Goal: Task Accomplishment & Management: Manage account settings

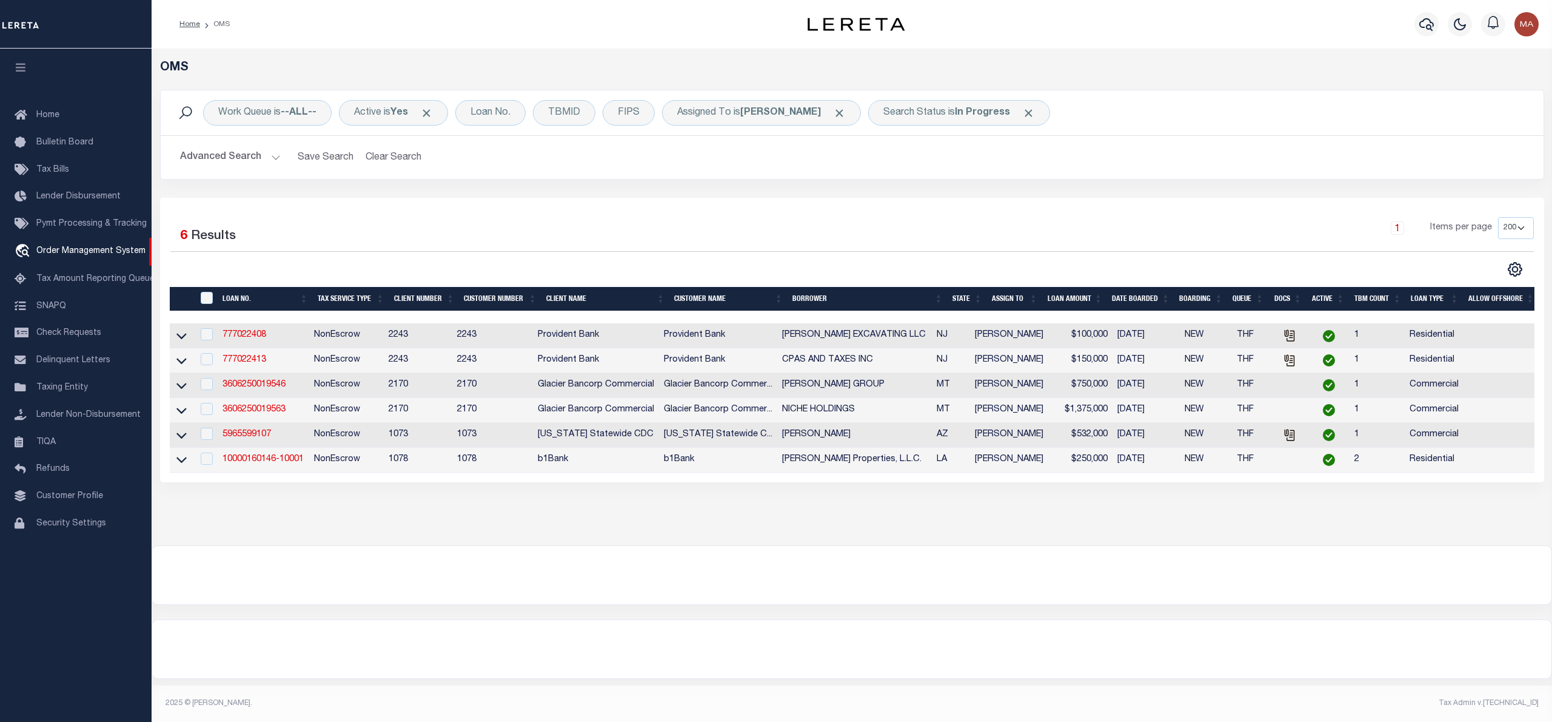
select select "200"
click at [239, 338] on link "777022408" at bounding box center [245, 335] width 44 height 8
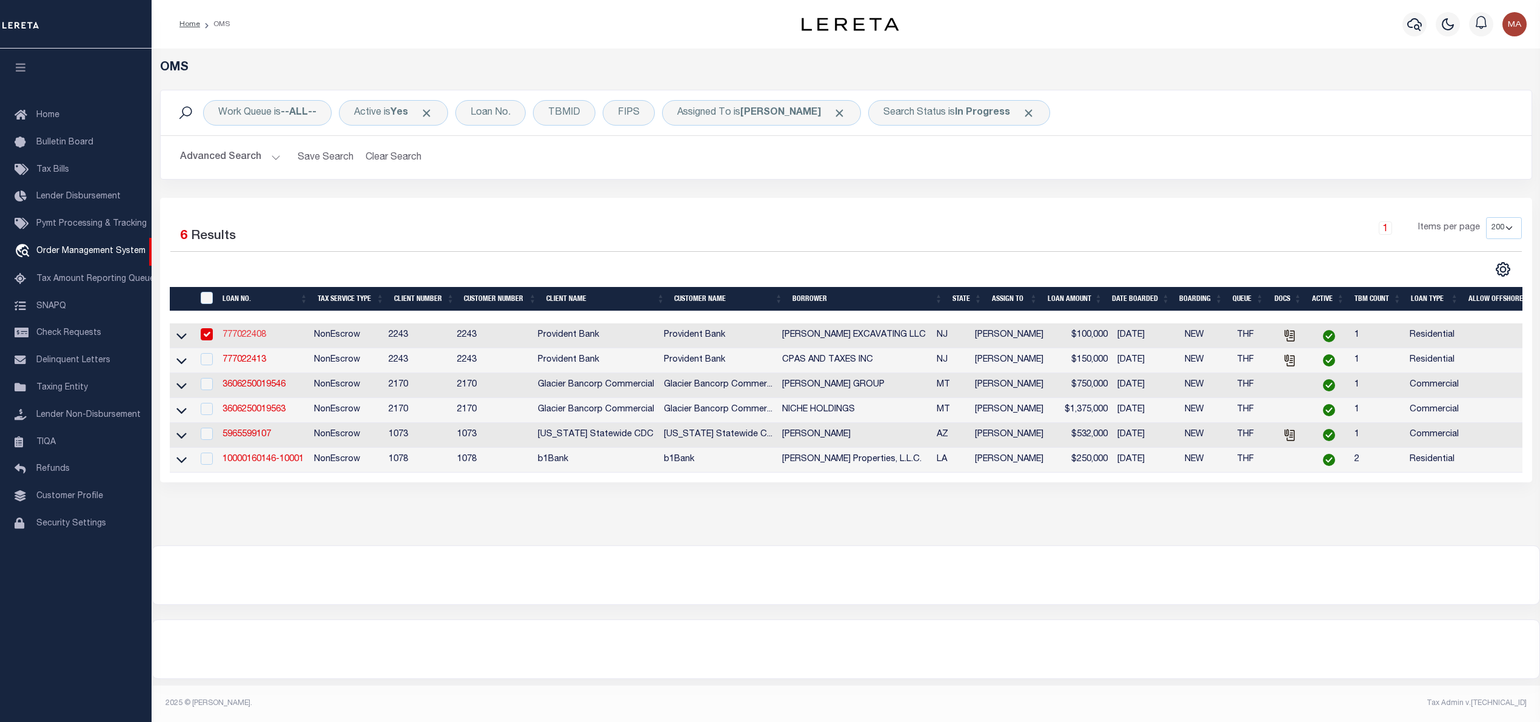
type input "777022408"
type input "JD RAGONESE JR EXCAVATING LLC"
select select
type input "07/22/2025"
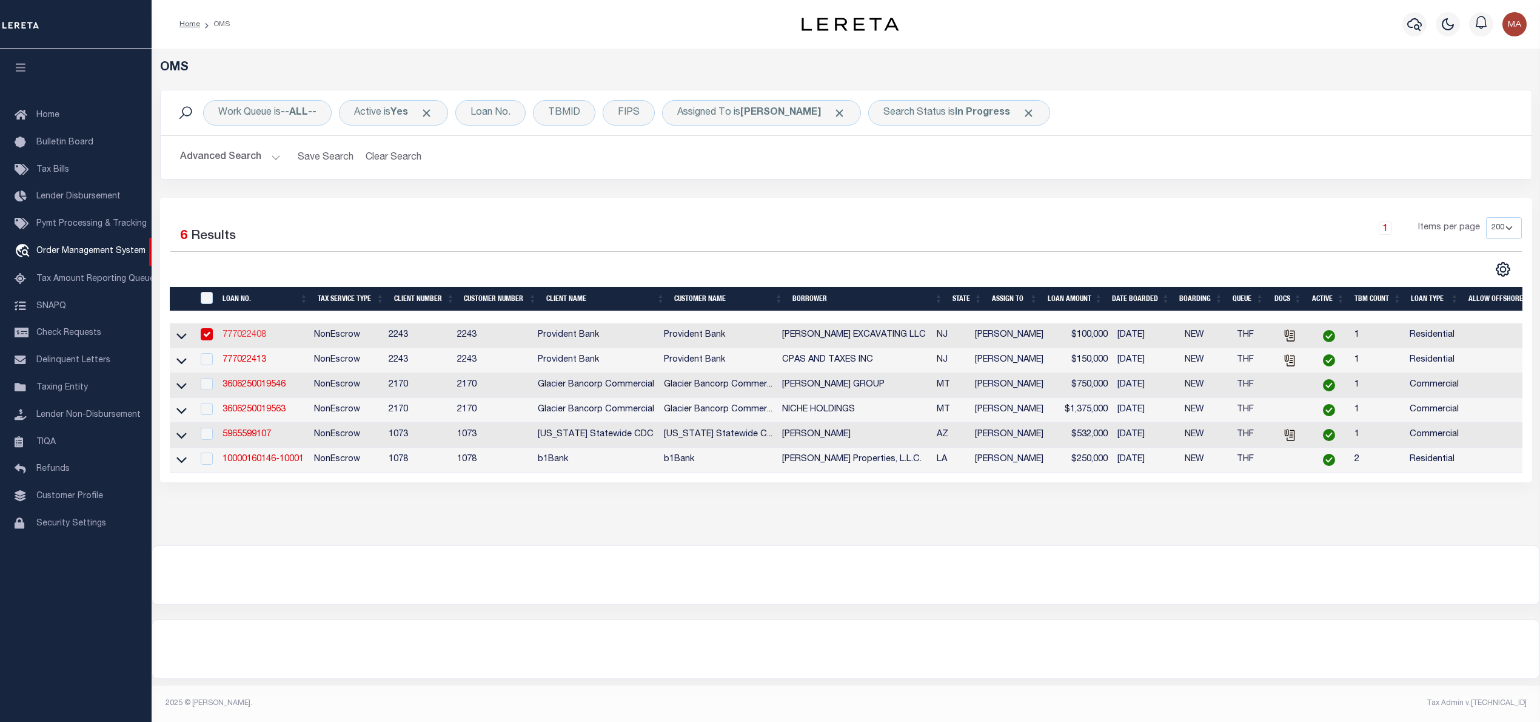
select select "10"
select select "NonEscrow"
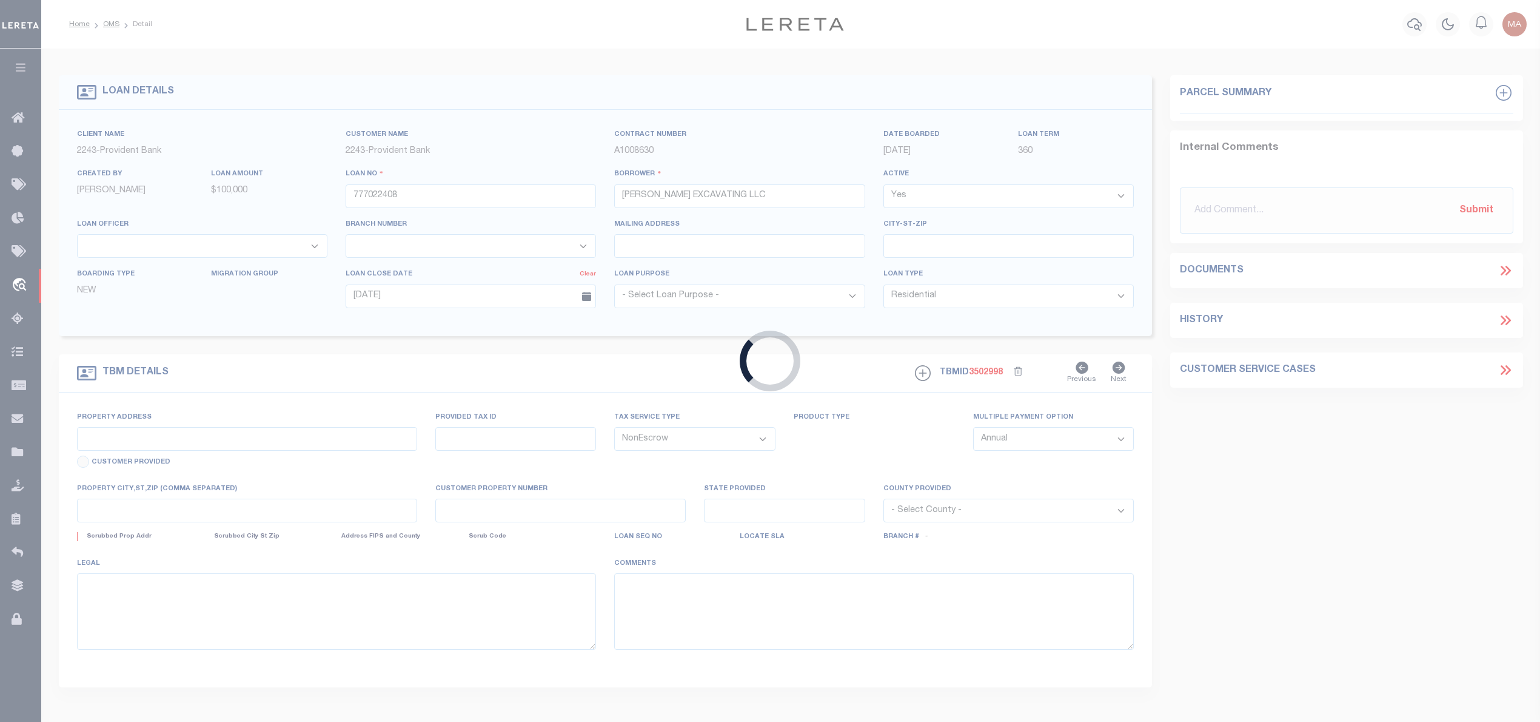
type input "598 MORSETOWN RD"
select select
type input "WEST MILFORD NJ 07480-3206"
type input "NJ"
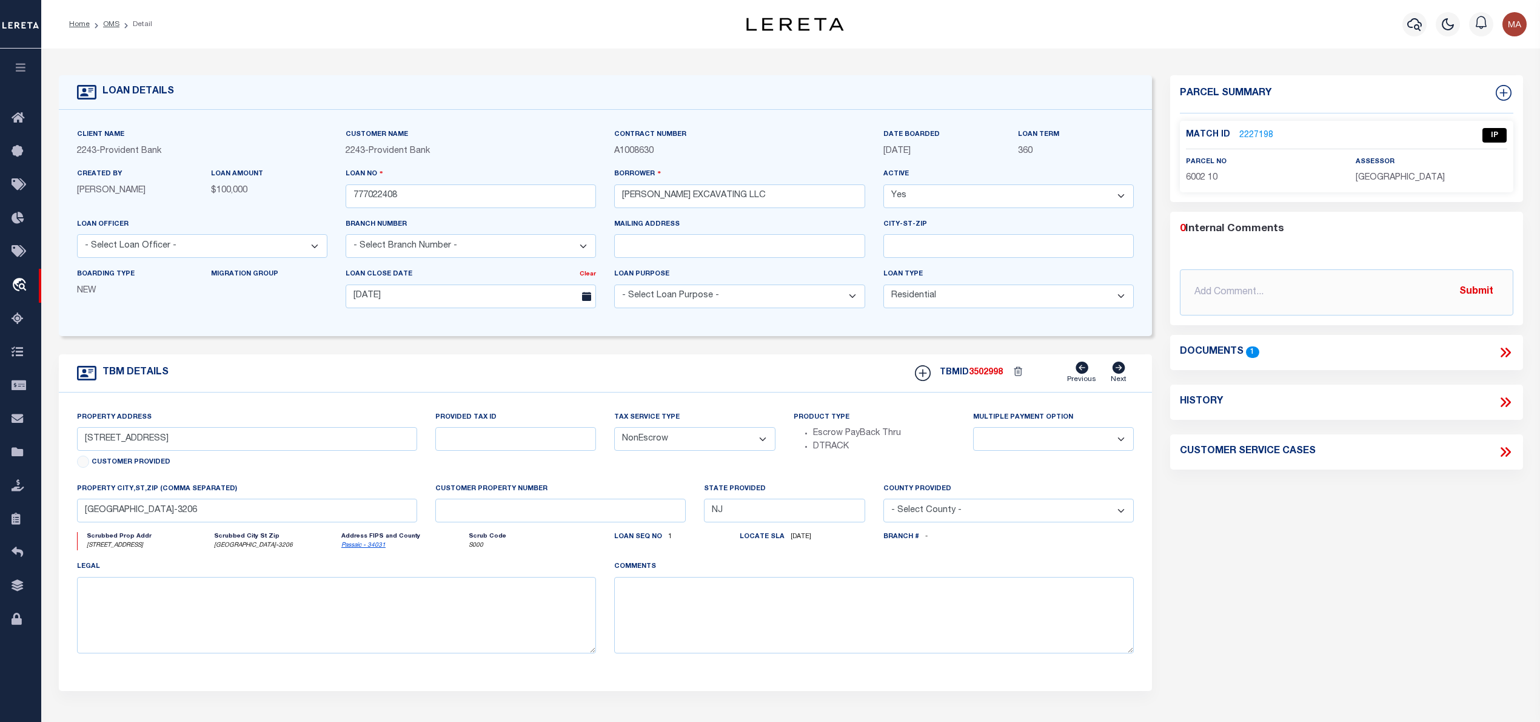
click at [1509, 352] on icon at bounding box center [1507, 352] width 5 height 10
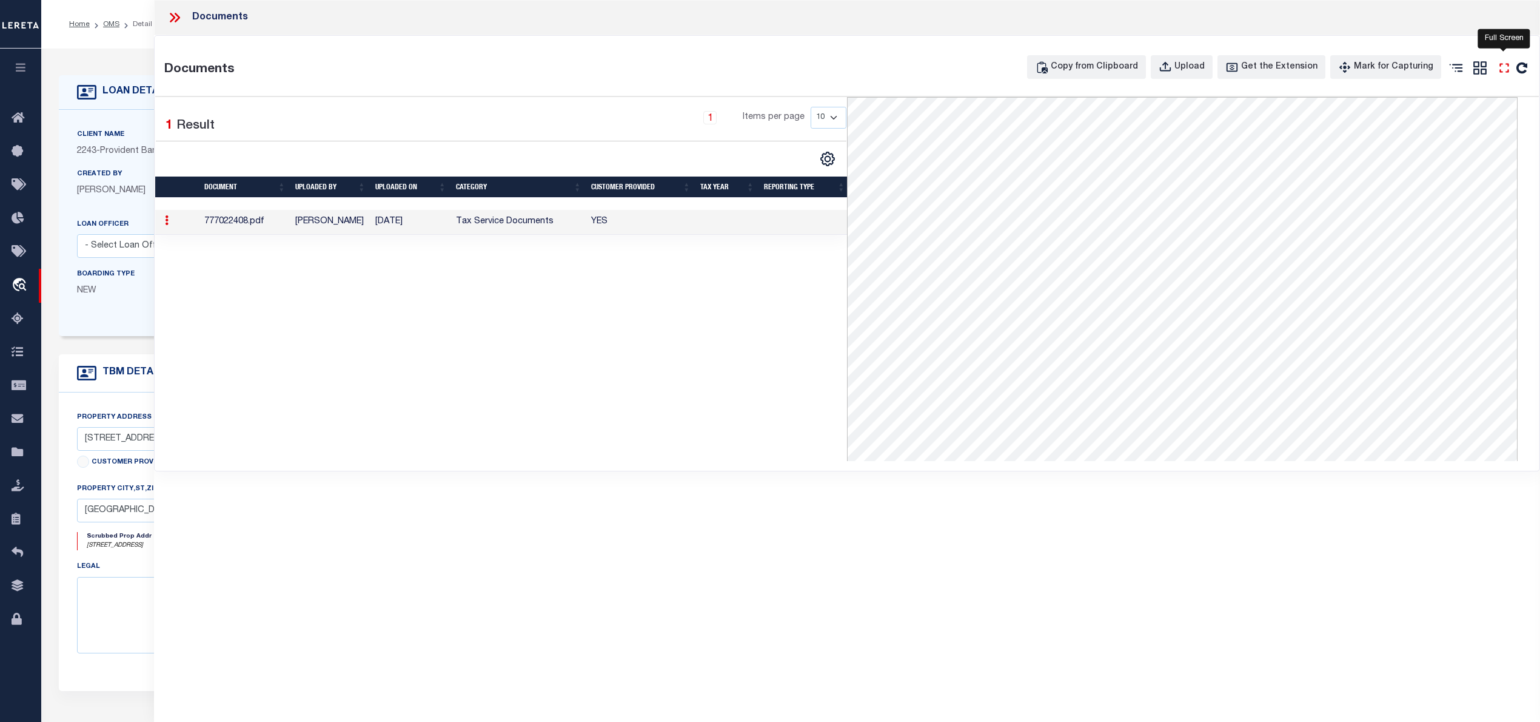
click at [1507, 71] on icon "" at bounding box center [1505, 68] width 16 height 16
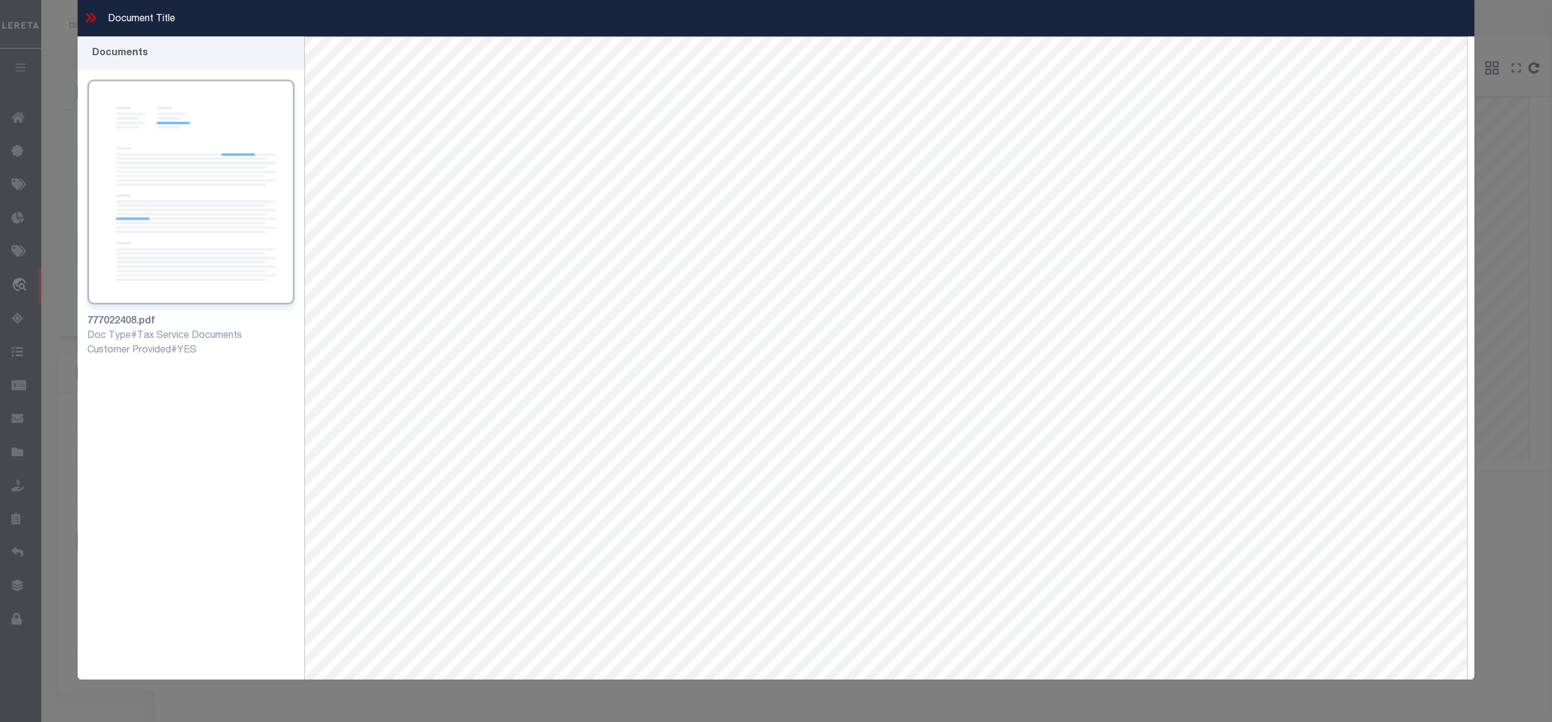
click at [83, 15] on icon at bounding box center [90, 18] width 16 height 16
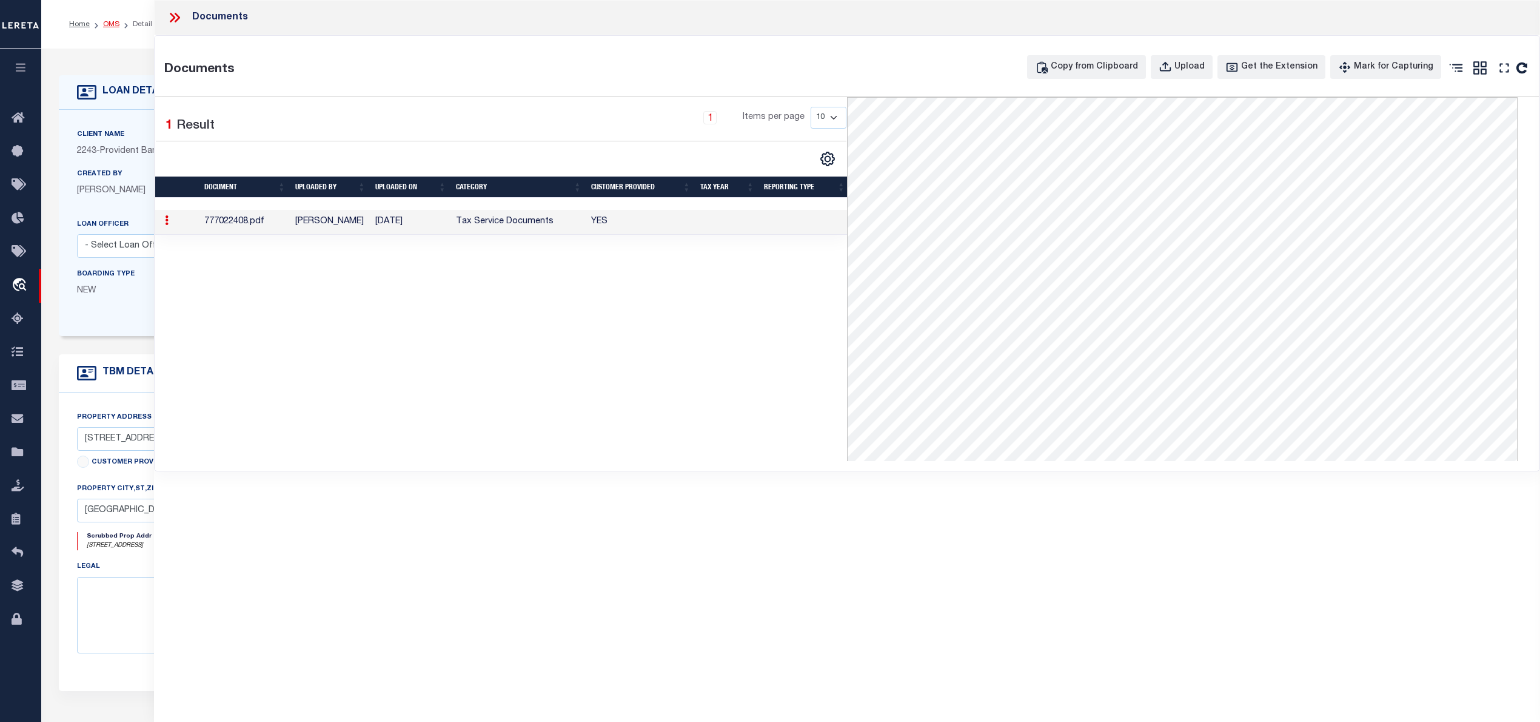
click at [103, 23] on link "OMS" at bounding box center [111, 24] width 16 height 7
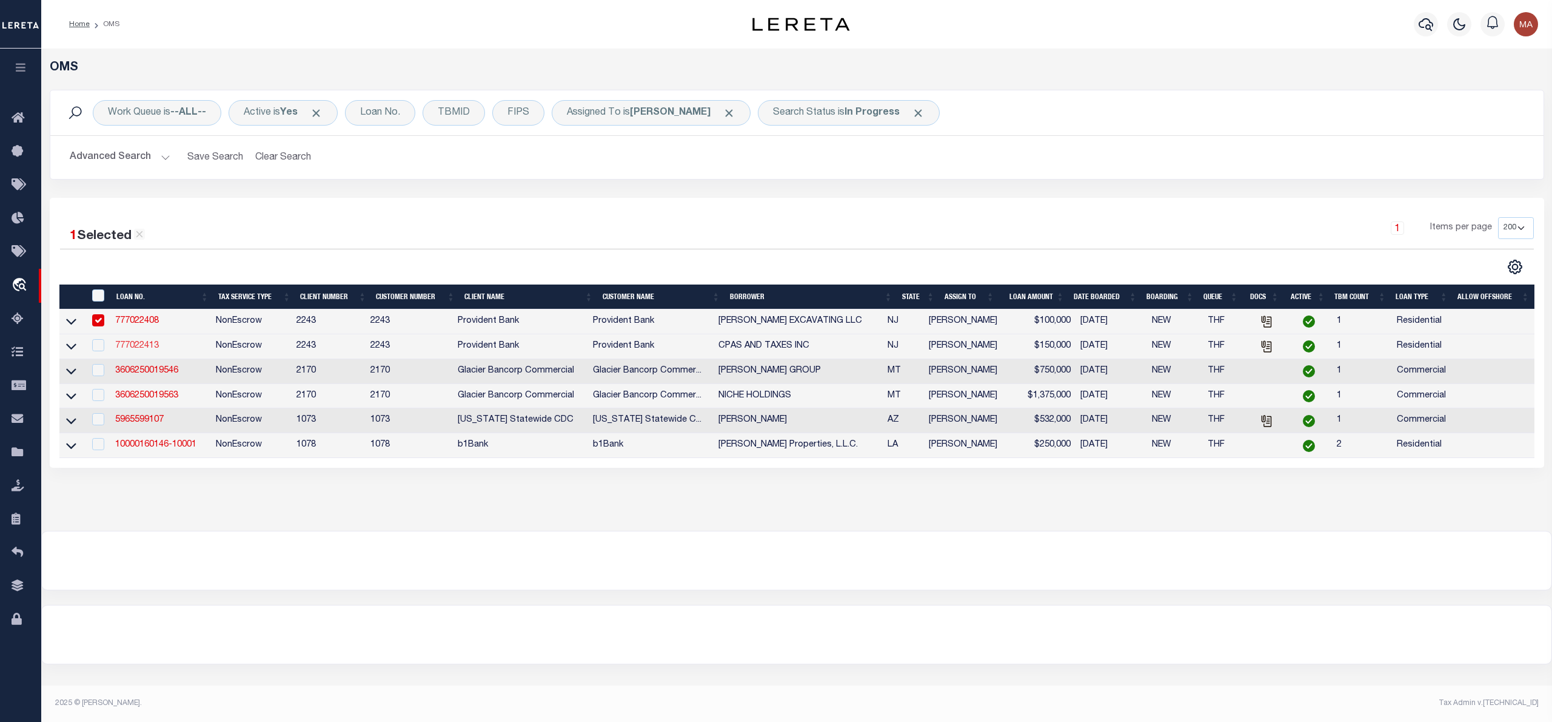
click at [144, 348] on link "777022413" at bounding box center [137, 345] width 44 height 8
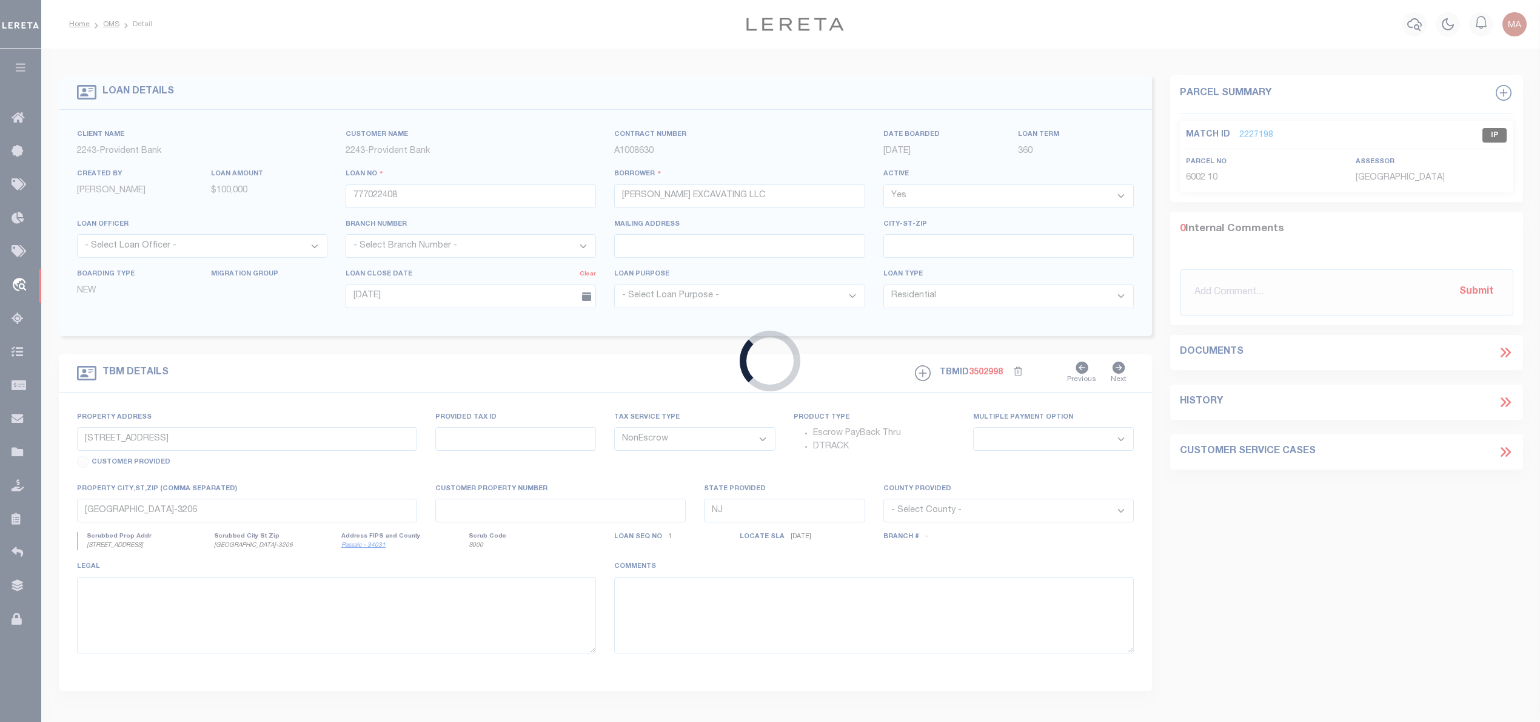
type input "777022413"
type input "CPAS AND TAXES INC"
type input "07/24/2025"
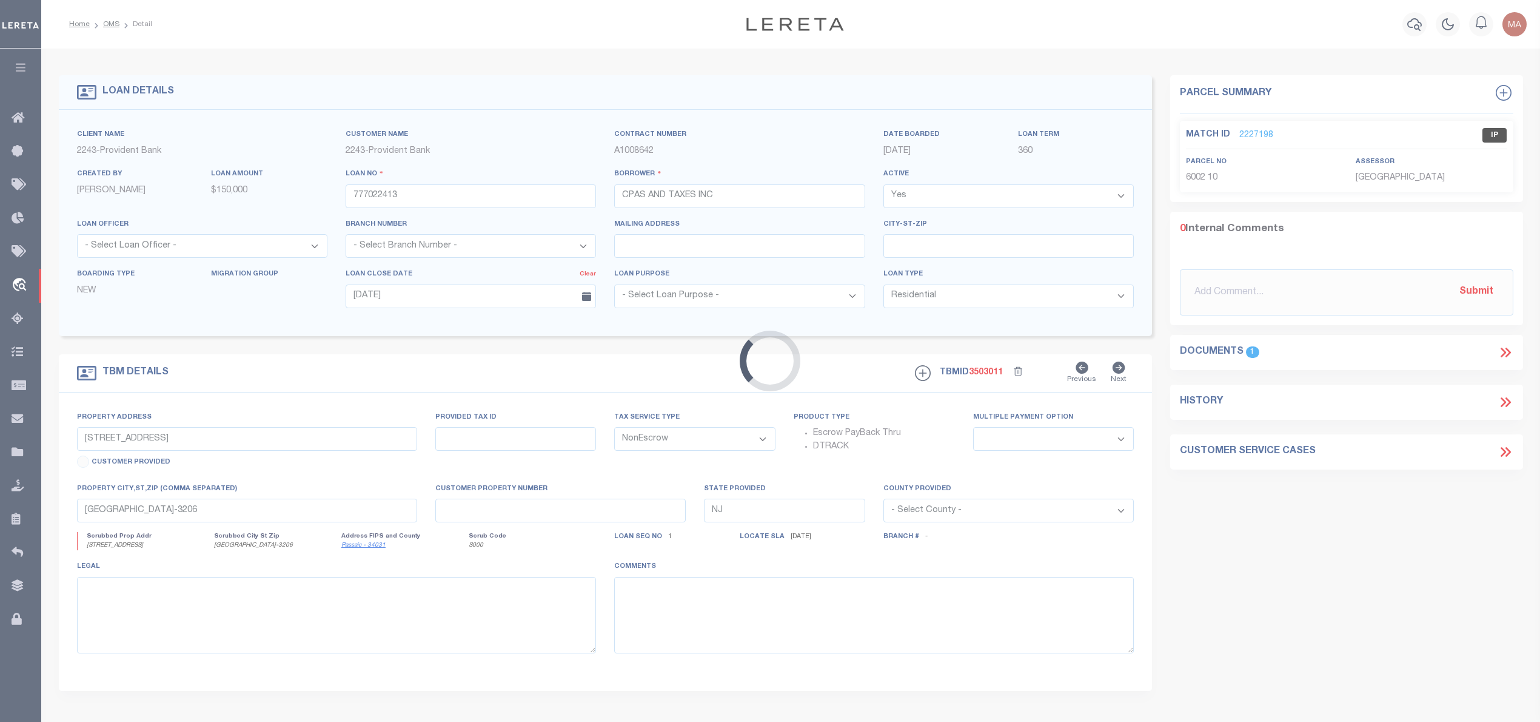
type input "1 WOODLAND CT"
select select
type input "WEST WINDSOR NJ 08550-3106"
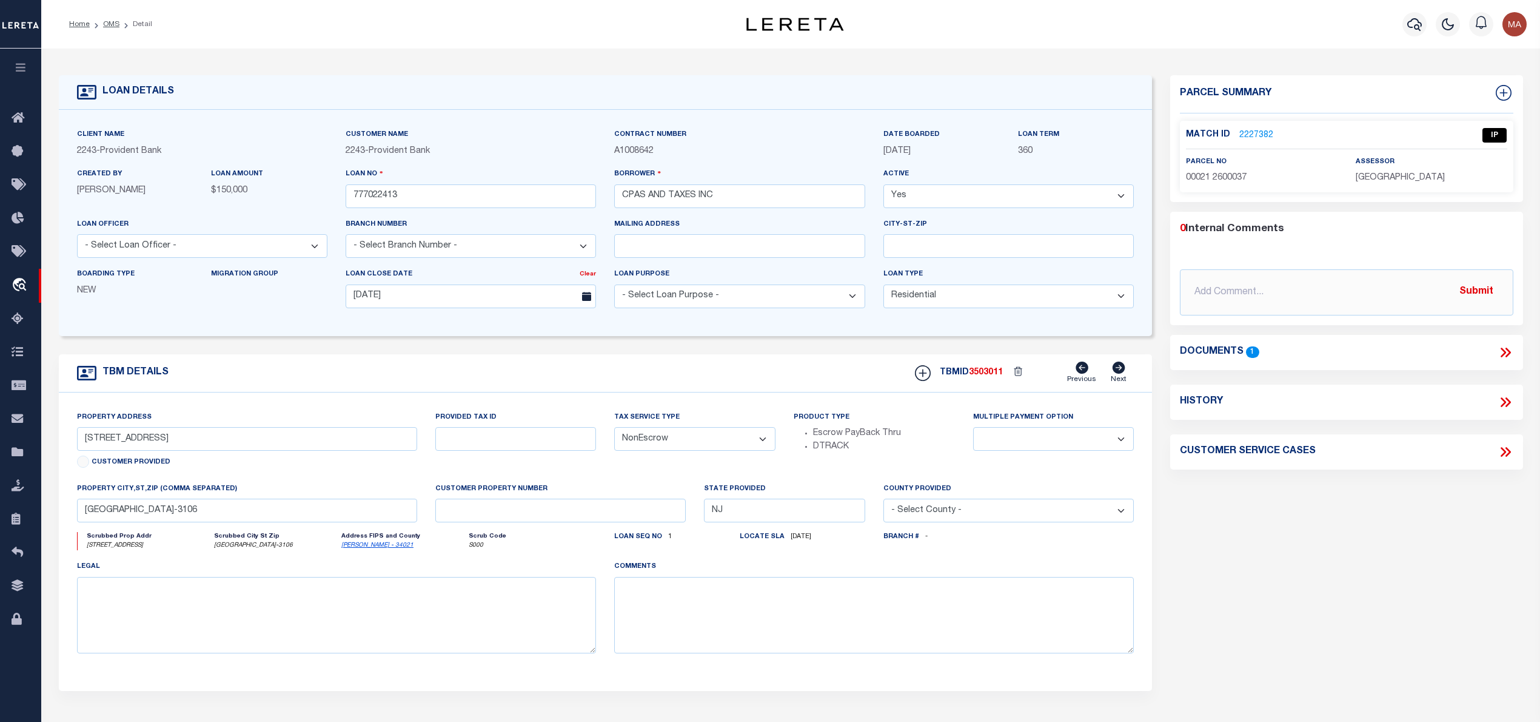
click at [1506, 353] on icon at bounding box center [1506, 352] width 16 height 16
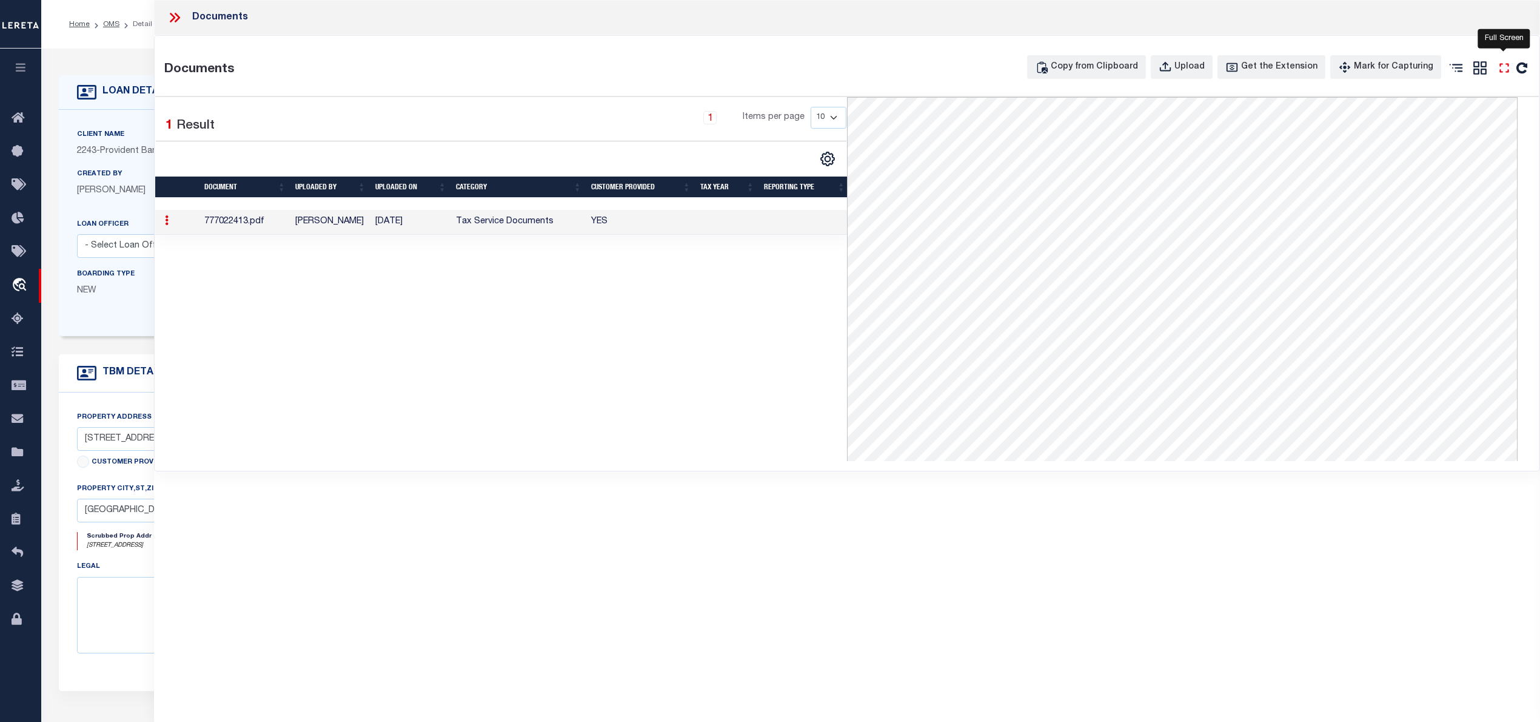
click at [1503, 69] on icon "" at bounding box center [1505, 68] width 16 height 16
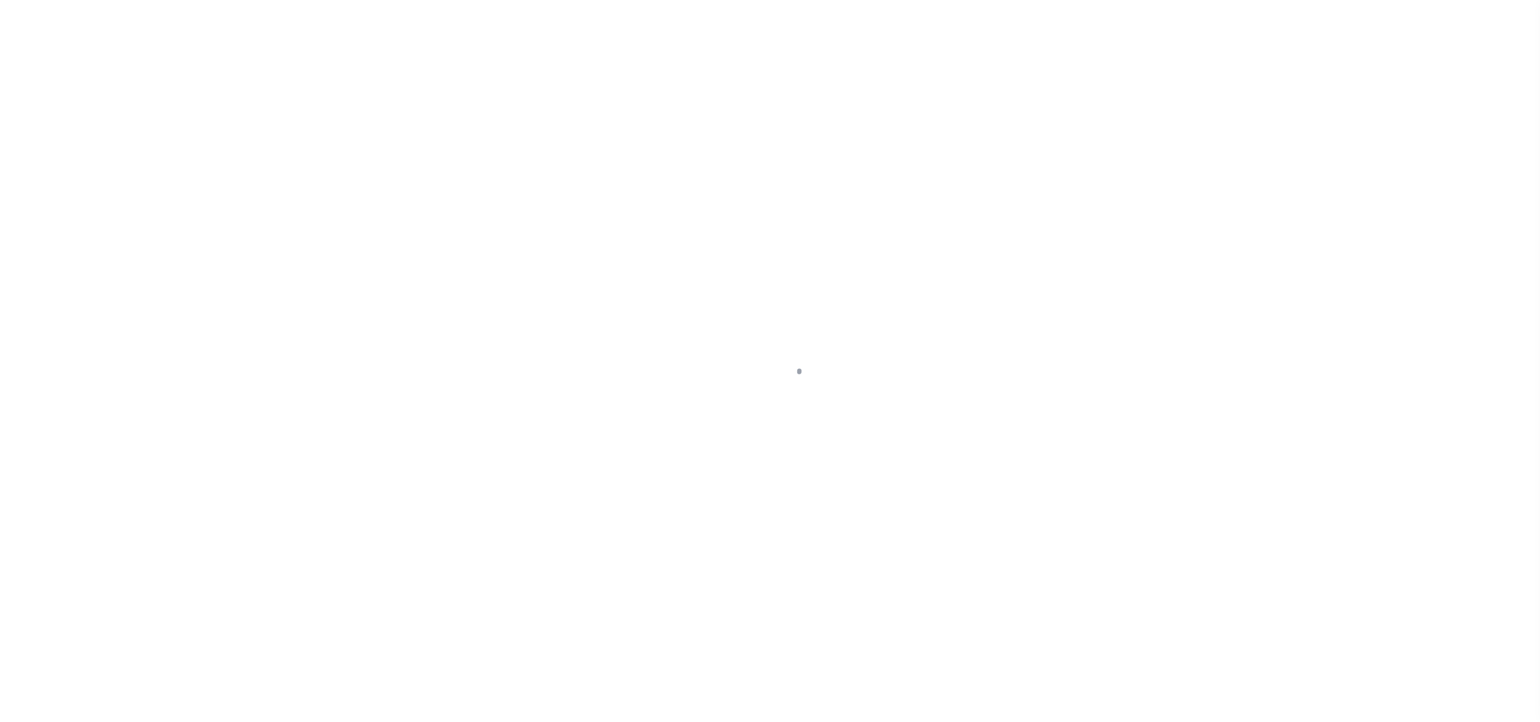
select select "10"
select select "NonEscrow"
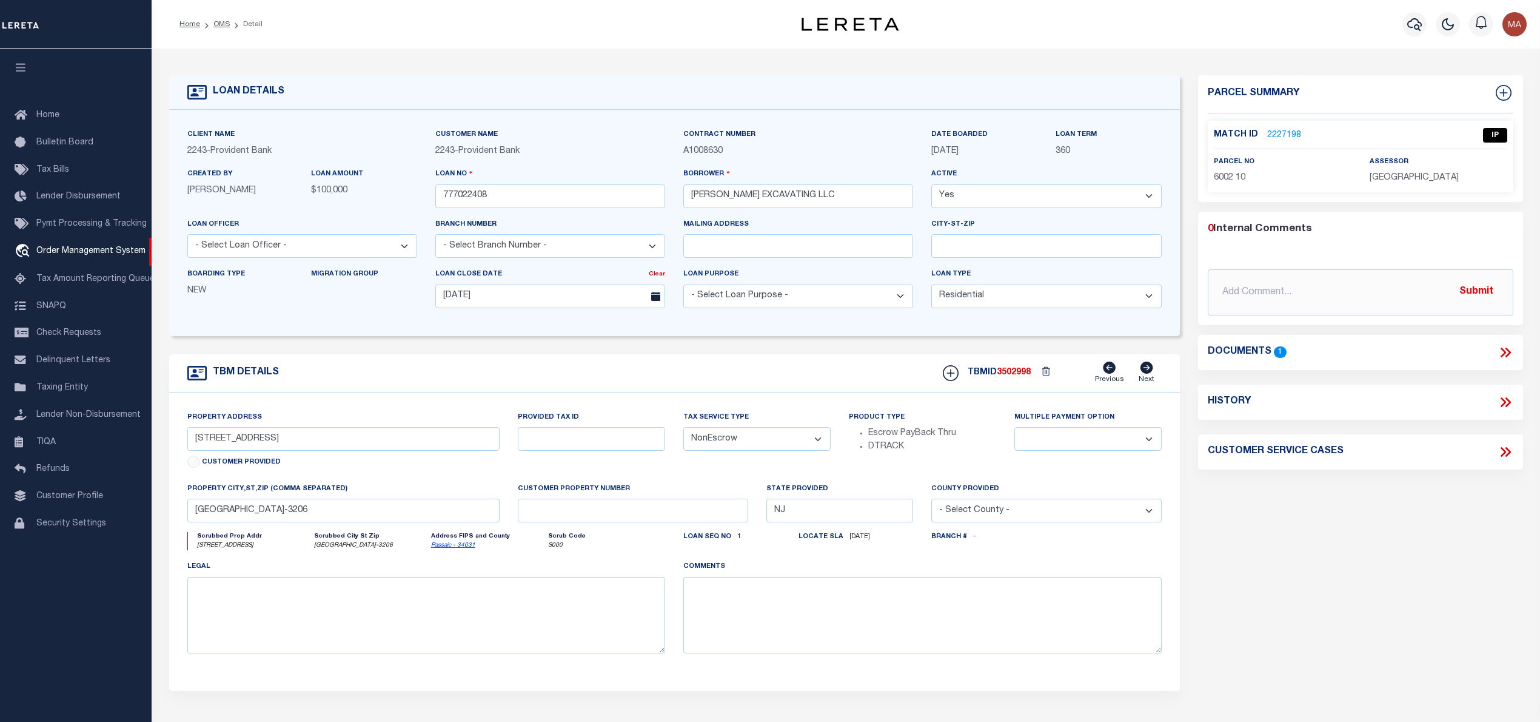
click at [1282, 138] on link "2227198" at bounding box center [1284, 135] width 34 height 13
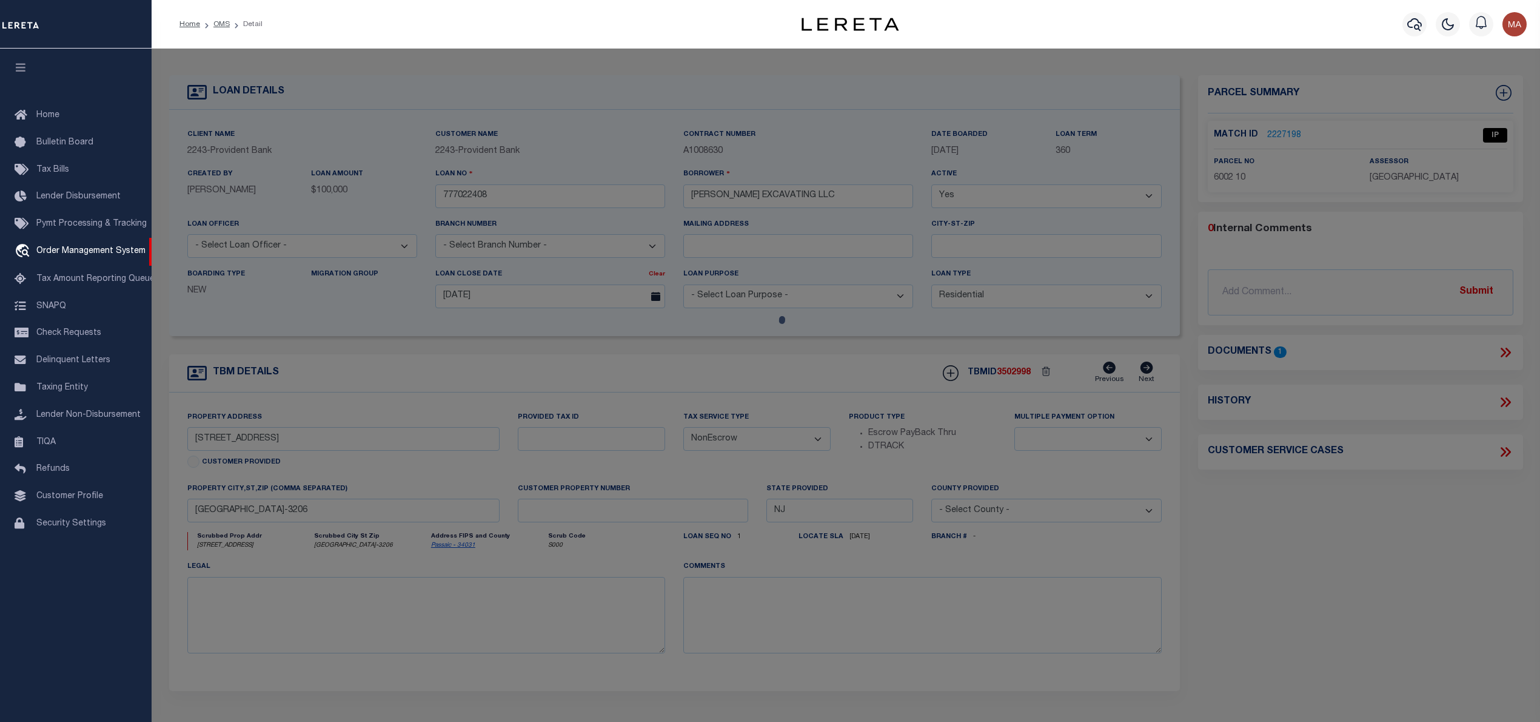
checkbox input "false"
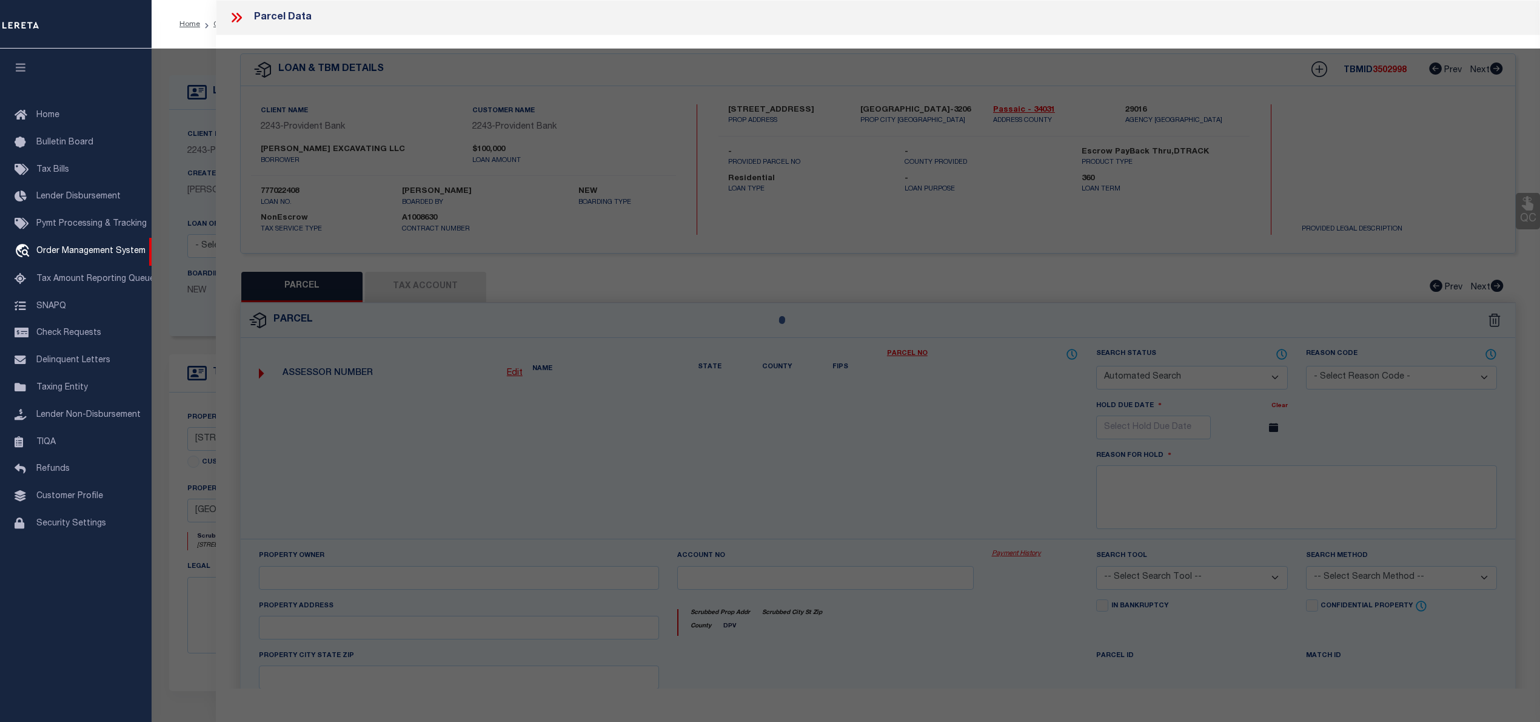
select select "IP"
type input "Ragonese Jr,Joseph & Mary"
select select "AGW"
select select "LEG"
type input "598 Morsetown Rd"
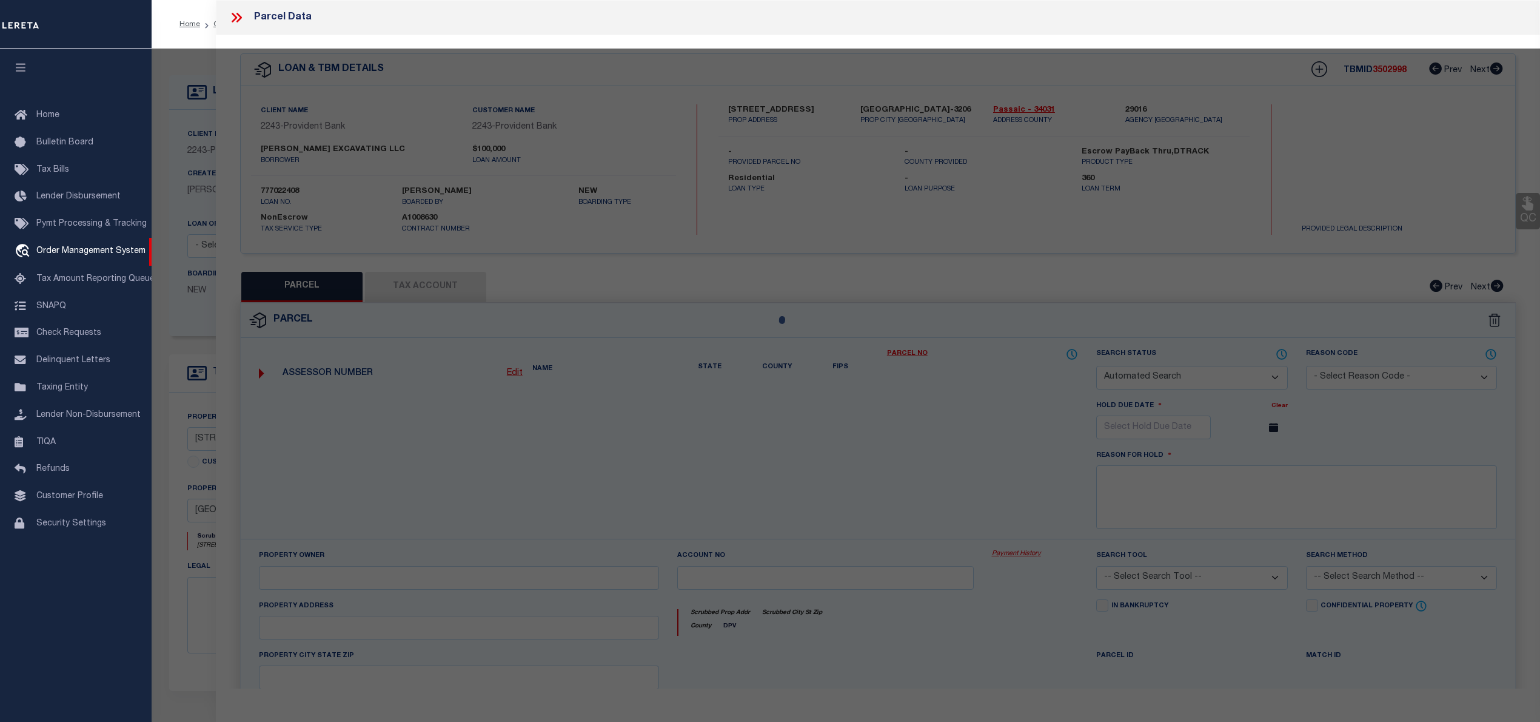
type textarea "Block: 6002 Lot: 10"
type textarea "TaxID mask has been added to allow taxID below. MLC 8/19/2025 Unable to add the…"
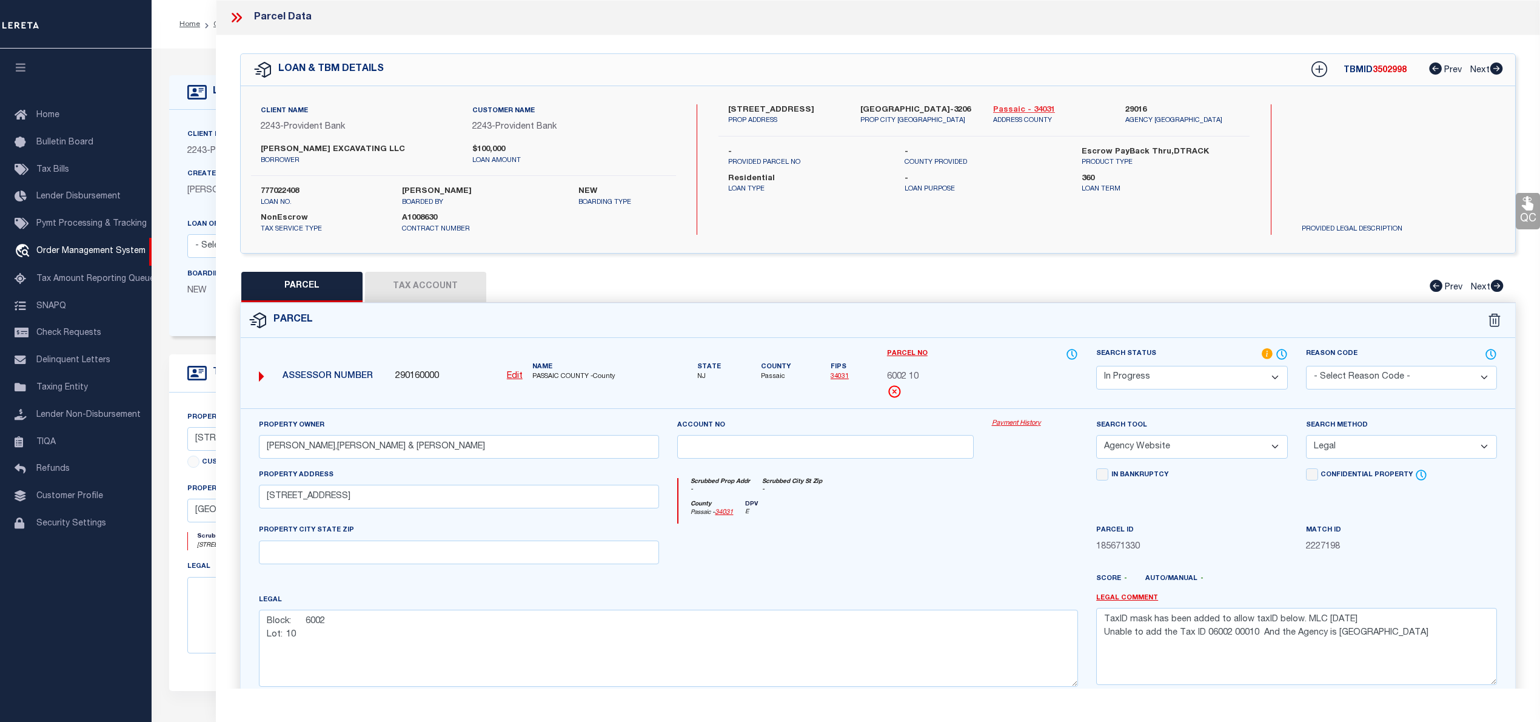
click at [1030, 106] on link "Passaic - 34031" at bounding box center [1050, 110] width 114 height 12
drag, startPoint x: 1104, startPoint y: 619, endPoint x: 1519, endPoint y: 638, distance: 415.2
click at [1519, 638] on div "Property Owner Ragonese Jr,Joseph & Mary Account no Payment History Search Tool…" at bounding box center [878, 581] width 1293 height 346
click at [422, 289] on button "Tax Account" at bounding box center [425, 287] width 121 height 30
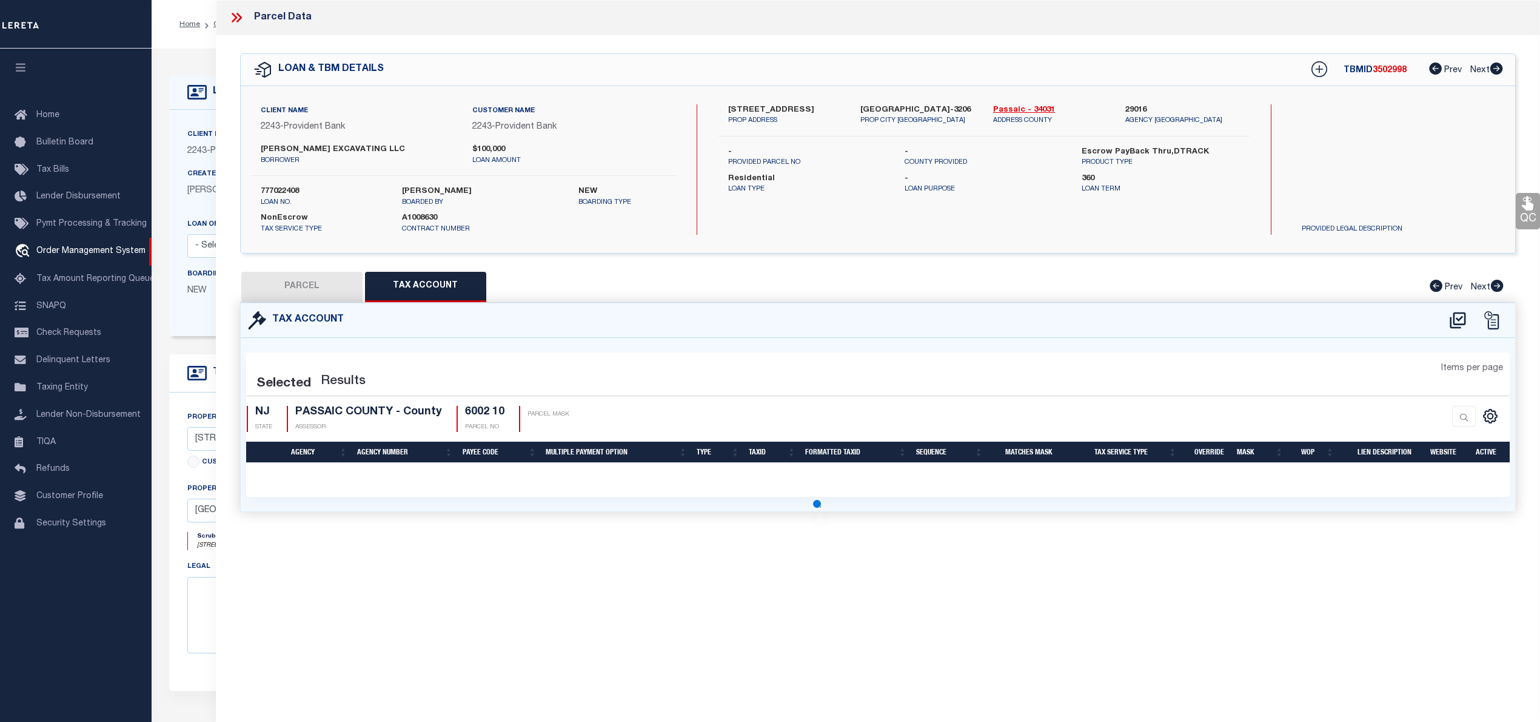
select select "100"
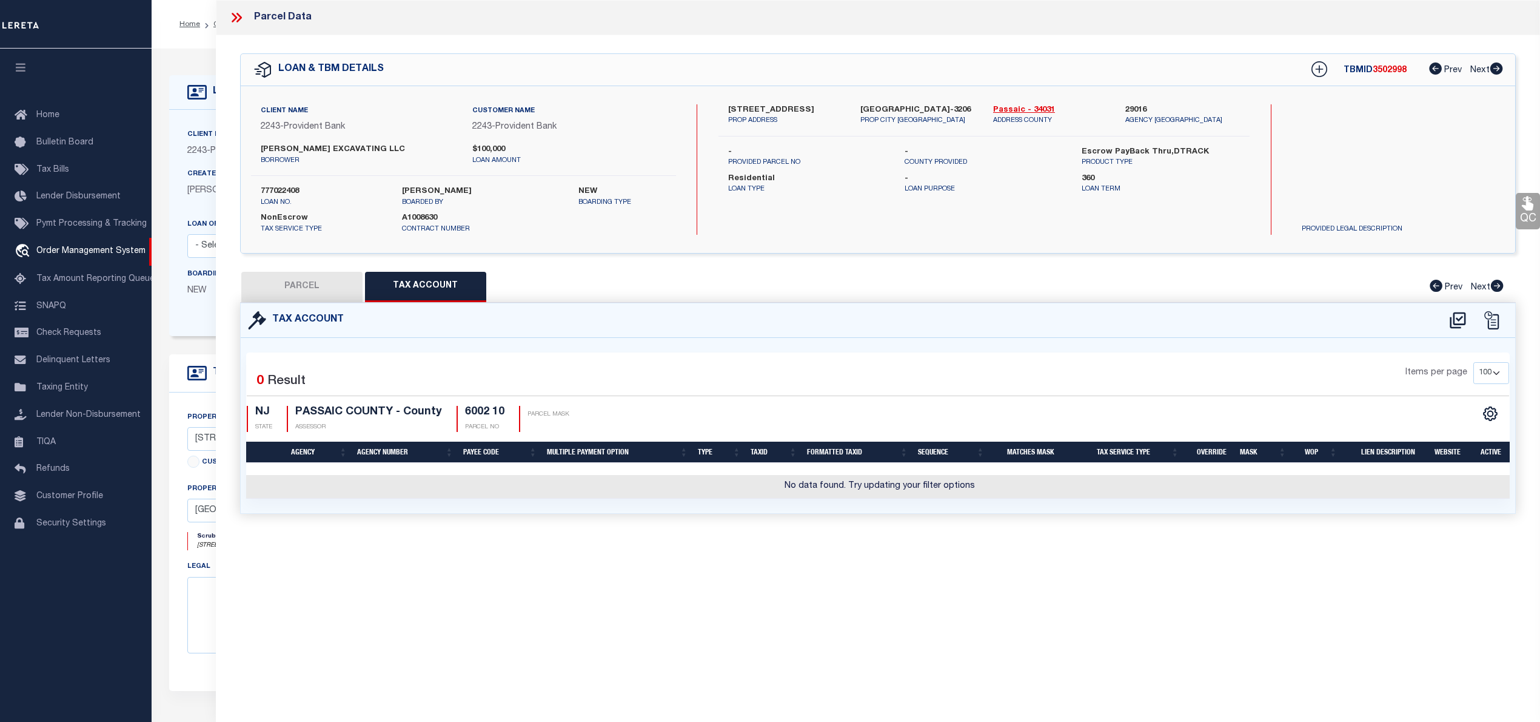
click at [311, 290] on button "PARCEL" at bounding box center [301, 287] width 121 height 30
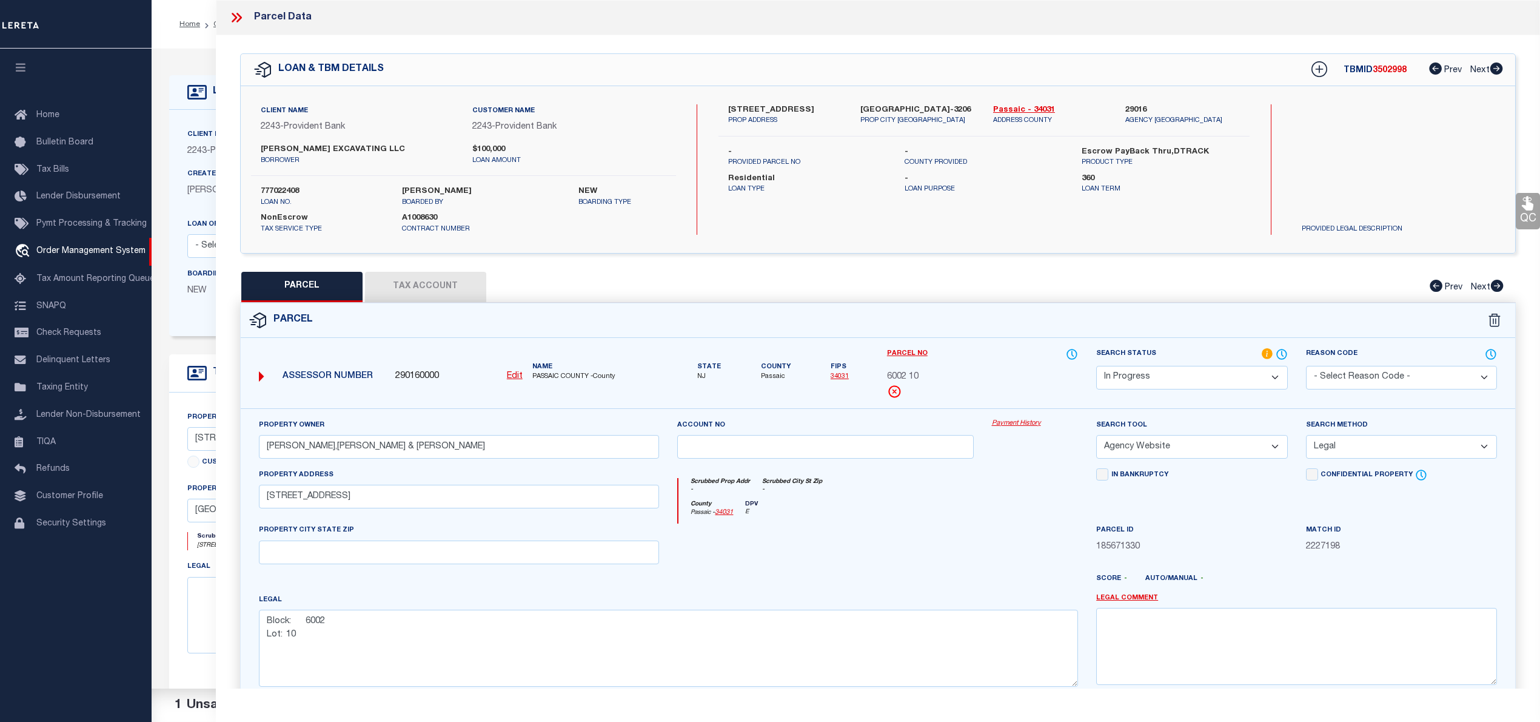
click at [514, 374] on u "Edit" at bounding box center [515, 376] width 16 height 8
type input "290160000"
type input "6002 10"
select select "IP"
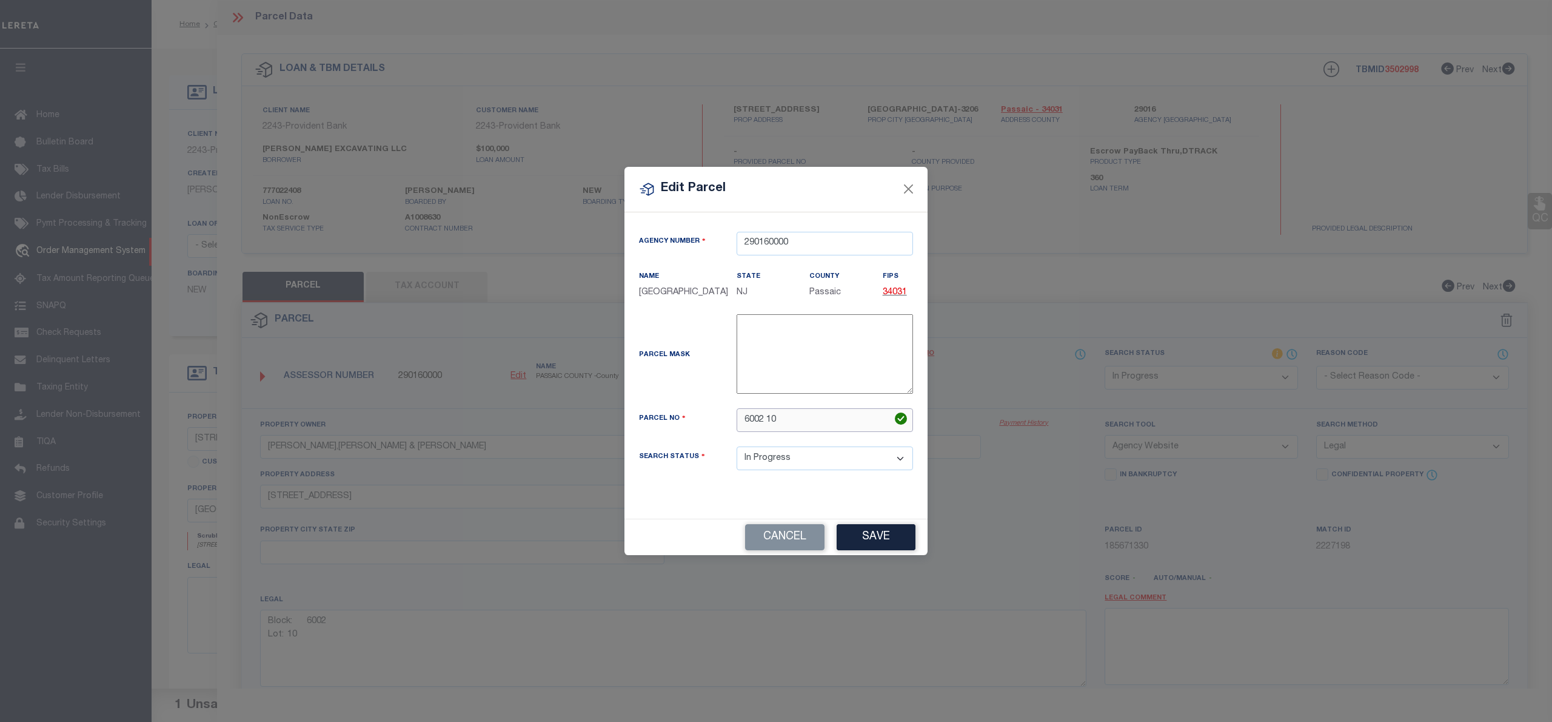
click at [768, 426] on input "6002 10" at bounding box center [825, 420] width 176 height 24
click at [745, 422] on input "6002 00010" at bounding box center [825, 420] width 176 height 24
type input "06002 00010"
click at [873, 537] on button "Save" at bounding box center [876, 537] width 79 height 26
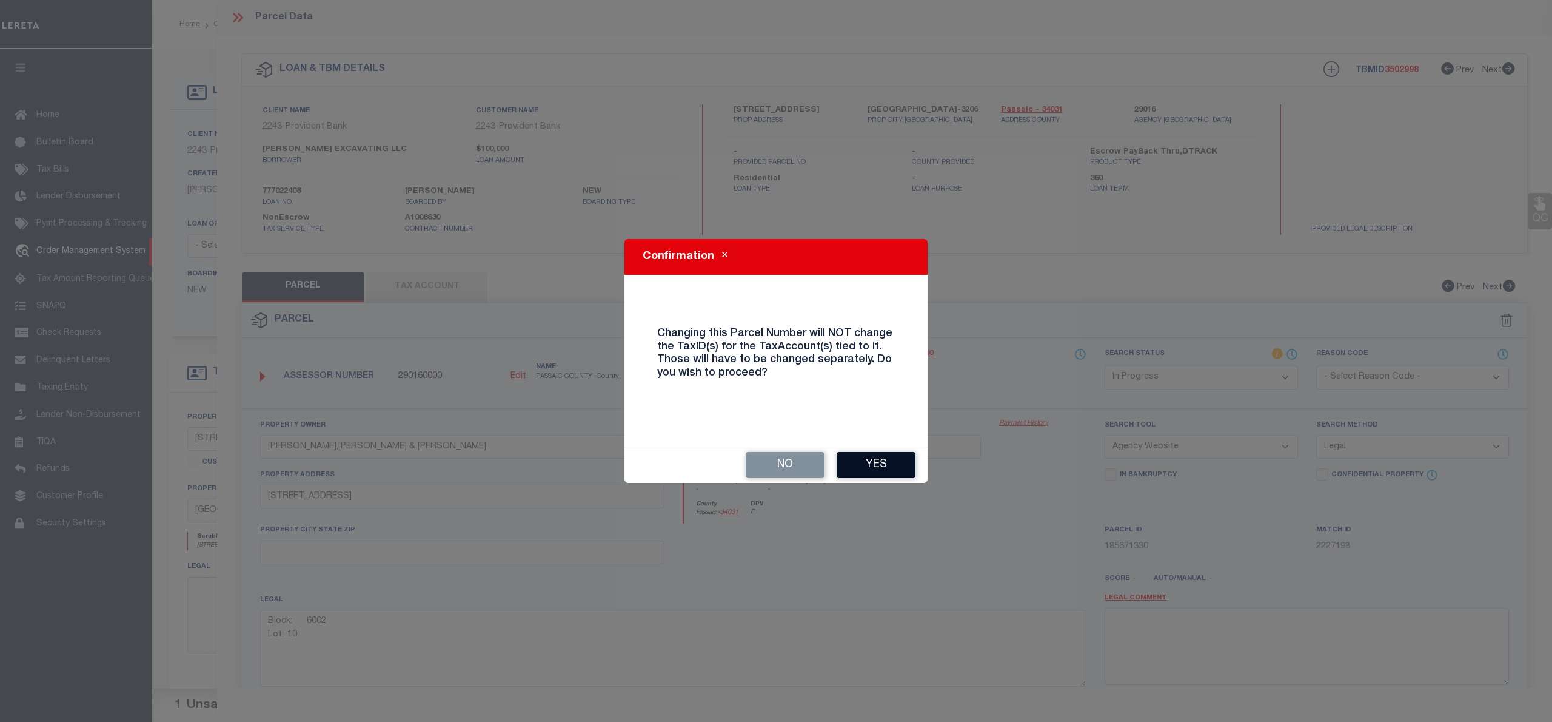
click at [871, 460] on button "Yes" at bounding box center [876, 465] width 79 height 26
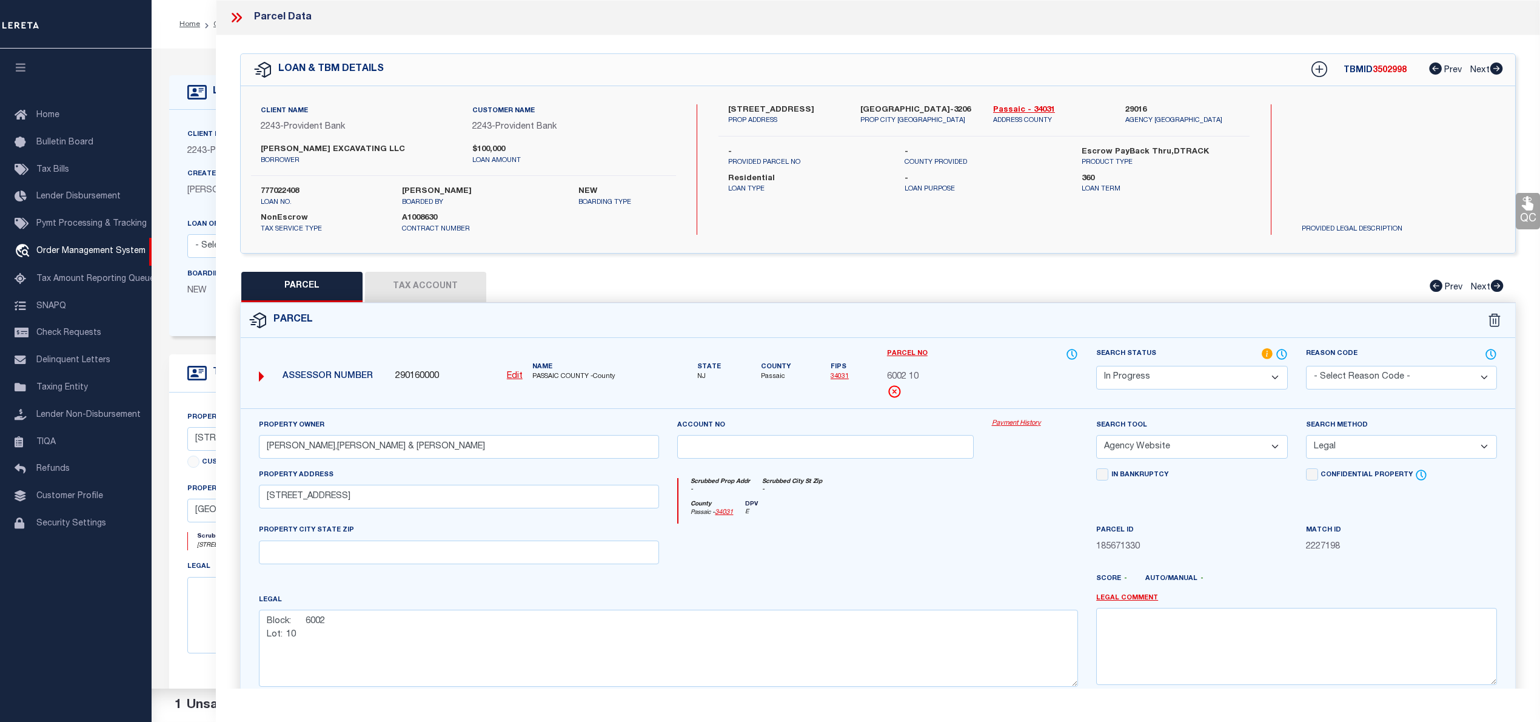
select select "IP"
select select
checkbox input "false"
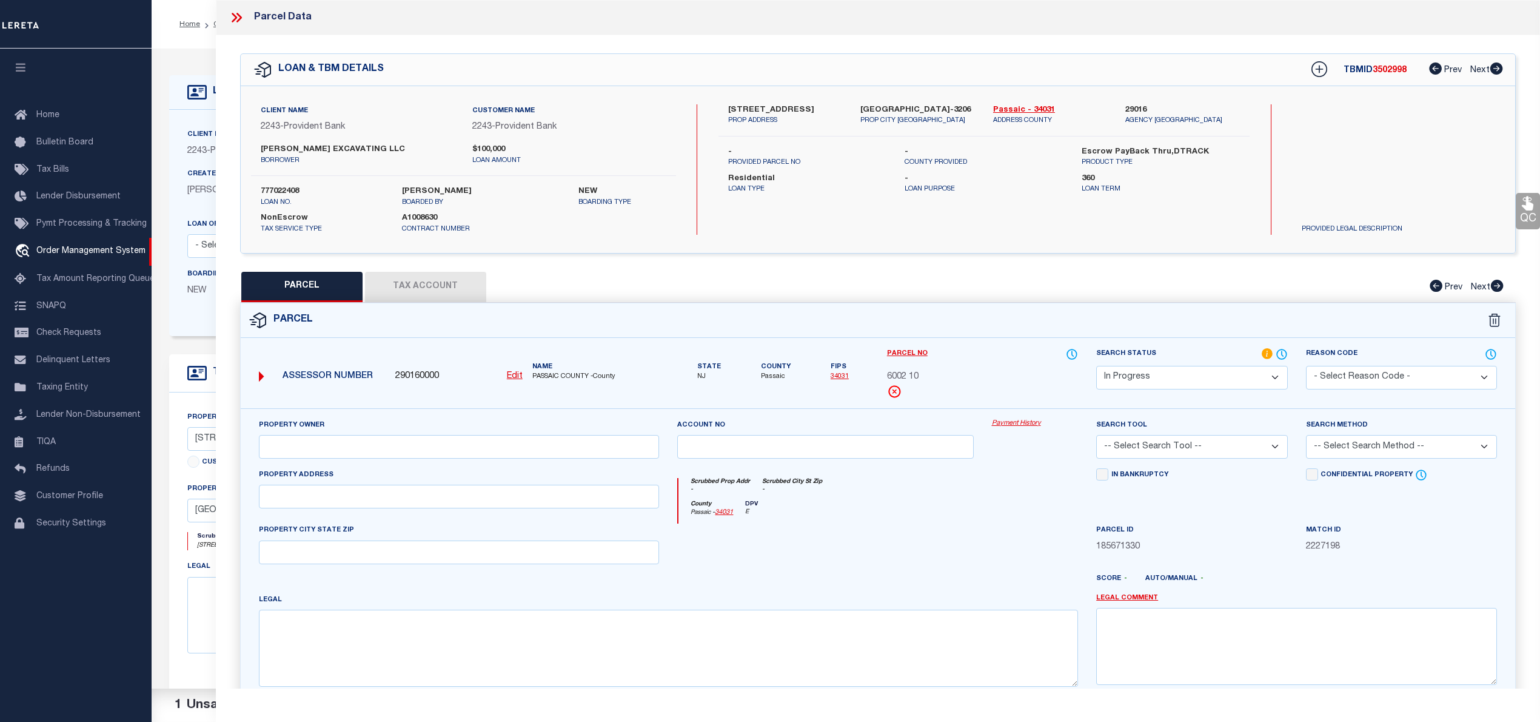
type input "Ragonese Jr,Joseph & Mary"
select select "AGW"
select select "LEG"
type input "598 Morsetown Rd"
type textarea "Block: 6002 Lot: 10"
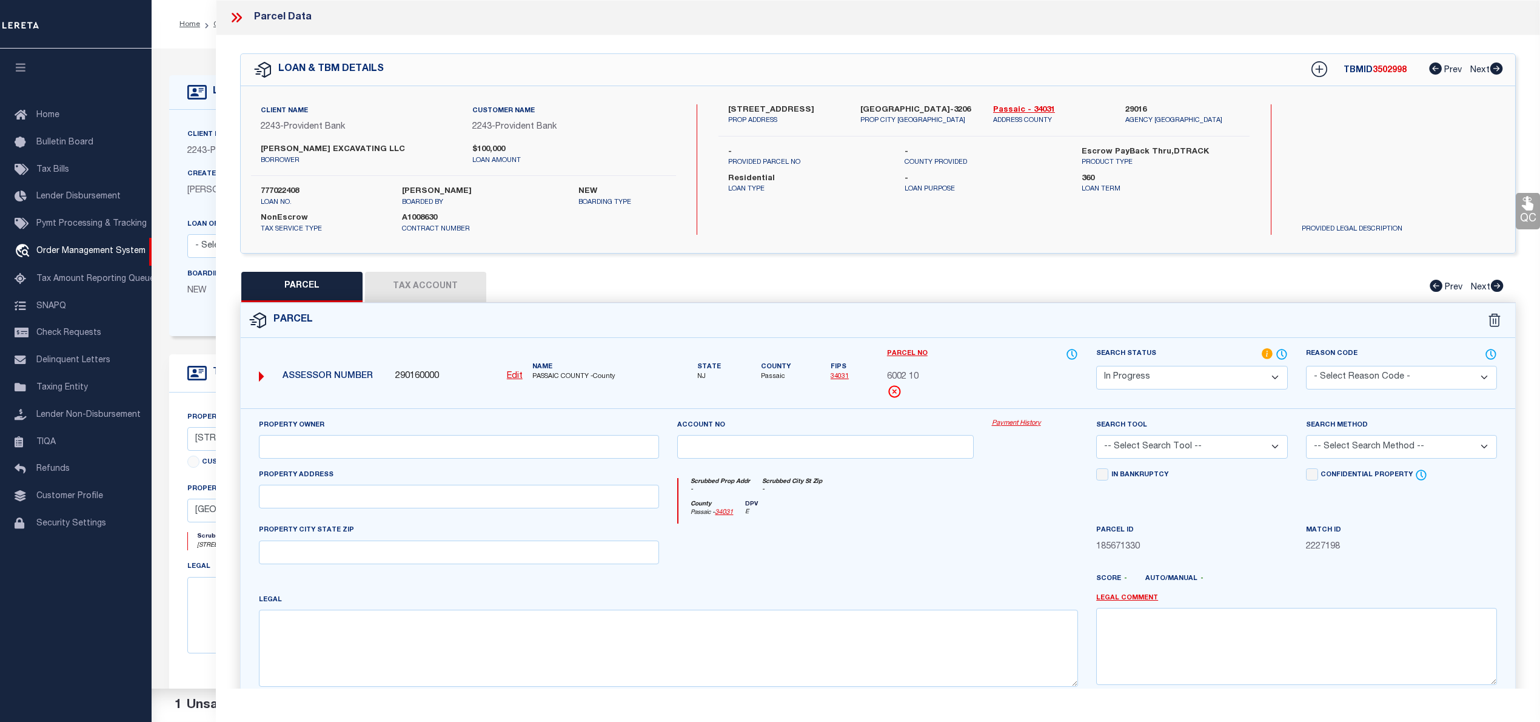
type textarea "TaxID mask has been added to allow taxID below. MLC 8/19/2025 Unable to add the…"
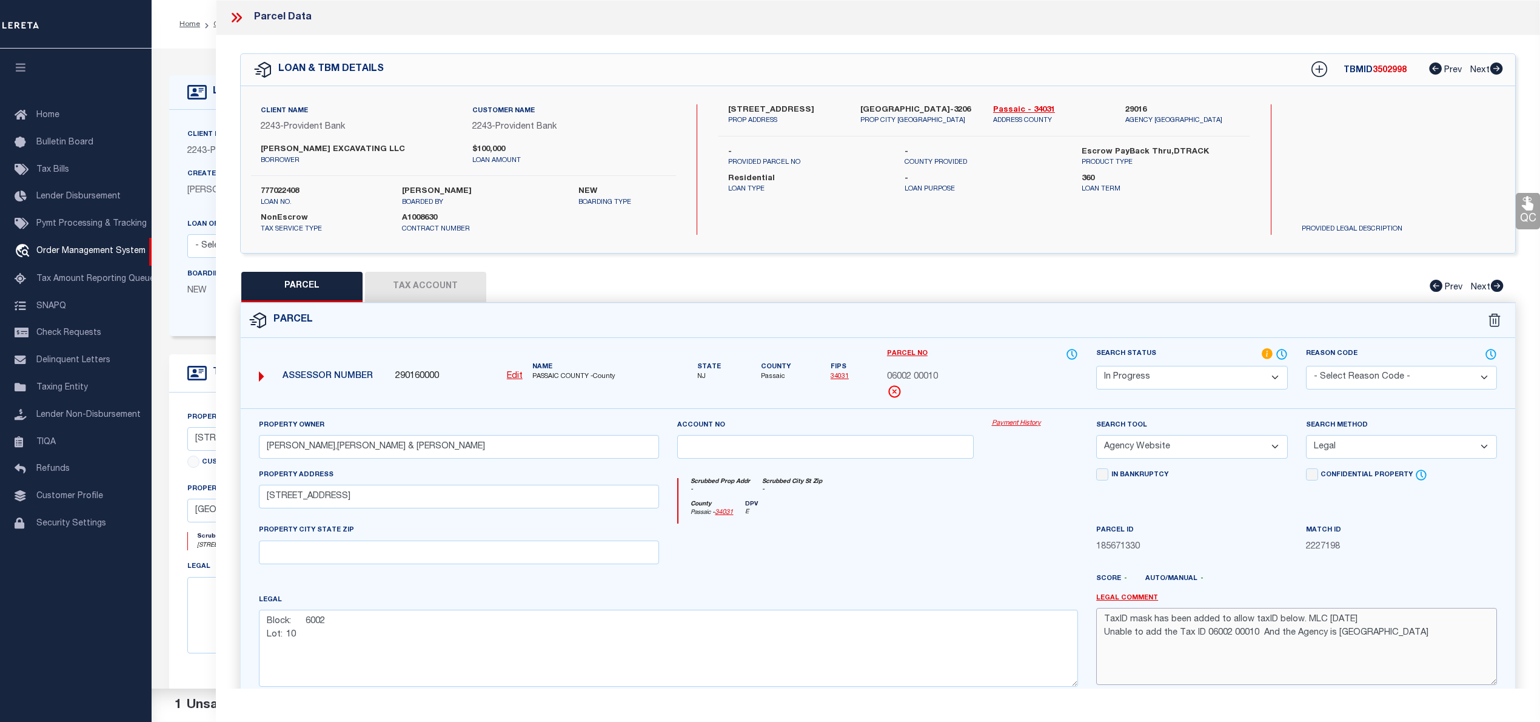
drag, startPoint x: 1103, startPoint y: 619, endPoint x: 1439, endPoint y: 651, distance: 338.0
click at [1439, 651] on textarea "TaxID mask has been added to allow taxID below. MLC 8/19/2025 Unable to add the…" at bounding box center [1296, 646] width 401 height 76
click at [406, 286] on button "Tax Account" at bounding box center [425, 287] width 121 height 30
select select "100"
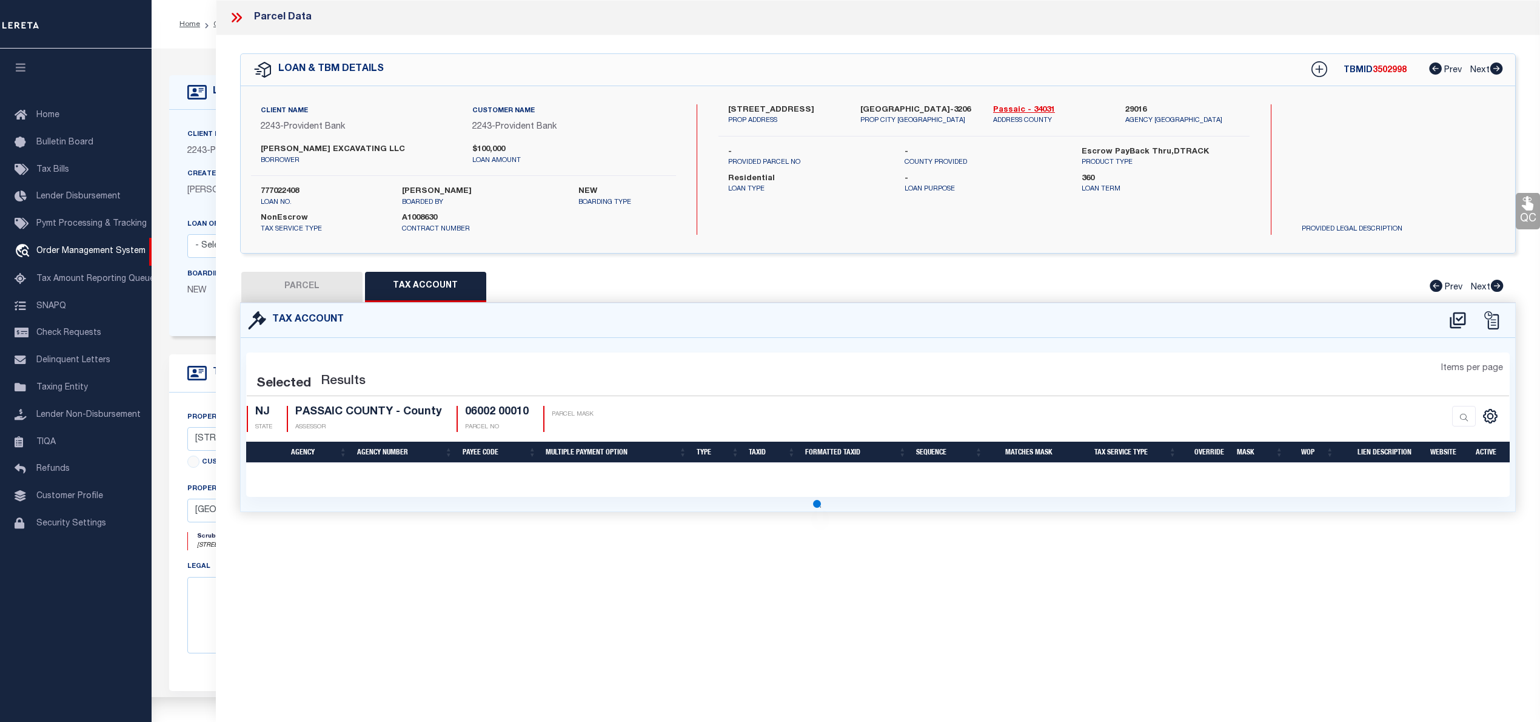
select select "100"
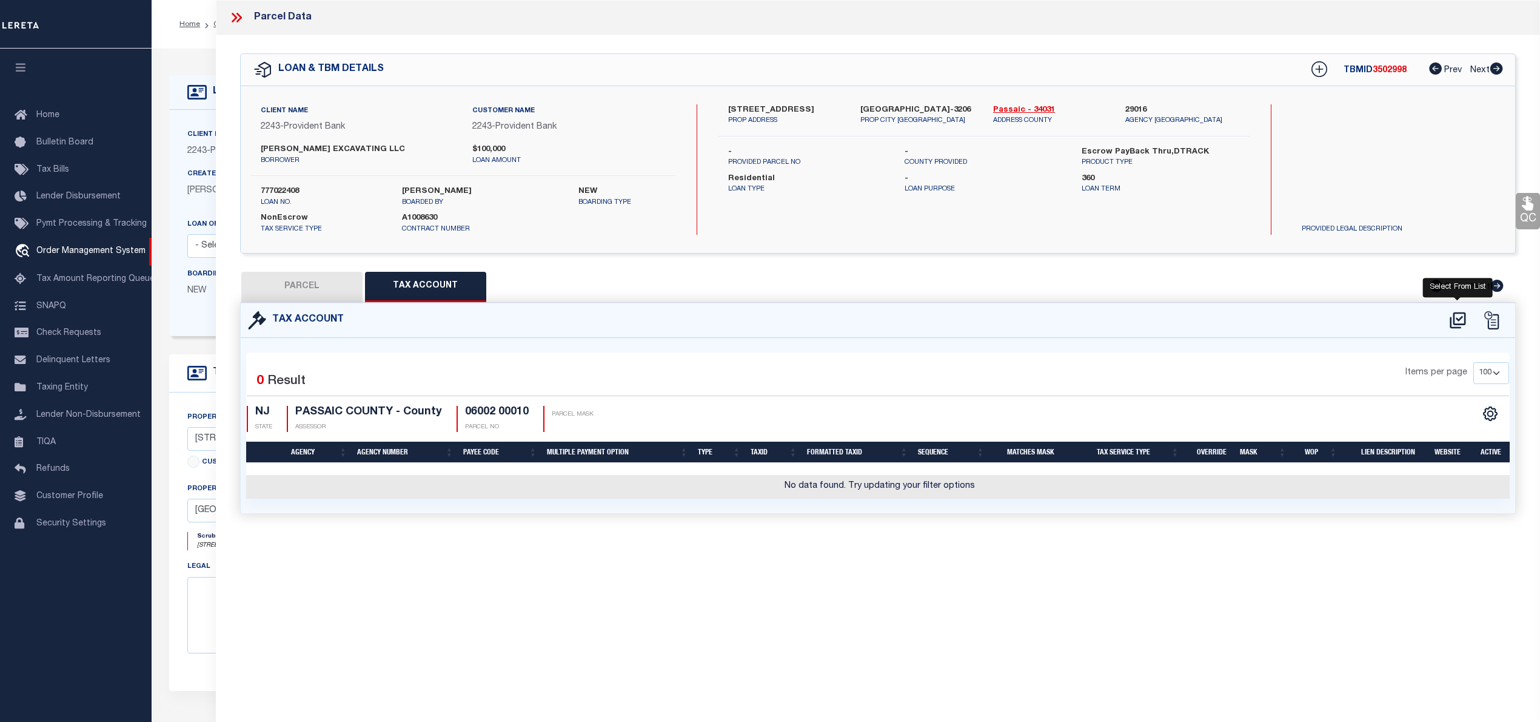
click at [1459, 318] on icon at bounding box center [1458, 320] width 16 height 16
select select "100"
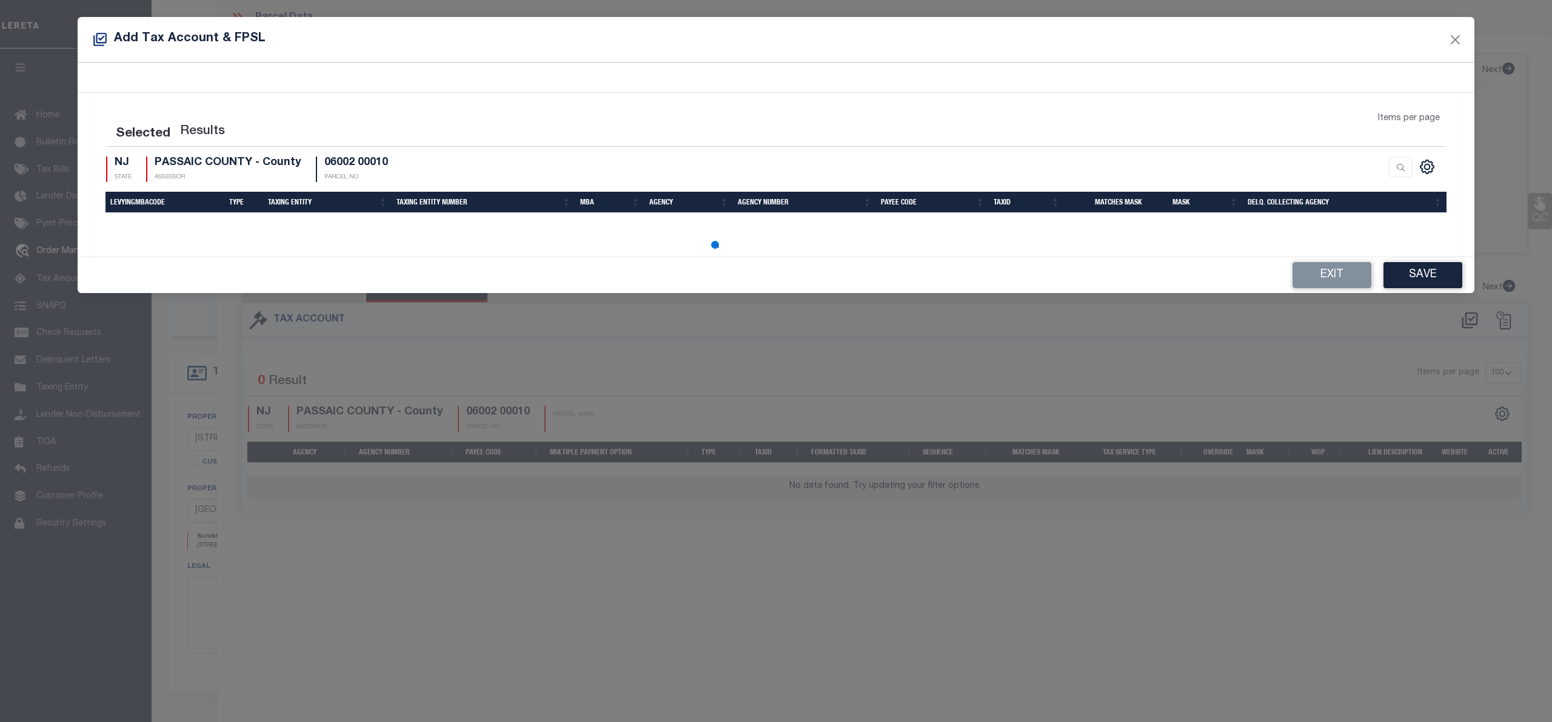
select select "100"
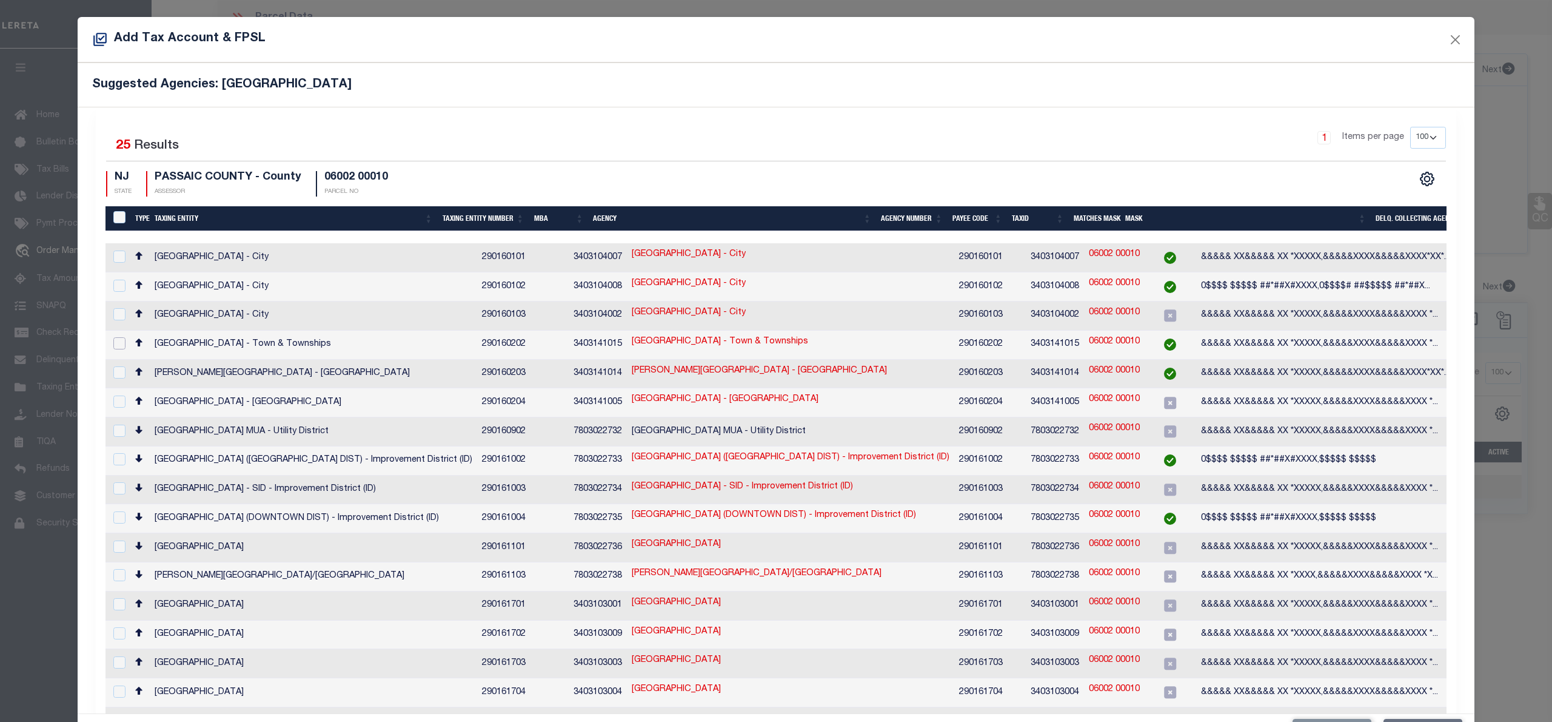
click at [121, 337] on input "checkbox" at bounding box center [119, 343] width 12 height 12
checkbox input "true"
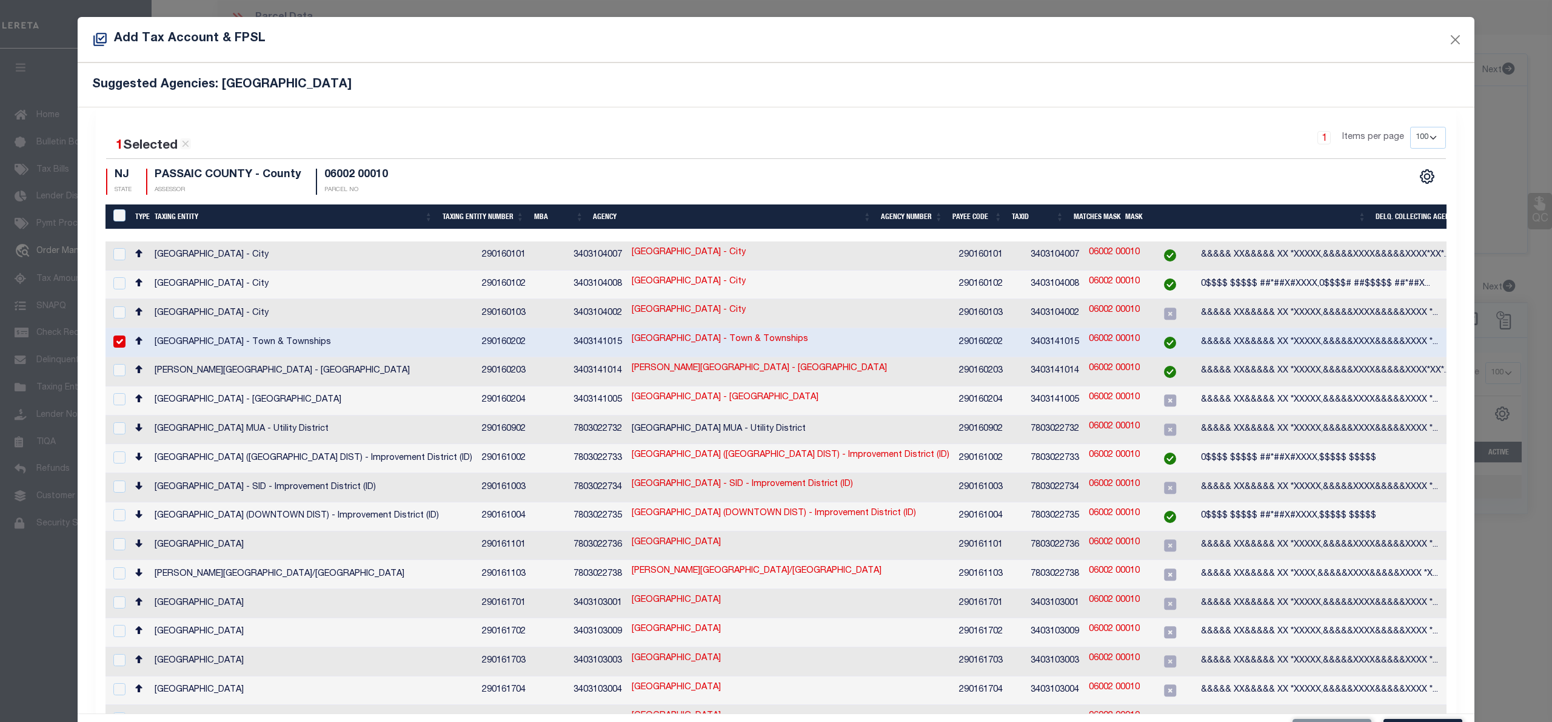
scroll to position [45, 0]
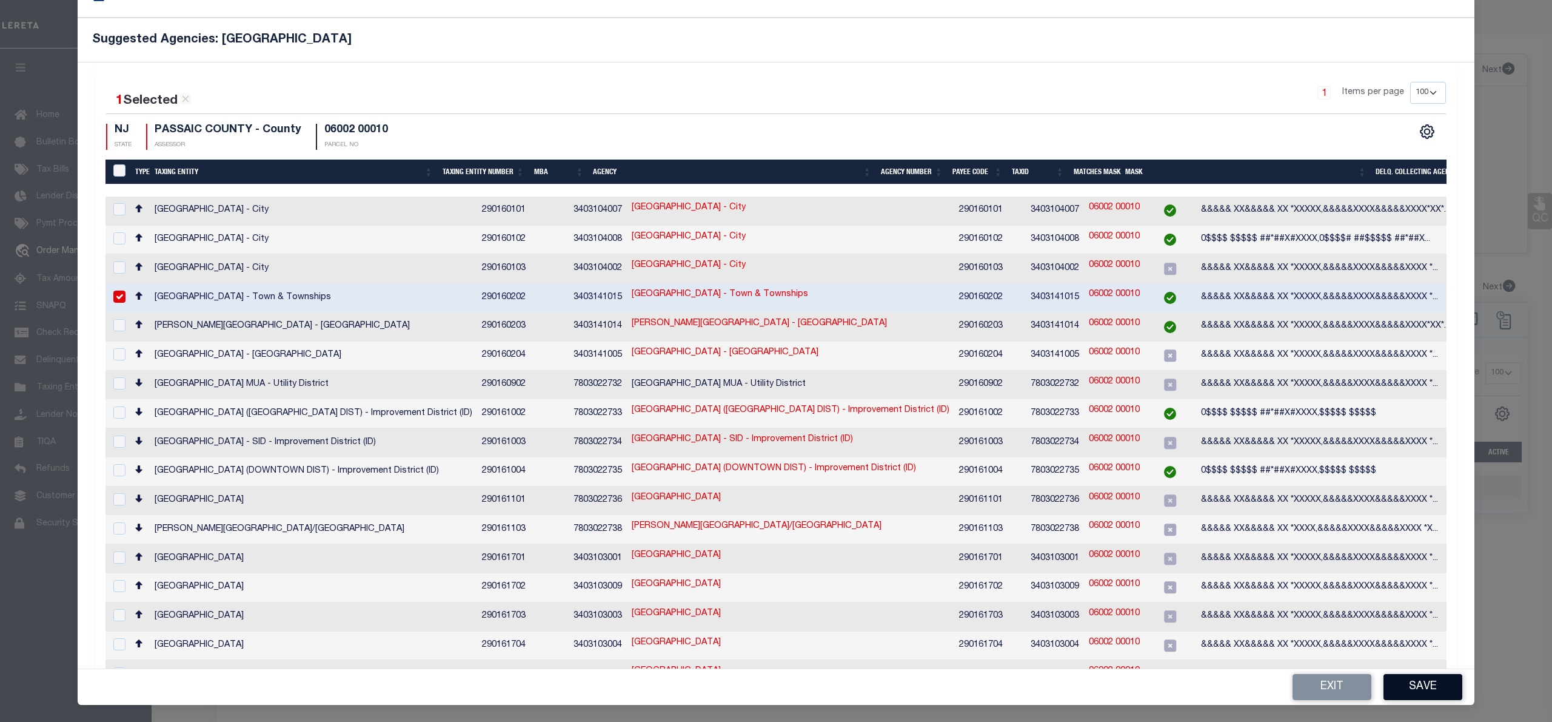
click at [1408, 690] on button "Save" at bounding box center [1423, 687] width 79 height 26
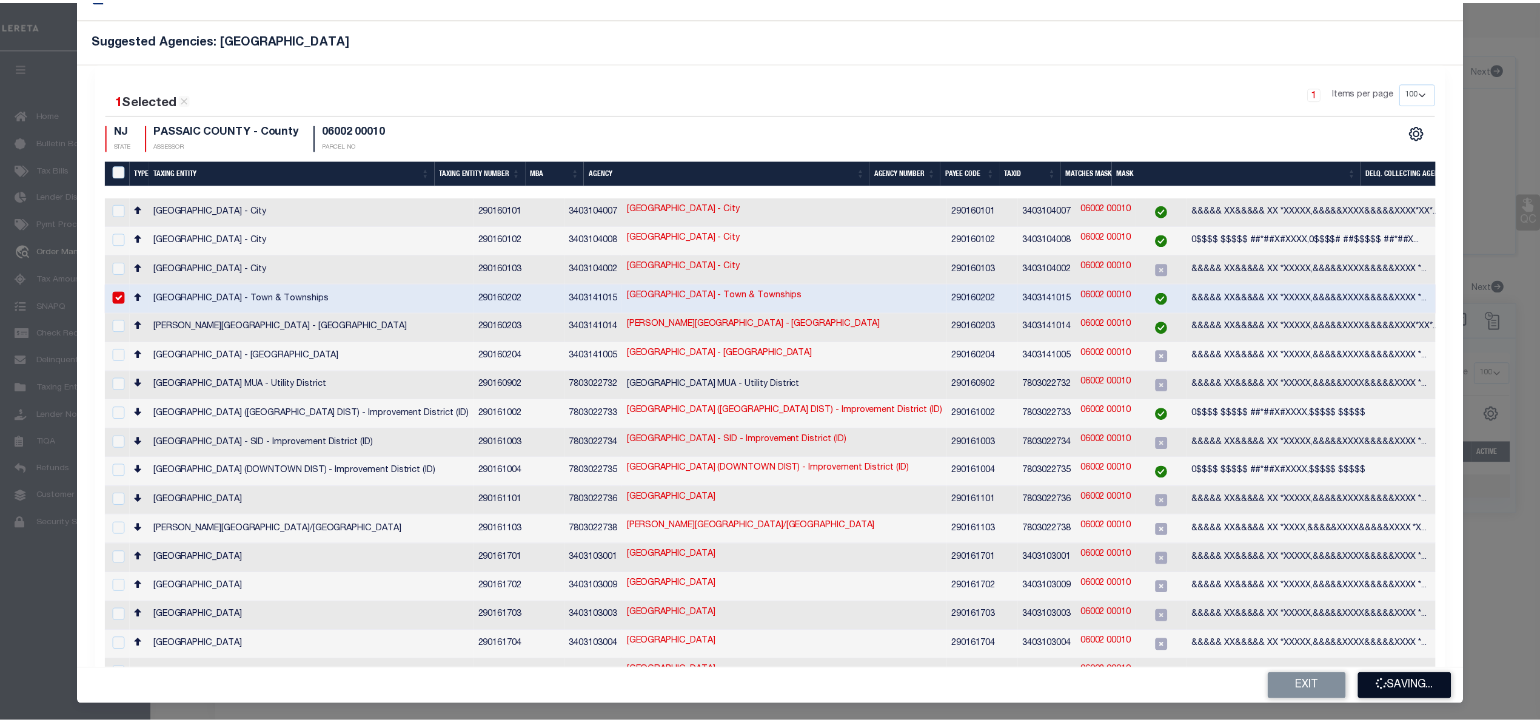
scroll to position [0, 0]
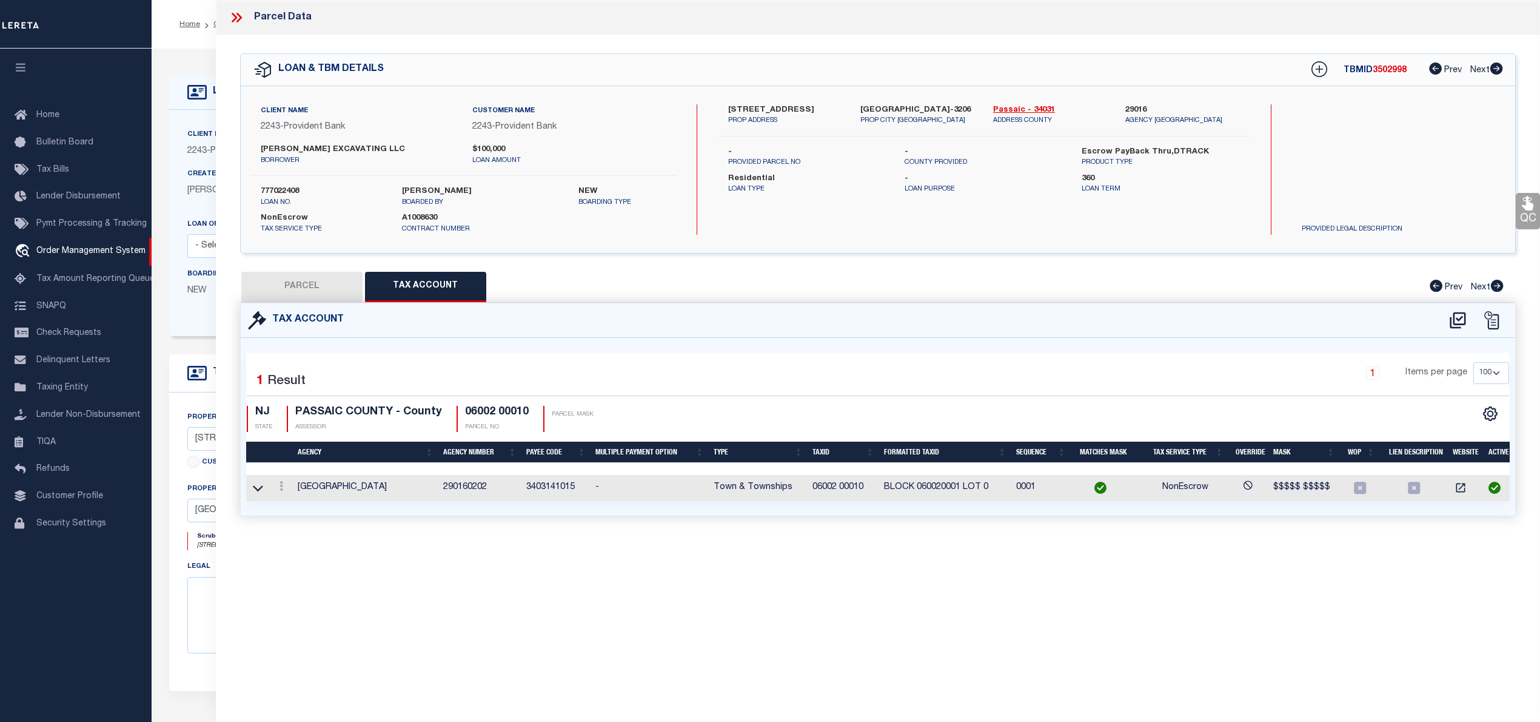
click at [311, 280] on button "PARCEL" at bounding box center [301, 287] width 121 height 30
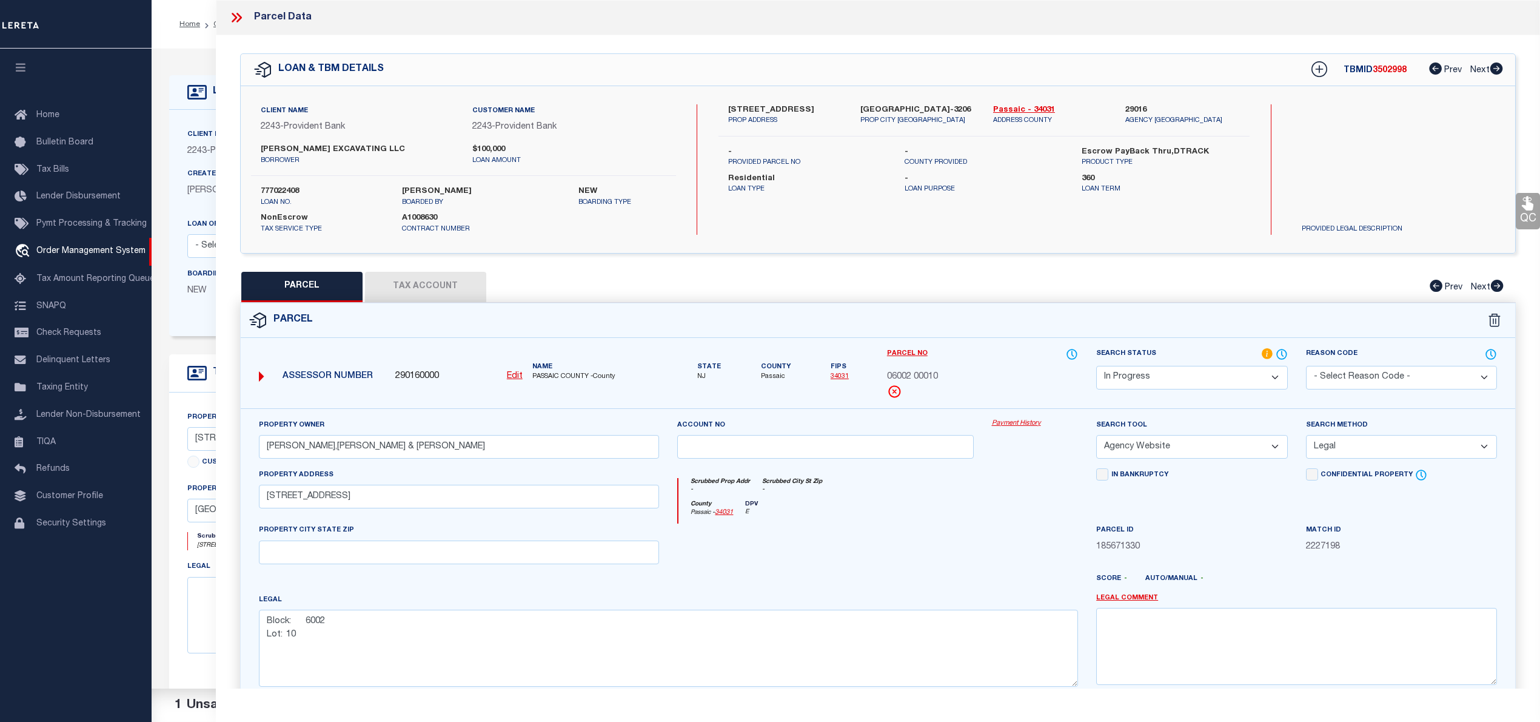
click at [460, 298] on button "Tax Account" at bounding box center [425, 287] width 121 height 30
select select "100"
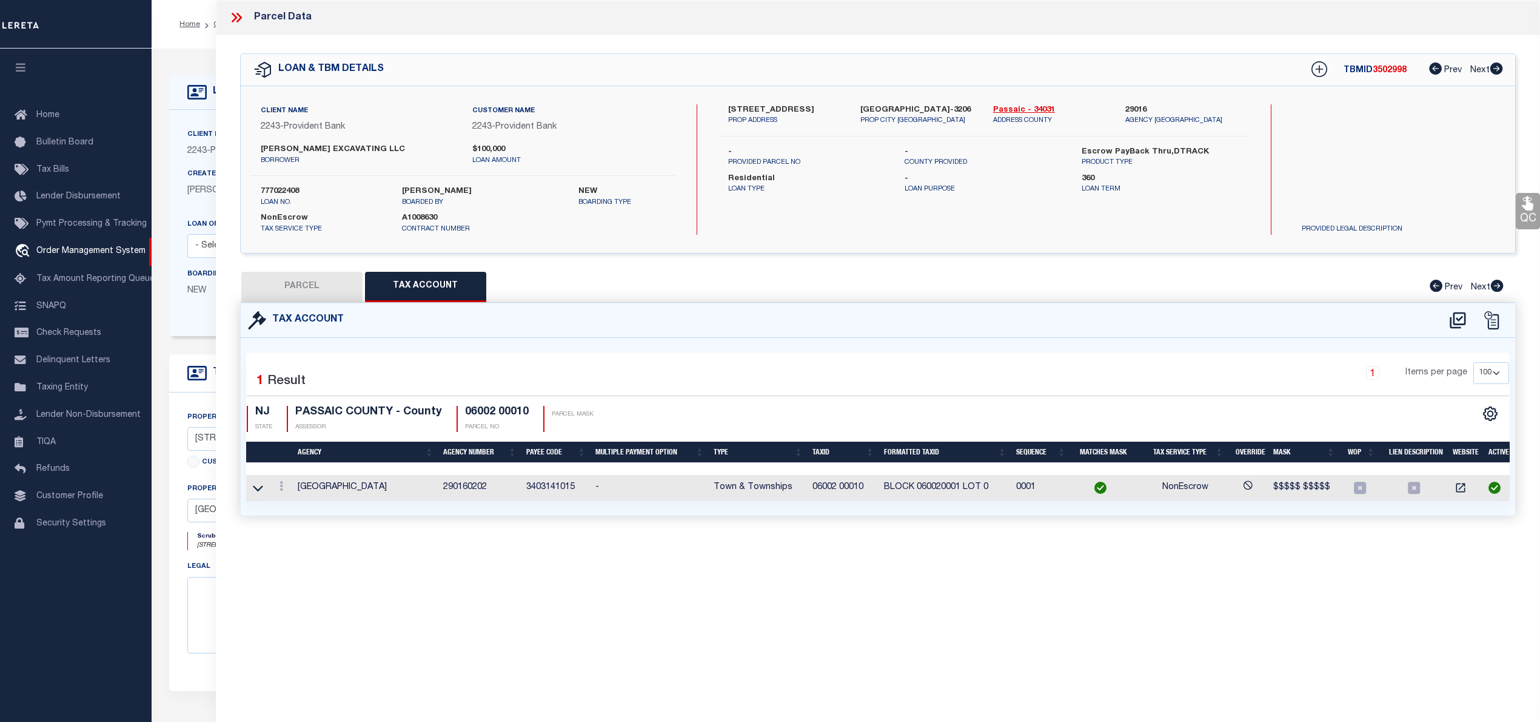
click at [273, 289] on button "PARCEL" at bounding box center [301, 287] width 121 height 30
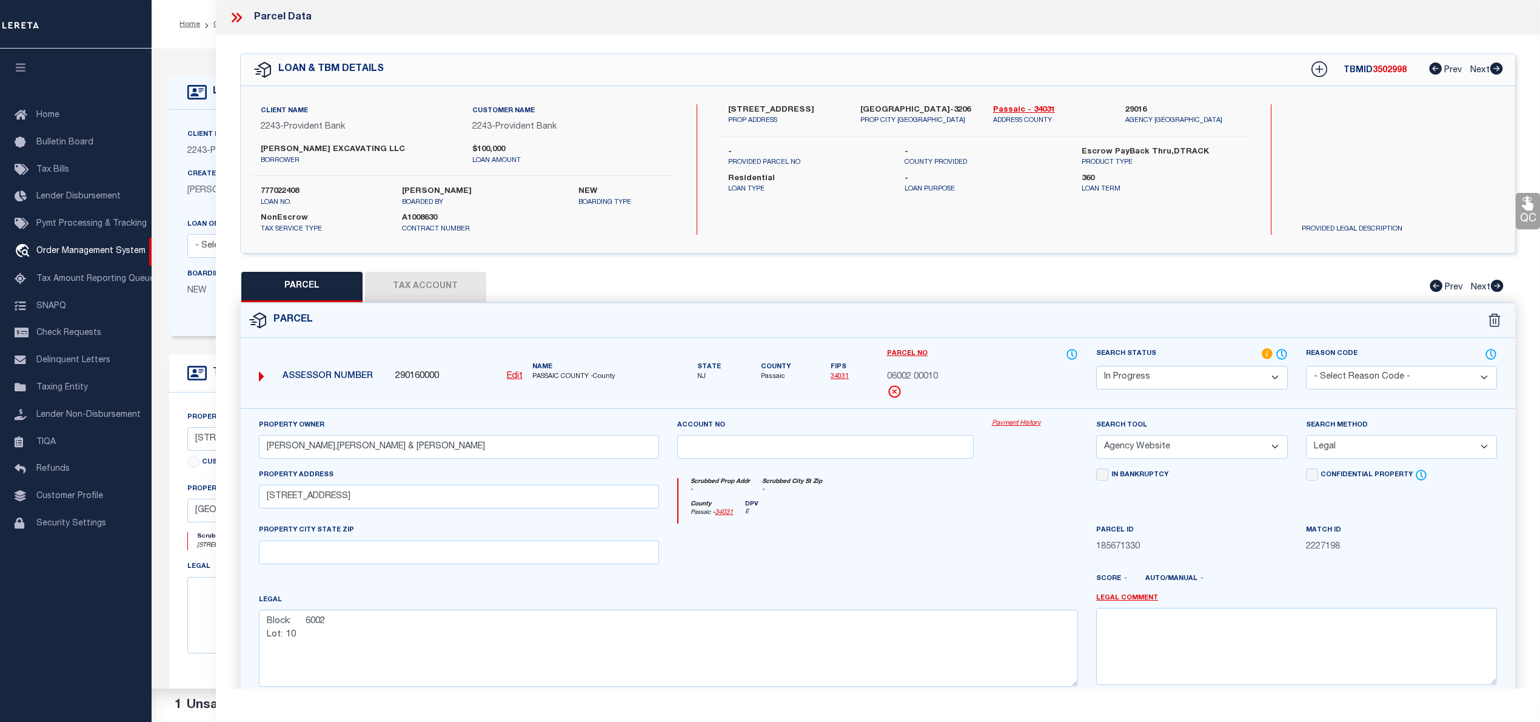
scroll to position [121, 0]
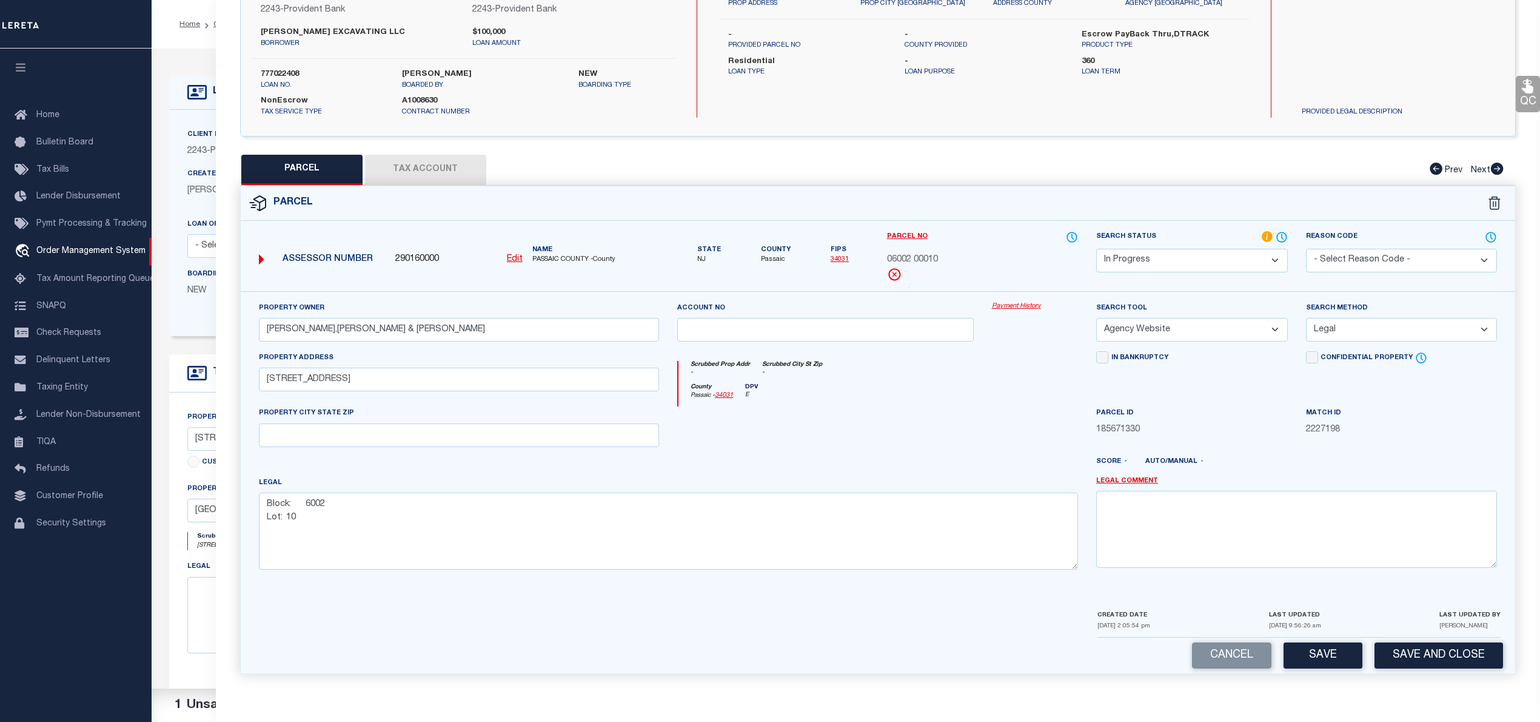
click at [1173, 260] on select "Automated Search Bad Parcel Complete Duplicate Parcel High Dollar Reporting In …" at bounding box center [1191, 261] width 191 height 24
click at [1096, 249] on select "Automated Search Bad Parcel Complete Duplicate Parcel High Dollar Reporting In …" at bounding box center [1191, 261] width 191 height 24
click at [1192, 303] on div "Search Tool -- Select Search Tool -- 3rd Party Website Agency File Agency Websi…" at bounding box center [1191, 321] width 191 height 40
click at [1314, 650] on button "Save" at bounding box center [1323, 655] width 79 height 26
select select "AS"
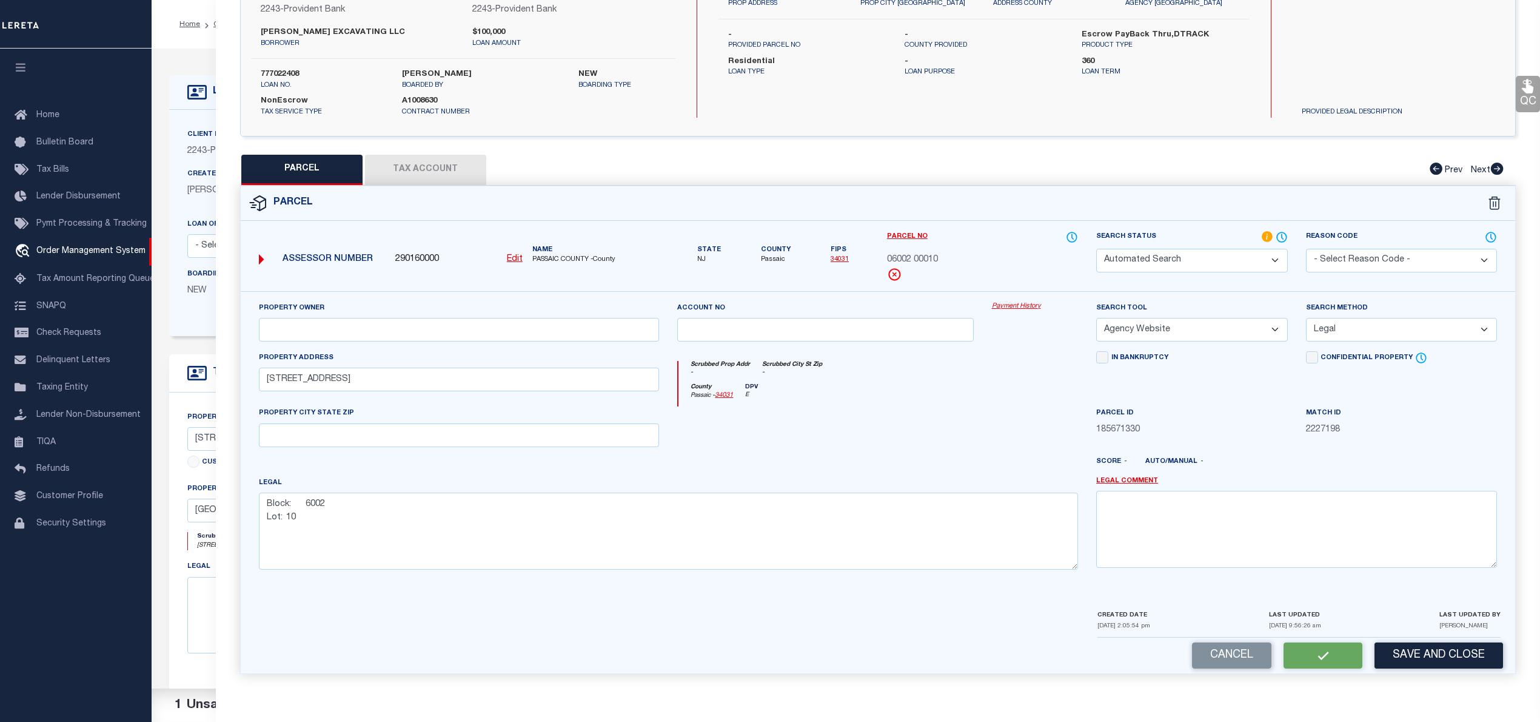
select select
checkbox input "false"
select select "PC"
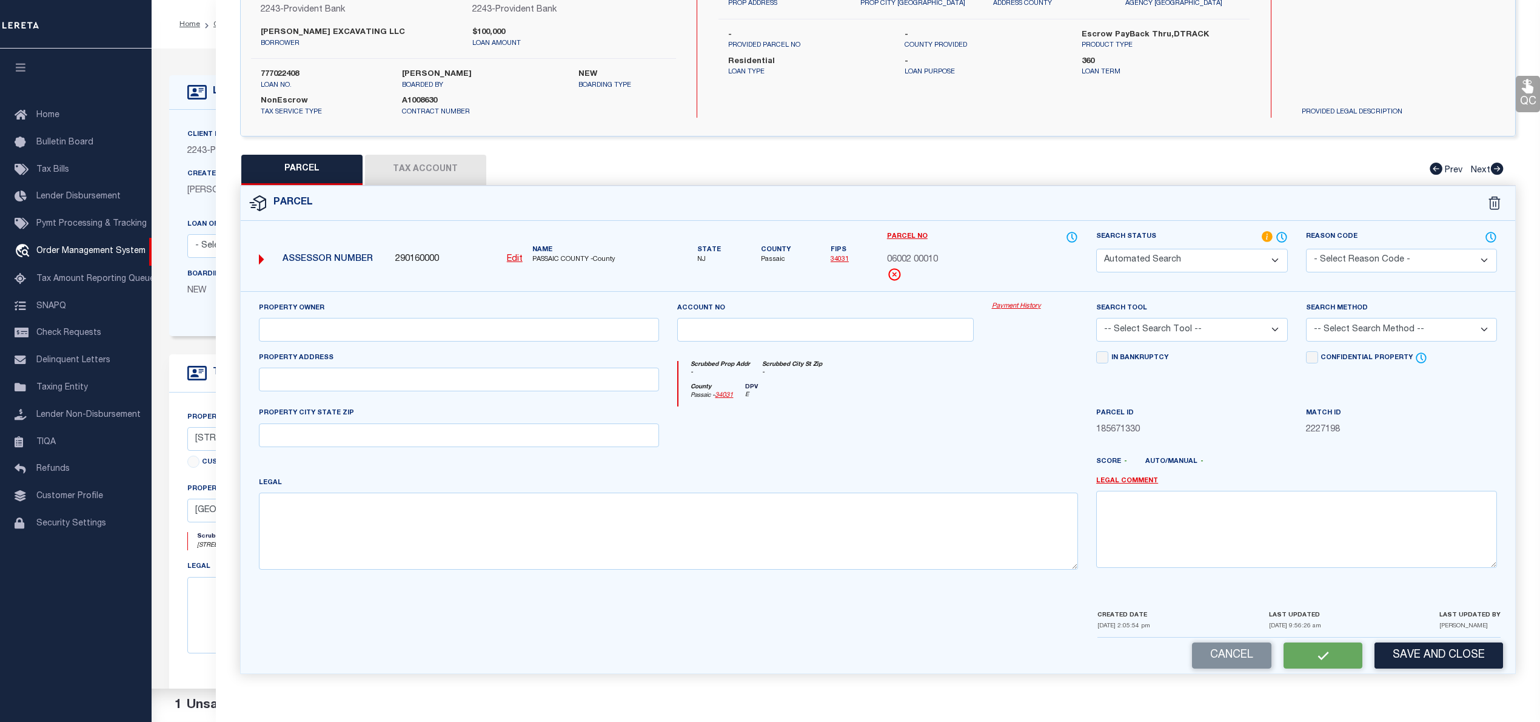
type input "Ragonese Jr,Joseph & Mary"
select select "AGW"
select select "LEG"
type input "598 Morsetown Rd"
type textarea "Block: 6002 Lot: 10"
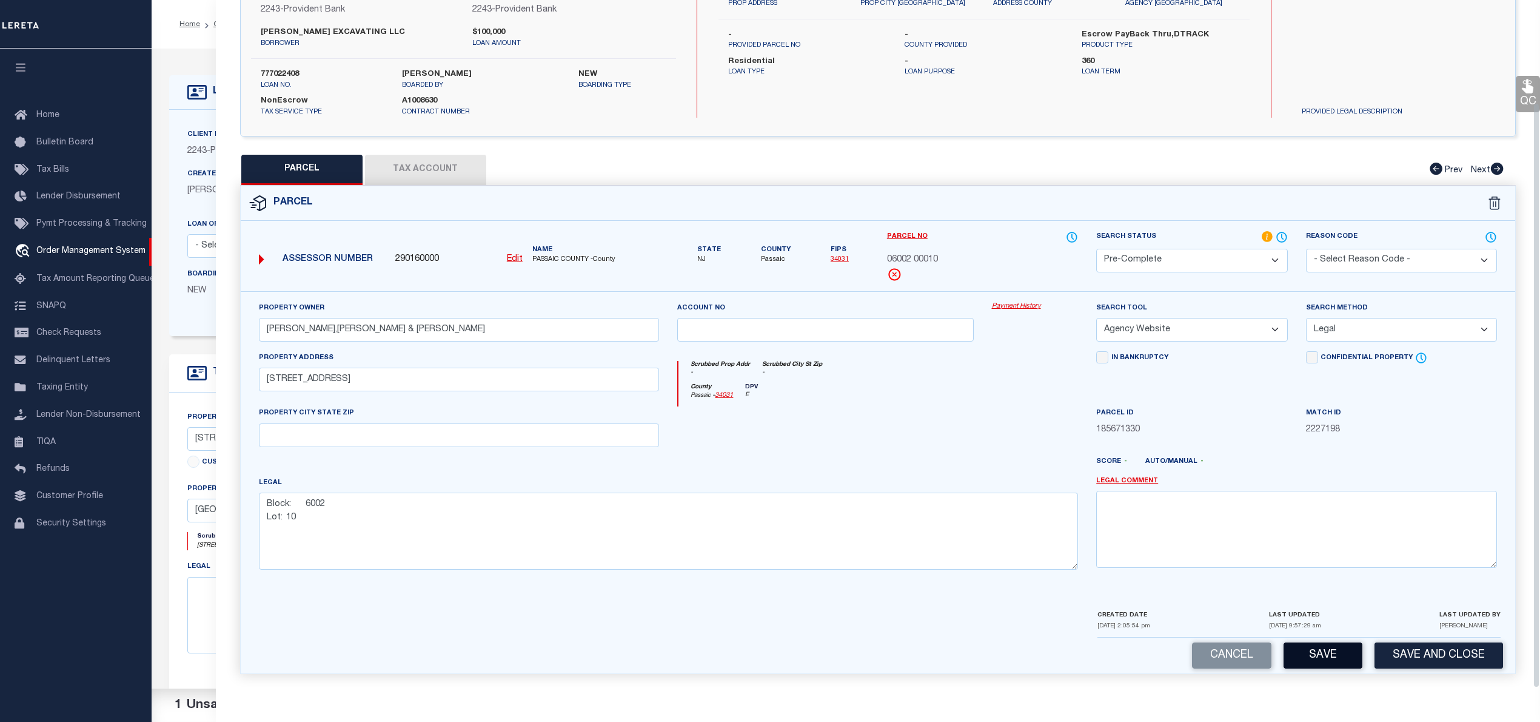
click at [1318, 667] on button "Save" at bounding box center [1323, 655] width 79 height 26
select select "AS"
select select
checkbox input "false"
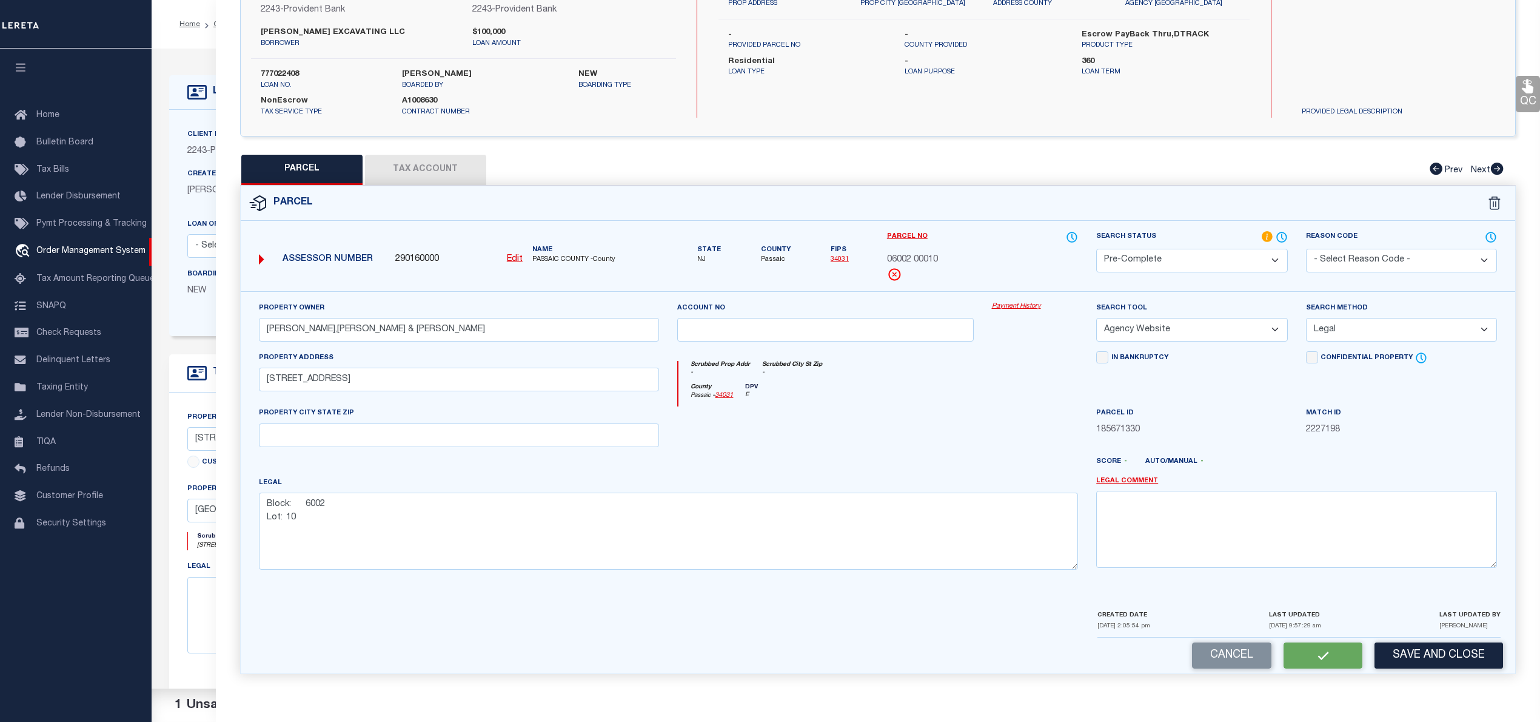
checkbox input "false"
select select "PC"
type input "Ragonese Jr,Joseph & Mary"
select select "AGW"
select select "LEG"
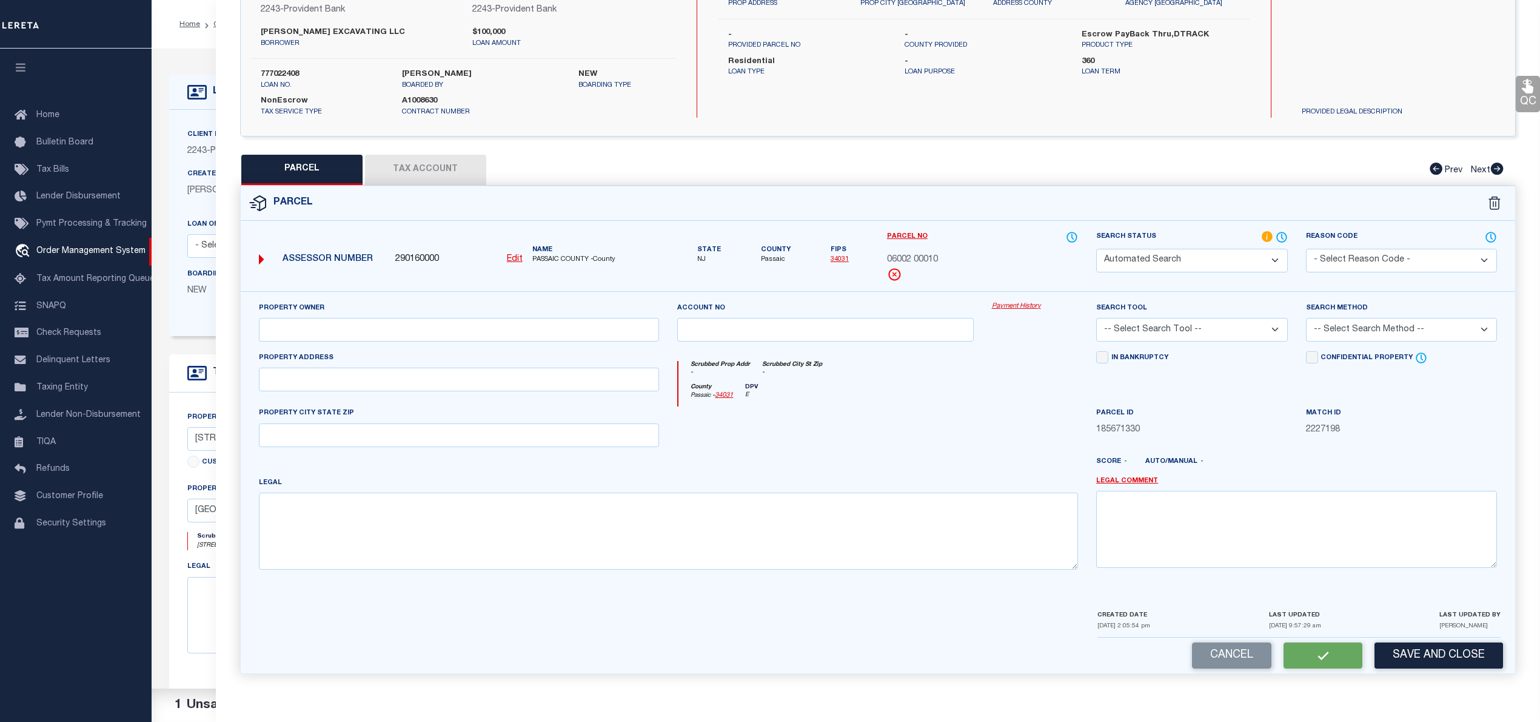
type input "598 Morsetown Rd"
type textarea "Block: 6002 Lot: 10"
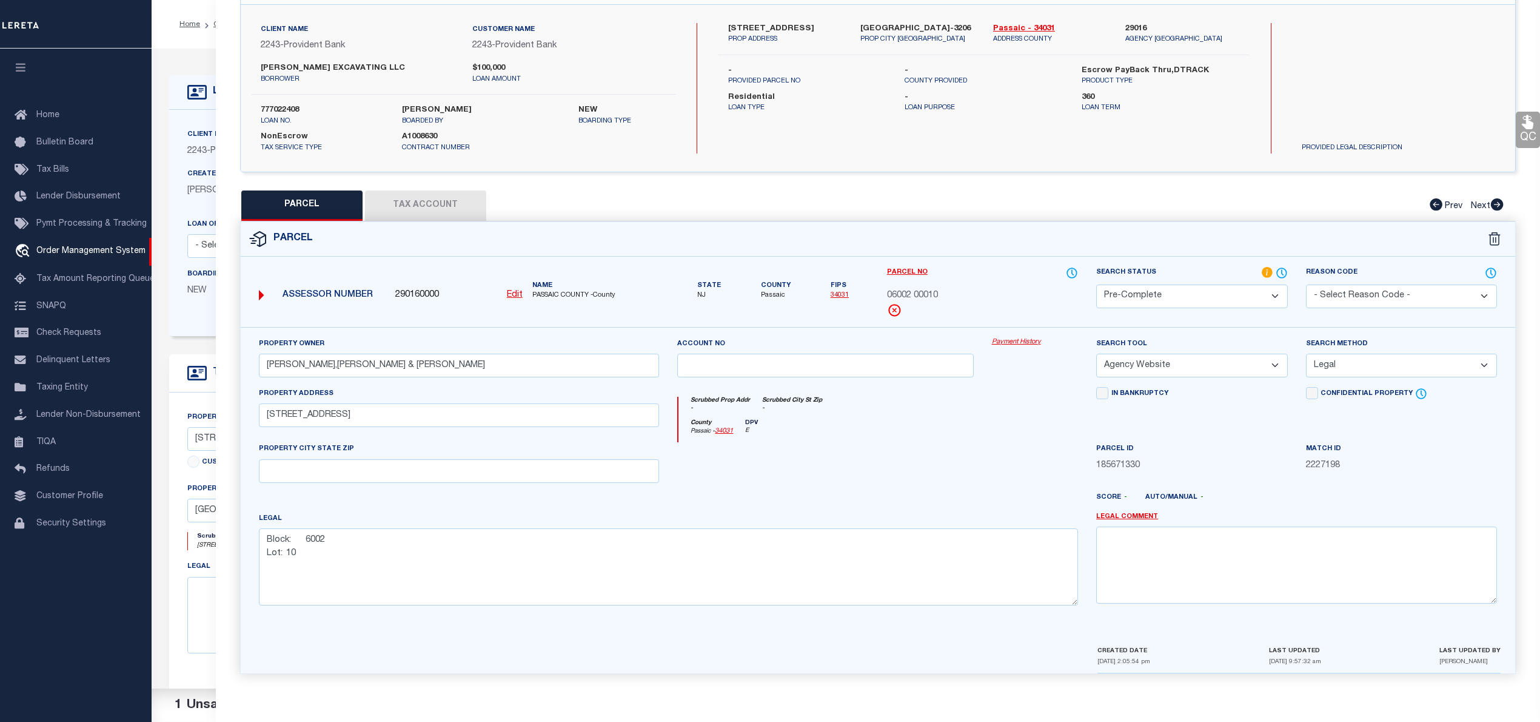
click at [928, 289] on span "06002 00010" at bounding box center [912, 295] width 51 height 13
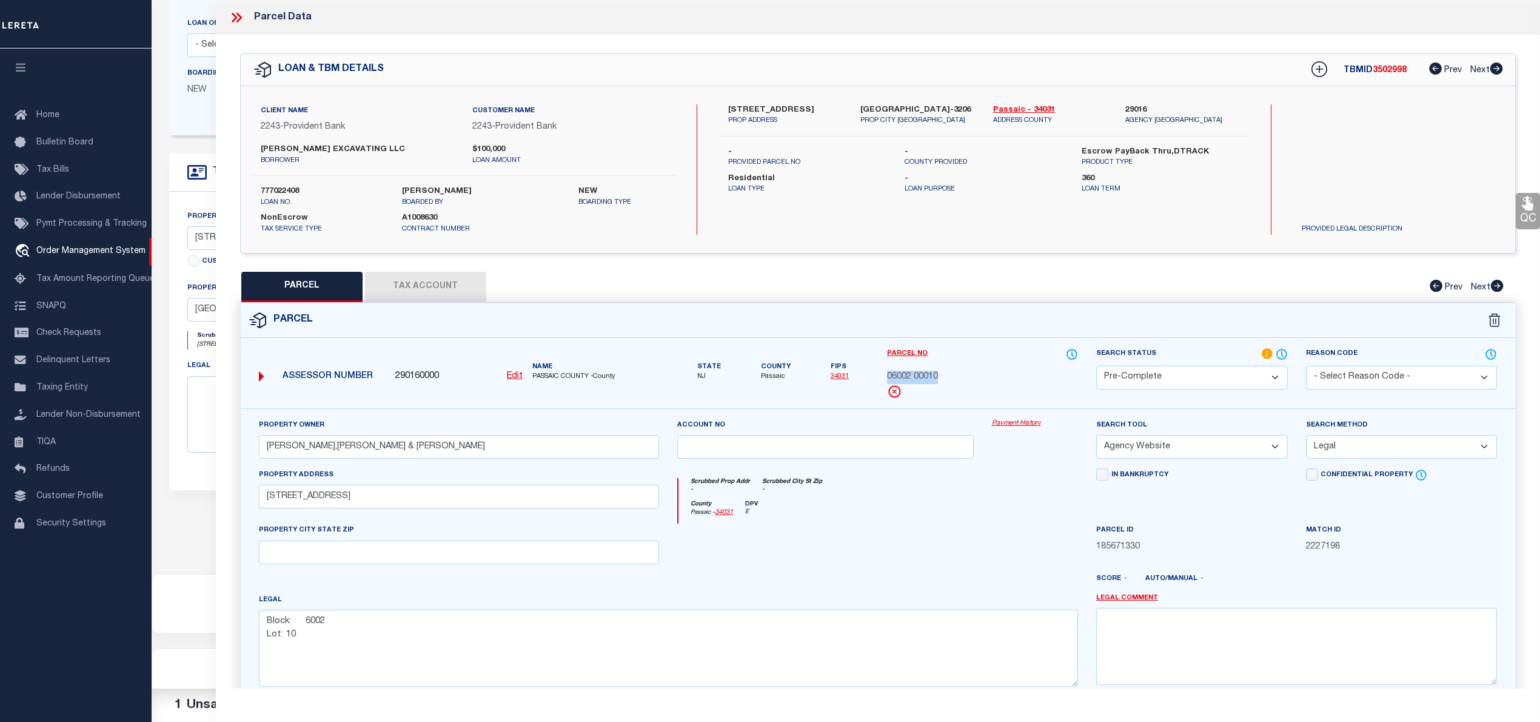
click at [1386, 70] on span "3502998" at bounding box center [1390, 70] width 34 height 8
copy span "3502998"
click at [277, 189] on label "777022408" at bounding box center [322, 192] width 123 height 12
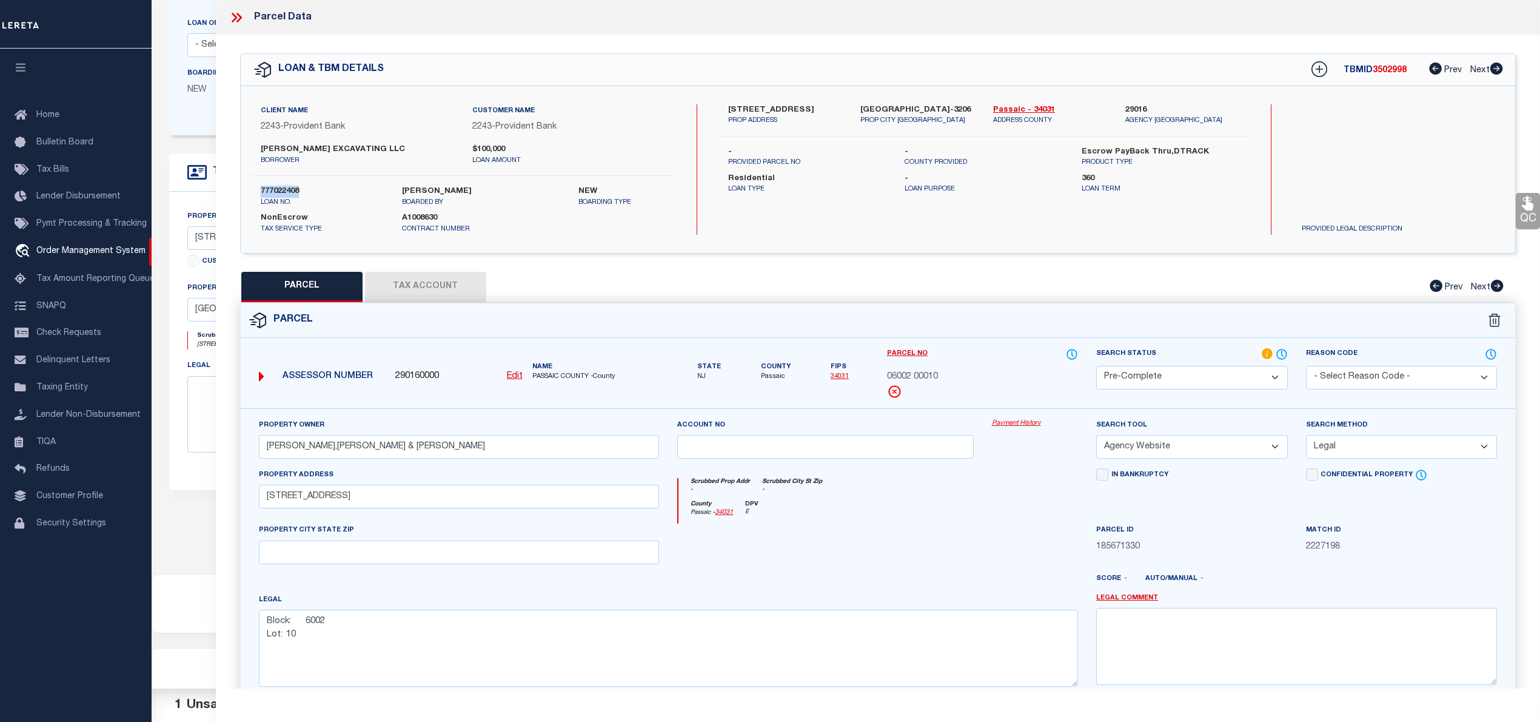
copy label "777022408"
click at [920, 377] on span "06002 00010" at bounding box center [912, 377] width 51 height 13
copy div "06002 00010"
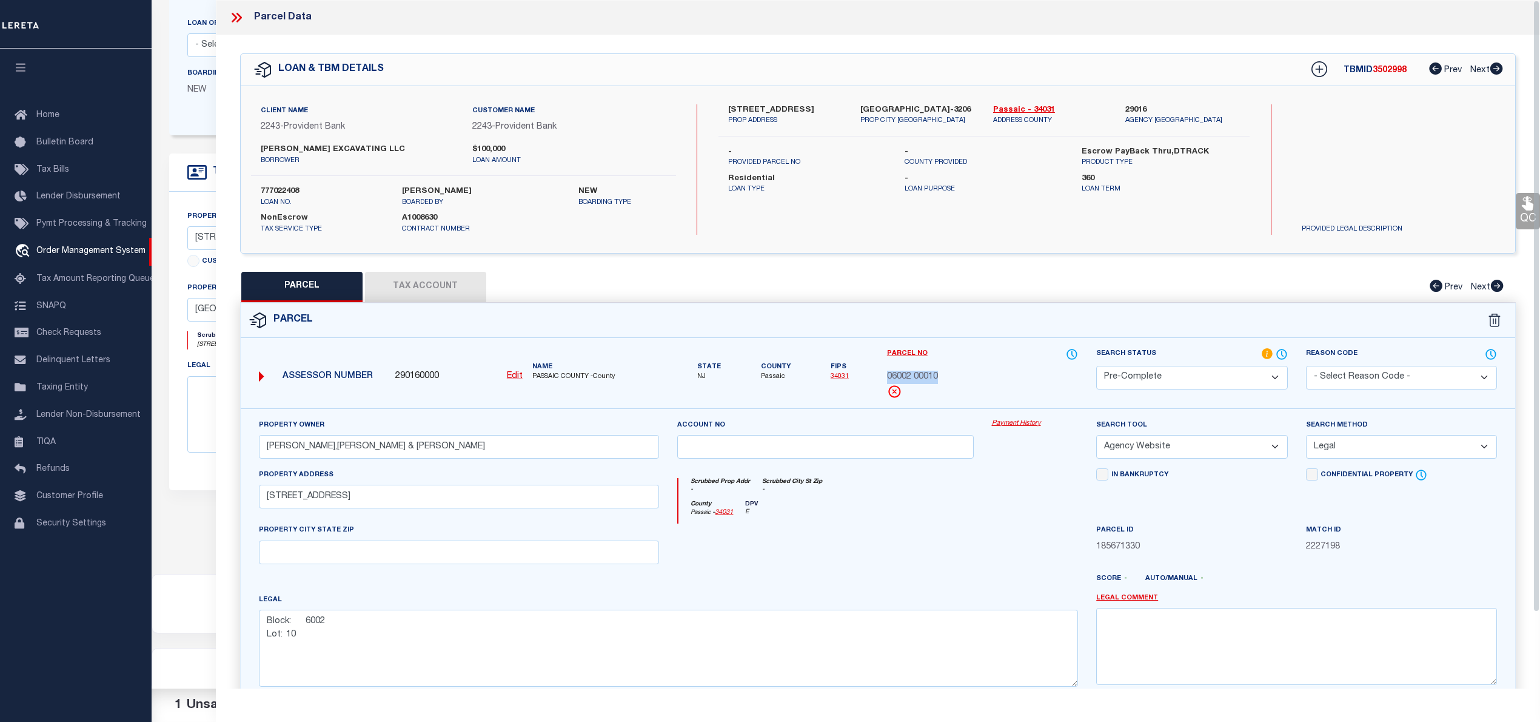
click at [1391, 74] on span "3502998" at bounding box center [1390, 70] width 34 height 8
copy span "3502998"
click at [280, 190] on label "777022408" at bounding box center [322, 192] width 123 height 12
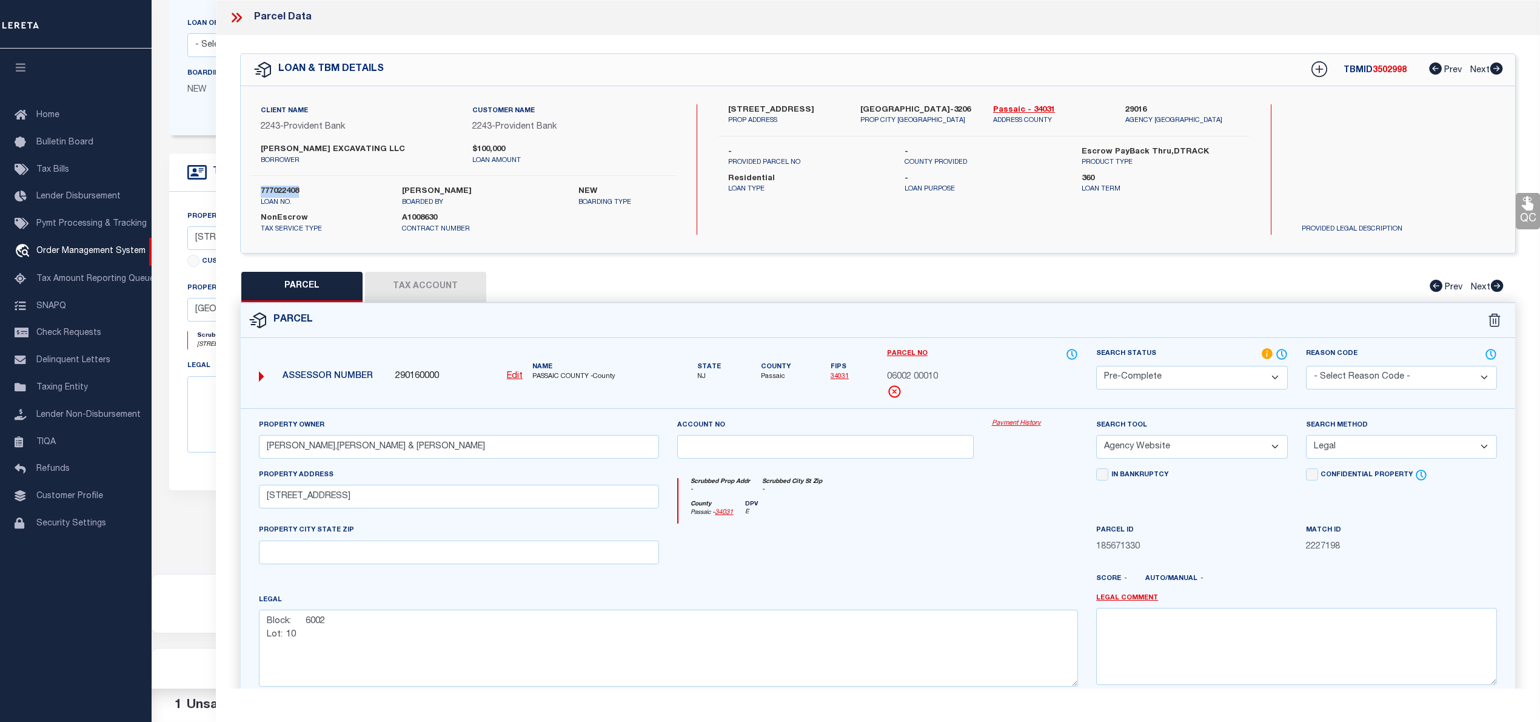
click at [280, 190] on label "777022408" at bounding box center [322, 192] width 123 height 12
copy div "777022408"
click at [230, 18] on icon at bounding box center [237, 18] width 16 height 16
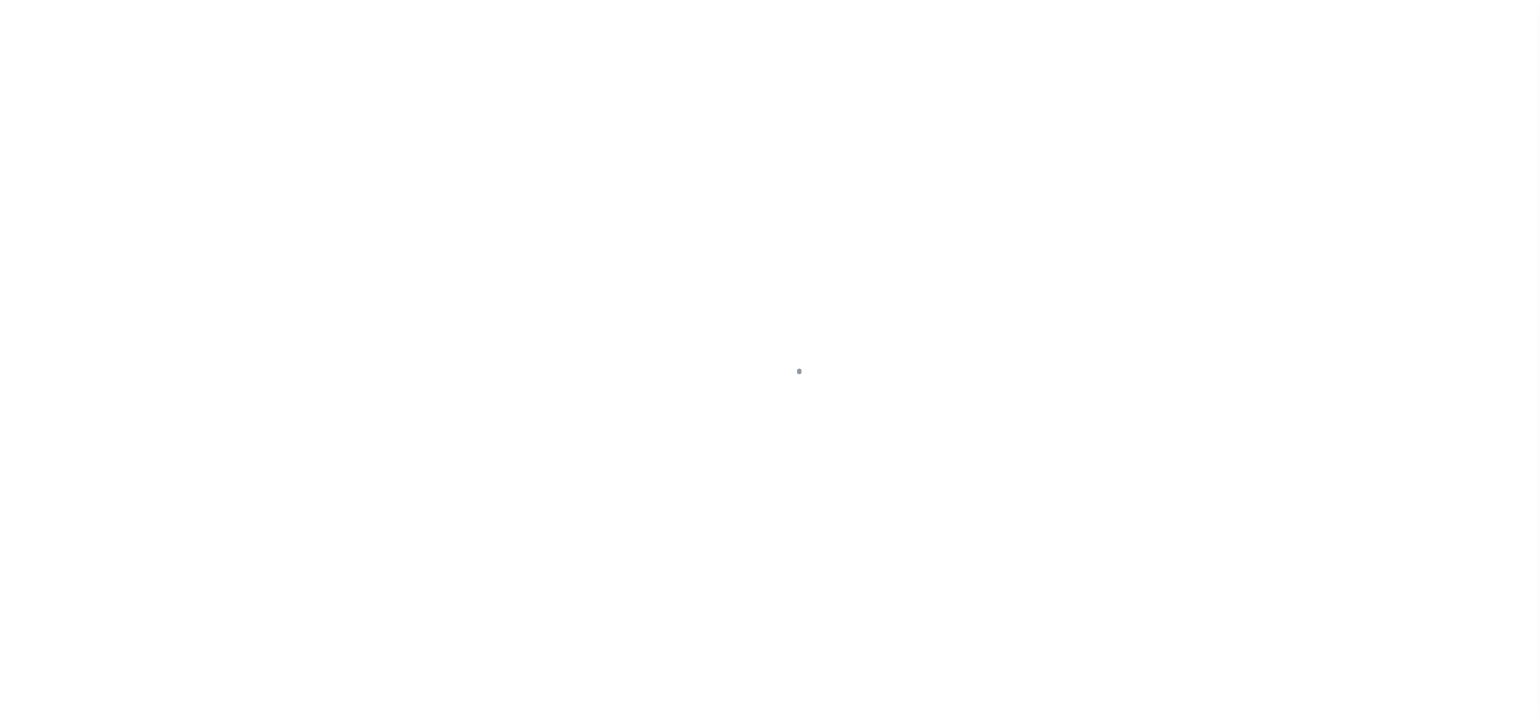
select select "10"
select select "NonEscrow"
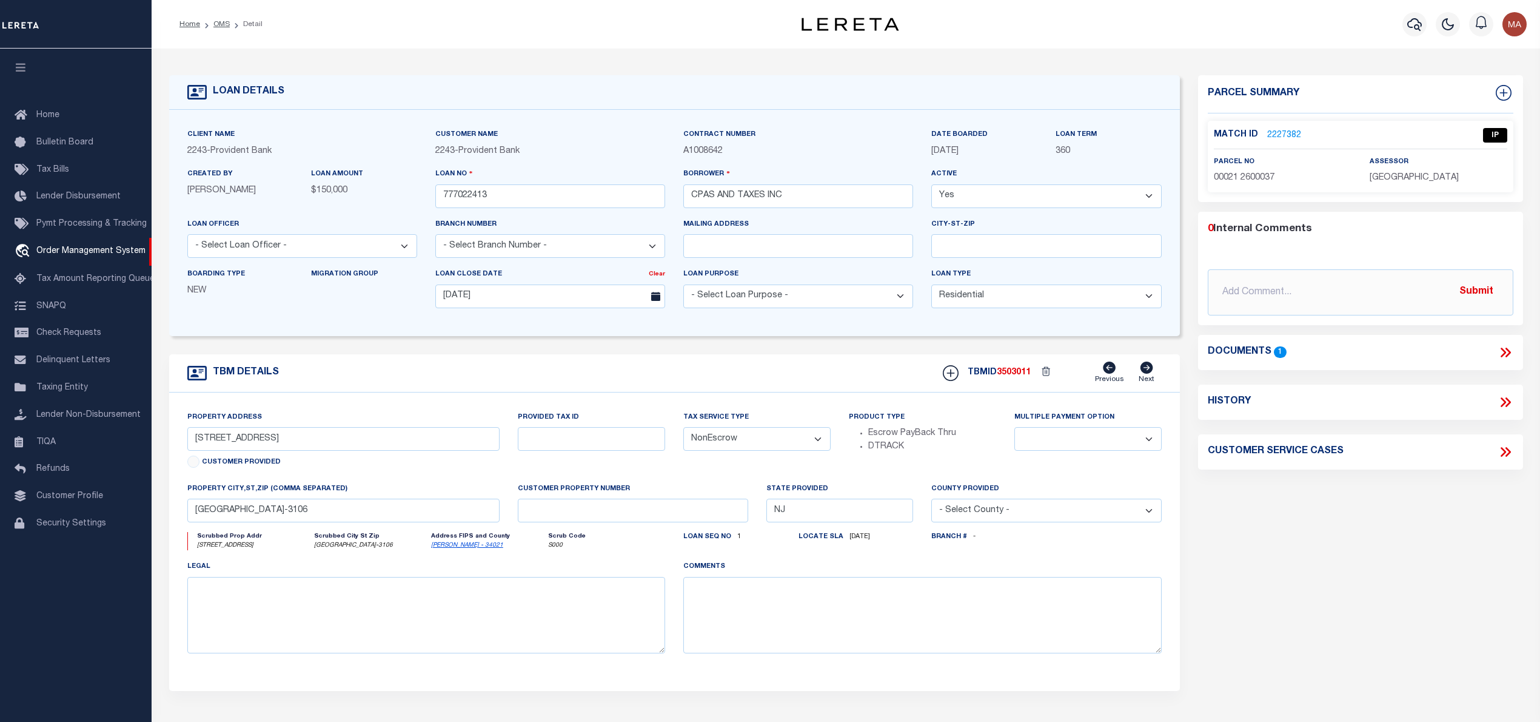
click at [1287, 136] on link "2227382" at bounding box center [1284, 135] width 34 height 13
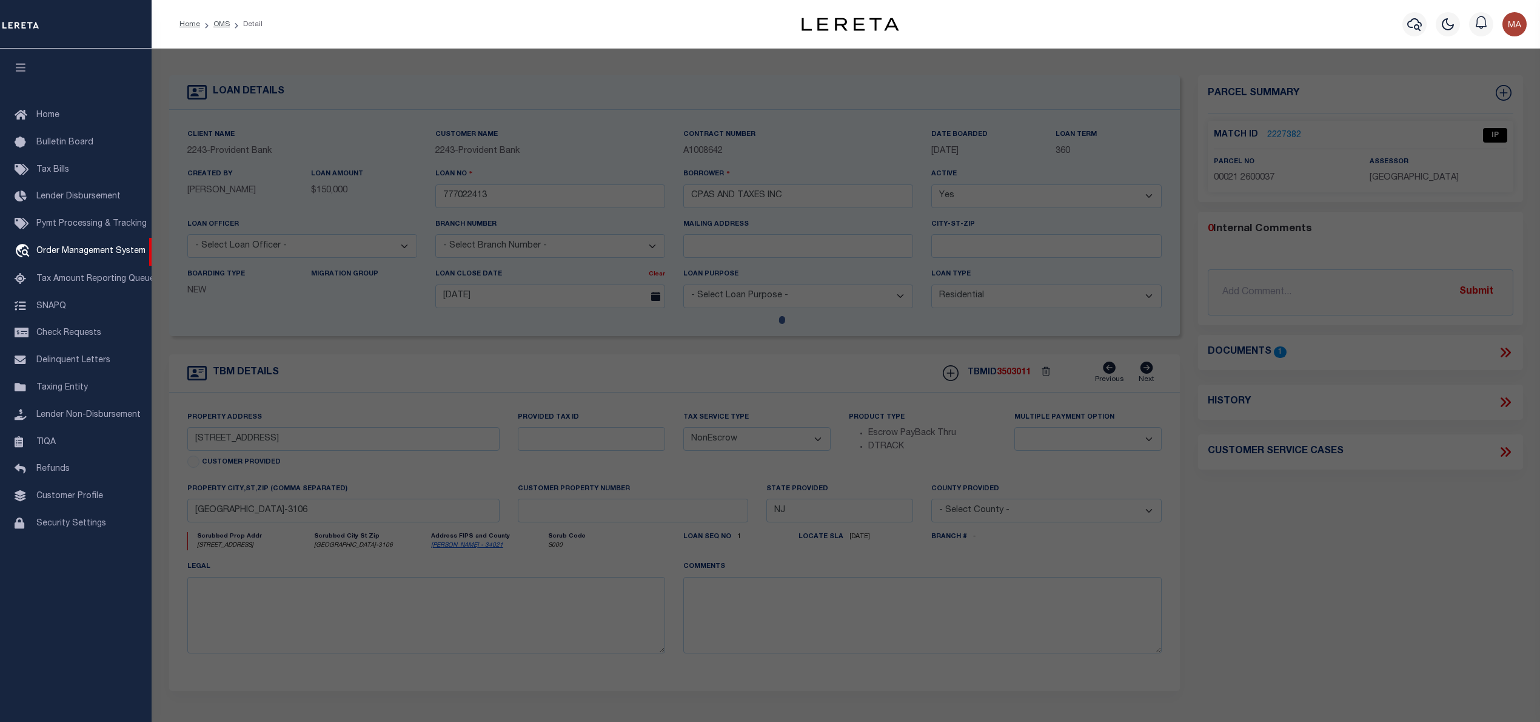
checkbox input "false"
select select "IP"
type input "Hart David E ,Hart Maria J ,Jimenez Maria Del Carmen"
type input "1 Woodland Ct"
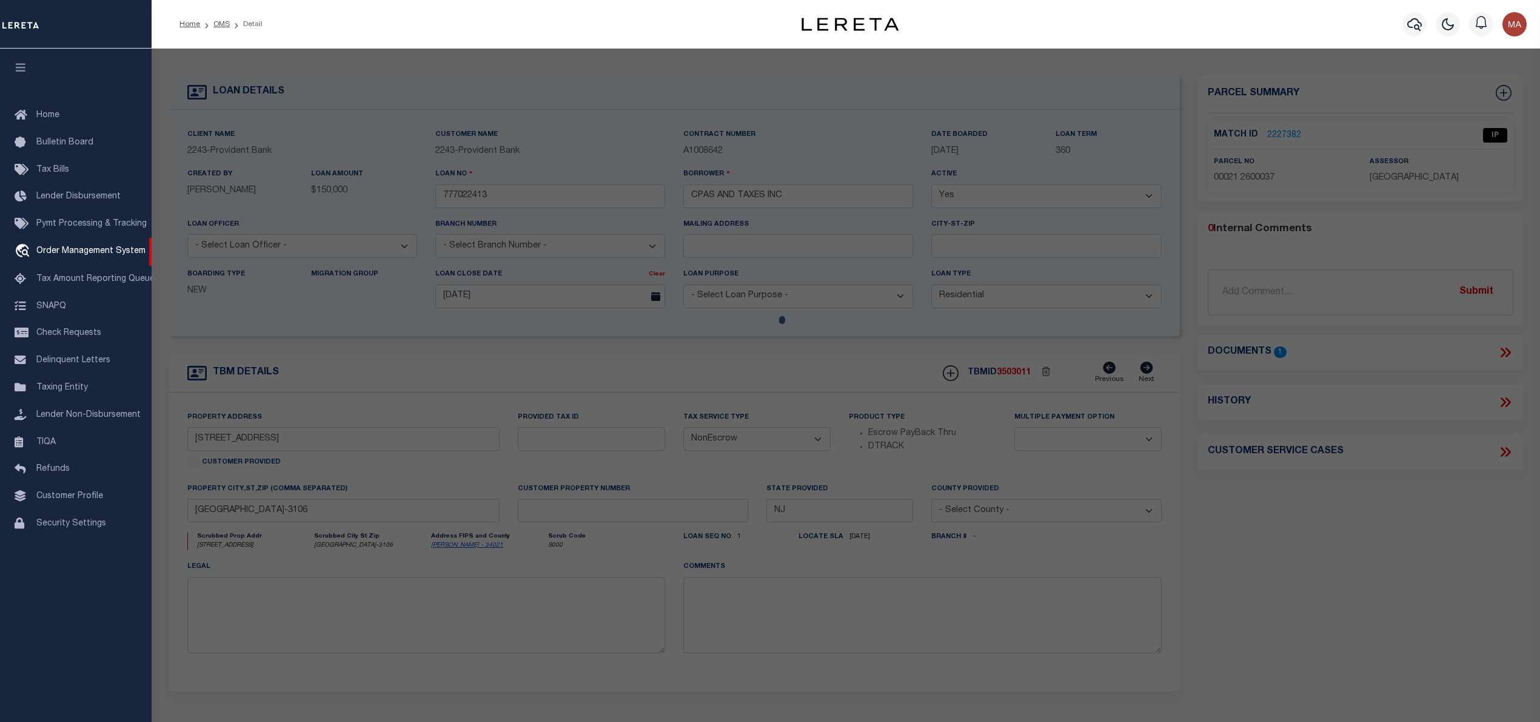
type textarea "Block:21.26 Lot:37"
type textarea "TaxID mask already exists for taxID to be formatted as "00021 2600037". MLC 8/1…"
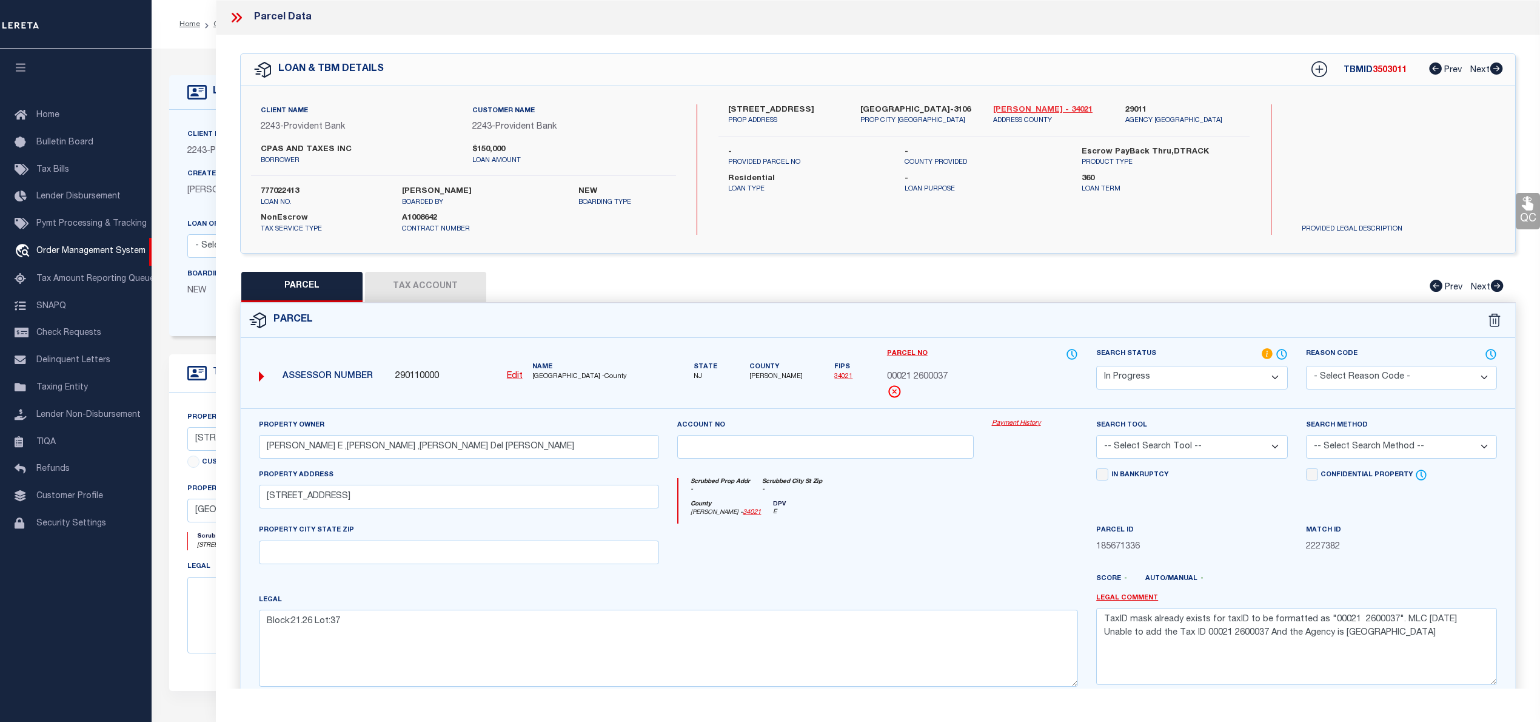
click at [1035, 110] on link "Mercer - 34021" at bounding box center [1050, 110] width 114 height 12
click at [517, 376] on u "Edit" at bounding box center [515, 376] width 16 height 8
type input "290110000"
type input "00021 2600037"
select select "IP"
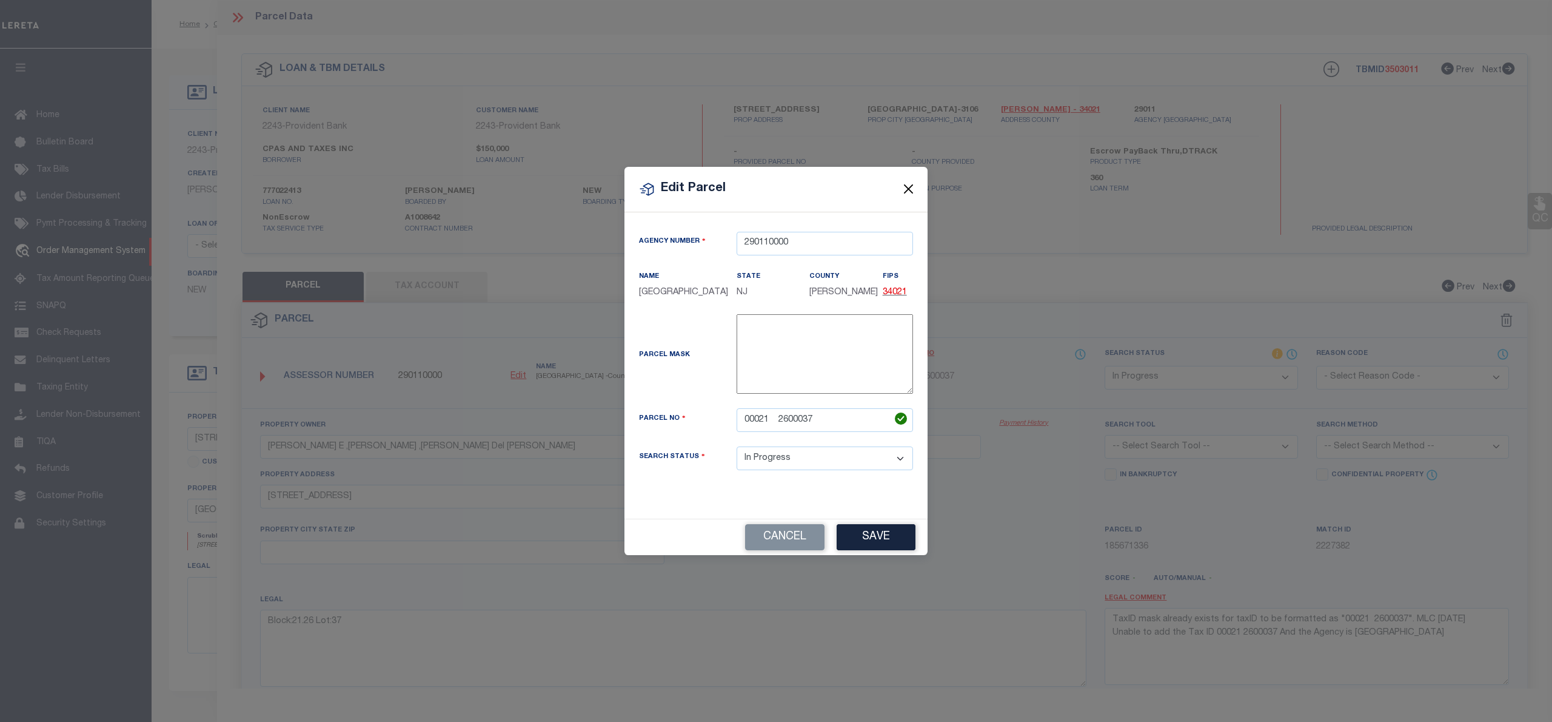
click at [913, 183] on button "Close" at bounding box center [909, 189] width 16 height 16
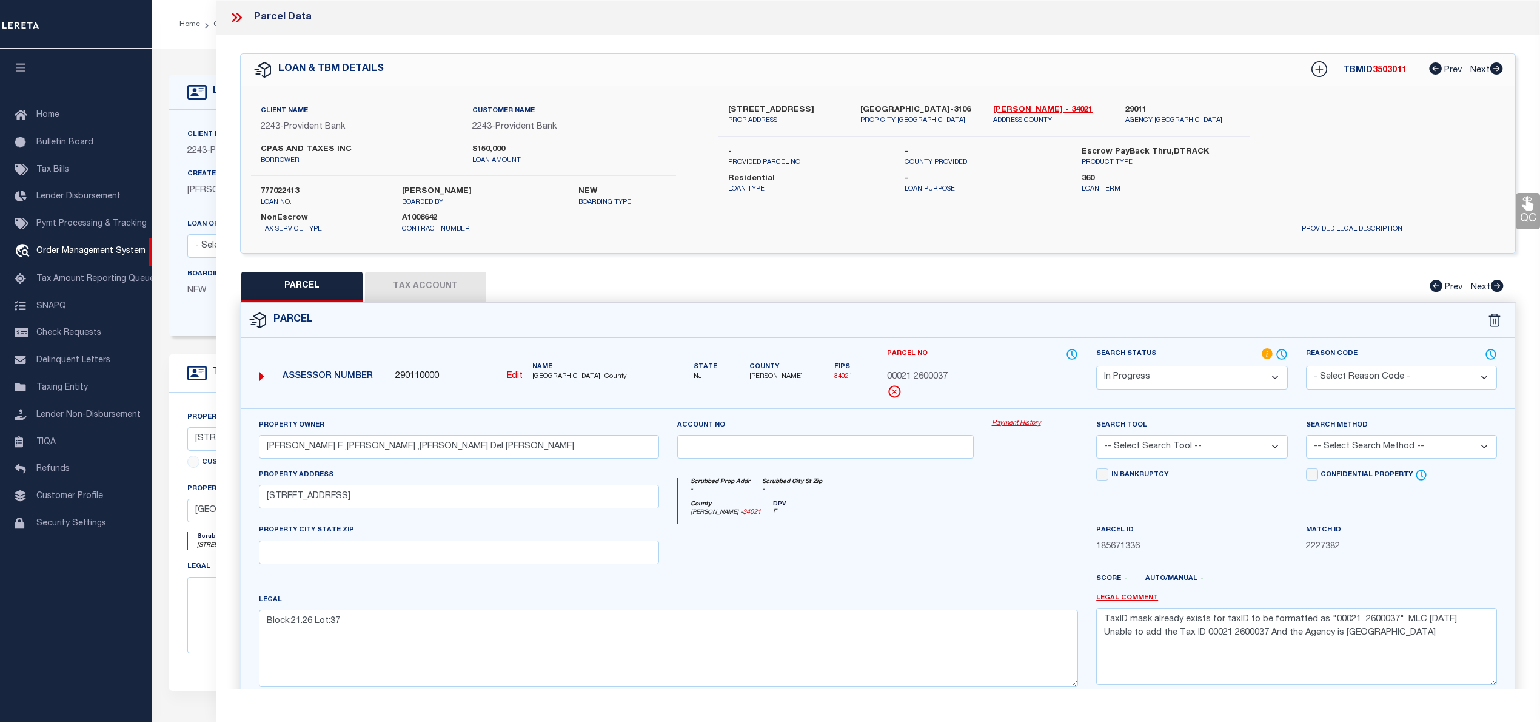
click at [415, 294] on button "Tax Account" at bounding box center [425, 287] width 121 height 30
select select "100"
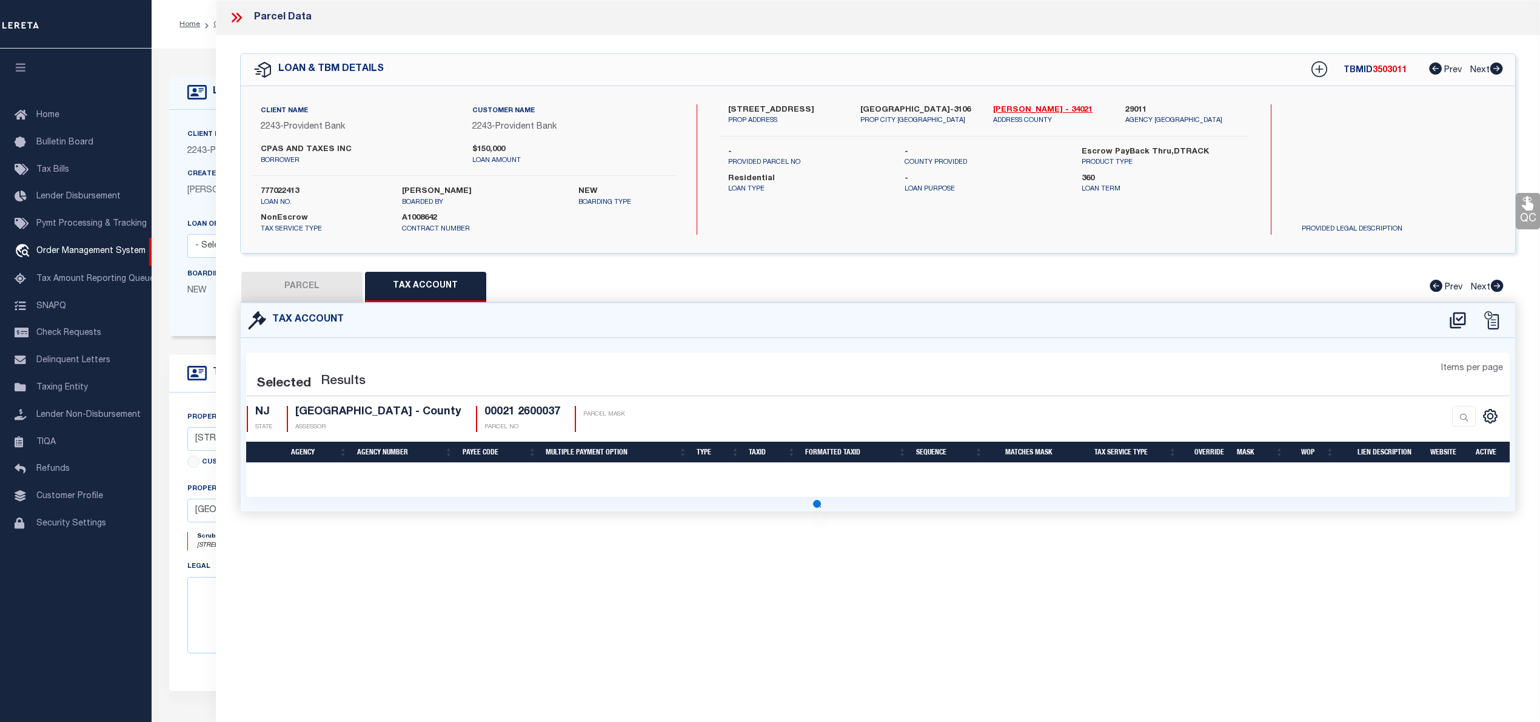
select select "100"
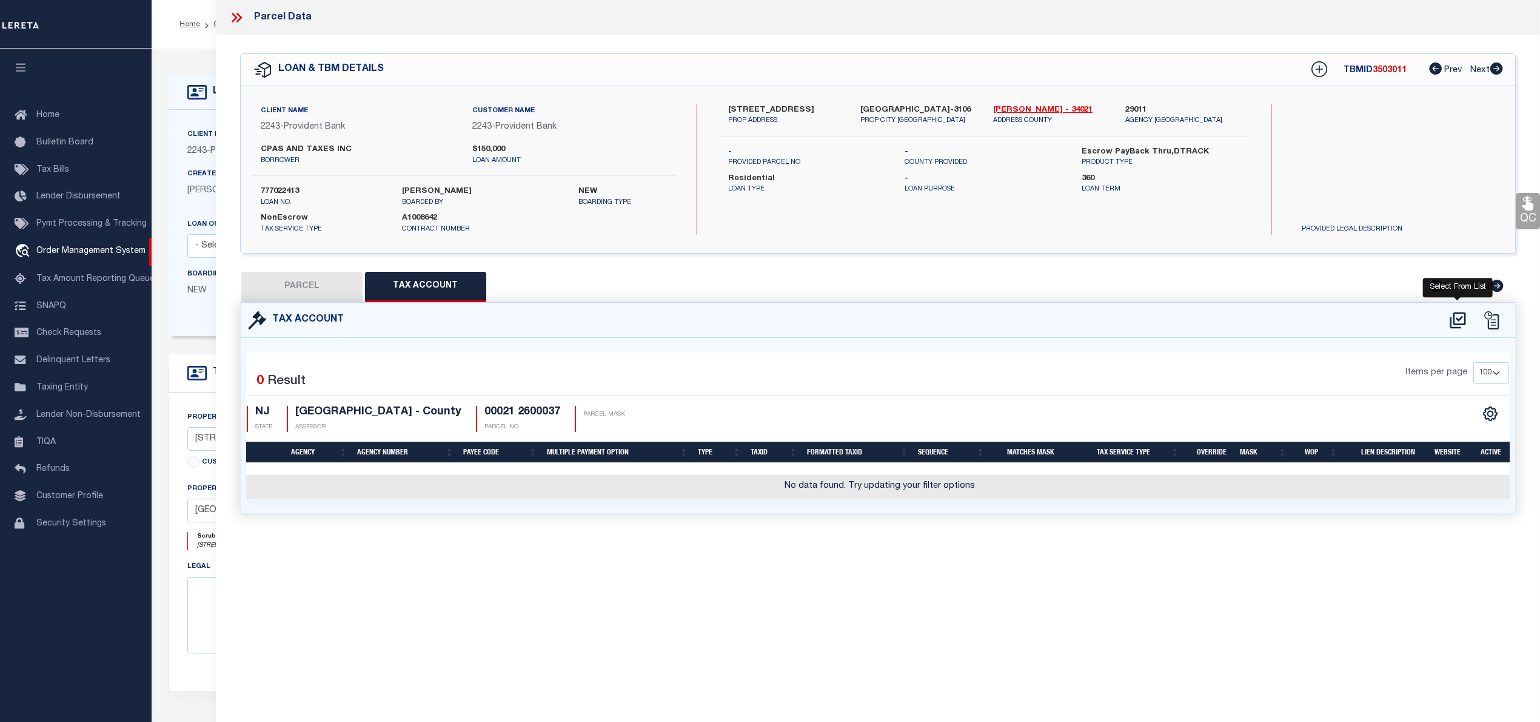
click at [1452, 315] on icon at bounding box center [1458, 319] width 20 height 19
select select "100"
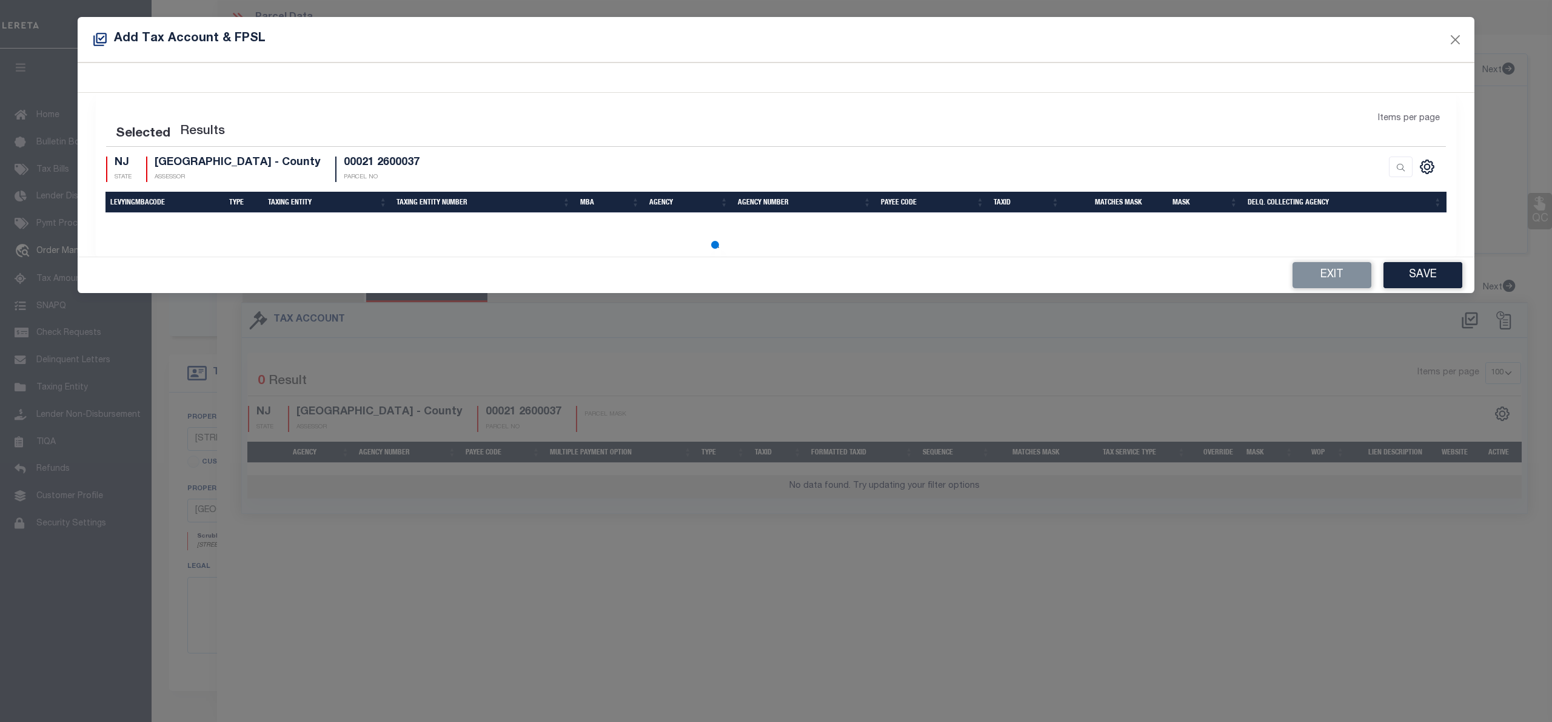
select select "100"
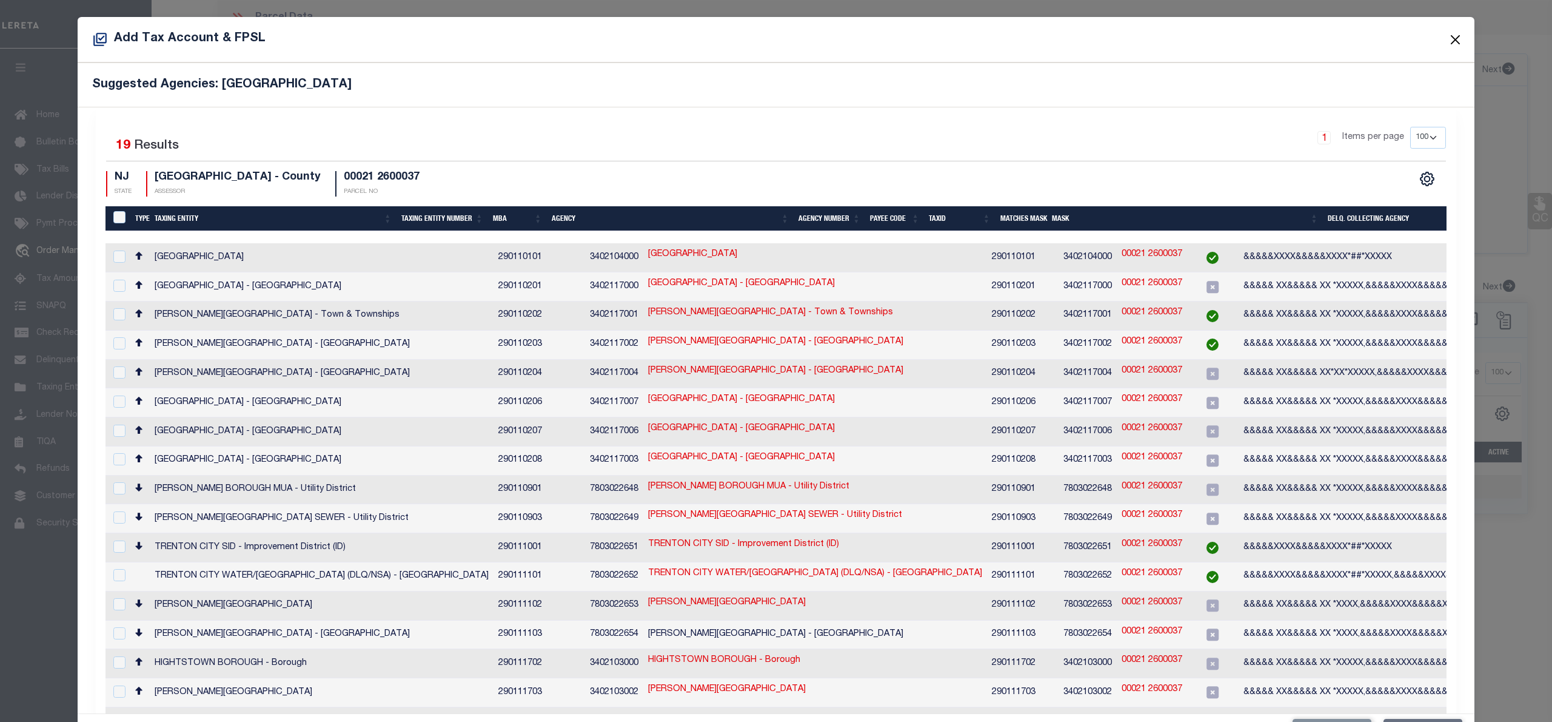
click at [1448, 35] on button "Close" at bounding box center [1456, 40] width 16 height 16
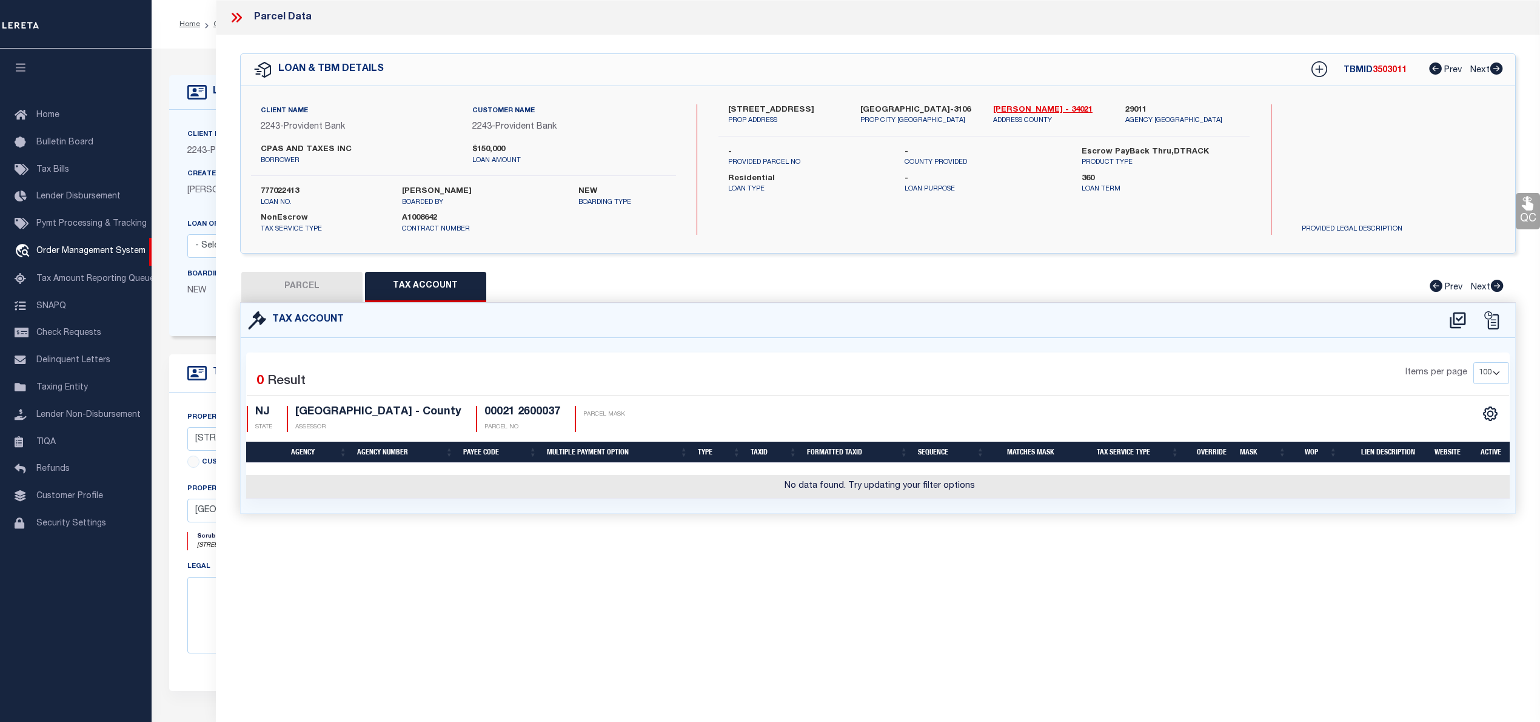
click at [308, 278] on button "PARCEL" at bounding box center [301, 287] width 121 height 30
select select "AS"
checkbox input "false"
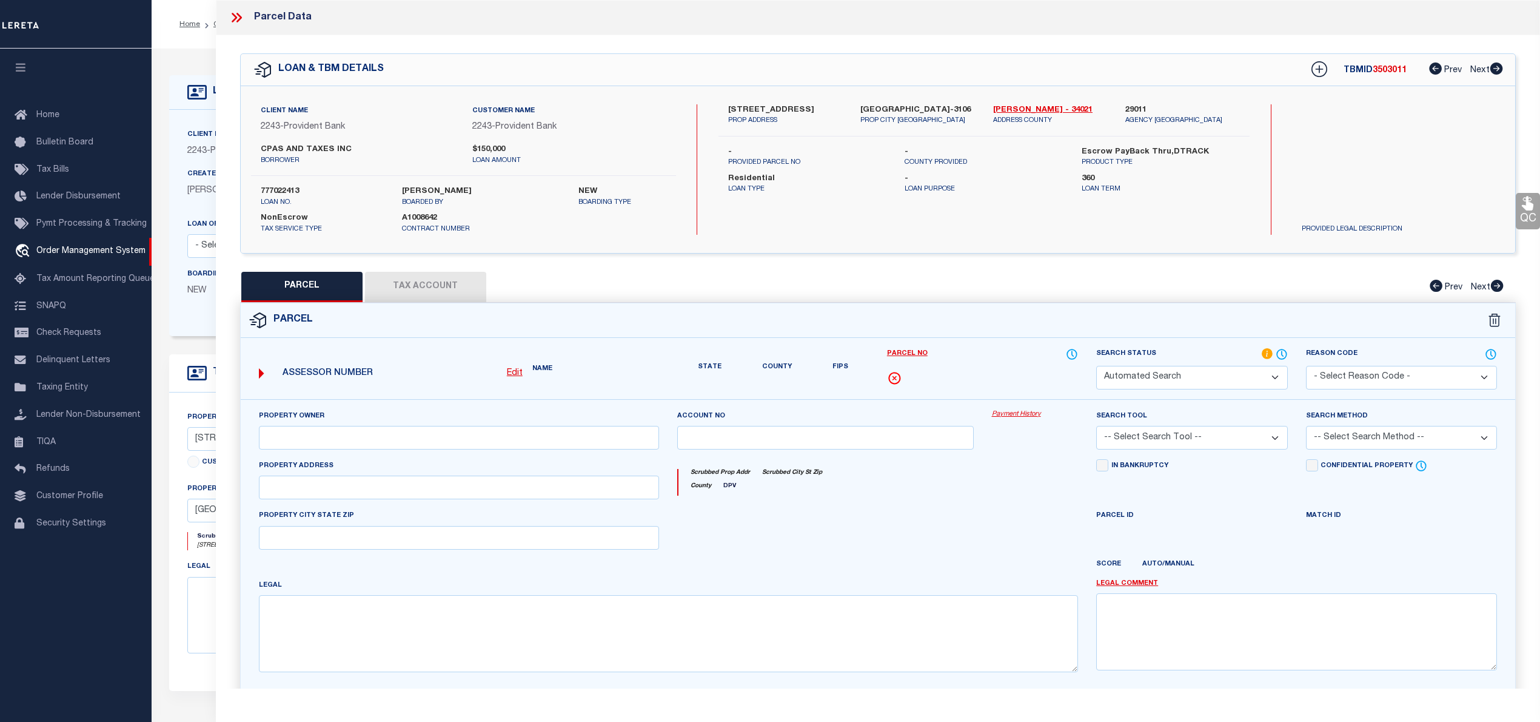
select select "IP"
type input "Hart David E ,Hart Maria J ,Jimenez Maria Del Carmen"
type input "1 Woodland Ct"
type textarea "Block:21.26 Lot:37"
type textarea "TaxID mask already exists for taxID to be formatted as "00021 2600037". MLC 8/1…"
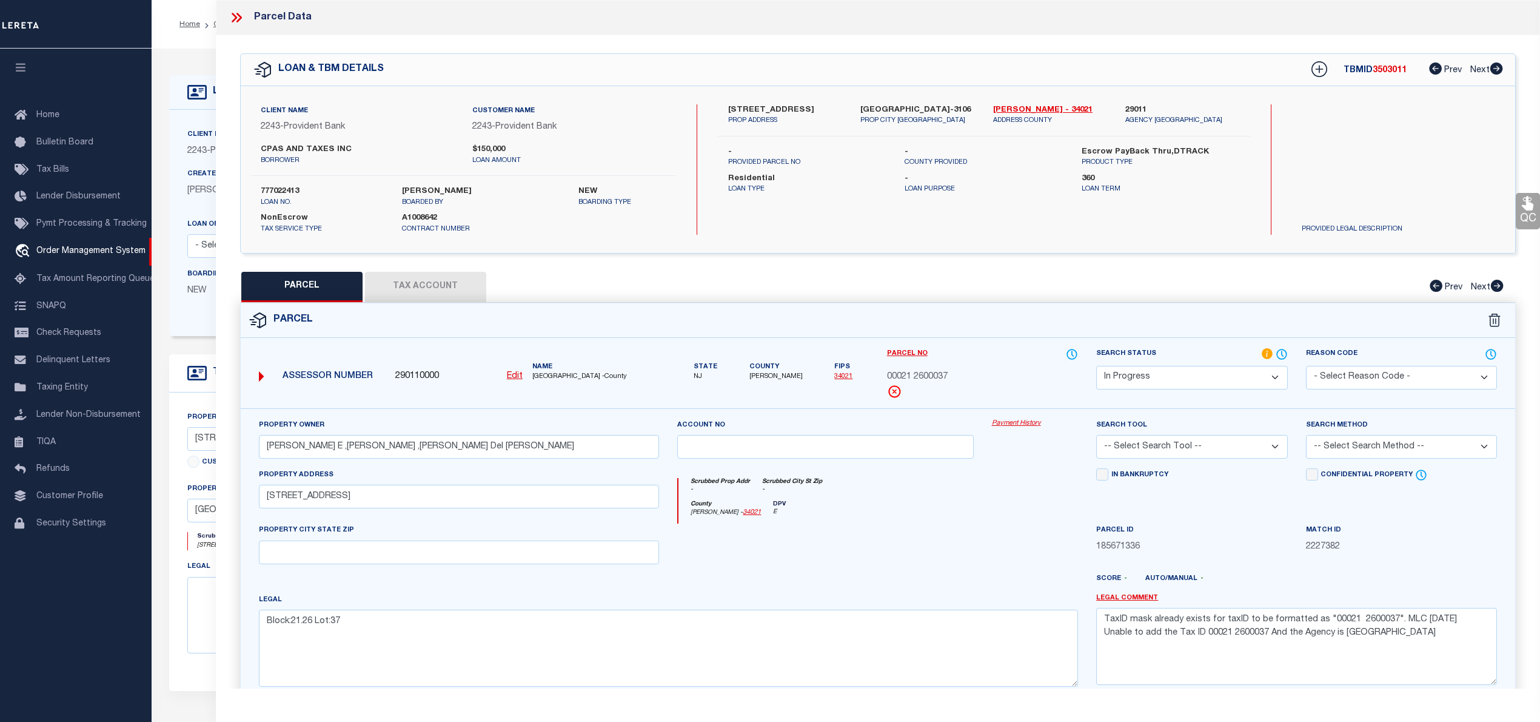
click at [510, 381] on link "Edit" at bounding box center [515, 376] width 16 height 13
select select "IP"
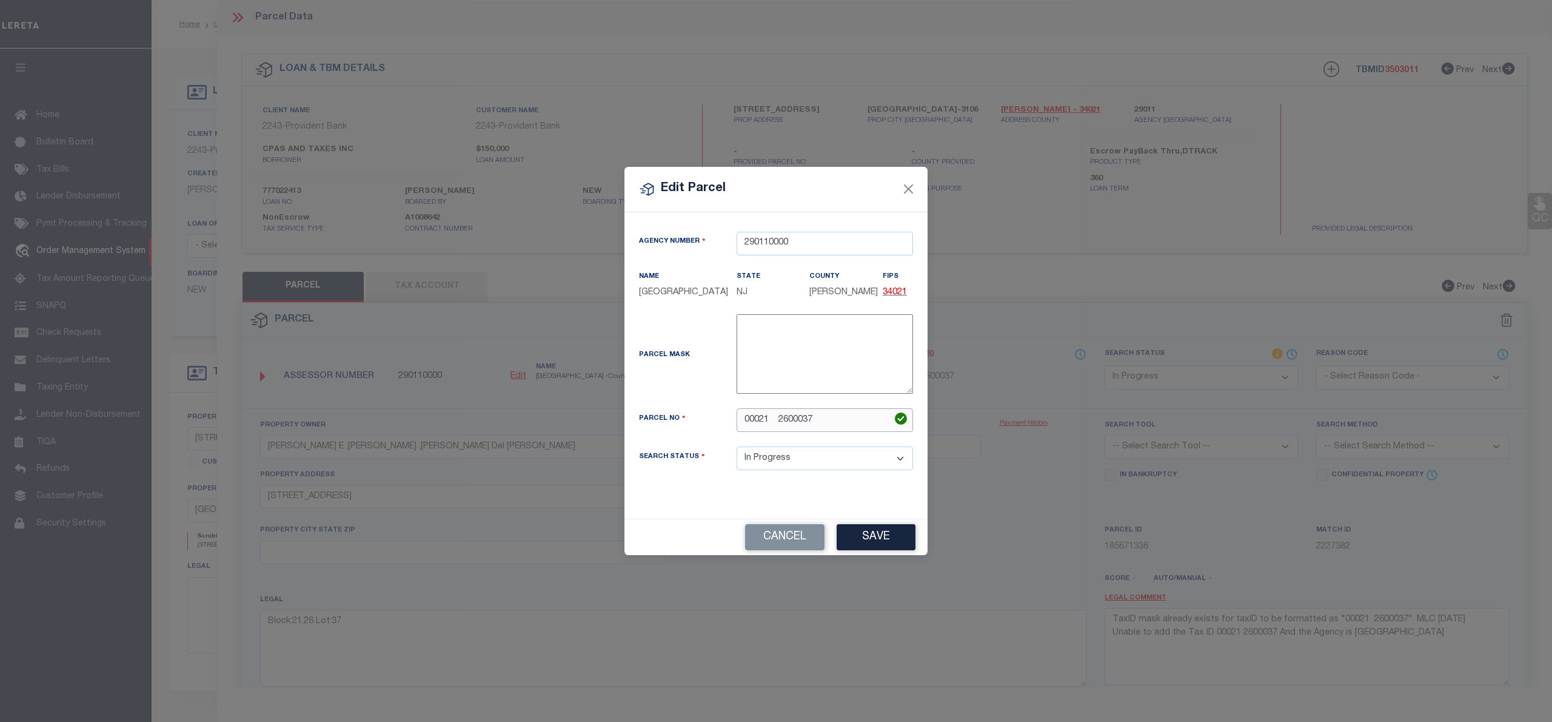
click at [838, 420] on input "00021 2600037" at bounding box center [825, 420] width 176 height 24
type input "0"
click at [828, 420] on input "00" at bounding box center [825, 420] width 176 height 24
type input "00021 2600037"
click at [888, 545] on button "Save" at bounding box center [876, 537] width 79 height 26
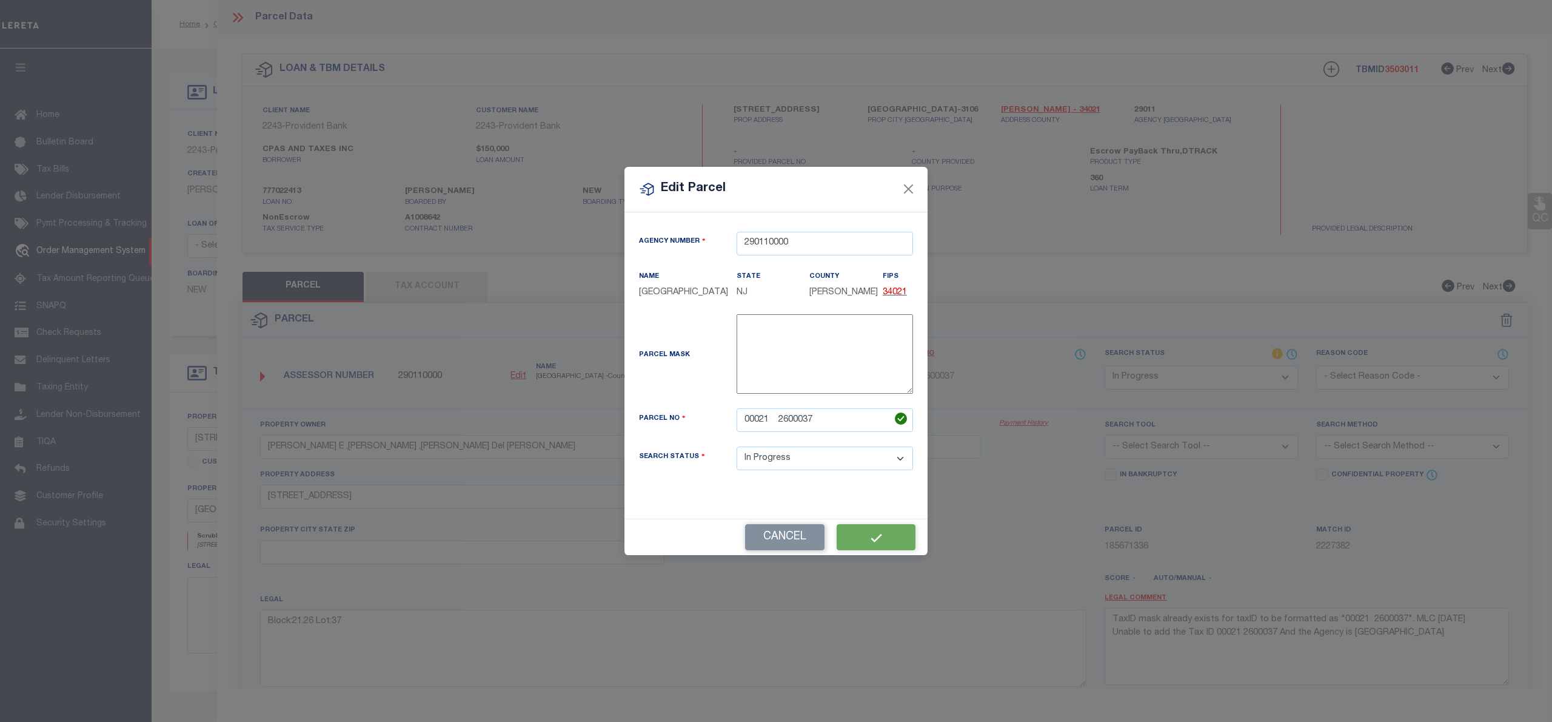
select select "IP"
checkbox input "false"
type input "Hart David E ,Hart Maria J ,Jimenez Maria Del Carmen"
type input "1 Woodland Ct"
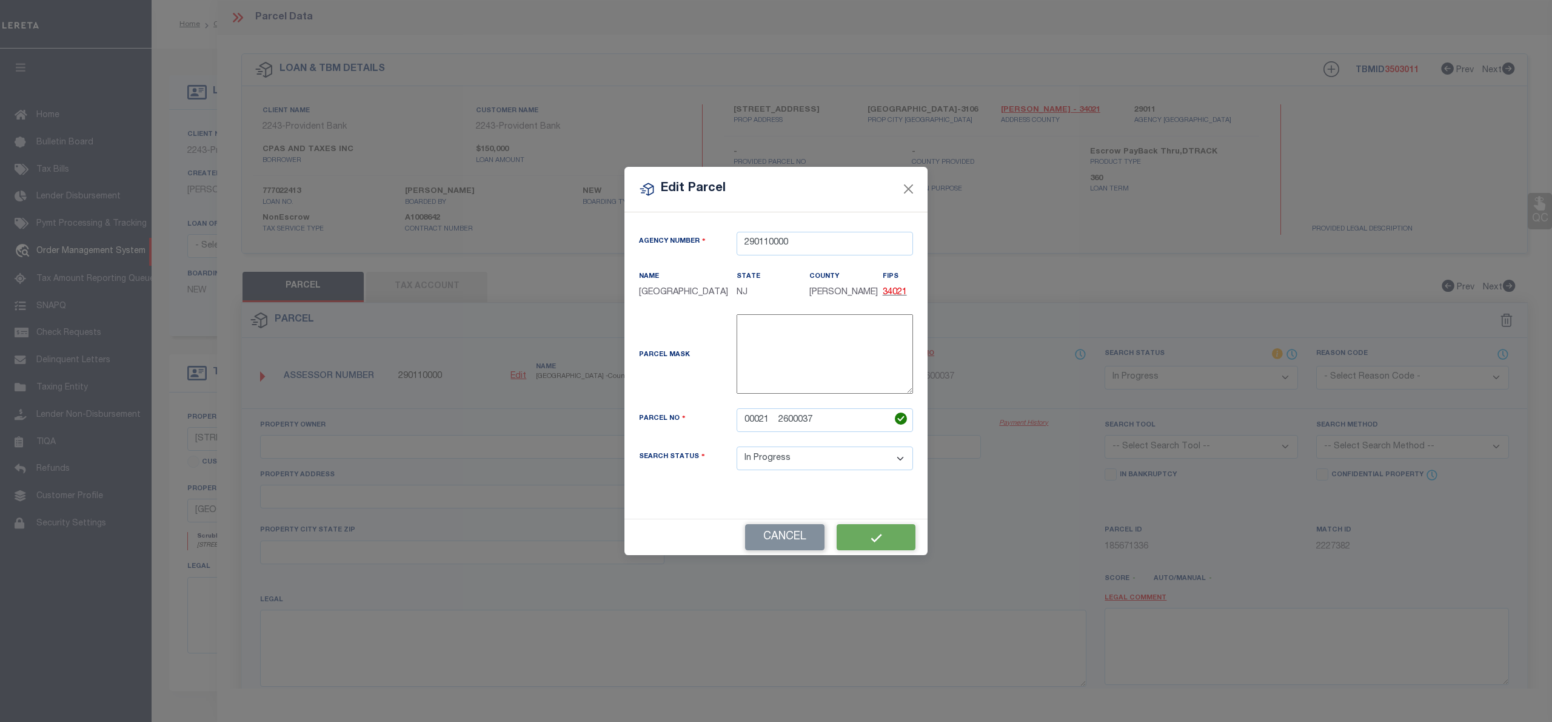
type textarea "Block:21.26 Lot:37"
type textarea "TaxID mask already exists for taxID to be formatted as "00021 2600037". MLC 8/1…"
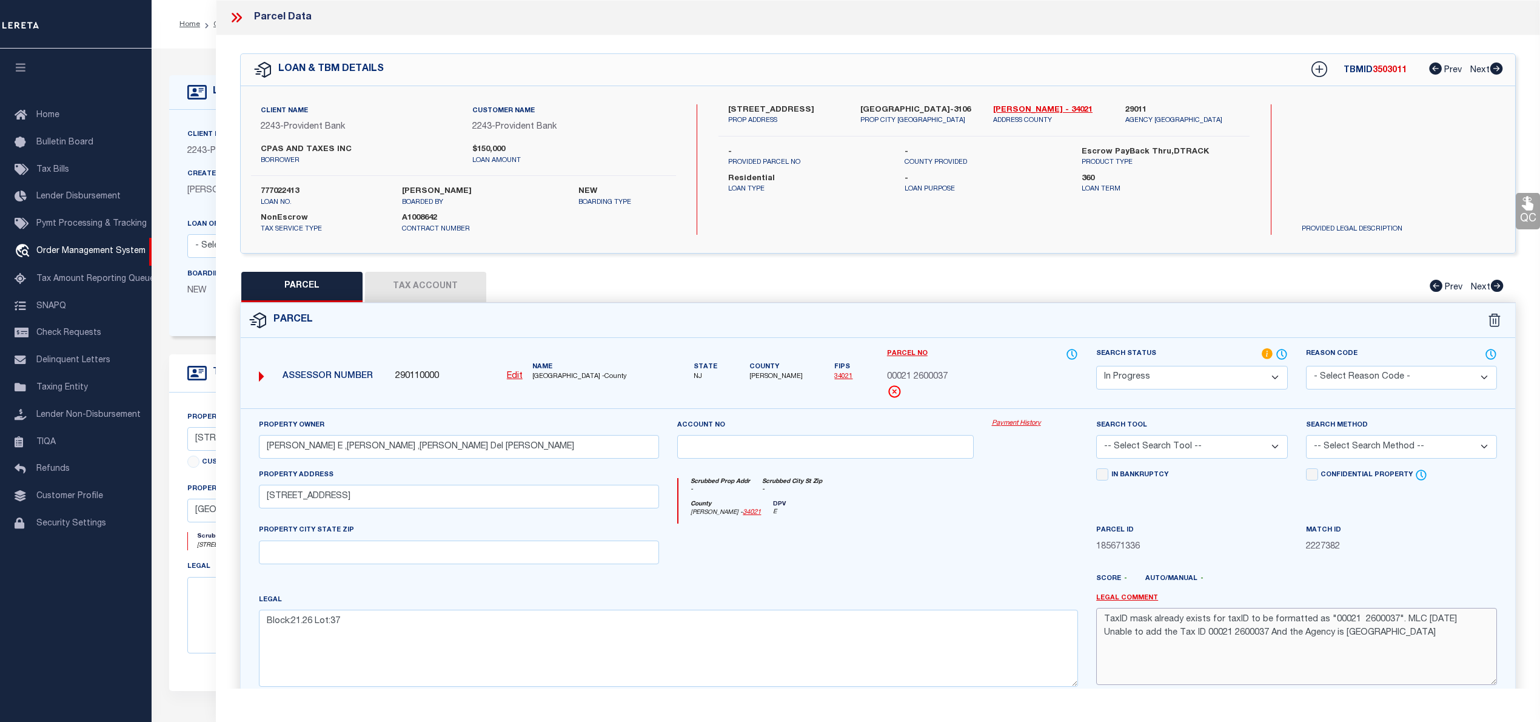
click at [1172, 624] on textarea "TaxID mask already exists for taxID to be formatted as "00021 2600037". MLC 8/1…" at bounding box center [1296, 646] width 401 height 76
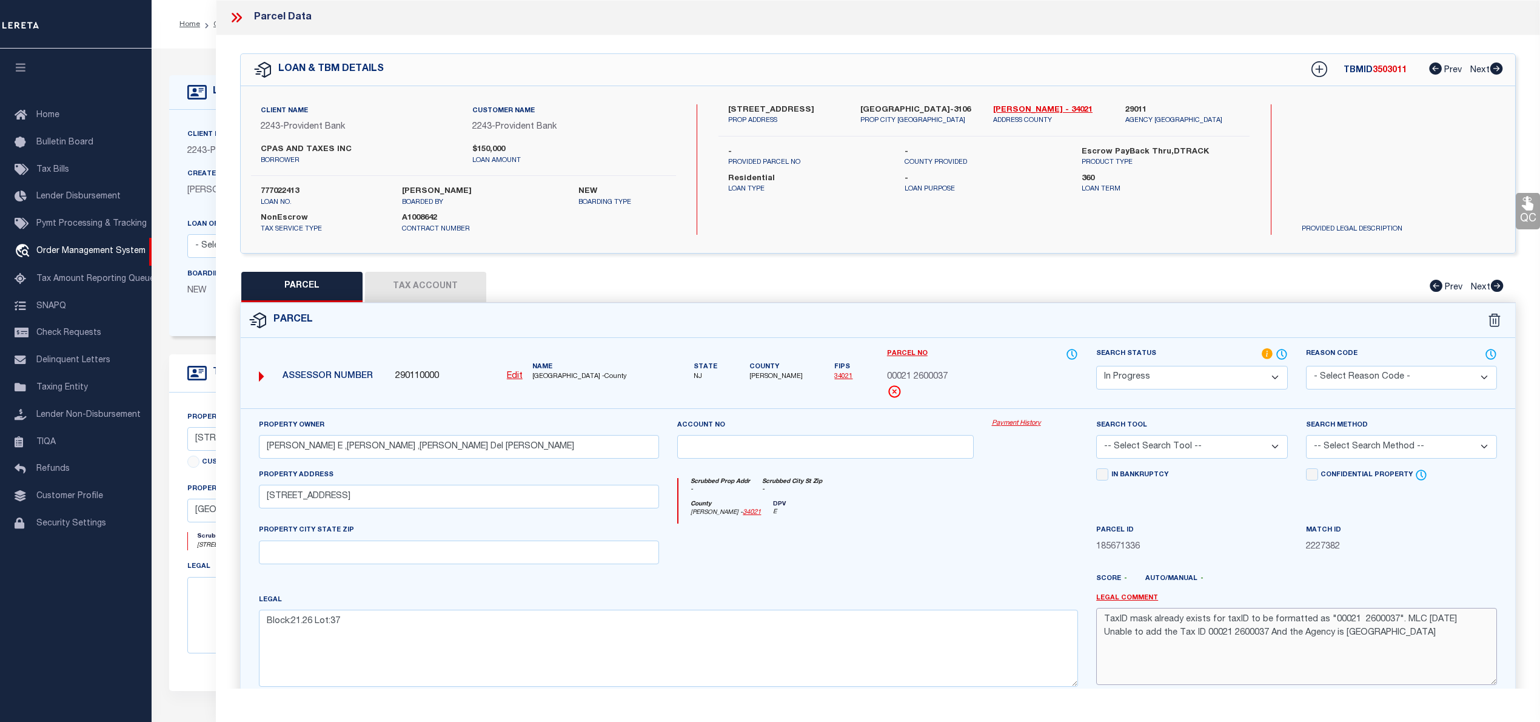
click at [1172, 624] on textarea "TaxID mask already exists for taxID to be formatted as "00021 2600037". MLC 8/1…" at bounding box center [1296, 646] width 401 height 76
click at [1146, 622] on textarea "TaxID mask already exists for taxID to be formatted as "00021 2600037". MLC 8/1…" at bounding box center [1296, 646] width 401 height 76
click at [426, 296] on button "Tax Account" at bounding box center [425, 287] width 121 height 30
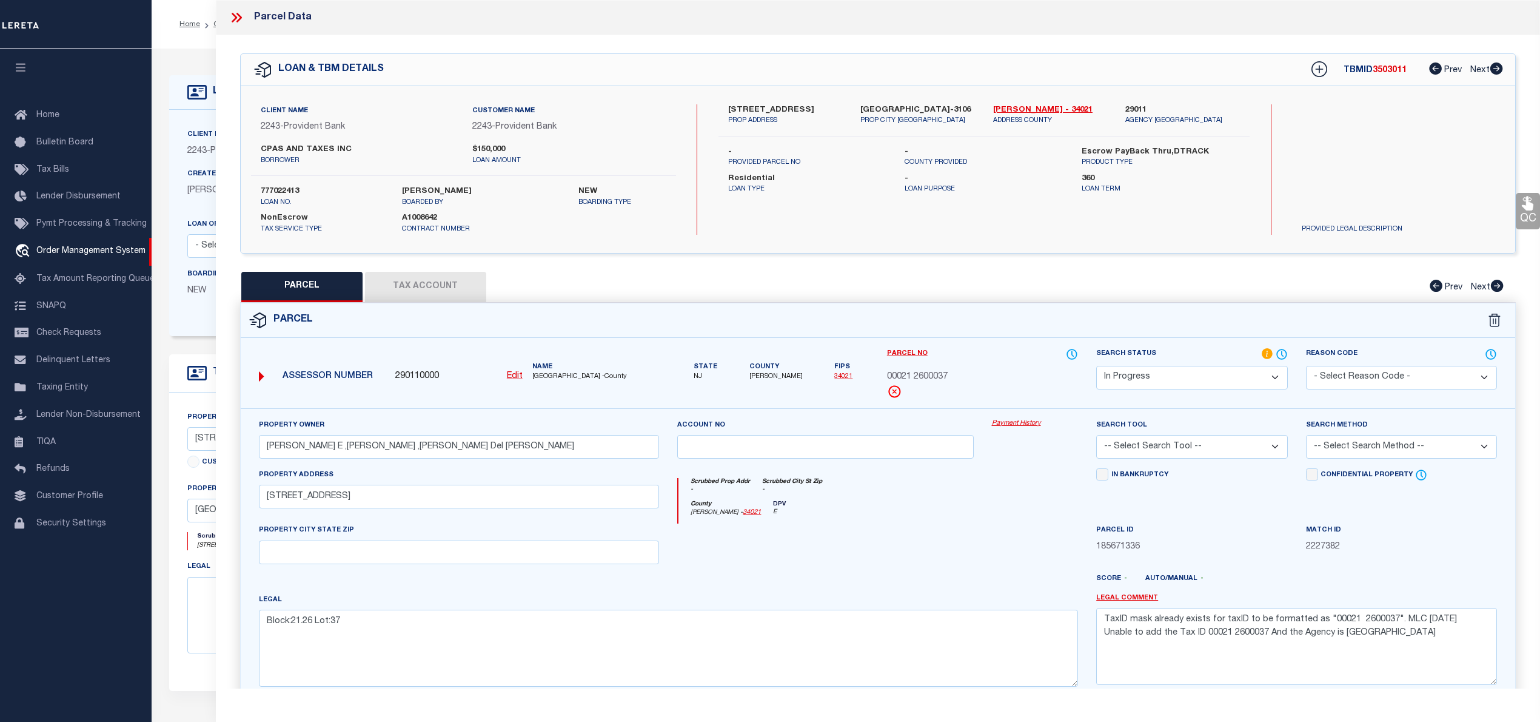
select select "100"
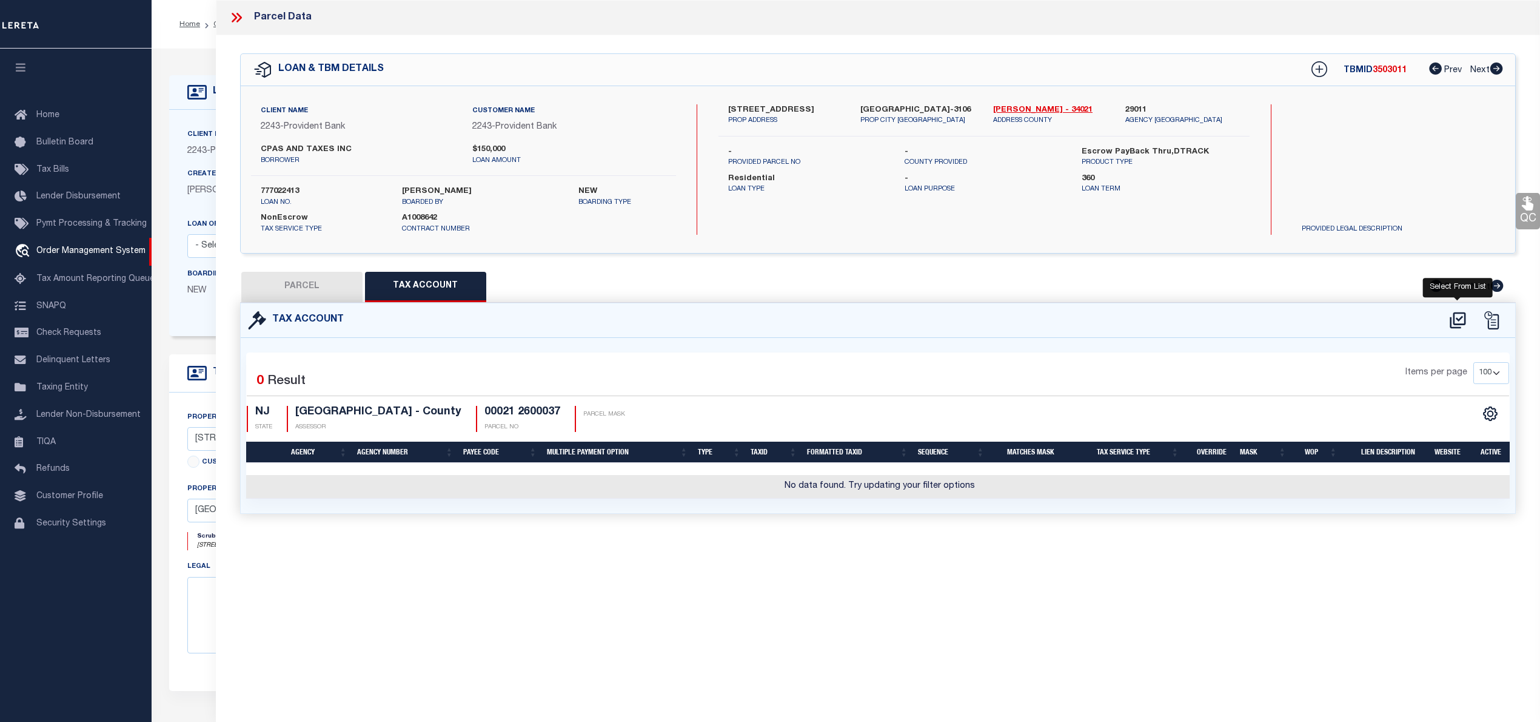
click at [1458, 317] on icon at bounding box center [1458, 319] width 20 height 19
select select "100"
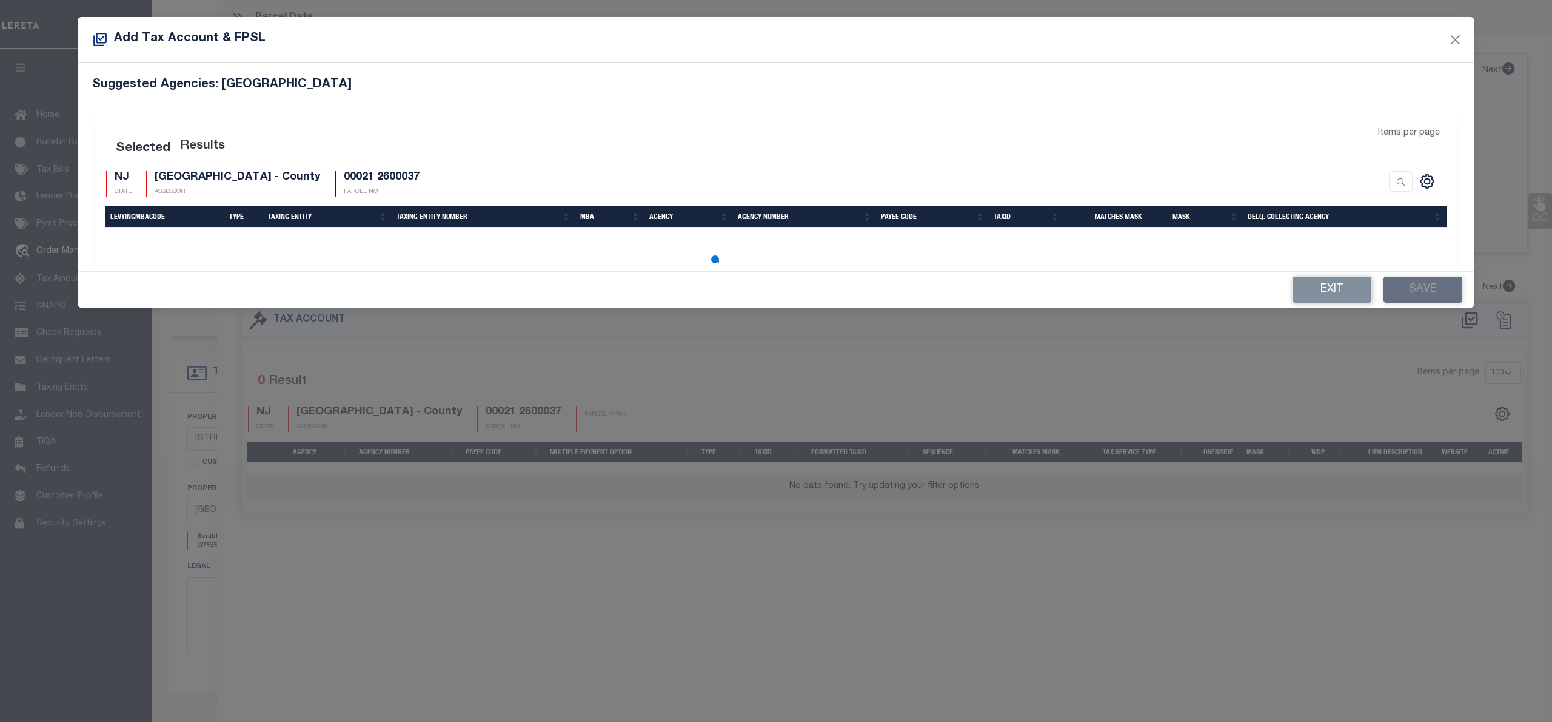
select select "100"
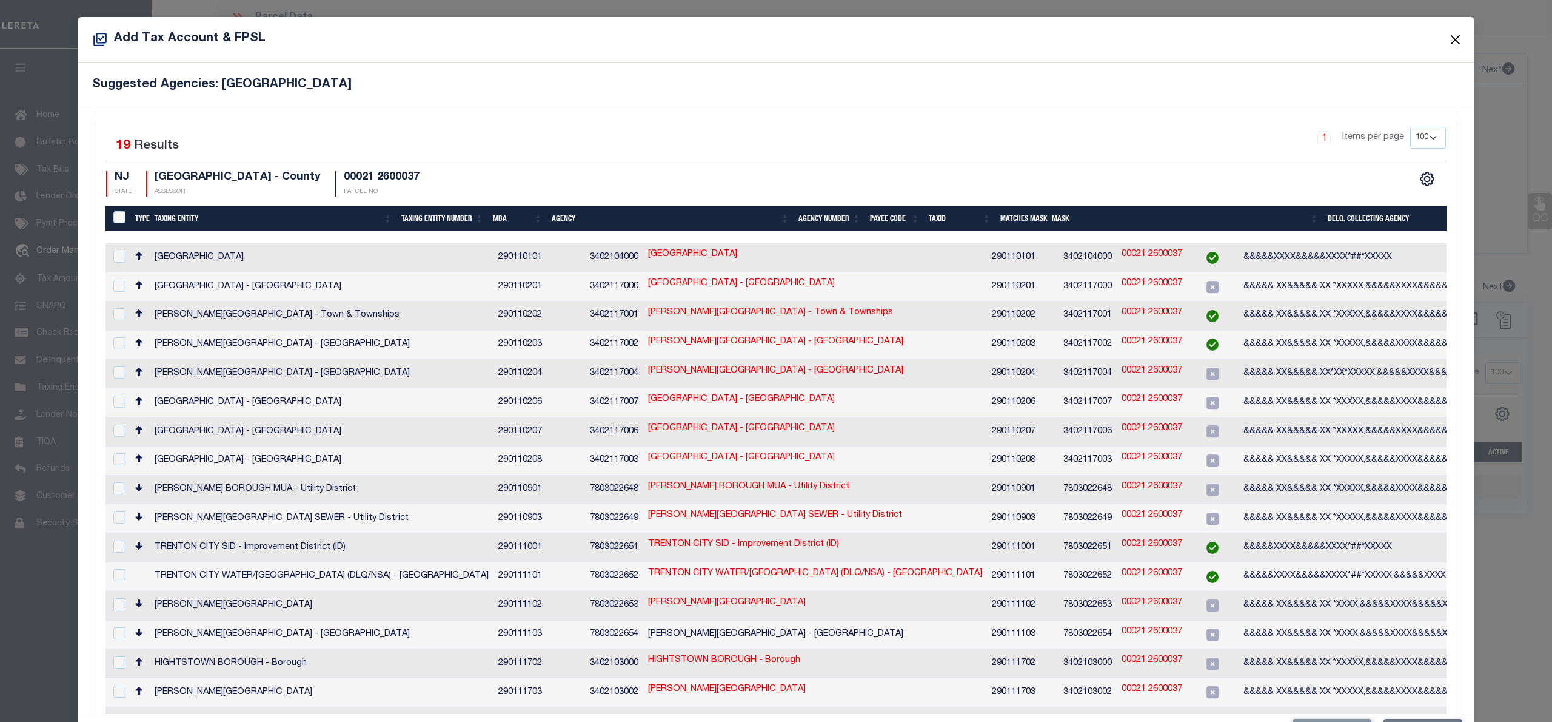
click at [1448, 34] on button "Close" at bounding box center [1456, 40] width 16 height 16
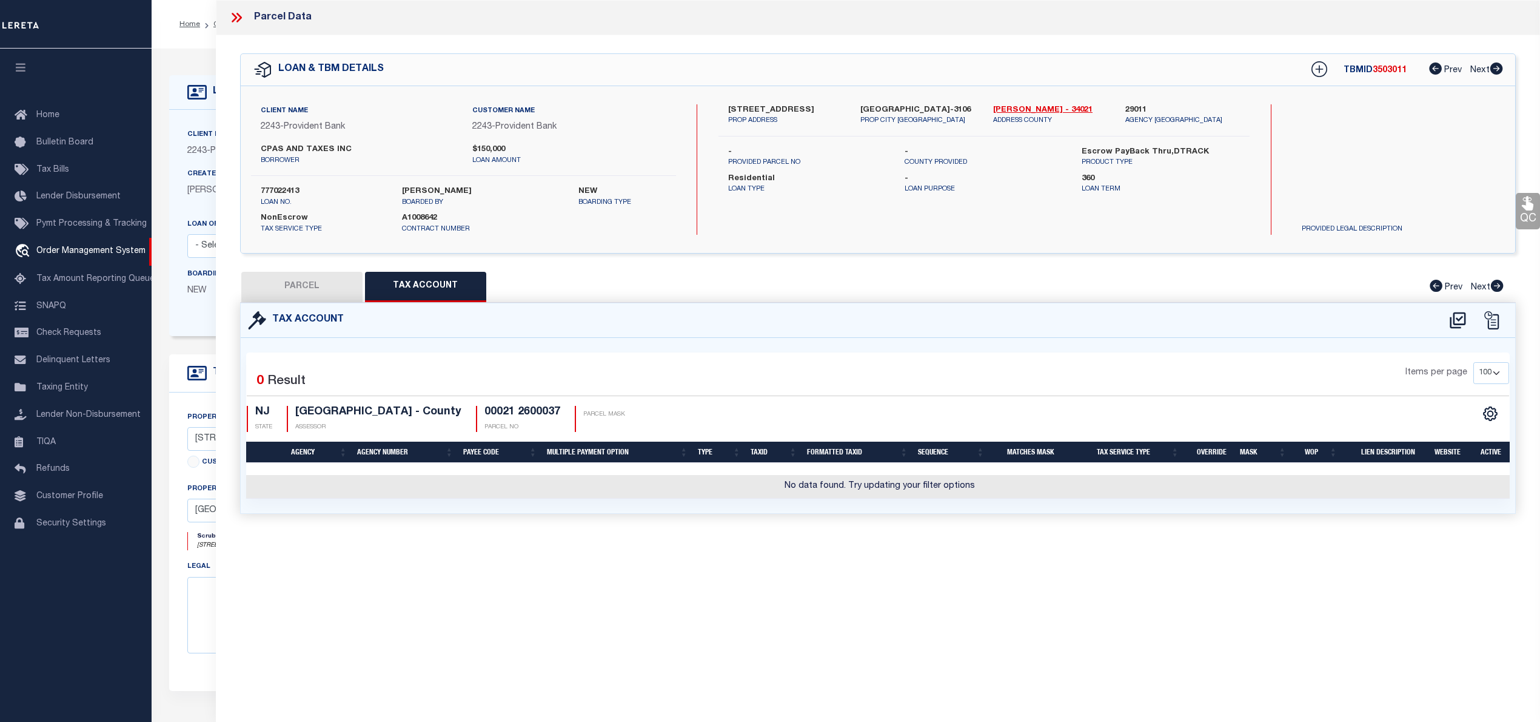
click at [321, 306] on div "Tax Account" at bounding box center [878, 320] width 1275 height 35
click at [1451, 308] on div "Tax Account" at bounding box center [878, 320] width 1275 height 35
click at [1452, 318] on icon at bounding box center [1458, 319] width 20 height 19
select select "100"
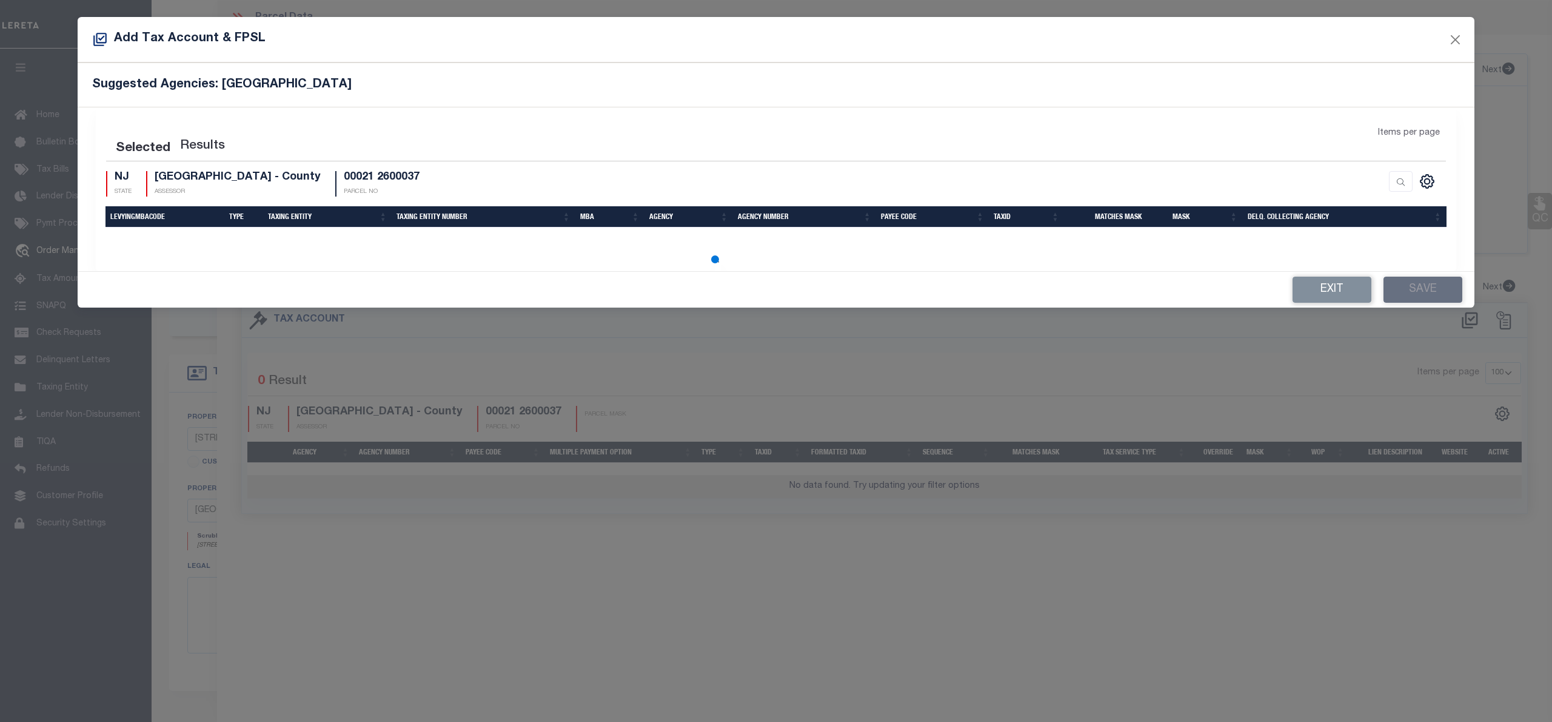
select select "100"
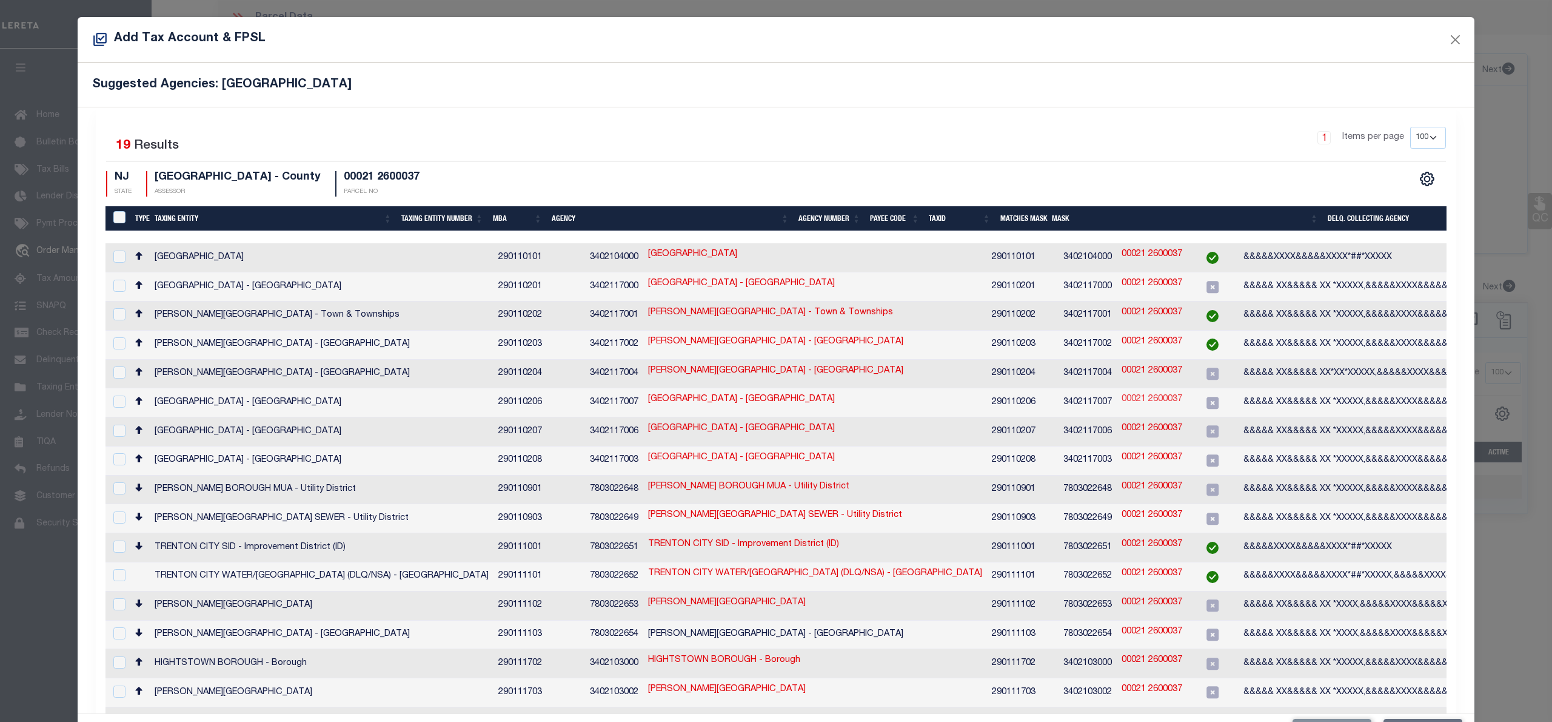
click at [1122, 393] on link "00021 2600037" at bounding box center [1152, 399] width 61 height 13
type input "00021 2600037"
type textarea "&&&&& XX&&&&& XX *XXXXX,&&&&&XXXX&&&&&XXXX *XXXX,$$$$$ $$$$$$$"
checkbox input "true"
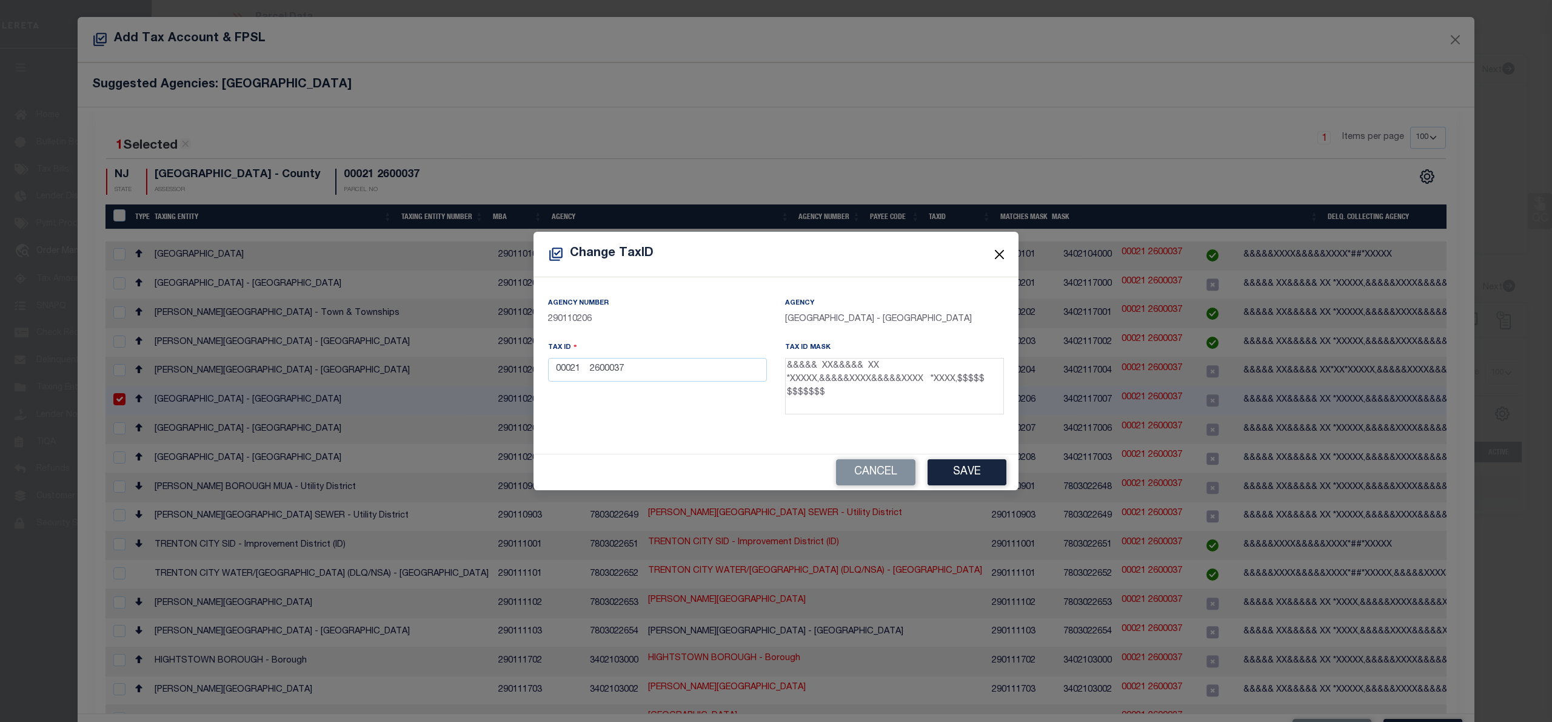
click at [999, 255] on button "Close" at bounding box center [1000, 254] width 16 height 16
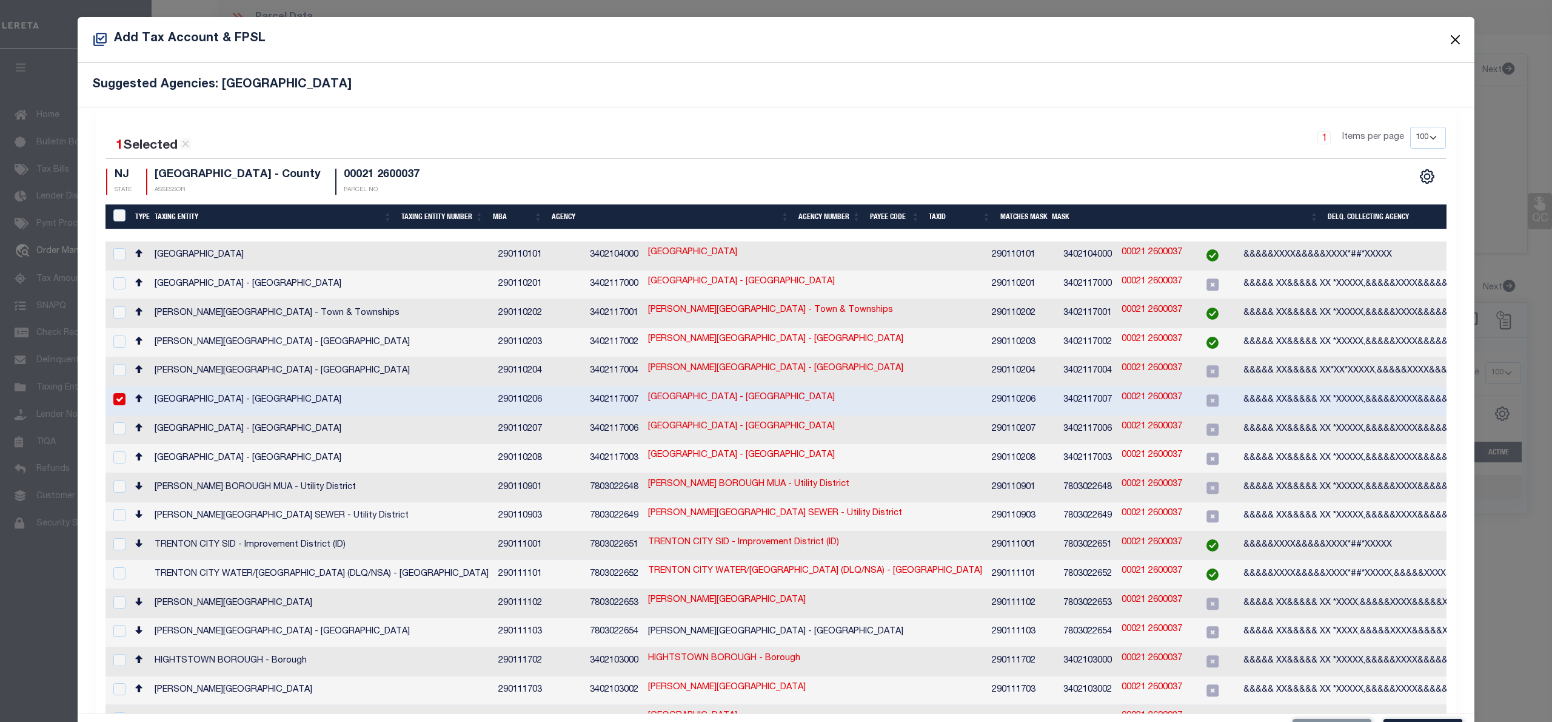
click at [1448, 42] on button "Close" at bounding box center [1456, 40] width 16 height 16
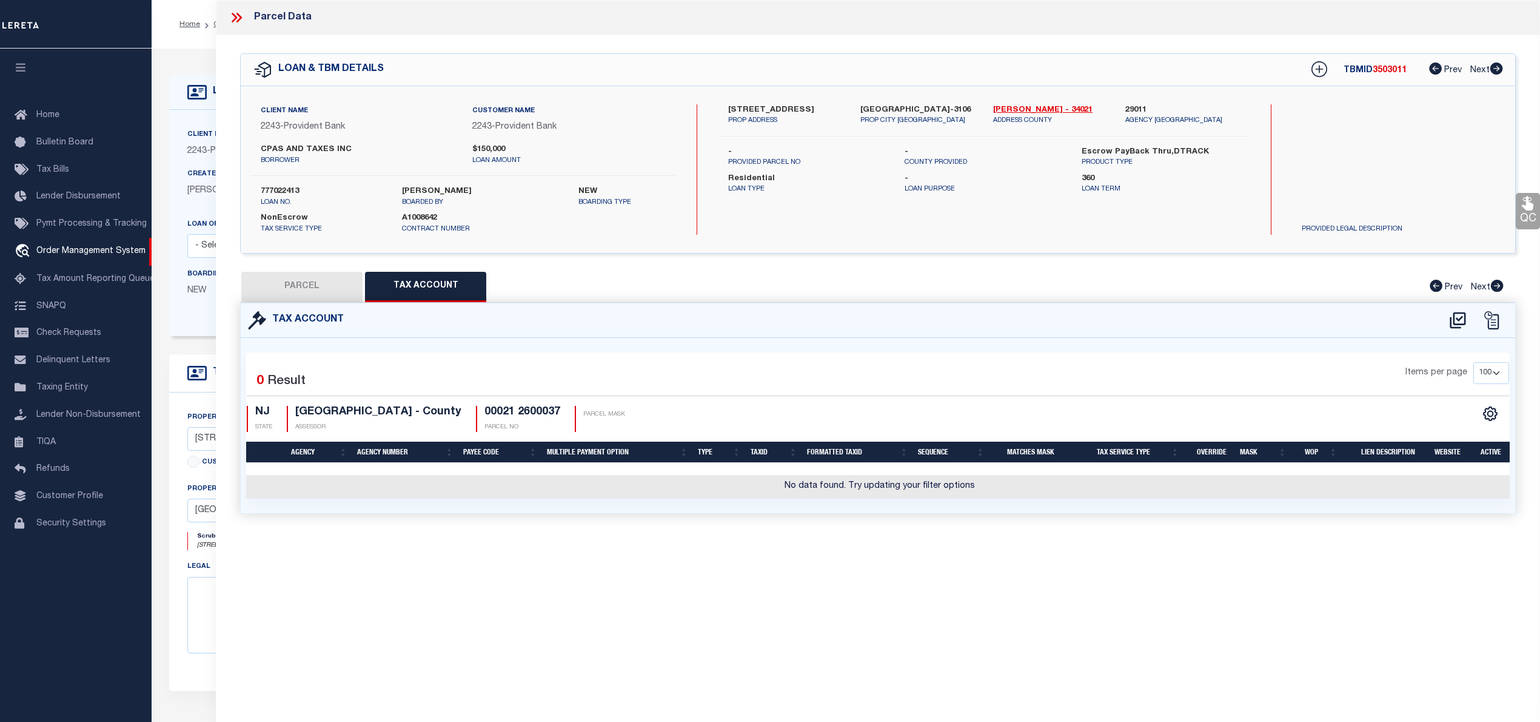
click at [297, 280] on button "PARCEL" at bounding box center [301, 287] width 121 height 30
select select "AS"
checkbox input "false"
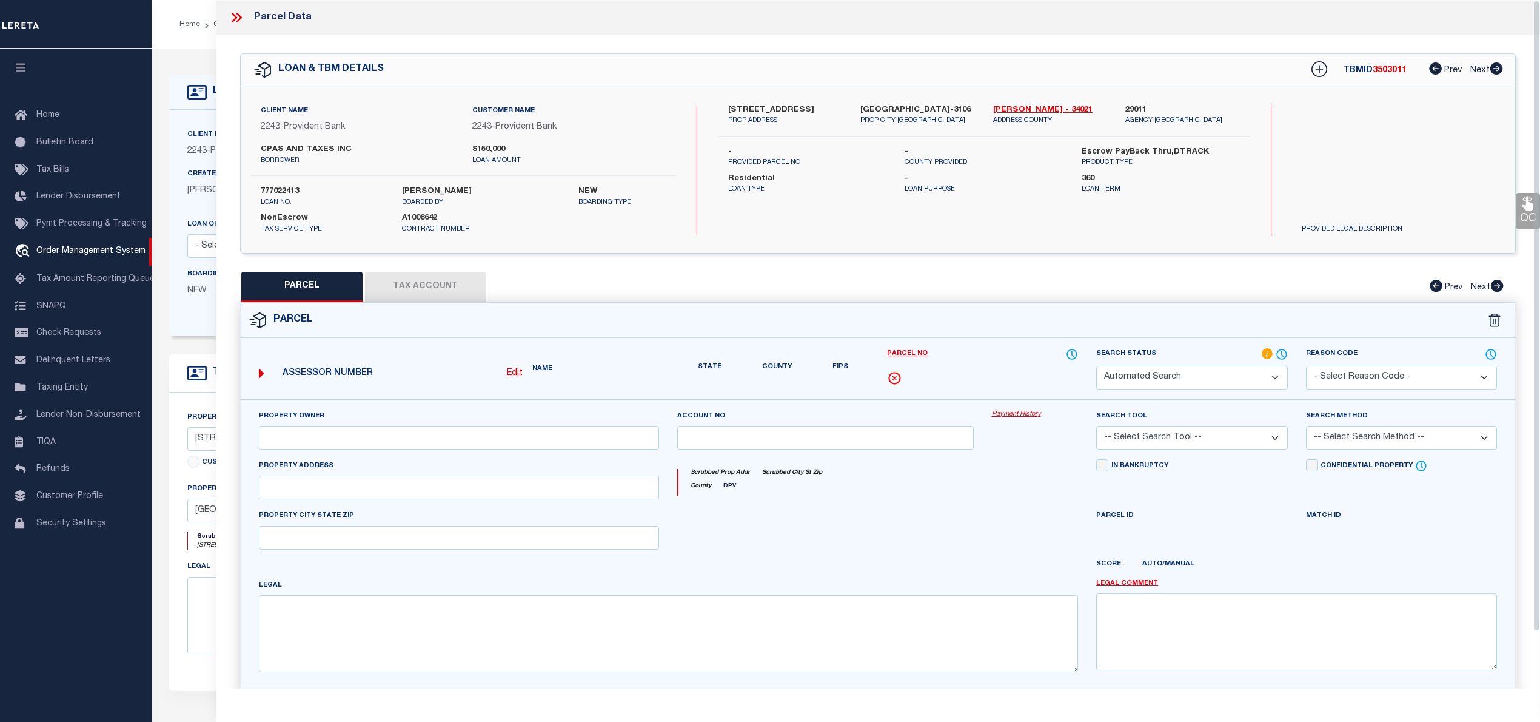
select select "IP"
type input "Hart David E ,Hart Maria J ,Jimenez Maria Del Carmen"
type input "1 Woodland Ct"
type textarea "Block:21.26 Lot:37"
type textarea "TaxID mask already exists for taxID to be formatted as "00021 2600037". MLC 8/1…"
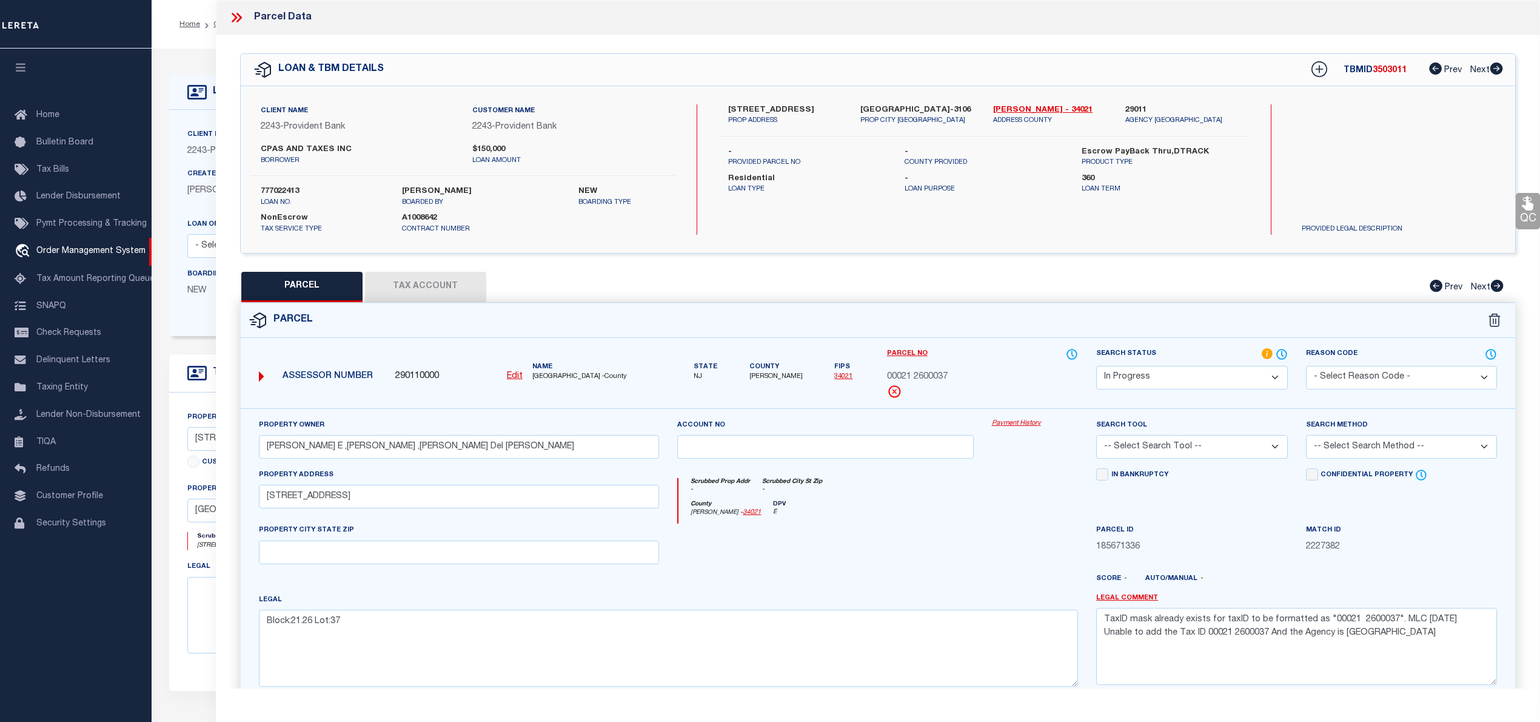
click at [1235, 376] on select "Automated Search Bad Parcel Complete Duplicate Parcel High Dollar Reporting In …" at bounding box center [1191, 378] width 191 height 24
select select "JR"
click at [1096, 366] on select "Automated Search Bad Parcel Complete Duplicate Parcel High Dollar Reporting In …" at bounding box center [1191, 378] width 191 height 24
drag, startPoint x: 1100, startPoint y: 626, endPoint x: 1478, endPoint y: 643, distance: 378.2
click at [1478, 643] on textarea "TaxID mask already exists for taxID to be formatted as "00021 2600037". MLC 8/1…" at bounding box center [1296, 646] width 401 height 76
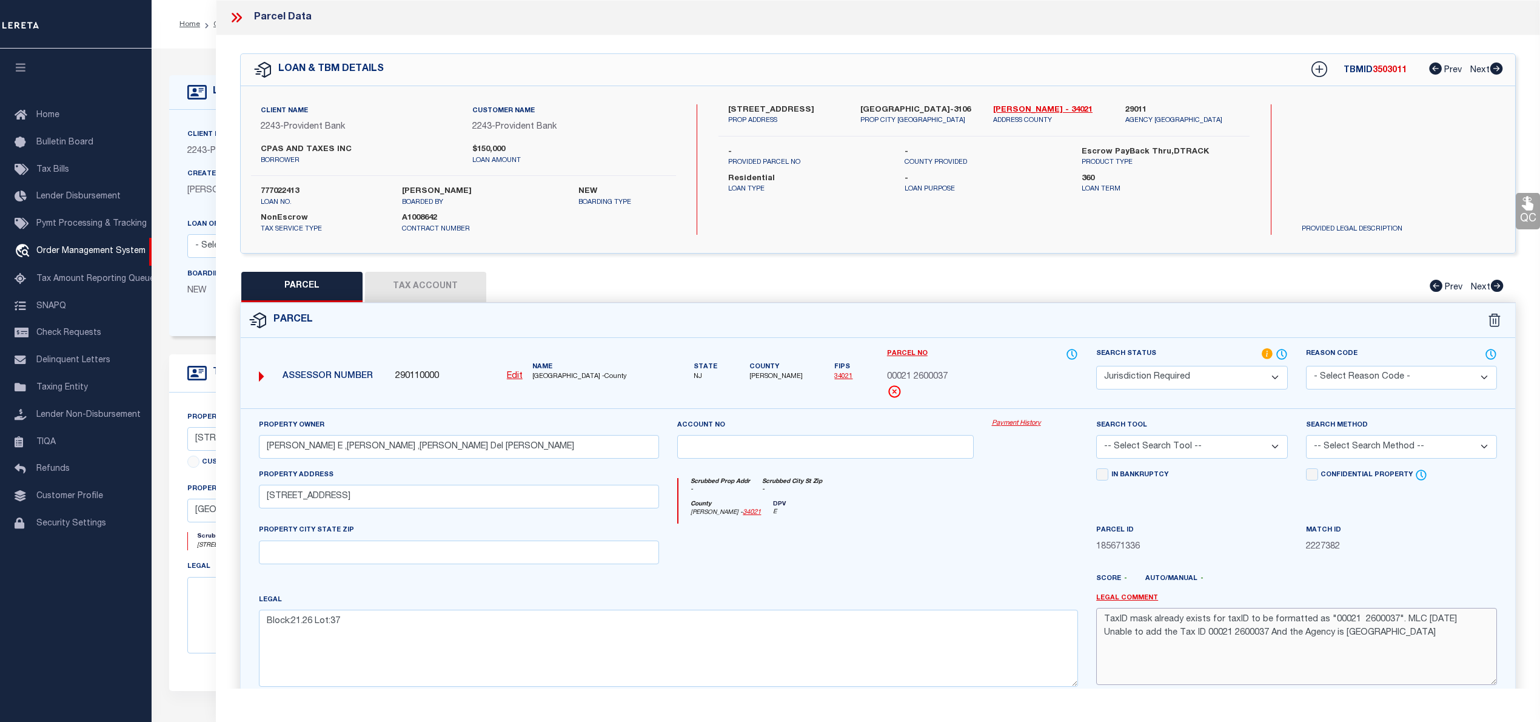
click at [1402, 627] on textarea "TaxID mask already exists for taxID to be formatted as "00021 2600037". MLC 8/1…" at bounding box center [1296, 646] width 401 height 76
drag, startPoint x: 1328, startPoint y: 623, endPoint x: 1388, endPoint y: 626, distance: 60.1
click at [1388, 626] on textarea "TaxID mask already exists for taxID to be formatted as "00021 2600037". MLC 8/1…" at bounding box center [1296, 646] width 401 height 76
click at [437, 273] on button "Tax Account" at bounding box center [425, 287] width 121 height 30
select select "100"
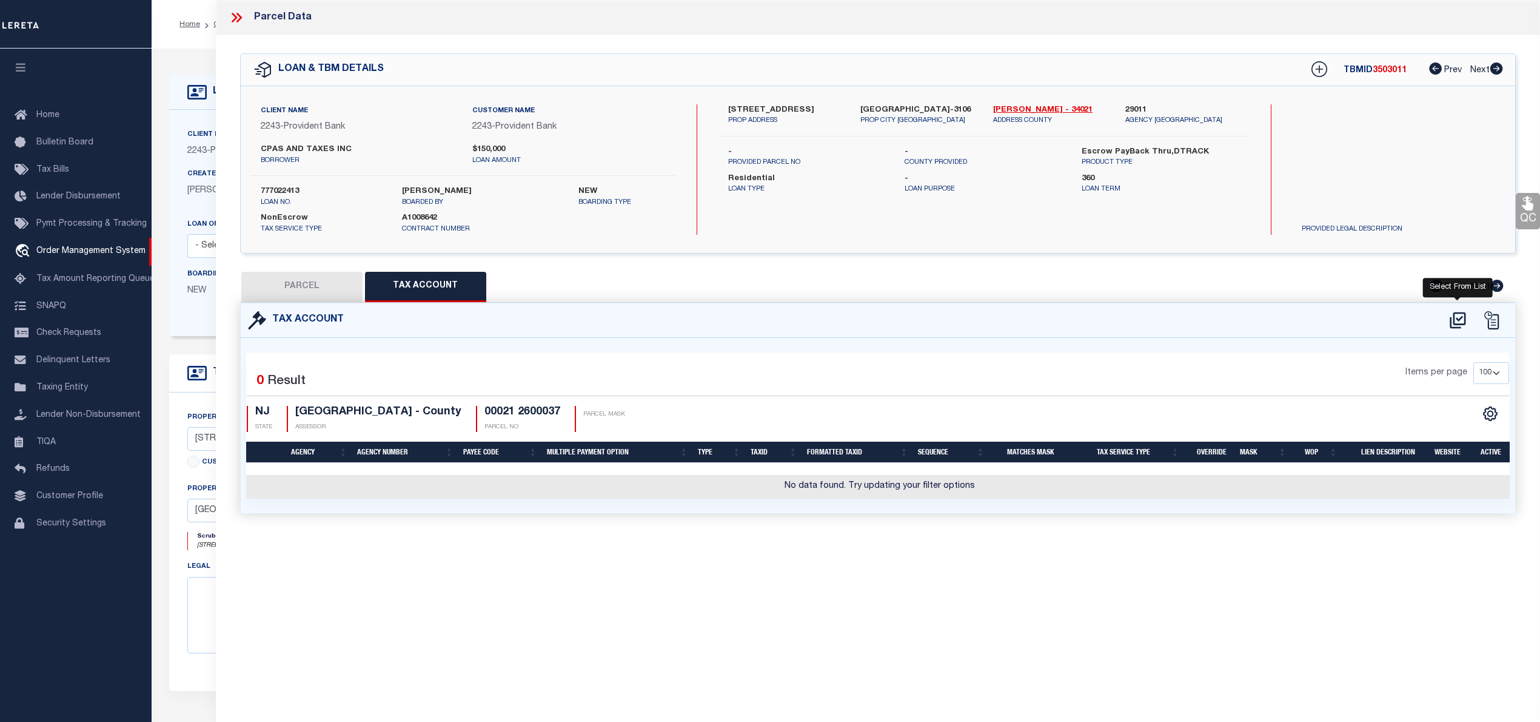
click at [1452, 317] on icon at bounding box center [1458, 319] width 20 height 19
select select "100"
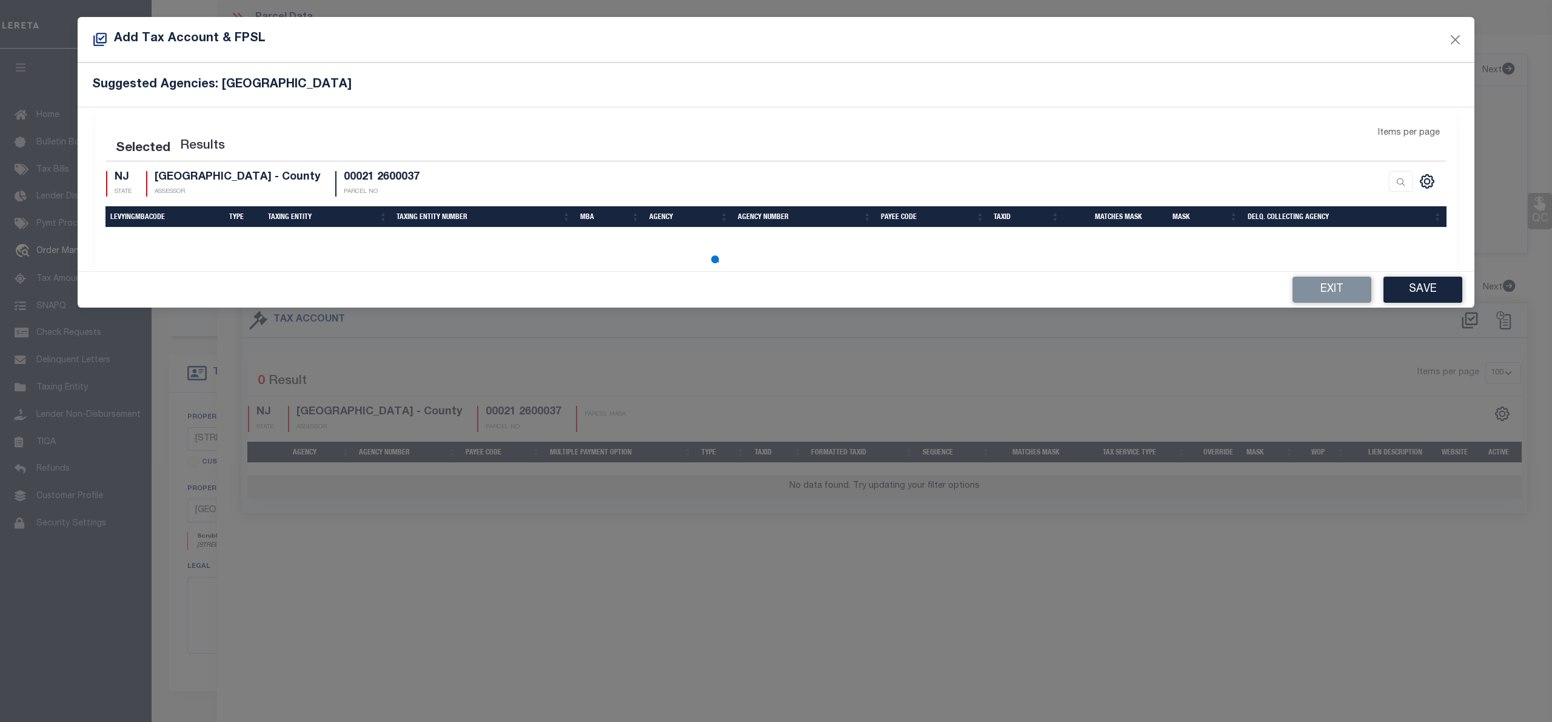
select select "100"
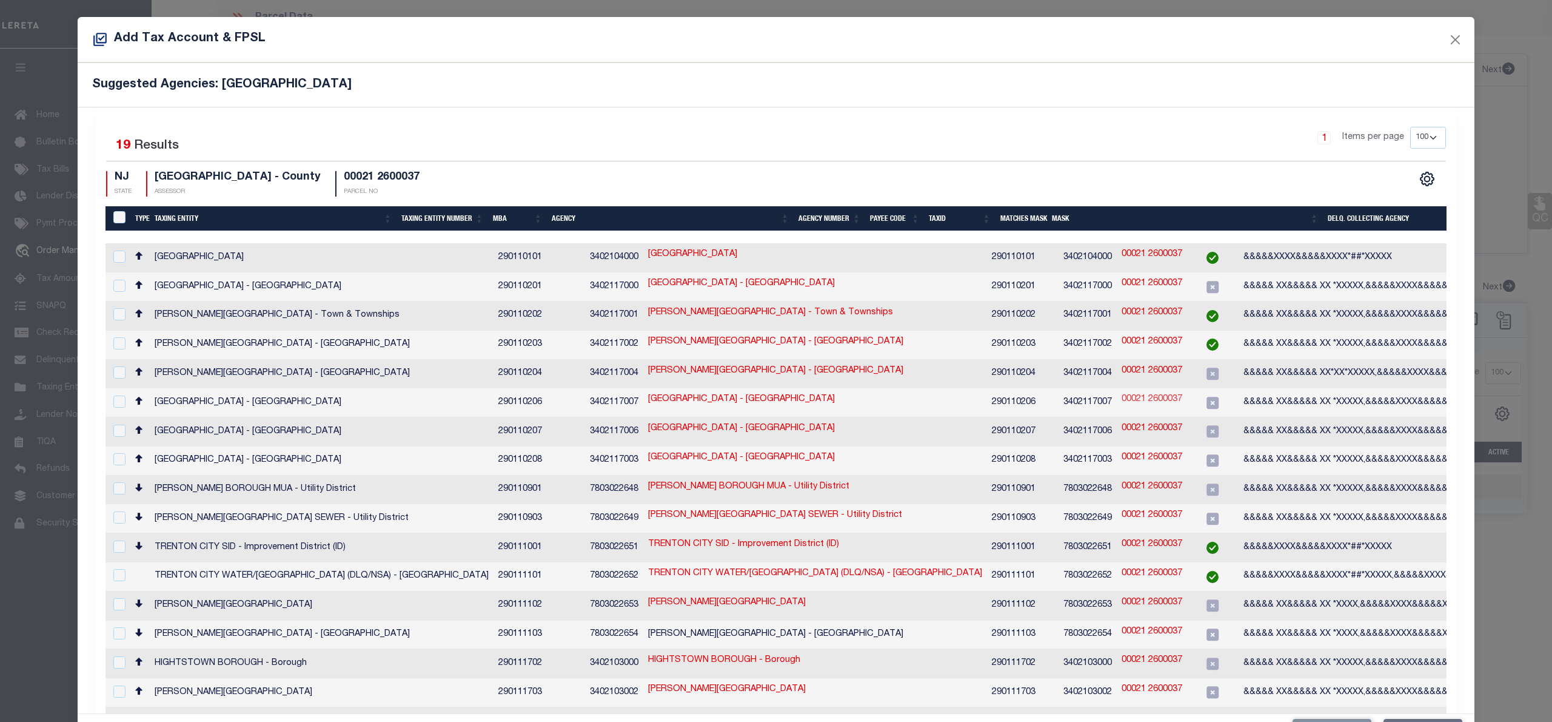
click at [1122, 394] on link "00021 2600037" at bounding box center [1152, 399] width 61 height 13
checkbox input "true"
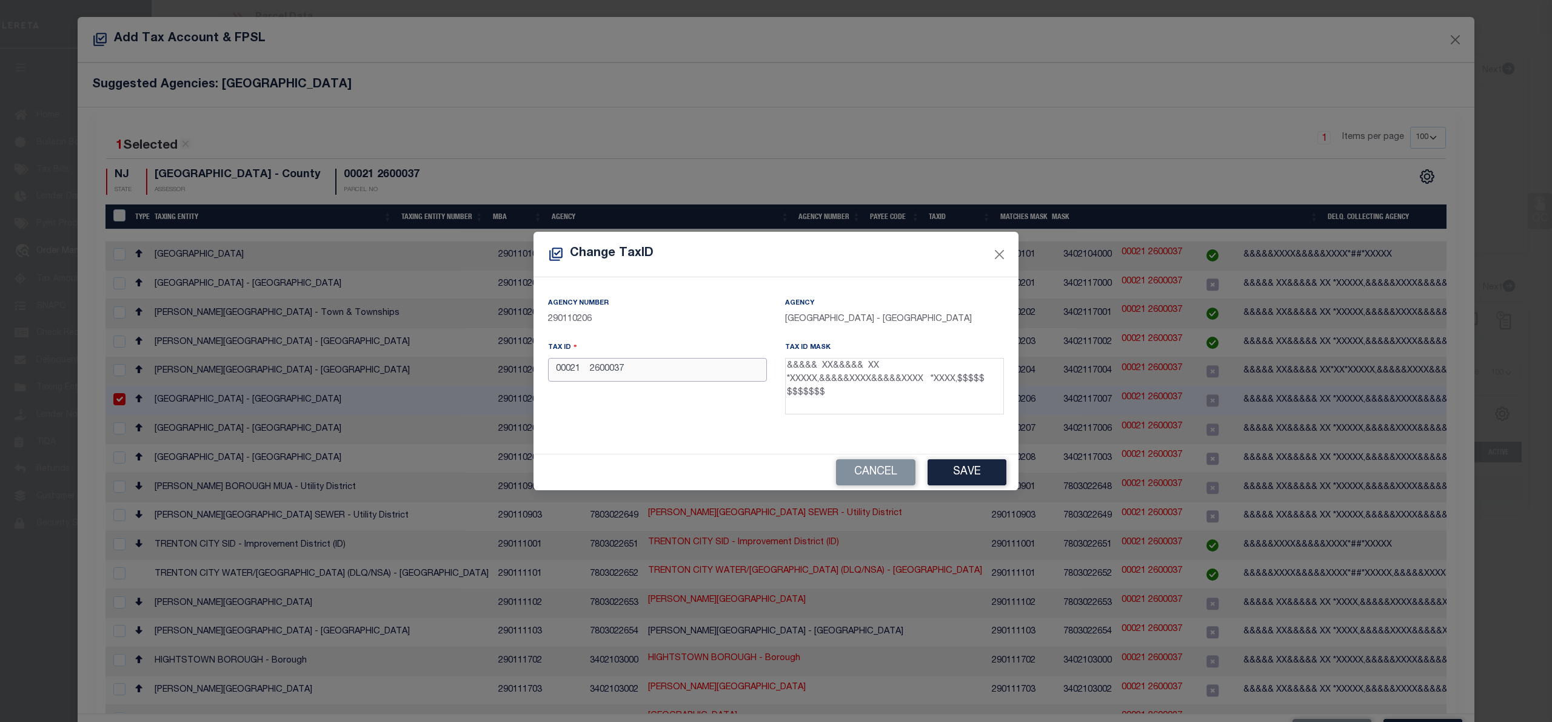
click at [587, 365] on input "00021 2600037" at bounding box center [657, 370] width 219 height 24
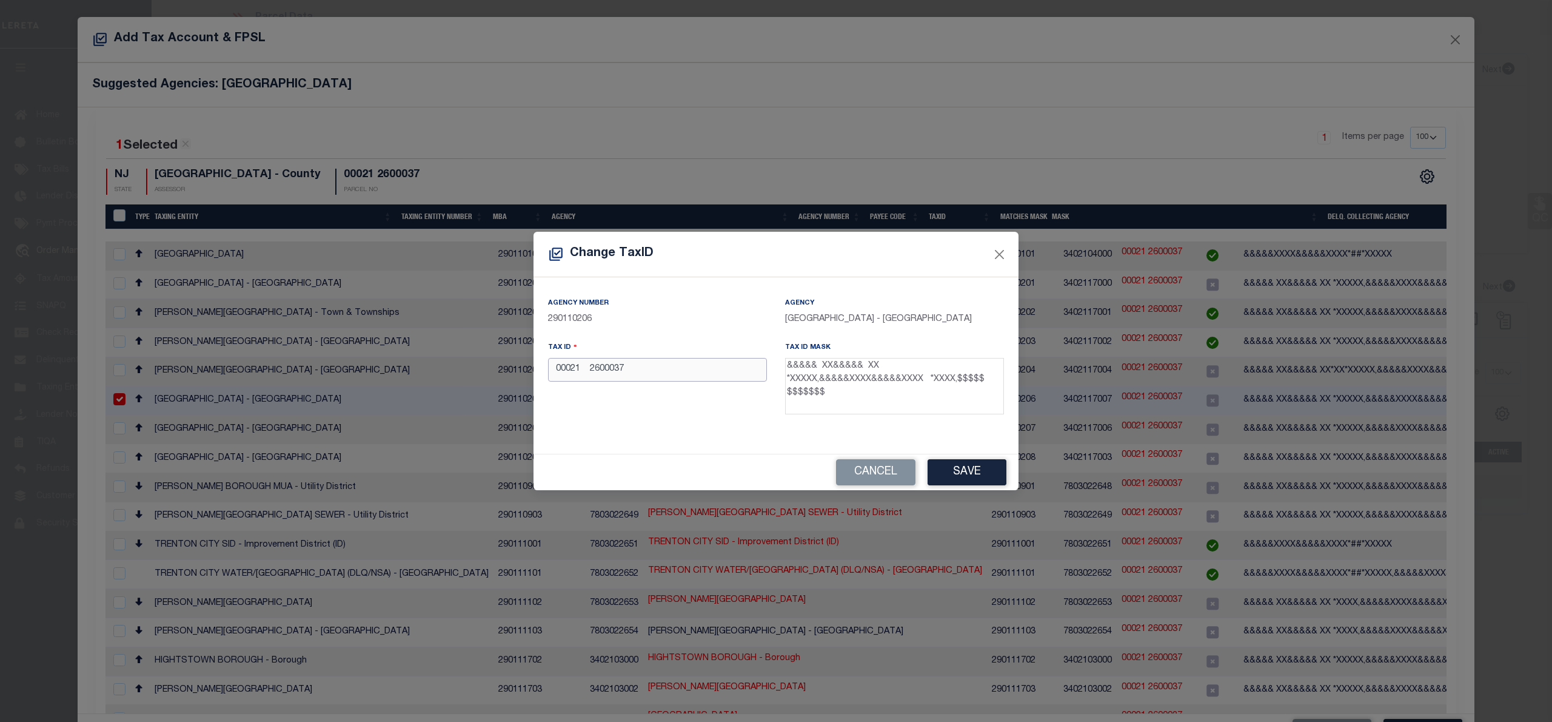
click at [587, 365] on input "00021 2600037" at bounding box center [657, 370] width 219 height 24
paste input "text"
click at [987, 471] on button "Save" at bounding box center [967, 472] width 79 height 26
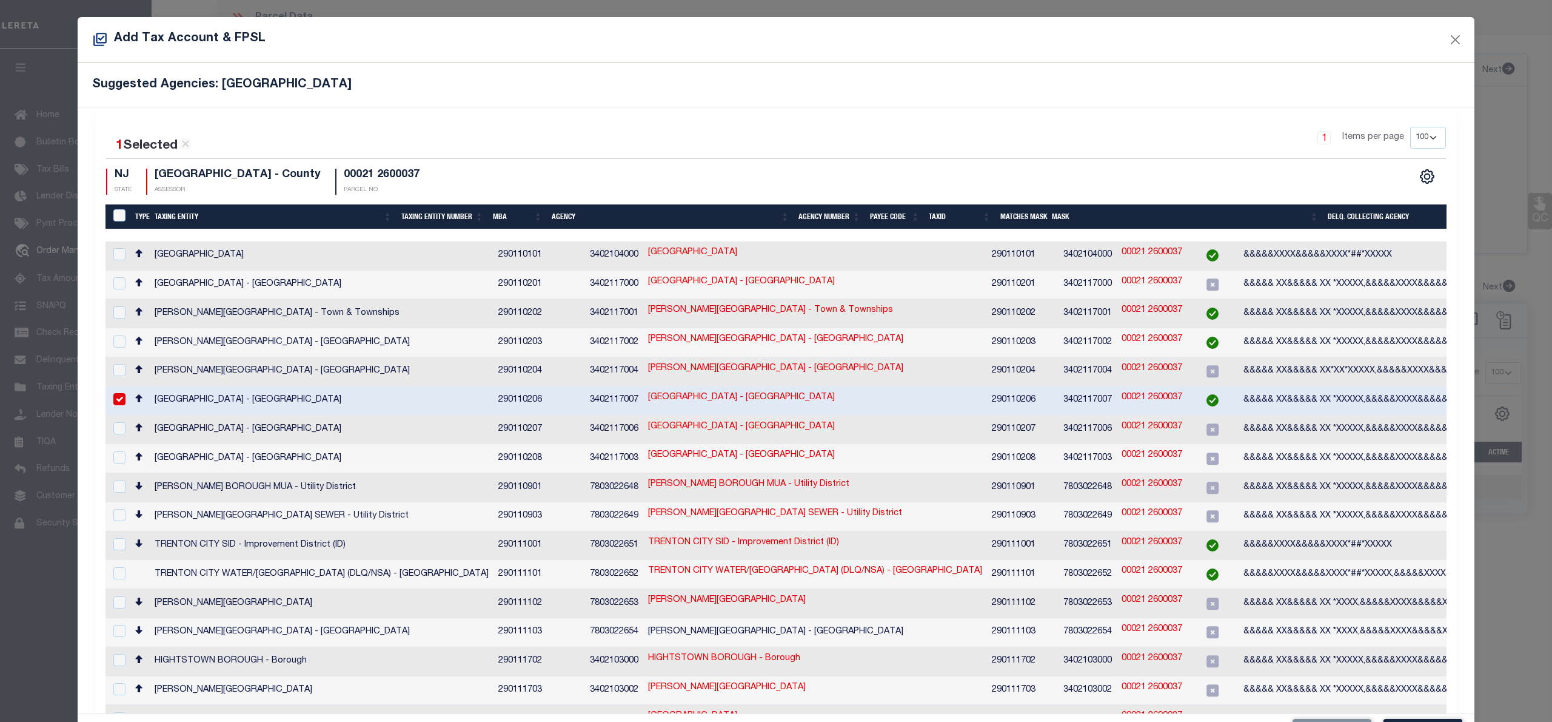
click at [1122, 391] on link "00021 2600037" at bounding box center [1152, 397] width 61 height 13
type input "00021 2600037"
checkbox input "false"
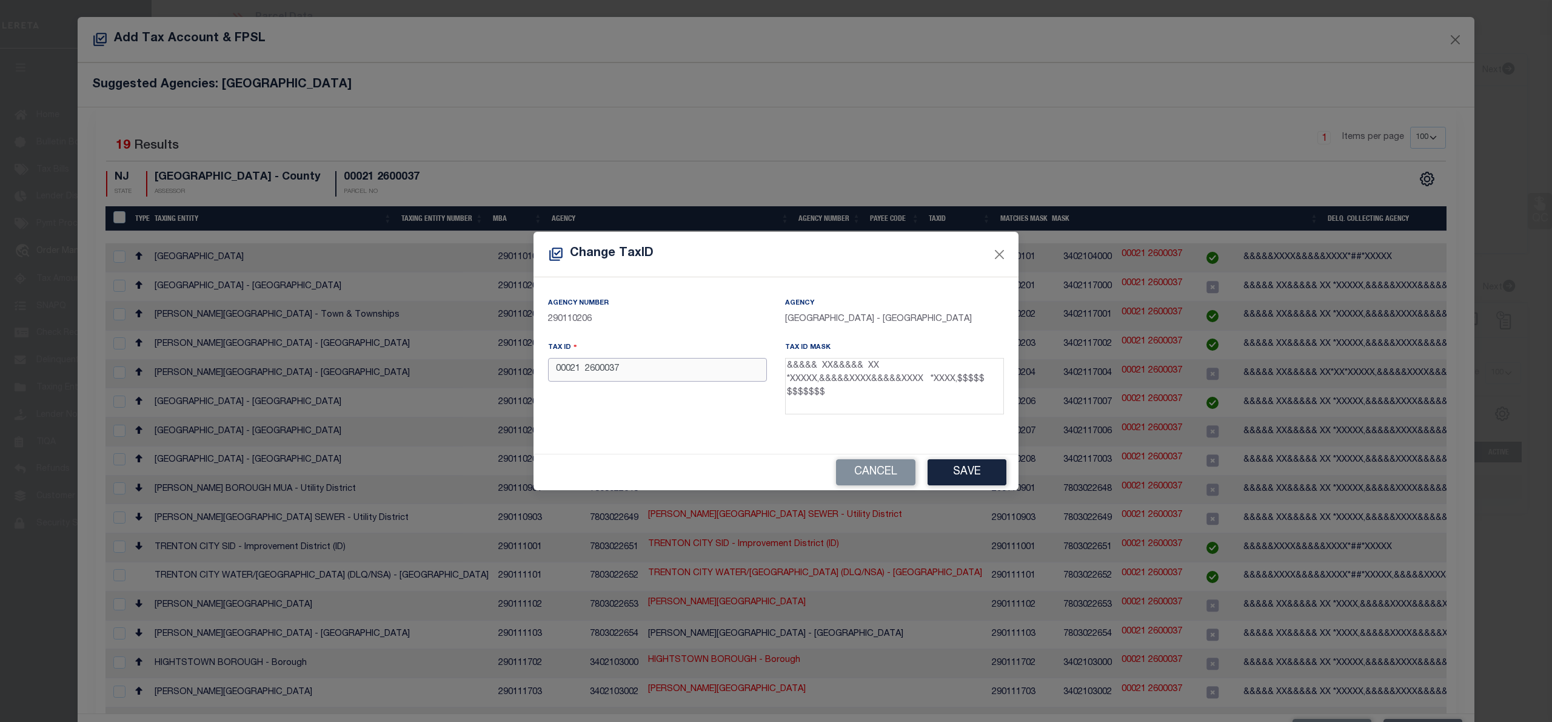
click at [585, 374] on input "00021 2600037" at bounding box center [657, 370] width 219 height 24
type input "00021 2600037"
click at [975, 471] on button "Save" at bounding box center [967, 472] width 79 height 26
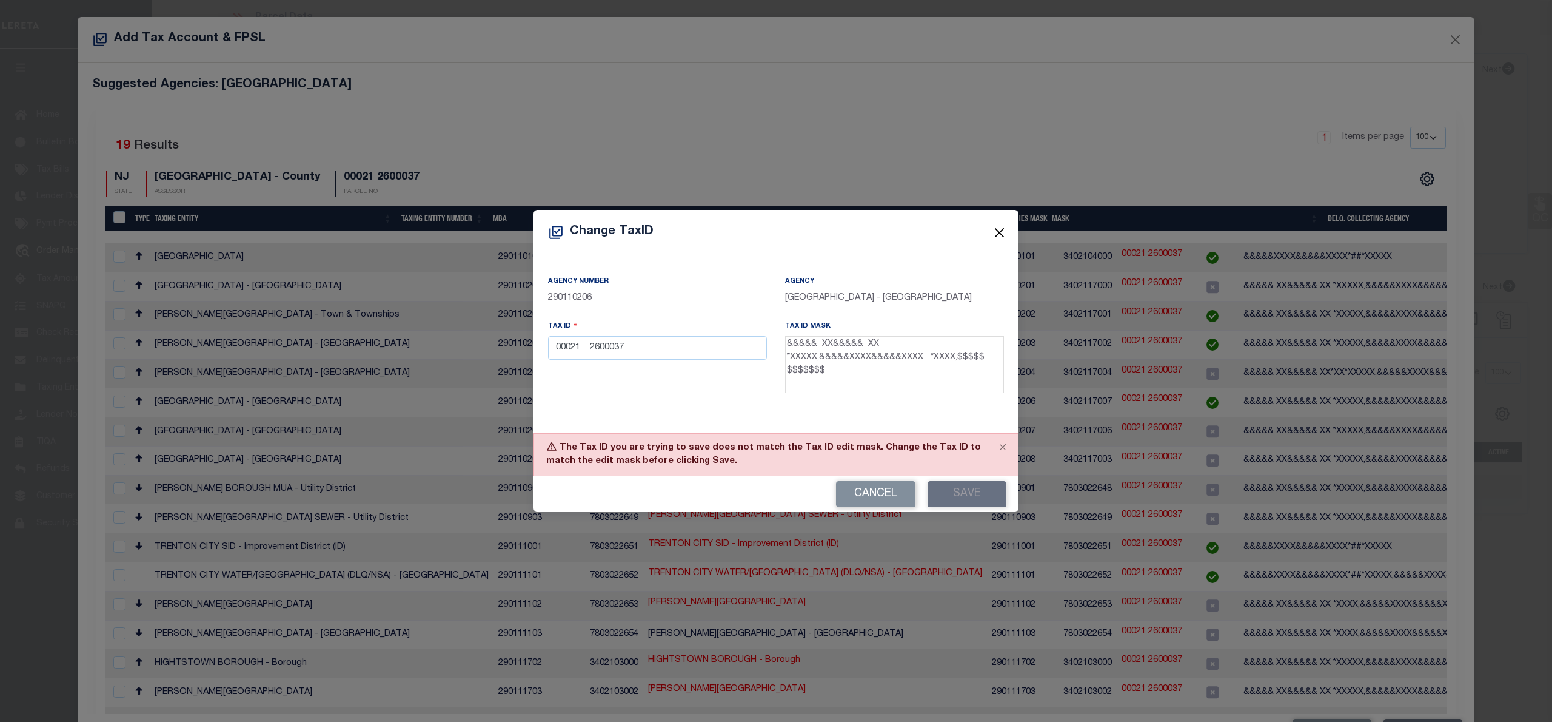
click at [999, 232] on button "Close" at bounding box center [1000, 233] width 16 height 16
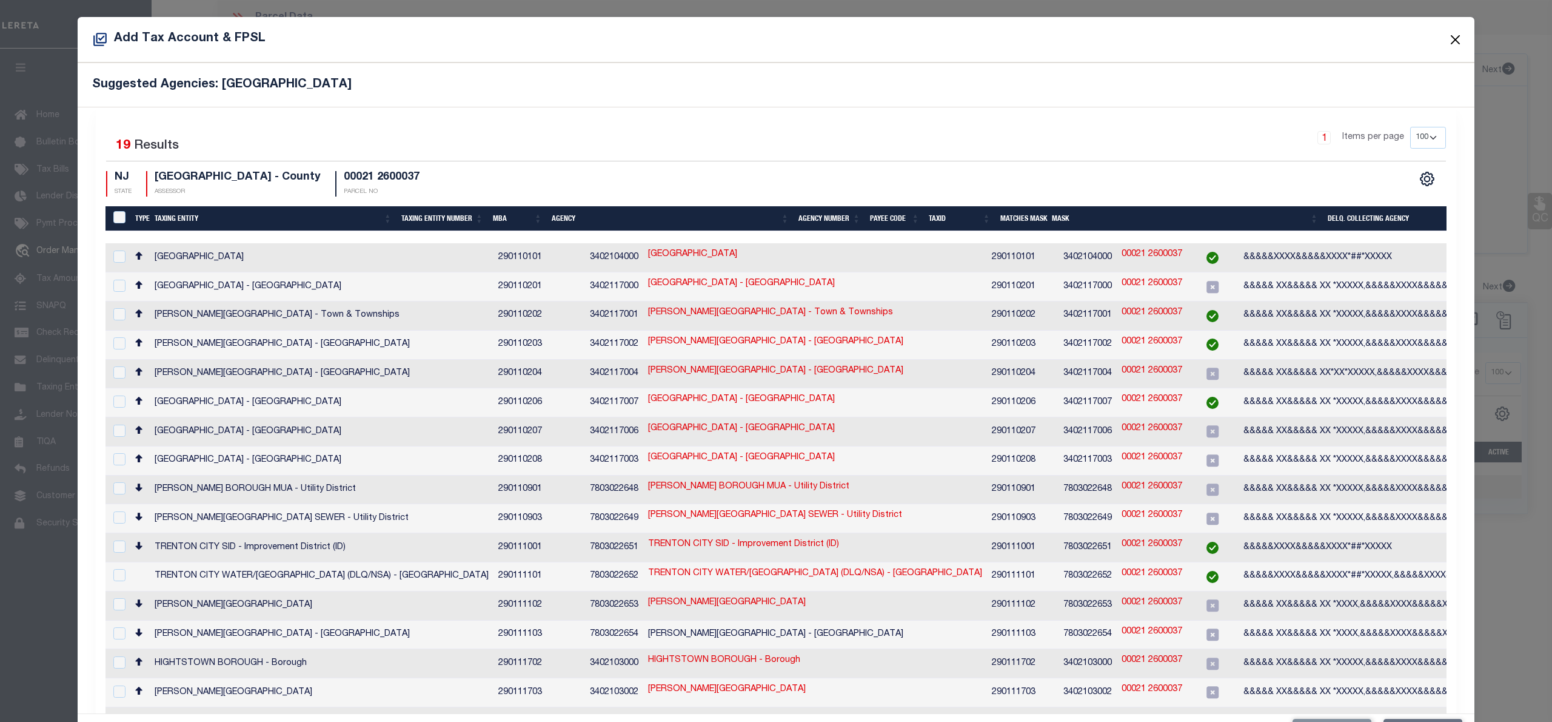
click at [1448, 37] on button "Close" at bounding box center [1456, 40] width 16 height 16
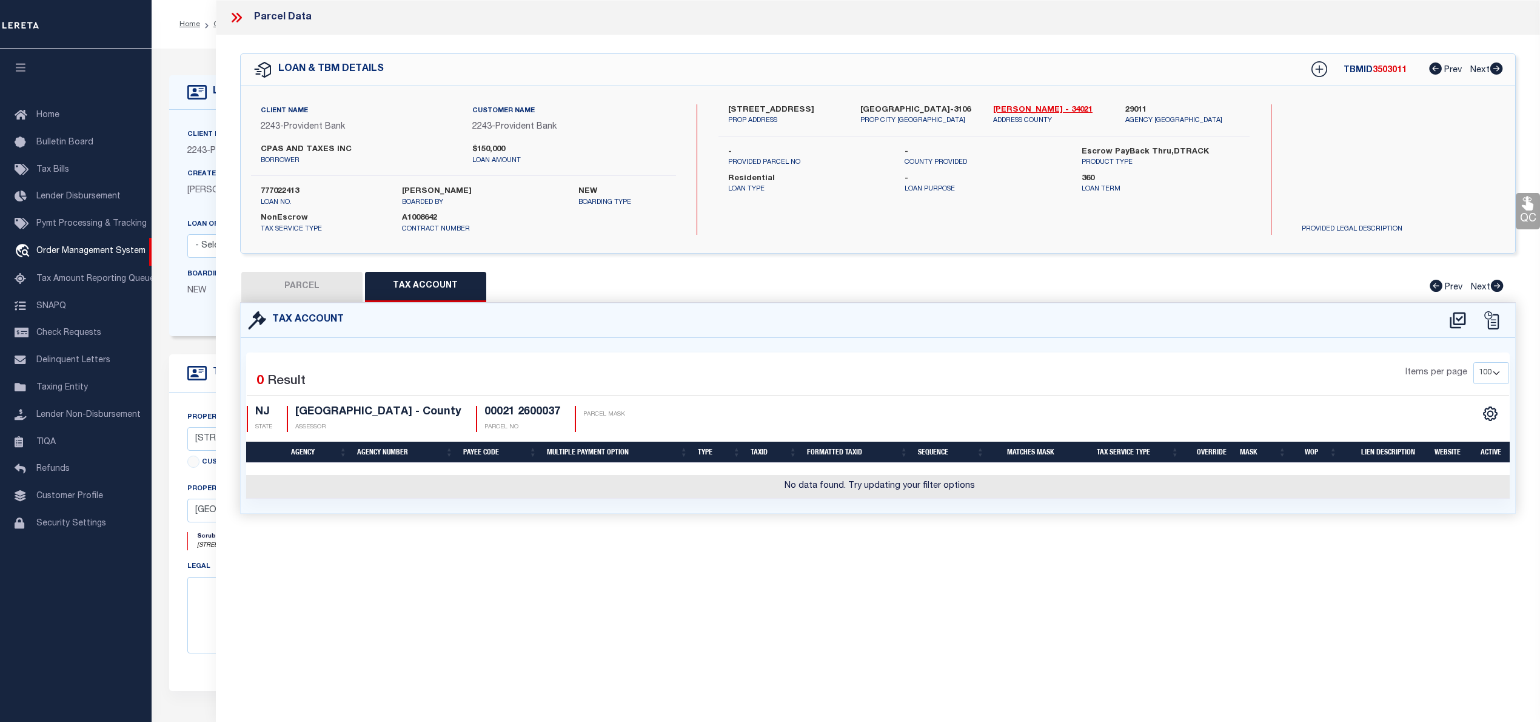
click at [336, 289] on button "PARCEL" at bounding box center [301, 287] width 121 height 30
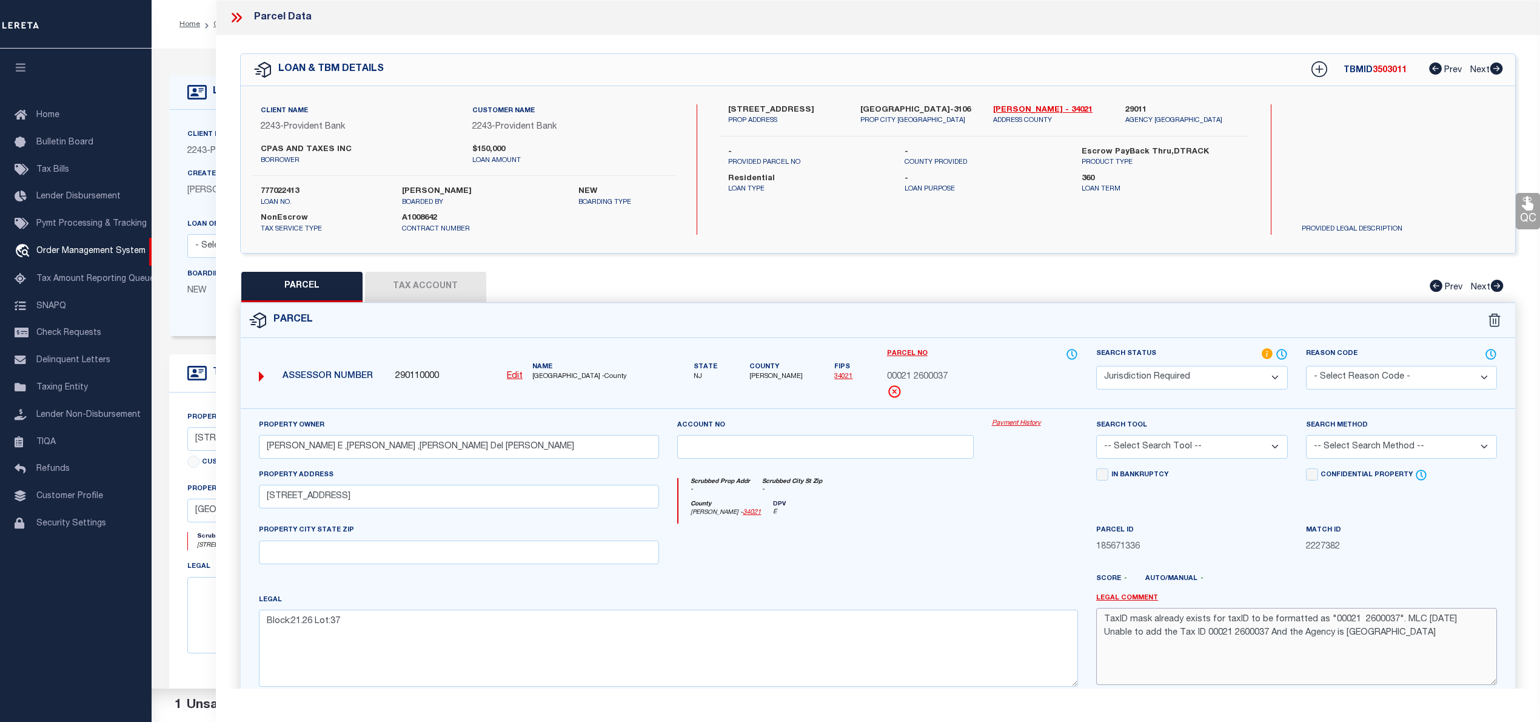
drag, startPoint x: 1327, startPoint y: 625, endPoint x: 1388, endPoint y: 621, distance: 61.4
click at [1388, 621] on textarea "TaxID mask already exists for taxID to be formatted as "00021 2600037". MLC 8/1…" at bounding box center [1296, 646] width 401 height 76
drag, startPoint x: 1102, startPoint y: 624, endPoint x: 1473, endPoint y: 626, distance: 371.1
click at [1473, 626] on textarea "TaxID mask already exists for taxID to be formatted as "00021 2600037". MLC 8/1…" at bounding box center [1296, 646] width 401 height 76
click at [1233, 625] on textarea "Unable to add the Tax ID 00021 2600037 And the Agency is WEST WINDSOR township" at bounding box center [1296, 646] width 401 height 76
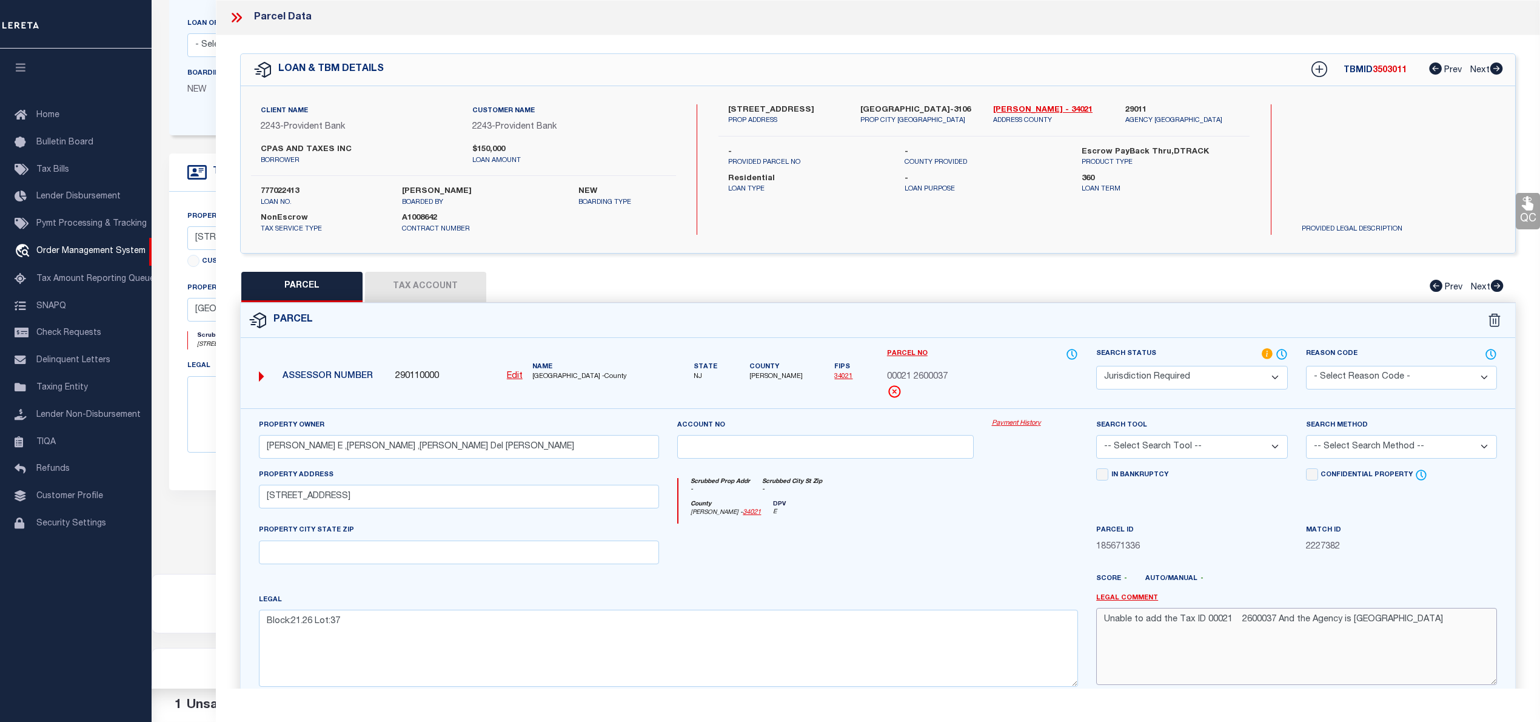
scroll to position [121, 0]
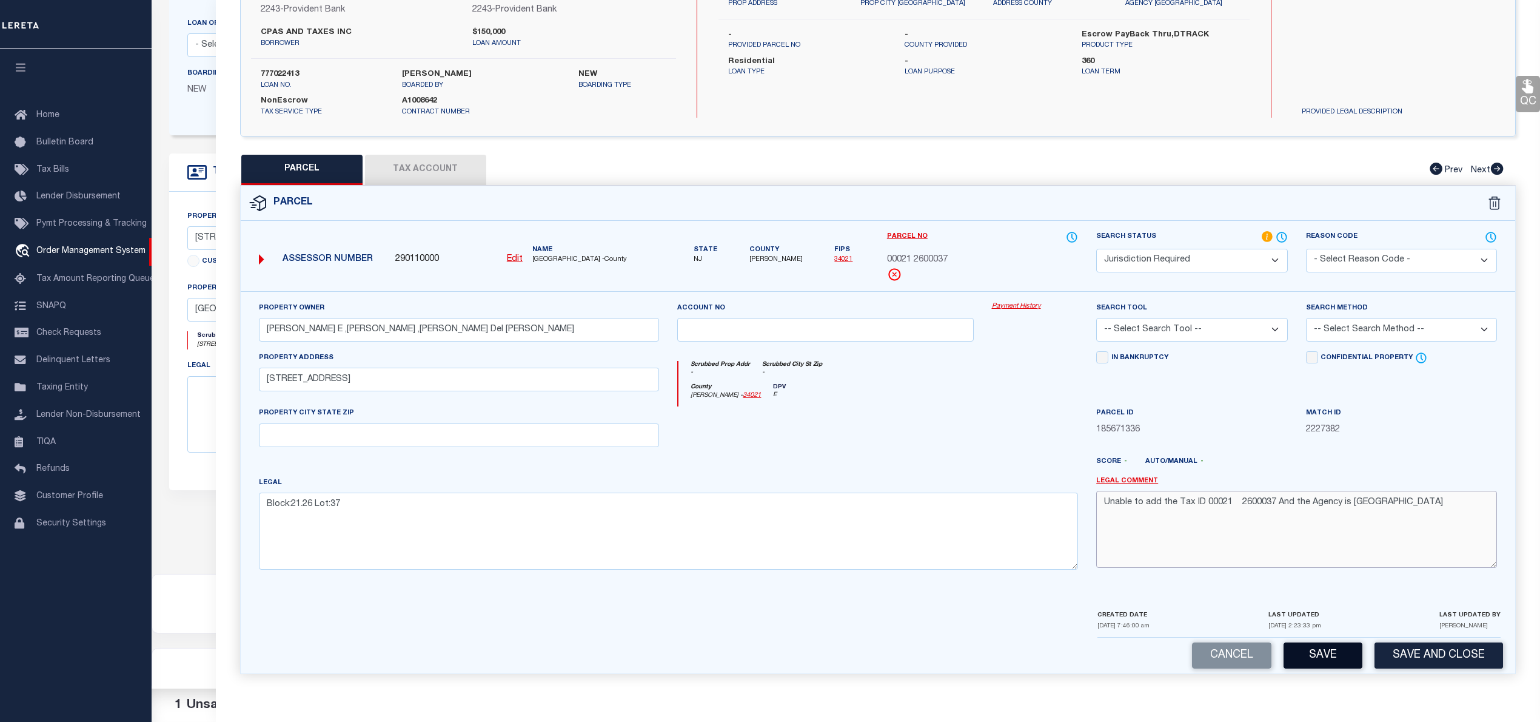
type textarea "Unable to add the Tax ID 00021 2600037 And the Agency is WEST WINDSOR township"
click at [1331, 658] on button "Save" at bounding box center [1323, 655] width 79 height 26
select select "AS"
checkbox input "false"
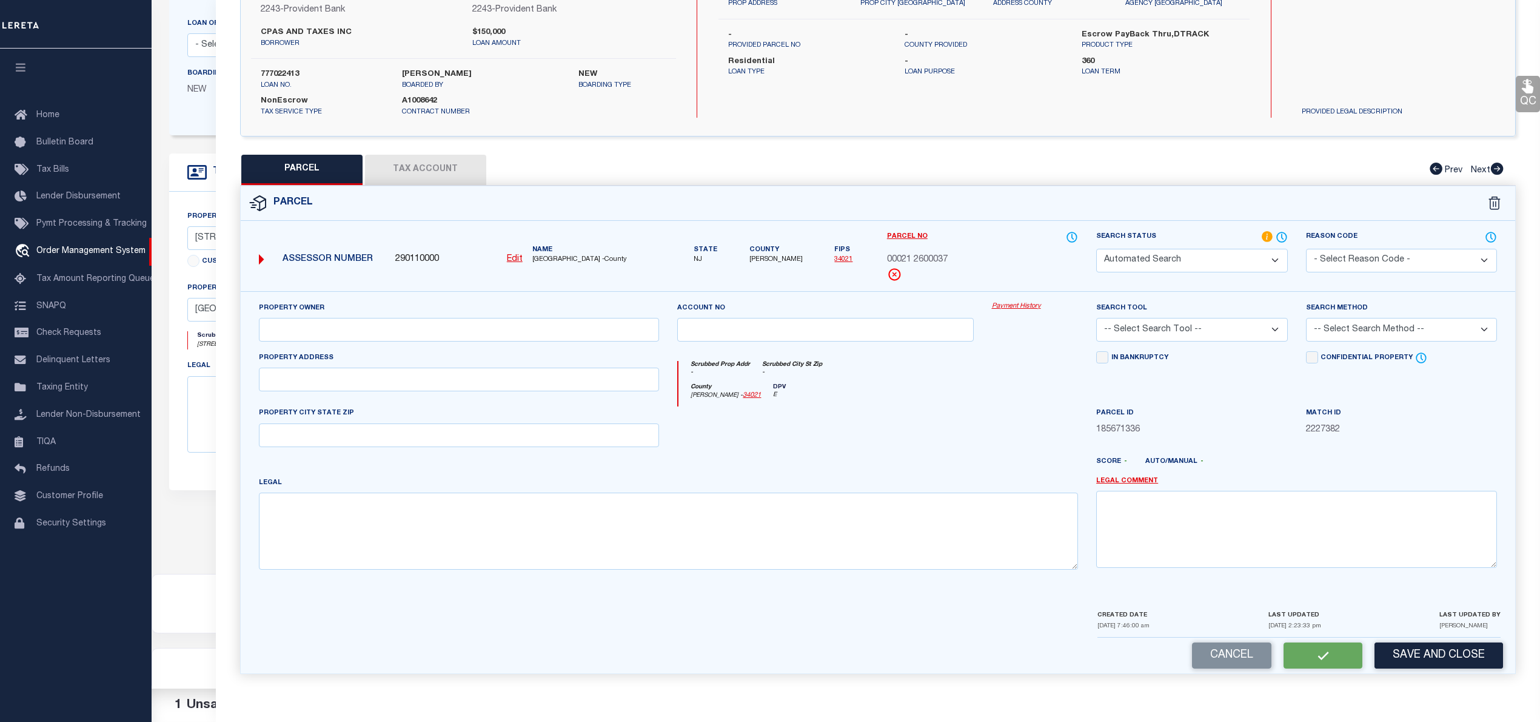
select select "JR"
type input "Hart David E ,Hart Maria J ,Jimenez Maria Del Carmen"
type input "1 Woodland Ct"
type textarea "Block:21.26 Lot:37"
type textarea "Unable to add the Tax ID 00021 2600037 And the Agency is WEST WINDSOR township"
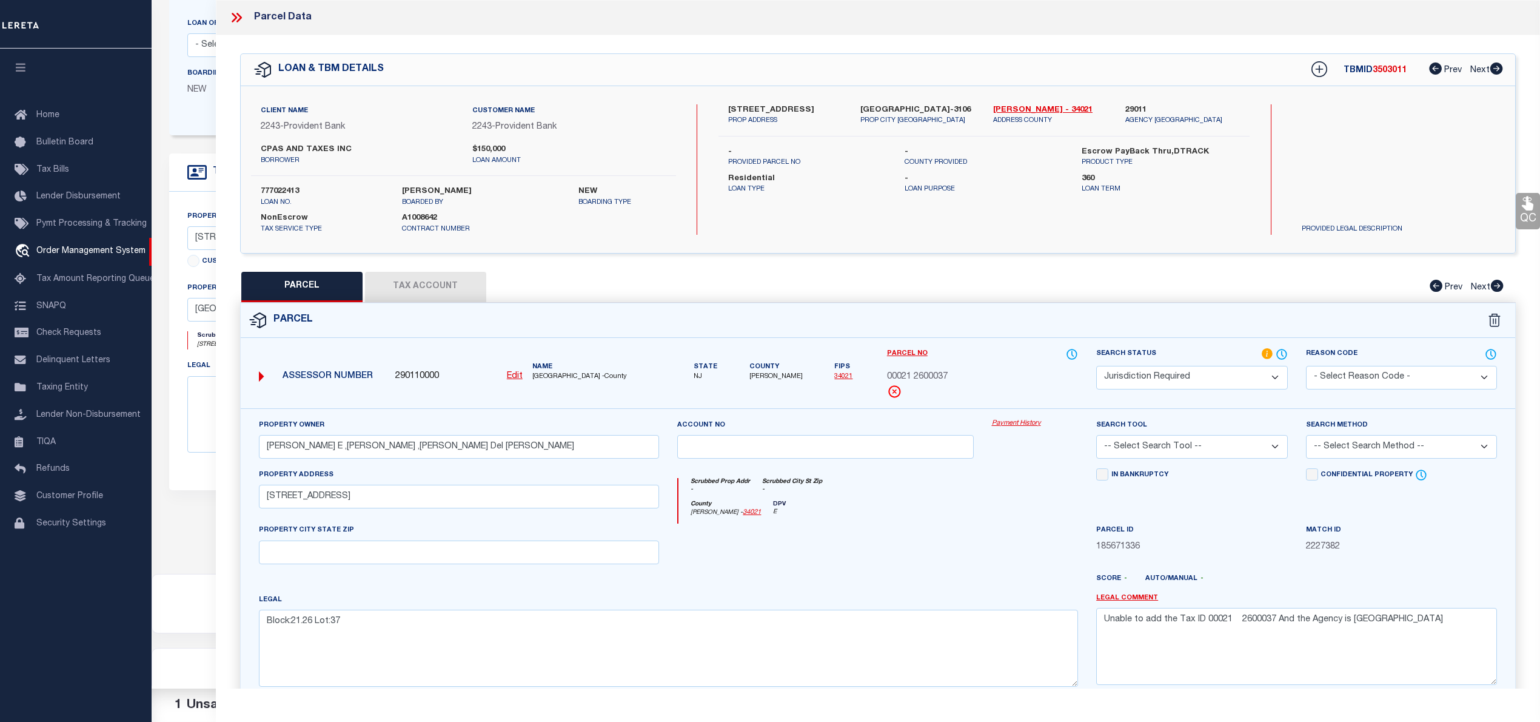
scroll to position [129, 0]
click at [234, 13] on icon at bounding box center [237, 18] width 16 height 16
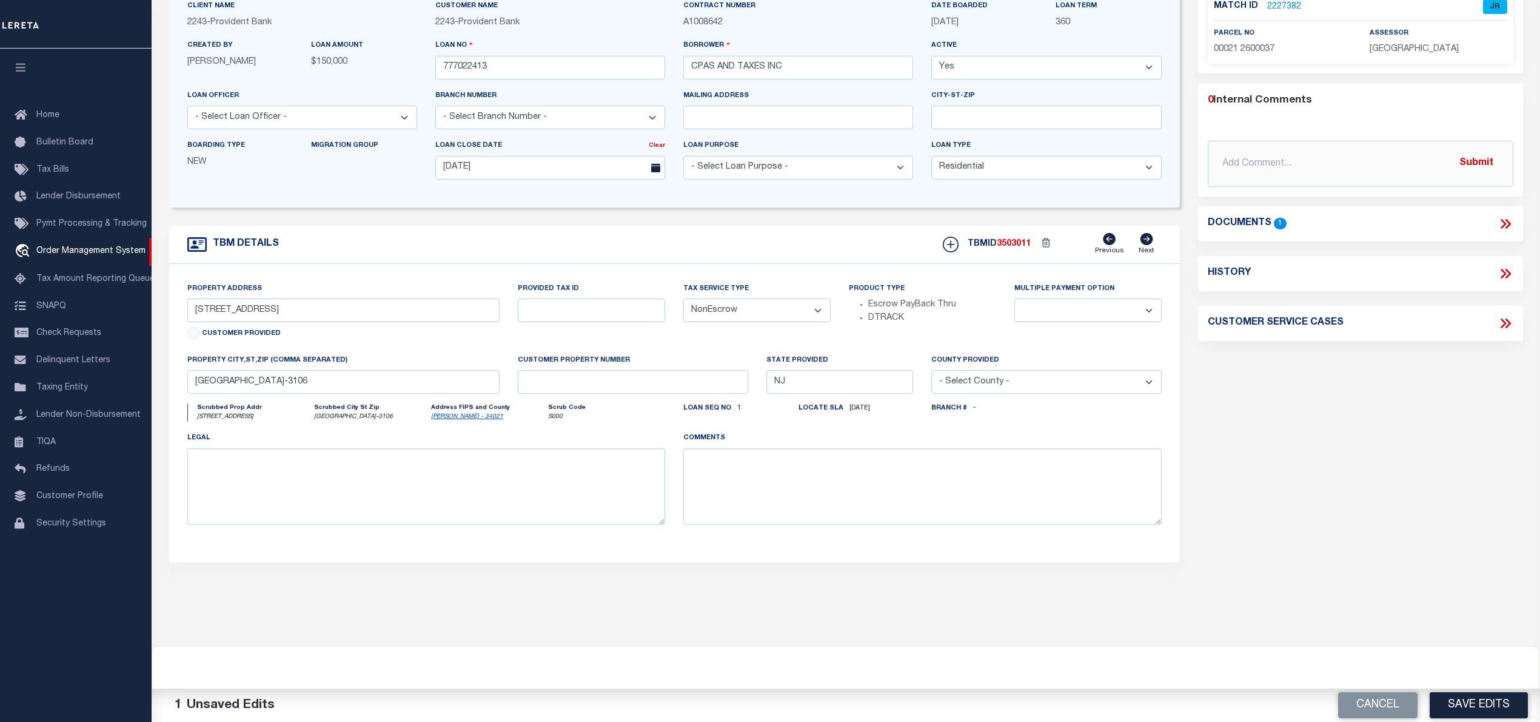
scroll to position [0, 0]
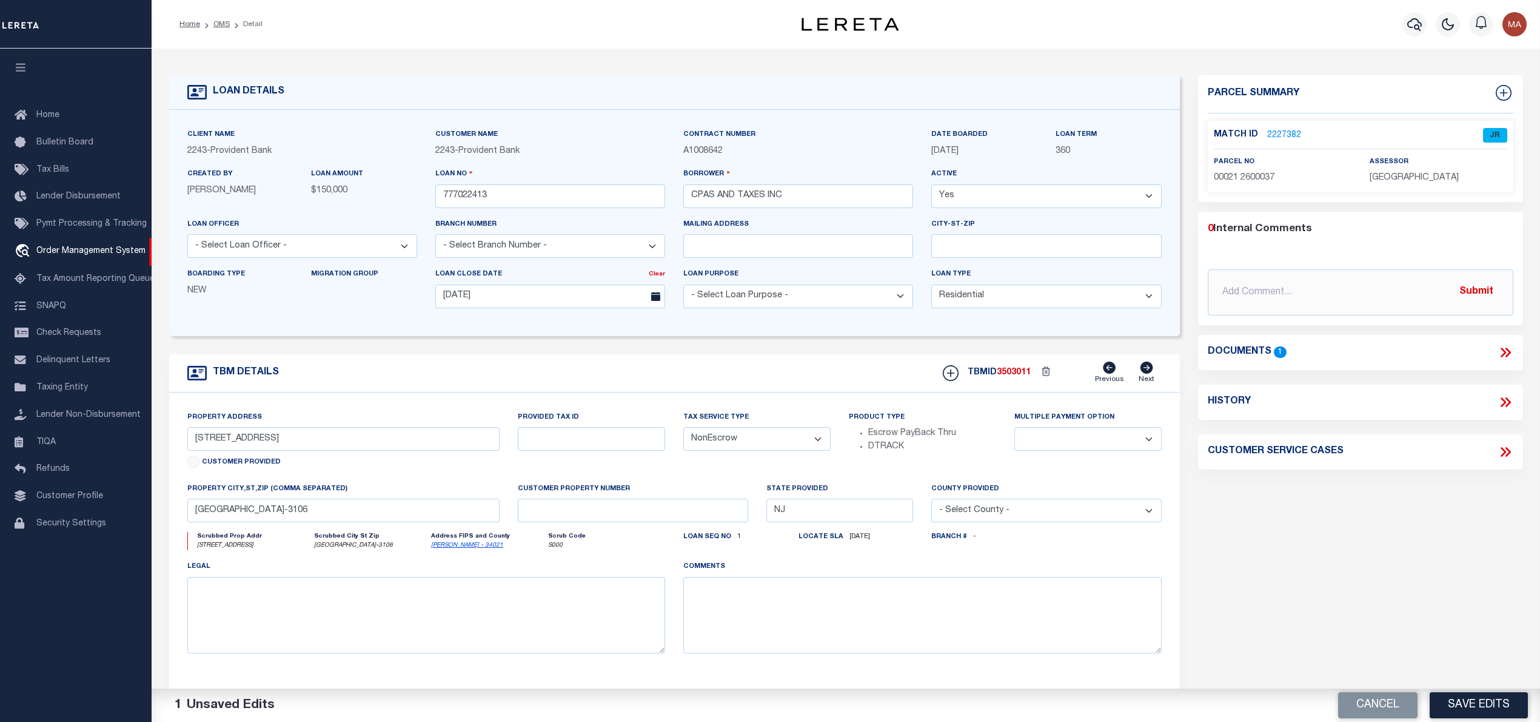
click at [1281, 133] on link "2227382" at bounding box center [1284, 135] width 34 height 13
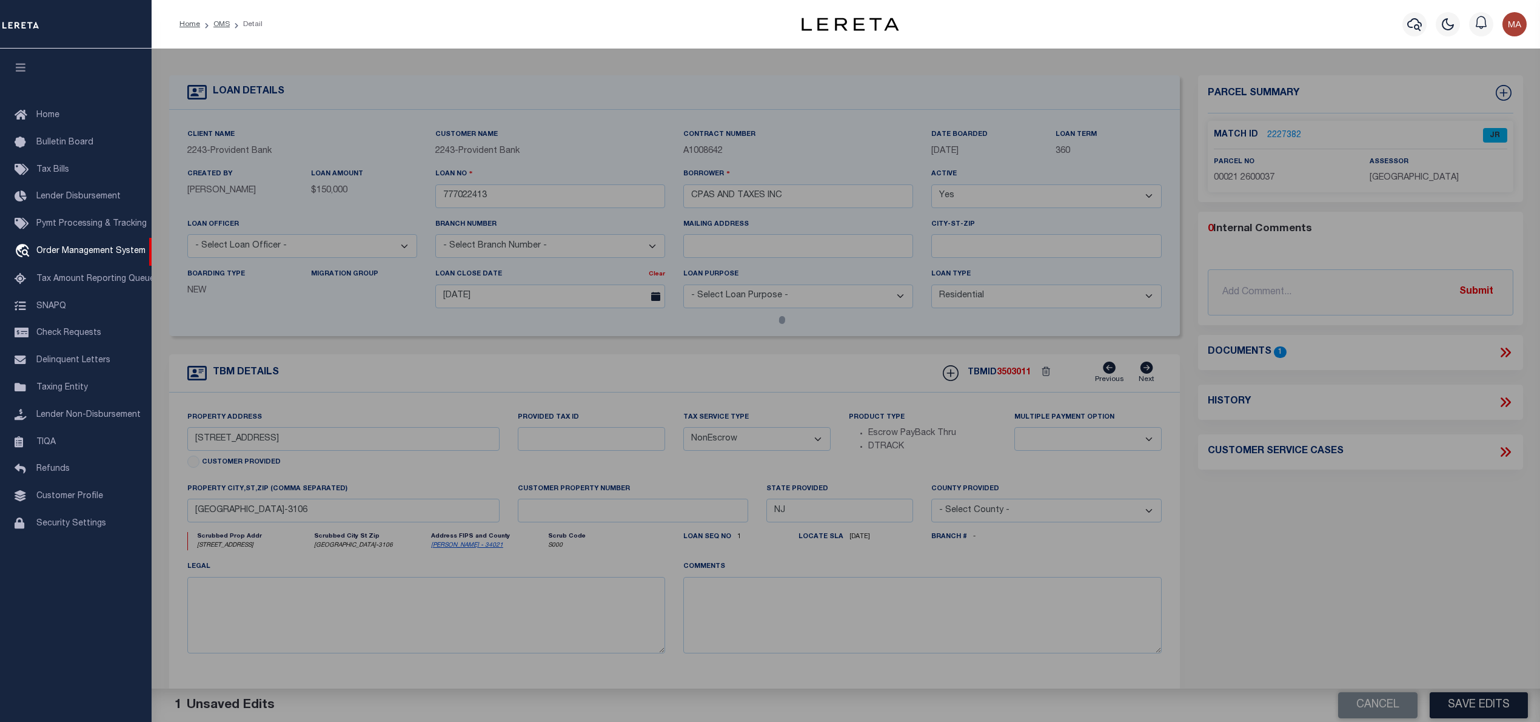
select select "AS"
checkbox input "false"
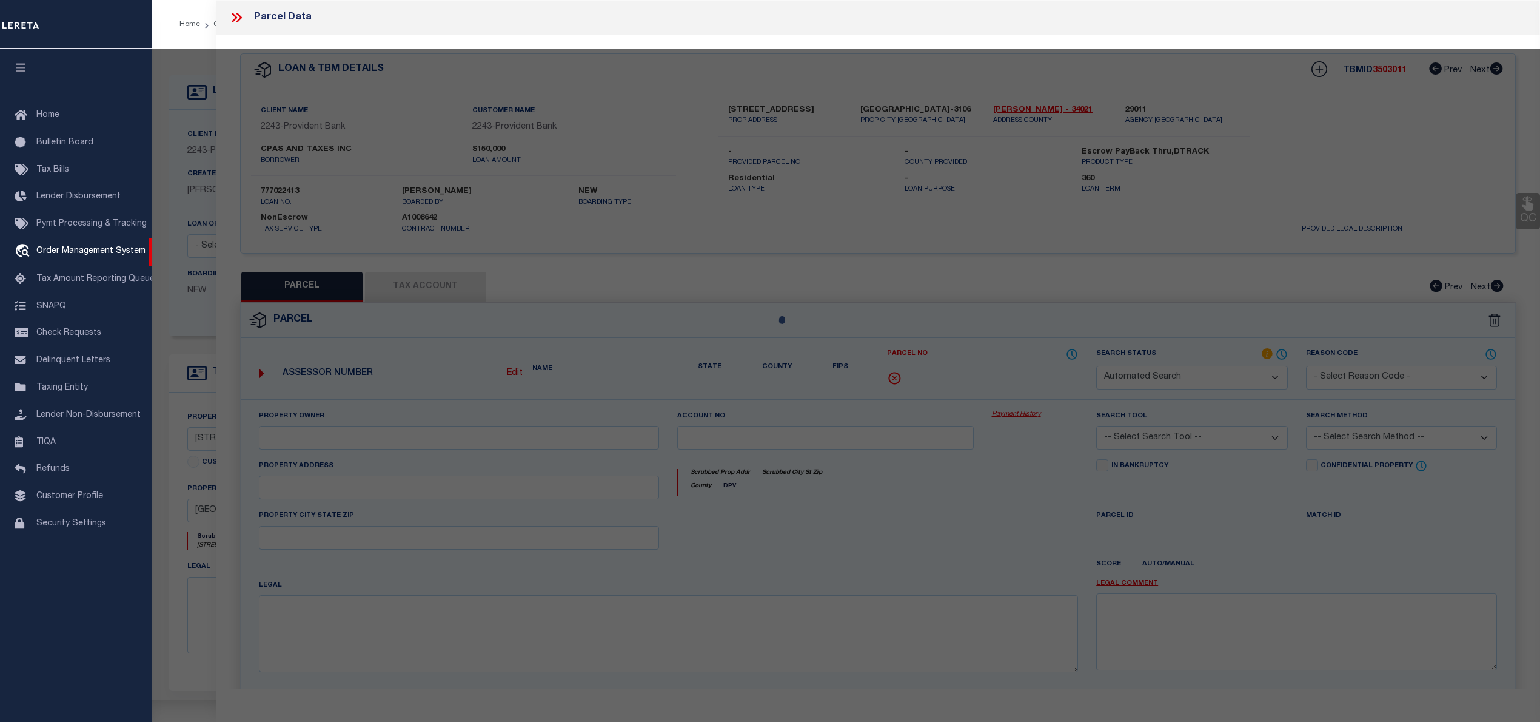
select select "JR"
type input "Hart David E ,Hart Maria J ,Jimenez Maria Del Carmen"
type input "1 Woodland Ct"
type textarea "Block:21.26 Lot:37"
type textarea "Unable to add the Tax ID 00021 2600037 And the Agency is WEST WINDSOR township"
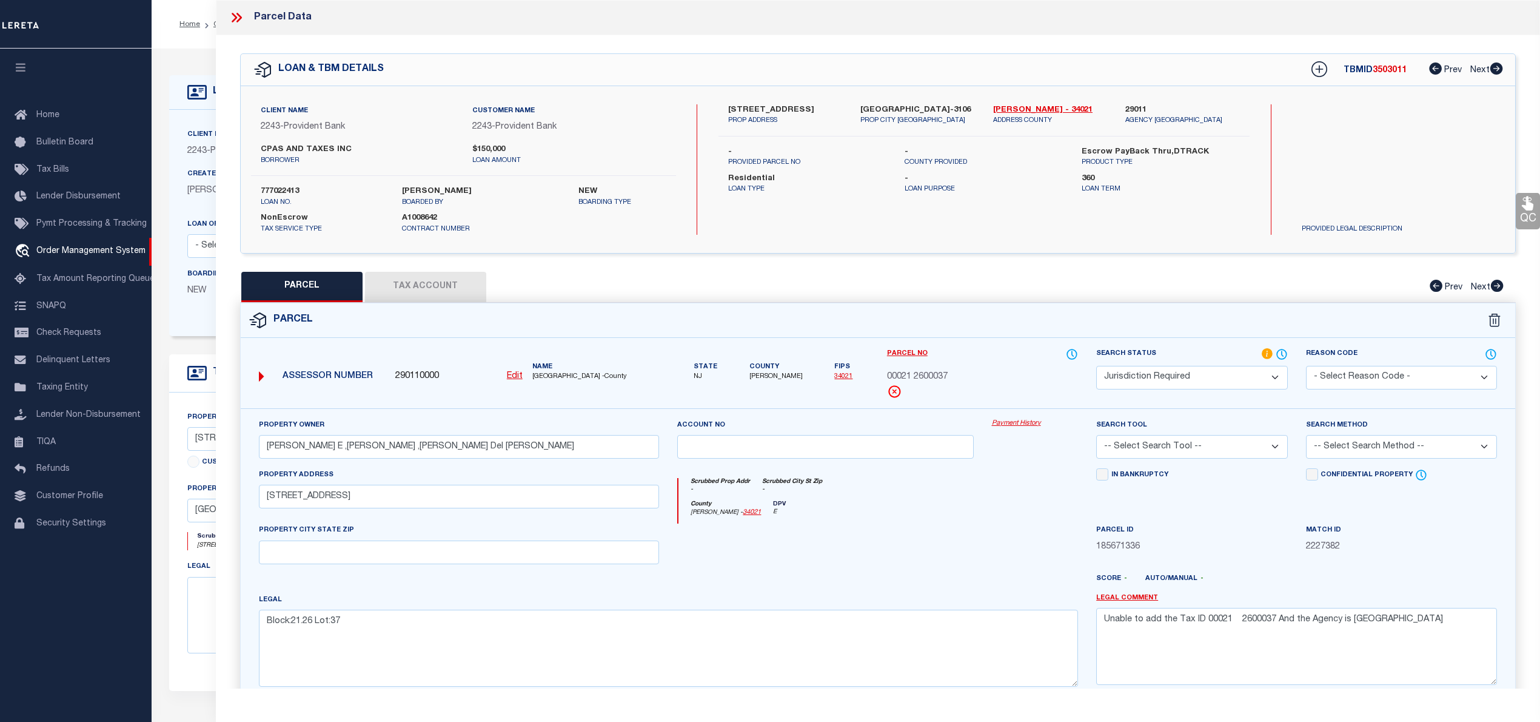
click at [1383, 74] on span "3503011" at bounding box center [1390, 70] width 34 height 8
copy span "3503011"
click at [236, 18] on icon at bounding box center [234, 18] width 5 height 10
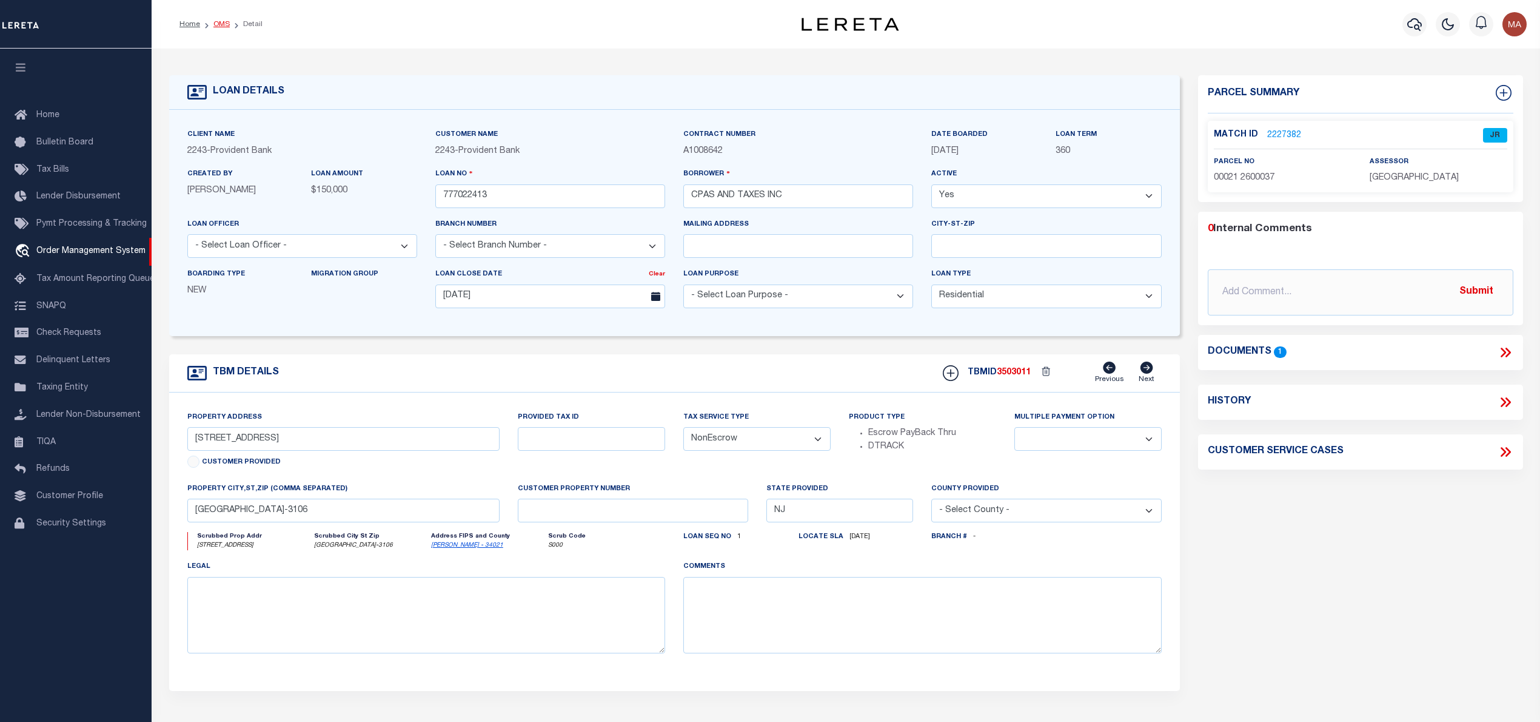
click at [216, 25] on link "OMS" at bounding box center [221, 24] width 16 height 7
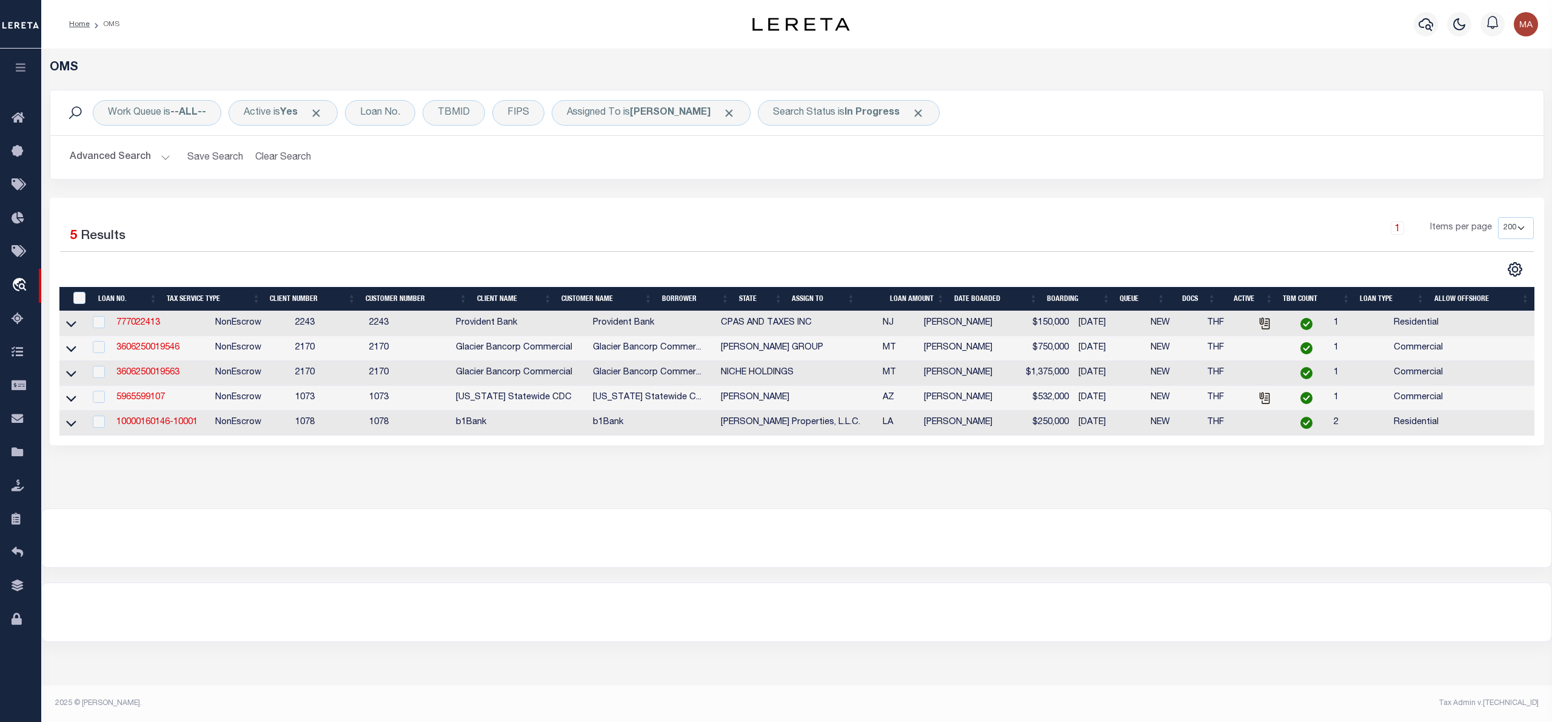
click at [152, 319] on td "777022413" at bounding box center [161, 323] width 99 height 25
checkbox input "true"
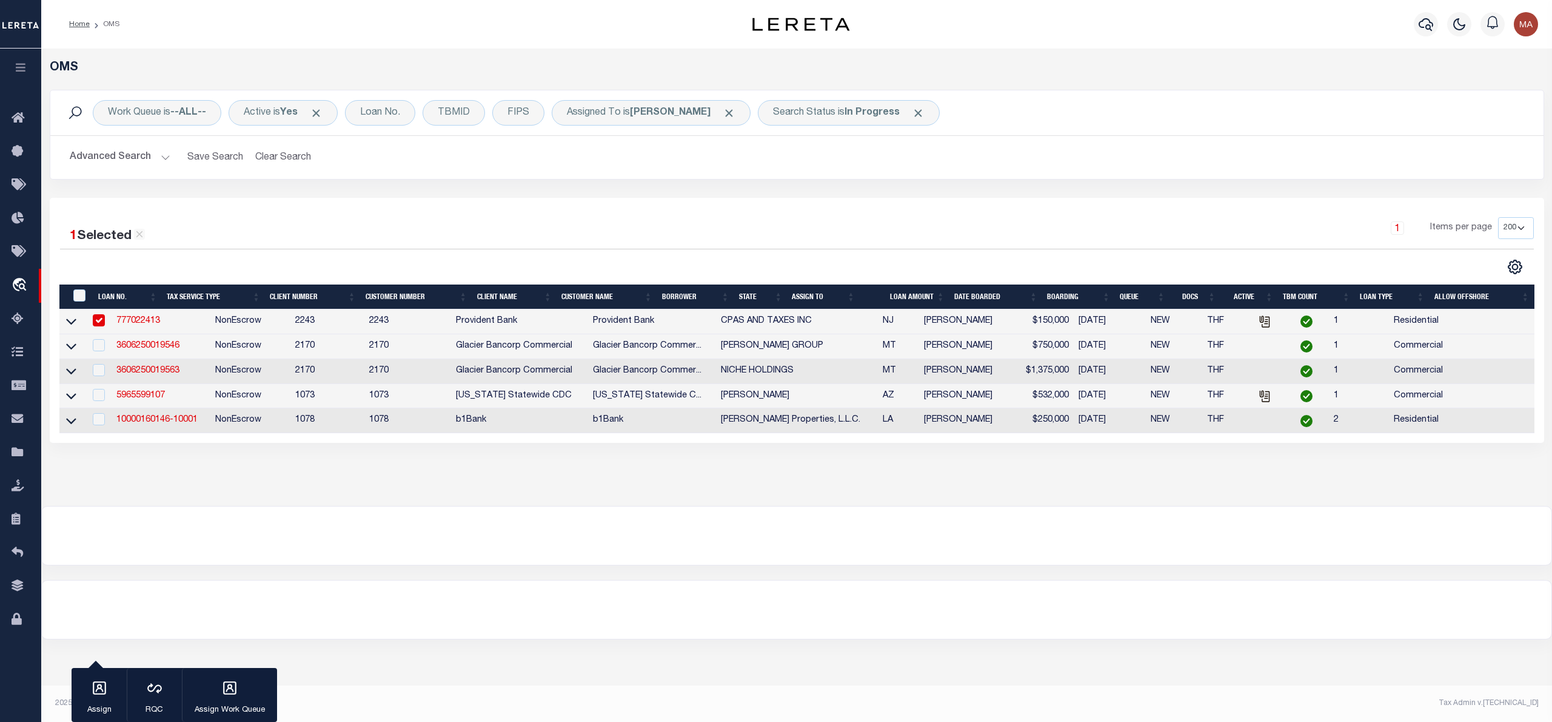
click at [147, 320] on link "777022413" at bounding box center [138, 321] width 44 height 8
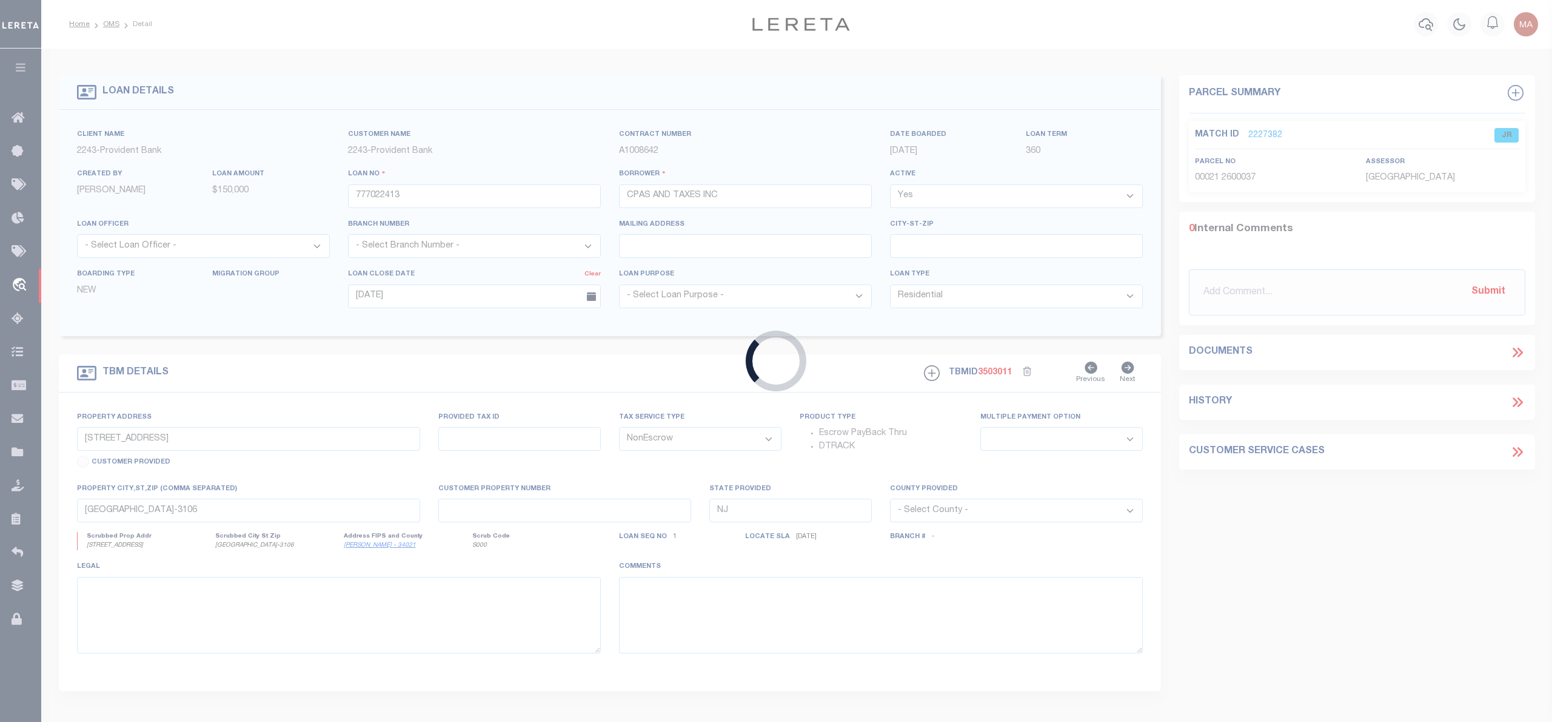
select select
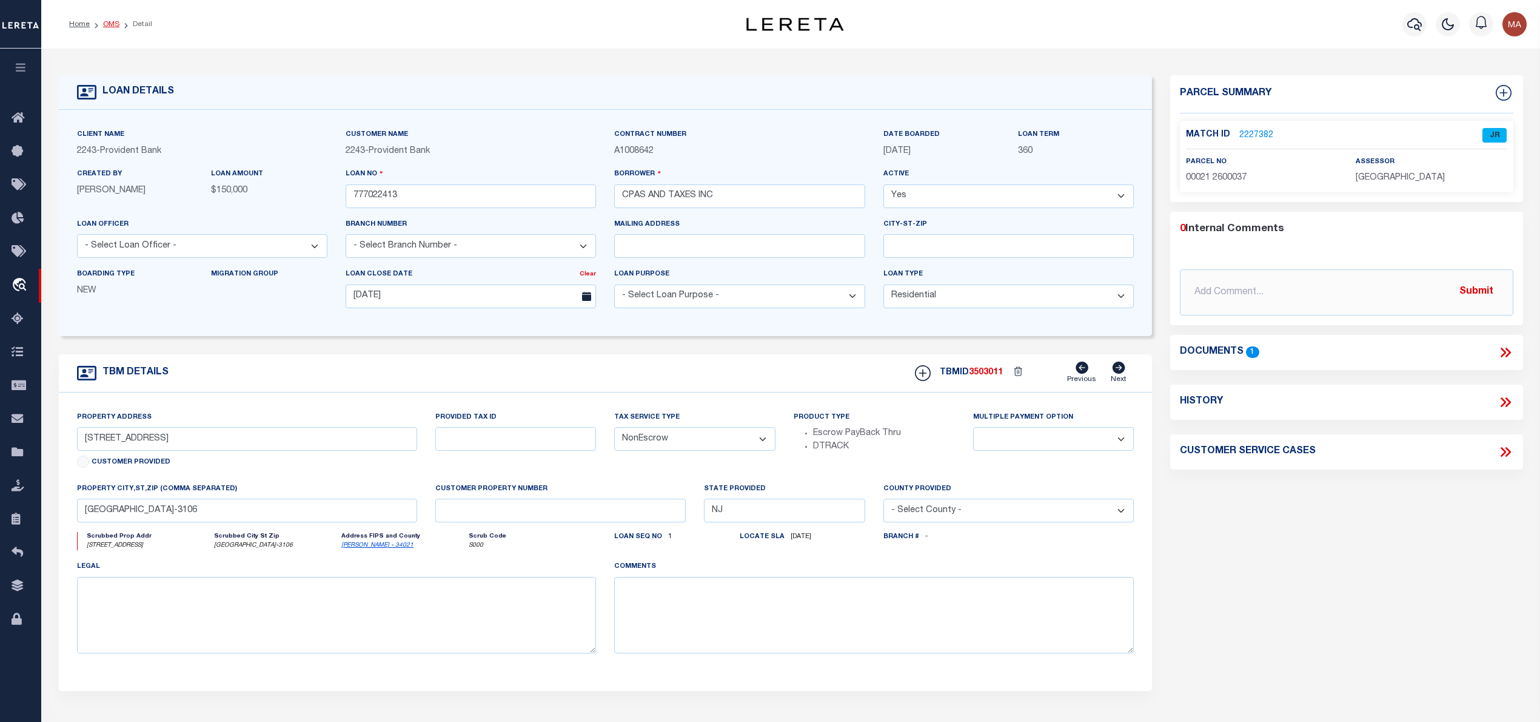
click at [117, 23] on link "OMS" at bounding box center [111, 24] width 16 height 7
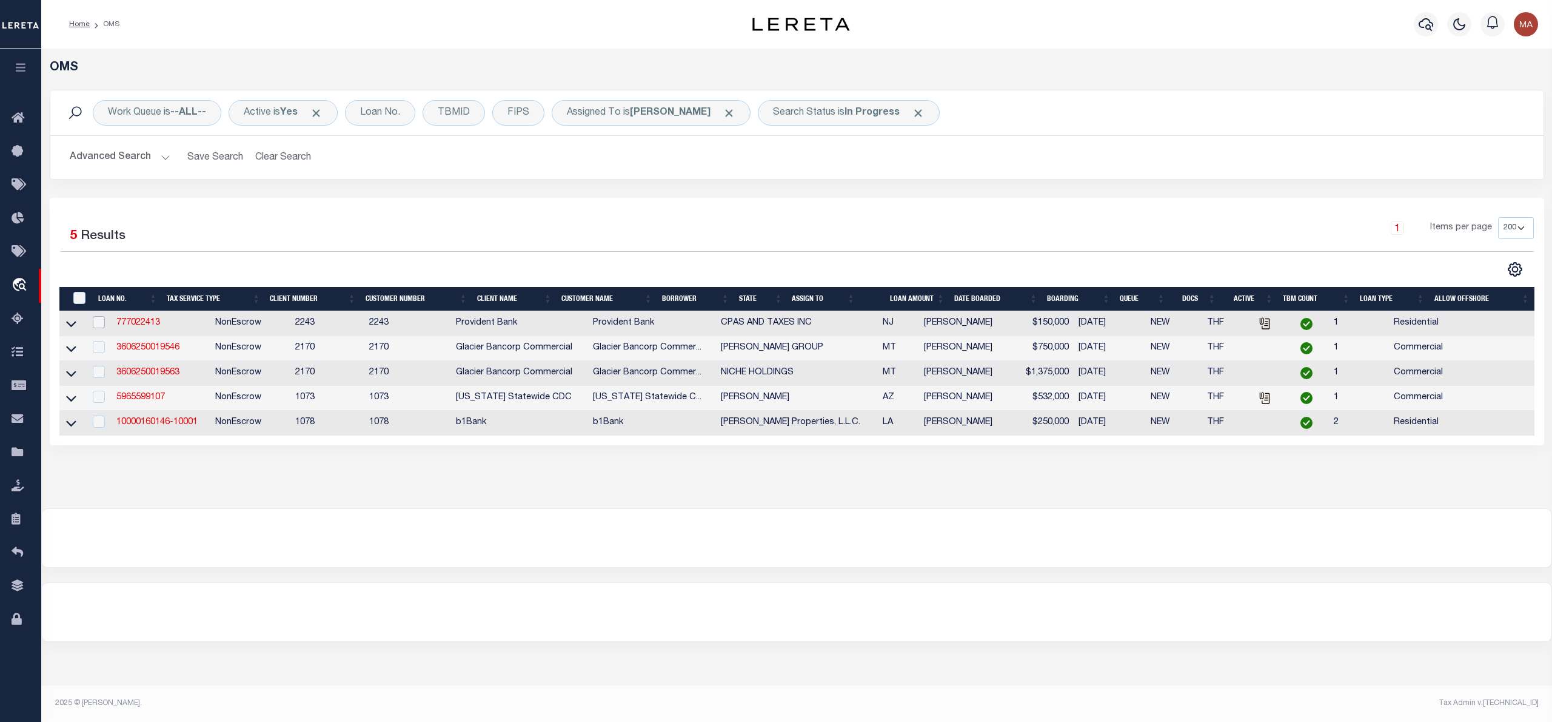
click at [93, 323] on input "checkbox" at bounding box center [99, 322] width 12 height 12
checkbox input "true"
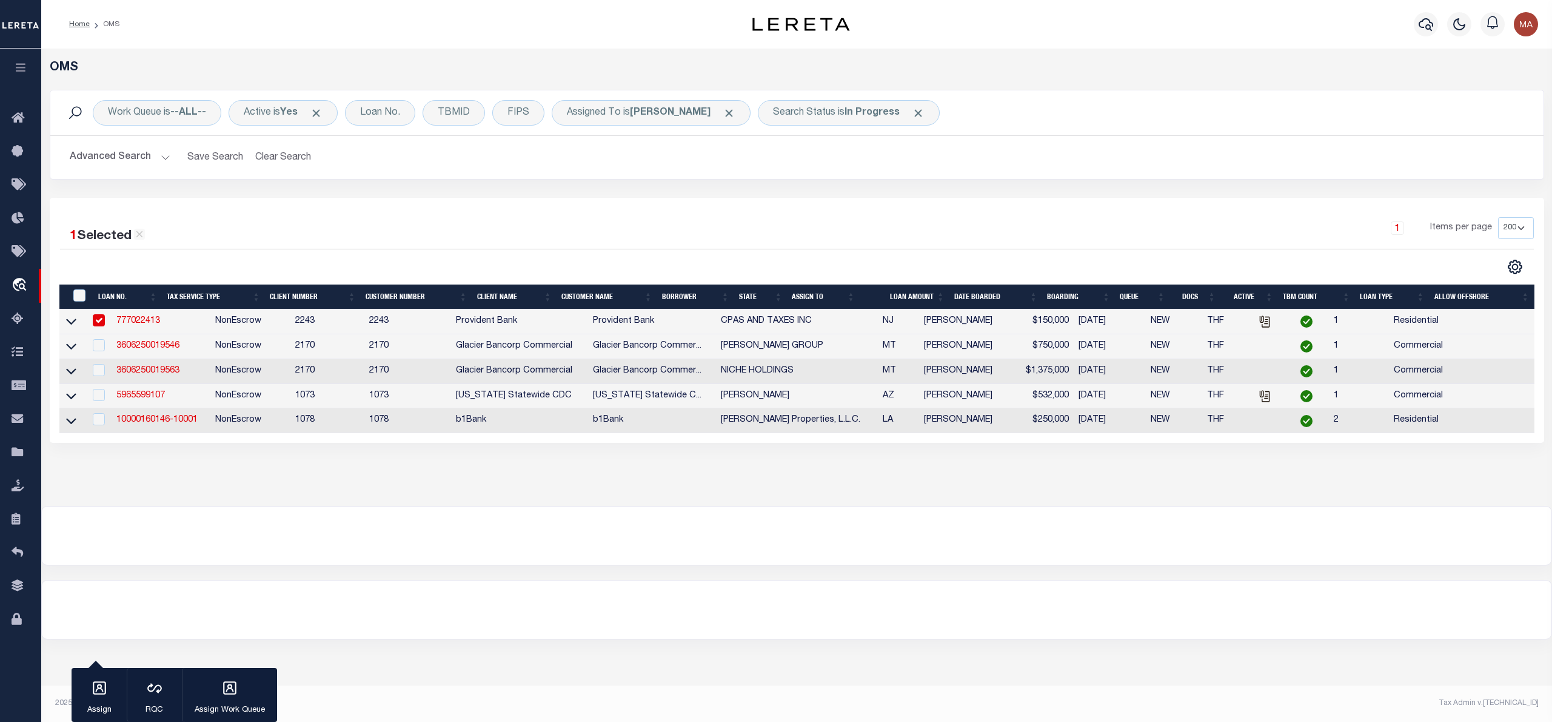
click at [142, 354] on td "3606250019546" at bounding box center [161, 346] width 99 height 25
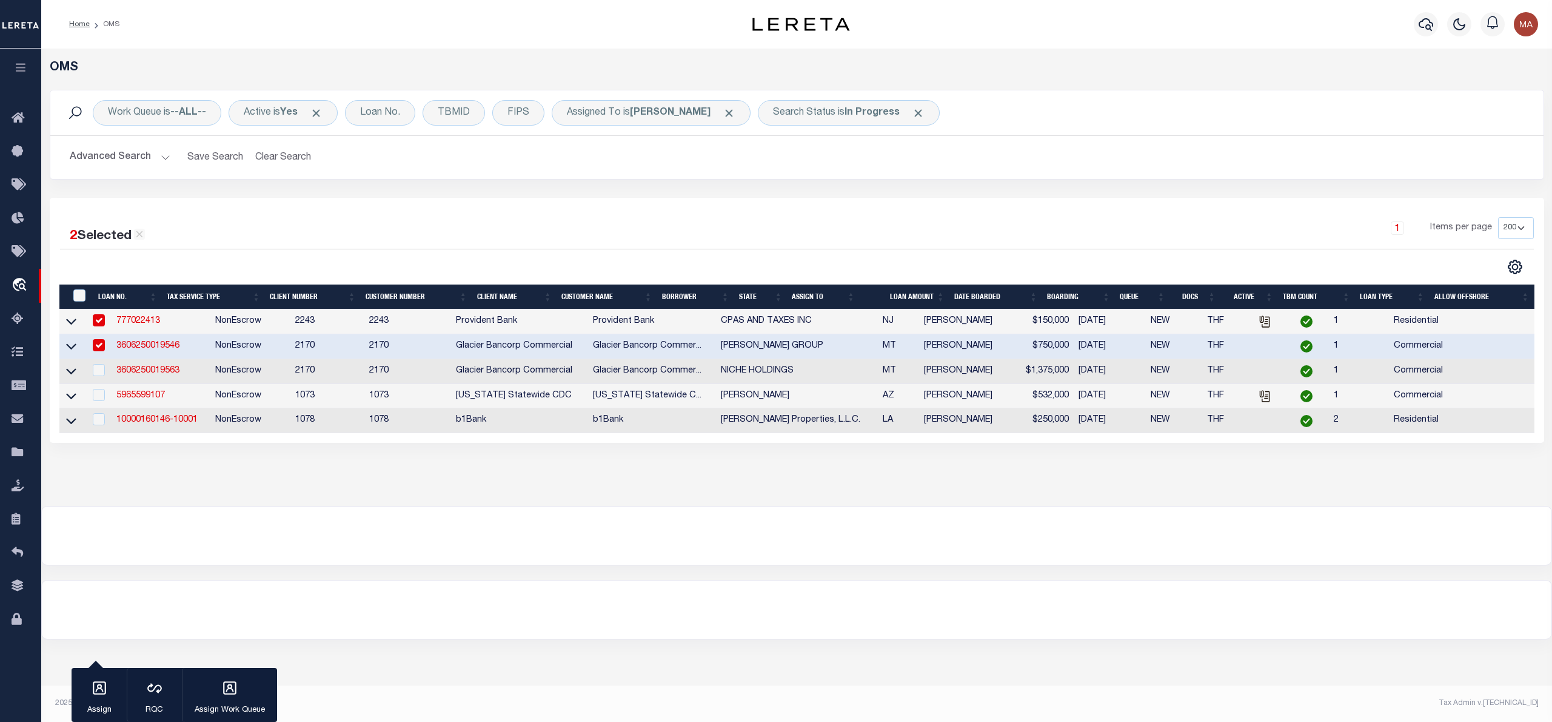
click at [102, 345] on input "checkbox" at bounding box center [99, 345] width 12 height 12
checkbox input "false"
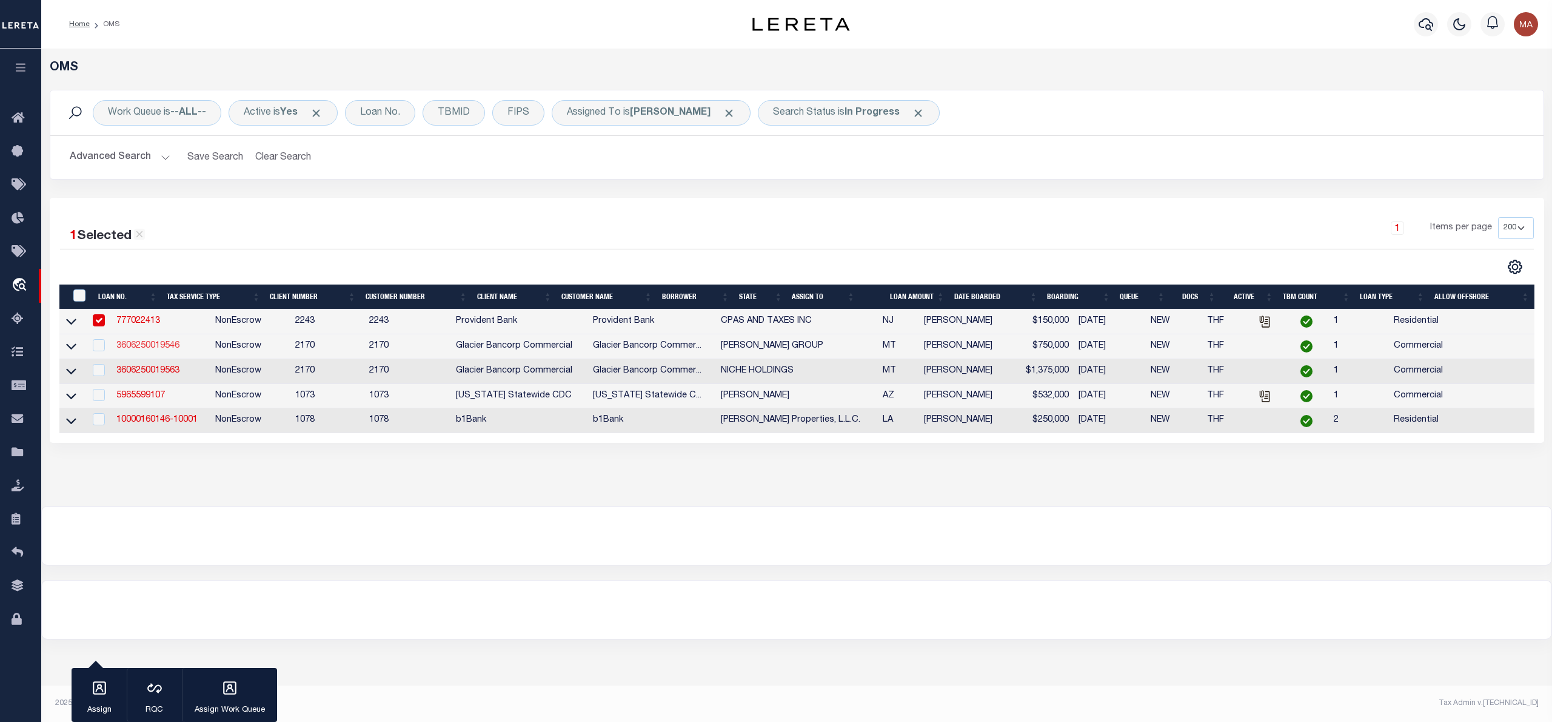
click at [158, 350] on link "3606250019546" at bounding box center [147, 345] width 63 height 8
type input "3606250019546"
type input "JEFFERY GROUP"
select select
type input "1901 S FRANKLIN ST"
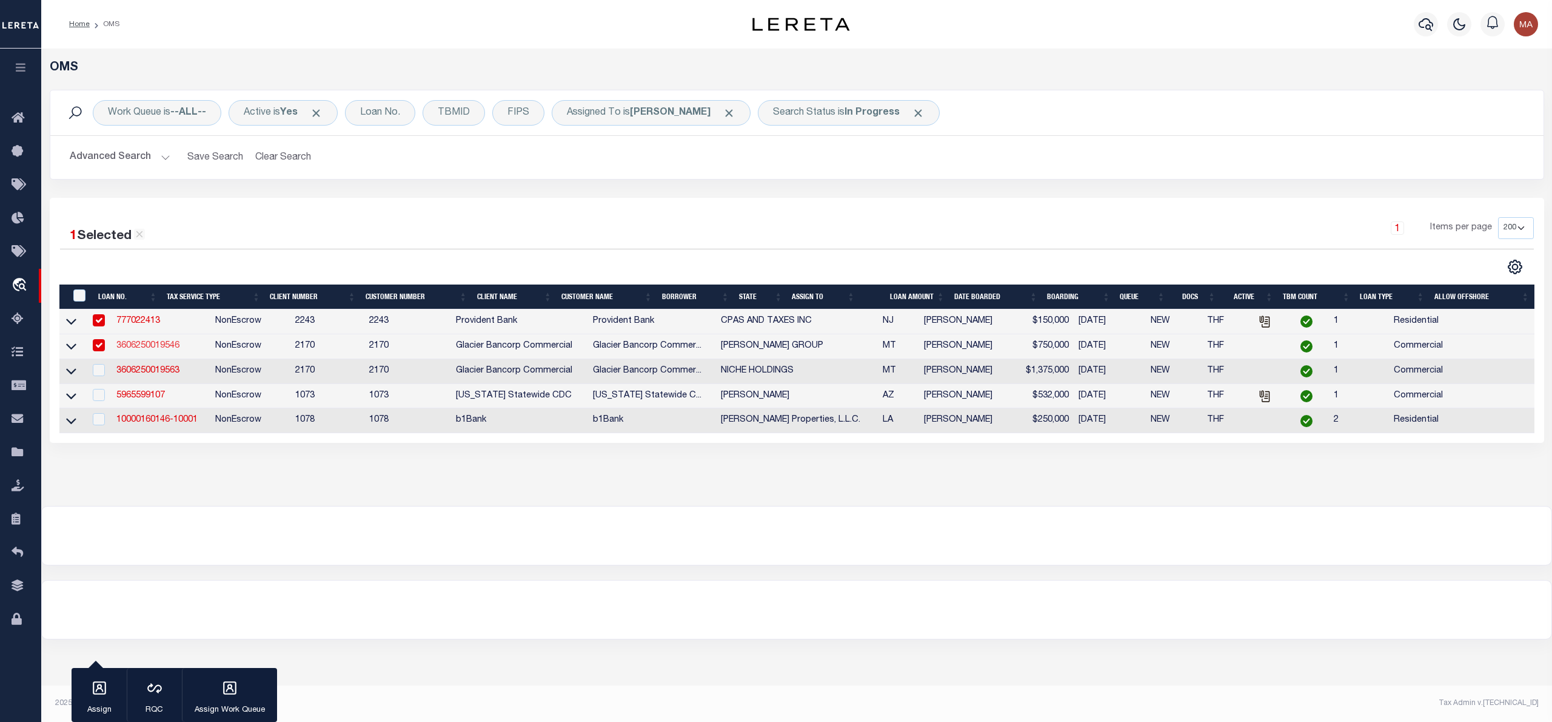
type input "BUTTE MT 59701-3017"
type input "08/17/2025"
select select "20"
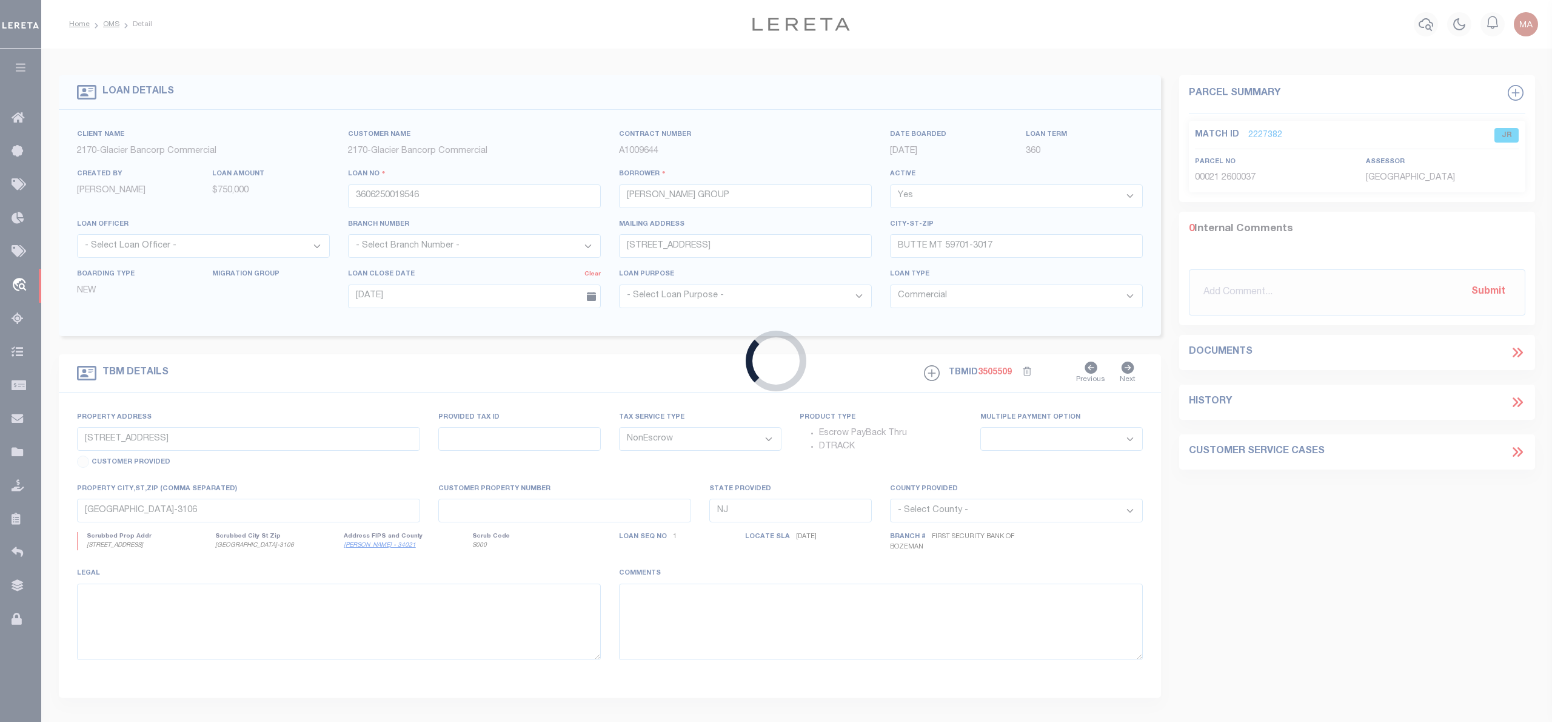
type input "101 BEEF TRAIL ROAD"
type input "0000042400"
select select
type input "BUTTE MT 59701"
type input "MT"
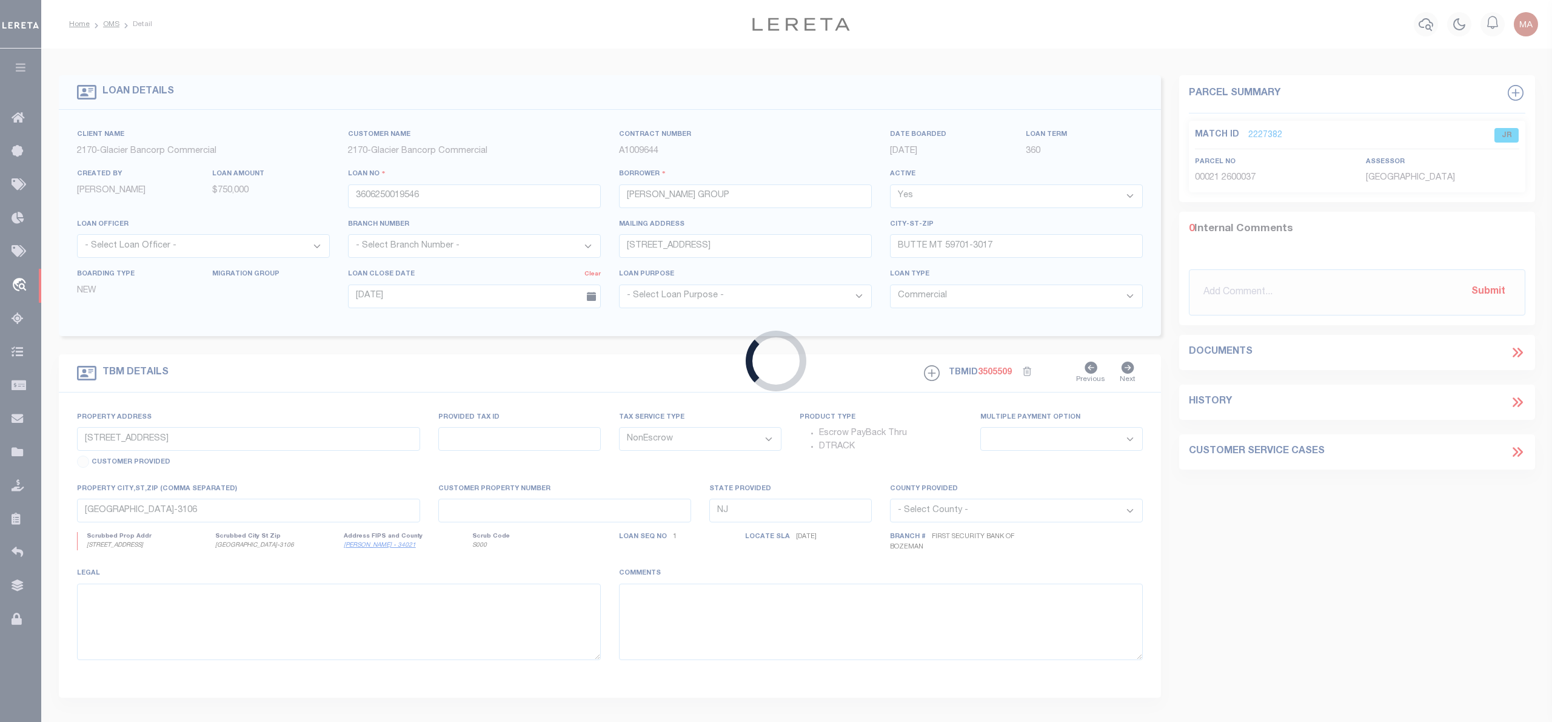
type textarea "Tract B1 of Certificate of Survey No. 1010B-RB, located in the West half of Sec…"
select select "4574"
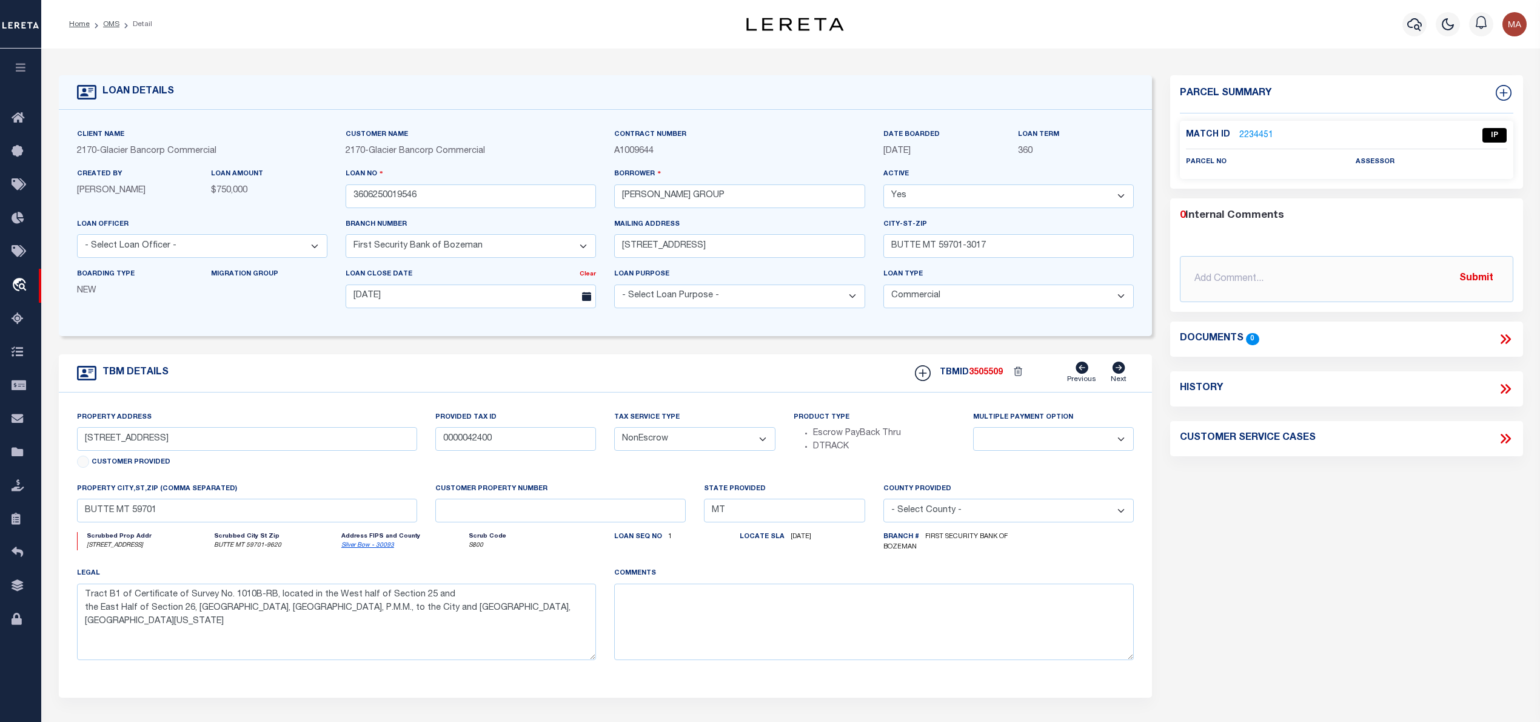
click at [1260, 129] on link "2234451" at bounding box center [1257, 135] width 34 height 13
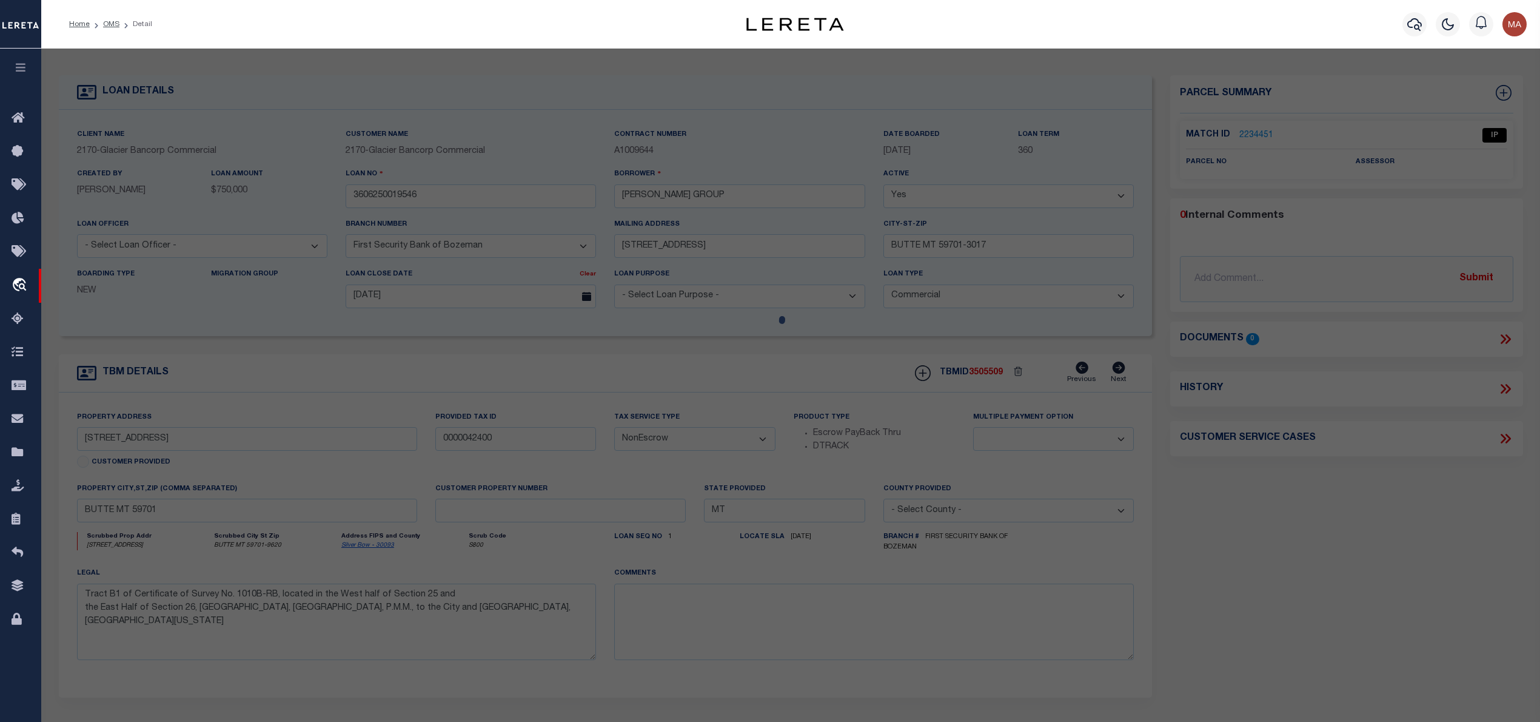
select select "AS"
checkbox input "false"
select select "IP"
checkbox input "false"
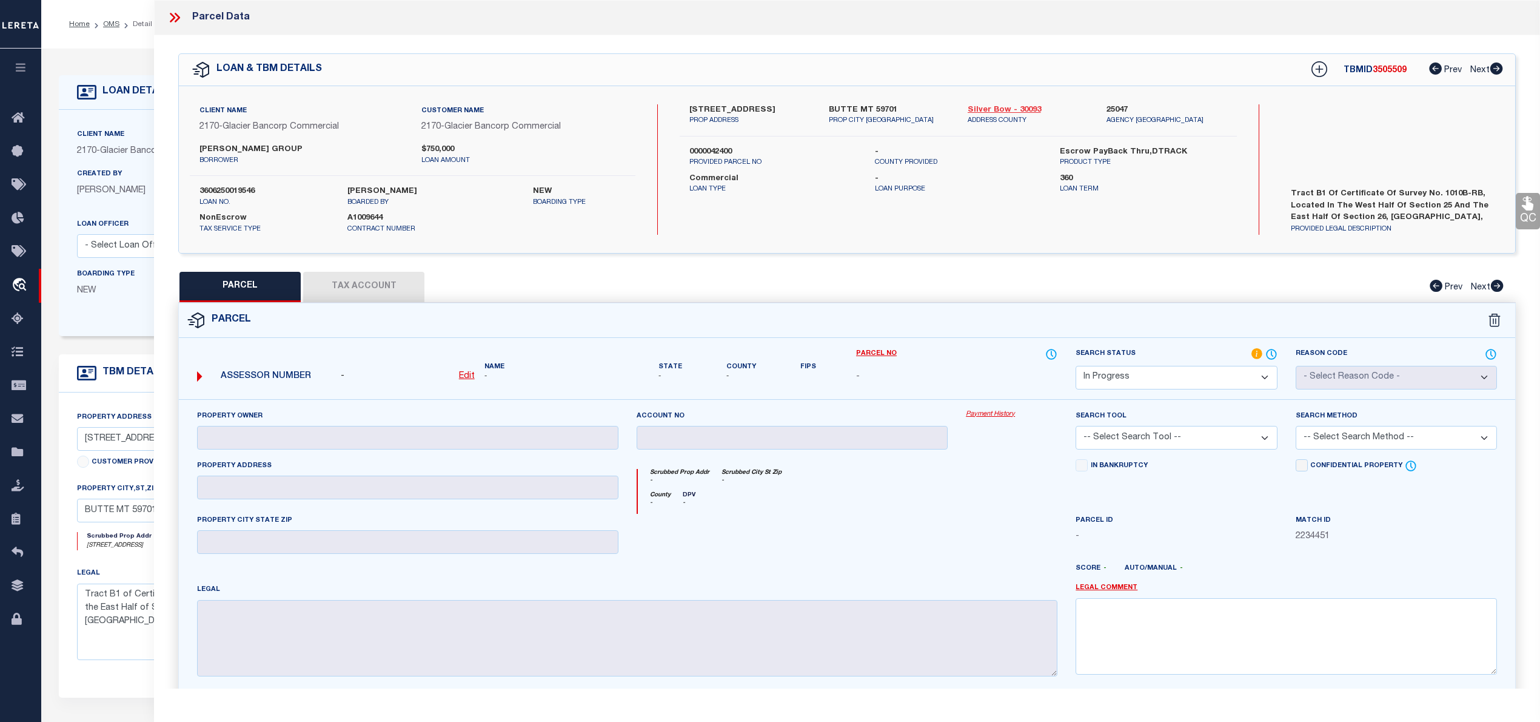
click at [1026, 104] on link "Silver Bow - 30093" at bounding box center [1028, 110] width 121 height 12
drag, startPoint x: 689, startPoint y: 110, endPoint x: 753, endPoint y: 107, distance: 63.7
click at [753, 107] on div "101 BEEF TRAIL ROAD PROP ADDRESS" at bounding box center [749, 115] width 139 height 22
copy label "101 BEEF TRAIL"
click at [175, 13] on icon at bounding box center [175, 18] width 16 height 16
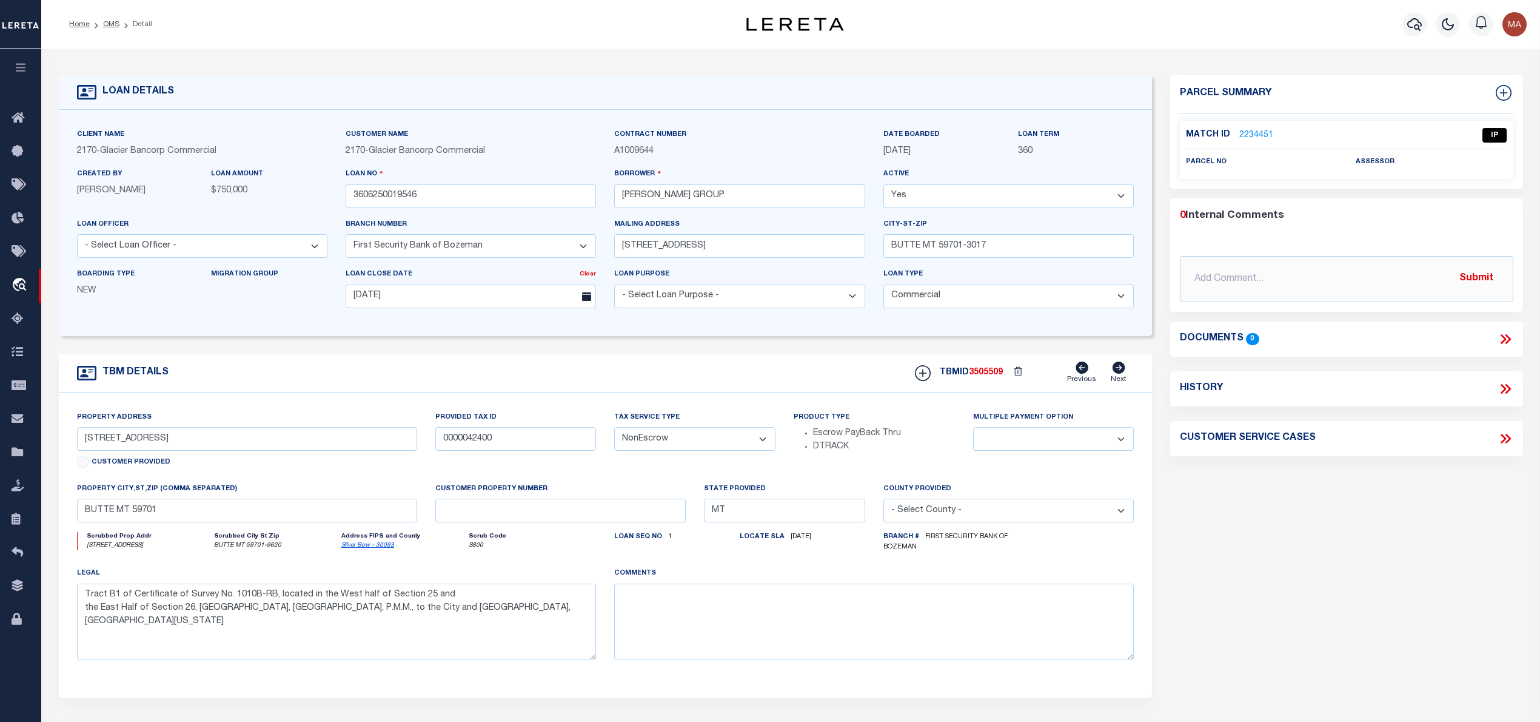
click at [1247, 133] on link "2234451" at bounding box center [1257, 135] width 34 height 13
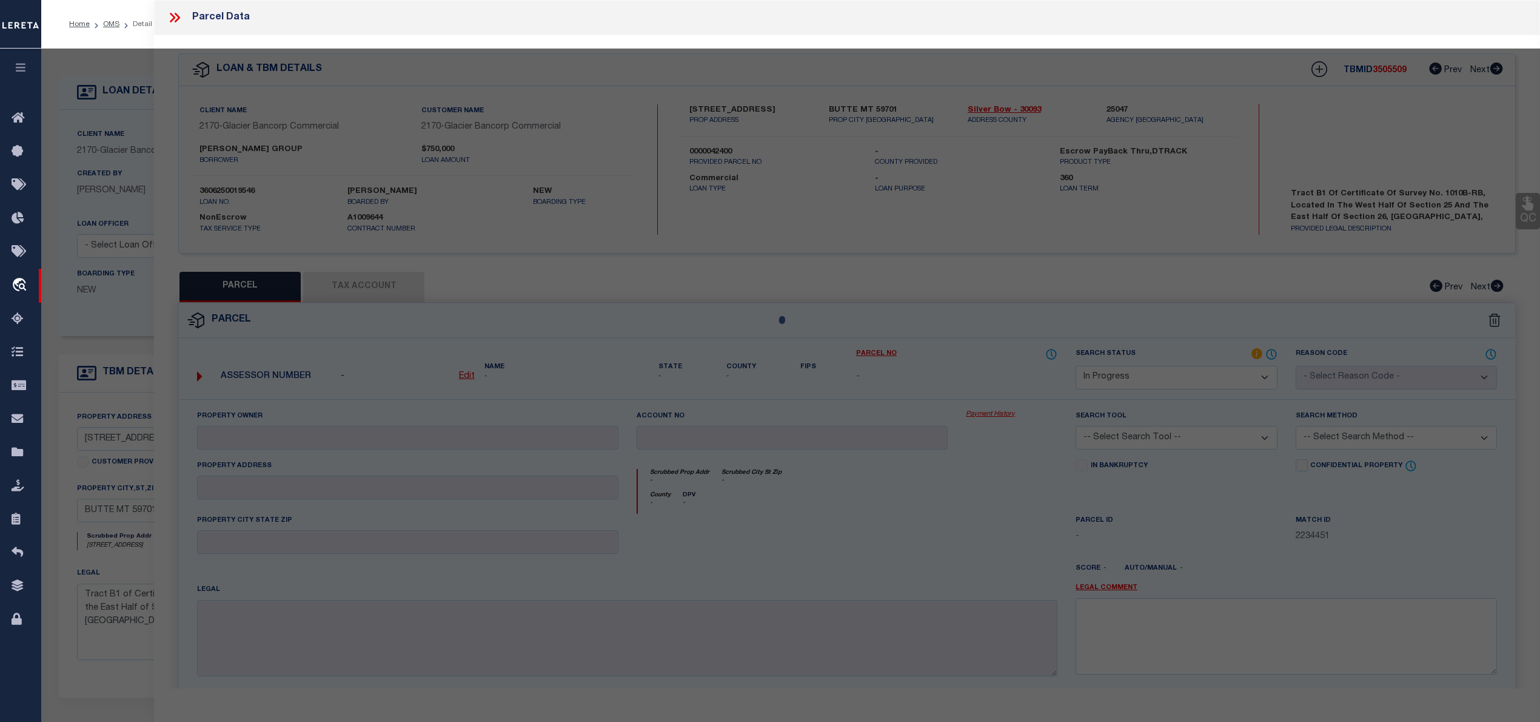
select select "AS"
checkbox input "false"
select select "IP"
checkbox input "false"
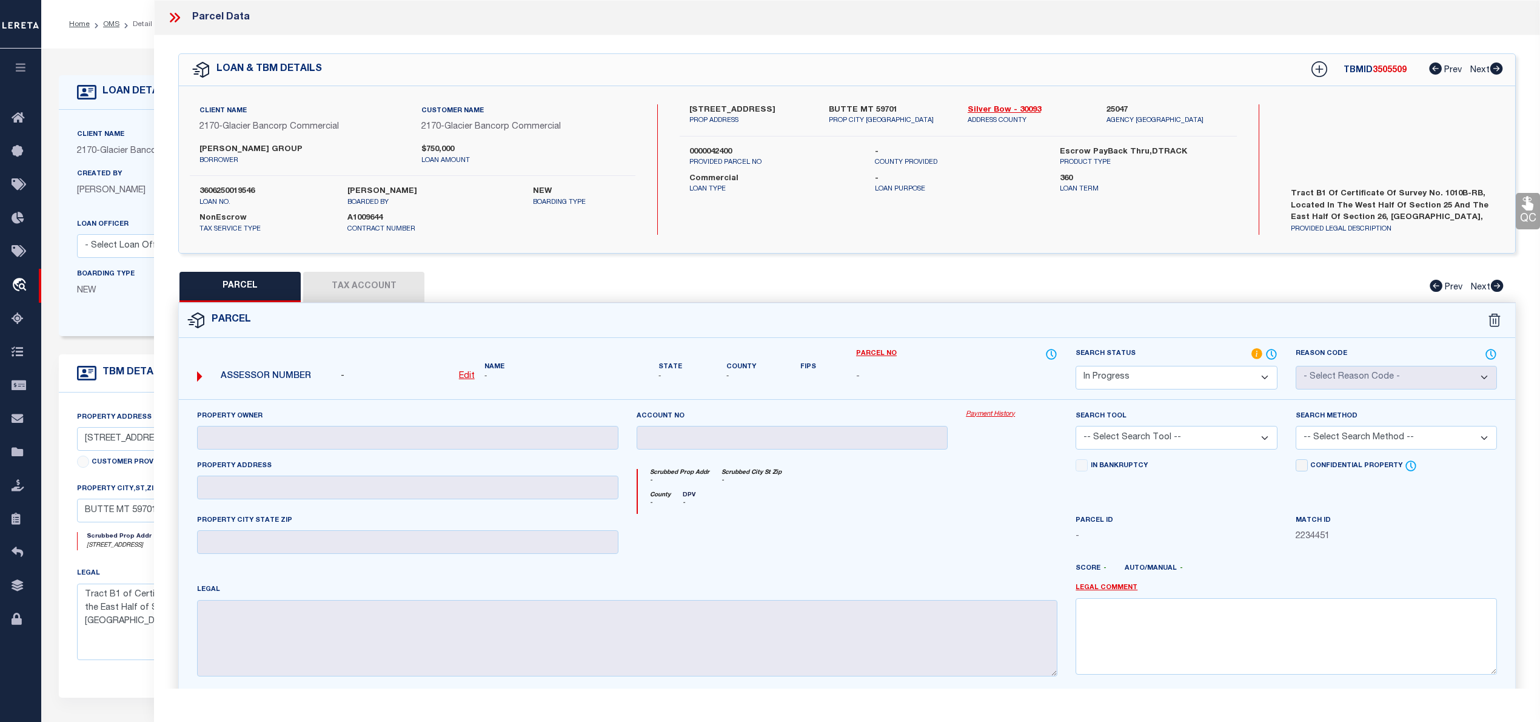
click at [719, 149] on label "0000042400" at bounding box center [773, 152] width 167 height 12
copy label "0000042400"
click at [176, 17] on icon at bounding box center [175, 18] width 16 height 16
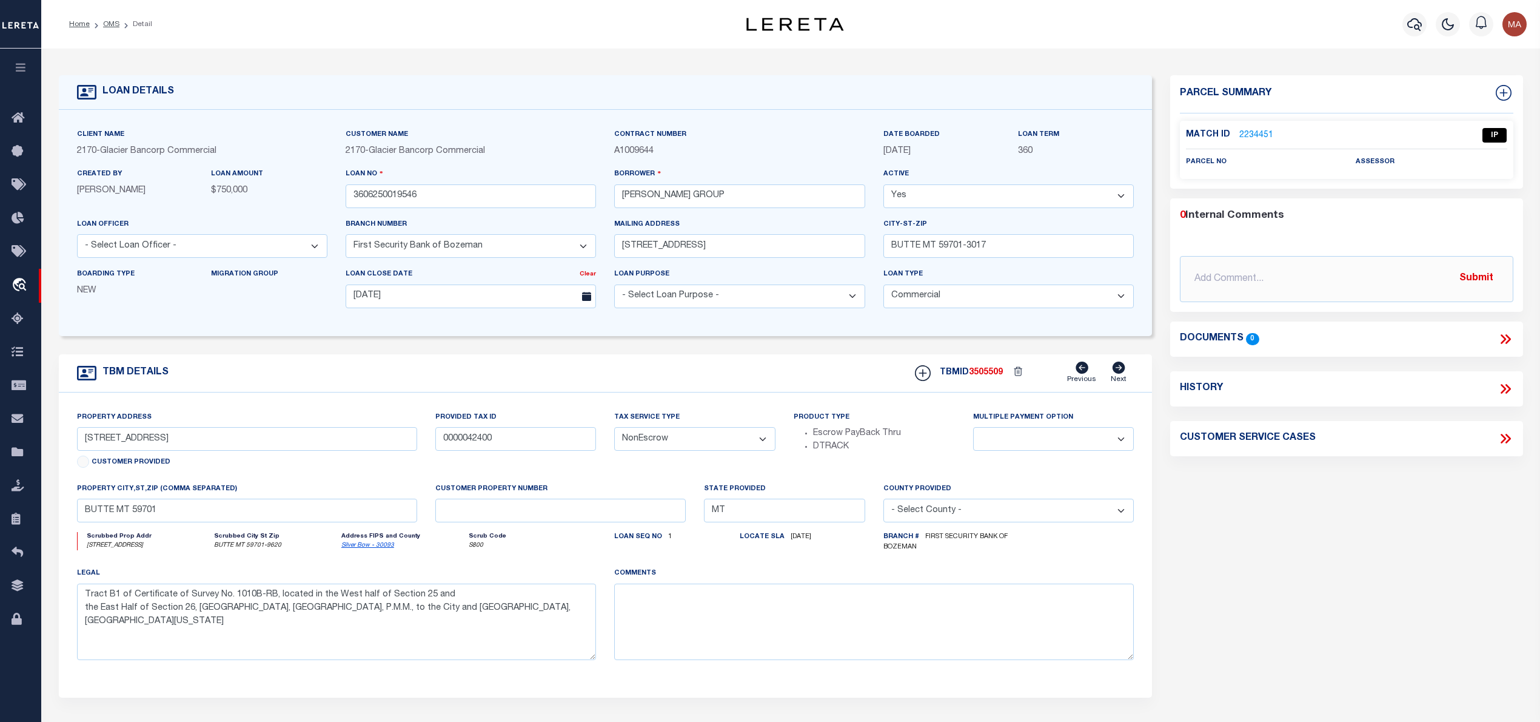
click at [1250, 135] on link "2234451" at bounding box center [1257, 135] width 34 height 13
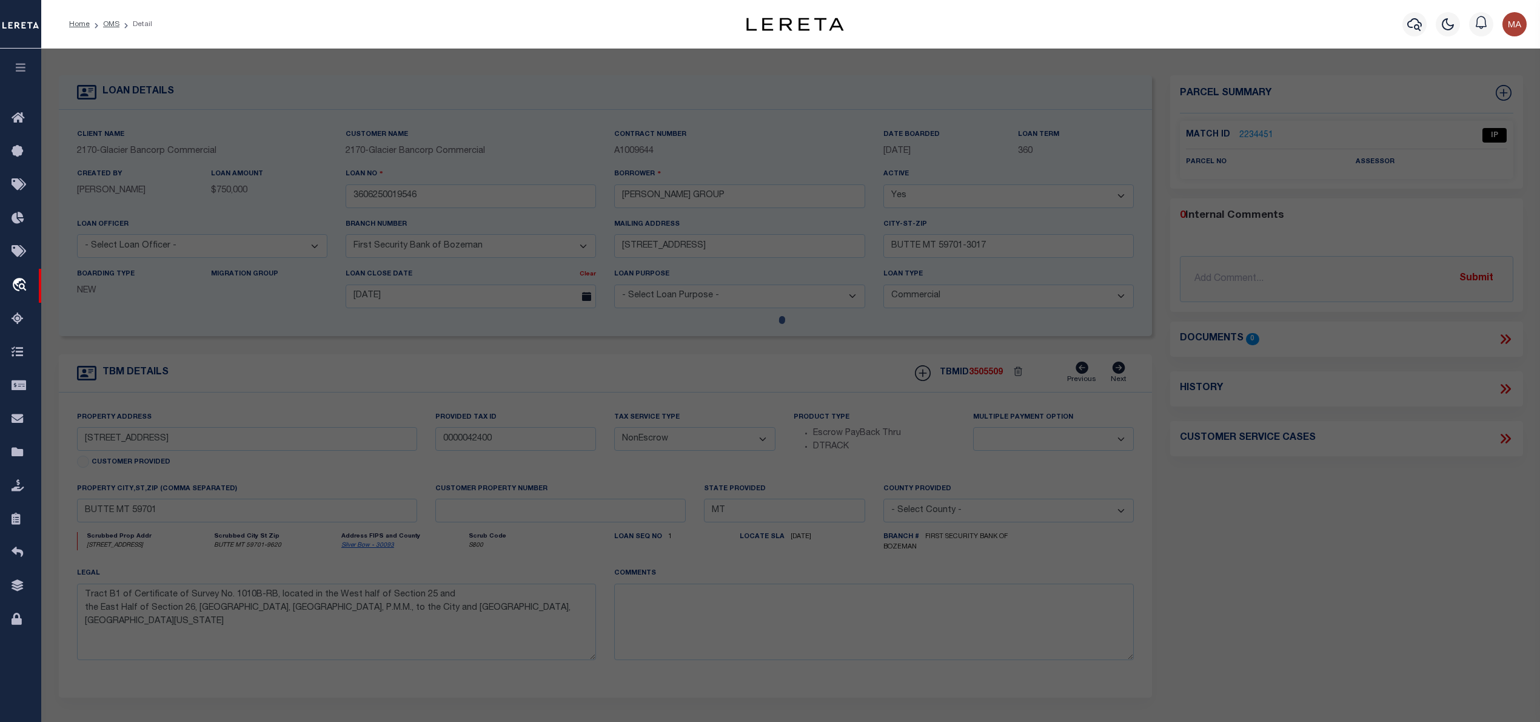
select select "AS"
checkbox input "false"
select select "IP"
checkbox input "false"
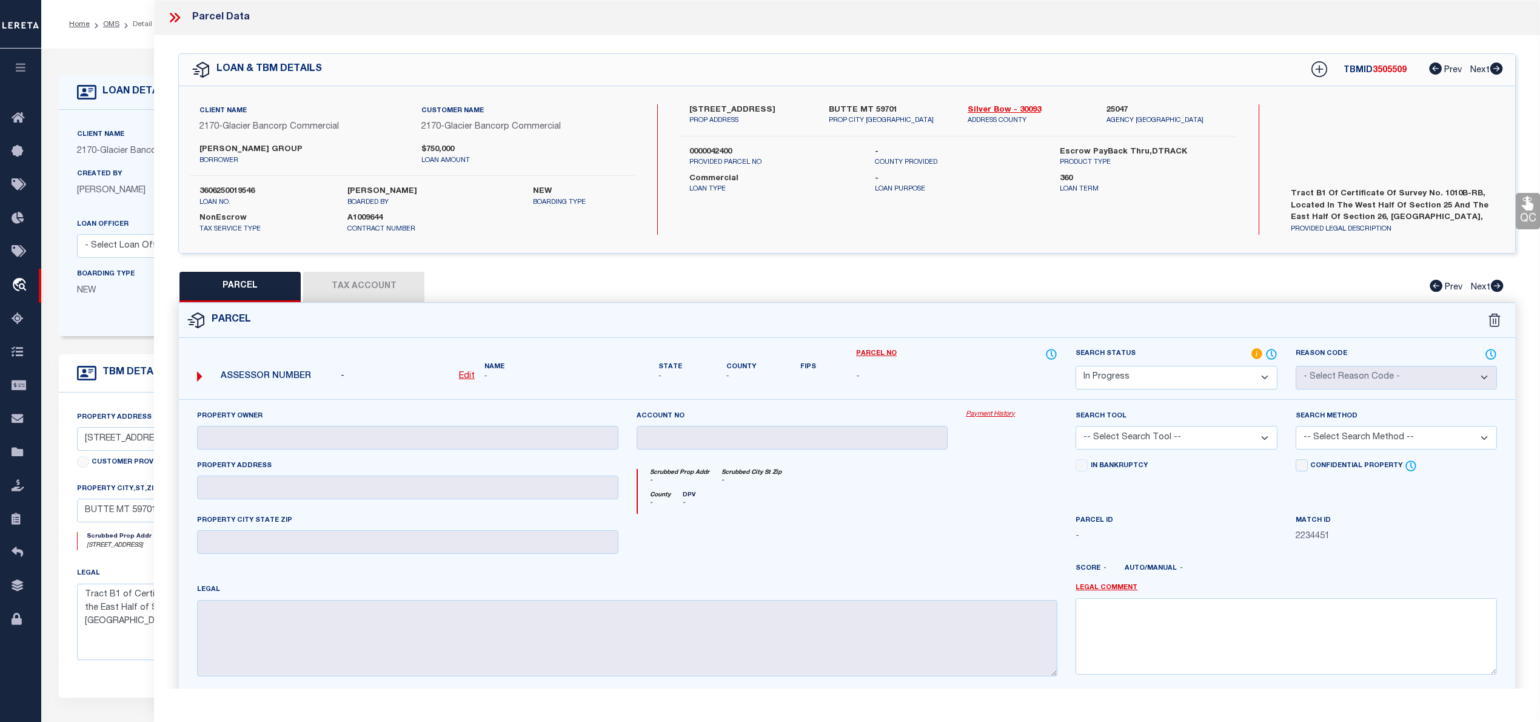
click at [725, 107] on label "101 BEEF TRAIL ROAD" at bounding box center [750, 110] width 121 height 12
copy div "101 BEEF TRAIL ROAD"
click at [460, 380] on u "Edit" at bounding box center [467, 376] width 16 height 8
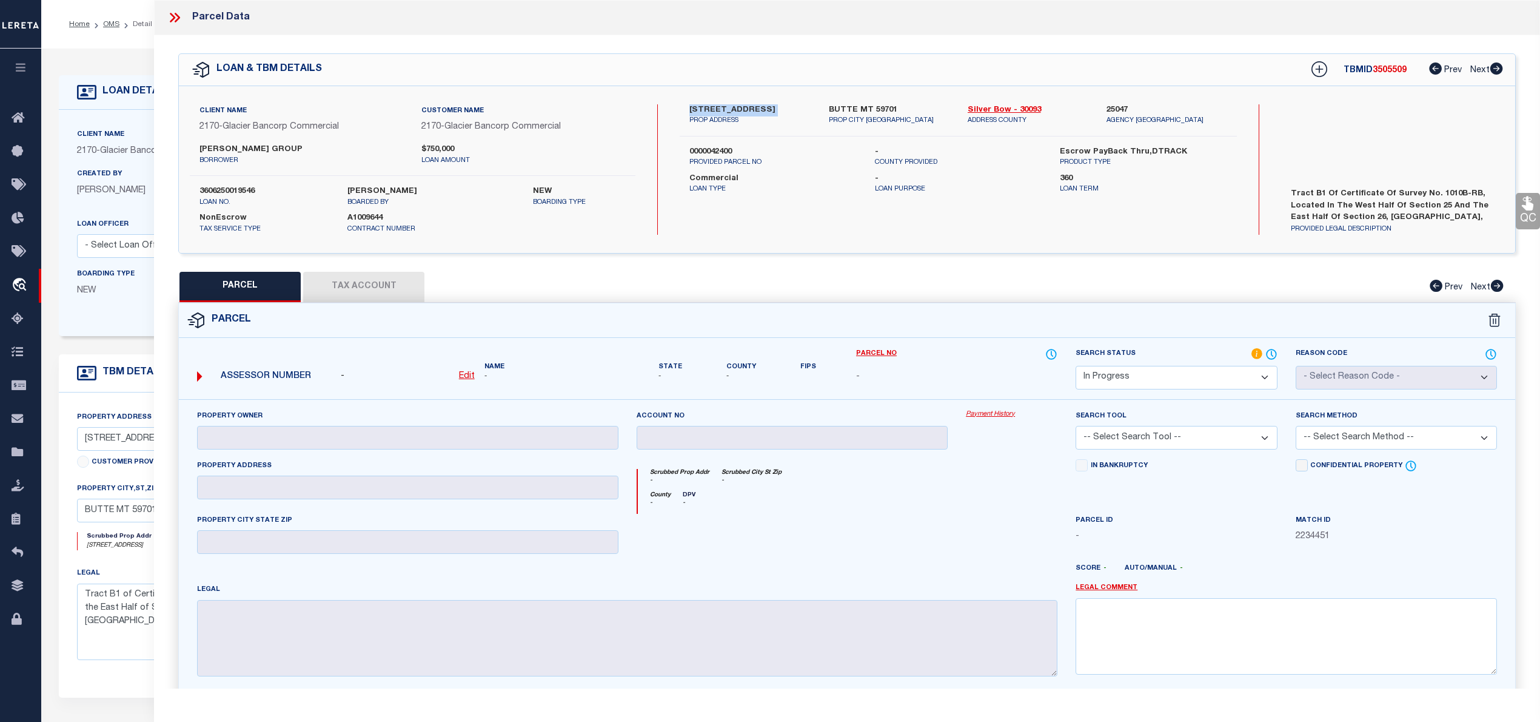
select select "IP"
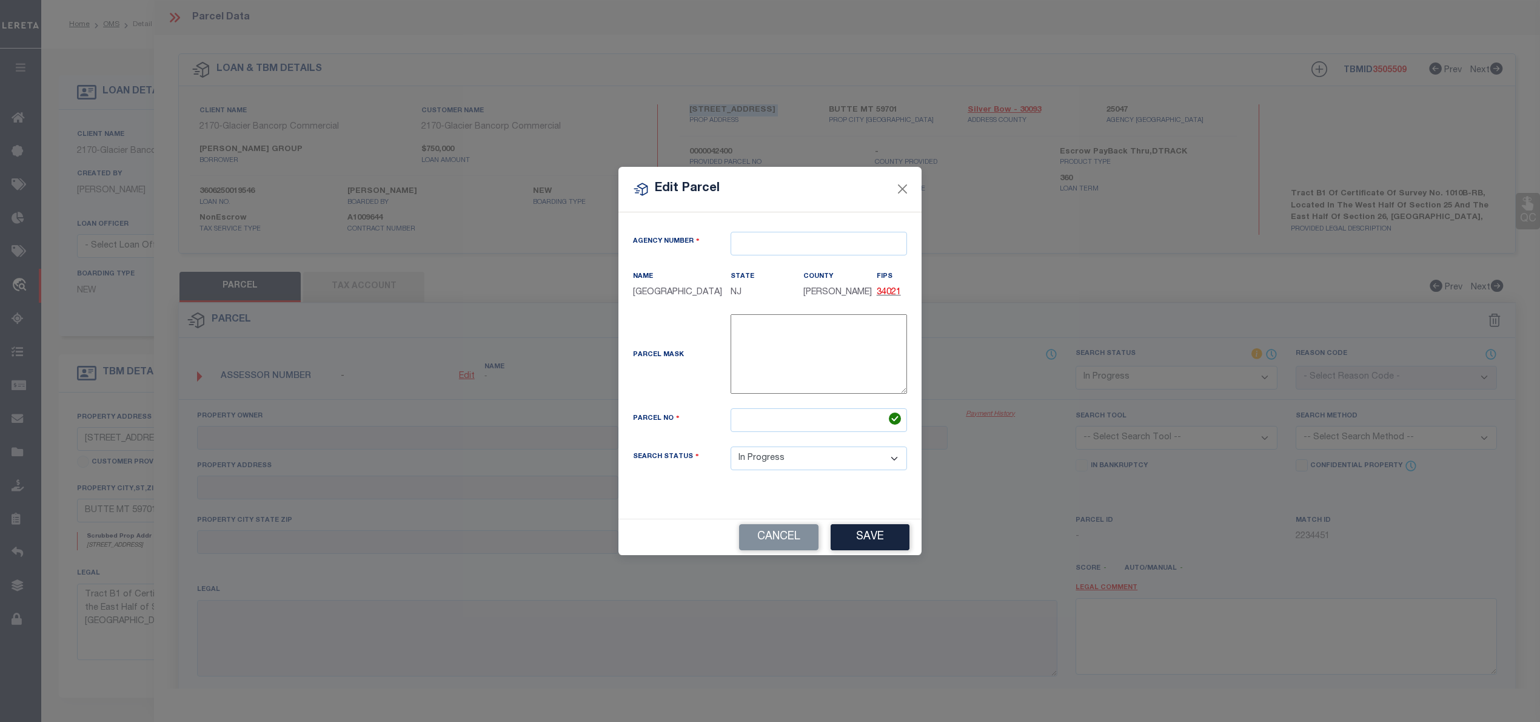
type textarea "-"
click at [767, 241] on input "text" at bounding box center [825, 244] width 176 height 24
click at [794, 266] on div "250470000 : BUTTE-SILVER BOW COUNTY" at bounding box center [848, 264] width 223 height 19
type input "250470000"
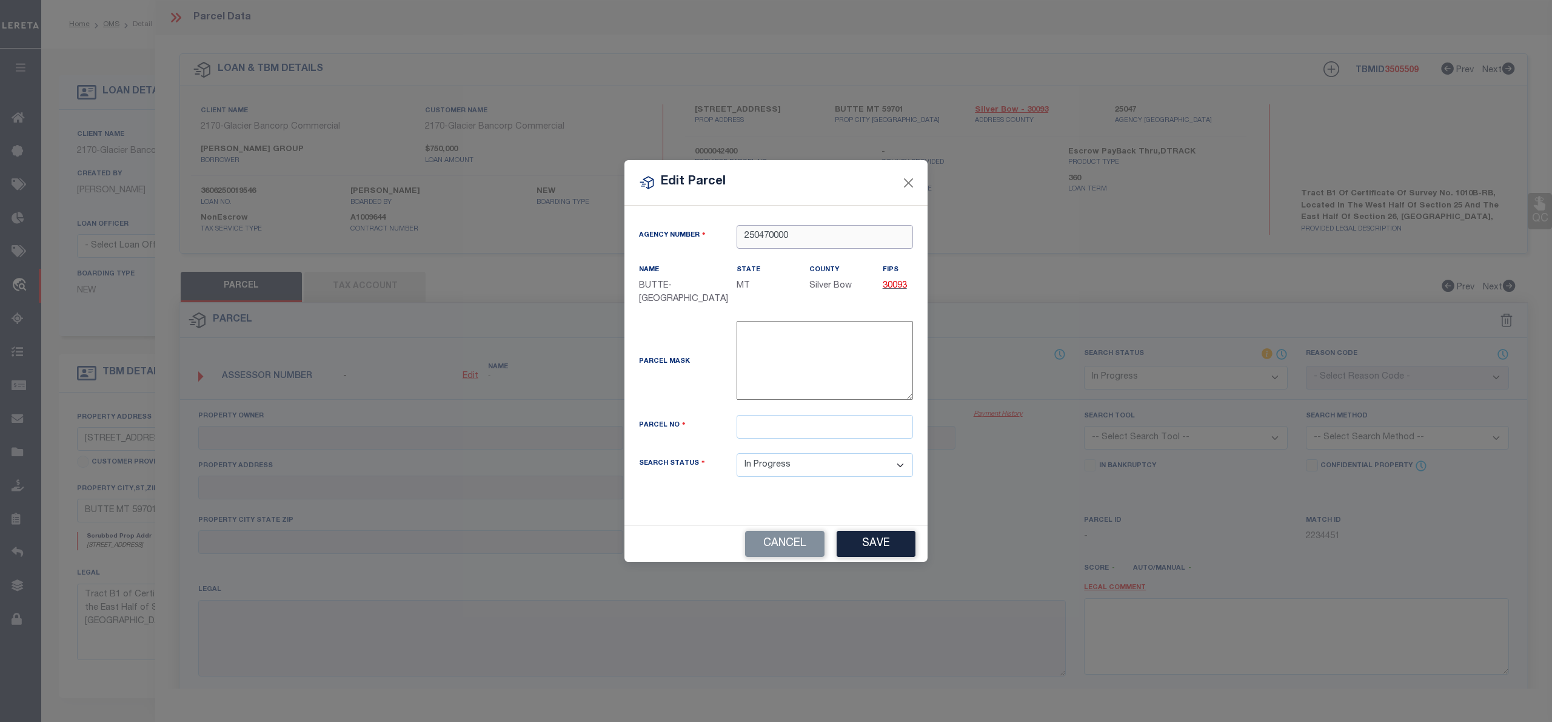
type input "250470000"
click at [793, 423] on input "text" at bounding box center [825, 427] width 176 height 24
paste input "0000042400"
type input "0000042400"
click at [895, 543] on div "Cancel Save" at bounding box center [776, 544] width 303 height 36
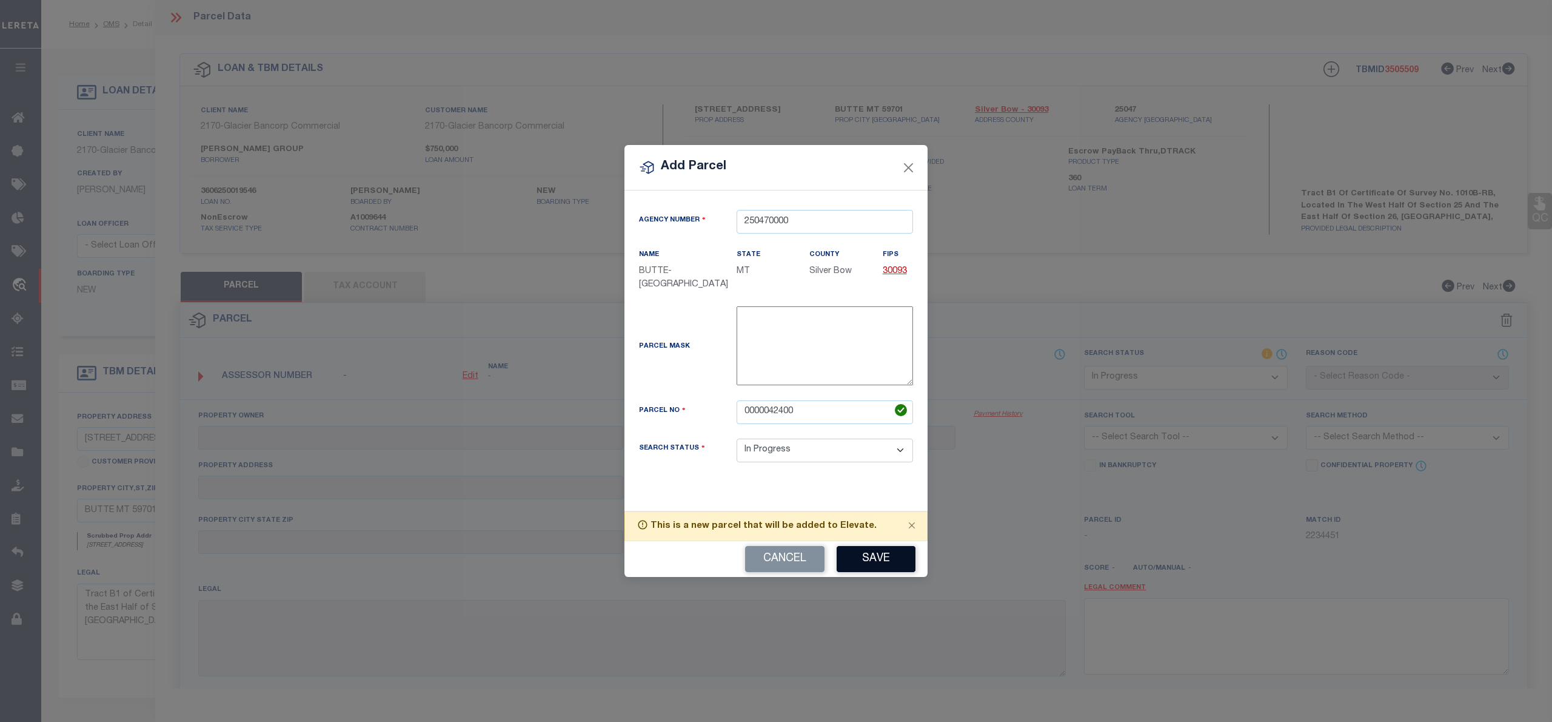
click at [862, 566] on button "Save" at bounding box center [876, 559] width 79 height 26
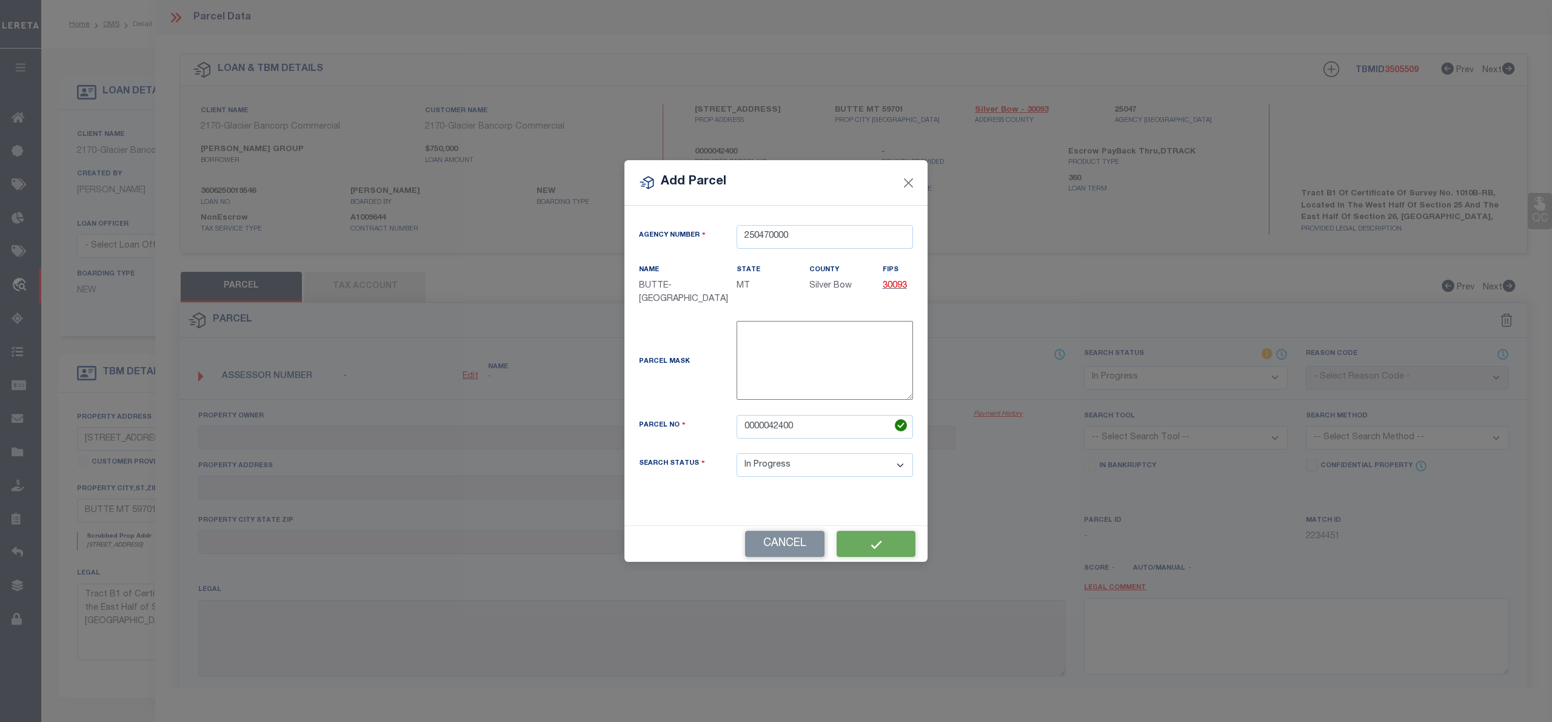
select select "IP"
checkbox input "false"
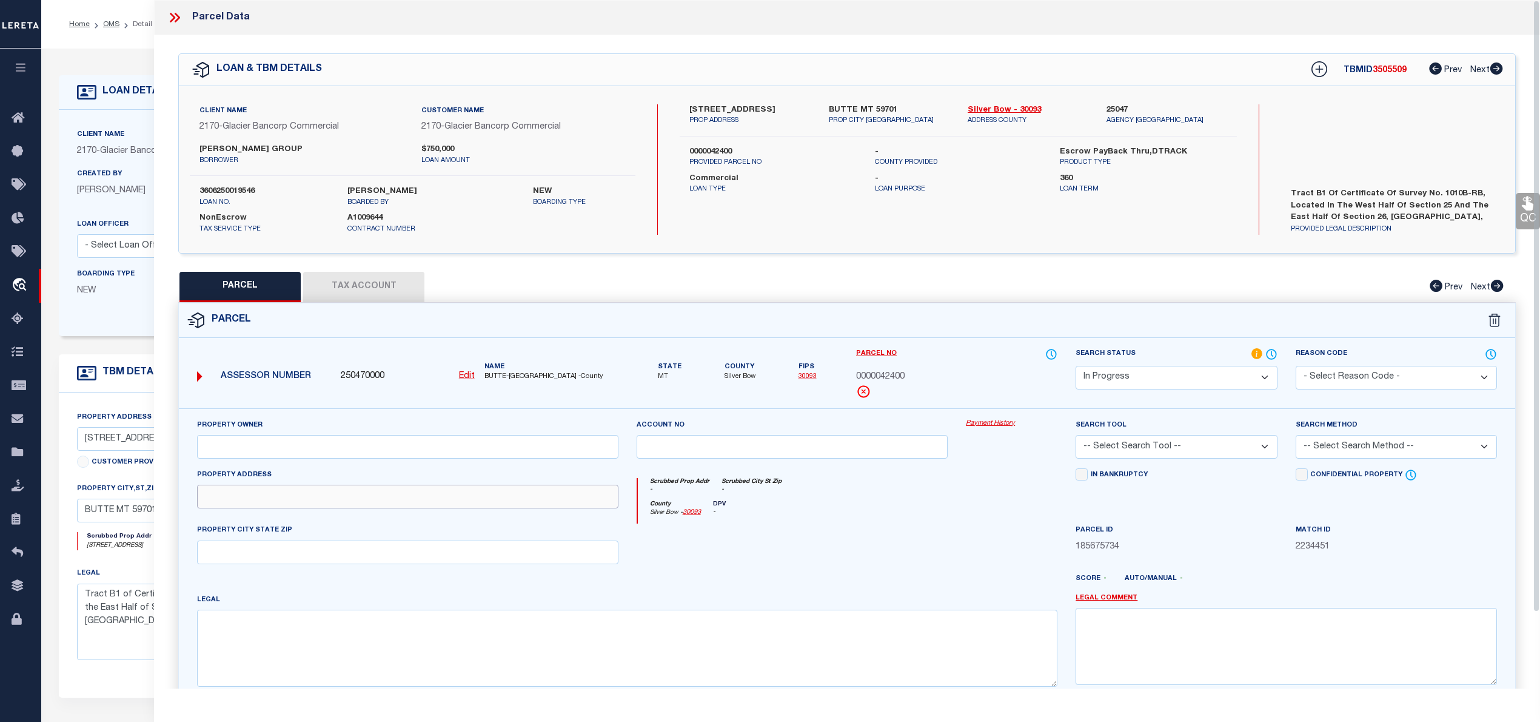
click at [232, 498] on input "text" at bounding box center [407, 497] width 421 height 24
paste input "101 BEEF TRAIL RD BUTTE, MT 59701"
drag, startPoint x: 287, startPoint y: 503, endPoint x: 405, endPoint y: 497, distance: 117.8
click at [405, 497] on input "101 BEEF TRAIL RD BUTTE, MT 59701" at bounding box center [407, 497] width 421 height 24
type input "101 BEEF TRAIL RD"
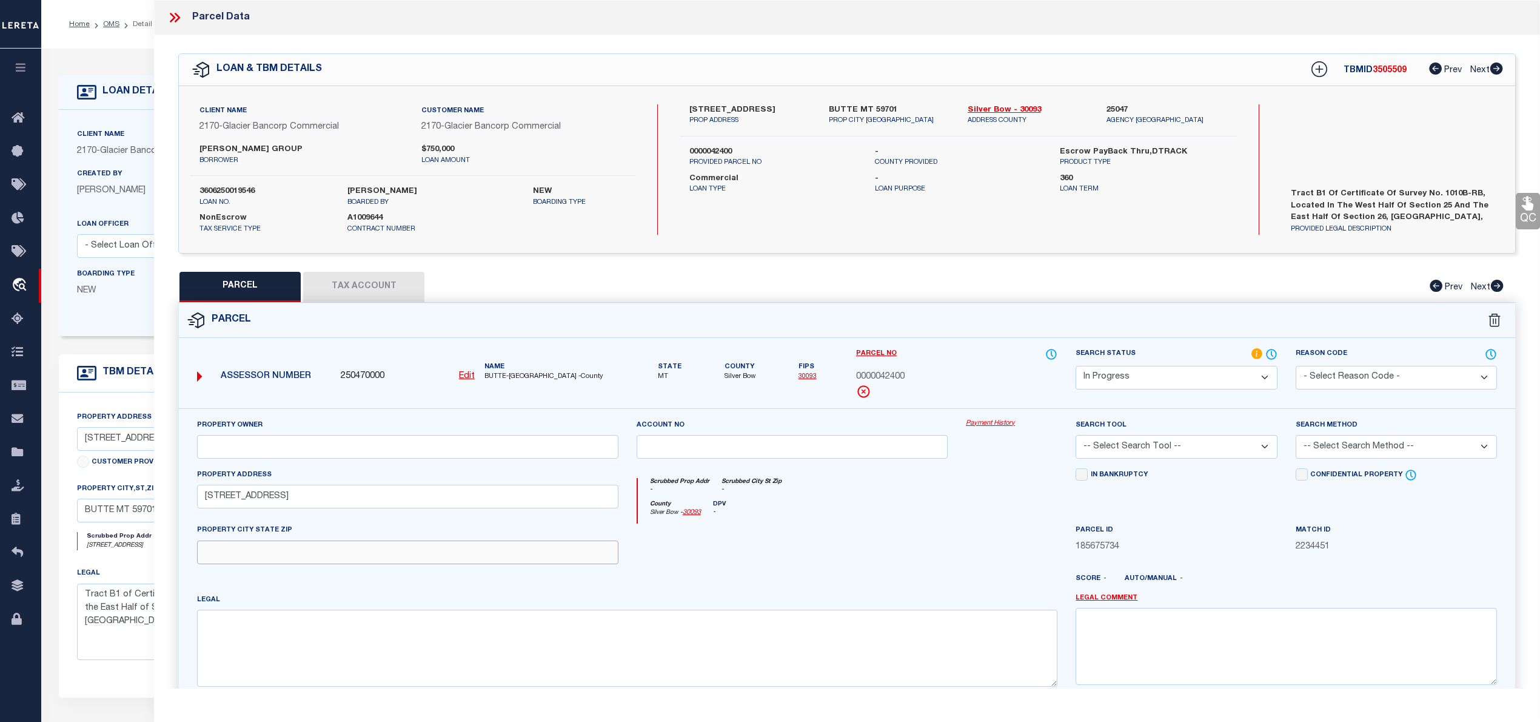
click at [360, 545] on input "text" at bounding box center [407, 552] width 421 height 24
click at [360, 561] on input "text" at bounding box center [407, 552] width 421 height 24
paste input "BUTTE, MT 59701"
type input "BUTTE, MT 59701"
click at [753, 671] on textarea at bounding box center [627, 647] width 861 height 76
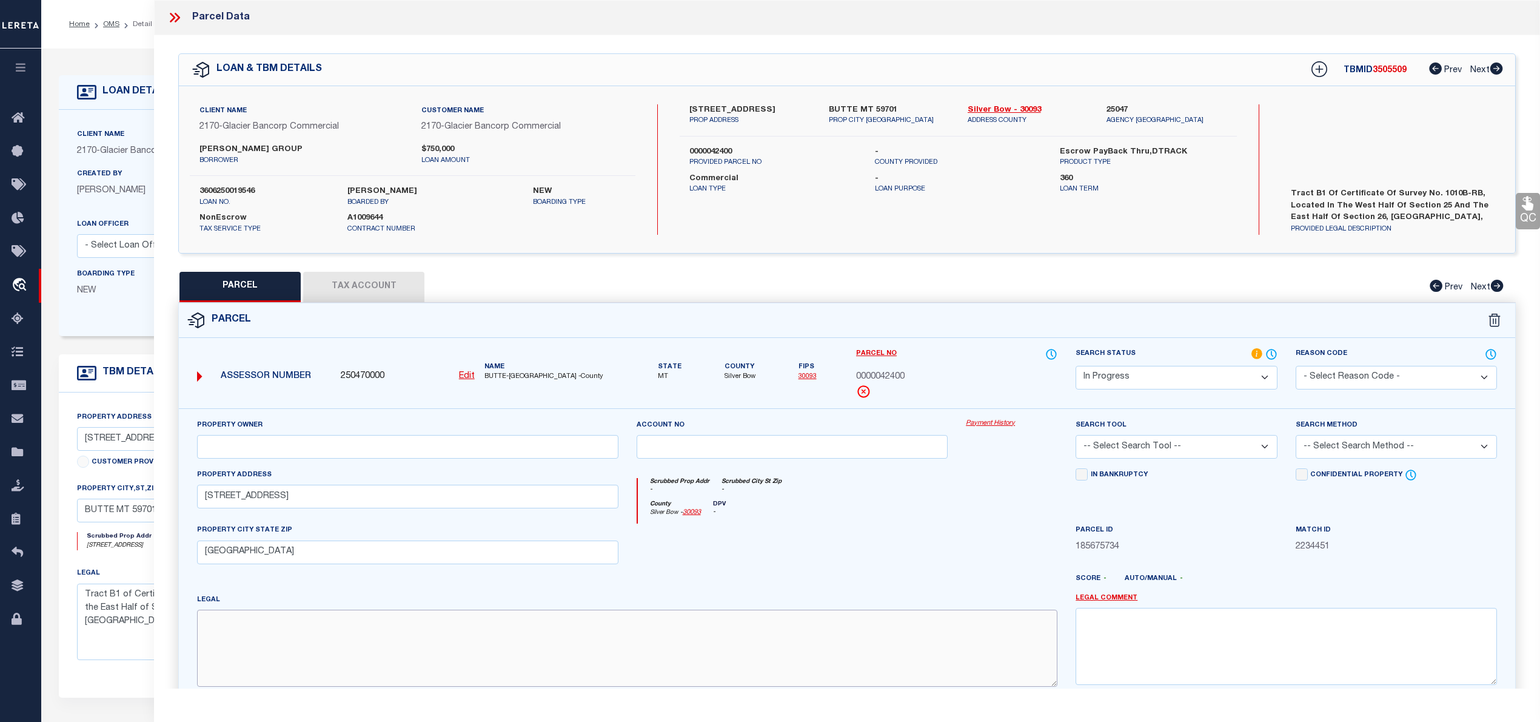
paste textarea "S25, T03 N, R08 W, C.O.S. 1010B-RB, PARCEL B1, AKA POR E2"
type textarea "S25, T03 N, R08 W, C.O.S. 1010B-RB, PARCEL B1, AKA POR E2"
click at [372, 445] on input "text" at bounding box center [407, 447] width 421 height 24
paste input "BUTTE BEEF, LLC"
type input "BUTTE BEEF, LLC"
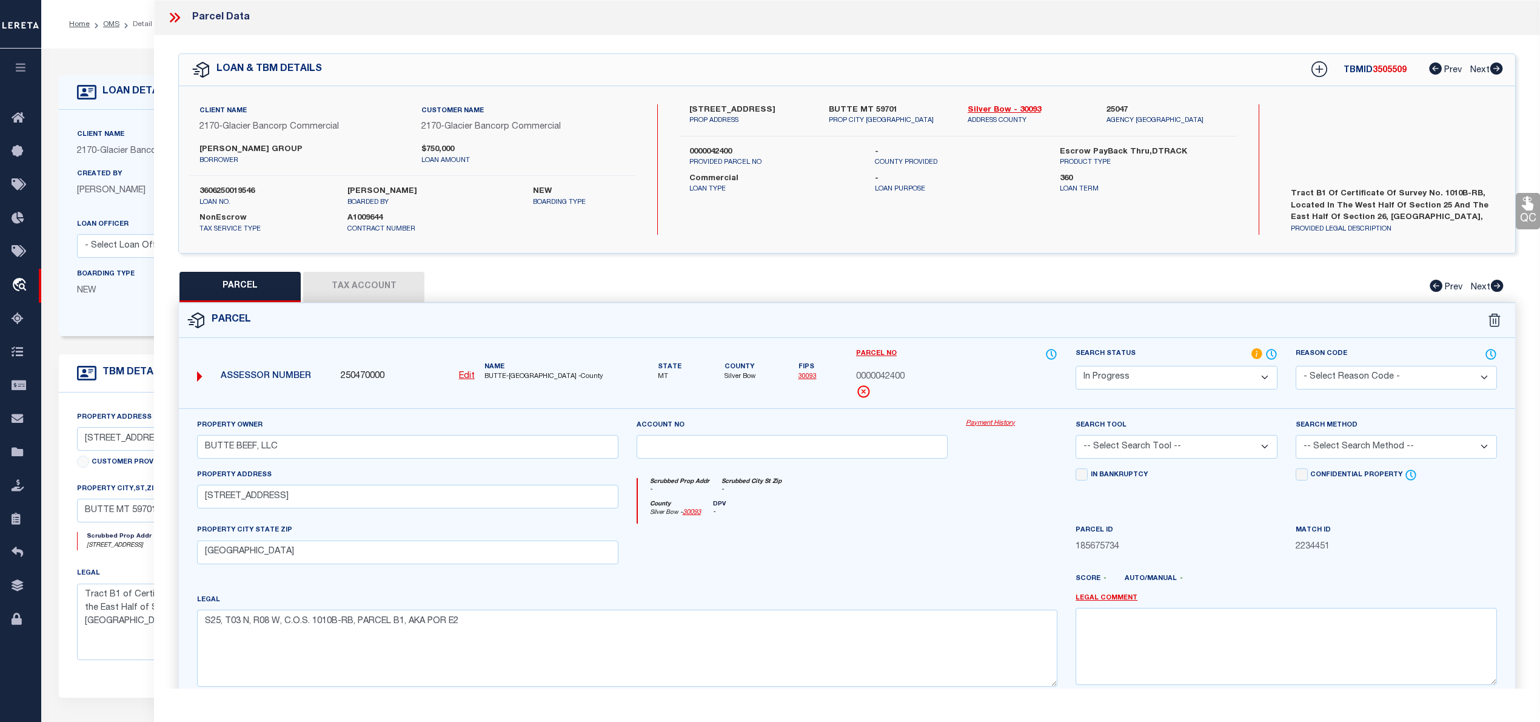
click at [1185, 381] on select "Automated Search Bad Parcel Complete Duplicate Parcel High Dollar Reporting In …" at bounding box center [1176, 378] width 201 height 24
select select "PC"
click at [1076, 366] on select "Automated Search Bad Parcel Complete Duplicate Parcel High Dollar Reporting In …" at bounding box center [1176, 378] width 201 height 24
click at [1133, 445] on select "-- Select Search Tool -- 3rd Party Website Agency File Agency Website ATLS CNV-…" at bounding box center [1176, 447] width 201 height 24
select select "AGW"
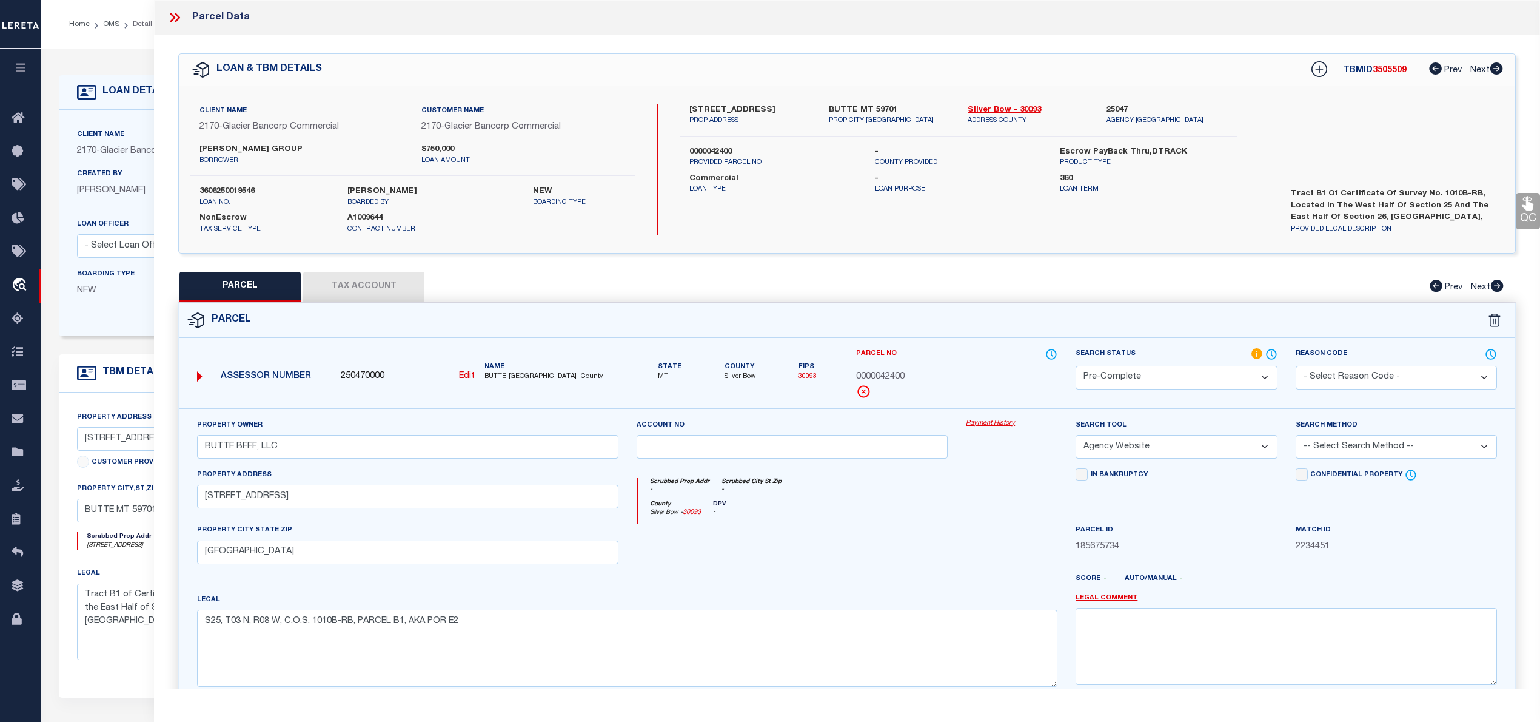
click at [1076, 437] on select "-- Select Search Tool -- 3rd Party Website Agency File Agency Website ATLS CNV-…" at bounding box center [1176, 447] width 201 height 24
click at [1342, 445] on select "-- Select Search Method -- Property Address Legal Liability Info Provided" at bounding box center [1396, 447] width 201 height 24
select select "LEG"
click at [1296, 437] on select "-- Select Search Method -- Property Address Legal Liability Info Provided" at bounding box center [1396, 447] width 201 height 24
click at [377, 280] on button "Tax Account" at bounding box center [363, 287] width 121 height 30
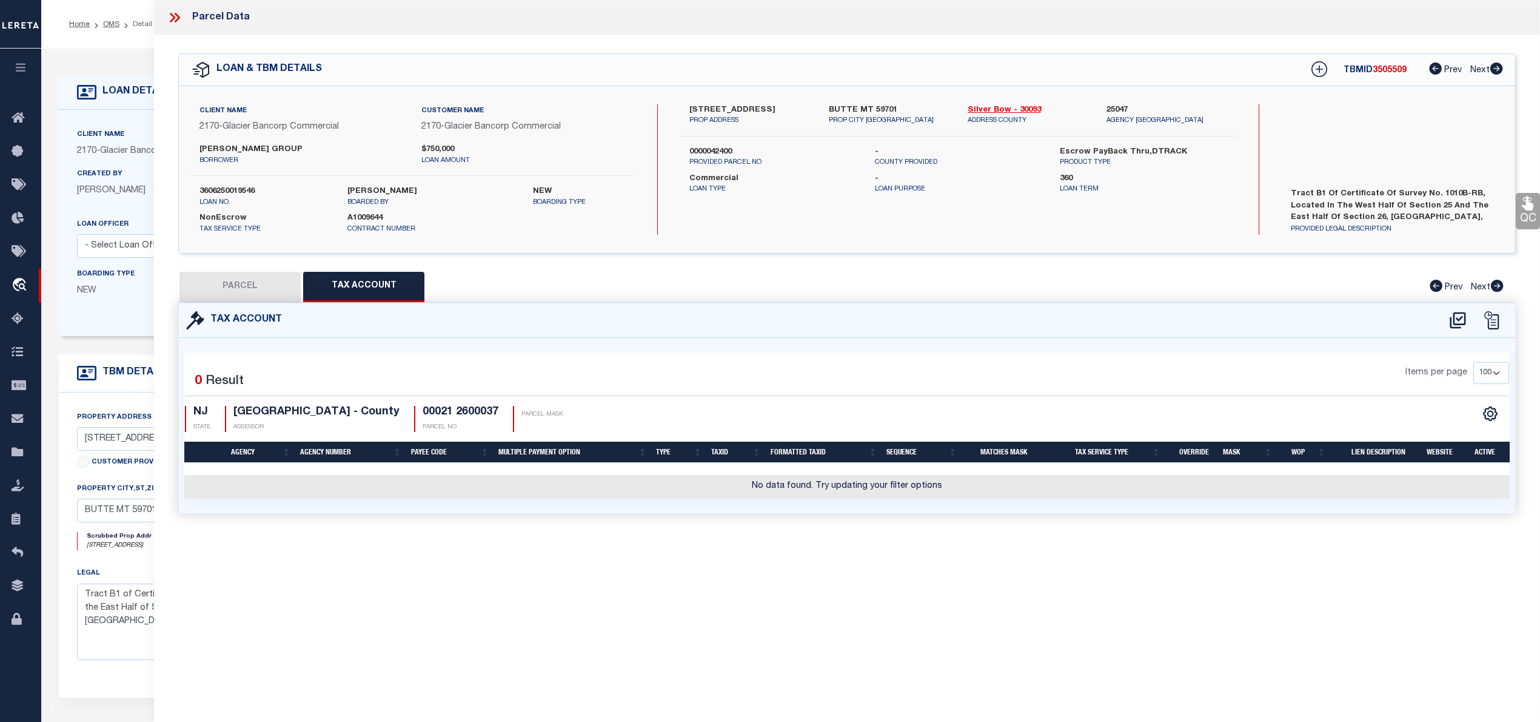
select select "100"
click at [1449, 324] on icon at bounding box center [1458, 319] width 20 height 19
select select "100"
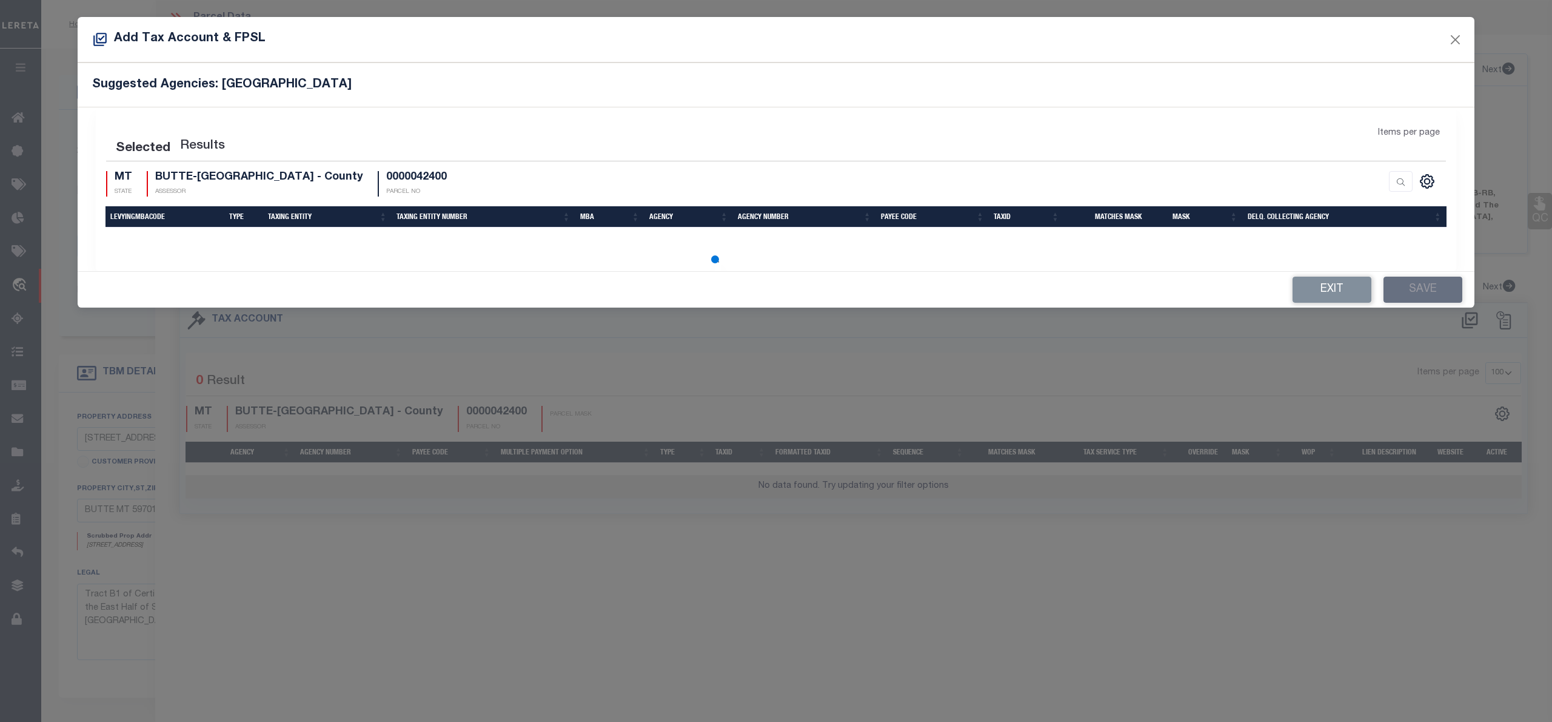
select select "100"
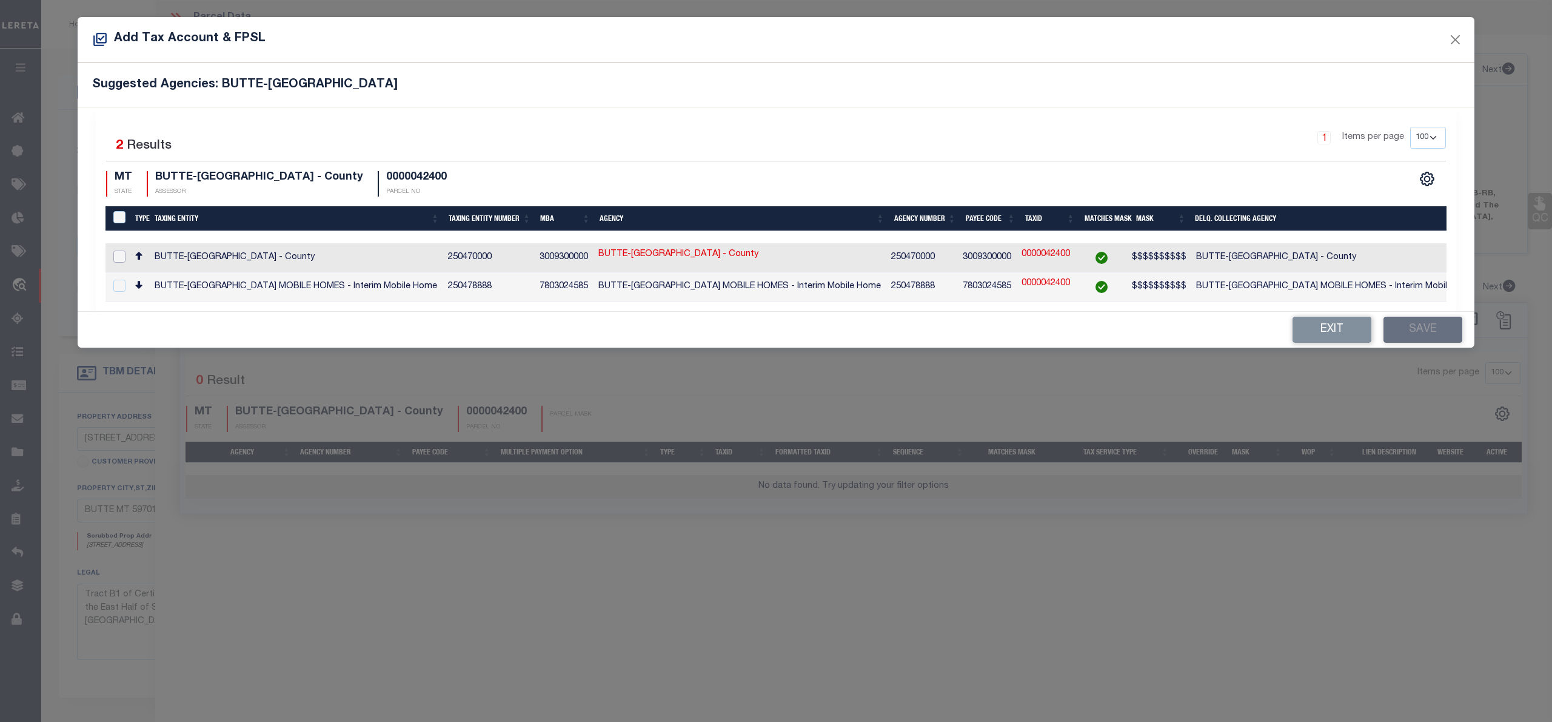
click at [115, 253] on input "checkbox" at bounding box center [119, 256] width 12 height 12
checkbox input "true"
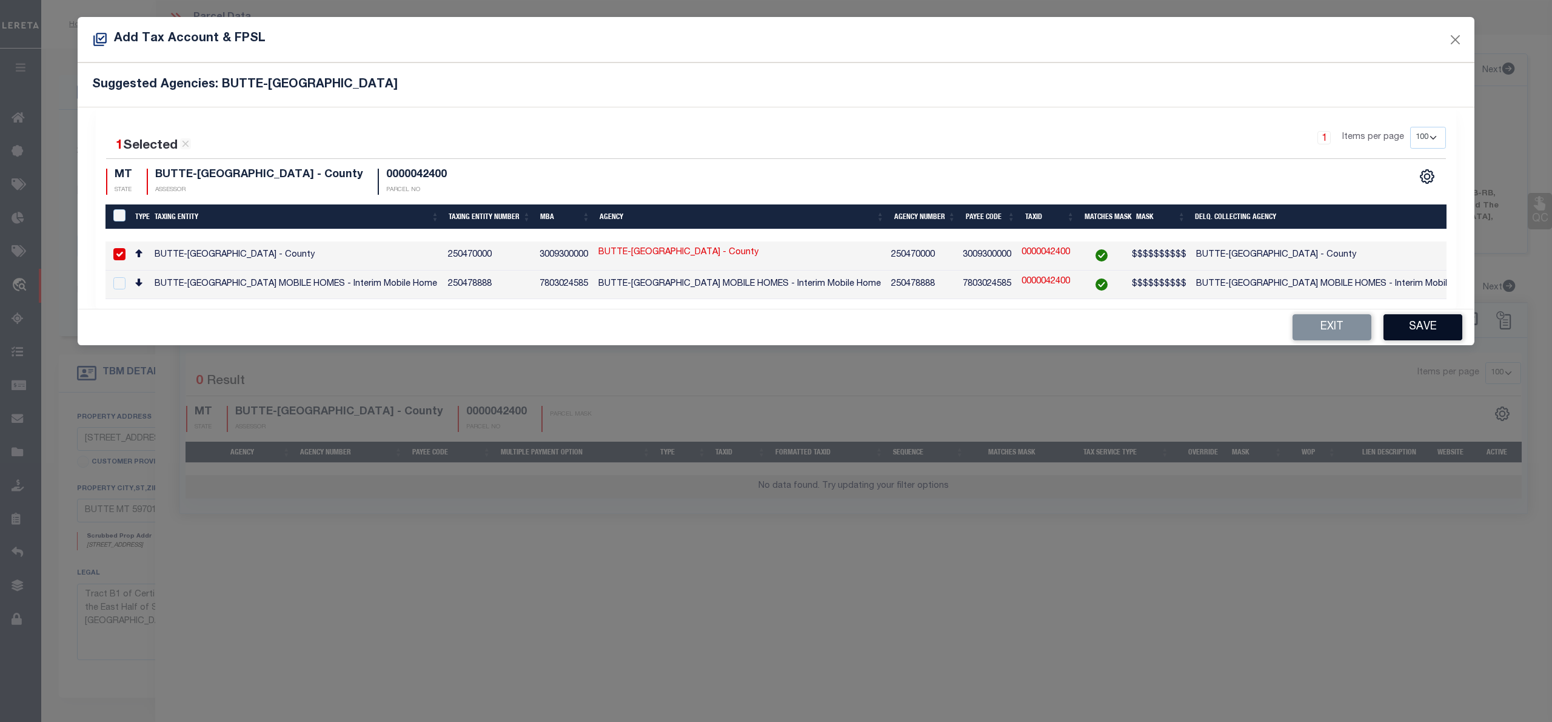
click at [1434, 332] on button "Save" at bounding box center [1423, 327] width 79 height 26
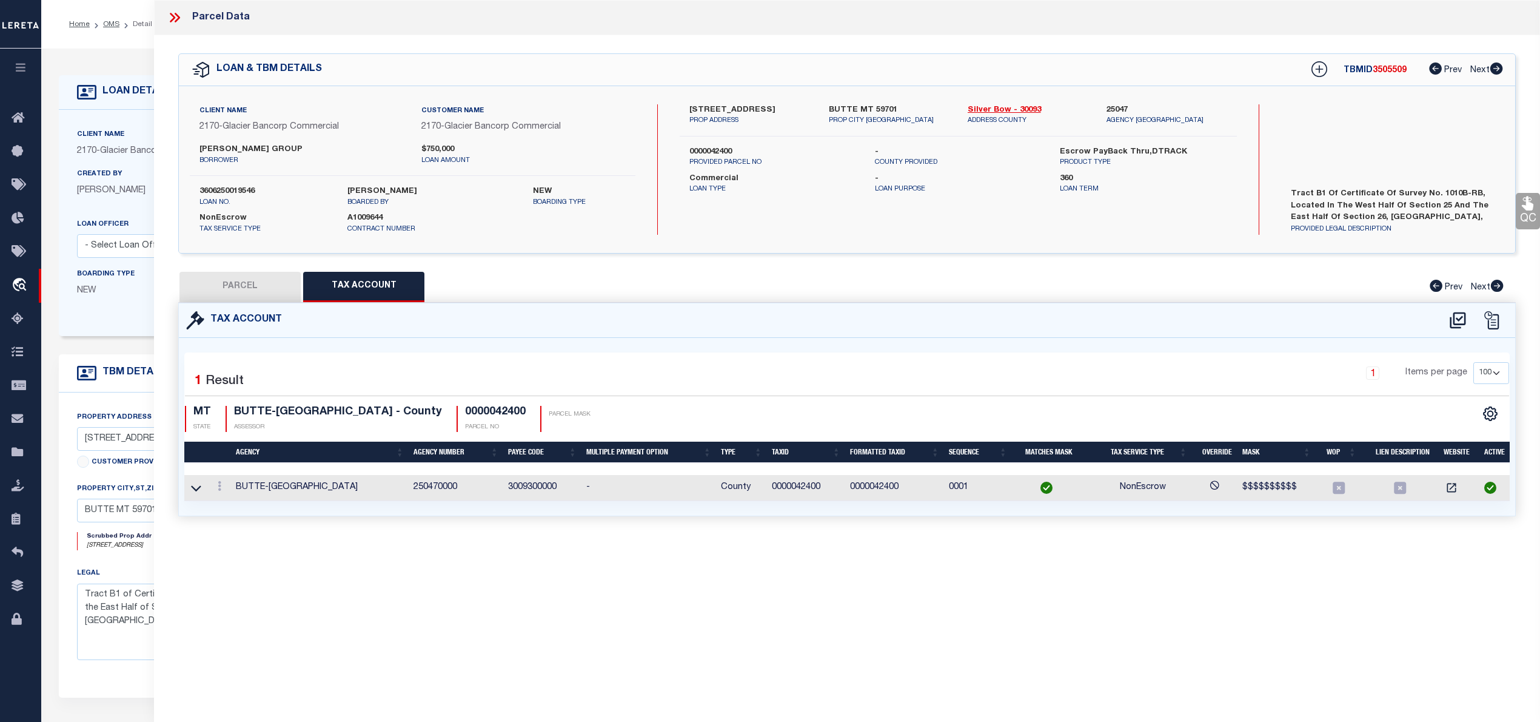
click at [264, 294] on button "PARCEL" at bounding box center [240, 287] width 121 height 30
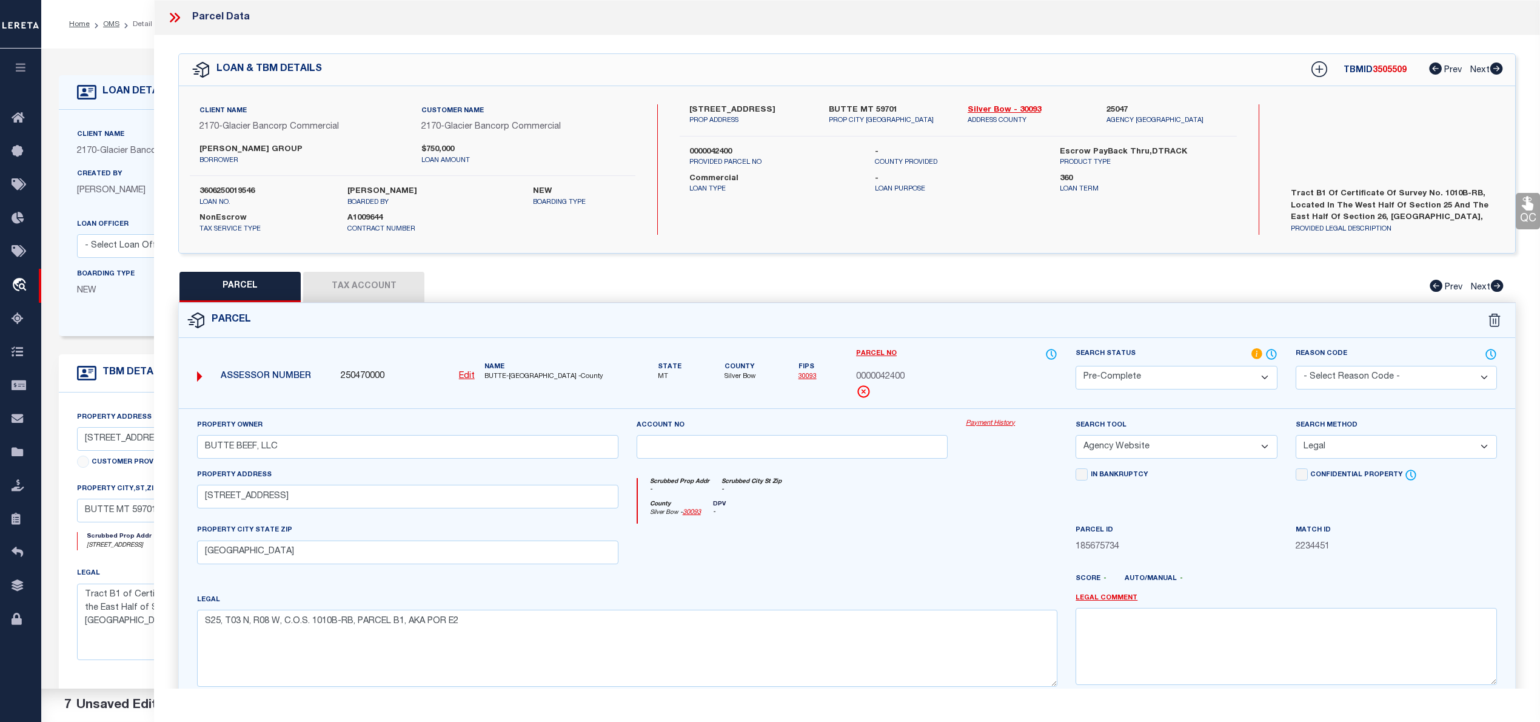
scroll to position [121, 0]
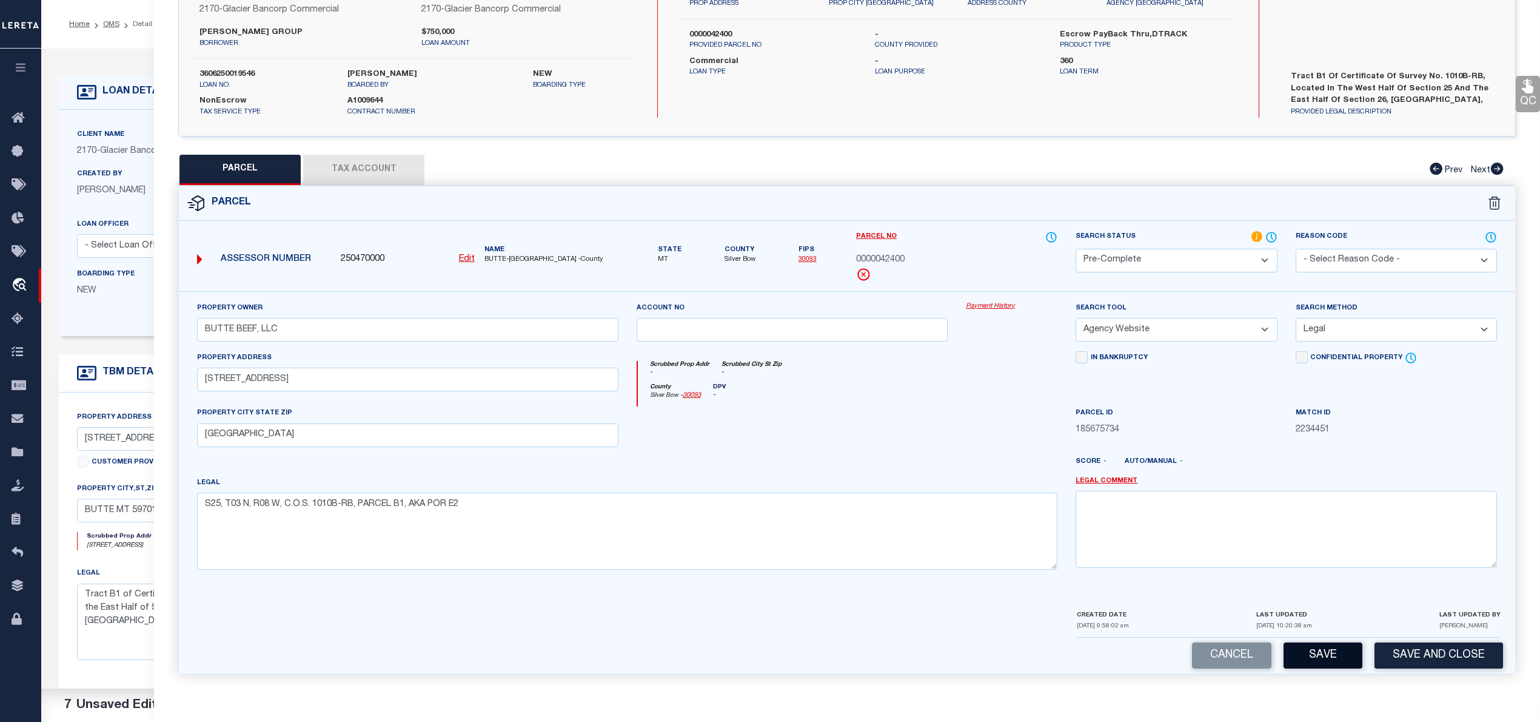
click at [1325, 660] on button "Save" at bounding box center [1323, 655] width 79 height 26
select select "AS"
select select
checkbox input "false"
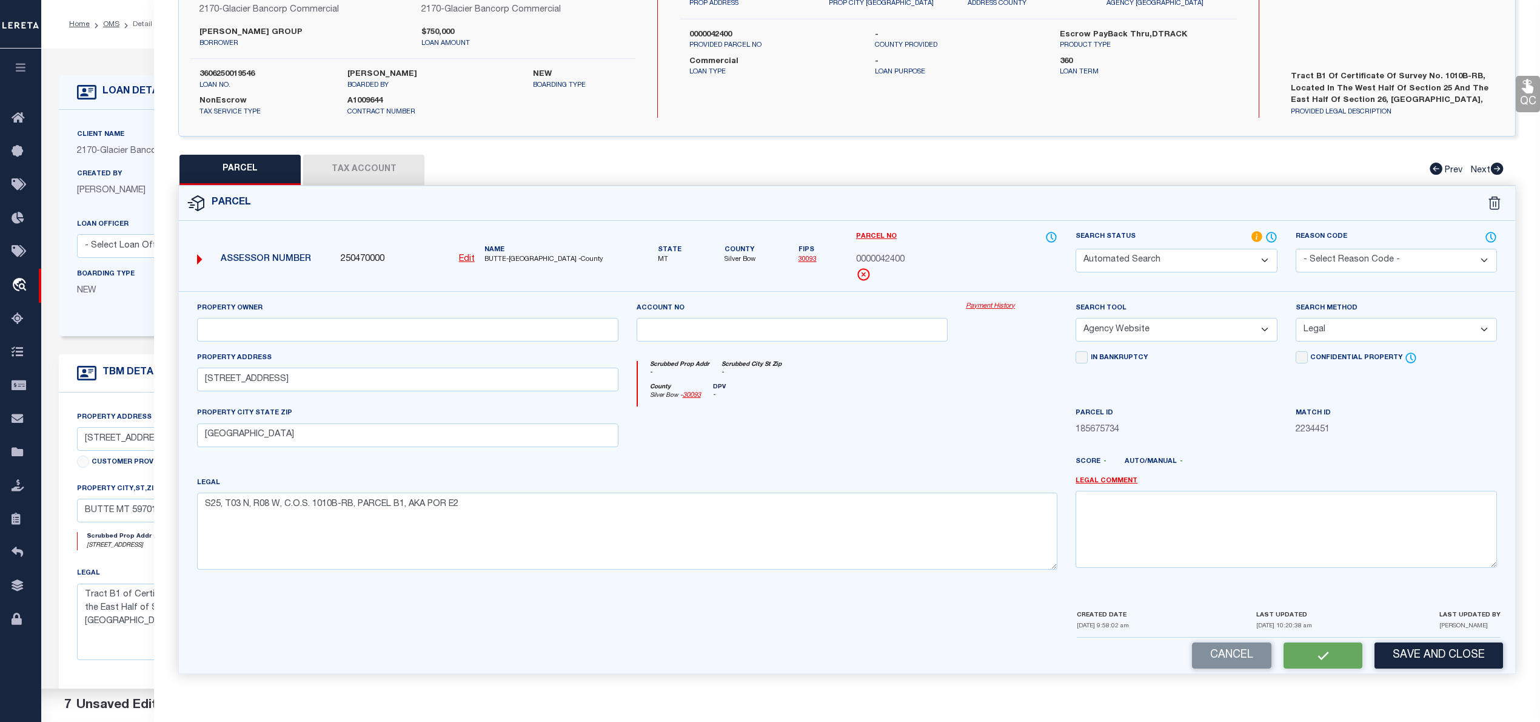
checkbox input "false"
select select "PC"
type input "BUTTE BEEF, LLC"
select select "AGW"
select select "LEG"
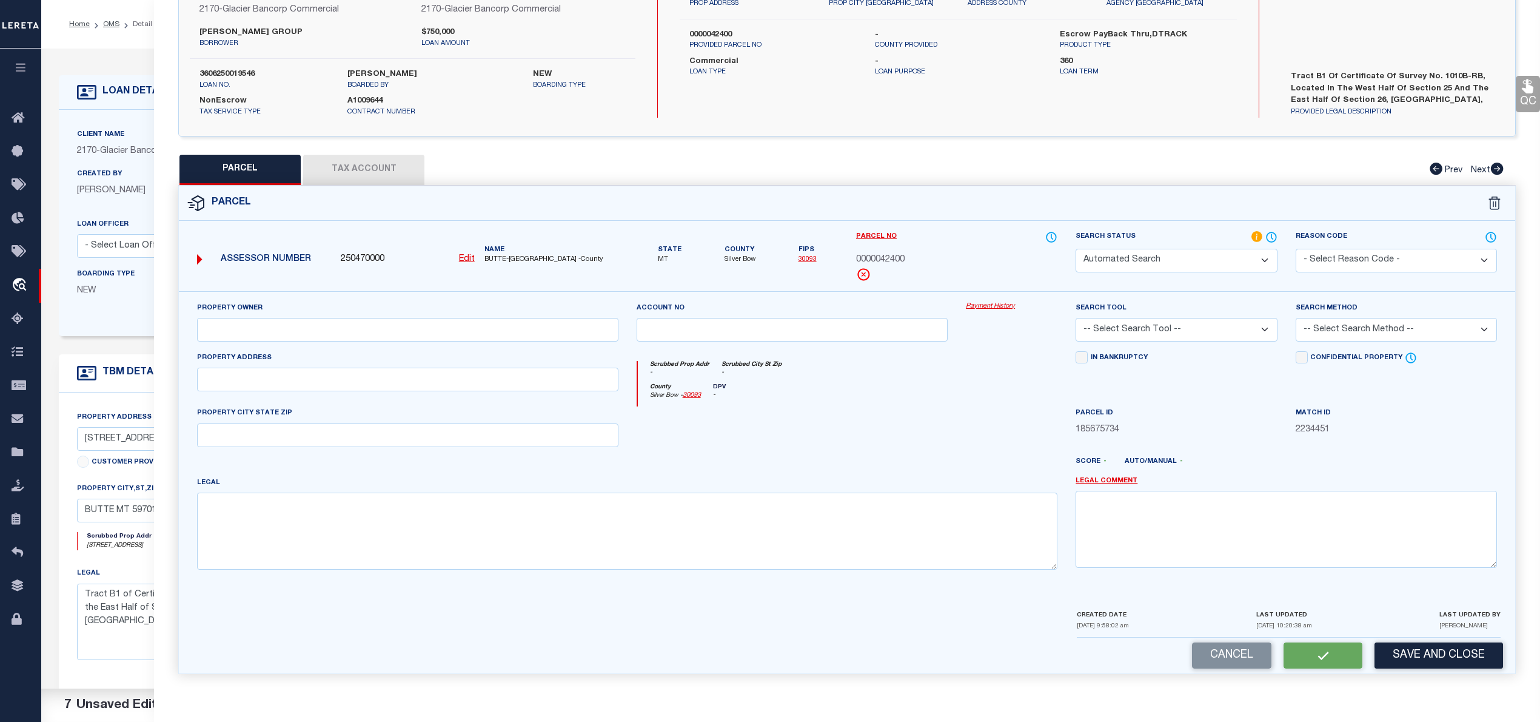
type input "101 BEEF TRAIL RD"
type input "BUTTE, MT 59701"
type textarea "S25, T03 N, R08 W, C.O.S. 1010B-RB, PARCEL B1, AKA POR E2"
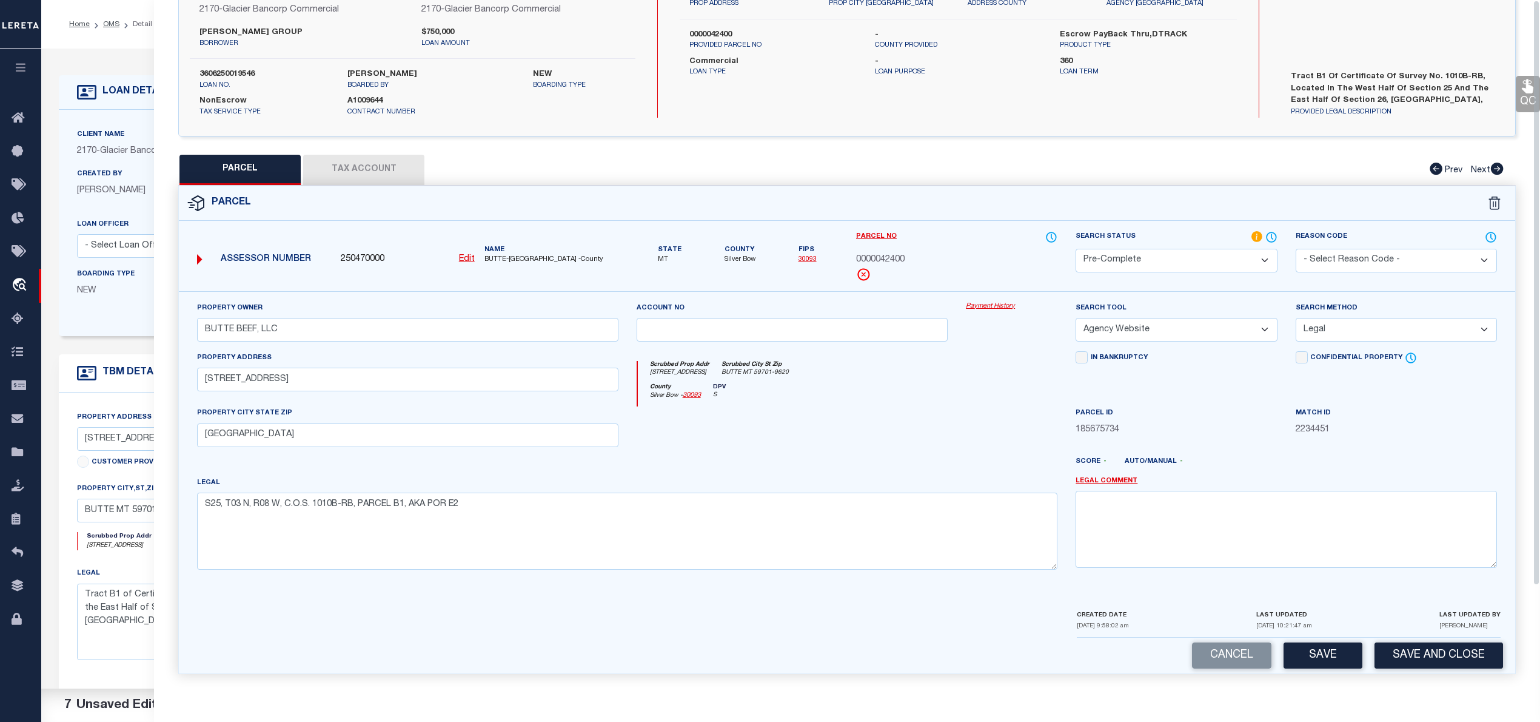
scroll to position [0, 0]
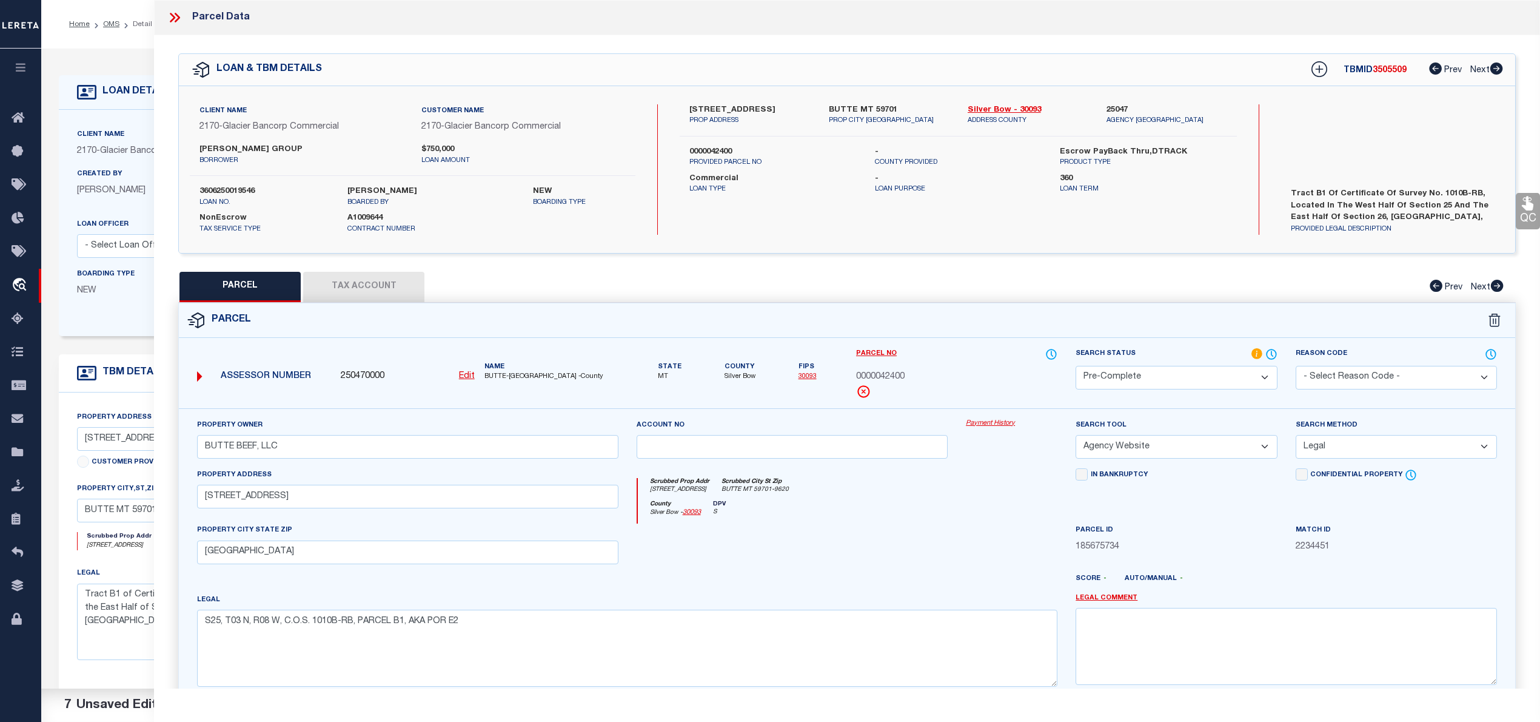
click at [1389, 75] on h5 "TBMID 3505509" at bounding box center [1375, 70] width 63 height 10
copy span "3505509"
click at [873, 375] on span "0000042400" at bounding box center [880, 377] width 49 height 13
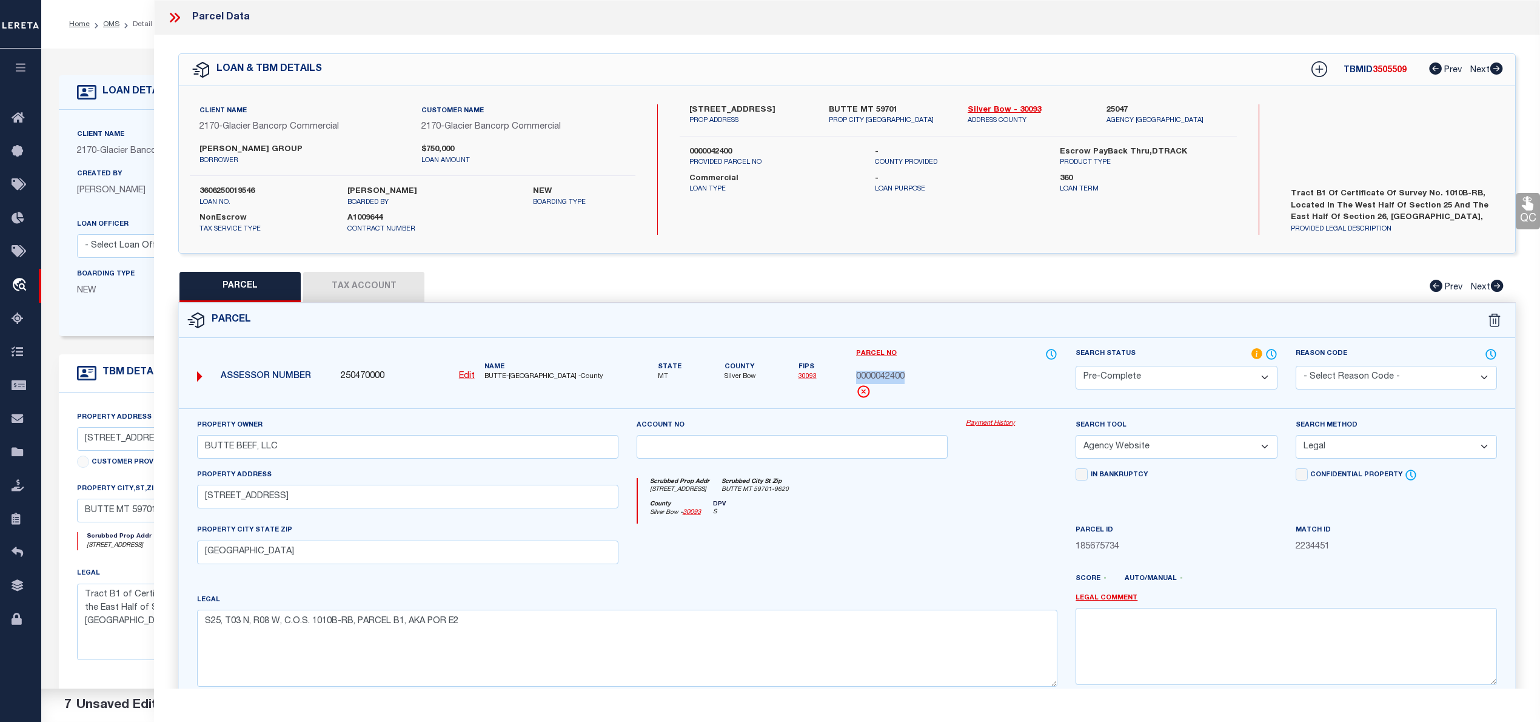
copy span "0000042400"
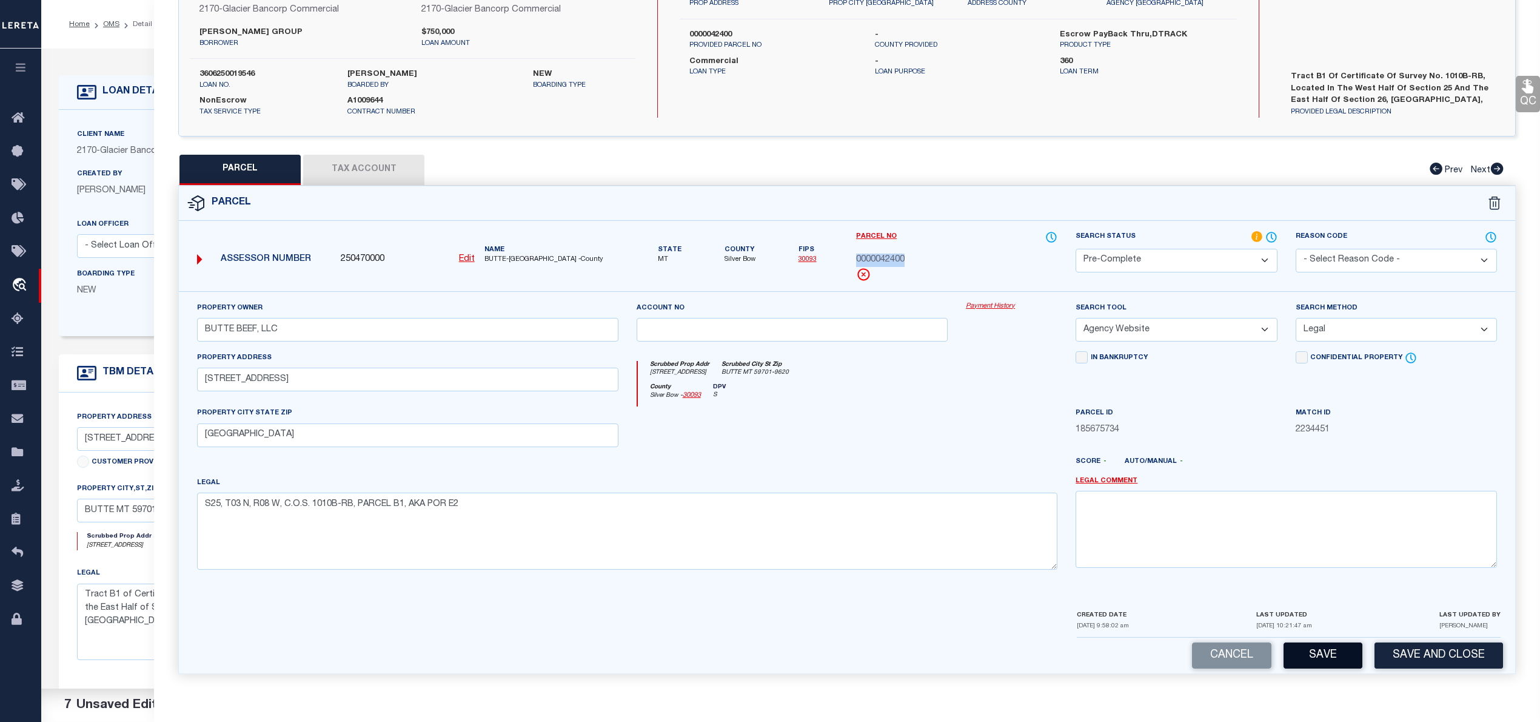
click at [1335, 665] on button "Save" at bounding box center [1323, 655] width 79 height 26
select select "AS"
select select
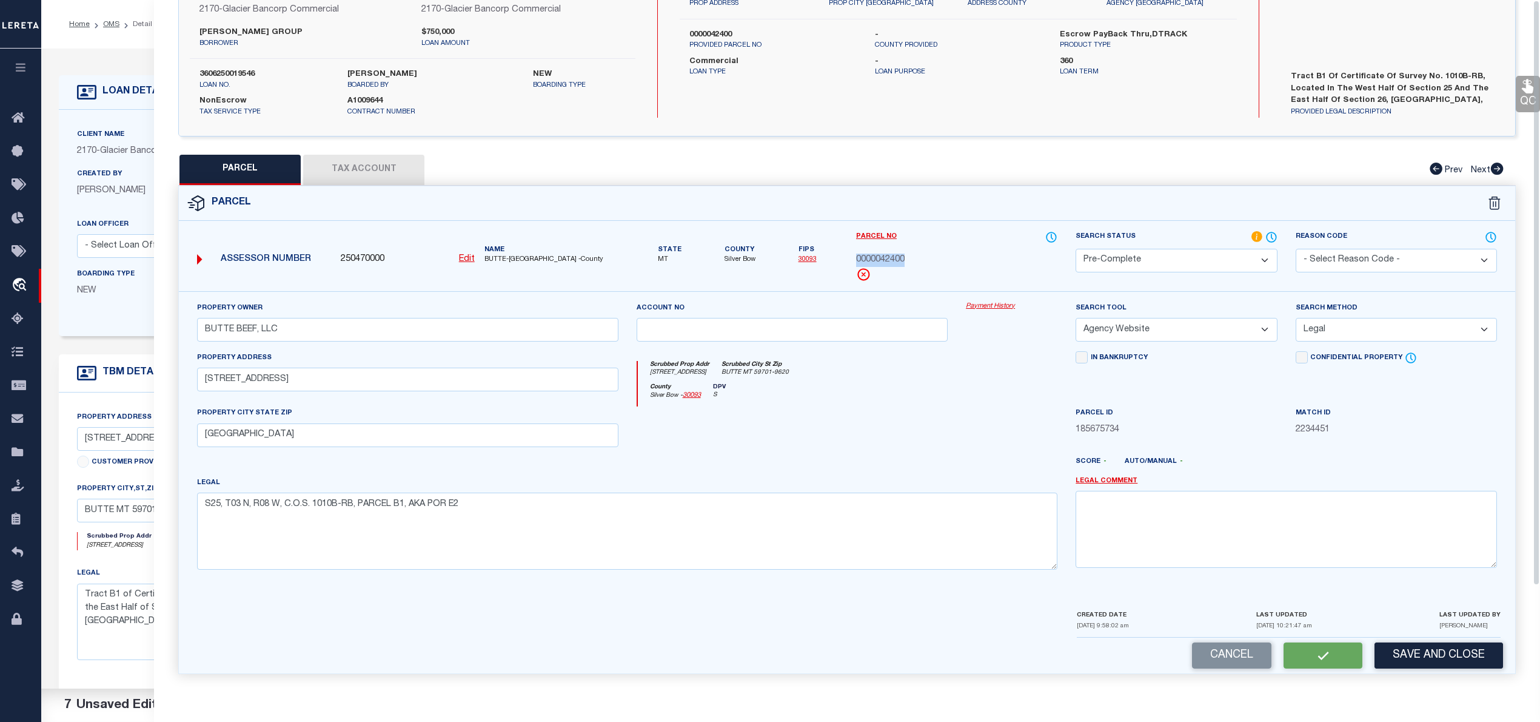
checkbox input "false"
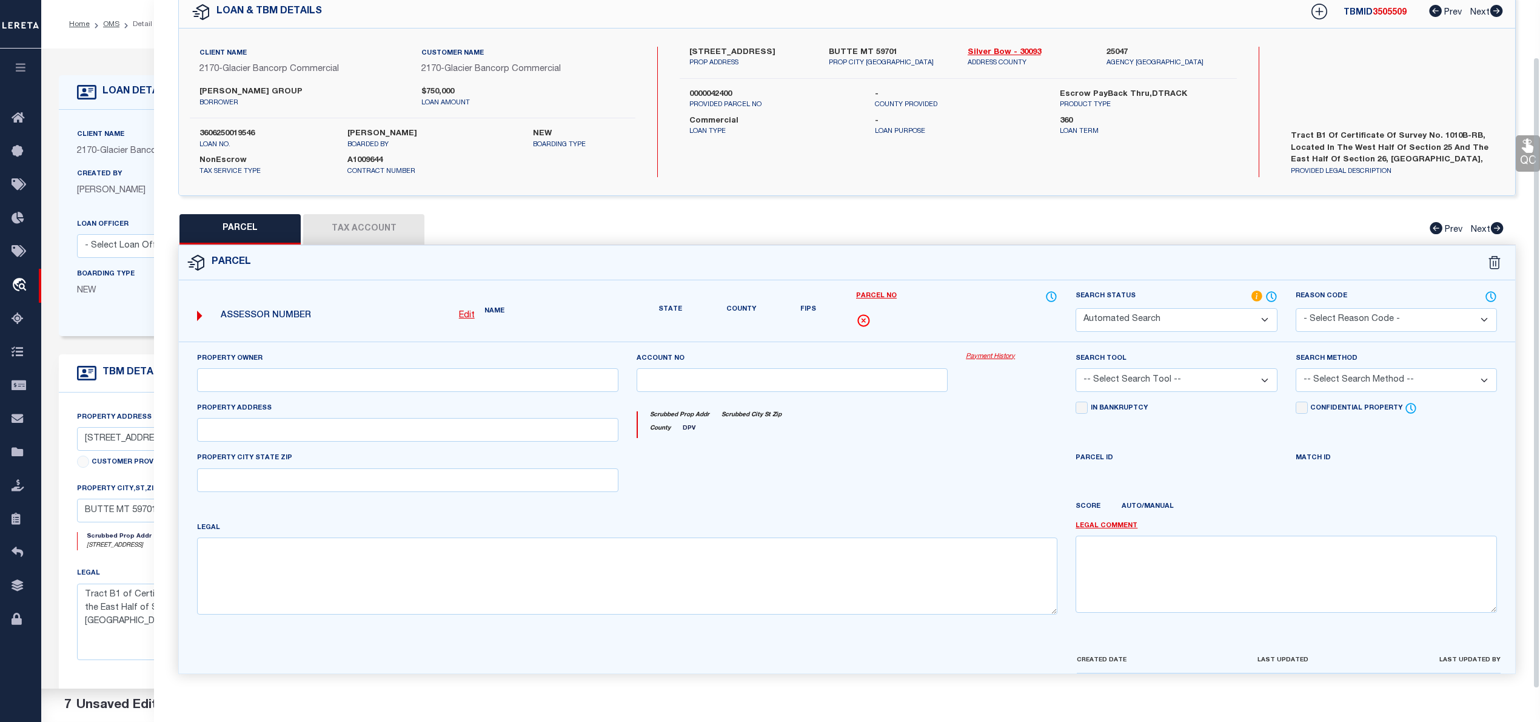
select select "PC"
type input "BUTTE BEEF, LLC"
select select "AGW"
select select "LEG"
type input "101 BEEF TRAIL RD"
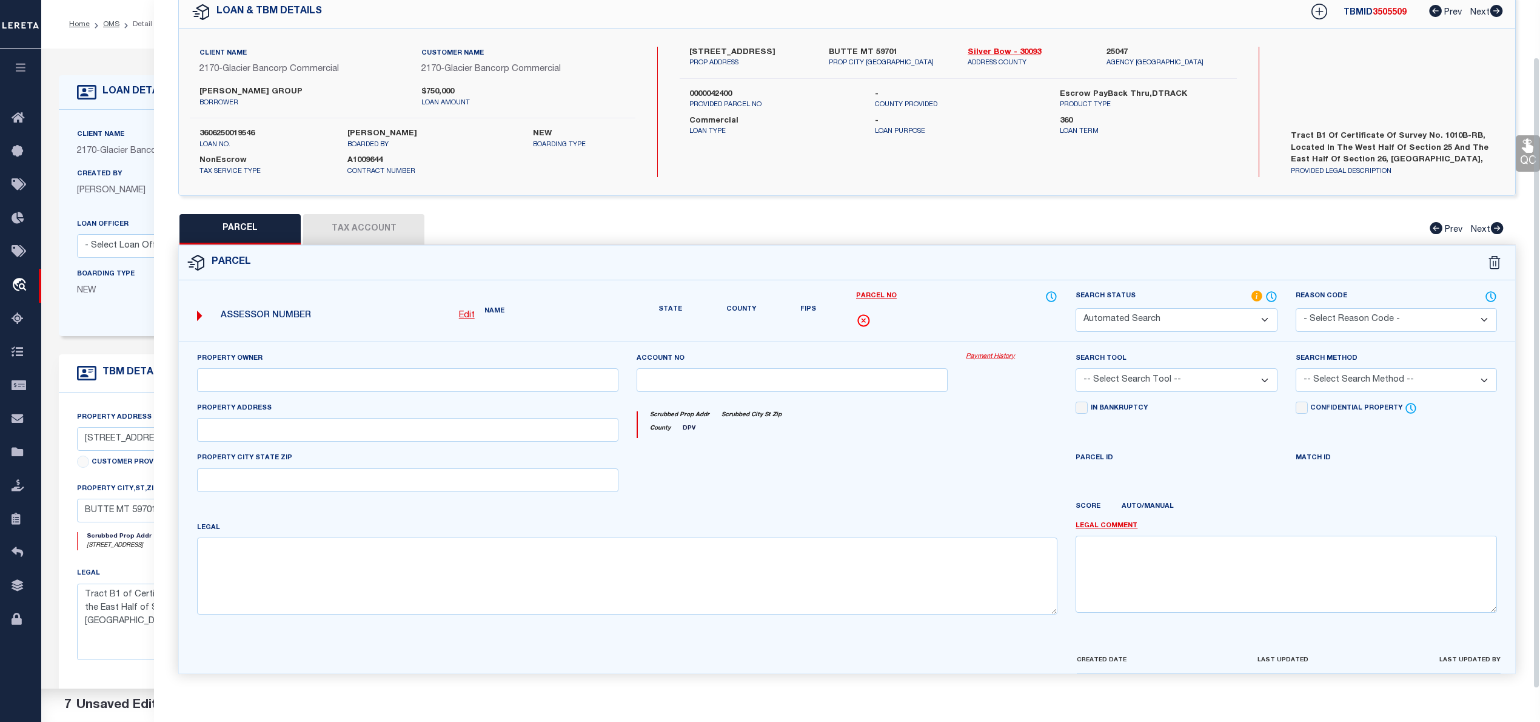
type input "BUTTE, MT 59701"
type textarea "S25, T03 N, R08 W, C.O.S. 1010B-RB, PARCEL B1, AKA POR E2"
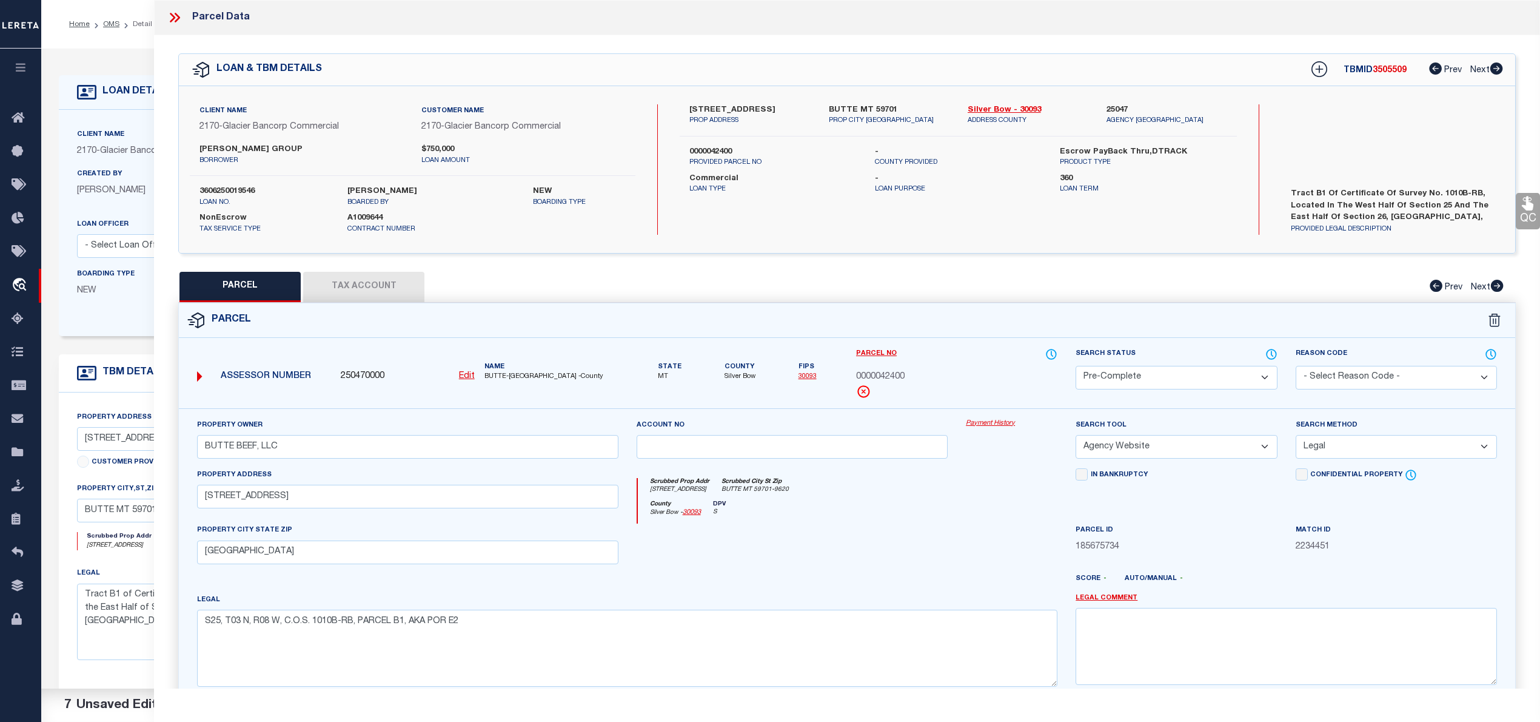
click at [177, 15] on icon at bounding box center [177, 18] width 5 height 10
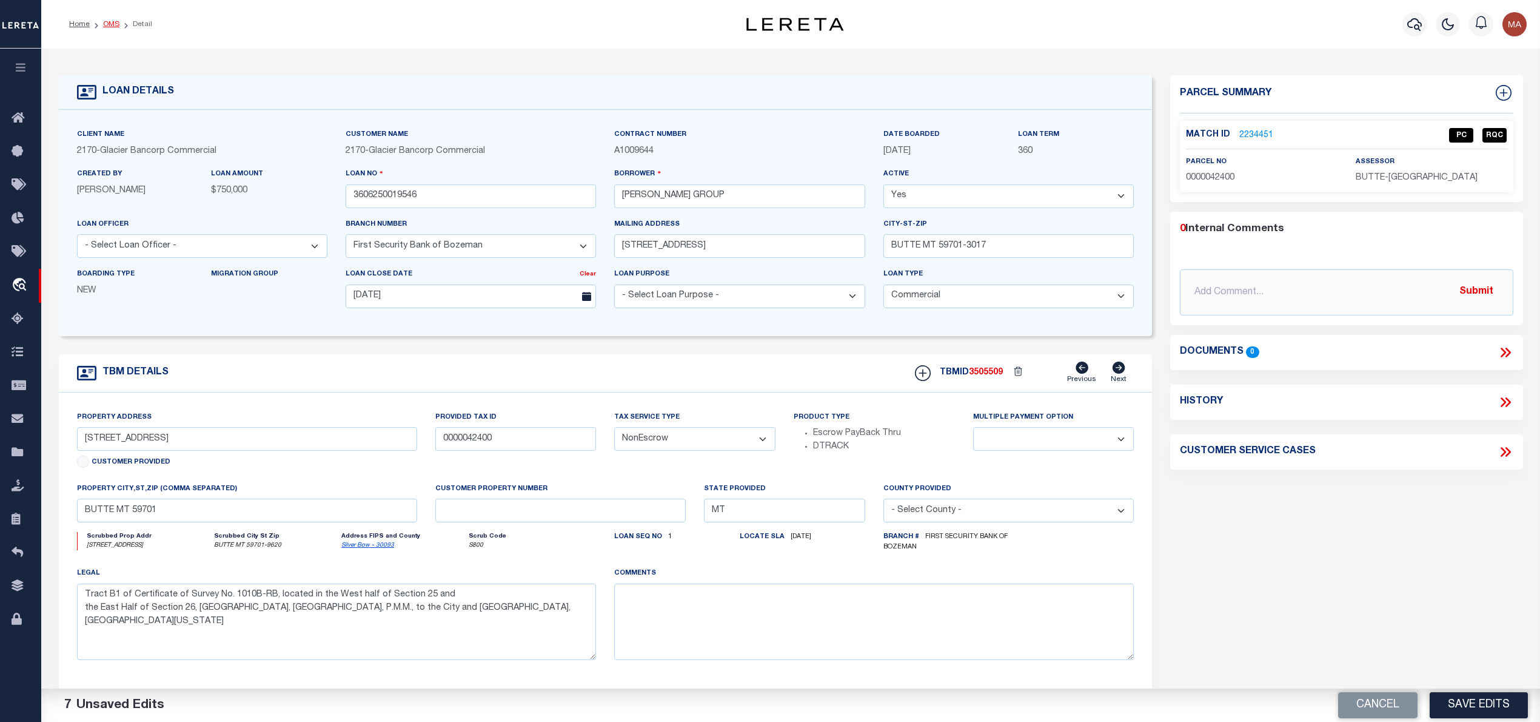
click at [107, 22] on link "OMS" at bounding box center [111, 24] width 16 height 7
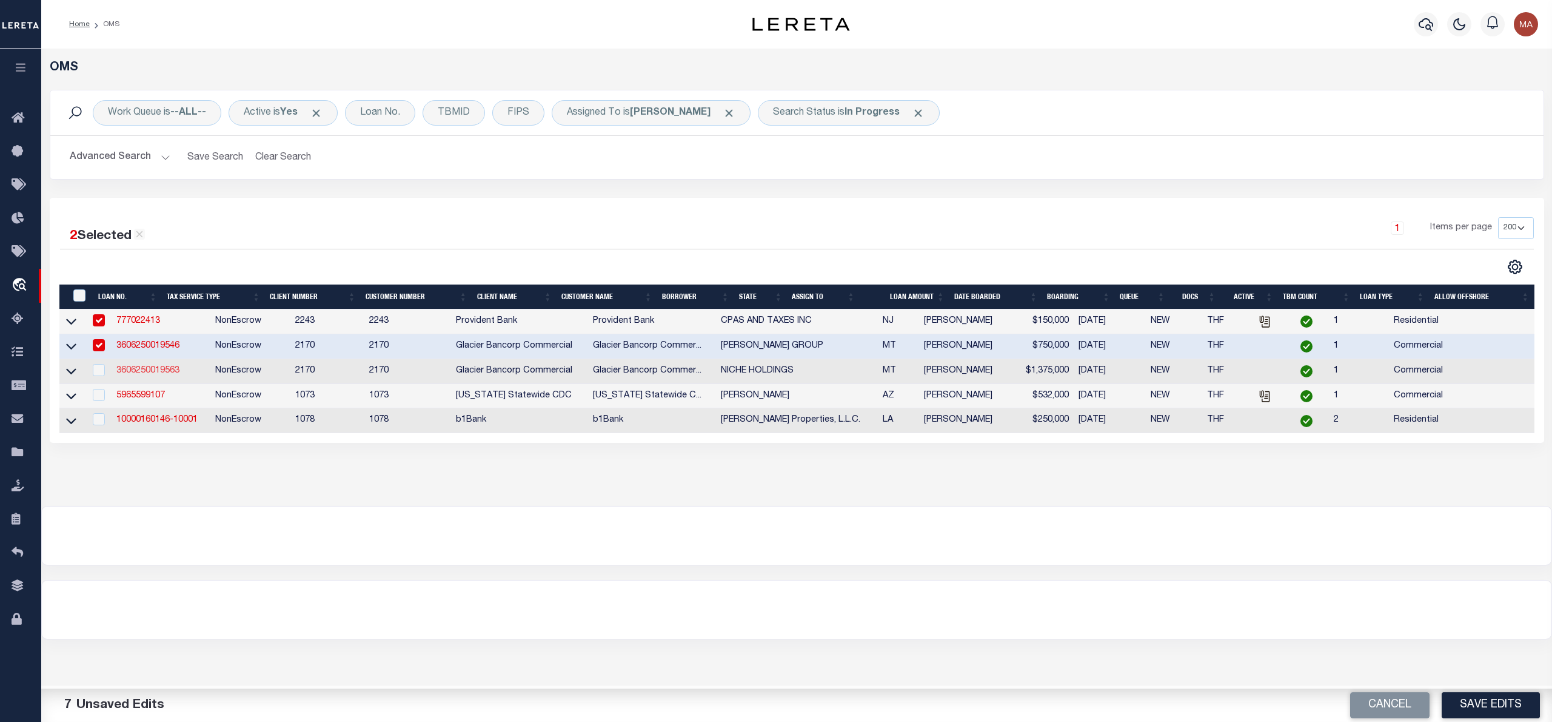
click at [175, 372] on link "3606250019563" at bounding box center [147, 370] width 63 height 8
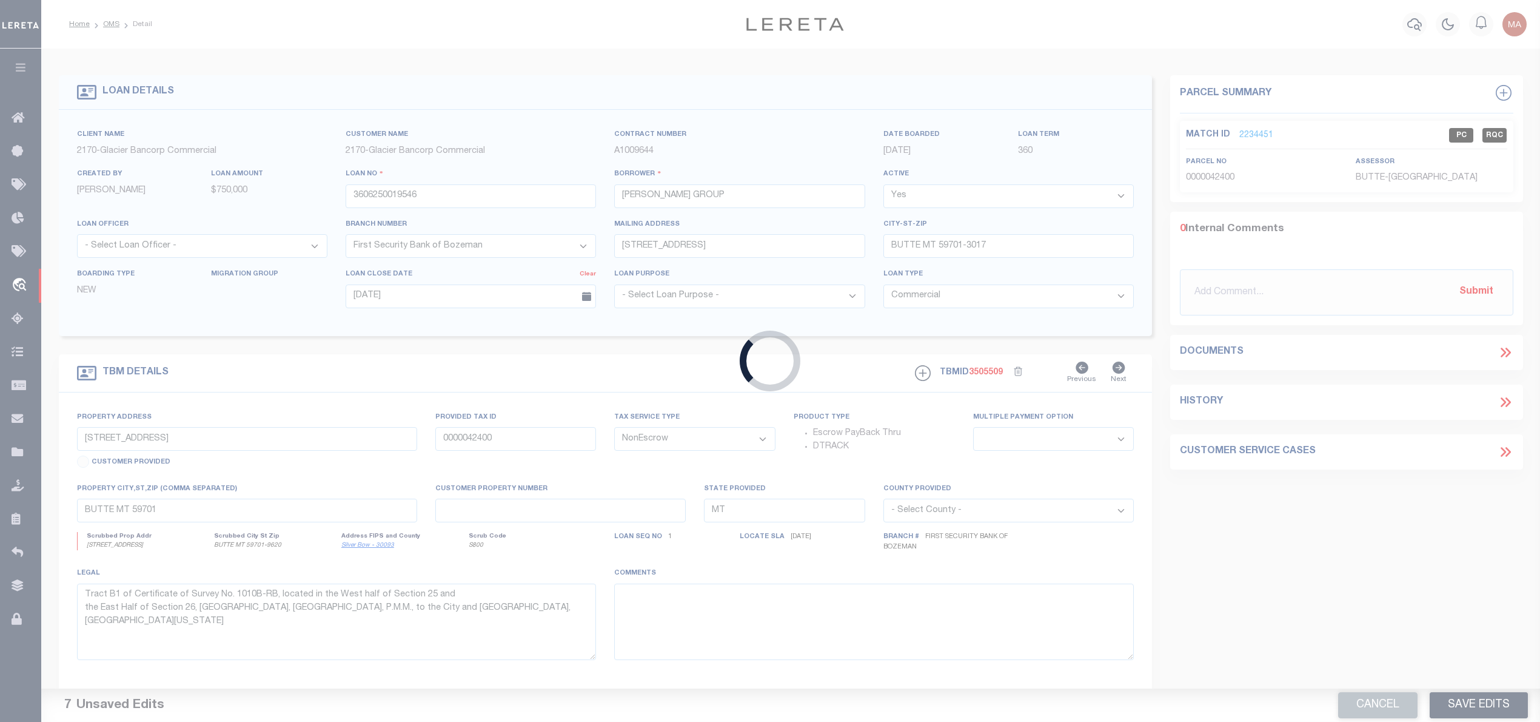
type input "3606250019563"
type input "NICHE HOLDINGS"
type input "17 BEAUTIFUL WAY"
type input "BIGFORK MT 59911-5712"
type input "08/14/2025"
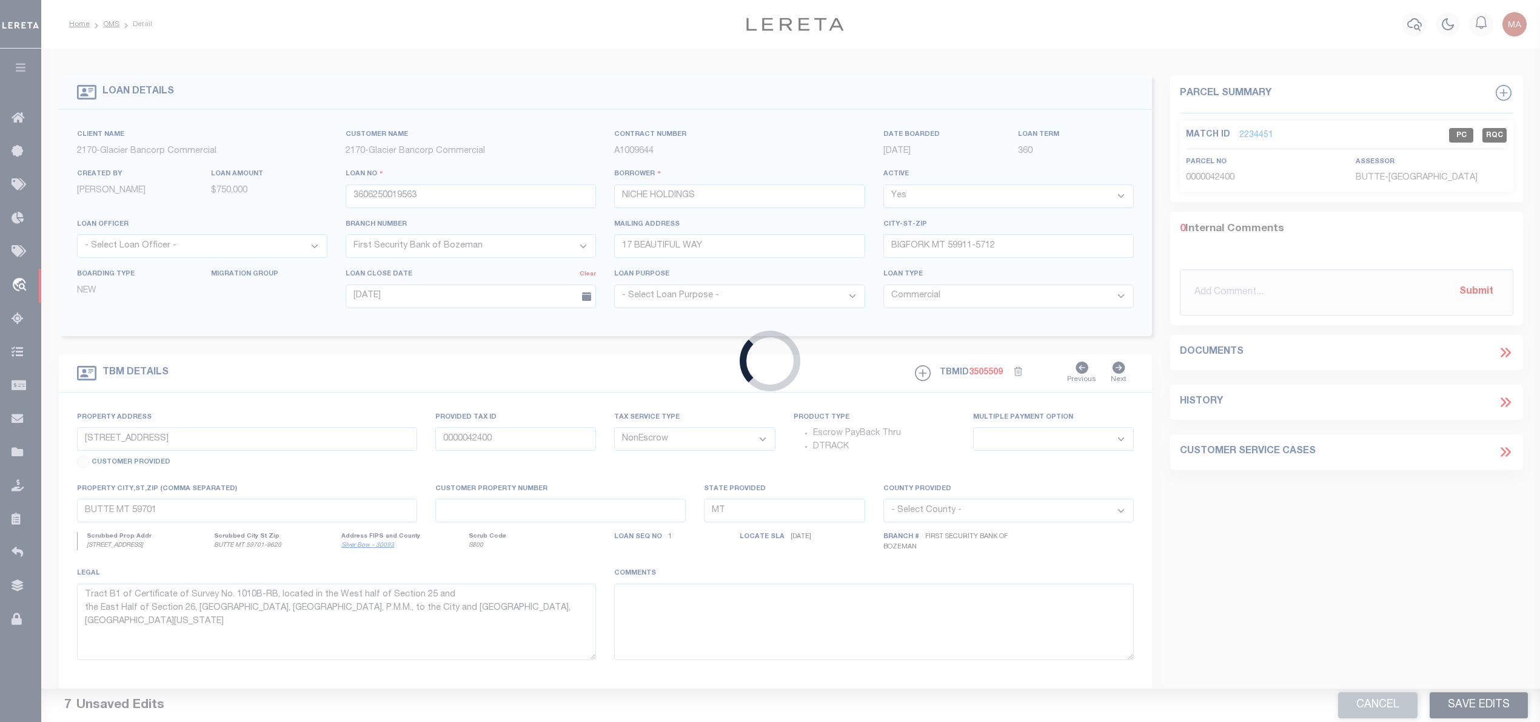
type input "428 & 448 ELECTRIC AVE"
type input "0200500 & 0032170"
select select
type input "BIG FORK MT 59911"
type textarea "Tract 1: Lots 4 and 5 of Block 3, Original Townsite of Bigfork, Montana, and a …"
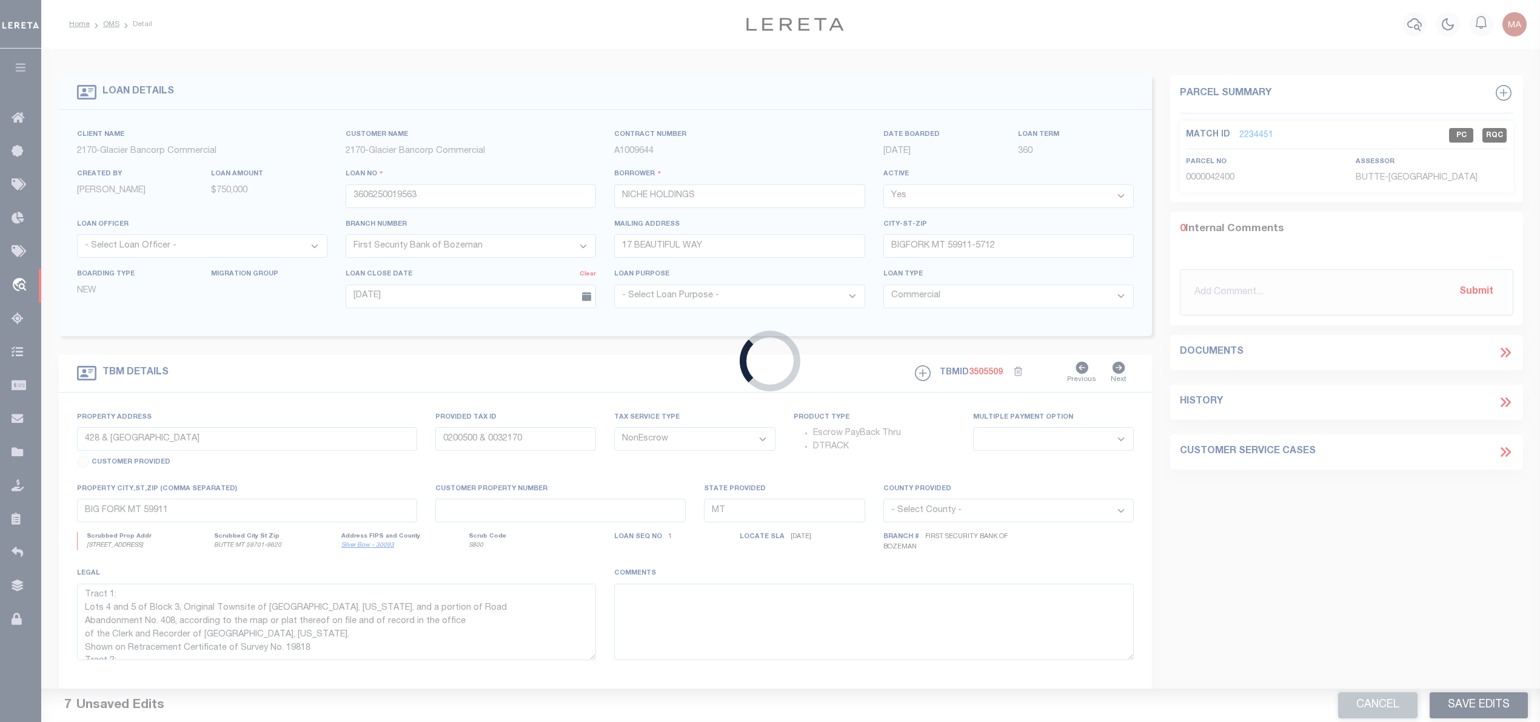
select select "4574"
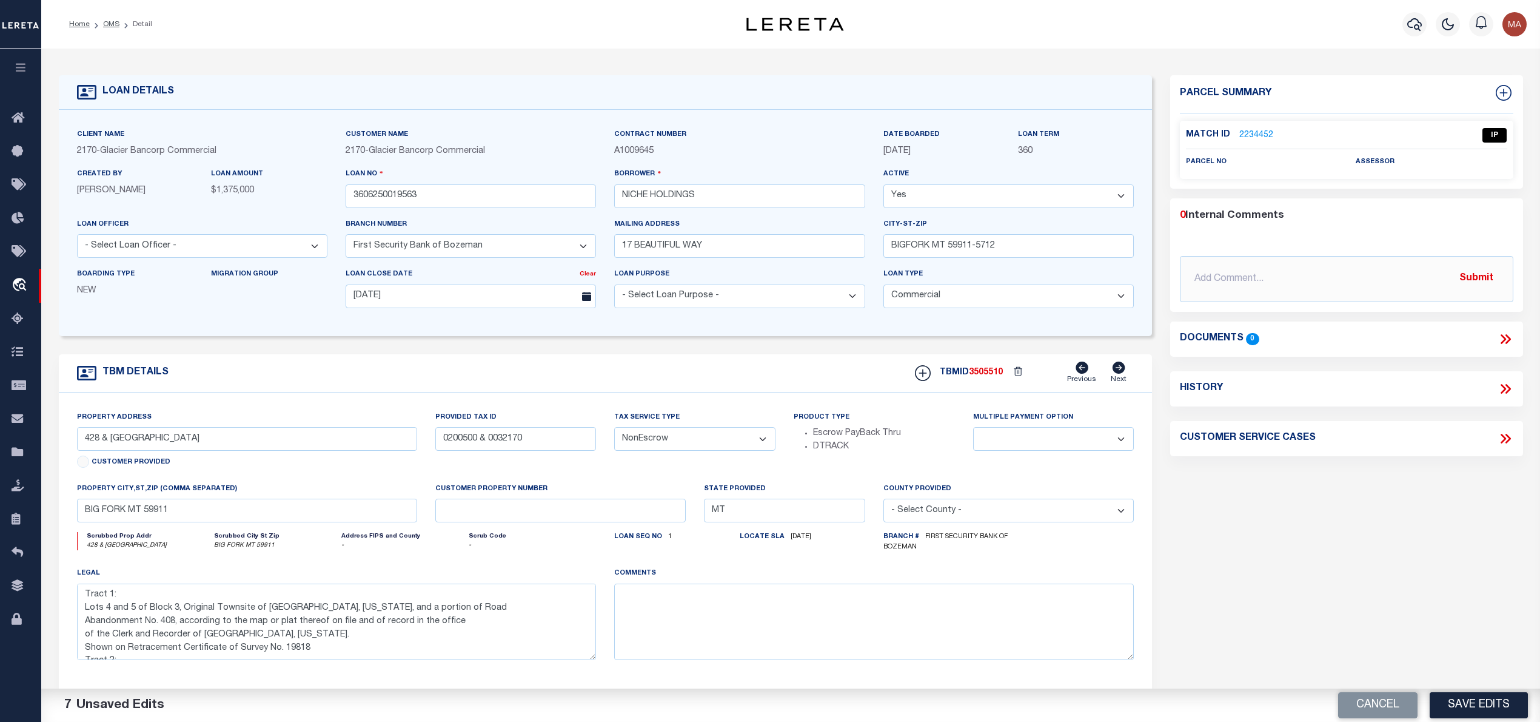
click at [1247, 132] on link "2234452" at bounding box center [1257, 135] width 34 height 13
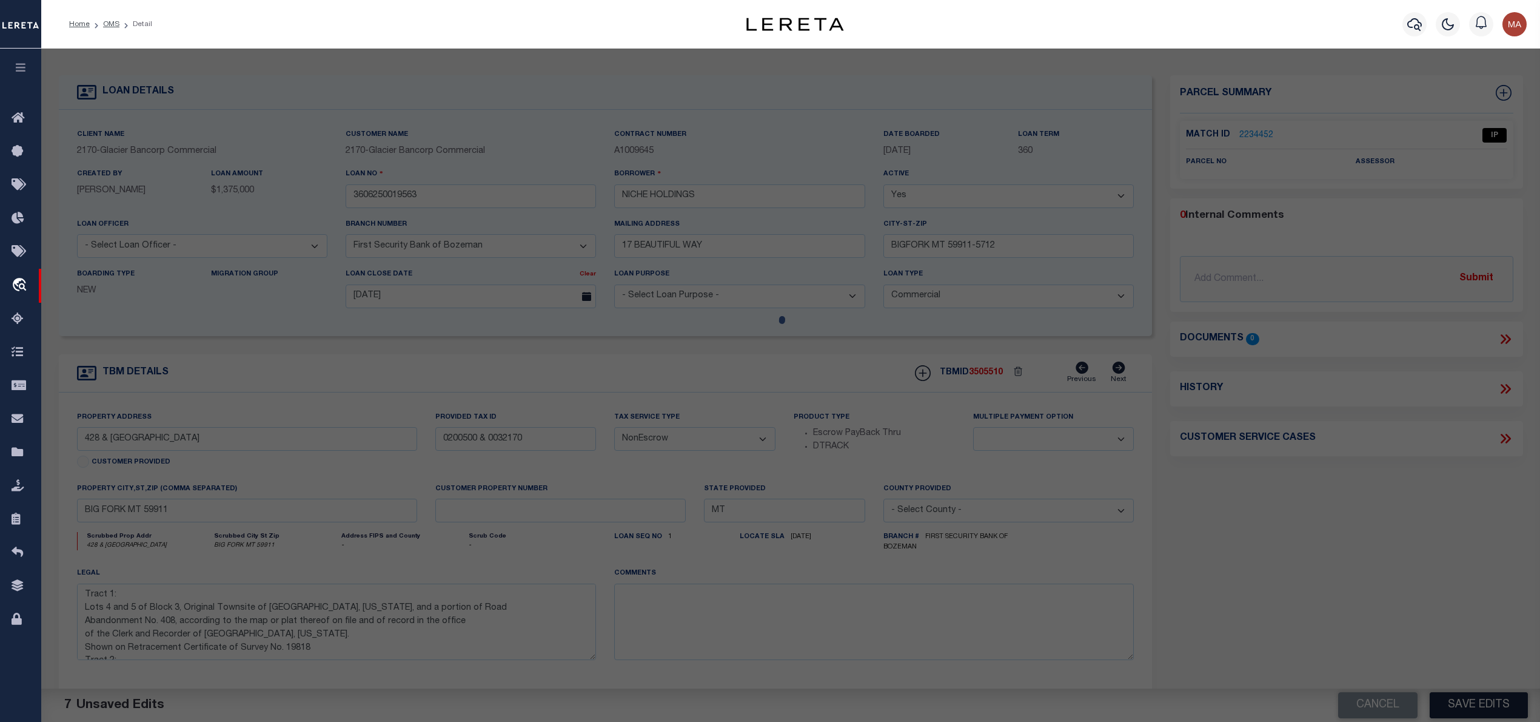
select select "AS"
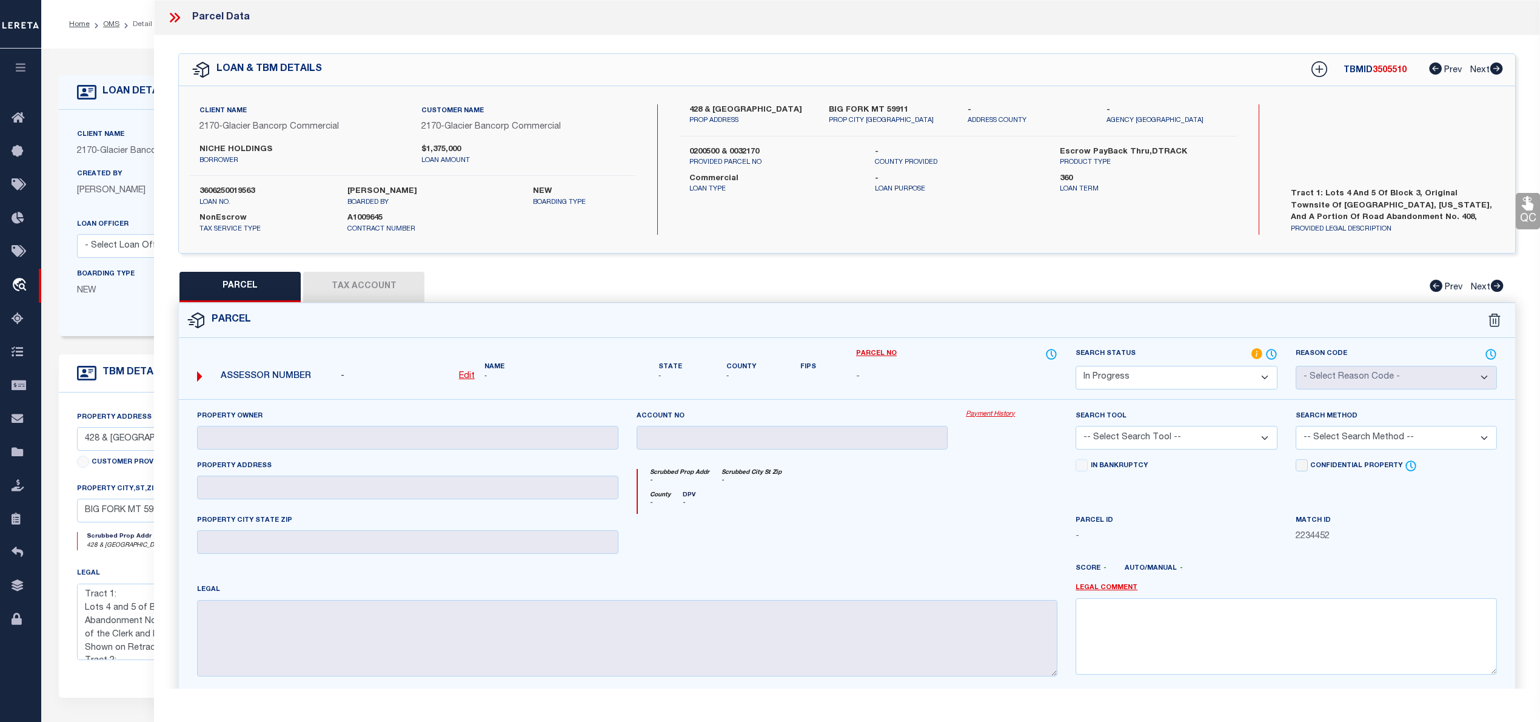
click at [177, 18] on icon at bounding box center [175, 18] width 16 height 16
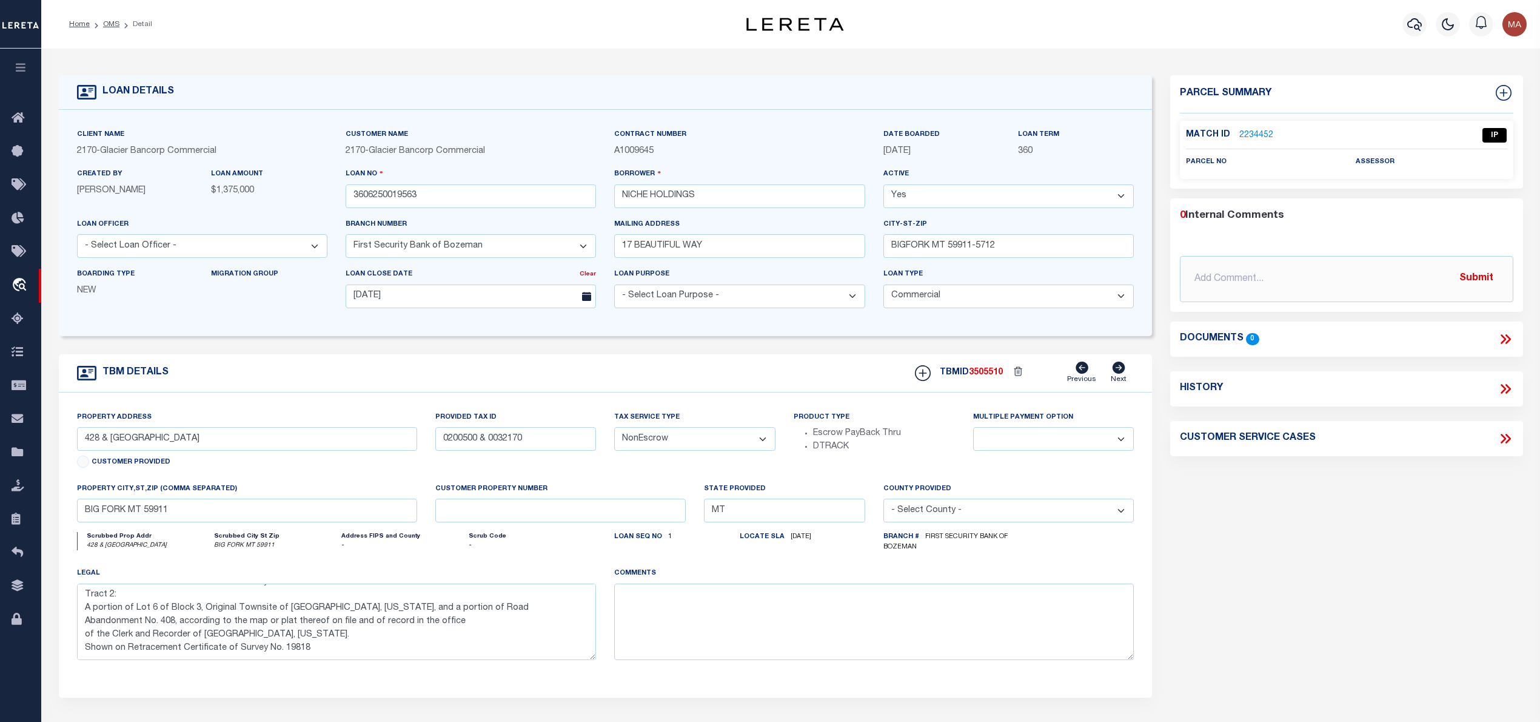
click at [1247, 129] on link "2234452" at bounding box center [1257, 135] width 34 height 13
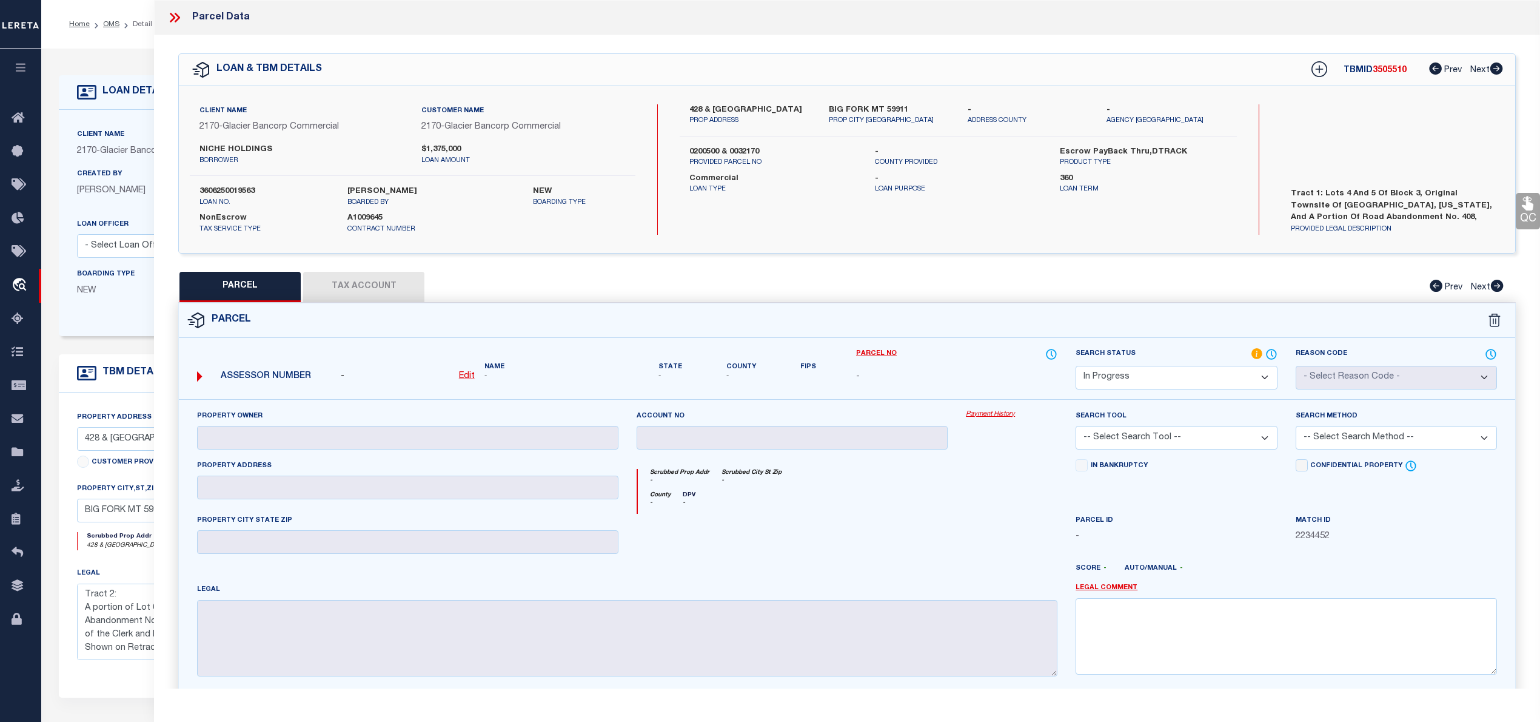
click at [697, 107] on label "428 & 448 ELECTRIC AVE" at bounding box center [750, 110] width 121 height 12
copy label "428"
click at [750, 107] on label "428 & 448 ELECTRIC AVE" at bounding box center [750, 110] width 121 height 12
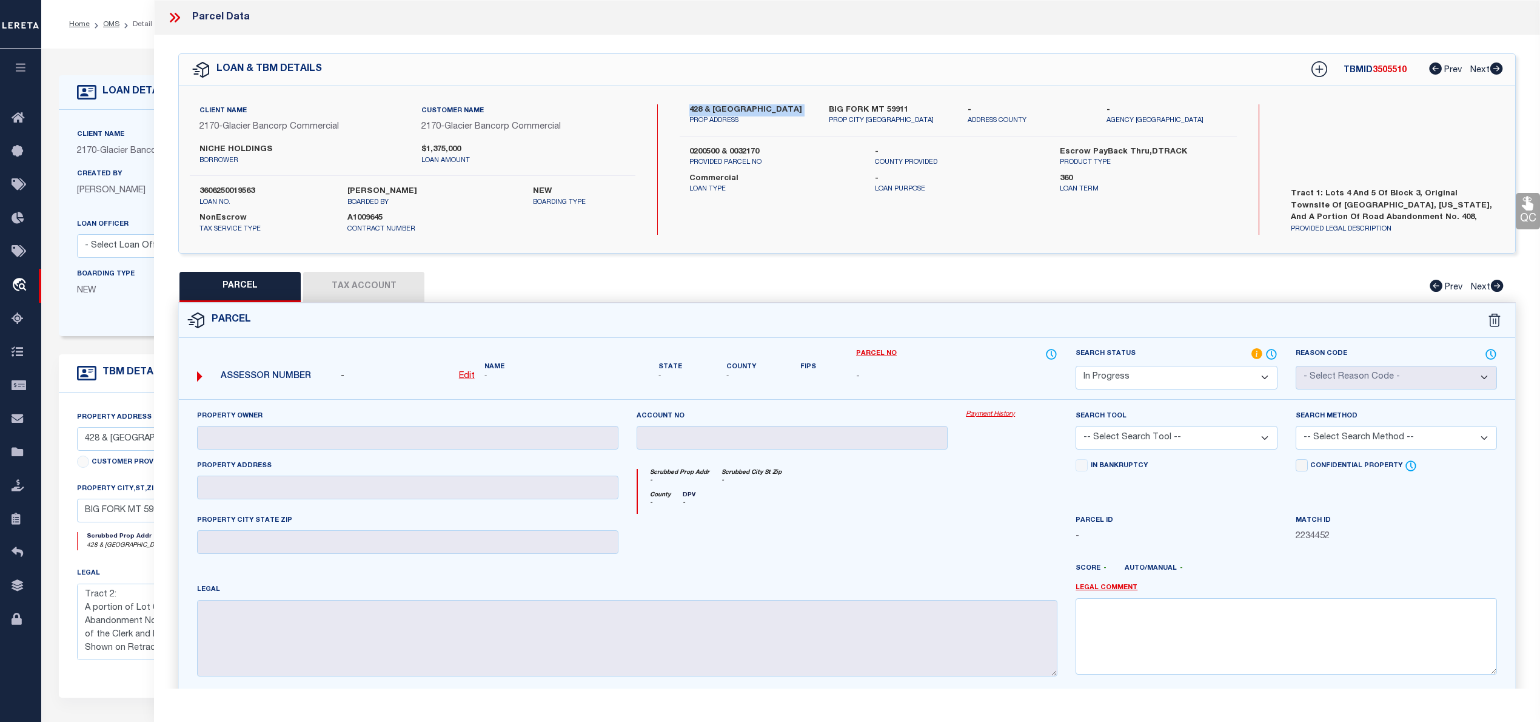
click at [750, 107] on label "428 & 448 ELECTRIC AVE" at bounding box center [750, 110] width 121 height 12
drag, startPoint x: 729, startPoint y: 107, endPoint x: 784, endPoint y: 107, distance: 54.6
click at [784, 107] on label "428 & 448 ELECTRIC AVE" at bounding box center [750, 110] width 121 height 12
copy label "ELECTRIC AVE"
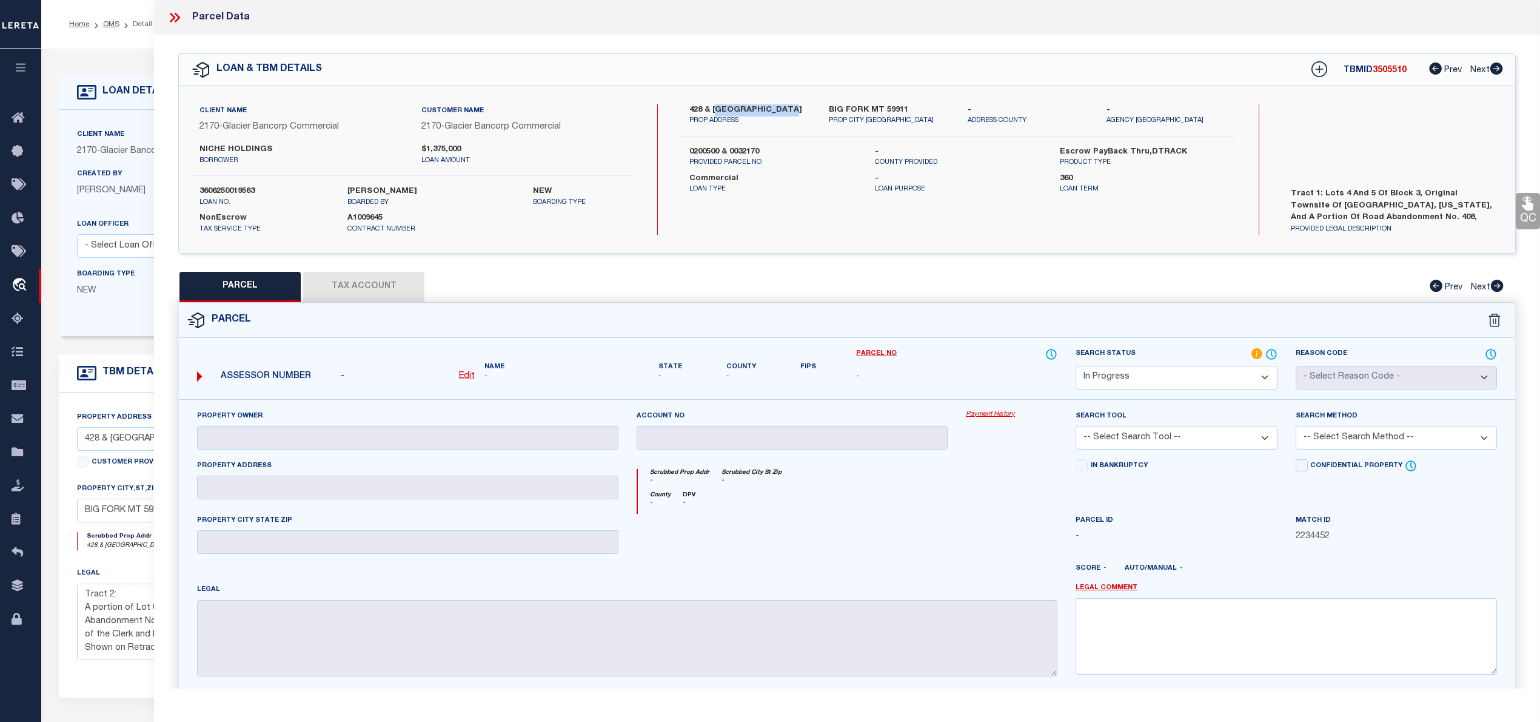
drag, startPoint x: 716, startPoint y: 107, endPoint x: 790, endPoint y: 105, distance: 74.0
click at [790, 105] on label "428 & 448 ELECTRIC AVE" at bounding box center [750, 110] width 121 height 12
drag, startPoint x: 712, startPoint y: 110, endPoint x: 787, endPoint y: 110, distance: 74.6
click at [787, 110] on label "428 & 448 ELECTRIC AVE" at bounding box center [750, 110] width 121 height 12
copy label "448 ELECTRIC AVE"
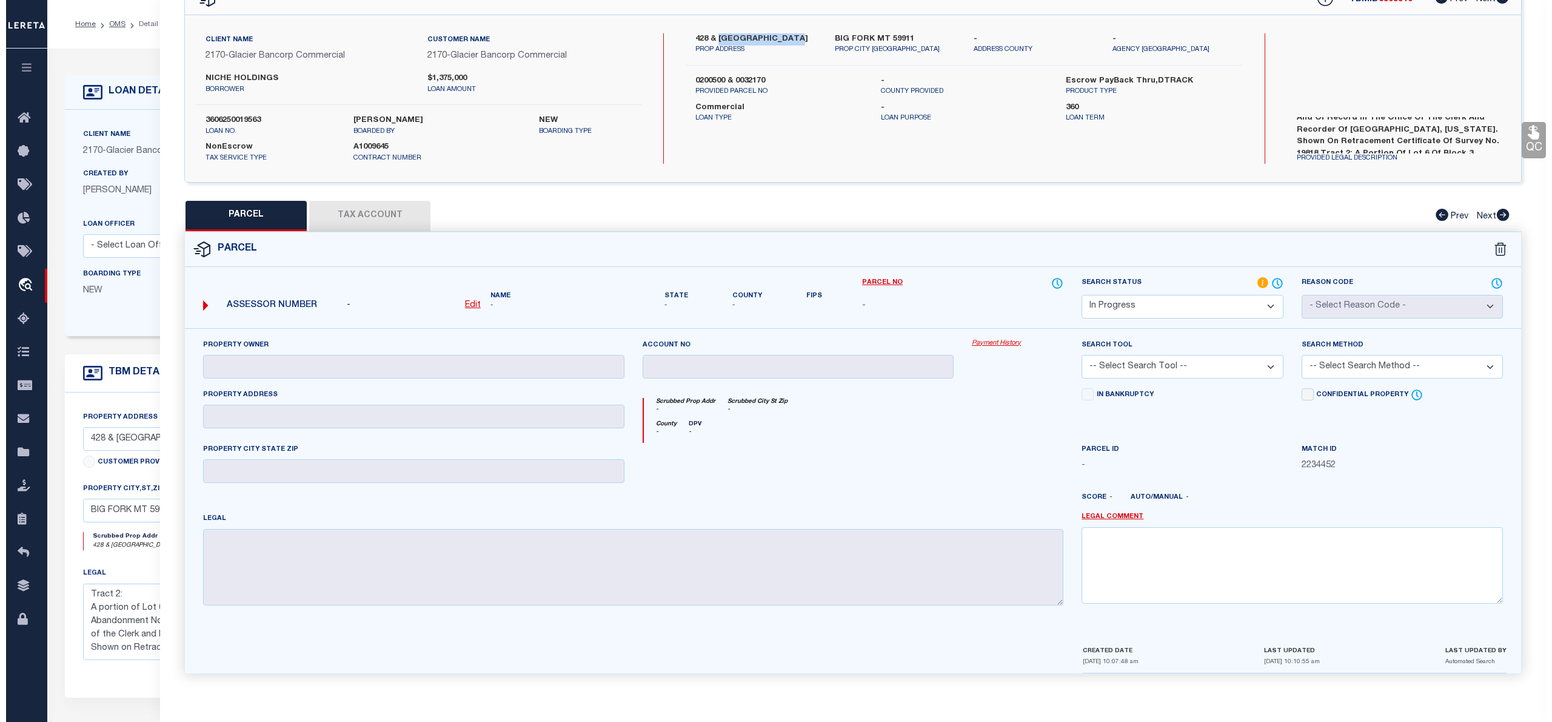
scroll to position [85, 0]
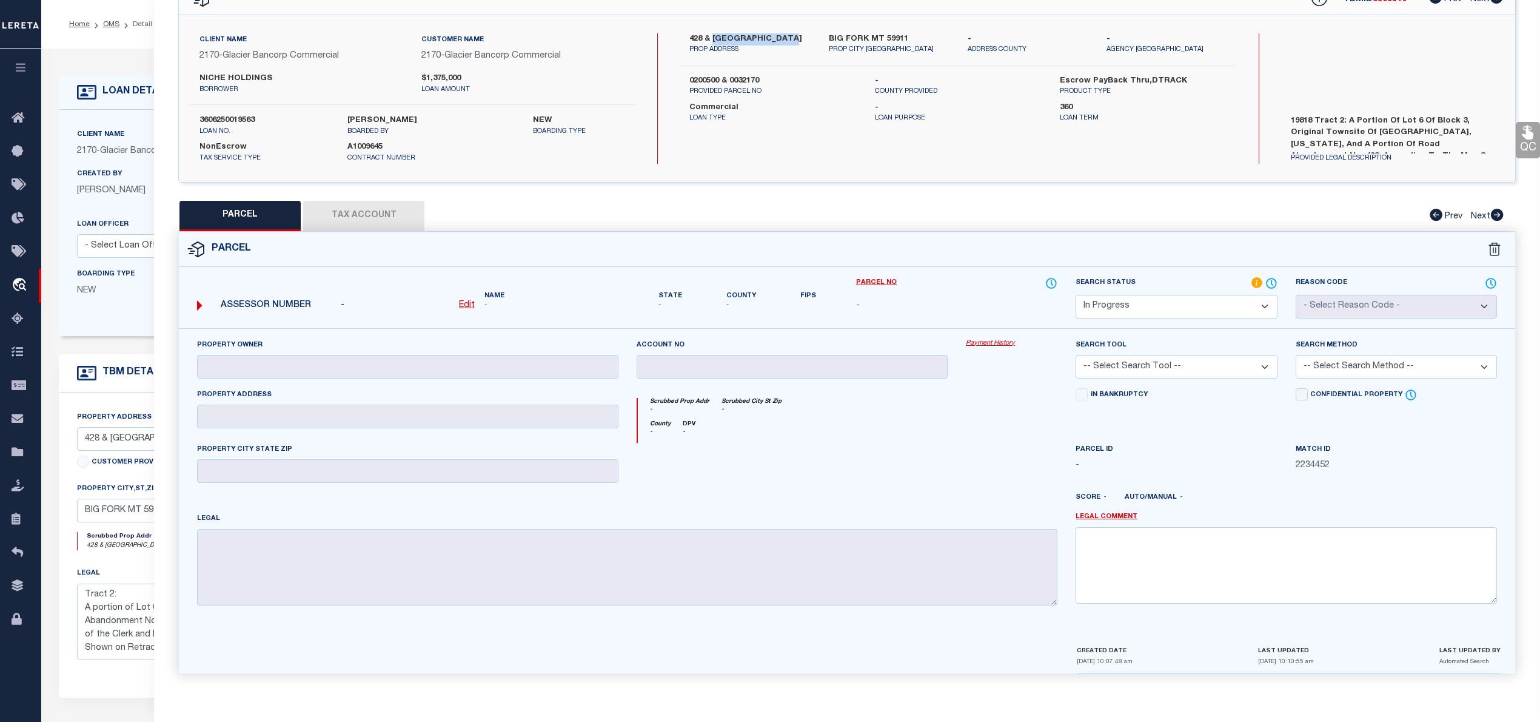
click at [471, 303] on u "Edit" at bounding box center [467, 305] width 16 height 8
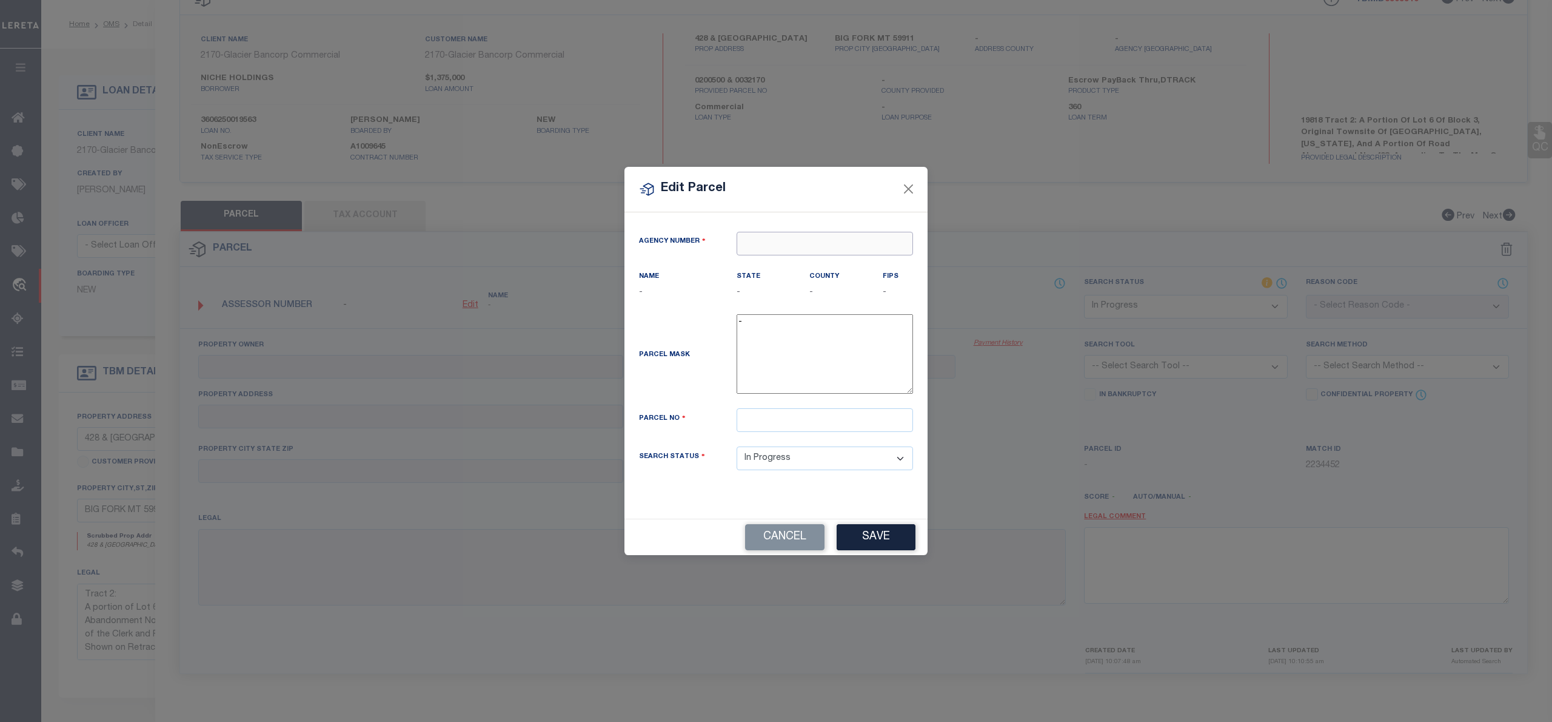
click at [805, 246] on input "text" at bounding box center [825, 244] width 176 height 24
click at [762, 243] on input "text" at bounding box center [825, 244] width 176 height 24
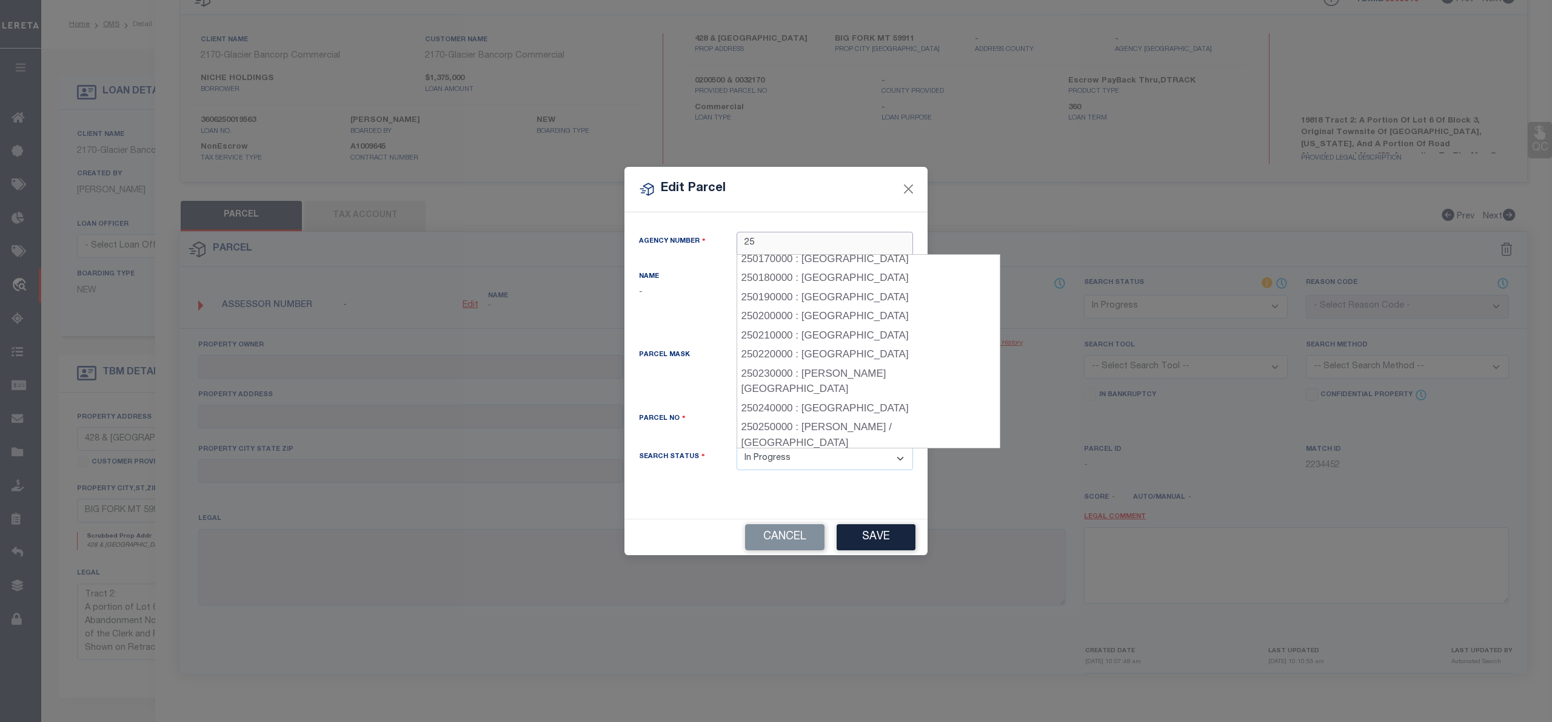
scroll to position [230, 0]
click at [854, 303] on div "250150000 : FLATHEAD COUNTY" at bounding box center [868, 301] width 263 height 19
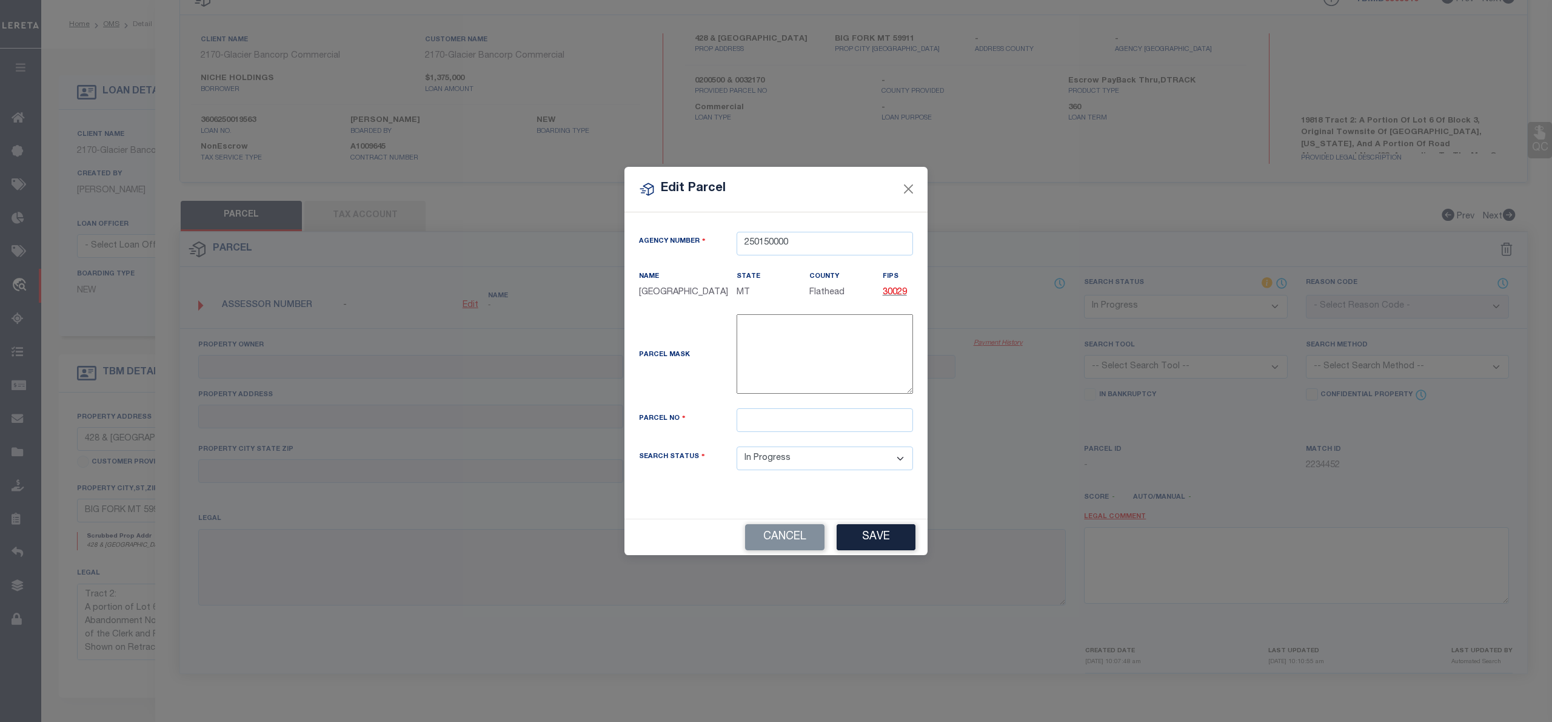
click at [791, 444] on div "Parcel No" at bounding box center [776, 427] width 292 height 38
click at [793, 432] on input "text" at bounding box center [825, 420] width 176 height 24
click at [770, 427] on input "text" at bounding box center [825, 420] width 176 height 24
paste input "0000200500"
click at [859, 544] on button "Save" at bounding box center [876, 537] width 79 height 26
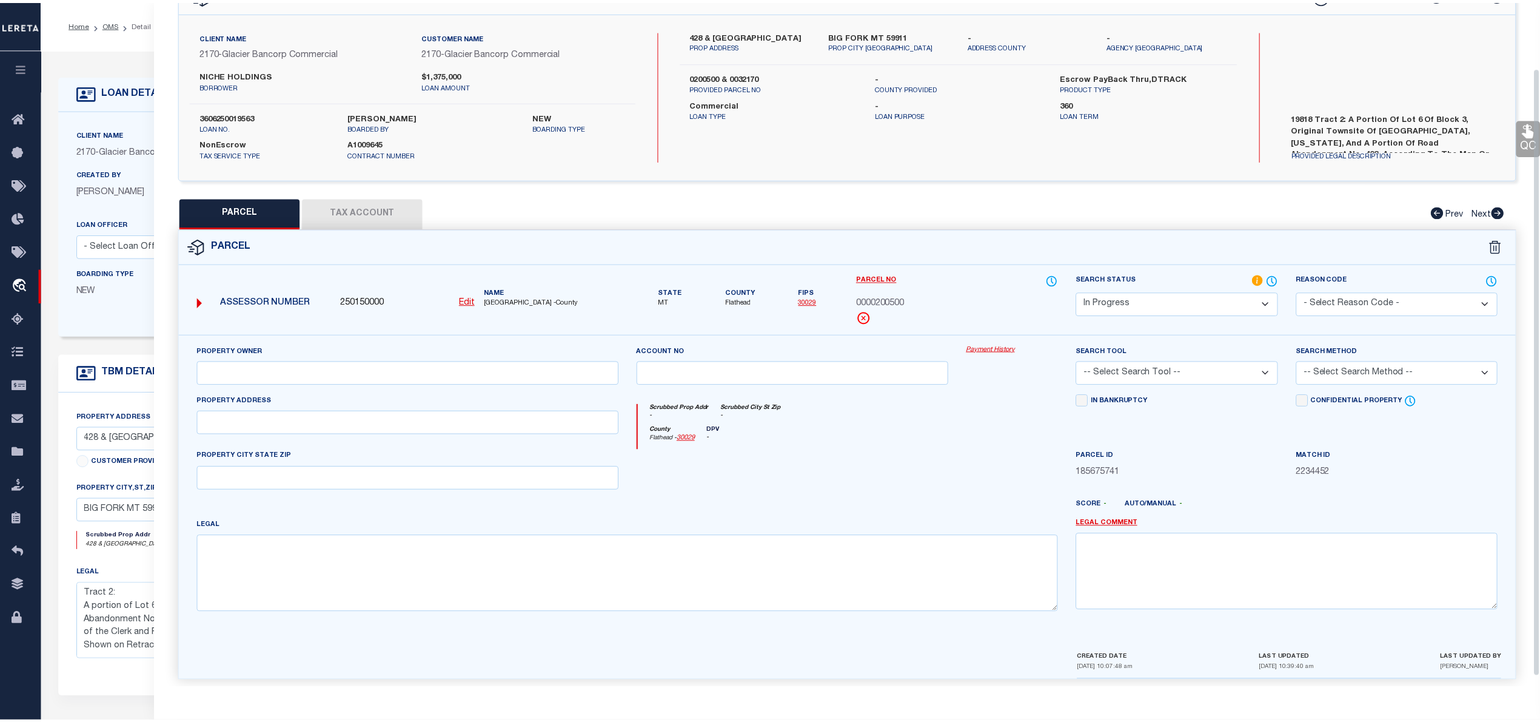
scroll to position [74, 0]
click at [309, 429] on input "text" at bounding box center [407, 423] width 421 height 24
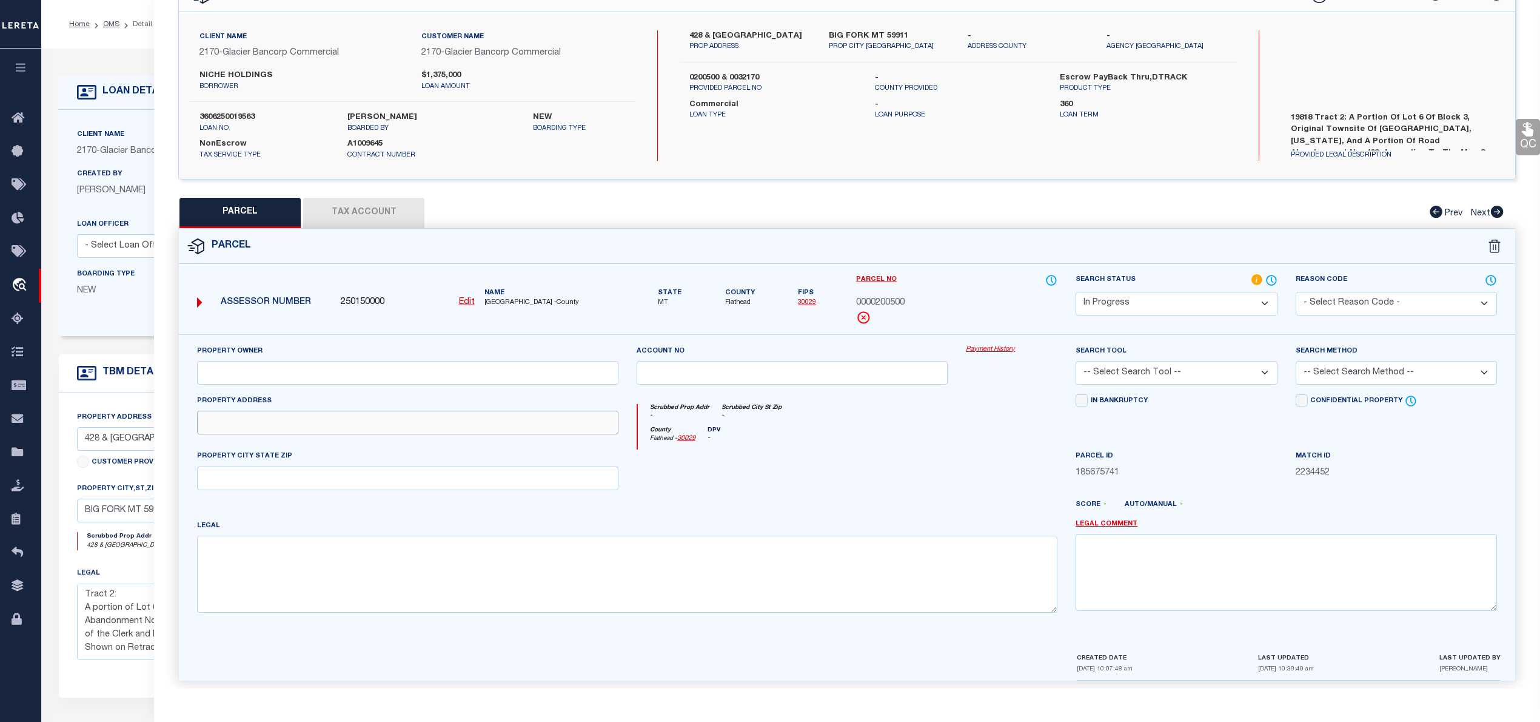
paste input "428 ELECTRIC AVE, BIGFORK, MT 59911"
drag, startPoint x: 289, startPoint y: 423, endPoint x: 409, endPoint y: 423, distance: 119.5
click at [409, 423] on input "428 ELECTRIC AVE, BIGFORK, MT 59911" at bounding box center [407, 423] width 421 height 24
click at [314, 483] on input "text" at bounding box center [407, 478] width 421 height 24
paste input "BIGFORK, MT 59911"
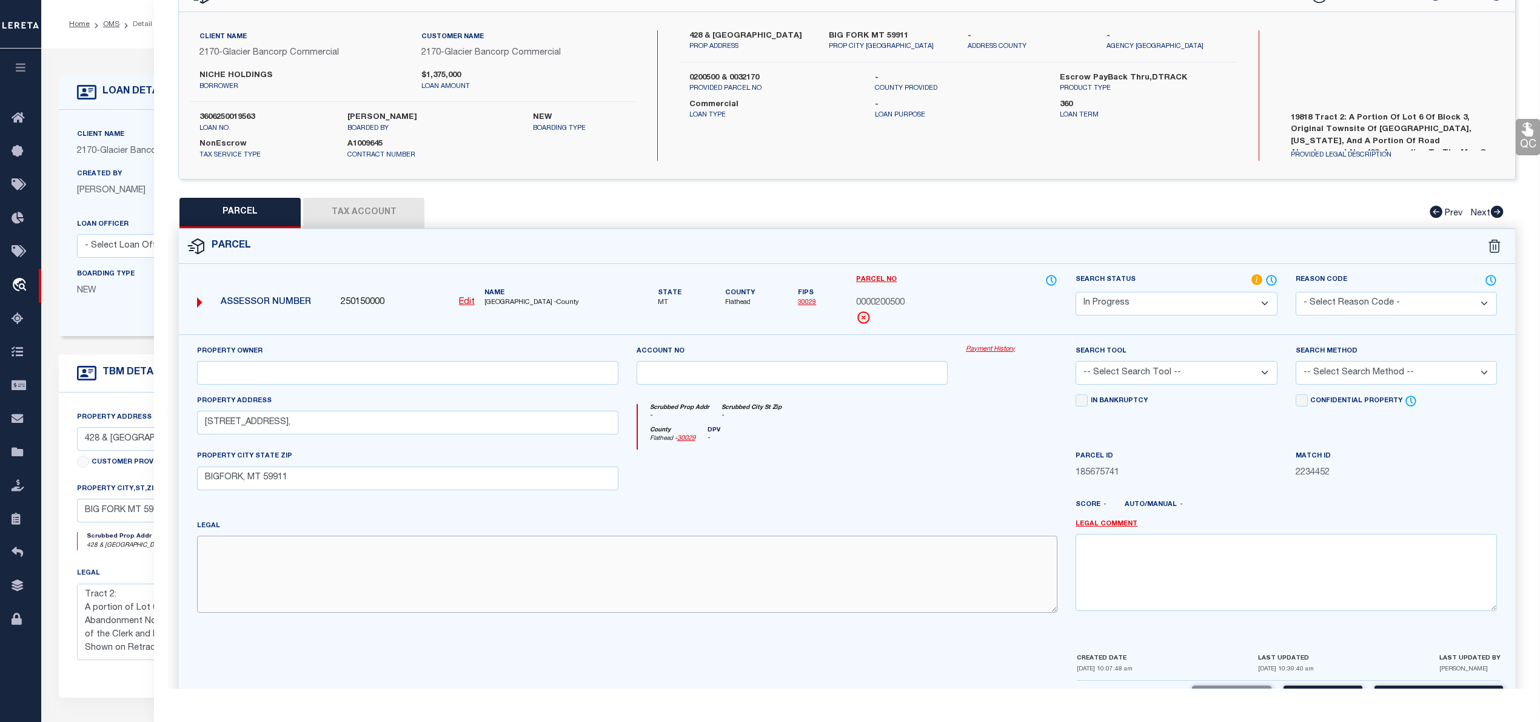
click at [508, 590] on textarea at bounding box center [627, 573] width 861 height 76
paste textarea "BIGFORK, S36, T27 N, R20 W, BLOCK 3, L 4-5 & PT ABD ALLEY, COS 19818, ASSR #000…"
click at [454, 371] on input "text" at bounding box center [407, 373] width 421 height 24
paste input "NICHE HOLDINGS LLC"
click at [1209, 297] on select "Automated Search Bad Parcel Complete Duplicate Parcel High Dollar Reporting In …" at bounding box center [1176, 304] width 201 height 24
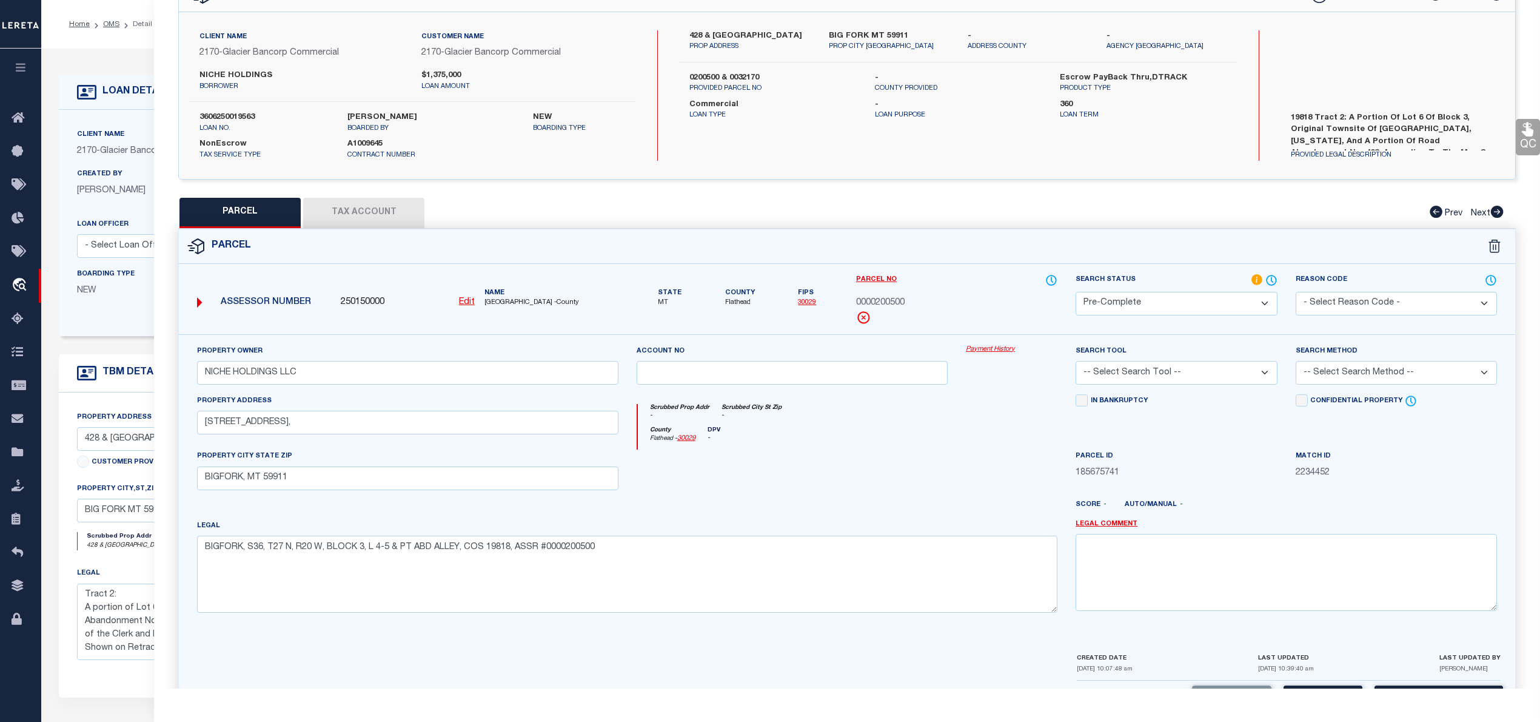
click at [1076, 292] on select "Automated Search Bad Parcel Complete Duplicate Parcel High Dollar Reporting In …" at bounding box center [1176, 304] width 201 height 24
click at [1157, 374] on select "-- Select Search Tool -- 3rd Party Website Agency File Agency Website ATLS CNV-…" at bounding box center [1176, 373] width 201 height 24
click at [1076, 363] on select "-- Select Search Tool -- 3rd Party Website Agency File Agency Website ATLS CNV-…" at bounding box center [1176, 373] width 201 height 24
click at [1375, 378] on select "-- Select Search Method -- Property Address Legal Liability Info Provided" at bounding box center [1396, 373] width 201 height 24
click at [1296, 363] on select "-- Select Search Method -- Property Address Legal Liability Info Provided" at bounding box center [1396, 373] width 201 height 24
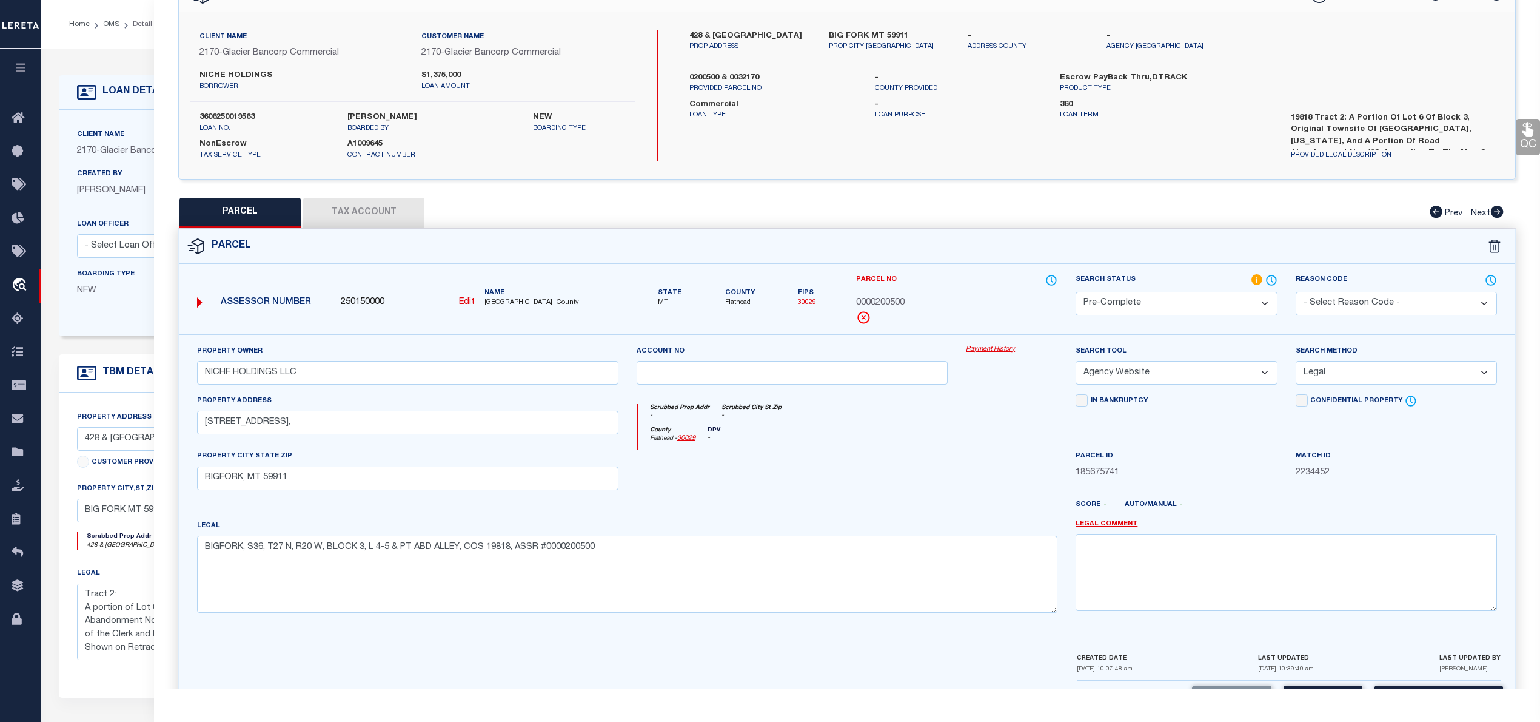
click at [360, 206] on button "Tax Account" at bounding box center [363, 213] width 121 height 30
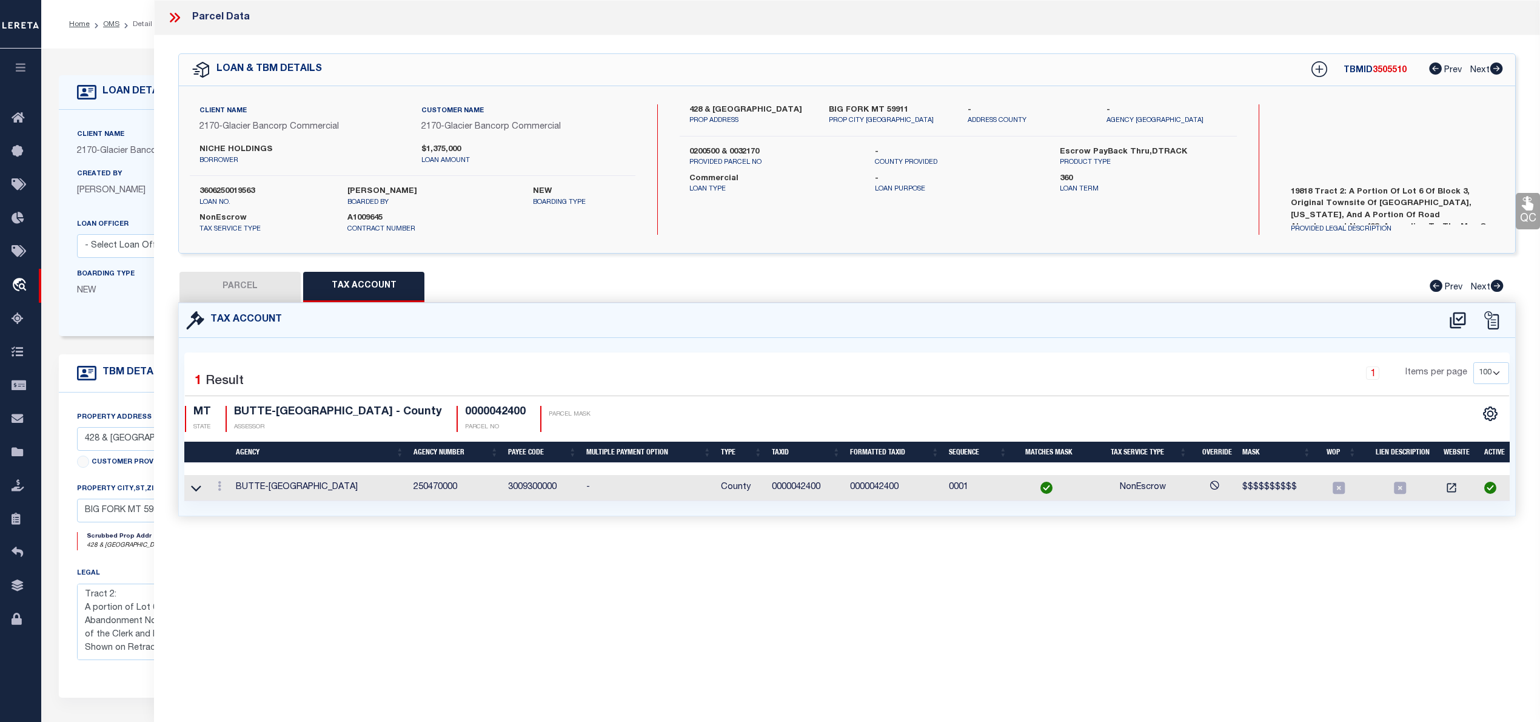
scroll to position [0, 0]
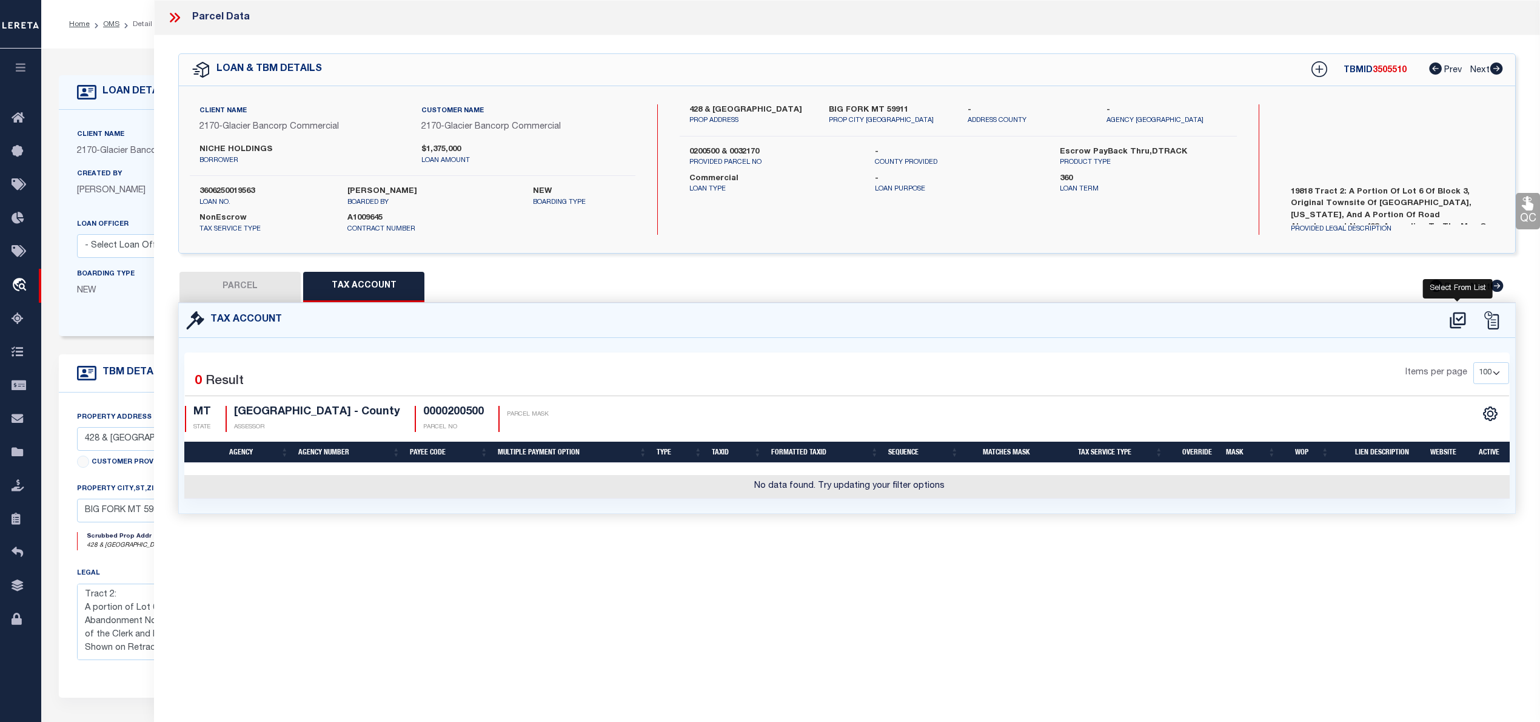
click at [1453, 324] on icon at bounding box center [1458, 319] width 20 height 19
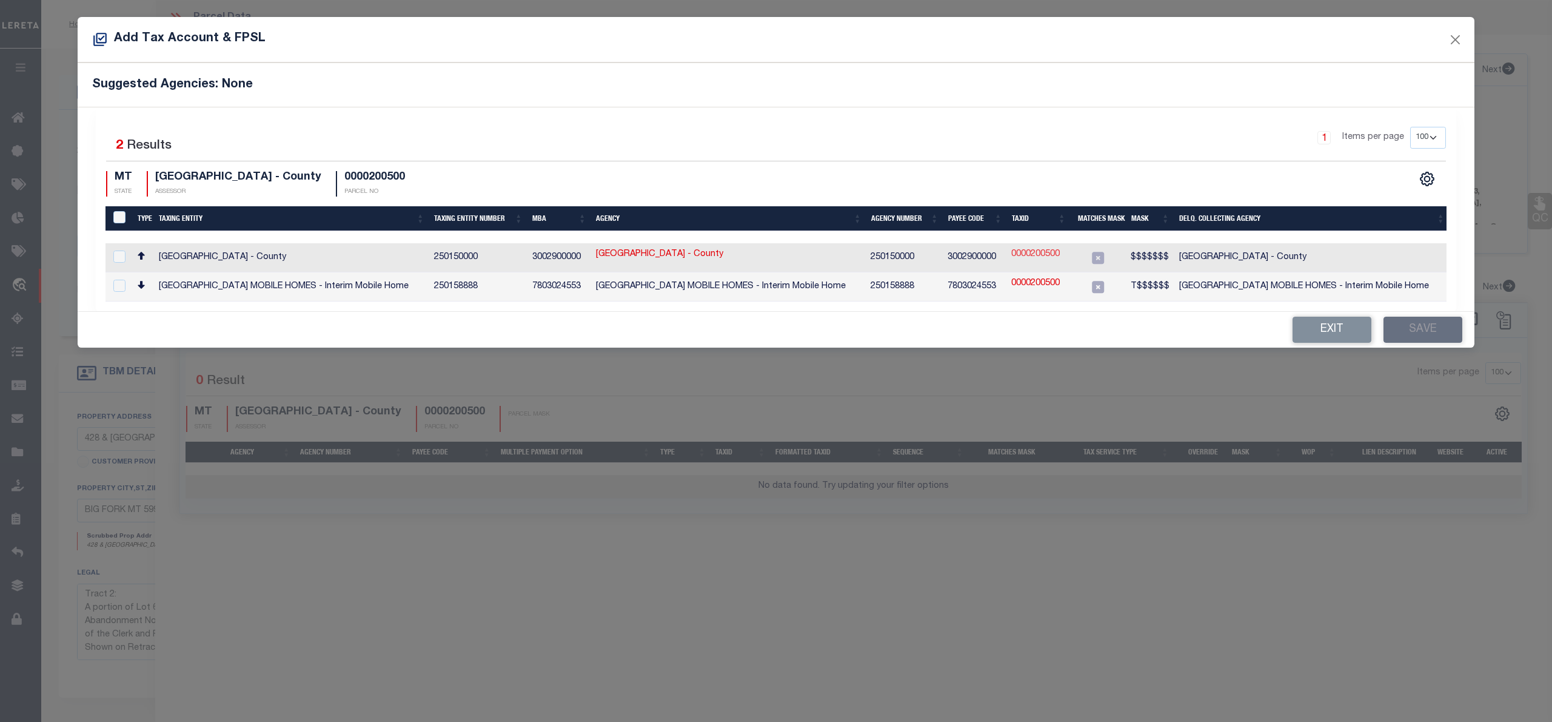
click at [1058, 253] on link "0000200500" at bounding box center [1036, 254] width 49 height 13
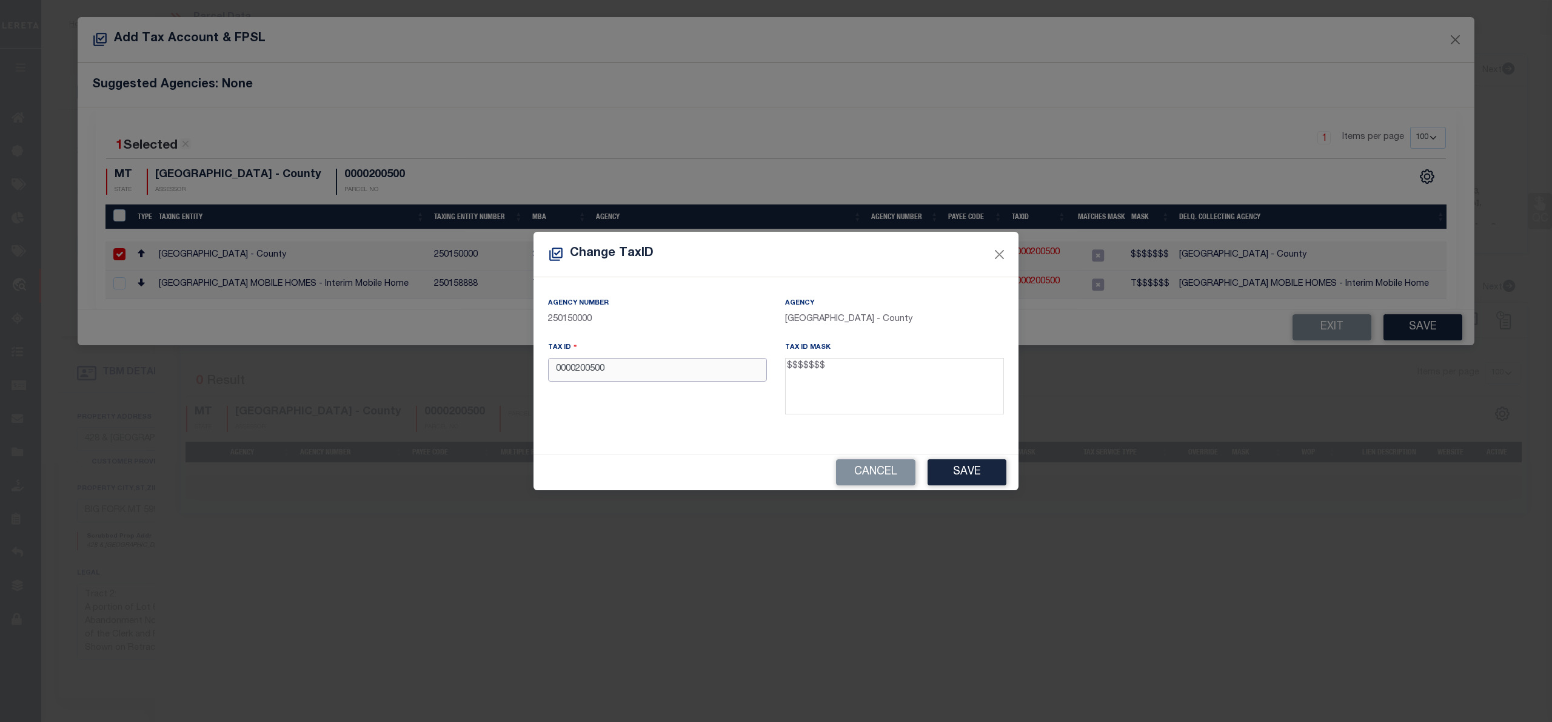
drag, startPoint x: 576, startPoint y: 369, endPoint x: 540, endPoint y: 382, distance: 38.6
click at [540, 382] on div "Tax ID 0000200500" at bounding box center [657, 380] width 237 height 79
click at [970, 469] on button "Save" at bounding box center [967, 472] width 79 height 26
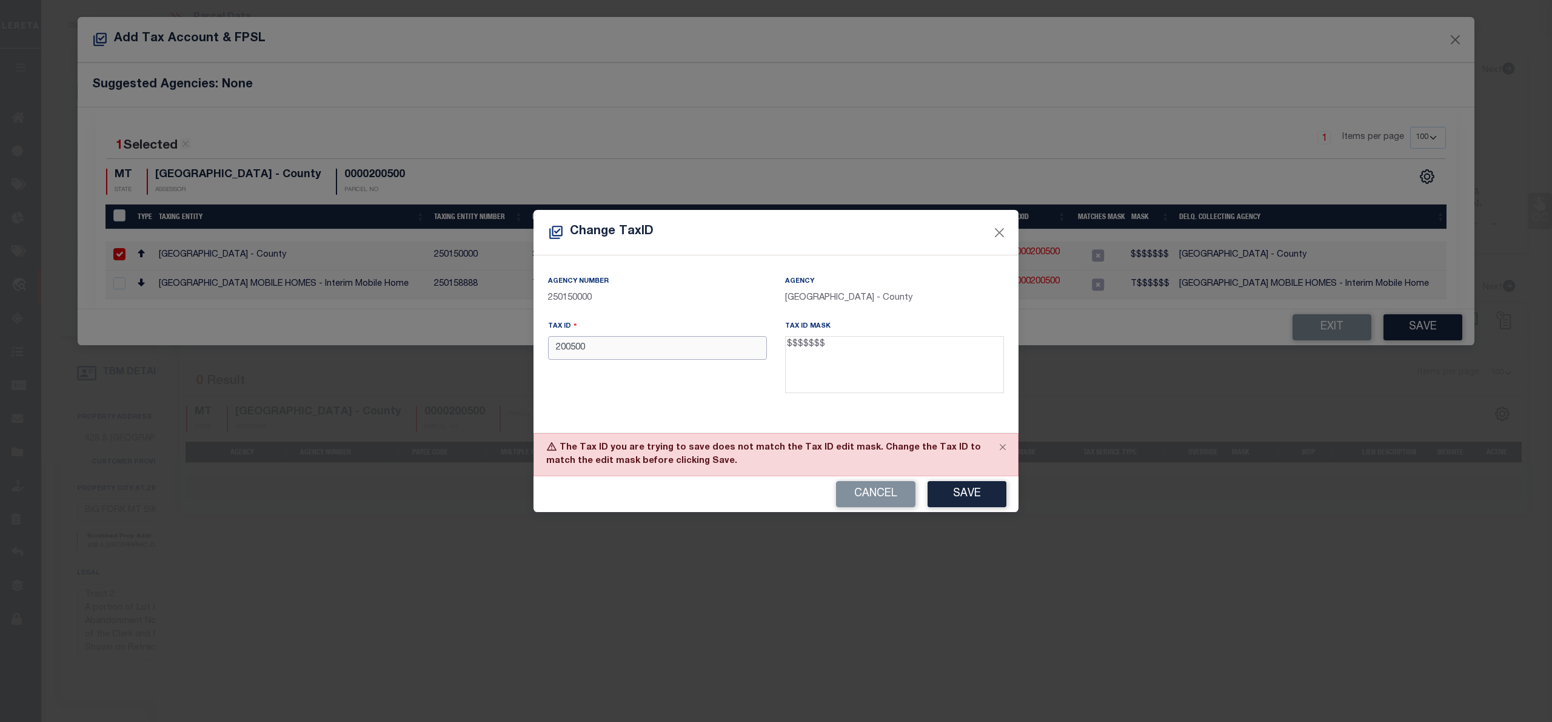
click at [552, 350] on input "200500" at bounding box center [657, 348] width 219 height 24
click at [952, 482] on button "Save" at bounding box center [967, 494] width 79 height 26
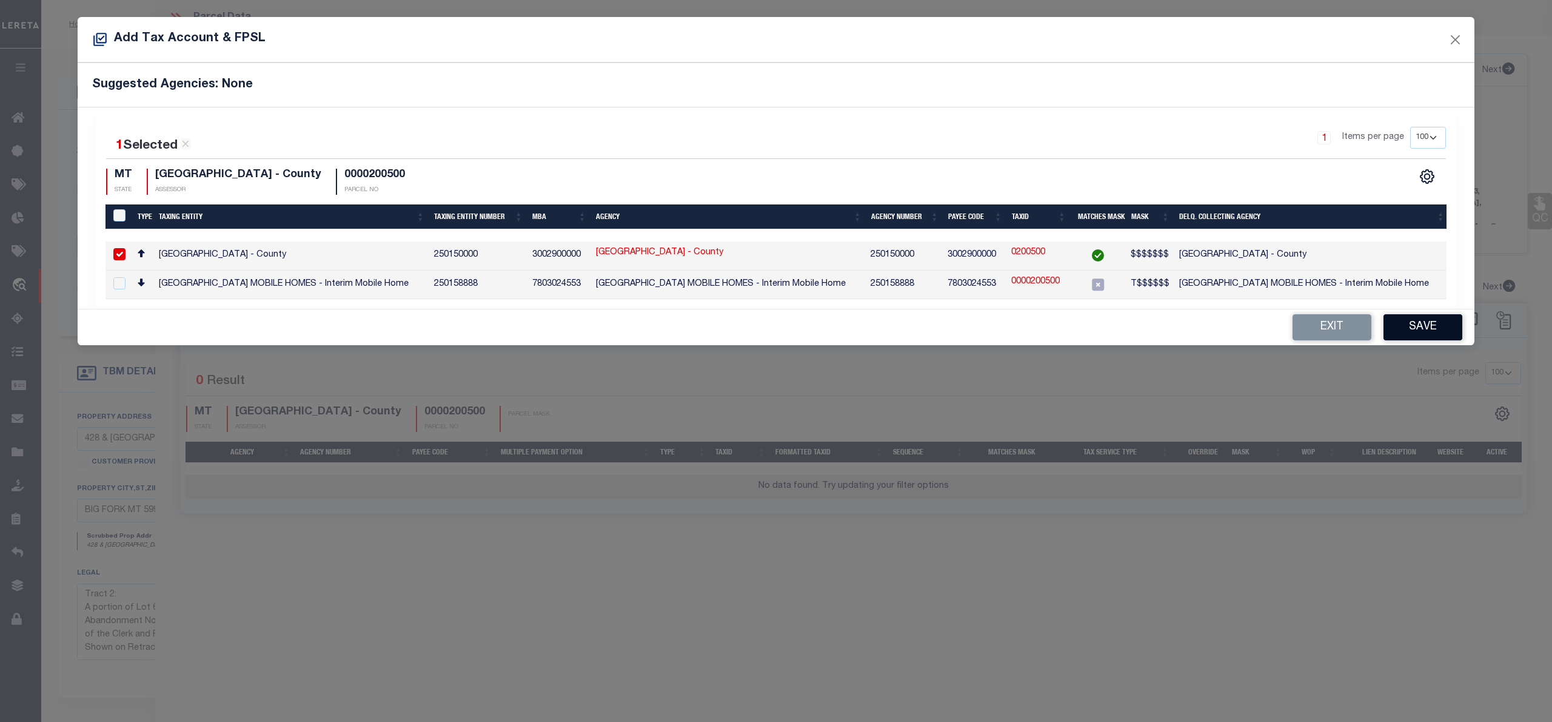
click at [1459, 320] on button "Save" at bounding box center [1423, 327] width 79 height 26
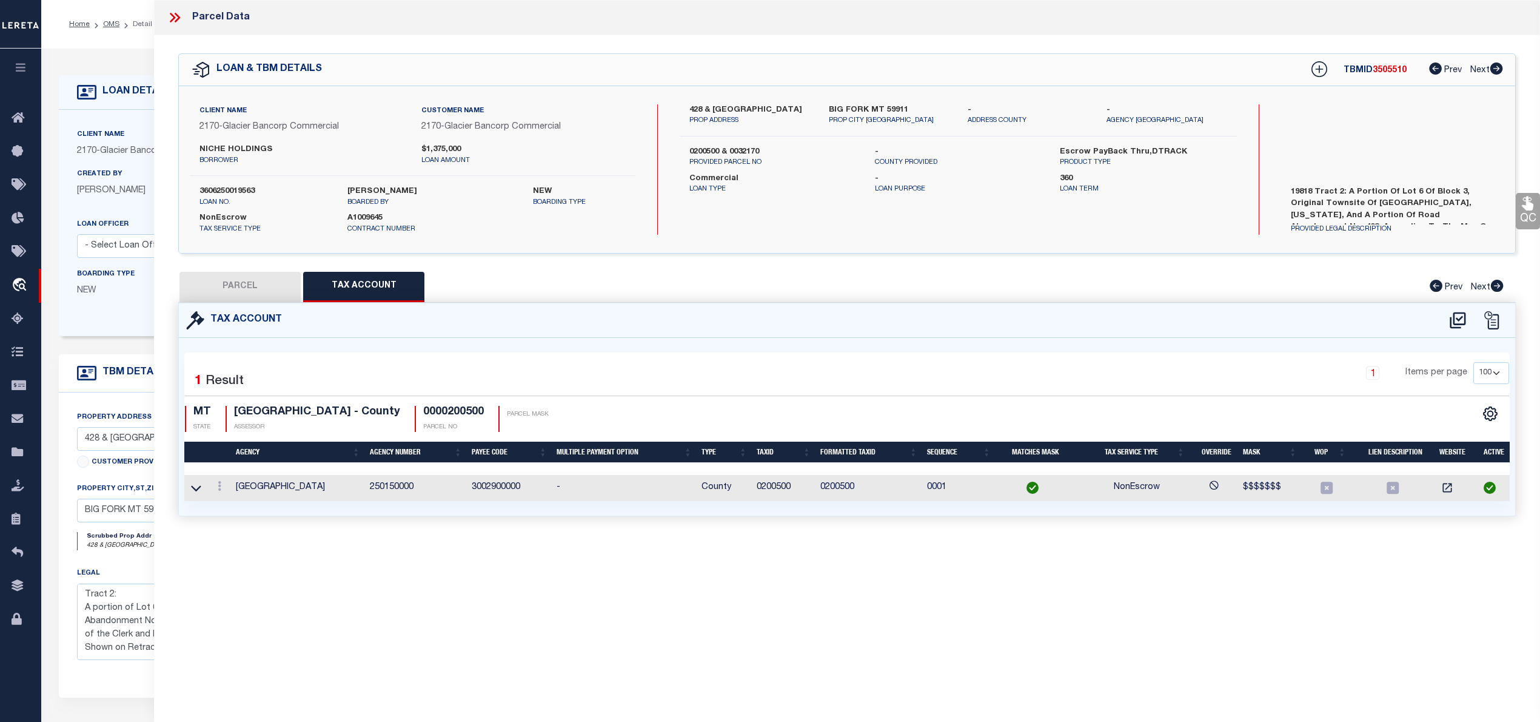
click at [222, 287] on button "PARCEL" at bounding box center [240, 287] width 121 height 30
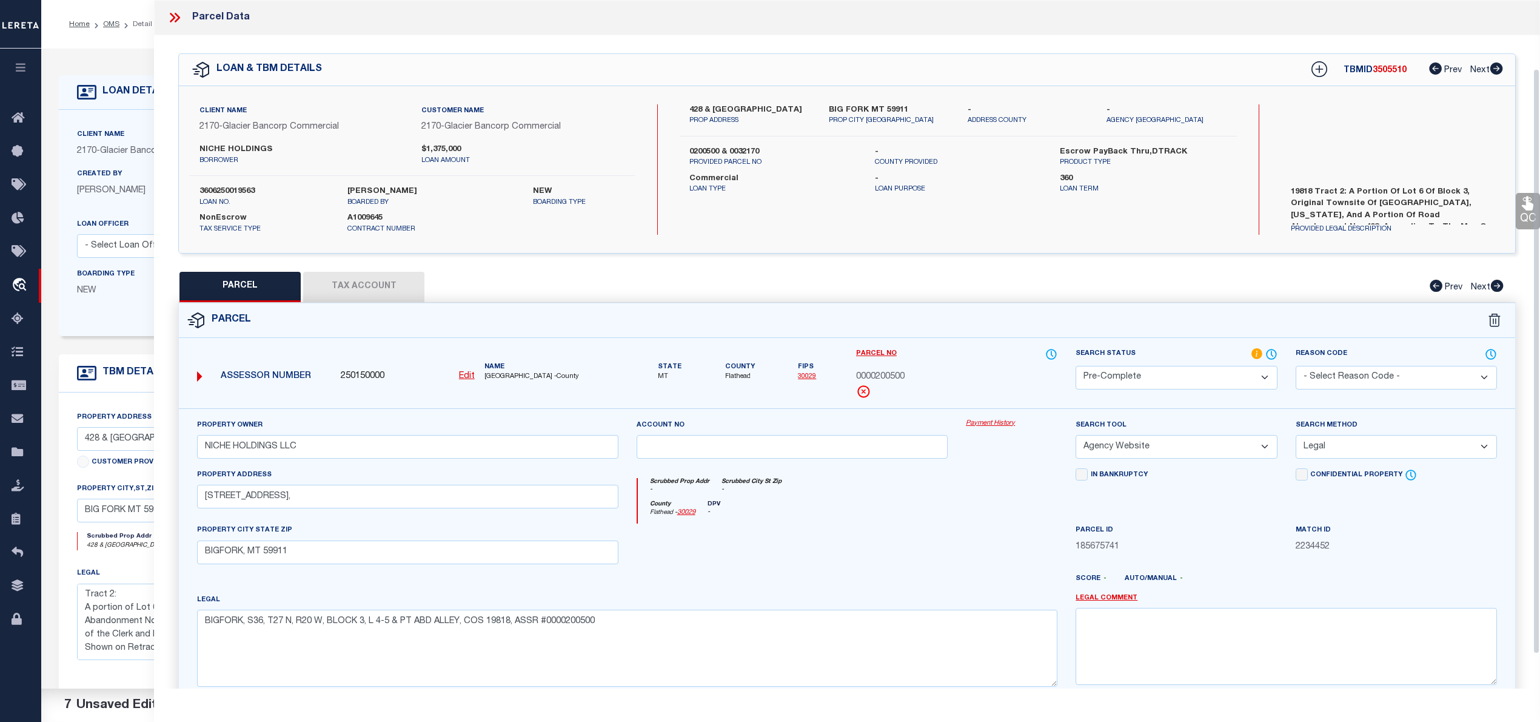
scroll to position [121, 0]
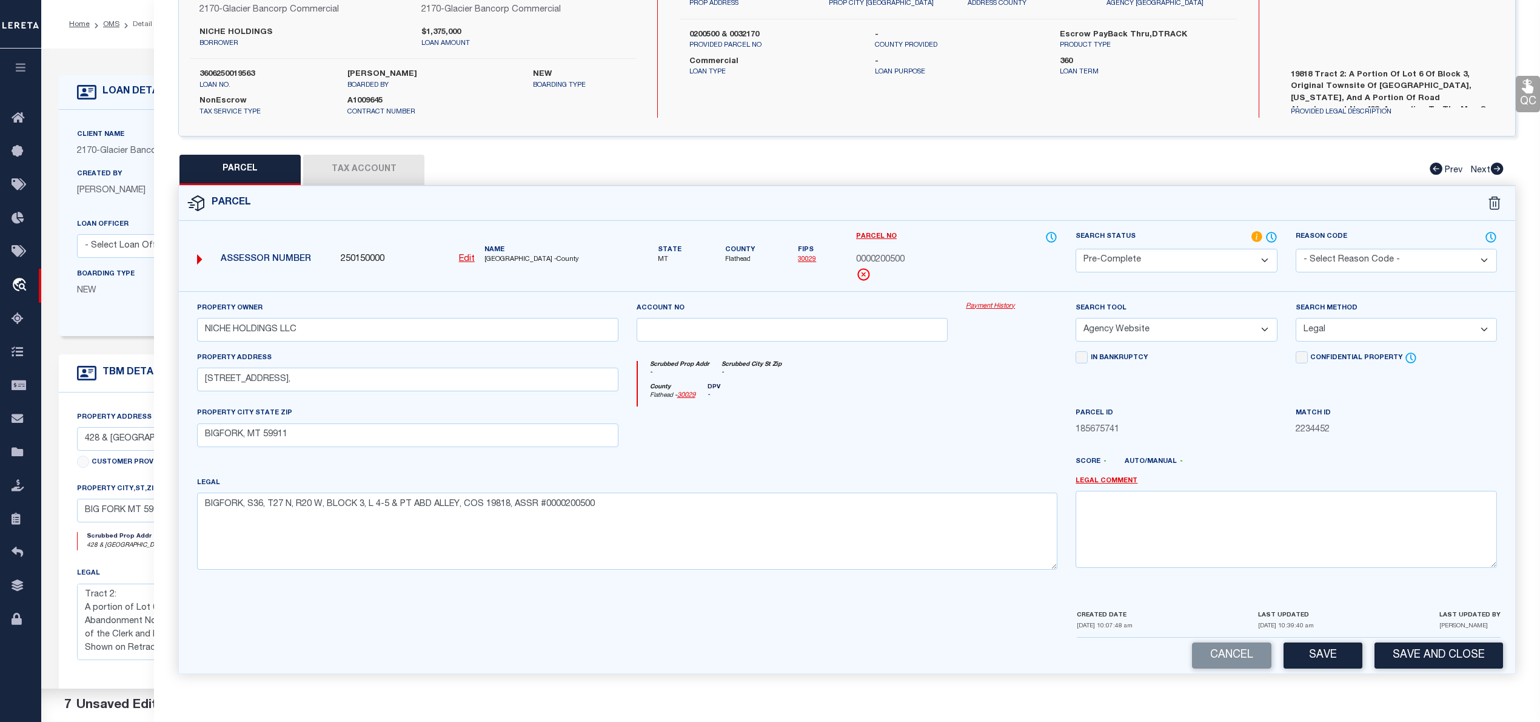
click at [386, 156] on button "Tax Account" at bounding box center [363, 170] width 121 height 30
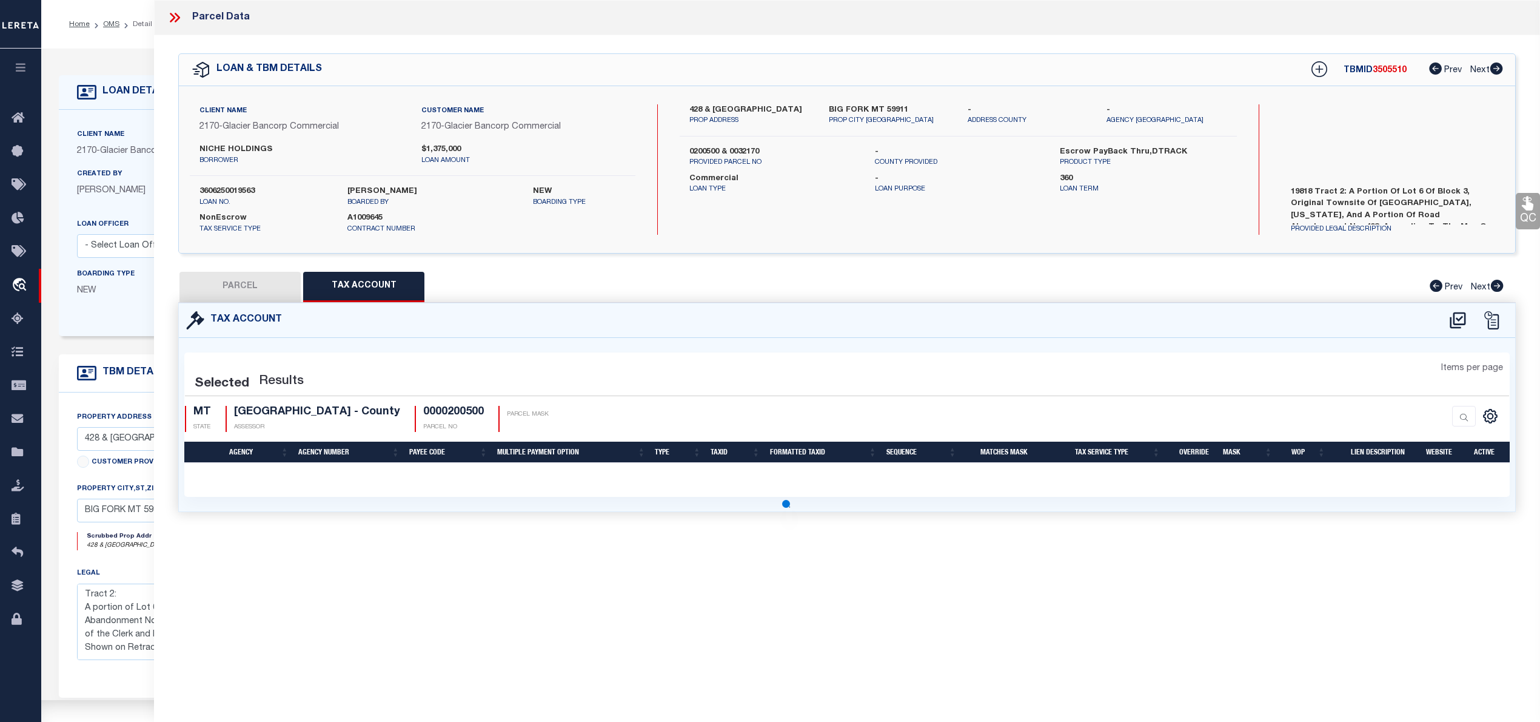
scroll to position [0, 0]
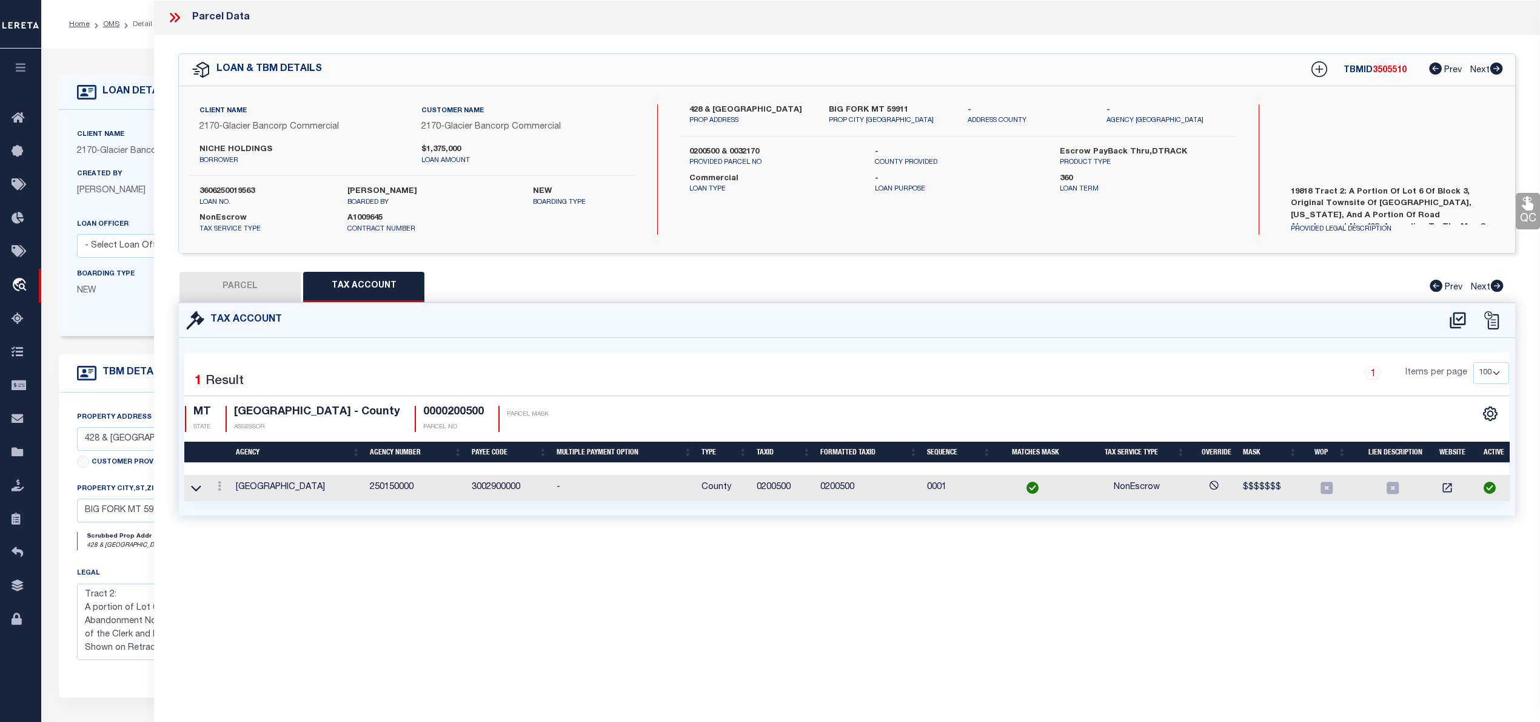
click at [258, 280] on button "PARCEL" at bounding box center [240, 287] width 121 height 30
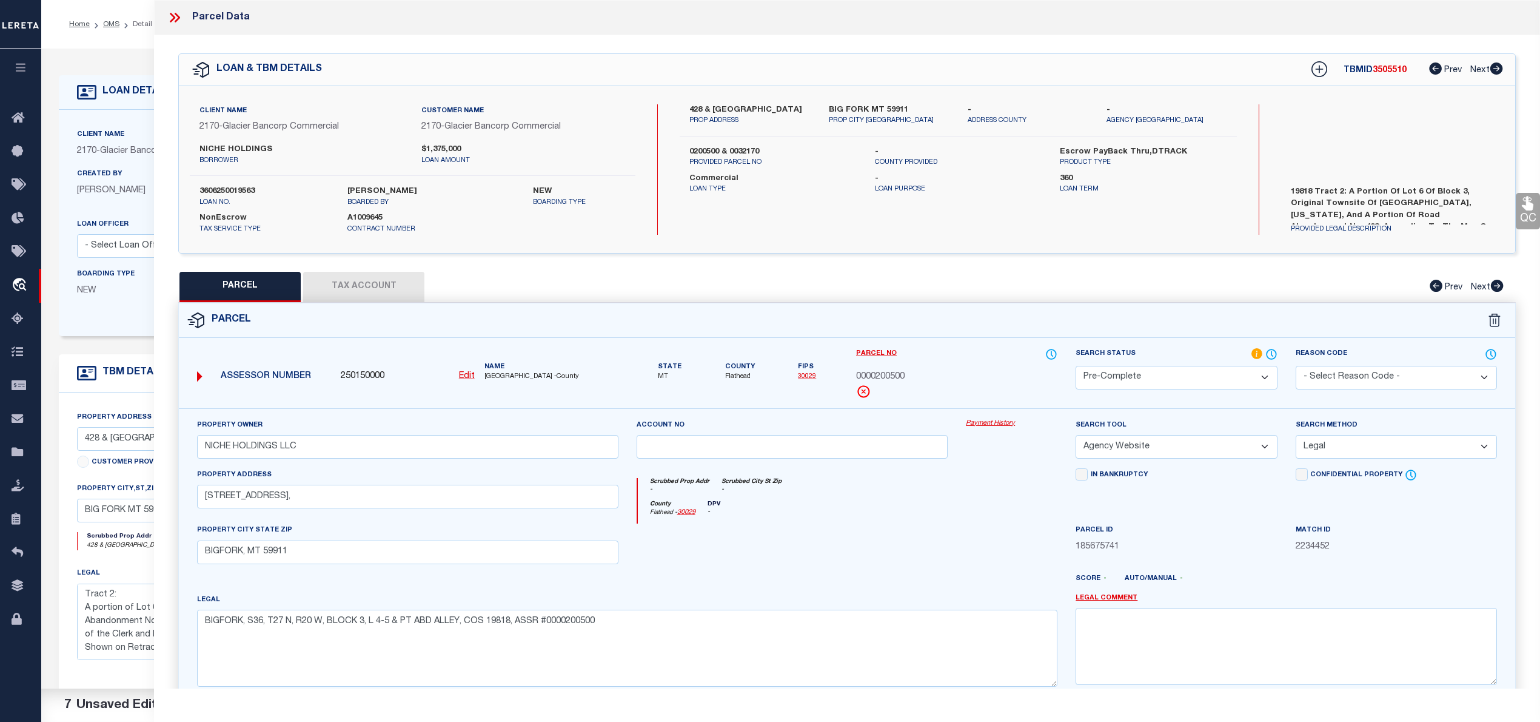
scroll to position [121, 0]
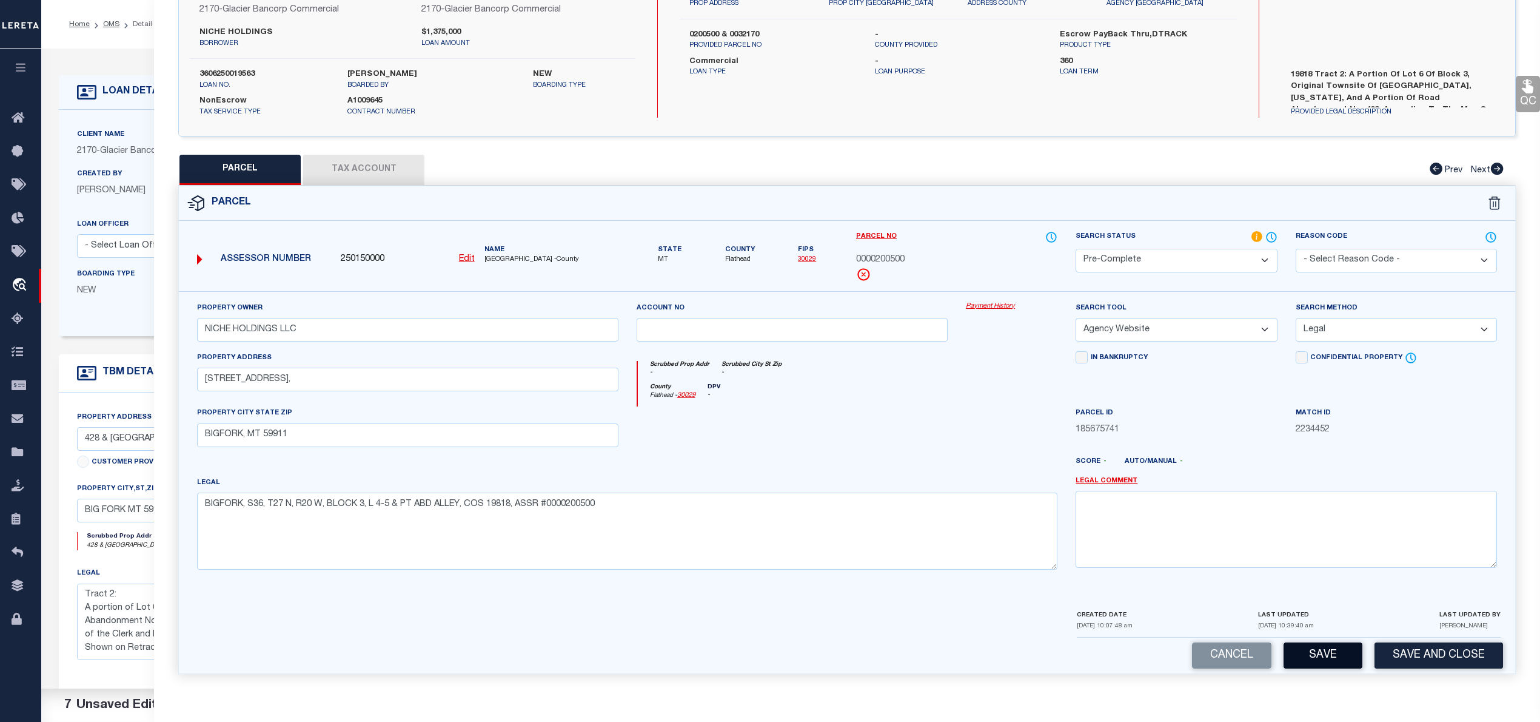
click at [1324, 651] on button "Save" at bounding box center [1323, 655] width 79 height 26
click at [1337, 663] on button "Save" at bounding box center [1323, 655] width 79 height 26
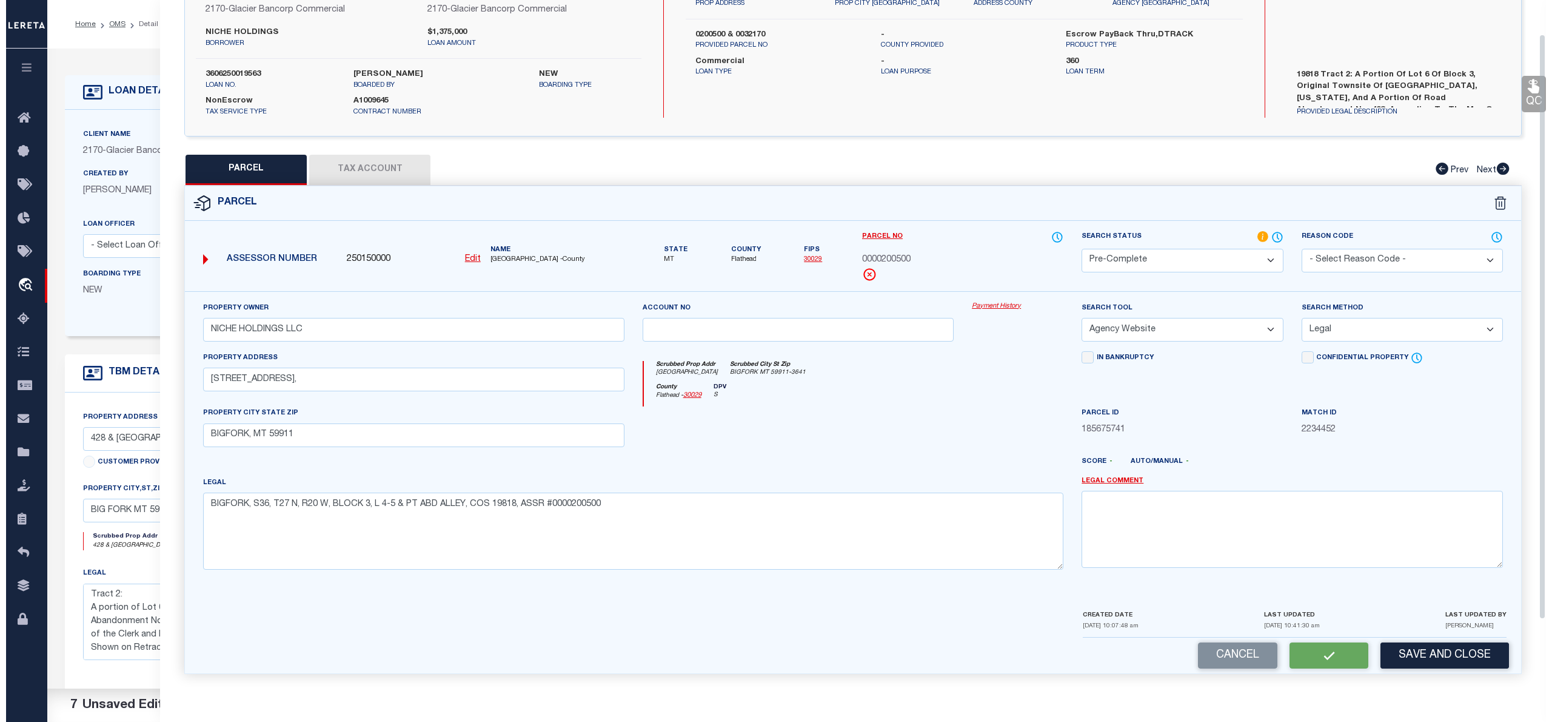
scroll to position [0, 0]
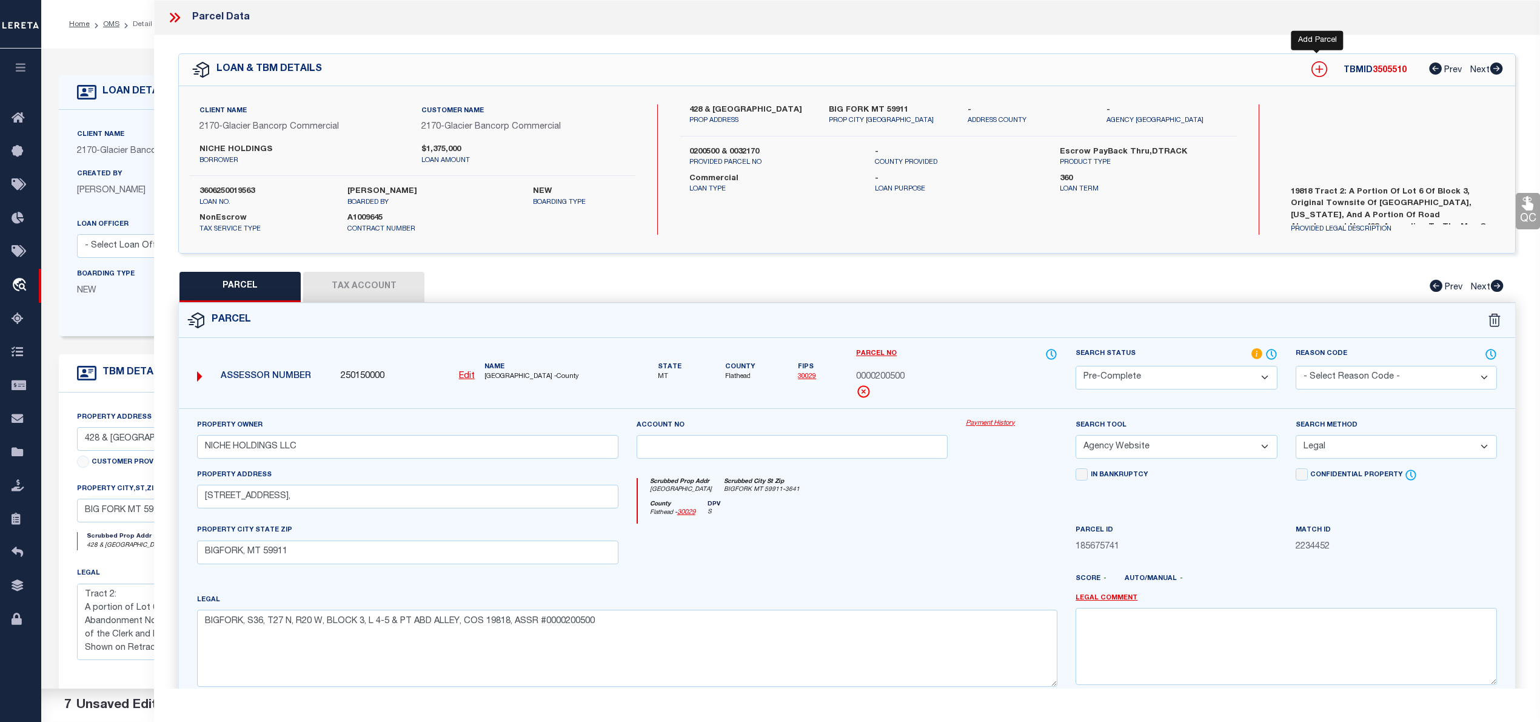
click at [1316, 69] on icon at bounding box center [1320, 69] width 8 height 8
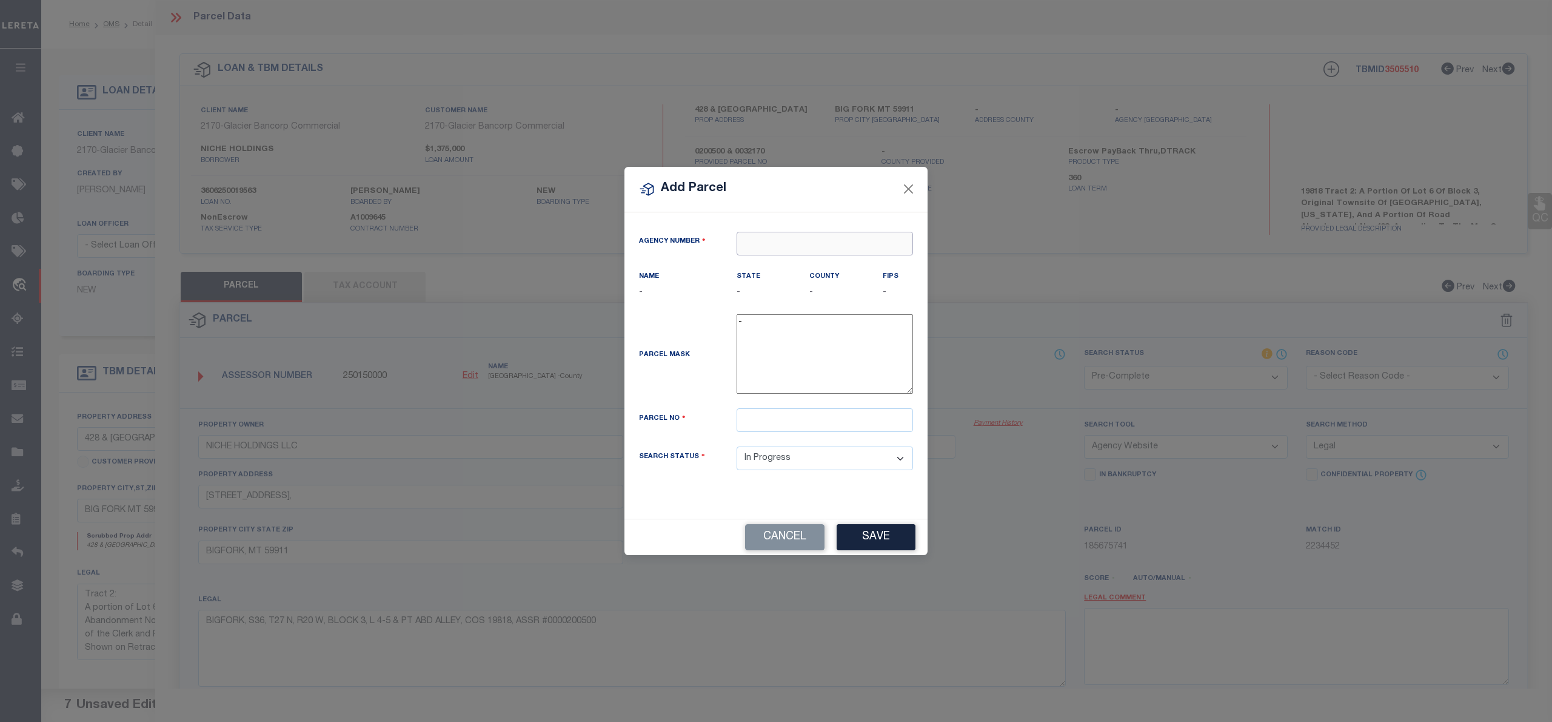
click at [758, 238] on input "text" at bounding box center [825, 244] width 176 height 24
click at [803, 267] on div "250150000 : FLATHEAD COUNTY" at bounding box center [824, 272] width 175 height 35
click at [777, 422] on input "text" at bounding box center [825, 420] width 176 height 24
click at [770, 432] on input "text" at bounding box center [825, 420] width 176 height 24
paste input "0000032170"
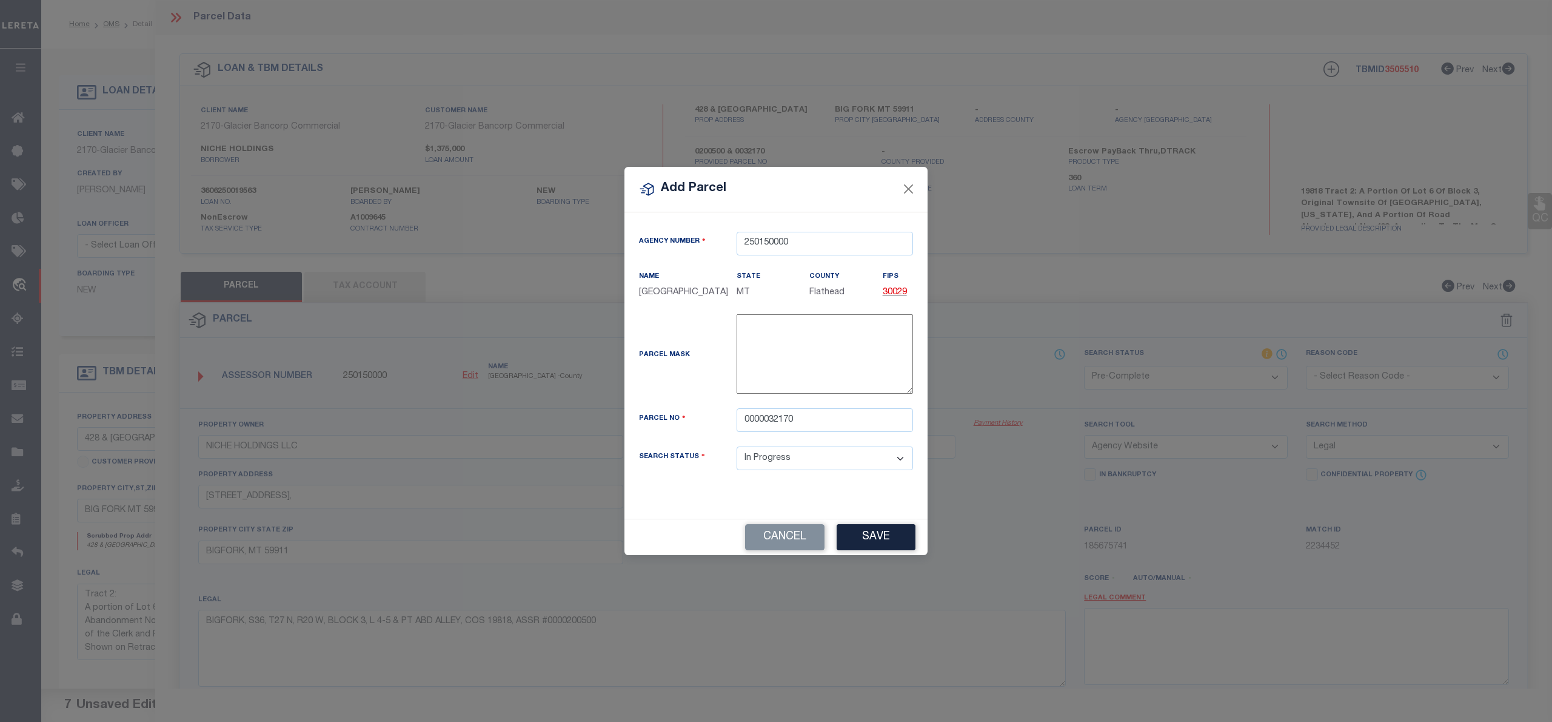
click at [866, 543] on button "Save" at bounding box center [876, 537] width 79 height 26
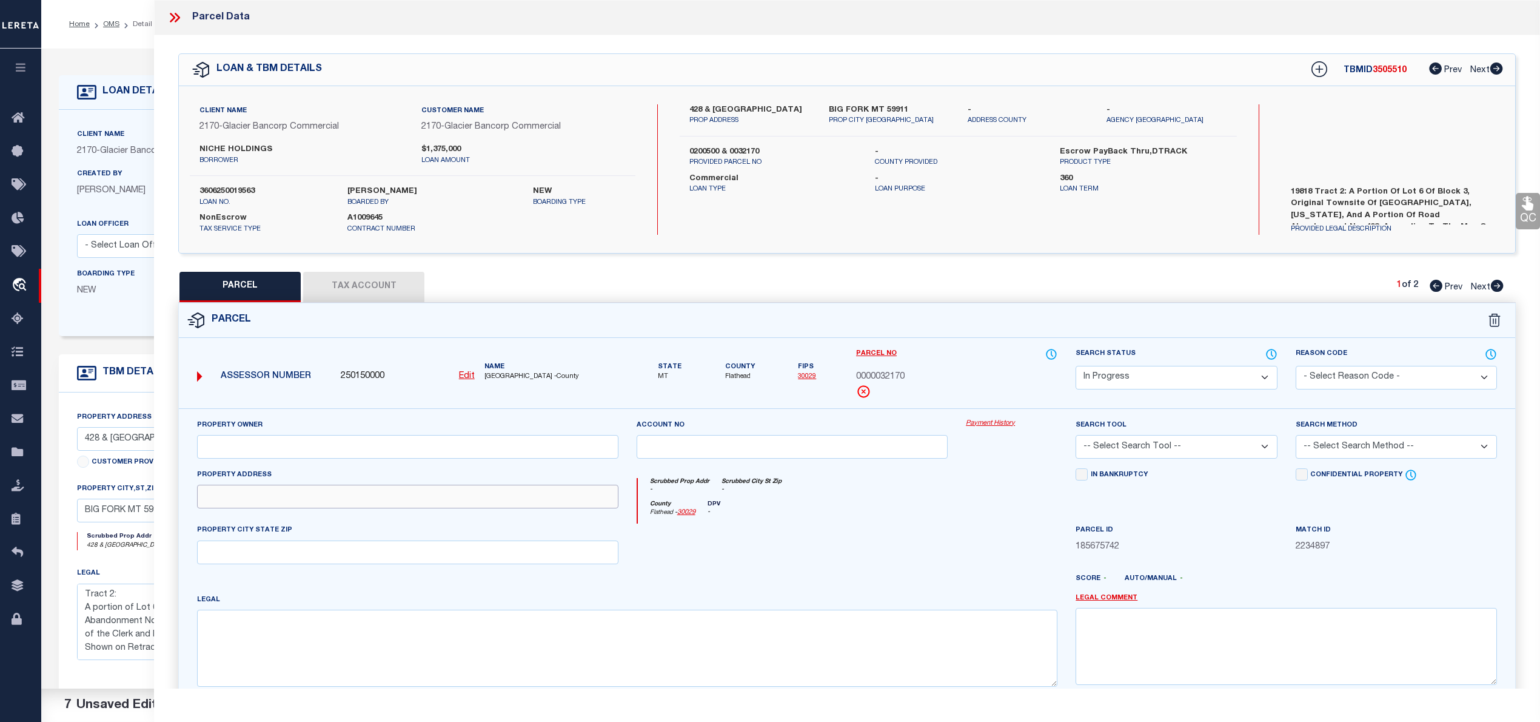
click at [354, 508] on input "text" at bounding box center [407, 497] width 421 height 24
paste input "448 ELECTRIC AVE, BIGFORK, MT 59911"
drag, startPoint x: 287, startPoint y: 497, endPoint x: 418, endPoint y: 497, distance: 131.0
click at [418, 497] on input "448 ELECTRIC AVE, BIGFORK, MT 59911" at bounding box center [407, 497] width 421 height 24
click at [354, 549] on input "text" at bounding box center [407, 552] width 421 height 24
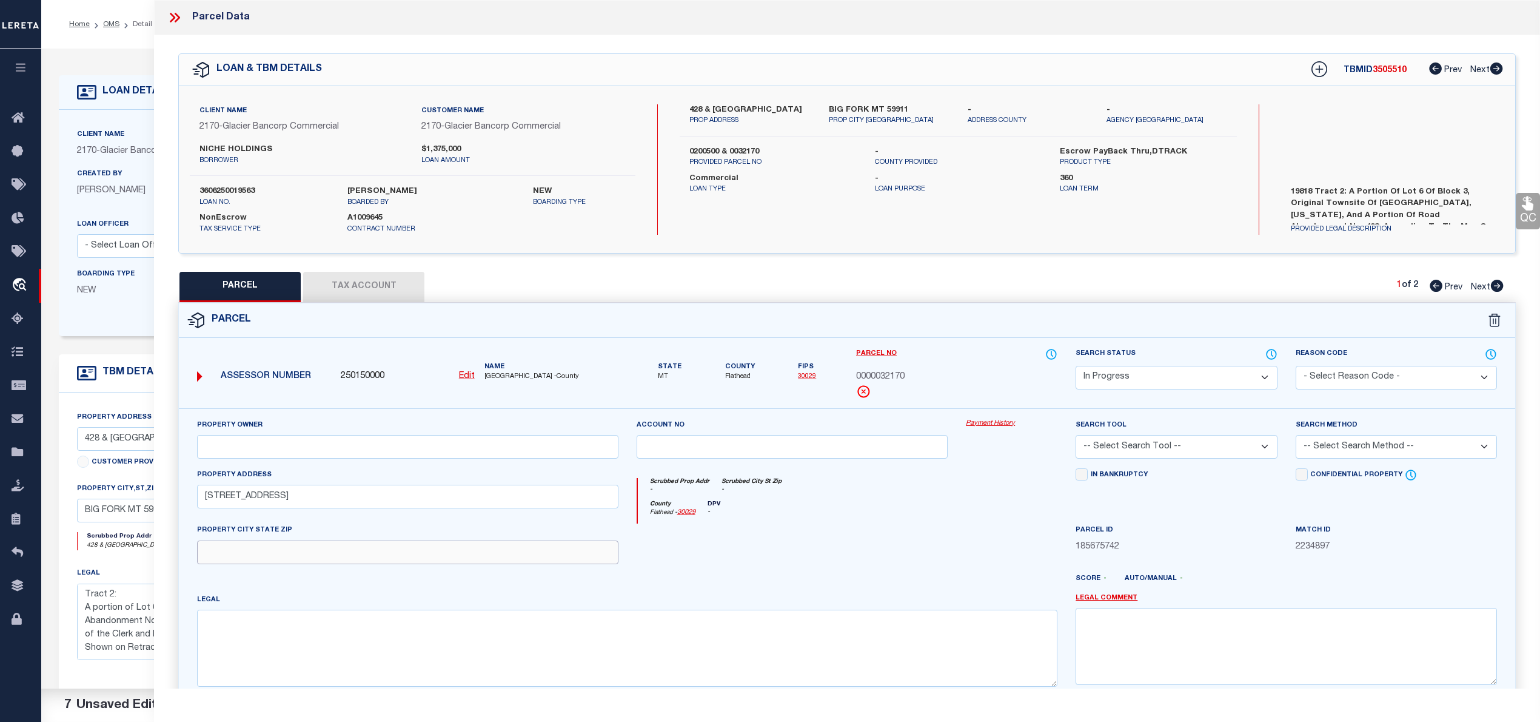
paste input "BIGFORK, MT 59911"
click at [491, 613] on div "Legal" at bounding box center [627, 639] width 861 height 93
click at [490, 622] on textarea at bounding box center [627, 647] width 861 height 76
paste textarea "BIGFORK, S36, T27 N, R20 W, BLOCK 3, LOT 6 EX A & ABD ALLEY, COS 19818, ASSR #0…"
click at [406, 447] on input "text" at bounding box center [407, 447] width 421 height 24
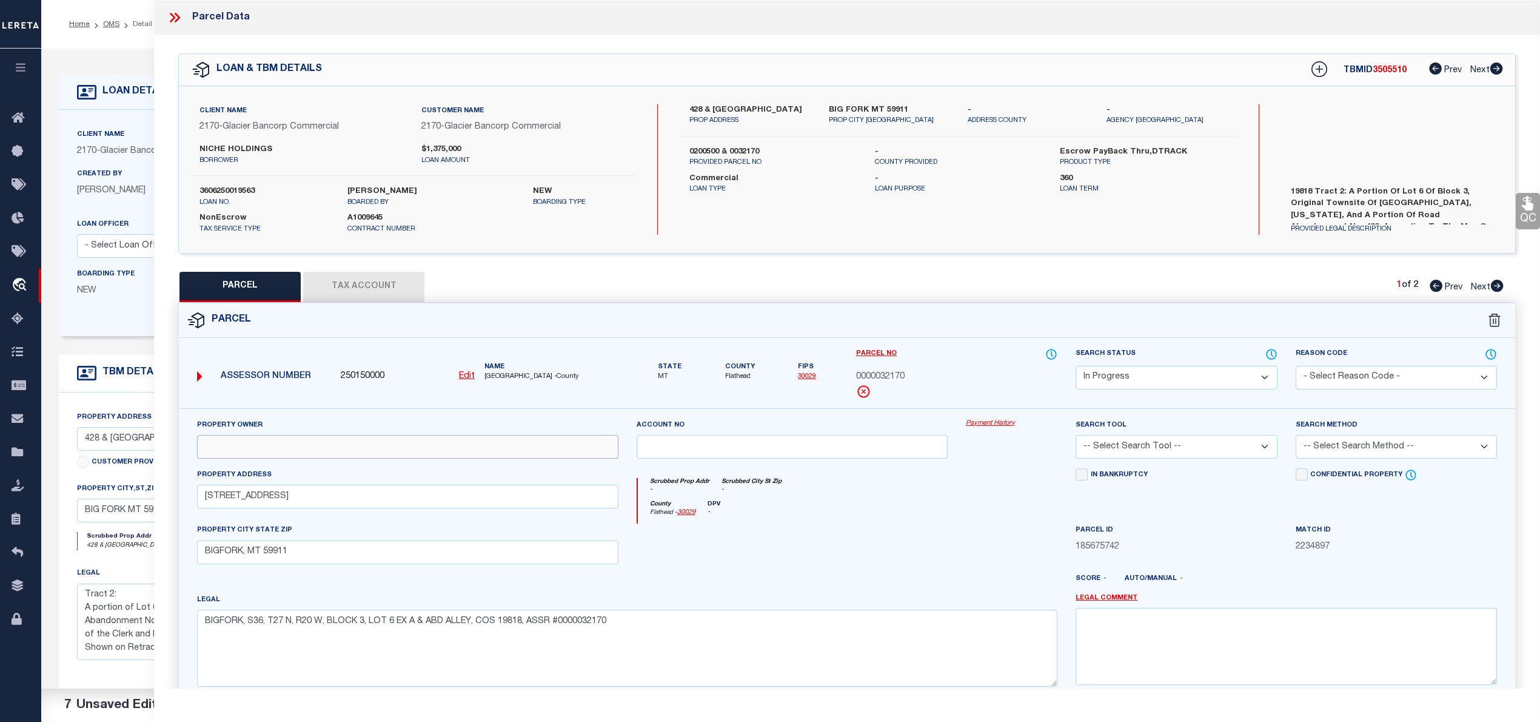
paste input "NICHE HOLDINGS LLC"
click at [1187, 369] on select "Automated Search Bad Parcel Complete Duplicate Parcel High Dollar Reporting In …" at bounding box center [1176, 378] width 201 height 24
click at [1076, 366] on select "Automated Search Bad Parcel Complete Duplicate Parcel High Dollar Reporting In …" at bounding box center [1176, 378] width 201 height 24
click at [1119, 442] on select "-- Select Search Tool -- 3rd Party Website Agency File Agency Website ATLS CNV-…" at bounding box center [1176, 447] width 201 height 24
click at [1076, 437] on select "-- Select Search Tool -- 3rd Party Website Agency File Agency Website ATLS CNV-…" at bounding box center [1176, 447] width 201 height 24
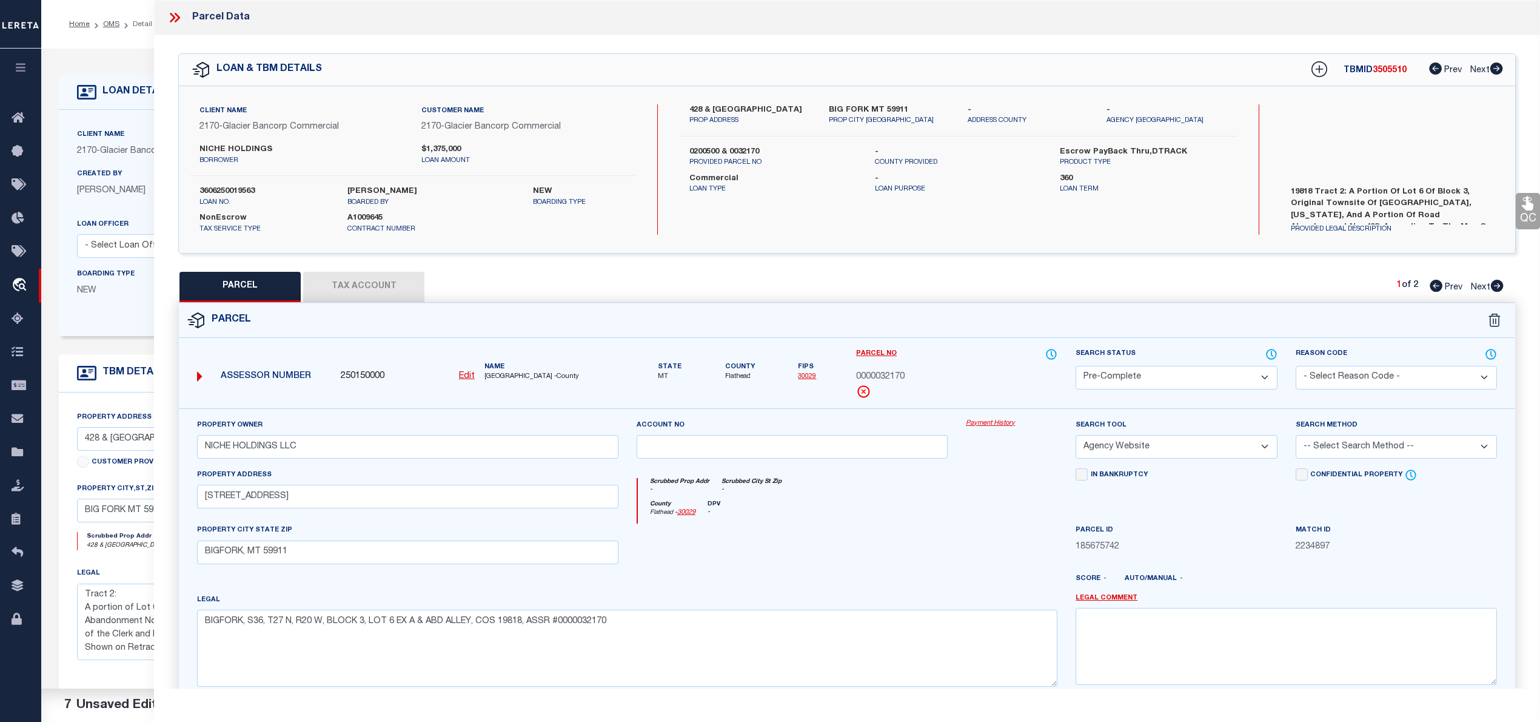
click at [1306, 454] on select "-- Select Search Method -- Property Address Legal Liability Info Provided" at bounding box center [1396, 447] width 201 height 24
click at [1296, 437] on select "-- Select Search Method -- Property Address Legal Liability Info Provided" at bounding box center [1396, 447] width 201 height 24
click at [354, 286] on button "Tax Account" at bounding box center [363, 287] width 121 height 30
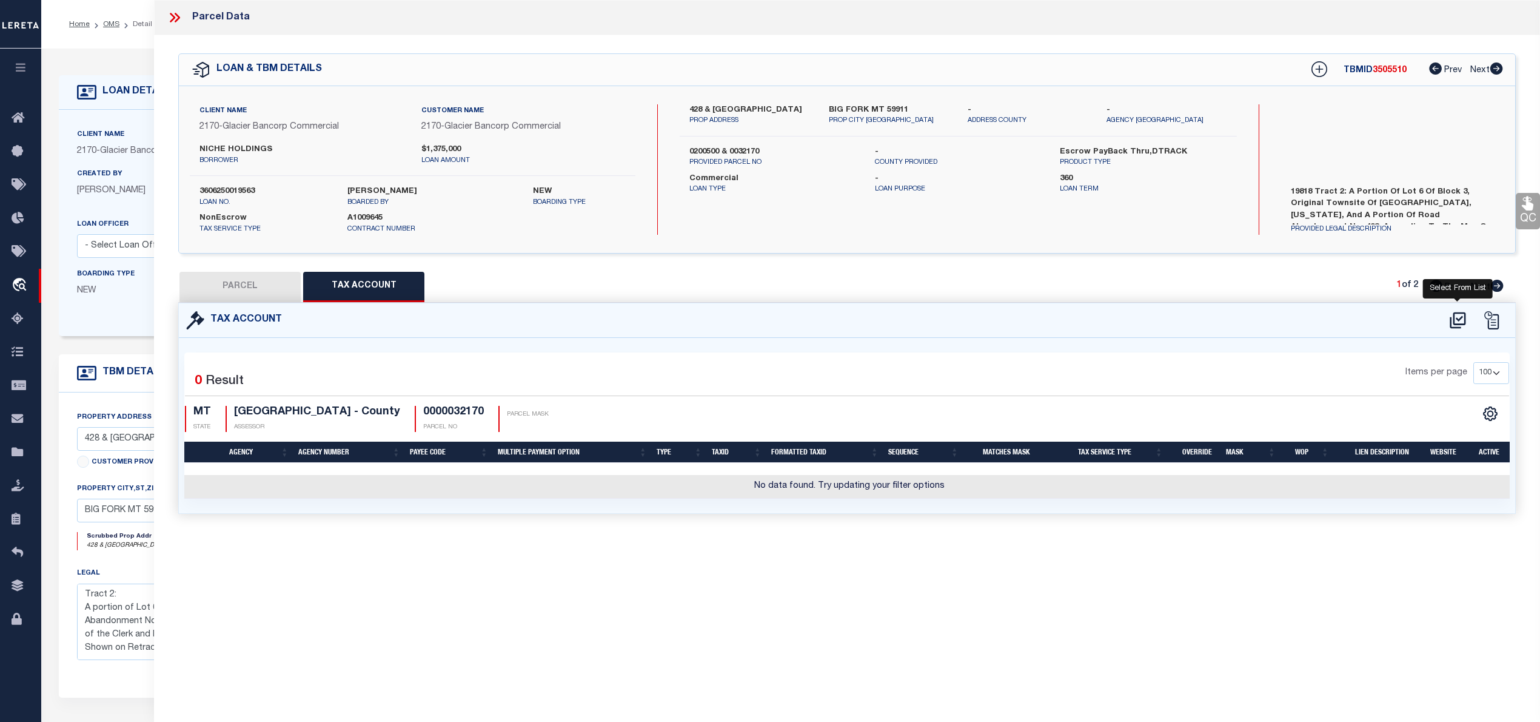
click at [1449, 318] on icon at bounding box center [1458, 319] width 20 height 19
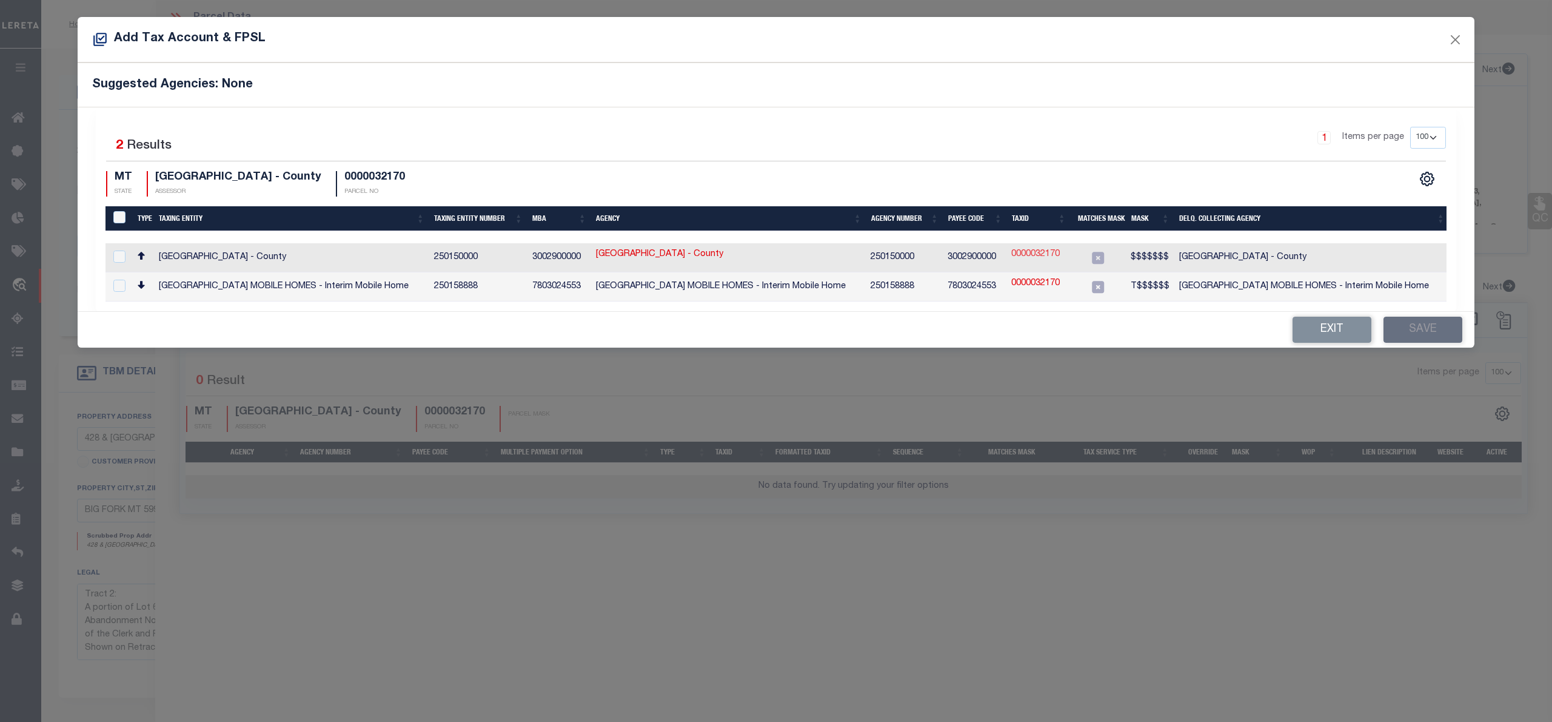
click at [1029, 257] on link "0000032170" at bounding box center [1036, 254] width 49 height 13
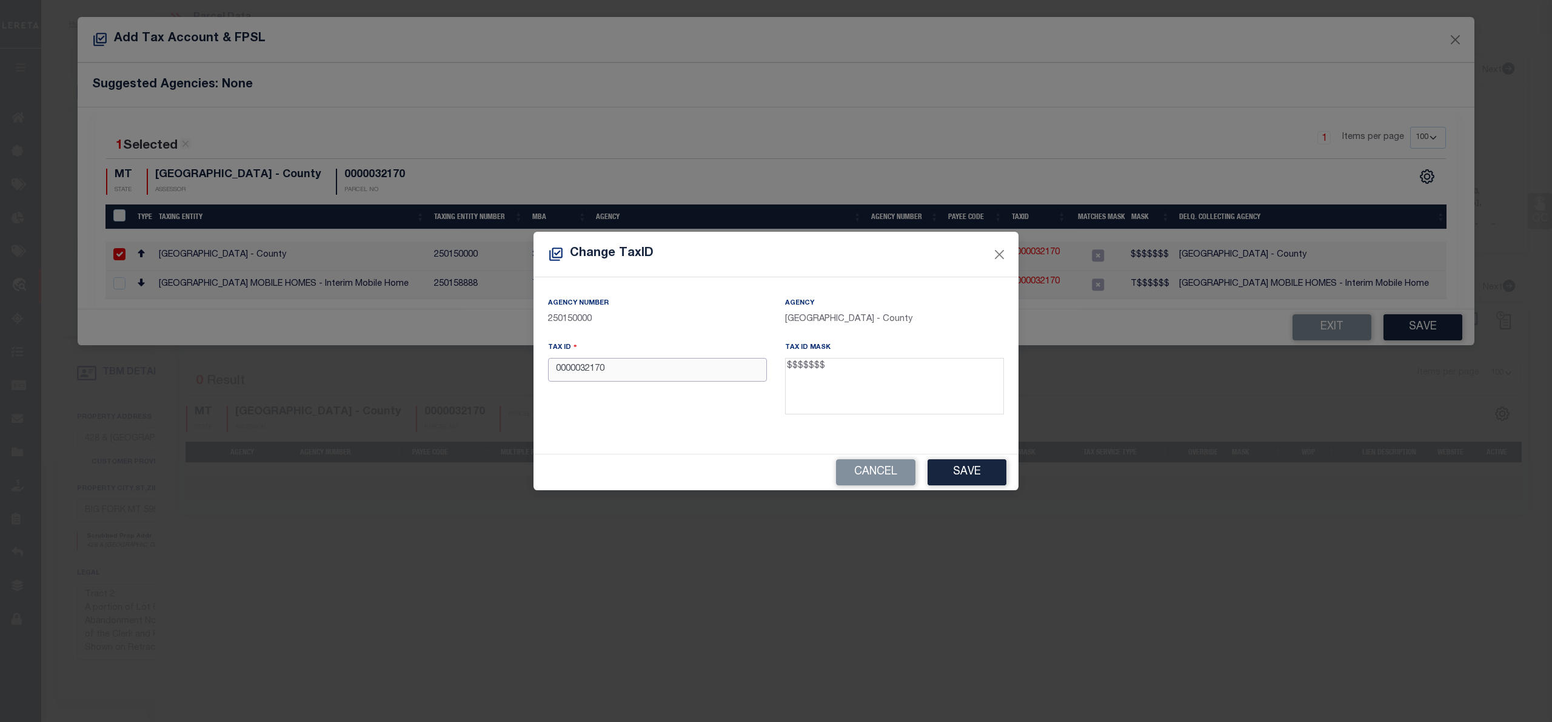
drag, startPoint x: 570, startPoint y: 370, endPoint x: 553, endPoint y: 374, distance: 17.4
click at [553, 374] on input "0000032170" at bounding box center [657, 370] width 219 height 24
click at [975, 468] on button "Save" at bounding box center [967, 472] width 79 height 26
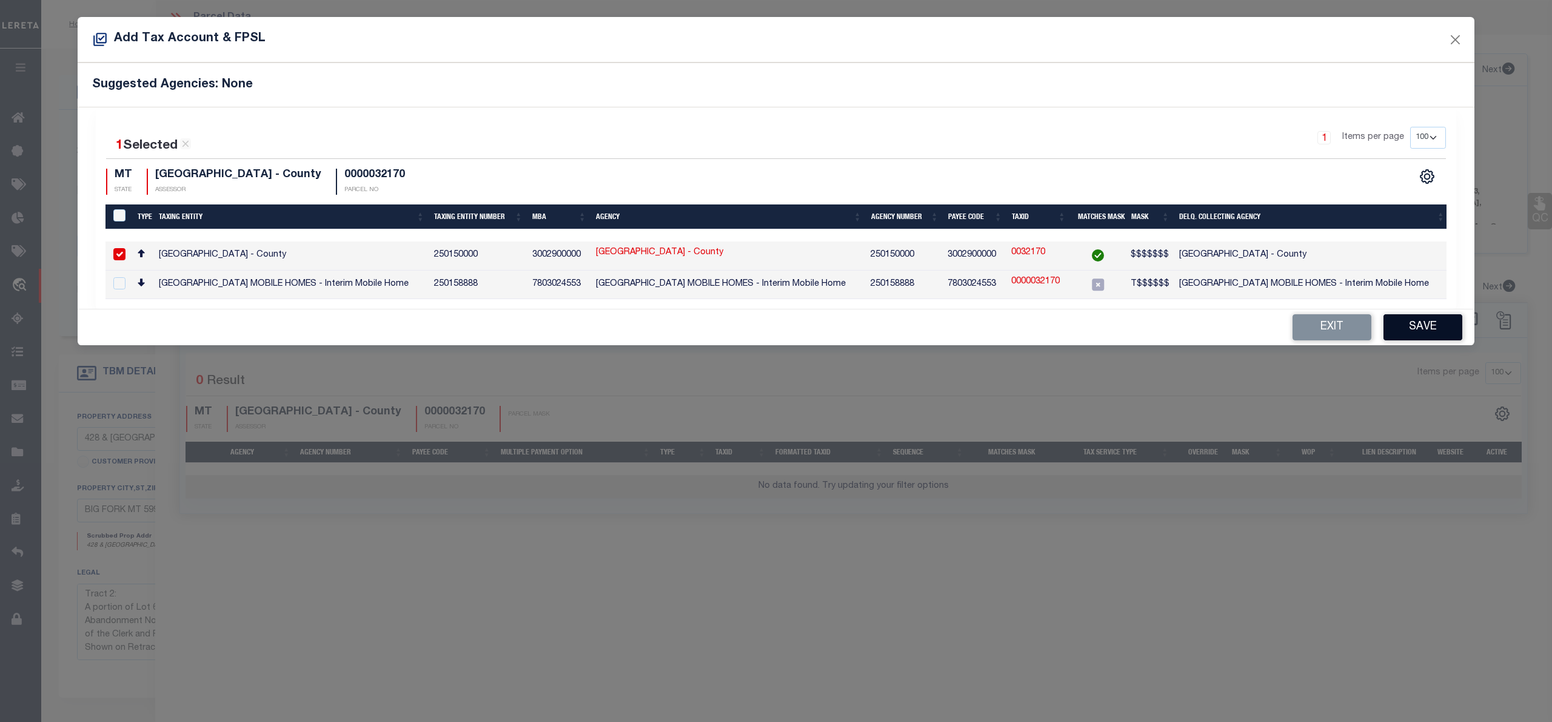
click at [1434, 338] on button "Save" at bounding box center [1423, 327] width 79 height 26
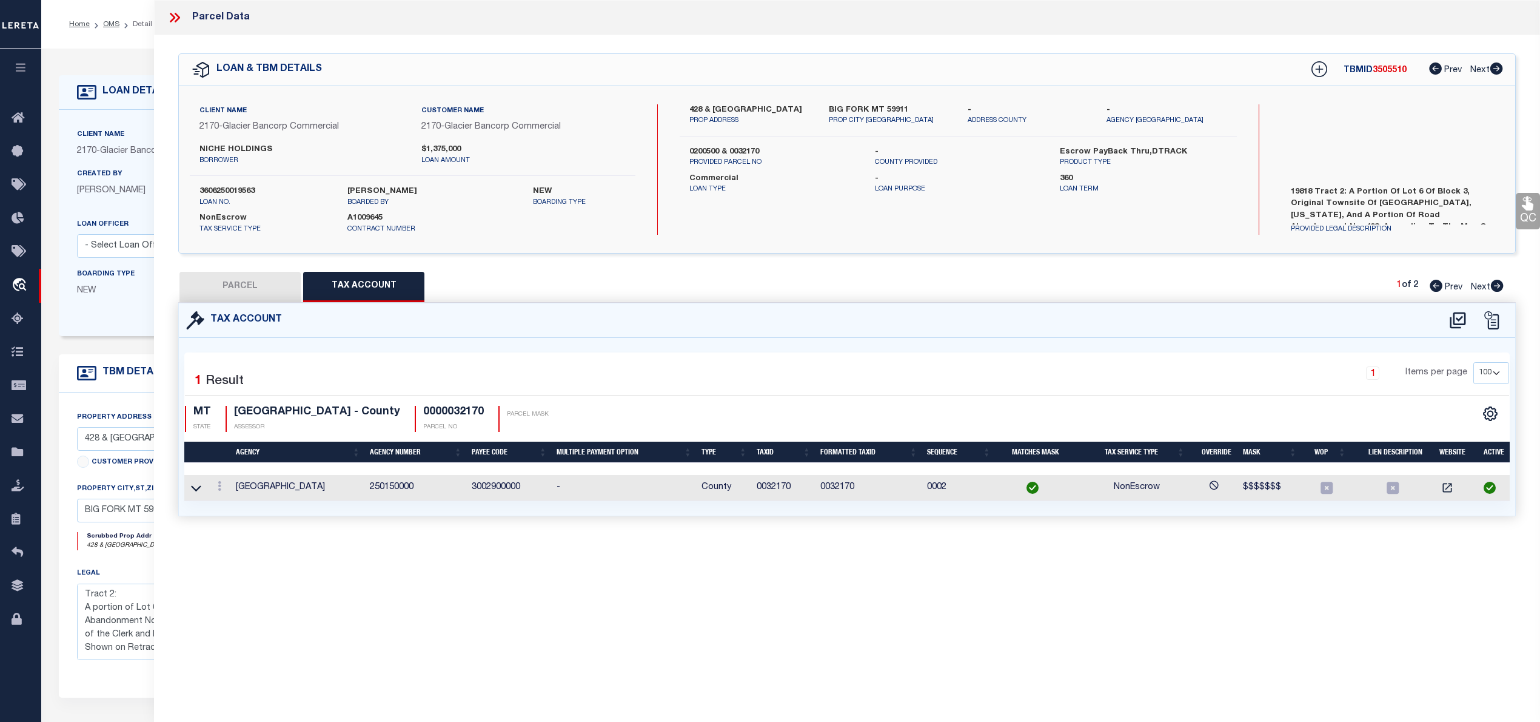
click at [269, 281] on button "PARCEL" at bounding box center [240, 287] width 121 height 30
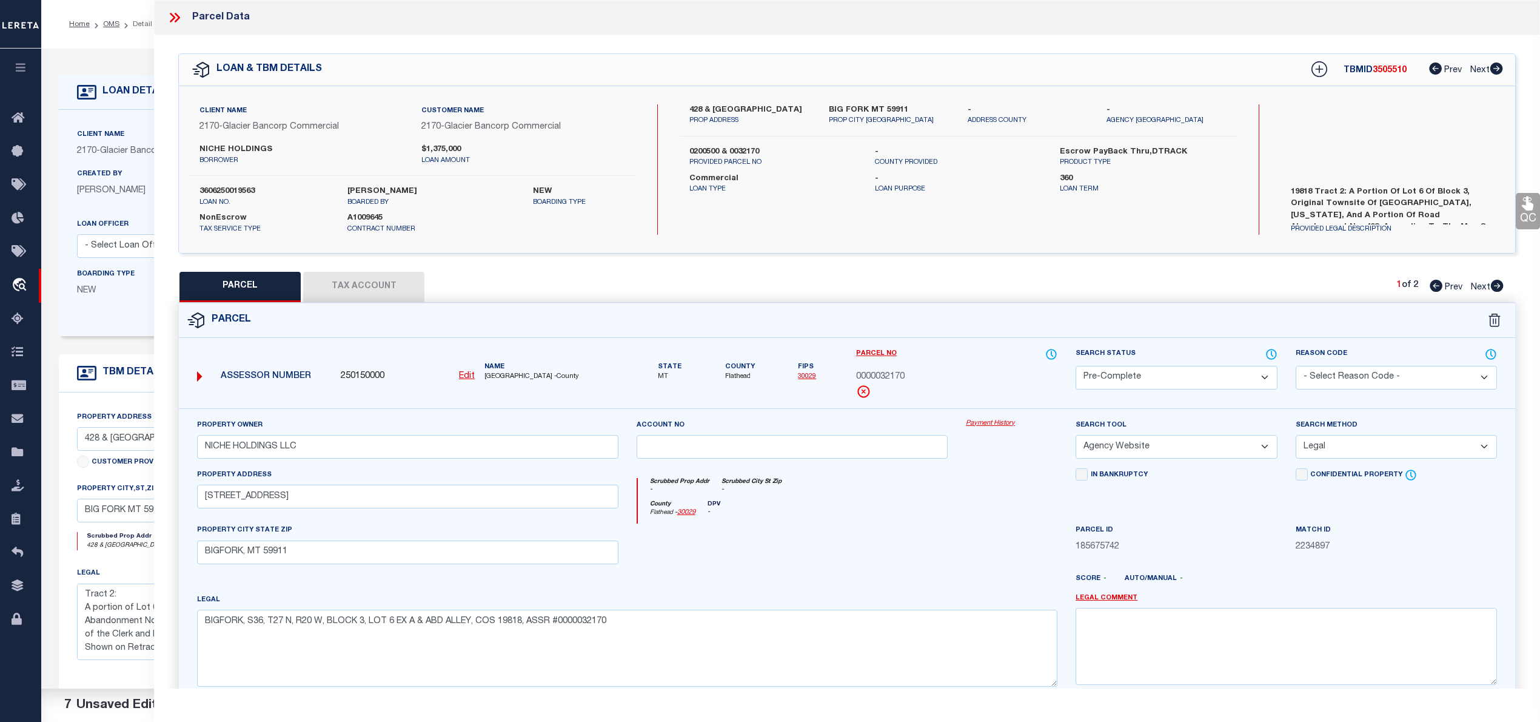
scroll to position [121, 0]
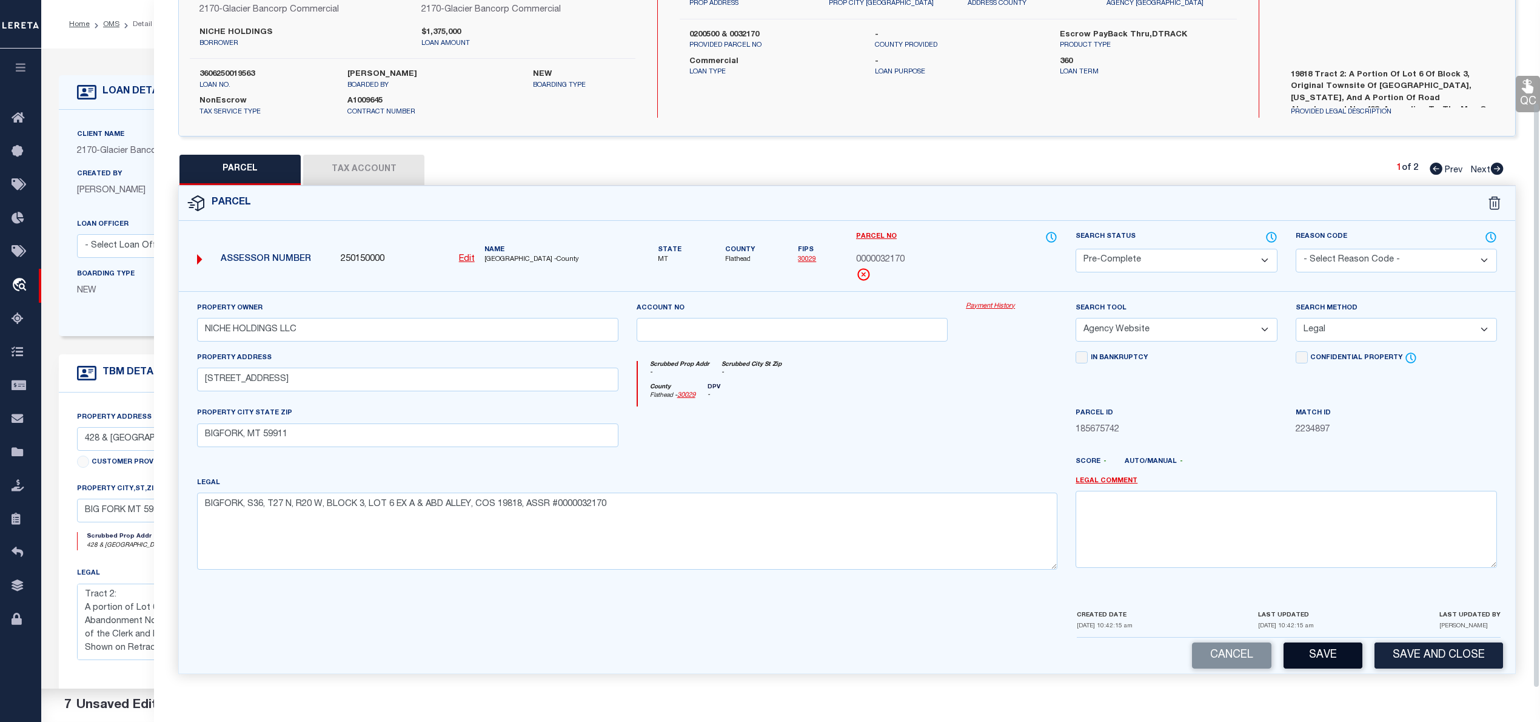
click at [1334, 662] on button "Save" at bounding box center [1323, 655] width 79 height 26
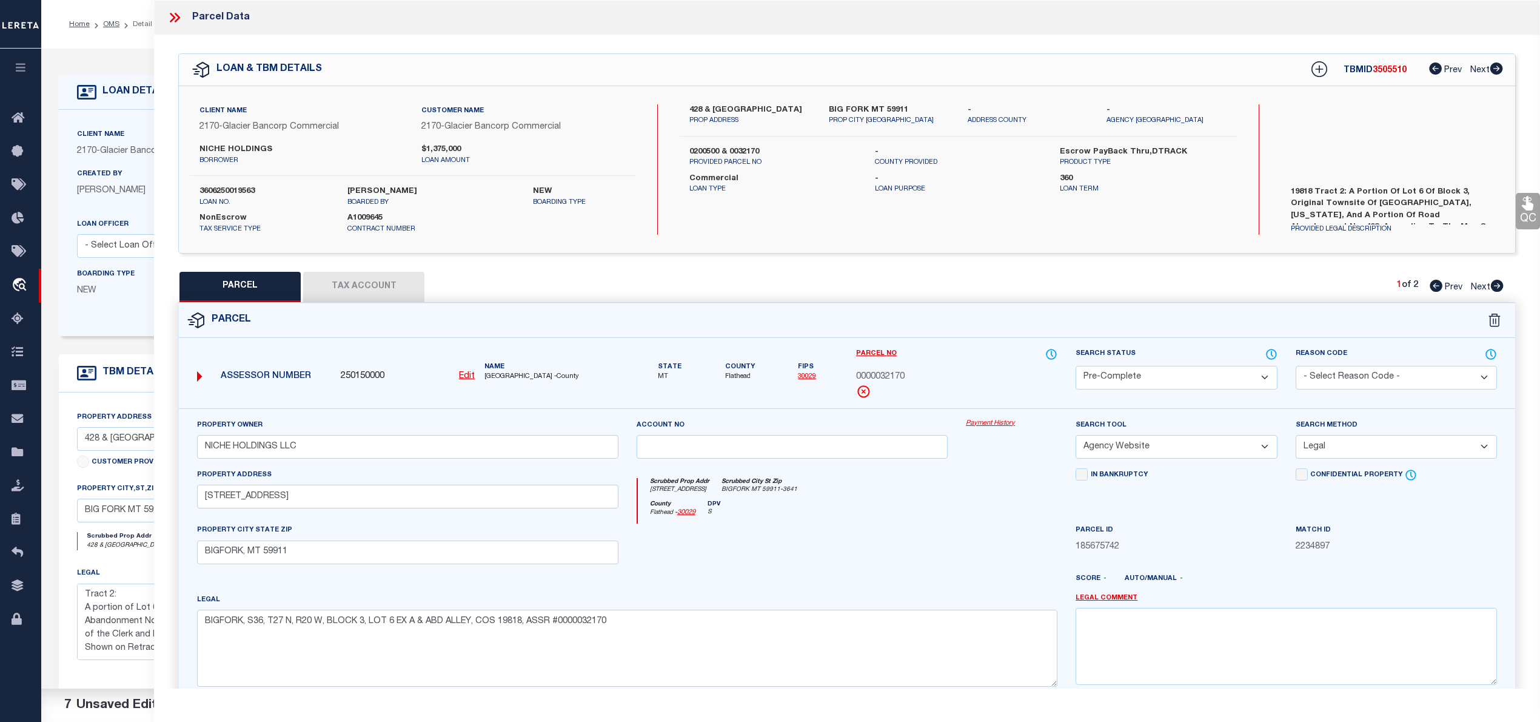
click at [253, 190] on label "3606250019563" at bounding box center [265, 192] width 130 height 12
copy label "3606250019563"
click at [509, 374] on span "FLATHEAD COUNTY -County" at bounding box center [552, 377] width 134 height 10
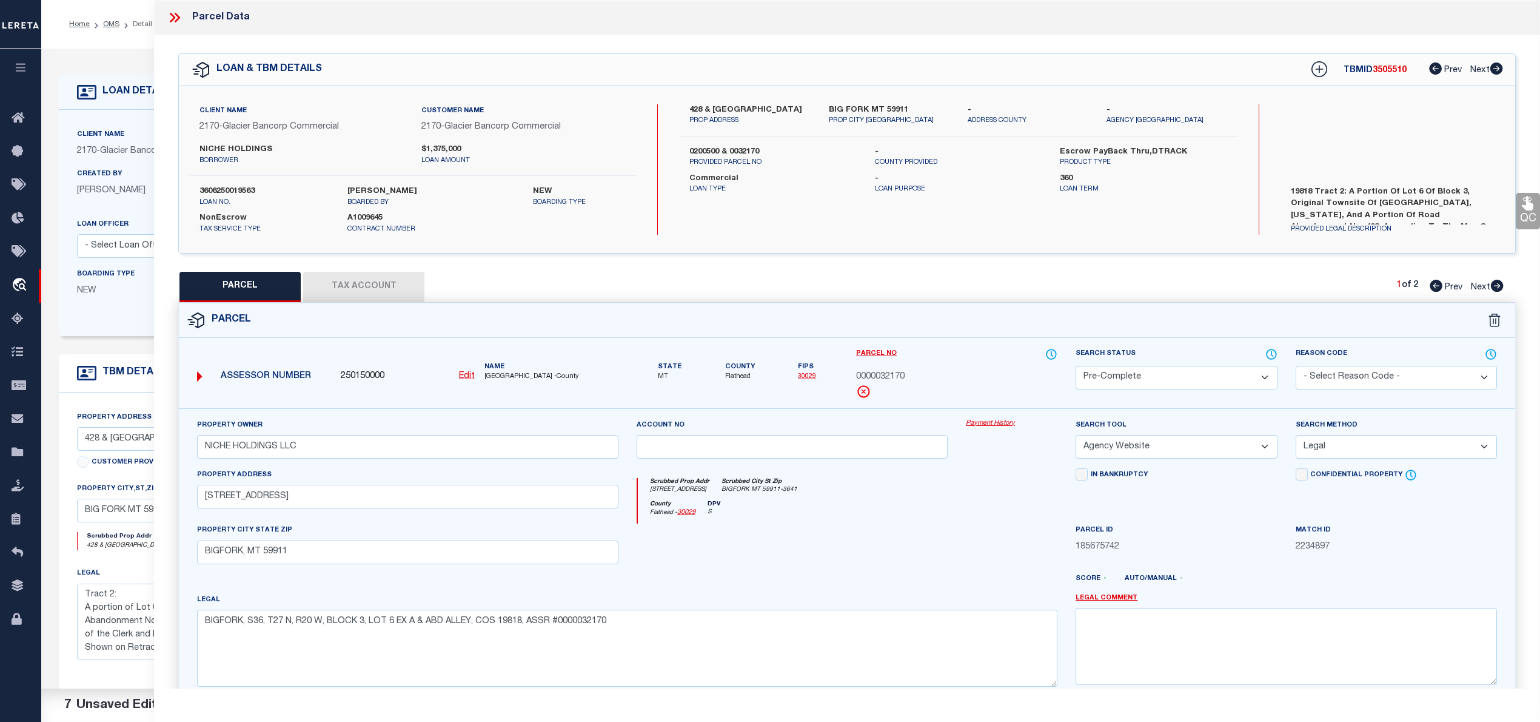
click at [896, 379] on span "0000032170" at bounding box center [880, 377] width 49 height 13
click at [1492, 284] on icon at bounding box center [1497, 286] width 13 height 12
click at [175, 15] on icon at bounding box center [175, 18] width 16 height 16
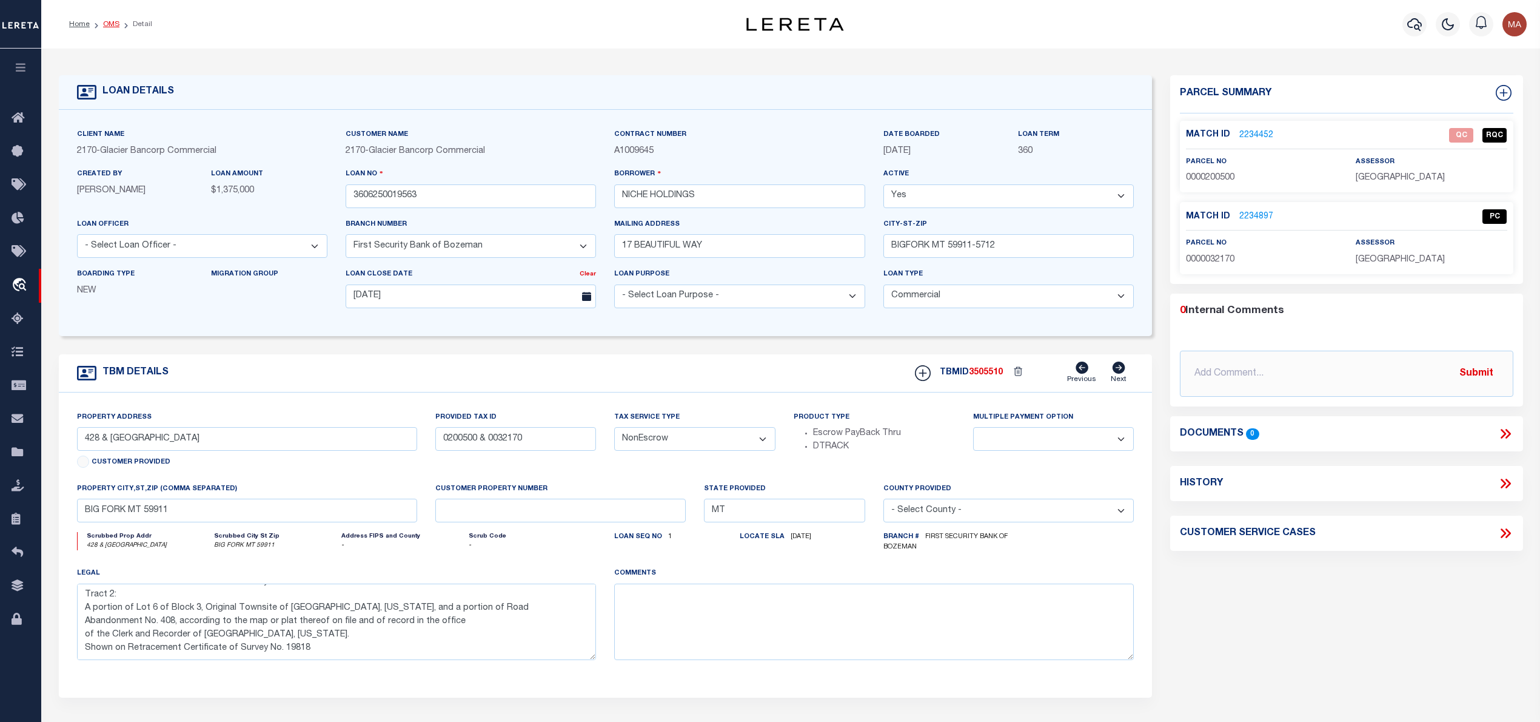
click at [109, 22] on link "OMS" at bounding box center [111, 24] width 16 height 7
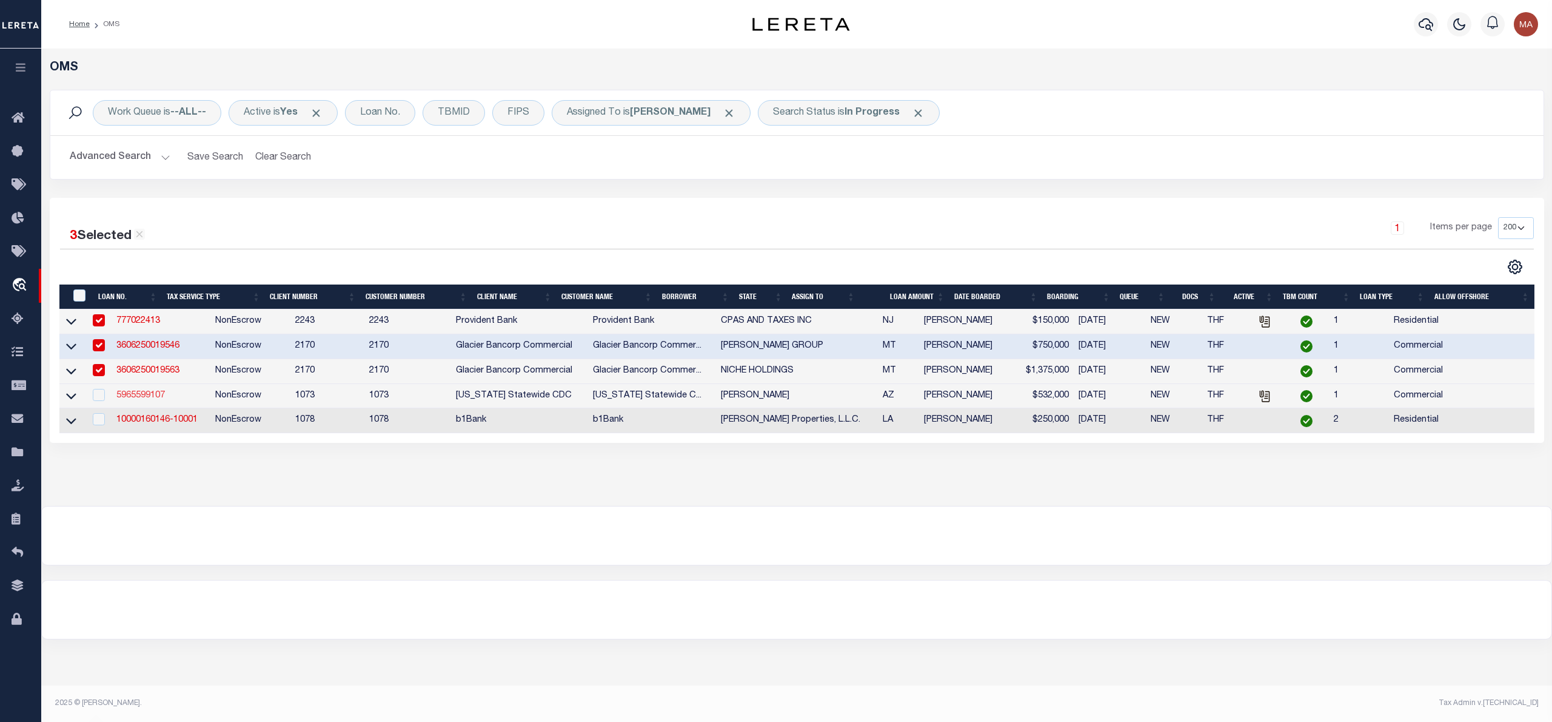
click at [152, 399] on link "5965599107" at bounding box center [140, 395] width 49 height 8
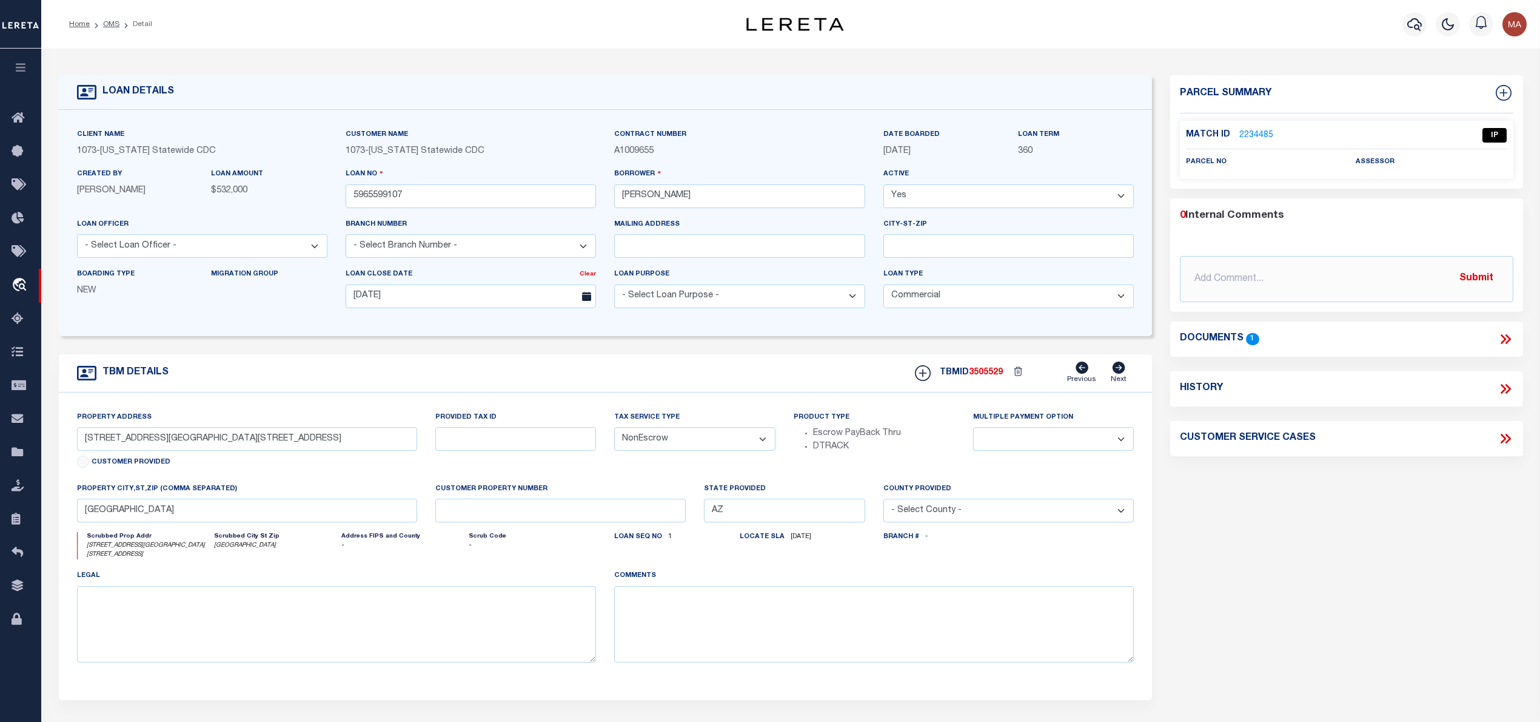
click at [1506, 340] on icon at bounding box center [1506, 339] width 16 height 16
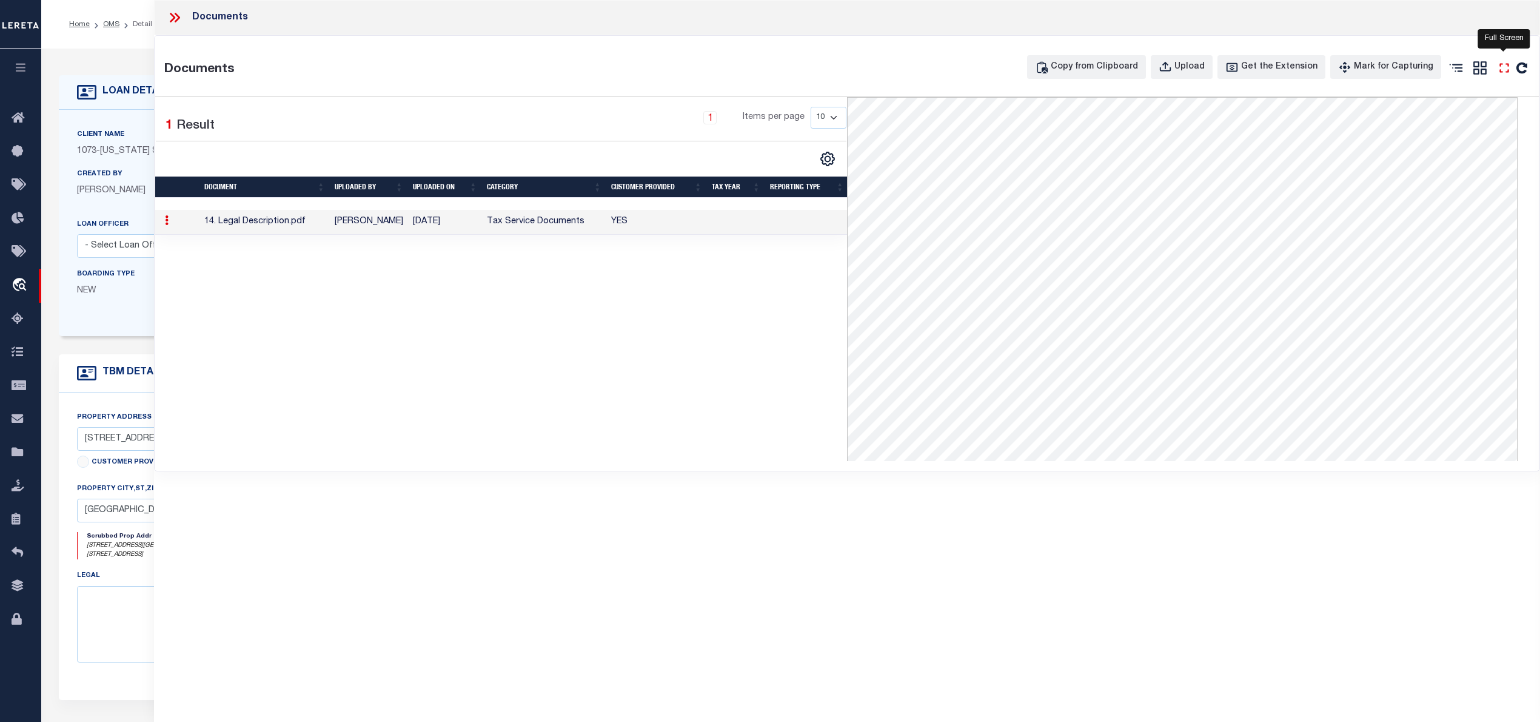
click at [1505, 73] on icon "" at bounding box center [1505, 68] width 16 height 16
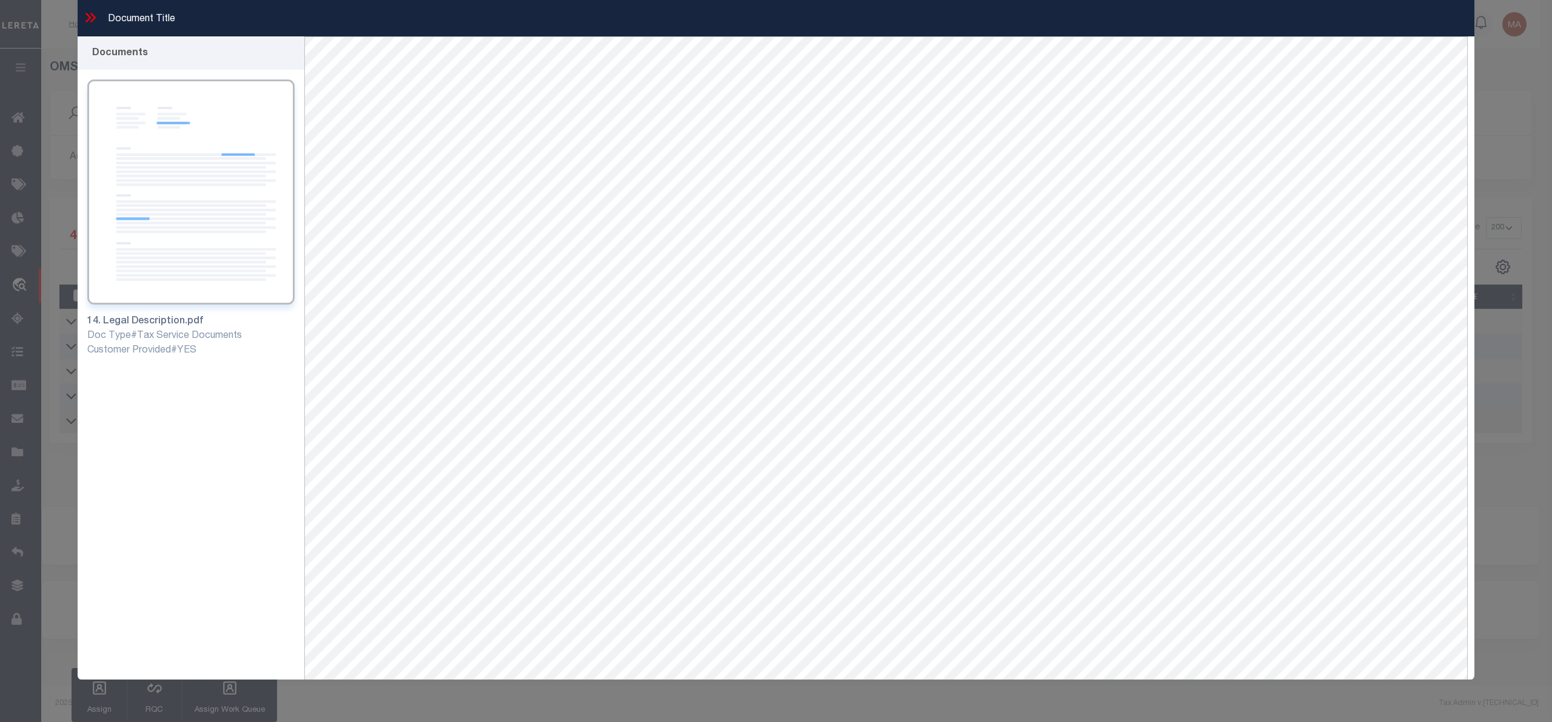
click at [92, 19] on icon at bounding box center [92, 18] width 5 height 10
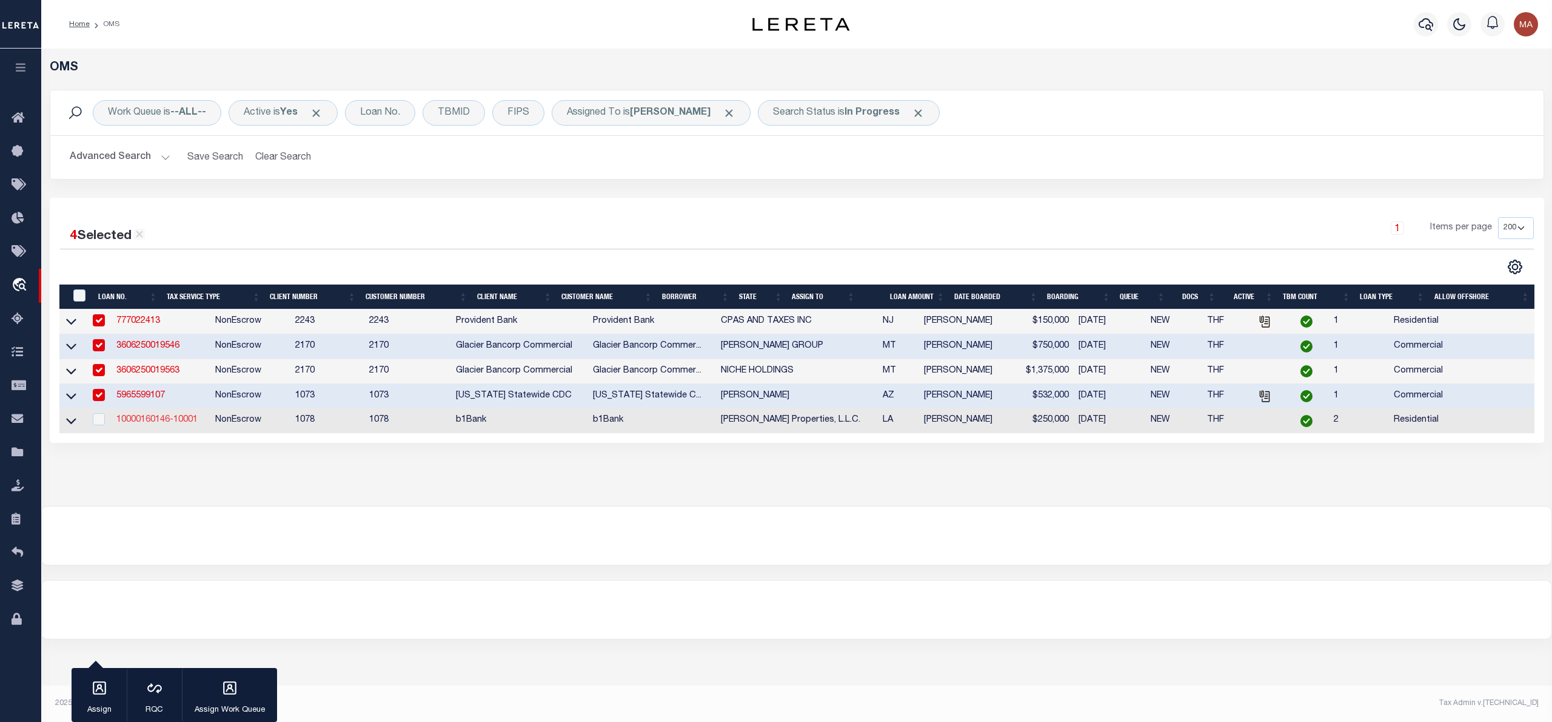
click at [173, 424] on link "10000160146-10001" at bounding box center [156, 419] width 81 height 8
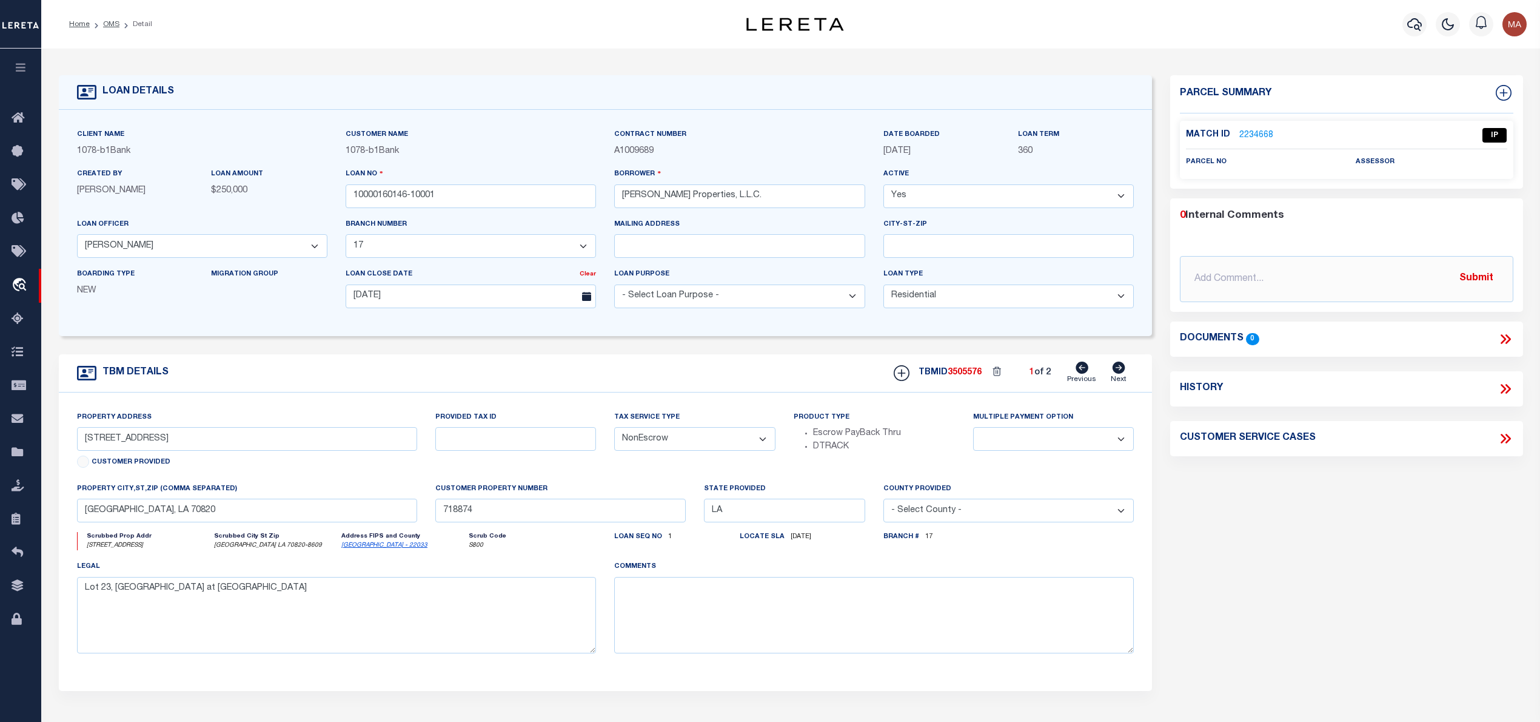
click at [1257, 130] on link "2234668" at bounding box center [1257, 135] width 34 height 13
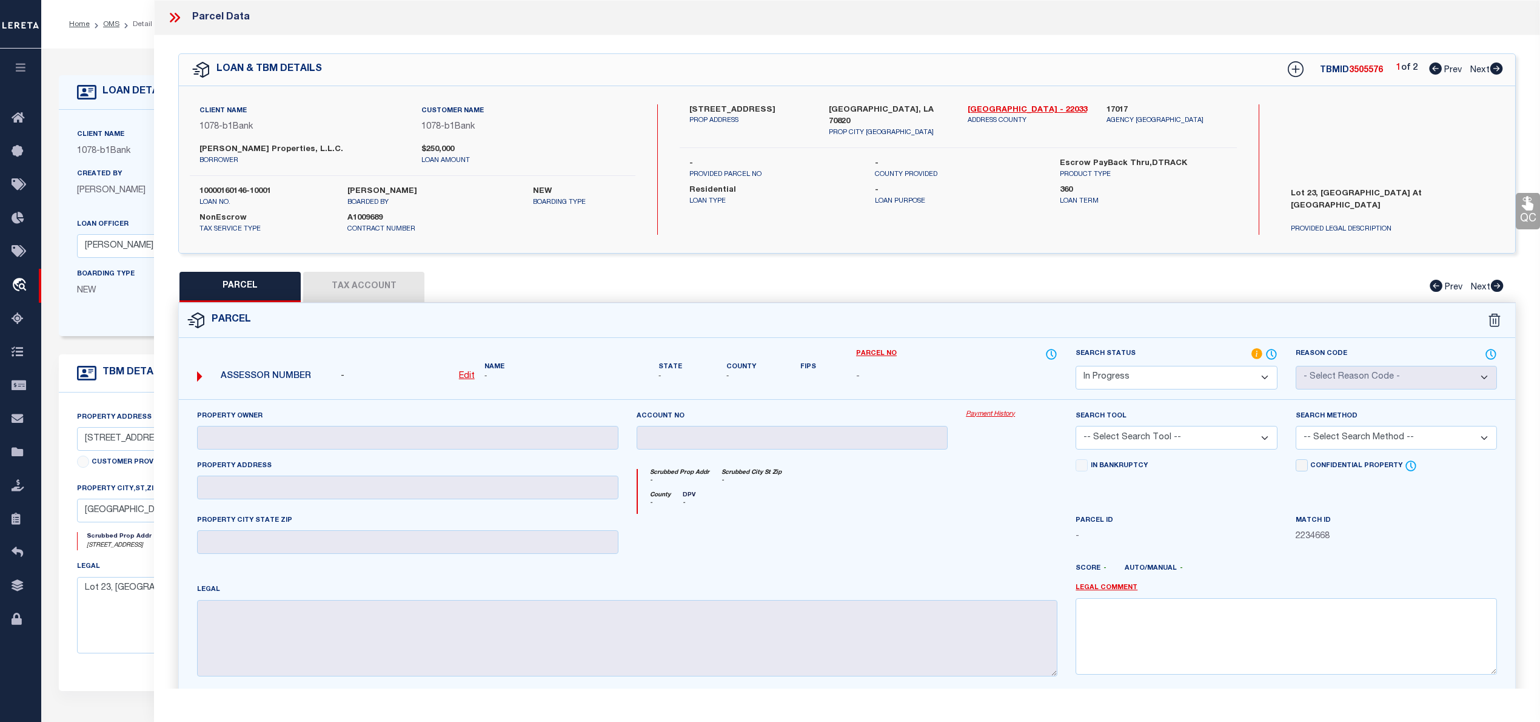
click at [1494, 69] on icon at bounding box center [1497, 68] width 13 height 12
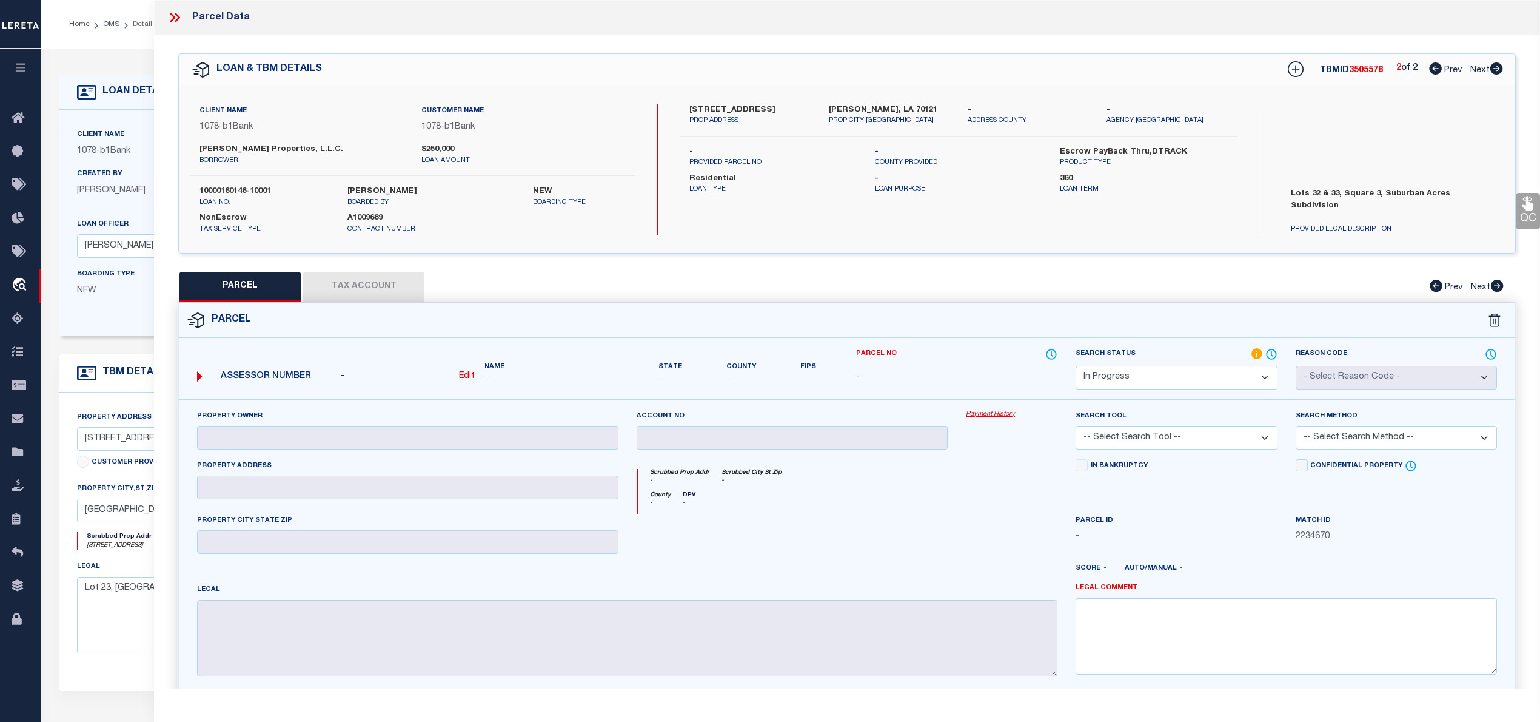
click at [1429, 69] on icon at bounding box center [1435, 68] width 13 height 12
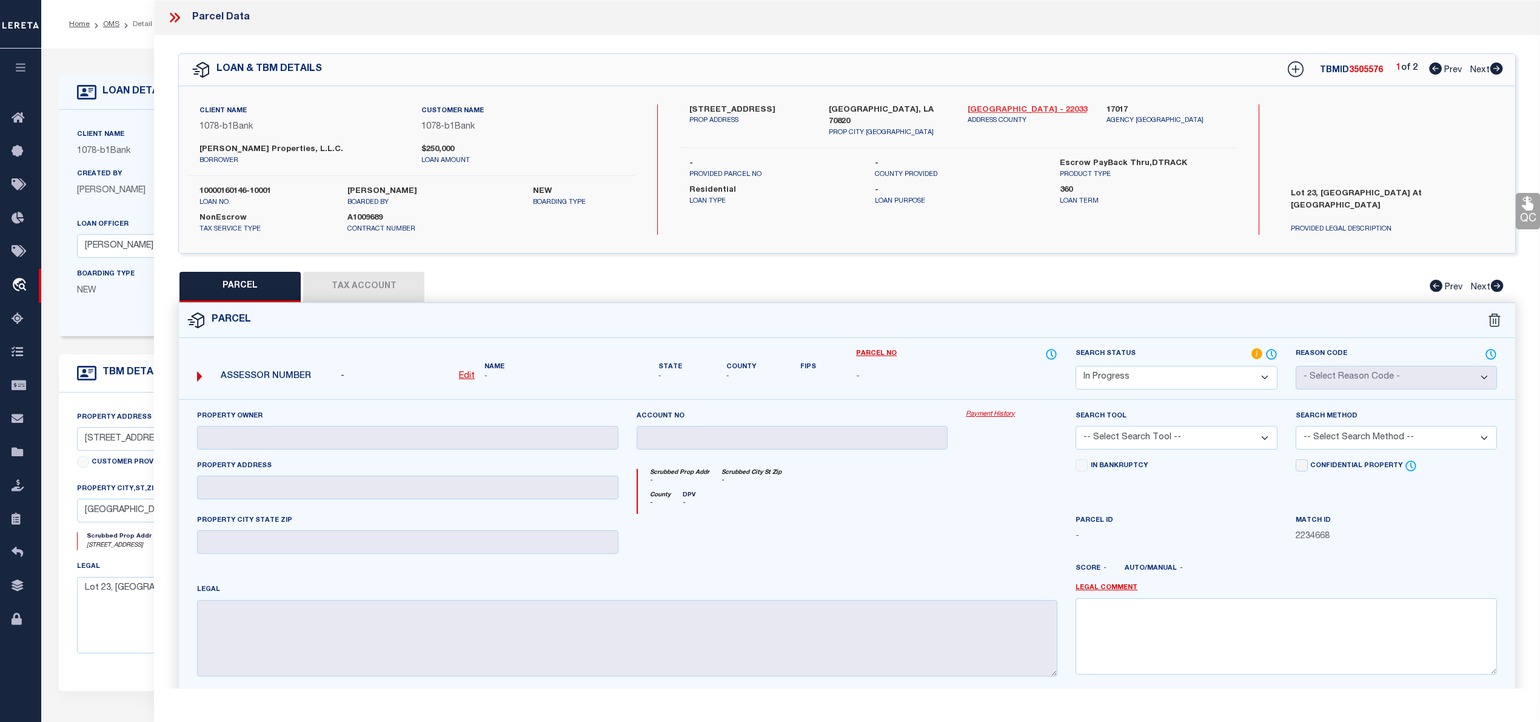
click at [1001, 104] on link "[GEOGRAPHIC_DATA] - 22033" at bounding box center [1028, 110] width 121 height 12
drag, startPoint x: 706, startPoint y: 104, endPoint x: 757, endPoint y: 109, distance: 51.8
click at [757, 109] on label "[STREET_ADDRESS]" at bounding box center [750, 110] width 121 height 12
click at [1498, 69] on icon at bounding box center [1496, 68] width 13 height 12
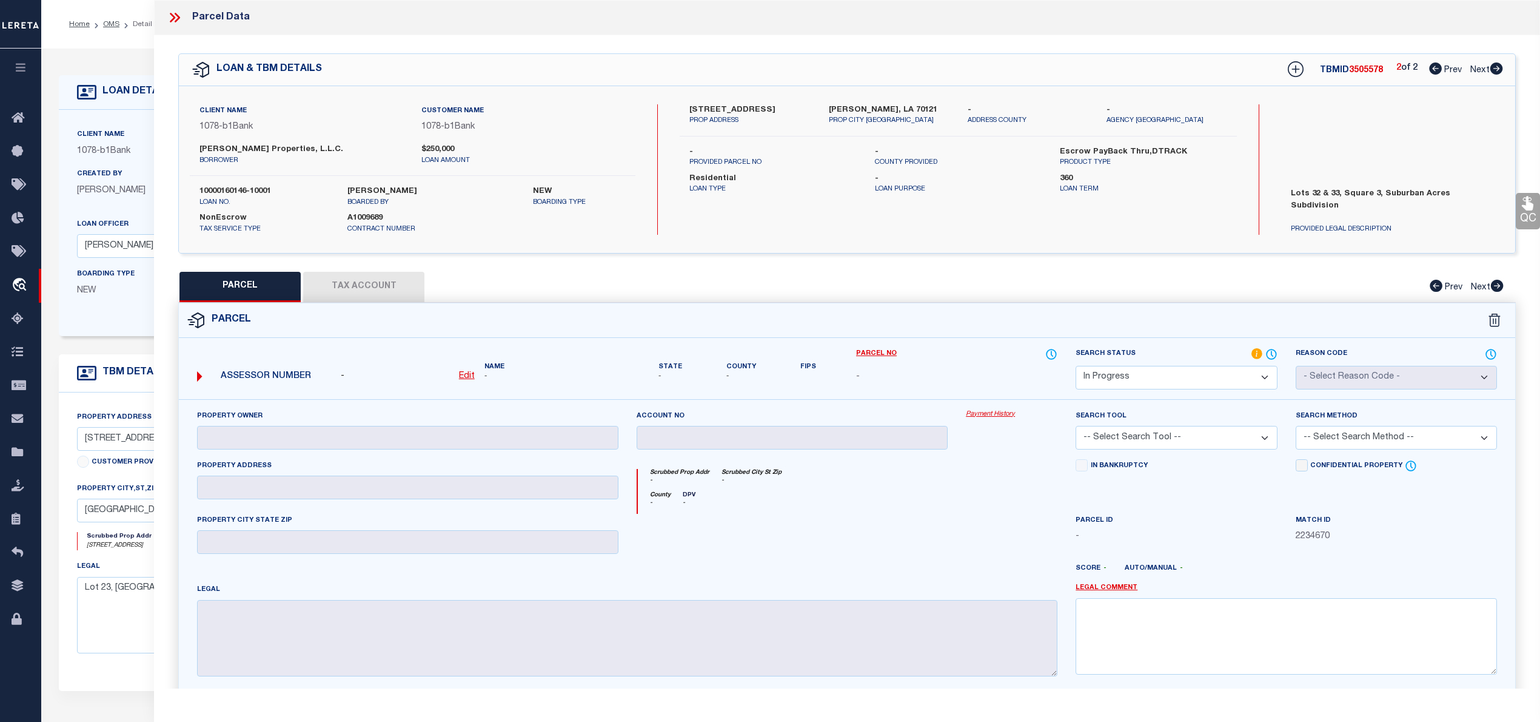
click at [1434, 67] on icon at bounding box center [1435, 68] width 13 height 12
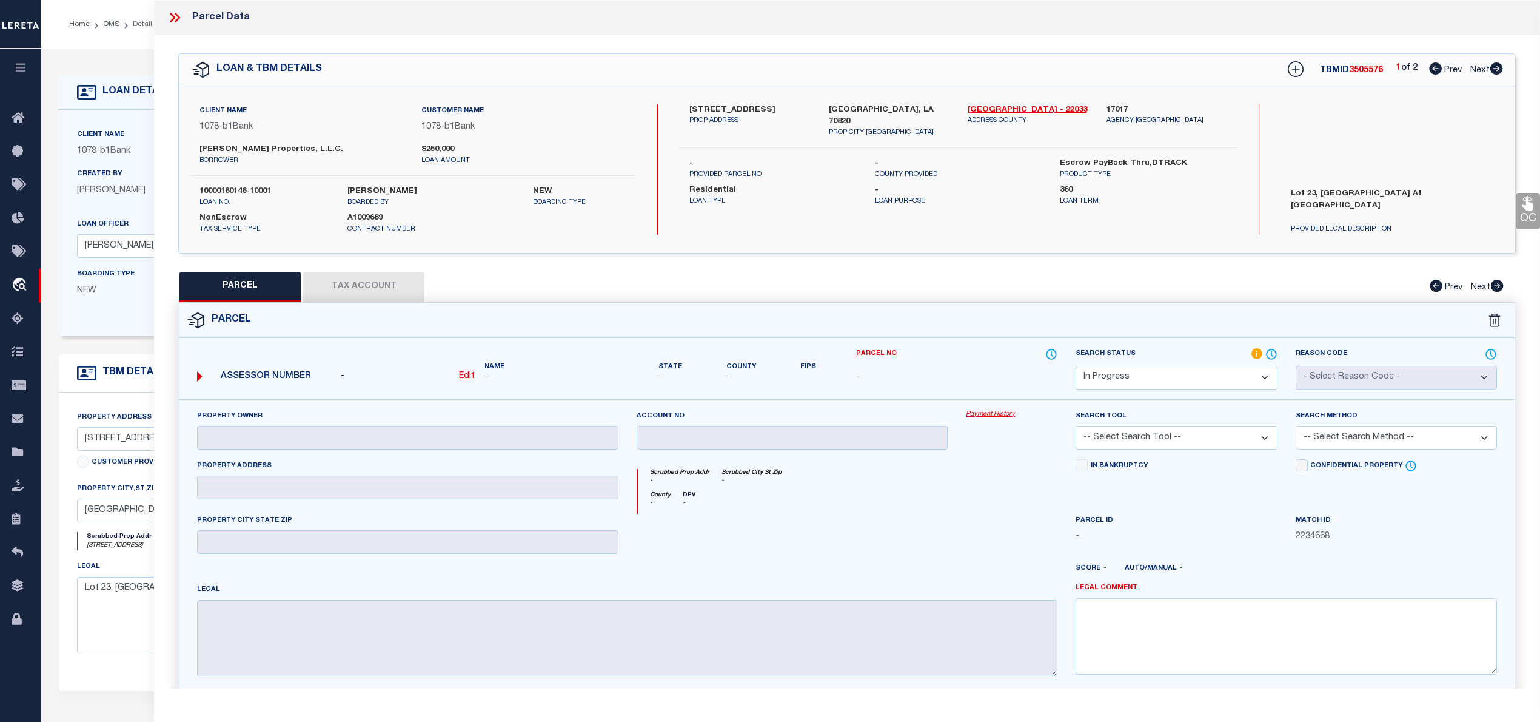
click at [466, 374] on u "Edit" at bounding box center [467, 376] width 16 height 8
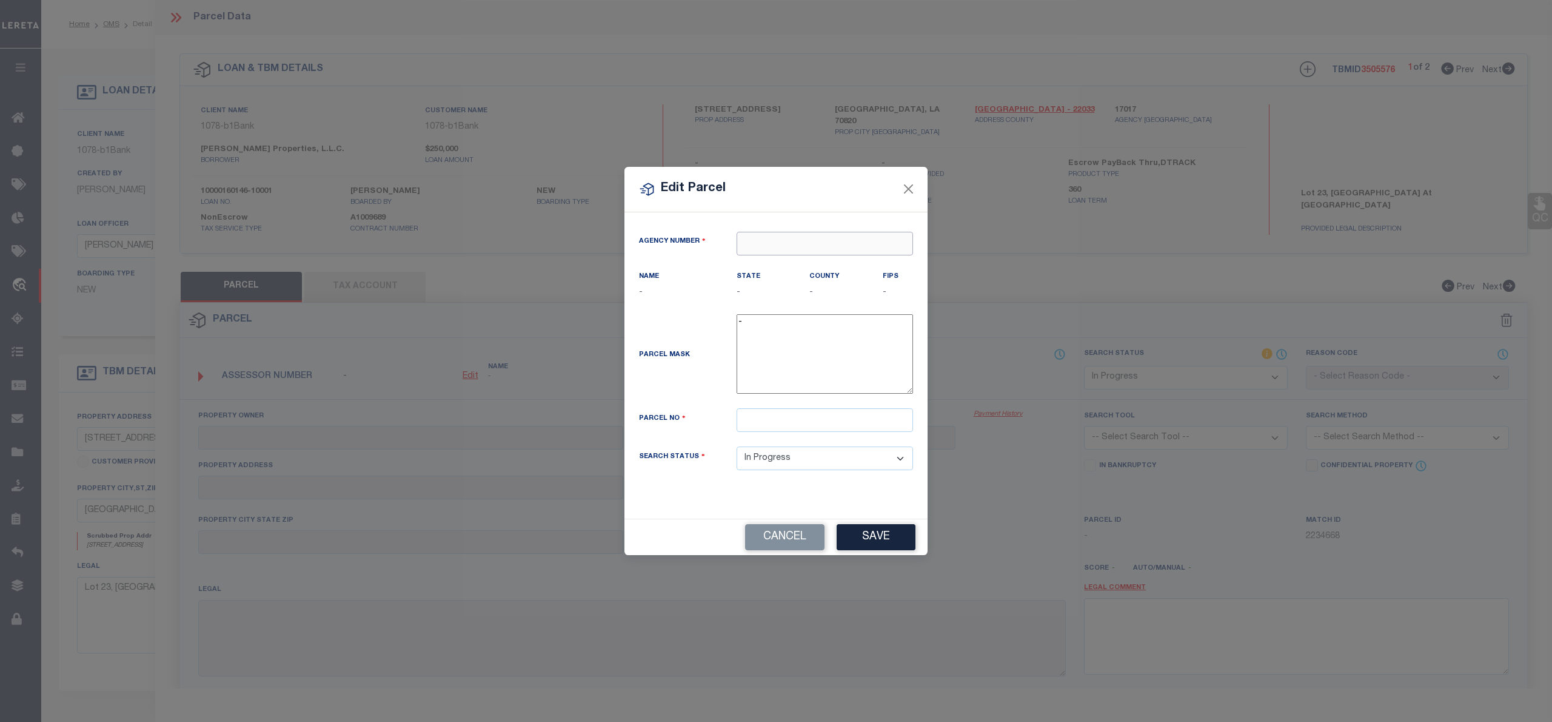
click at [801, 236] on input "text" at bounding box center [825, 244] width 176 height 24
click at [874, 263] on div "170170000 : EAST BATON ROUGE PARISH" at bounding box center [847, 264] width 221 height 19
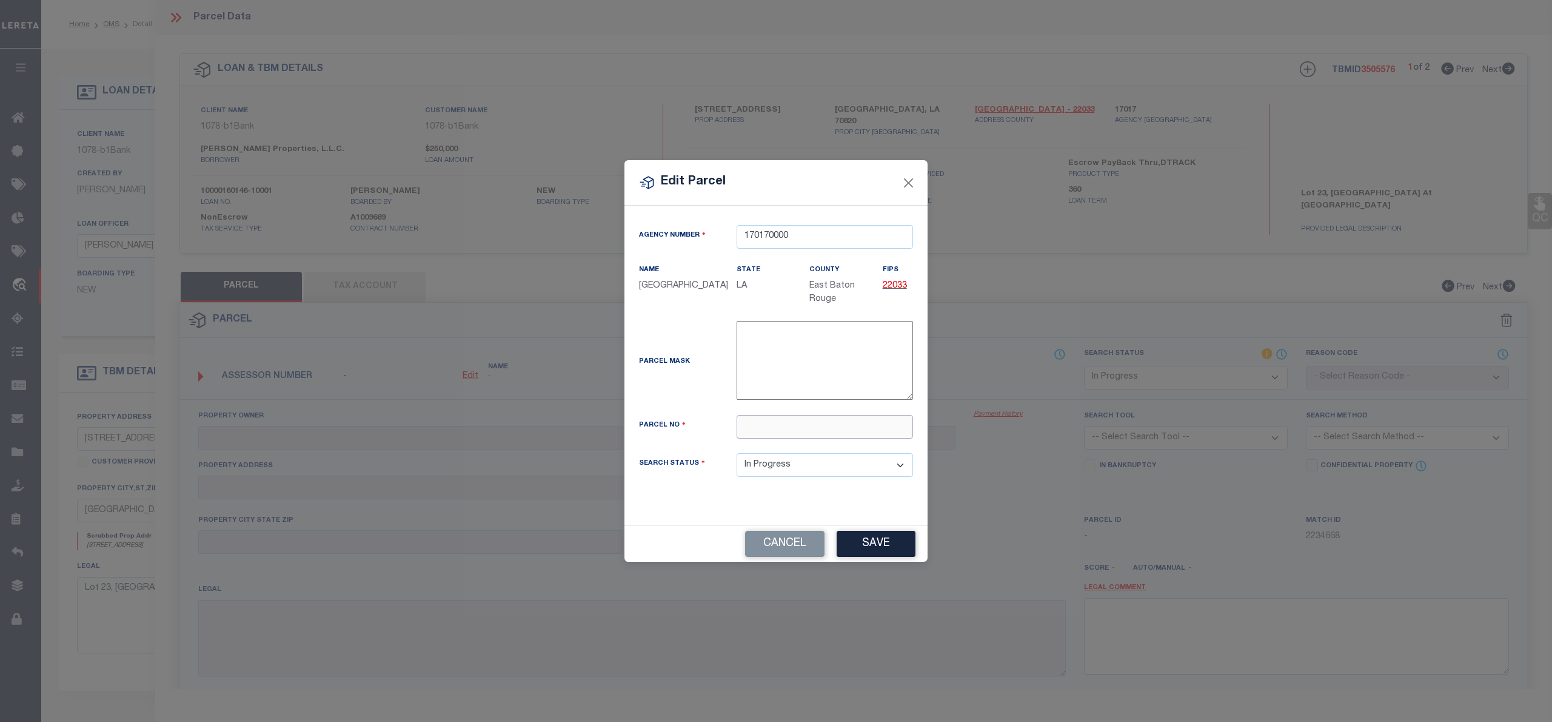
click at [771, 434] on input "text" at bounding box center [825, 427] width 176 height 24
click at [764, 430] on input "text" at bounding box center [825, 427] width 176 height 24
paste input "718874"
click at [874, 546] on button "Save" at bounding box center [876, 544] width 79 height 26
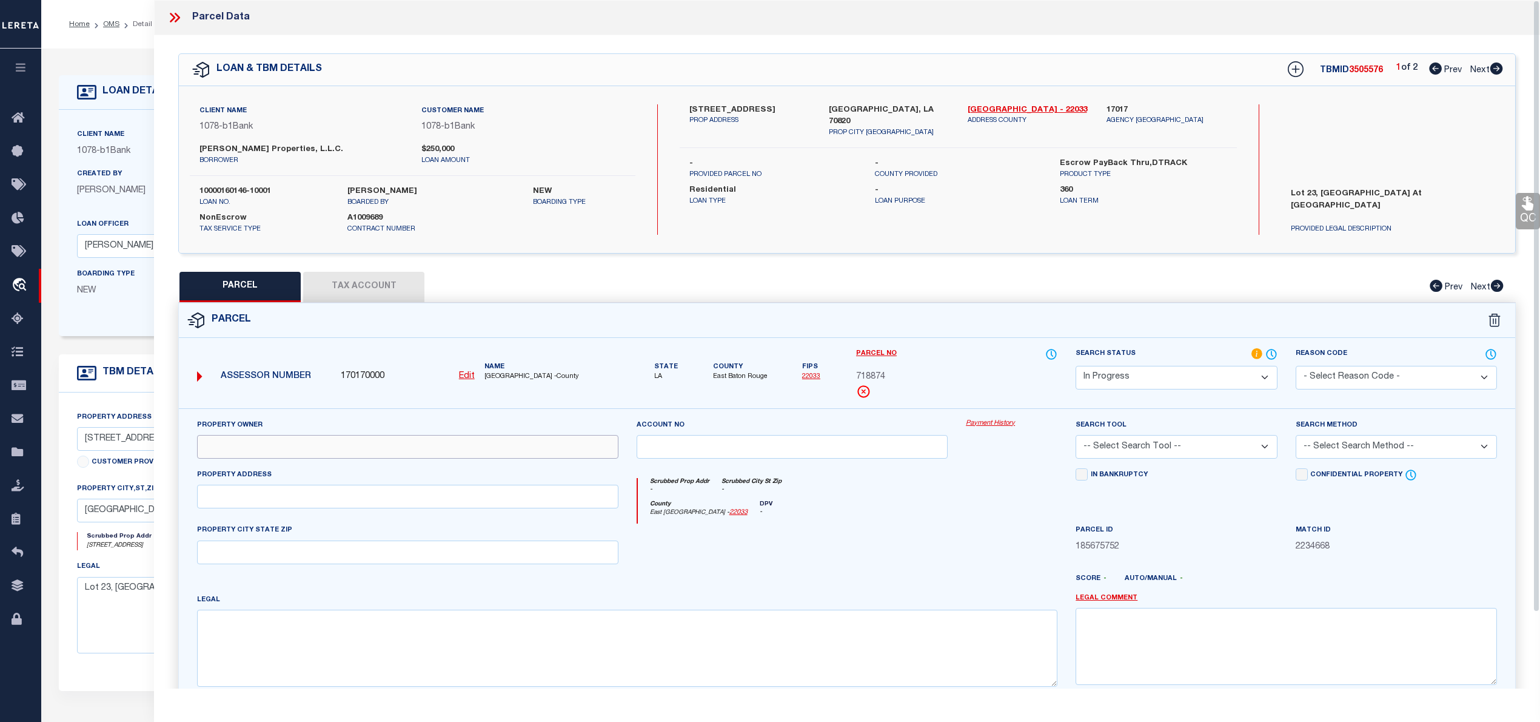
click at [430, 441] on input "text" at bounding box center [407, 447] width 421 height 24
paste input "[PERSON_NAME] PROPERTIES, LLC"
click at [363, 502] on input "text" at bounding box center [407, 497] width 421 height 24
paste input "215"
click at [354, 497] on input "215" at bounding box center [407, 497] width 421 height 24
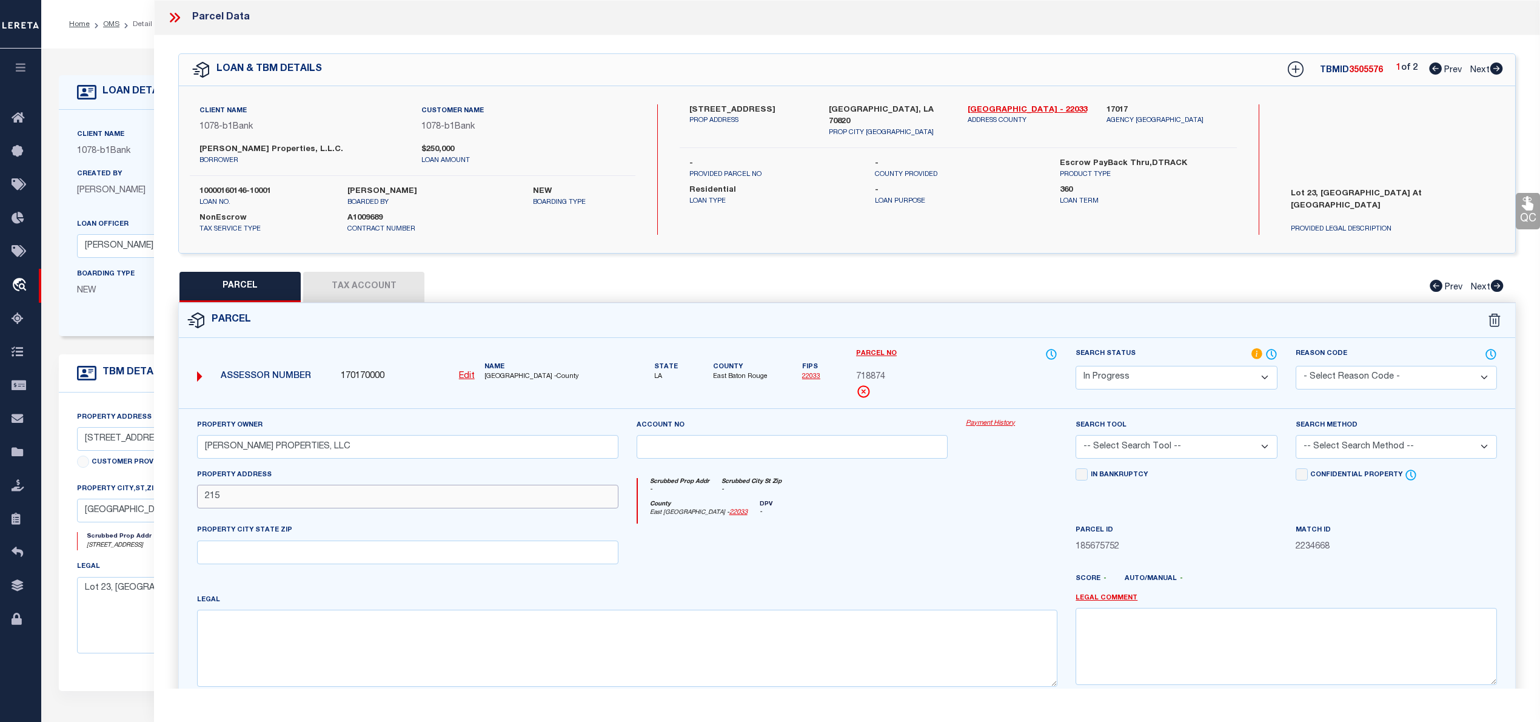
paste input "MEADOW BEND DR."
click at [711, 667] on textarea at bounding box center [627, 647] width 861 height 76
paste textarea "SUMMER GROVE AT MEADOW BEND"
click at [1113, 378] on select "Automated Search Bad Parcel Complete Duplicate Parcel High Dollar Reporting In …" at bounding box center [1176, 378] width 201 height 24
click at [1076, 366] on select "Automated Search Bad Parcel Complete Duplicate Parcel High Dollar Reporting In …" at bounding box center [1176, 378] width 201 height 24
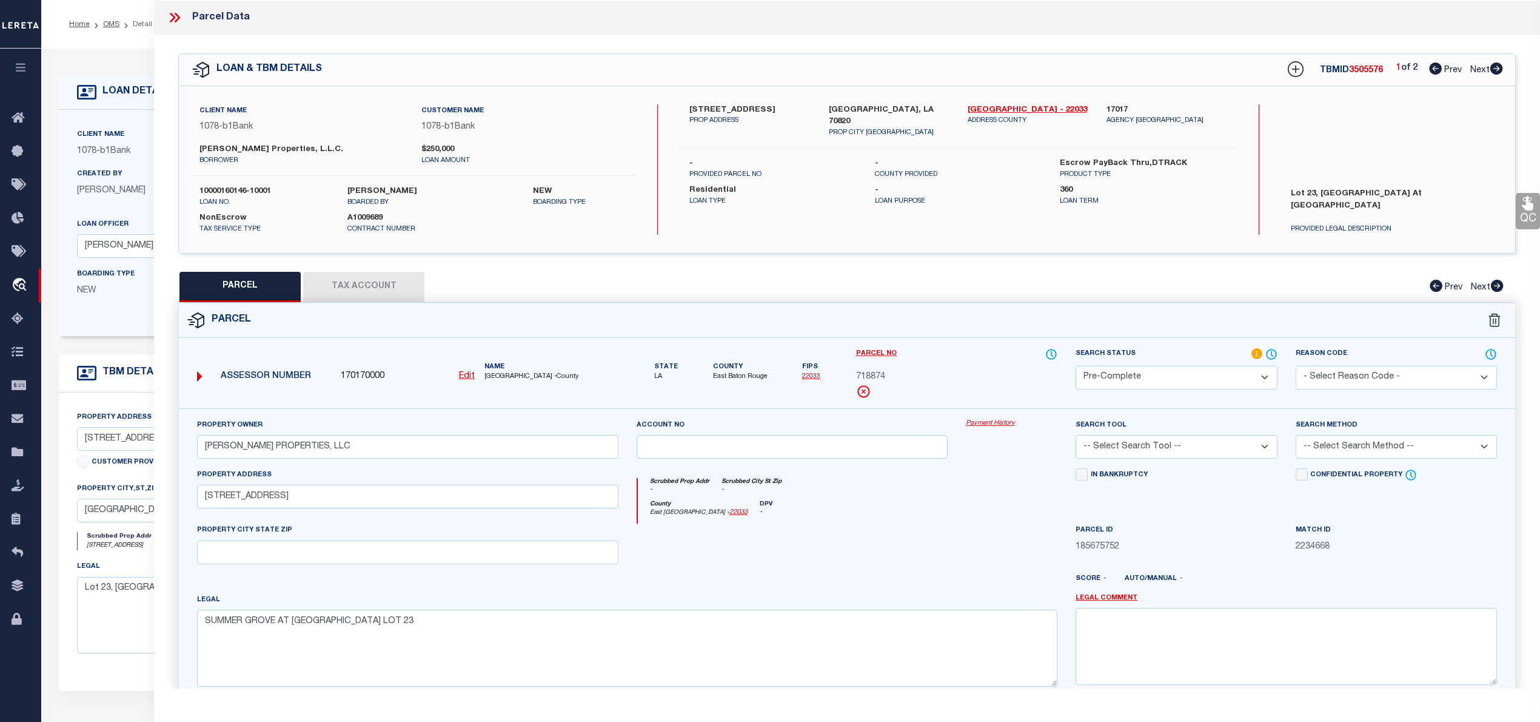
click at [1122, 448] on select "-- Select Search Tool -- 3rd Party Website Agency File Agency Website ATLS CNV-…" at bounding box center [1176, 447] width 201 height 24
click at [1076, 437] on select "-- Select Search Tool -- 3rd Party Website Agency File Agency Website ATLS CNV-…" at bounding box center [1176, 447] width 201 height 24
click at [1371, 447] on select "-- Select Search Method -- Property Address Legal Liability Info Provided" at bounding box center [1396, 447] width 201 height 24
click at [1296, 437] on select "-- Select Search Method -- Property Address Legal Liability Info Provided" at bounding box center [1396, 447] width 201 height 24
click at [386, 289] on button "Tax Account" at bounding box center [363, 287] width 121 height 30
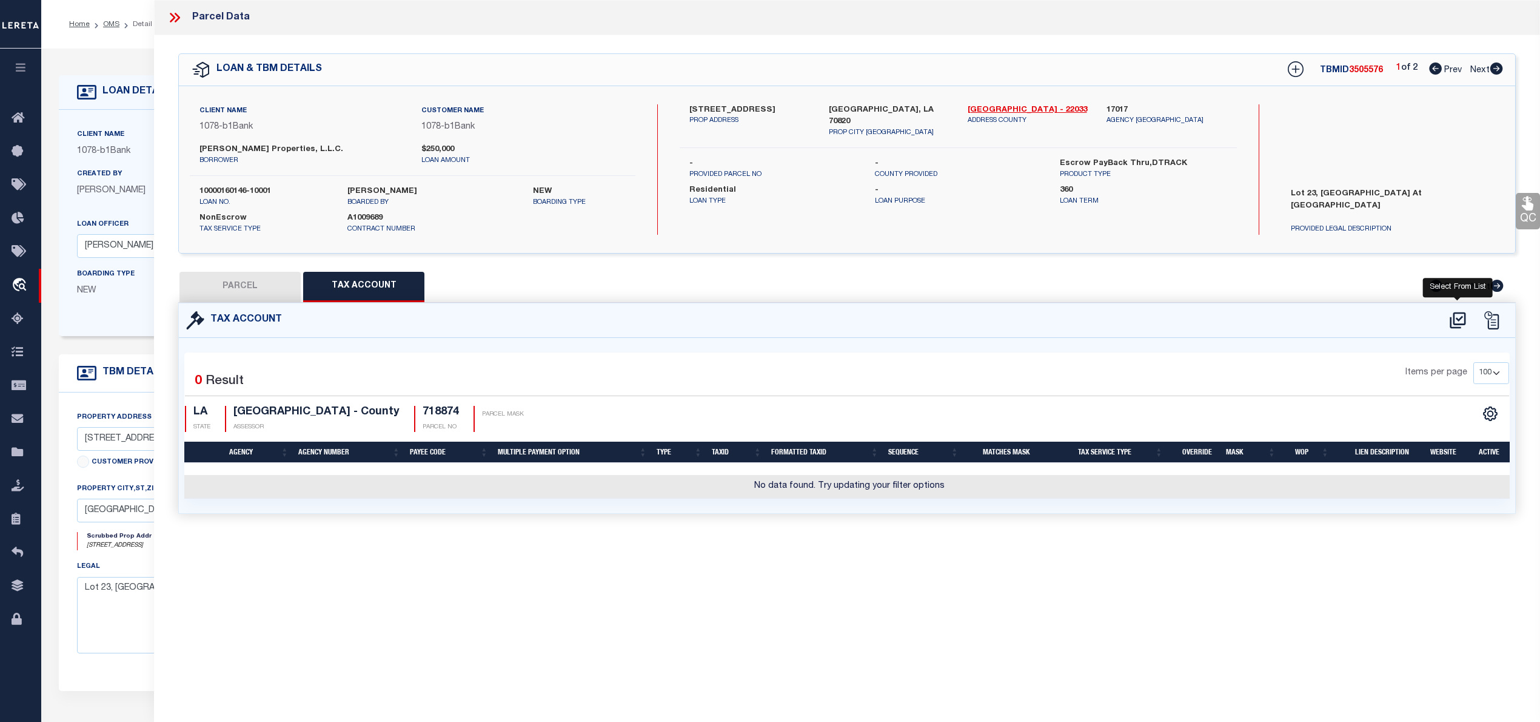
click at [1454, 321] on icon at bounding box center [1458, 320] width 16 height 16
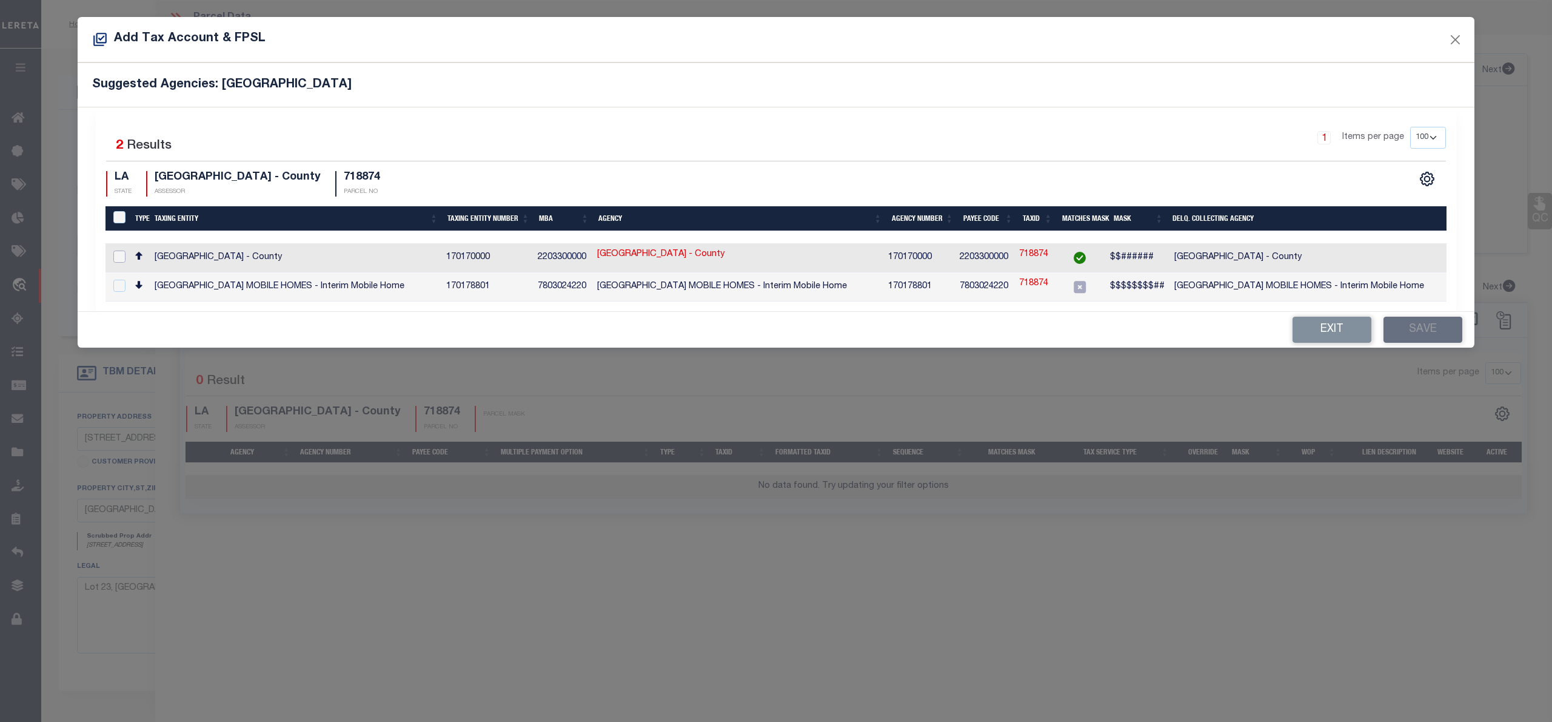
click at [113, 258] on input "checkbox" at bounding box center [119, 256] width 12 height 12
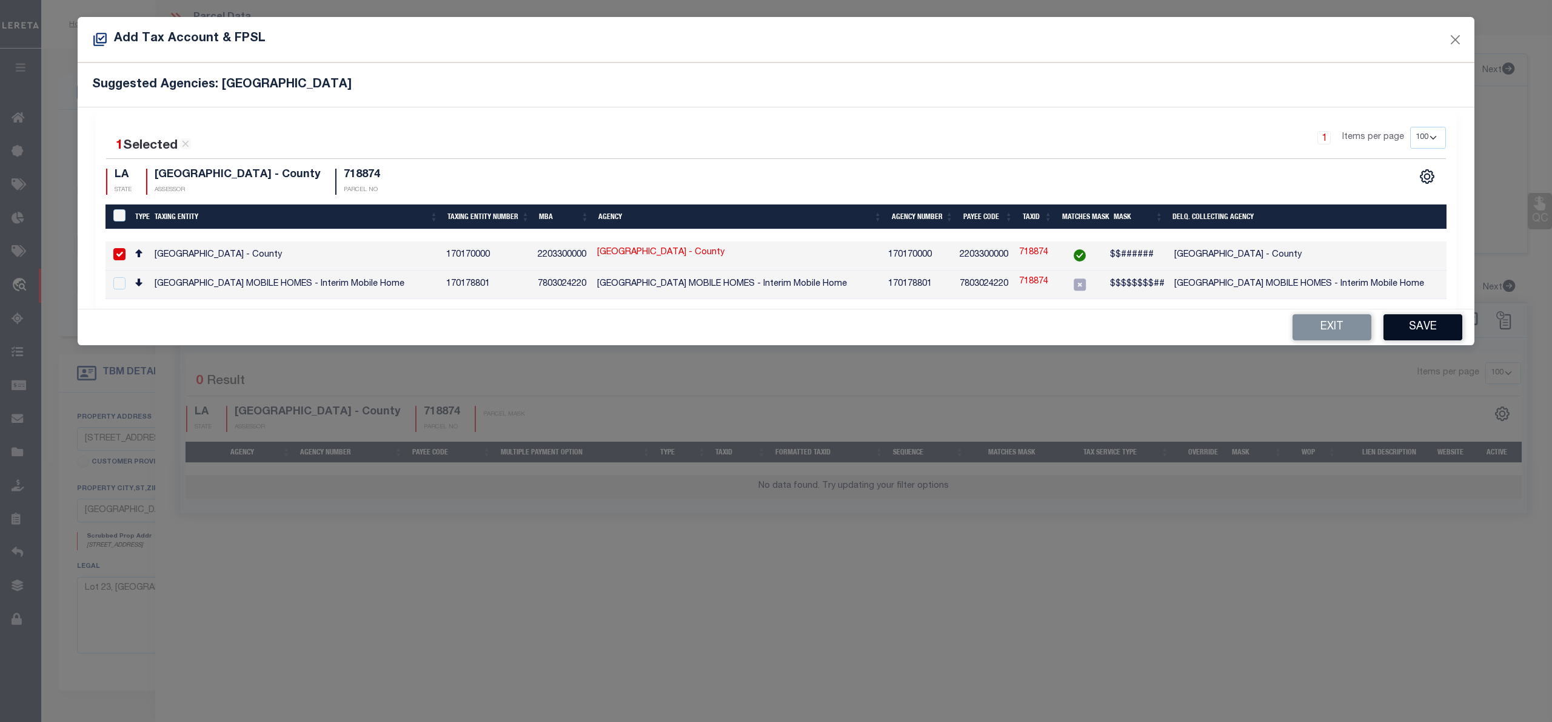
click at [1442, 333] on button "Save" at bounding box center [1423, 327] width 79 height 26
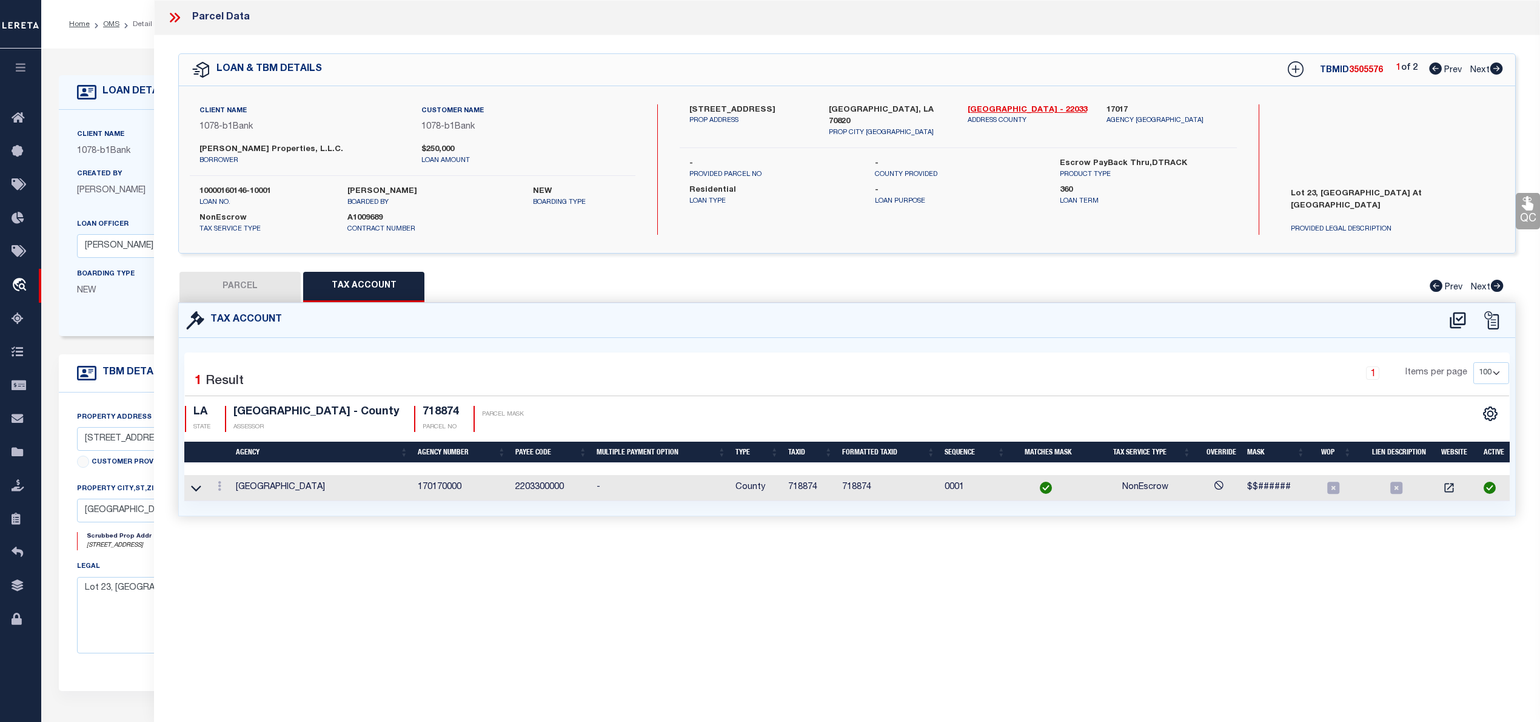
click at [265, 279] on button "PARCEL" at bounding box center [240, 287] width 121 height 30
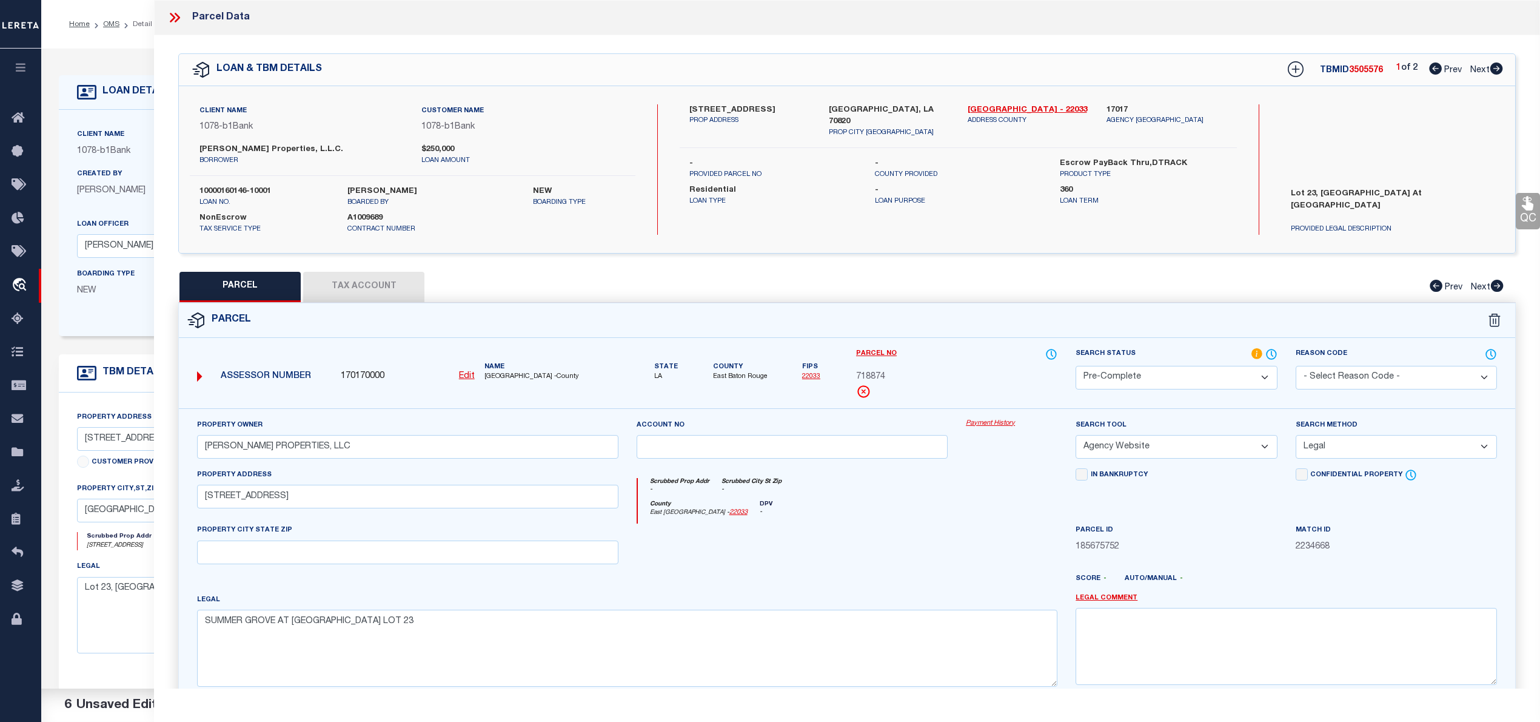
scroll to position [121, 0]
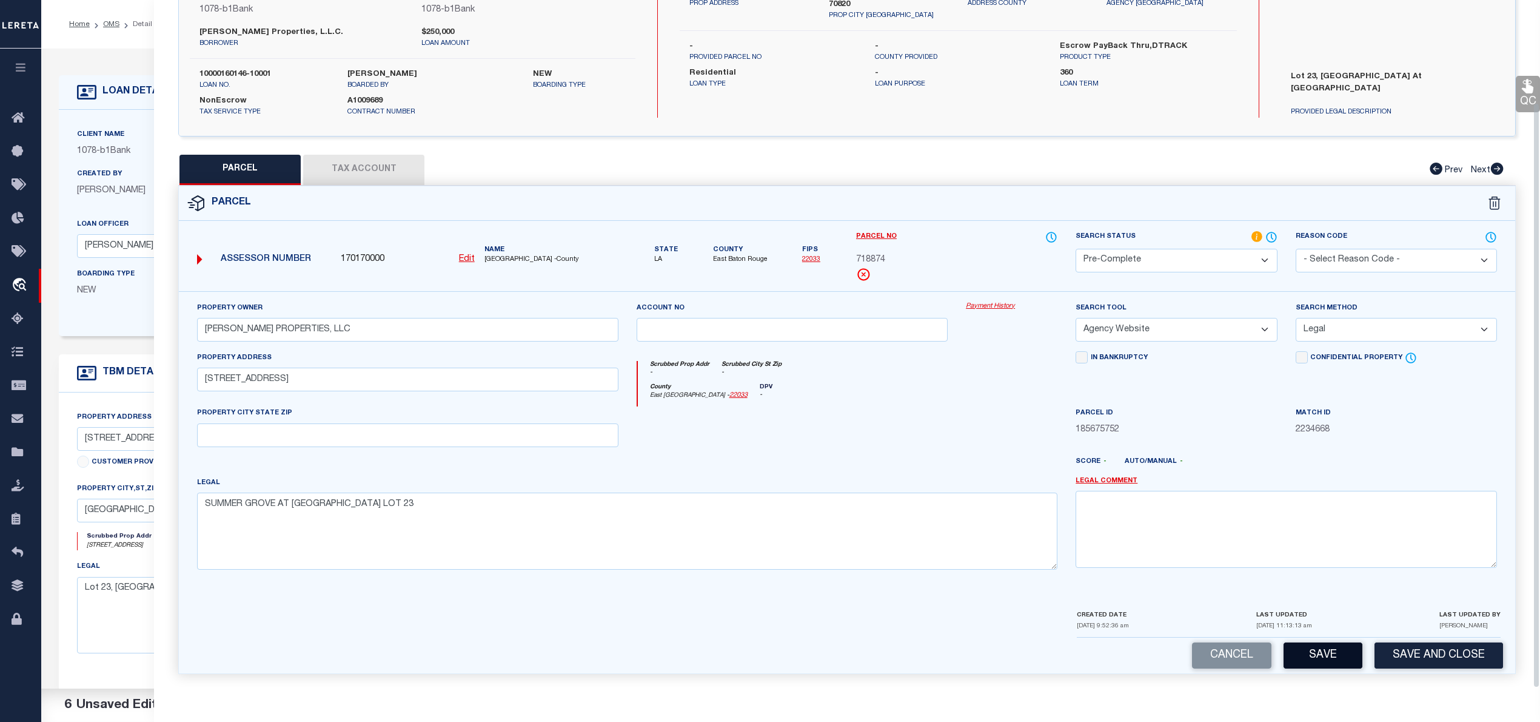
click at [1289, 653] on button "Save" at bounding box center [1323, 655] width 79 height 26
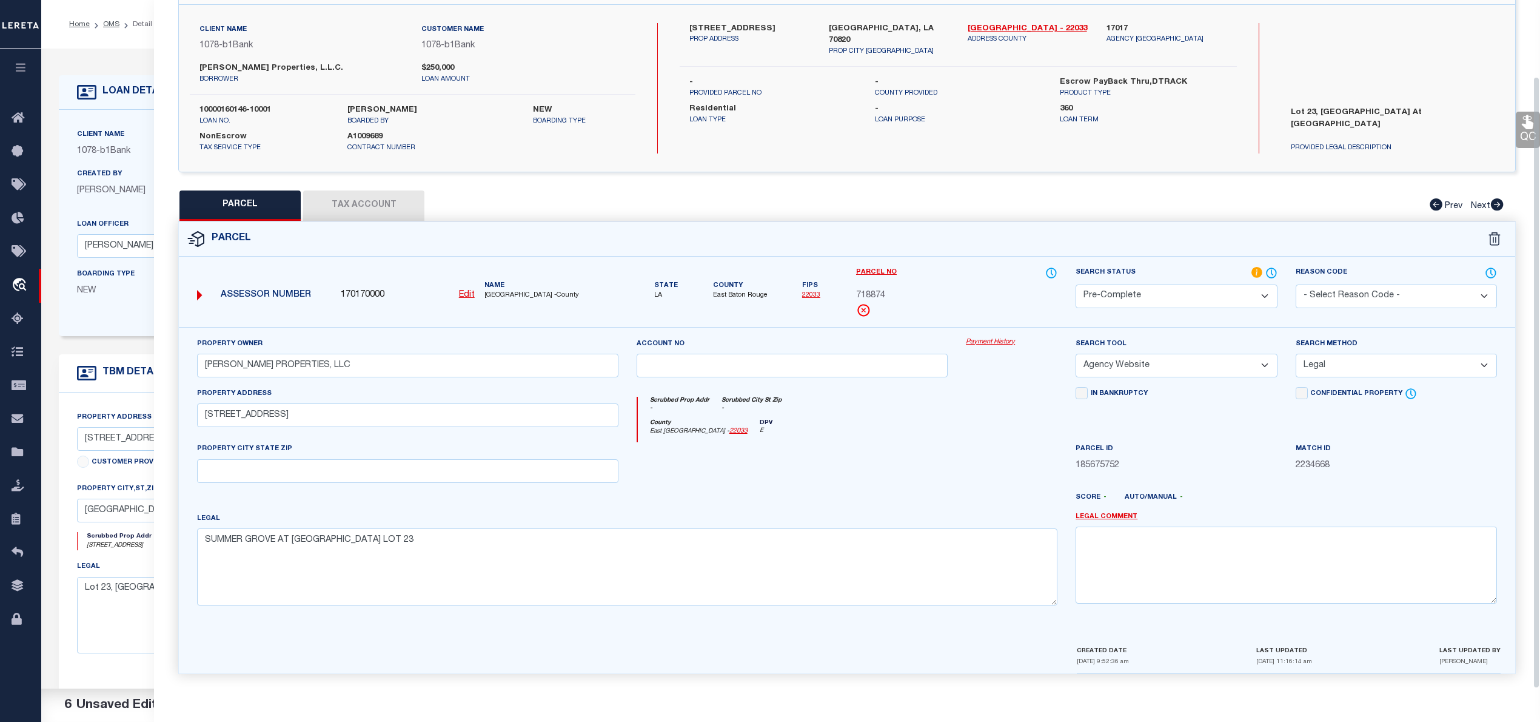
scroll to position [0, 0]
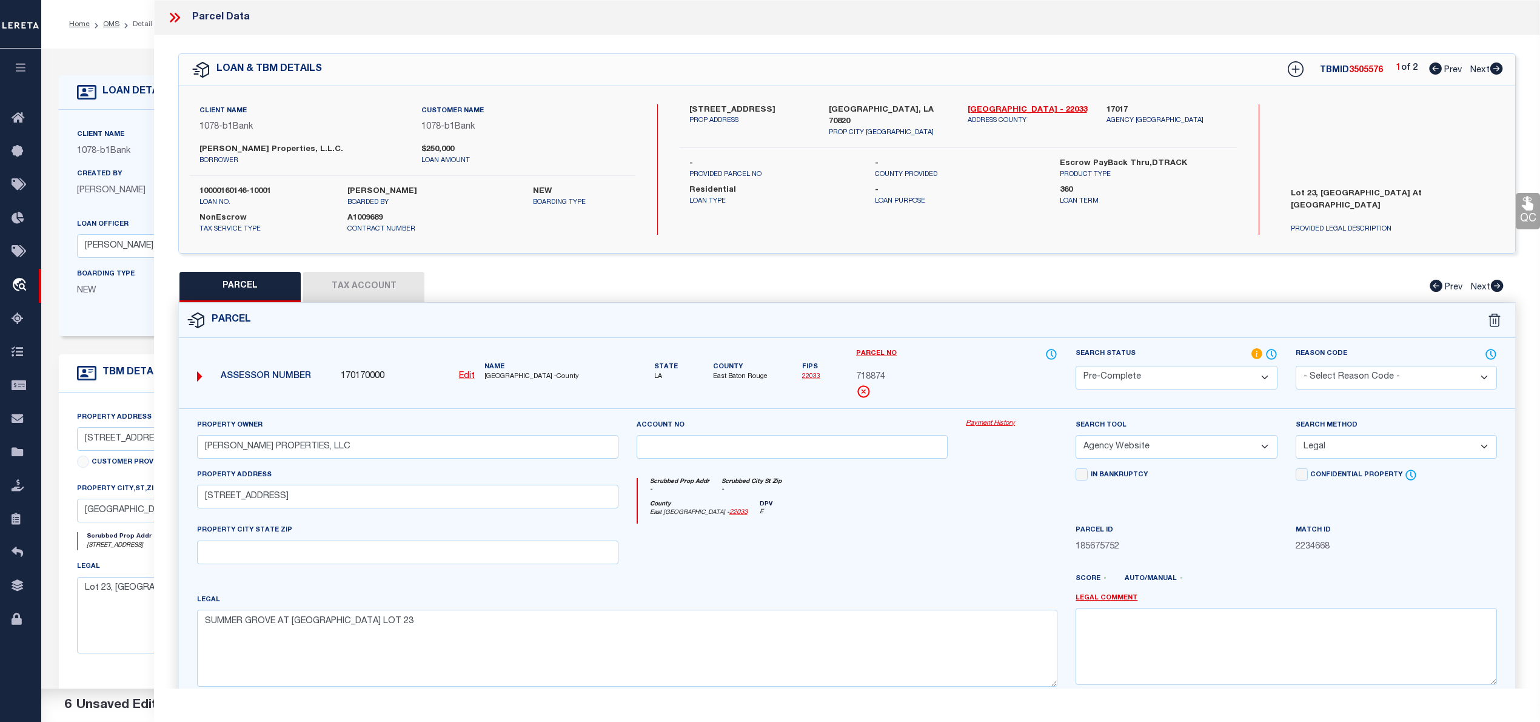
click at [1497, 73] on icon at bounding box center [1497, 68] width 13 height 12
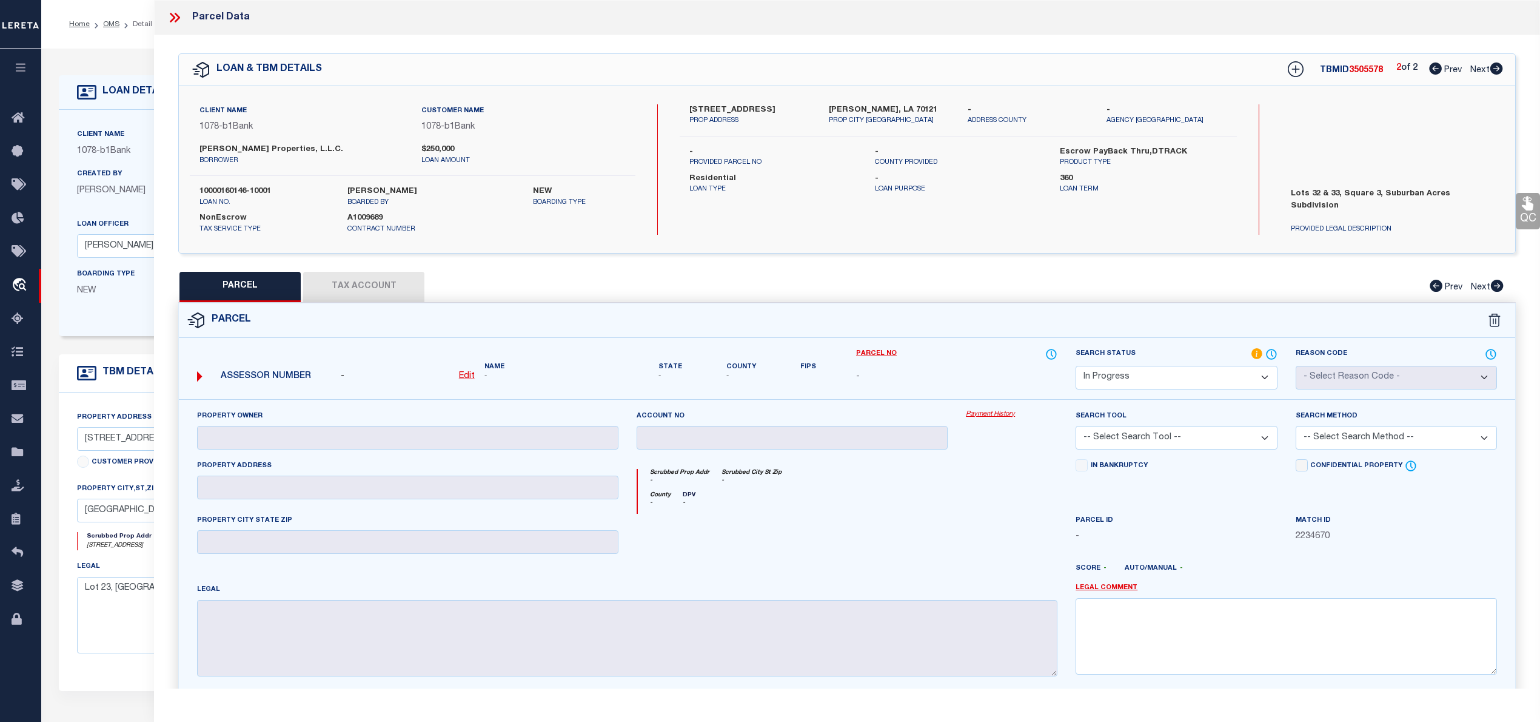
drag, startPoint x: 712, startPoint y: 107, endPoint x: 764, endPoint y: 108, distance: 52.2
click at [764, 108] on label "[STREET_ADDRESS]" at bounding box center [750, 110] width 121 height 12
click at [750, 105] on label "[STREET_ADDRESS]" at bounding box center [750, 110] width 121 height 12
click at [1432, 67] on icon at bounding box center [1435, 68] width 13 height 12
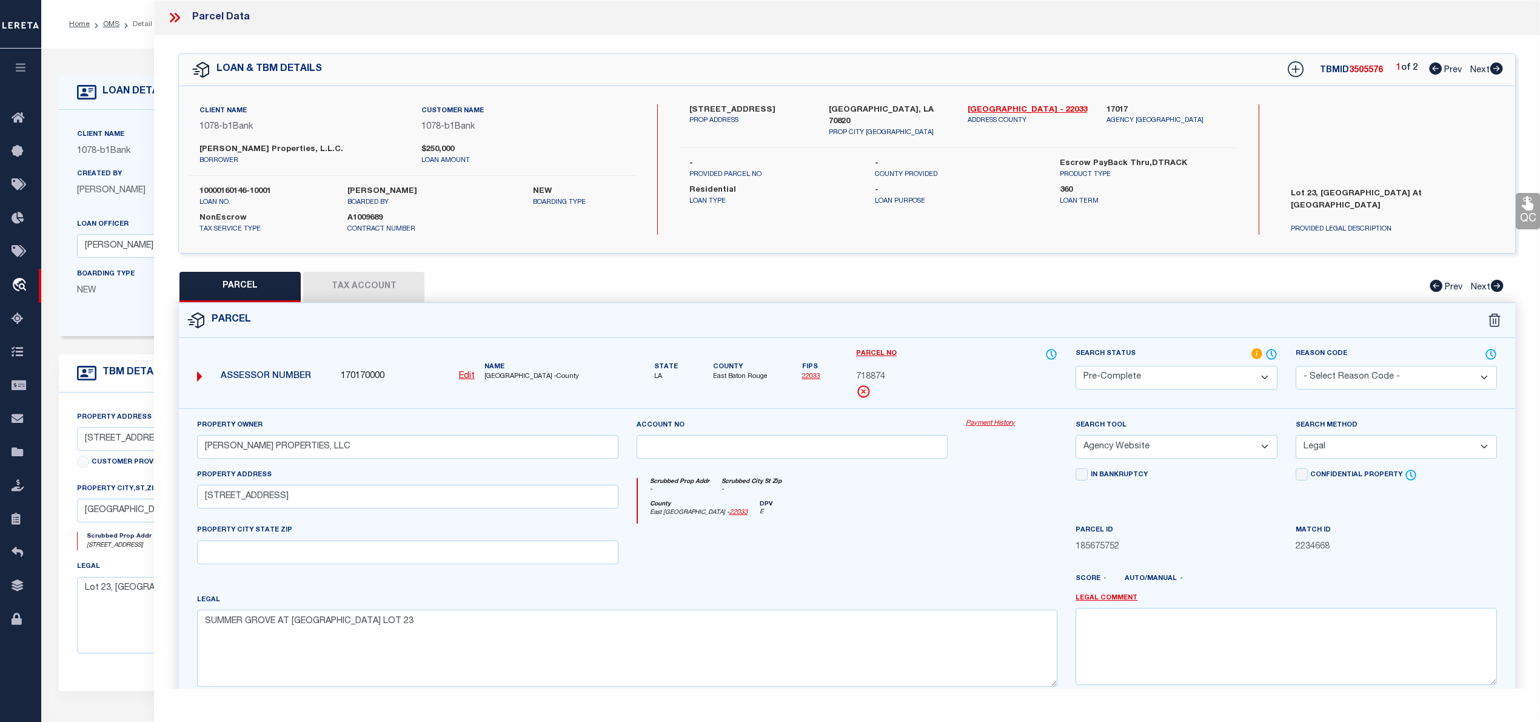
click at [1500, 71] on icon at bounding box center [1497, 68] width 13 height 12
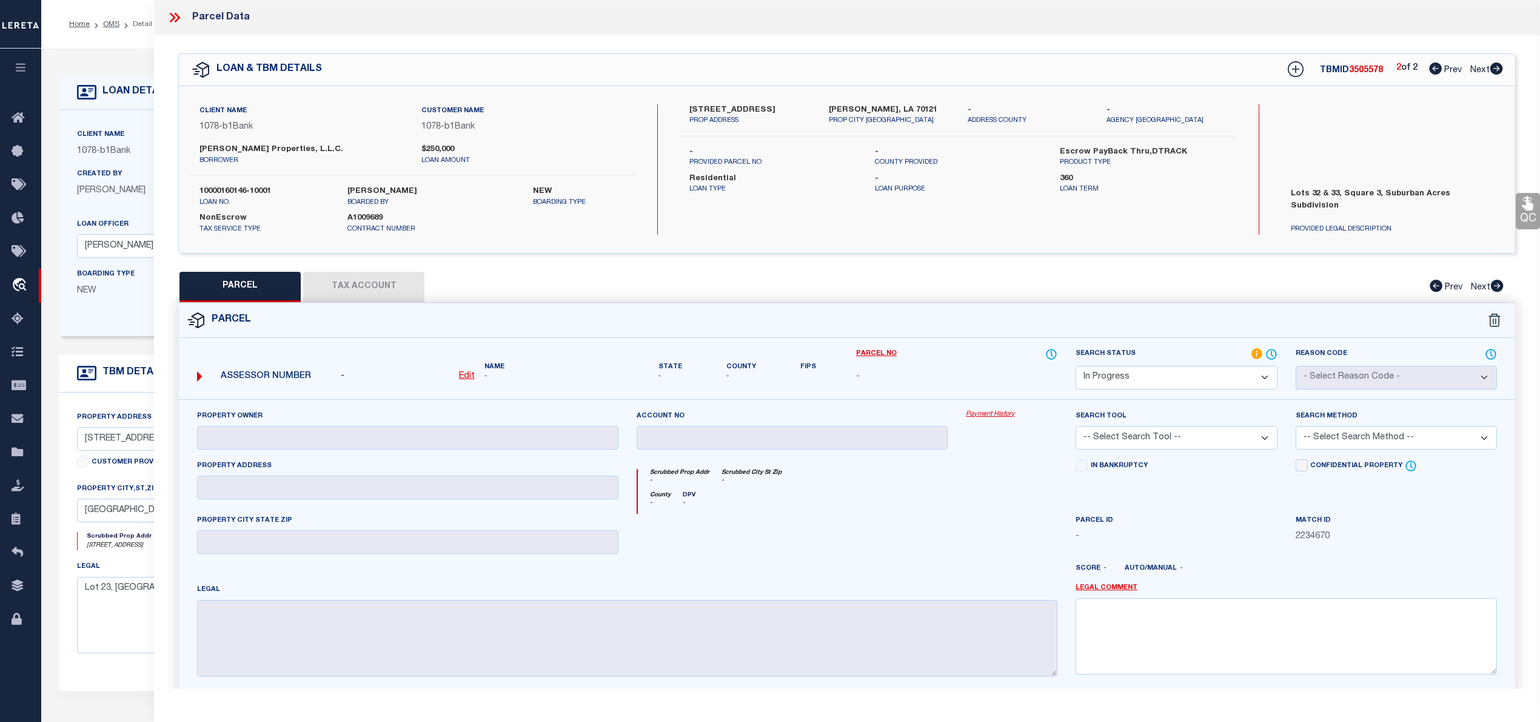
click at [694, 104] on label "[STREET_ADDRESS]" at bounding box center [750, 110] width 121 height 12
click at [742, 107] on label "[STREET_ADDRESS]" at bounding box center [750, 110] width 121 height 12
drag, startPoint x: 197, startPoint y: 148, endPoint x: 317, endPoint y: 149, distance: 119.5
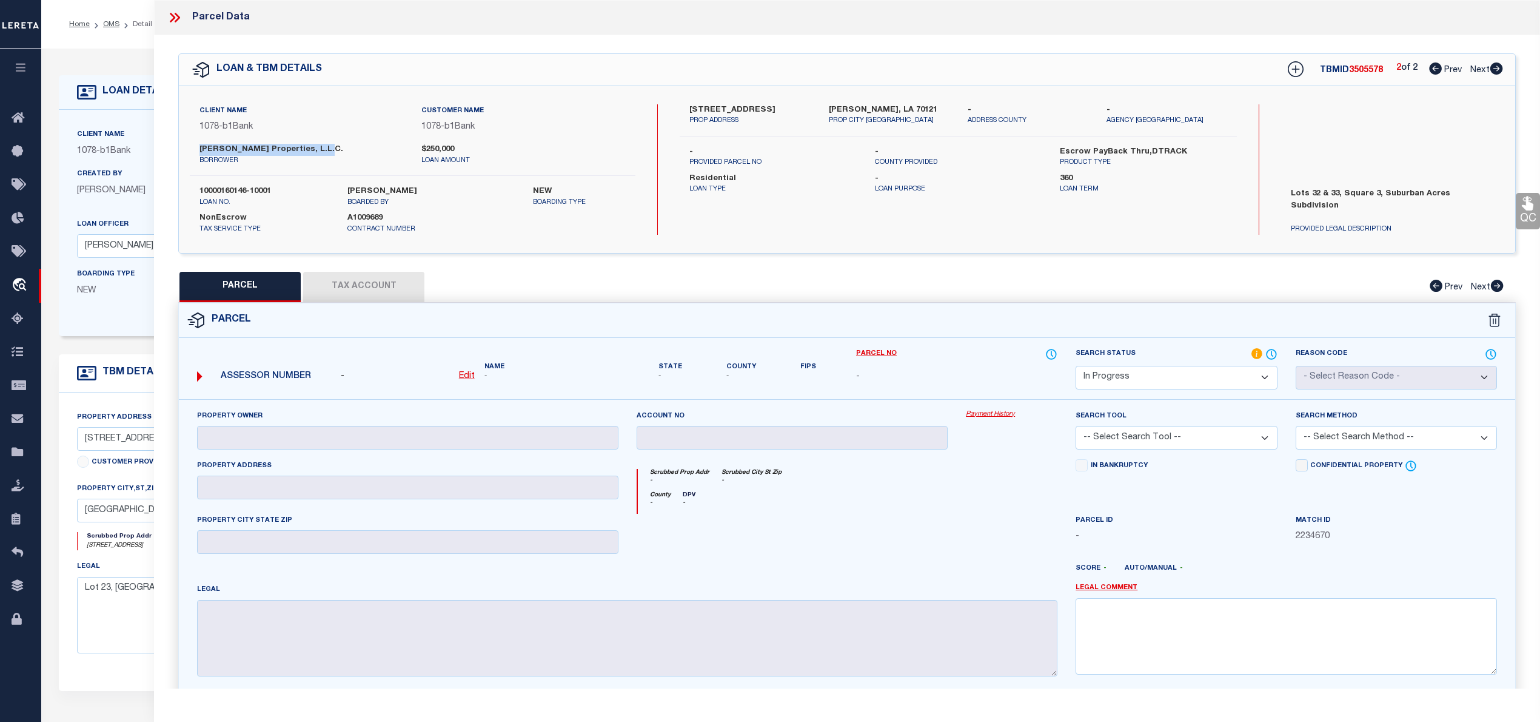
click at [317, 149] on div "Gregory Muro Properties, L.L.C. borrower" at bounding box center [301, 155] width 222 height 22
click at [1429, 69] on icon at bounding box center [1435, 68] width 13 height 12
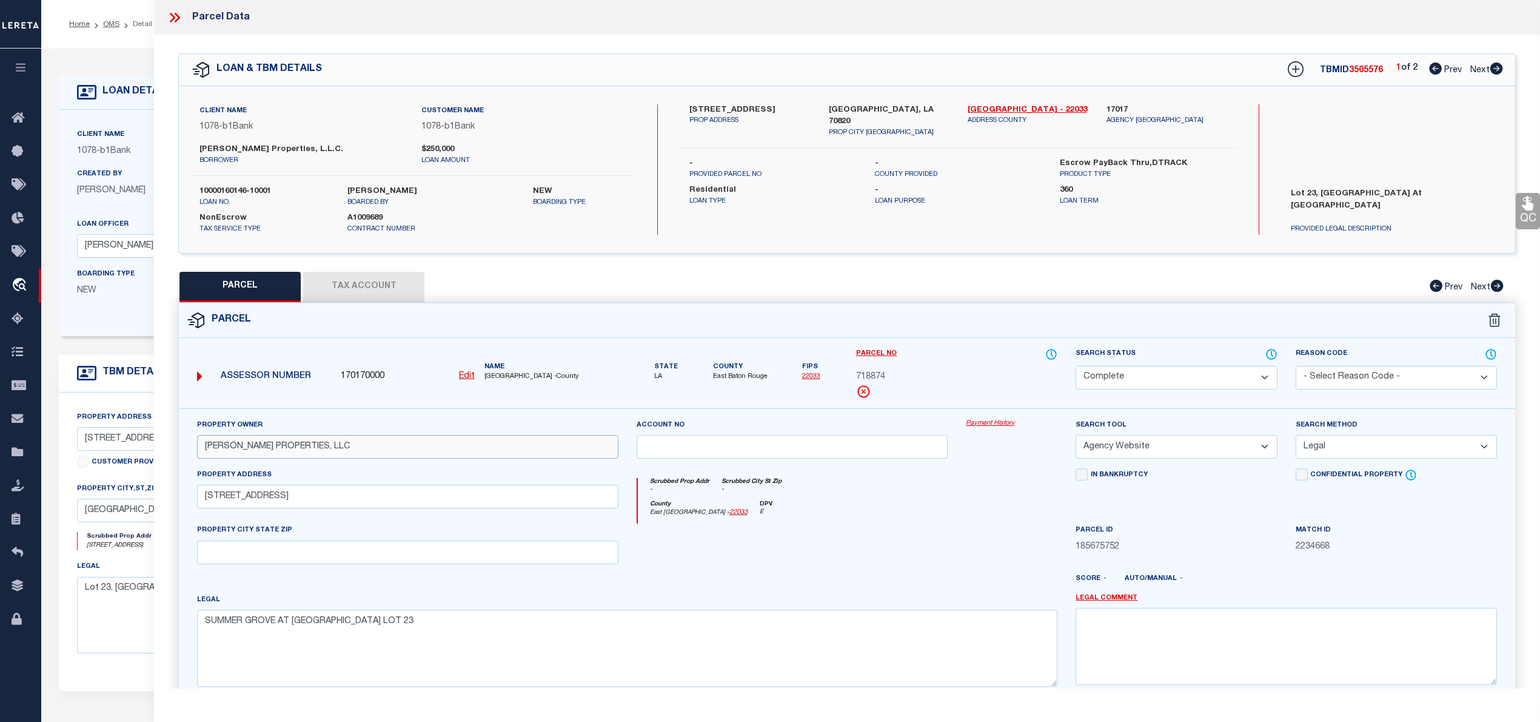
drag, startPoint x: 203, startPoint y: 449, endPoint x: 337, endPoint y: 450, distance: 134.6
click at [333, 452] on input "[PERSON_NAME] PROPERTIES, LLC" at bounding box center [407, 447] width 421 height 24
click at [338, 448] on input "[PERSON_NAME] PROPERTIES, LLC" at bounding box center [407, 447] width 421 height 24
drag, startPoint x: 202, startPoint y: 448, endPoint x: 336, endPoint y: 448, distance: 134.0
click at [336, 448] on input "[PERSON_NAME] PROPERTIES, LLC" at bounding box center [407, 447] width 421 height 24
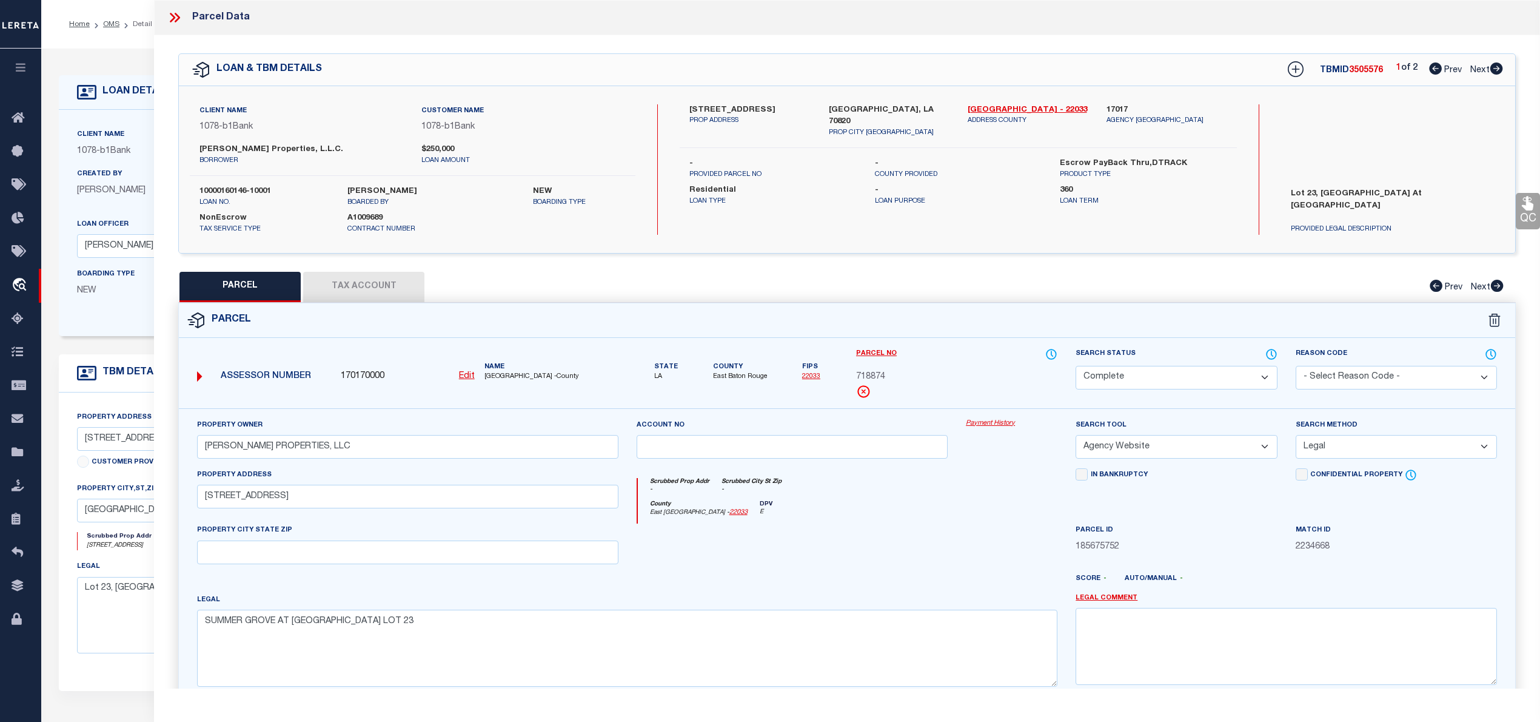
click at [1494, 68] on icon at bounding box center [1497, 68] width 13 height 12
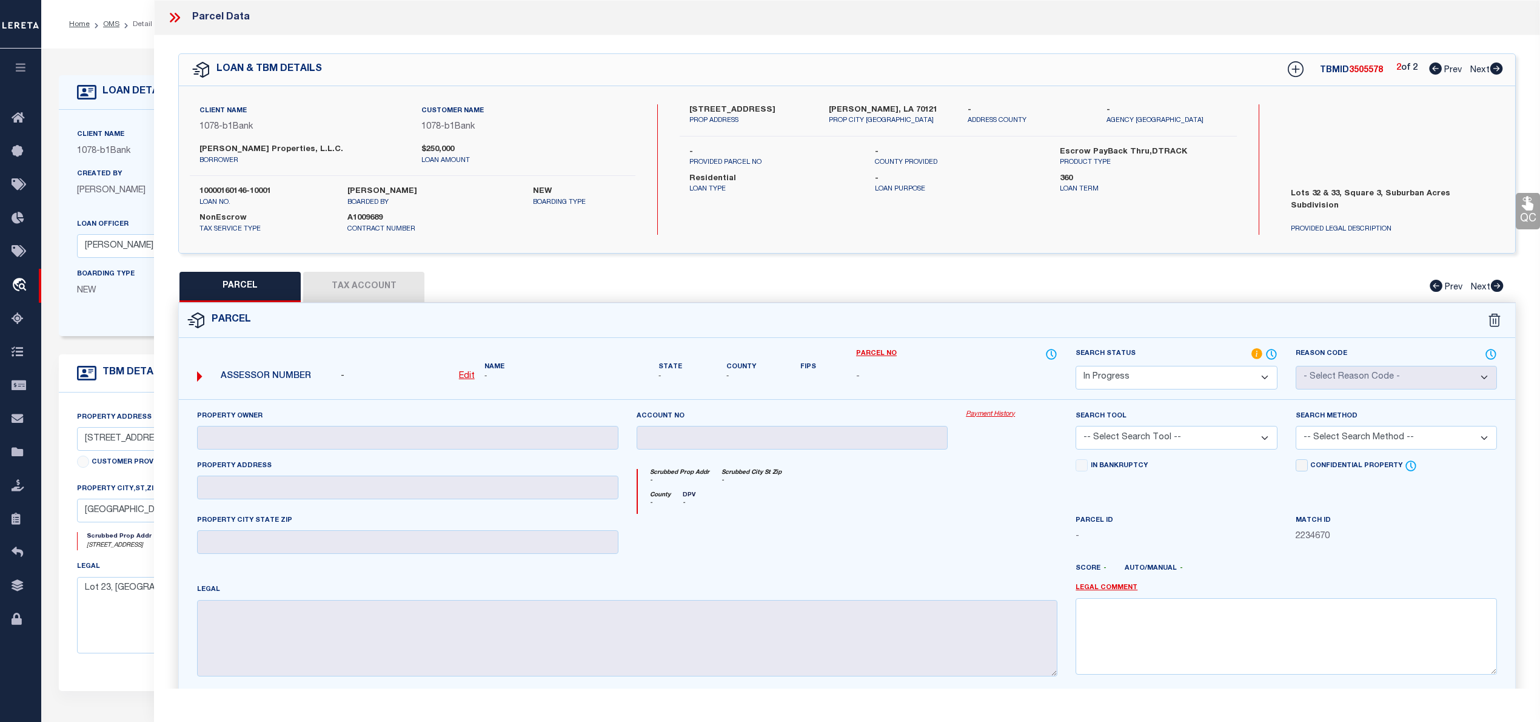
click at [1434, 73] on icon at bounding box center [1435, 68] width 13 height 12
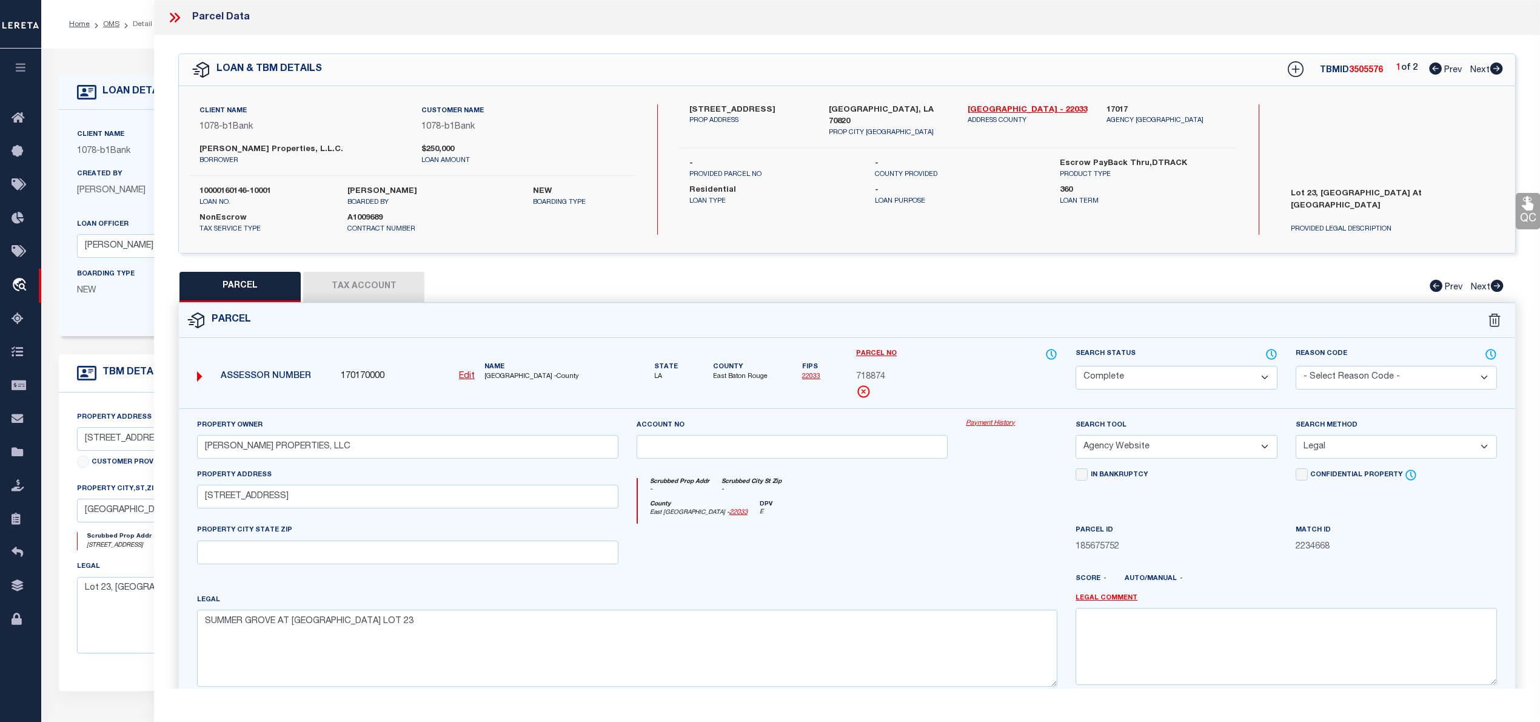
click at [1492, 69] on icon at bounding box center [1497, 68] width 13 height 12
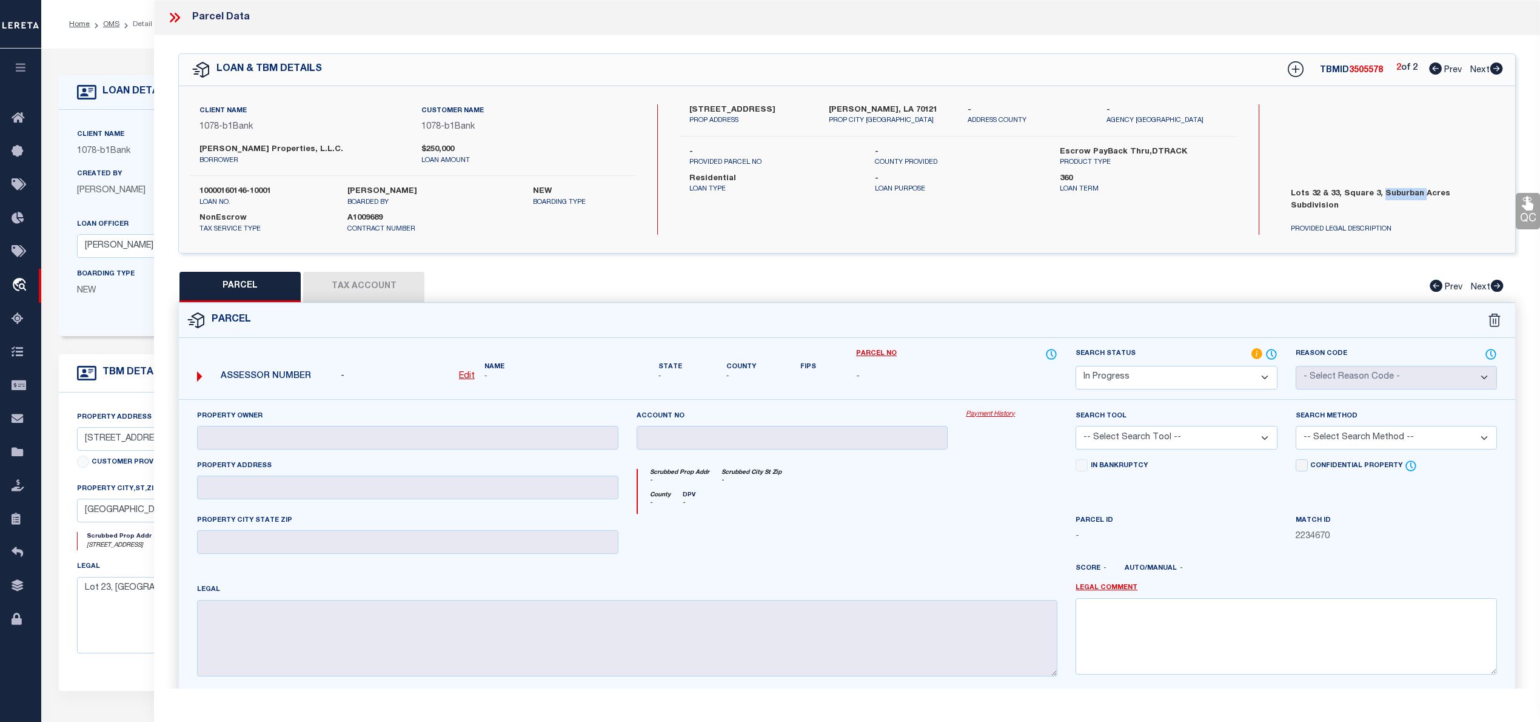
drag, startPoint x: 1378, startPoint y: 190, endPoint x: 1419, endPoint y: 192, distance: 40.6
click at [1419, 192] on label "Lots 32 & 33, Square 3, Suburban Acres Subdivision" at bounding box center [1392, 206] width 221 height 36
drag, startPoint x: 728, startPoint y: 110, endPoint x: 758, endPoint y: 110, distance: 29.7
click at [758, 110] on label "[STREET_ADDRESS]" at bounding box center [750, 110] width 121 height 12
click at [1432, 68] on icon at bounding box center [1435, 68] width 13 height 12
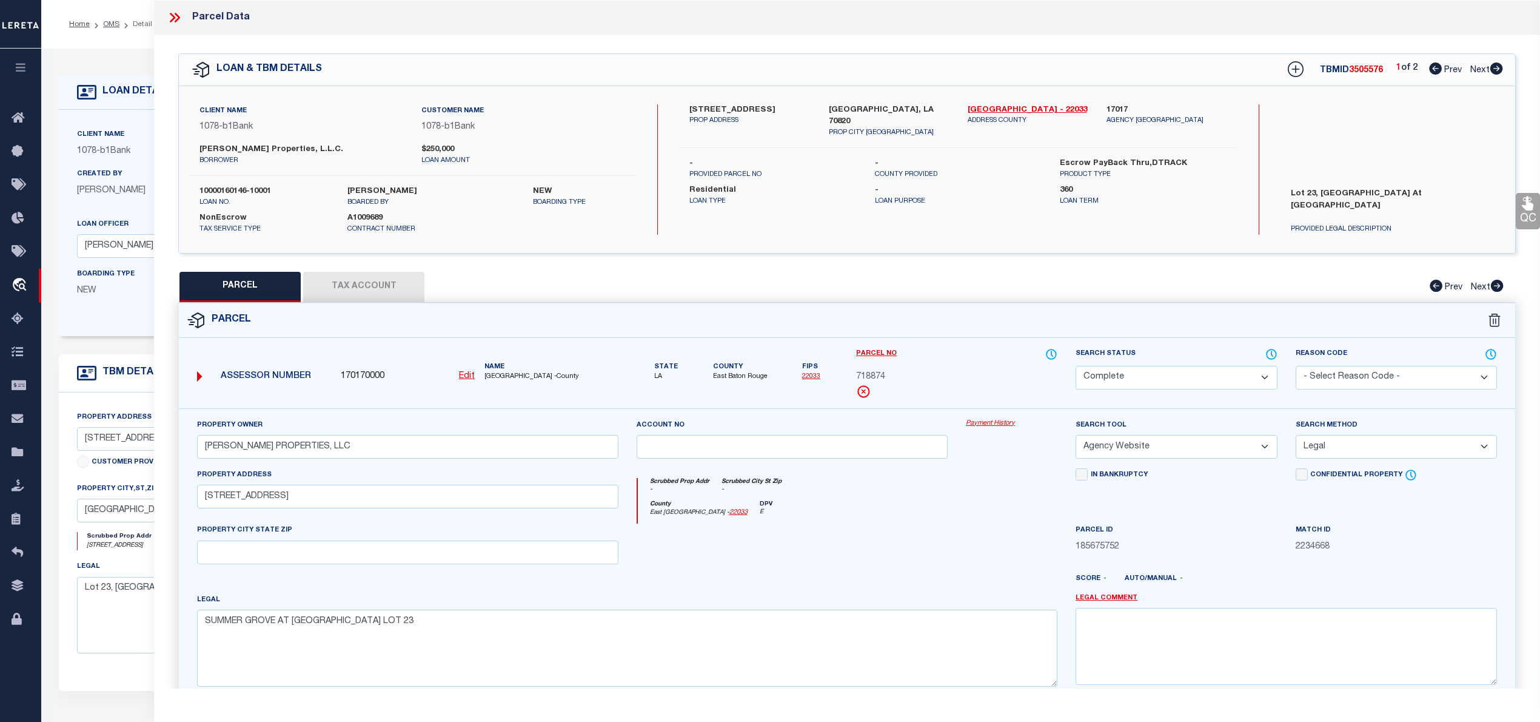
click at [325, 281] on button "Tax Account" at bounding box center [363, 287] width 121 height 30
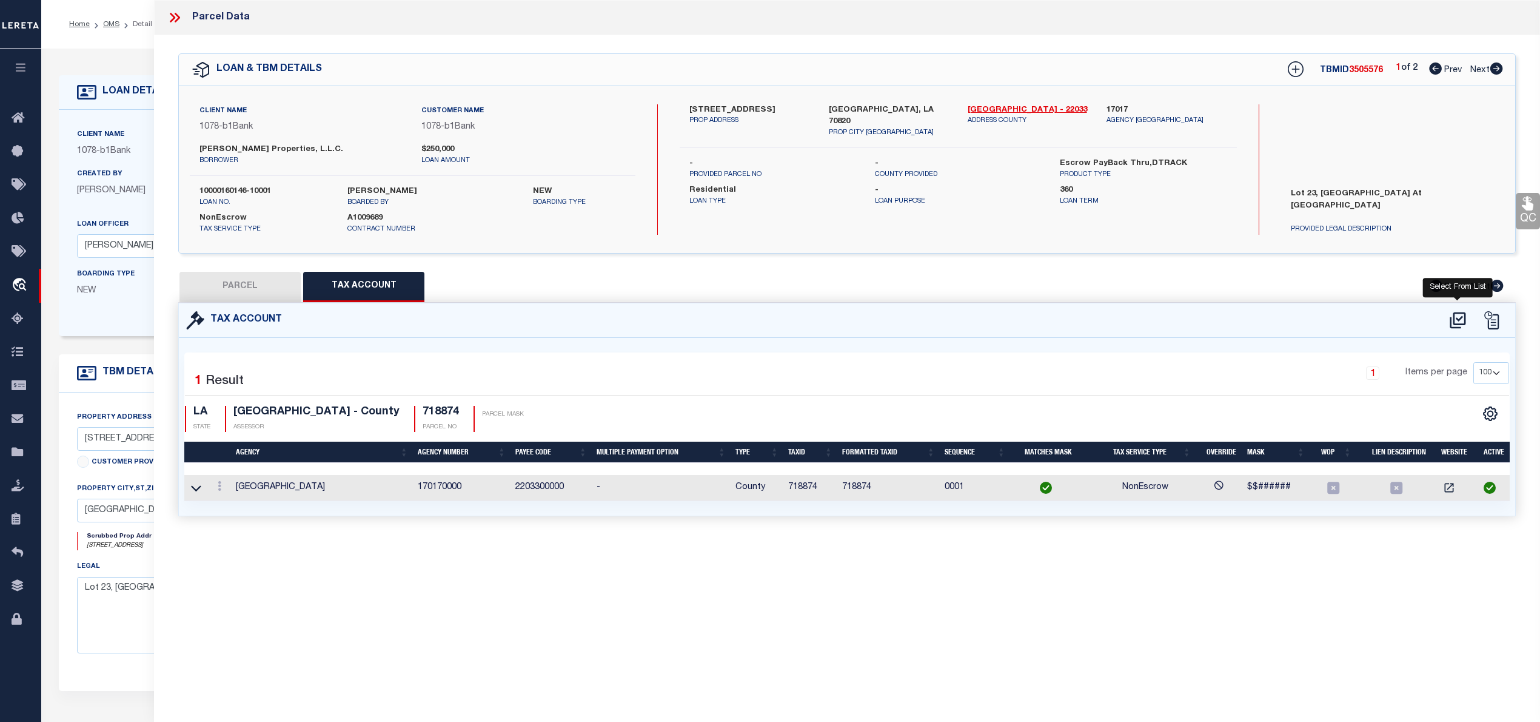
click at [1457, 318] on icon at bounding box center [1458, 320] width 16 height 16
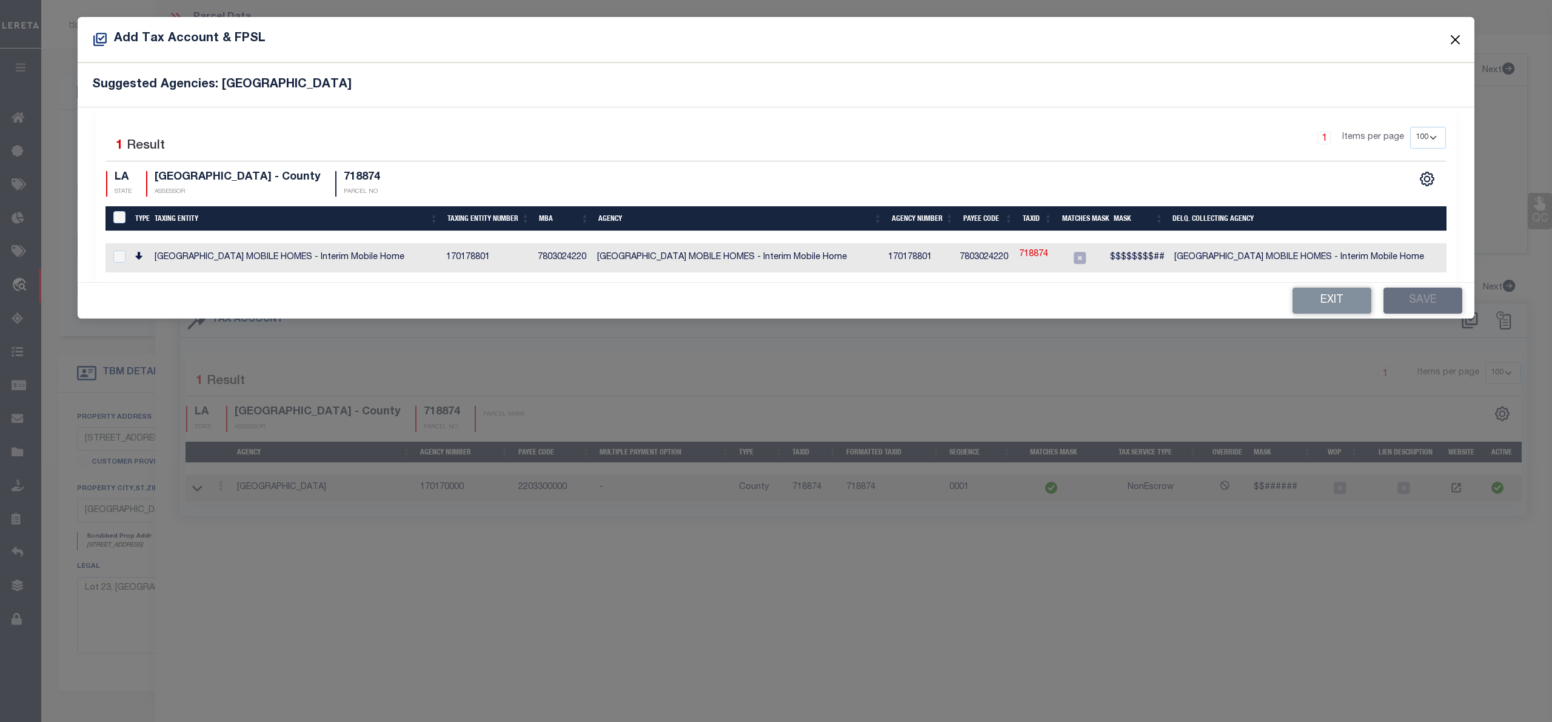
click at [1454, 41] on button "Close" at bounding box center [1456, 40] width 16 height 16
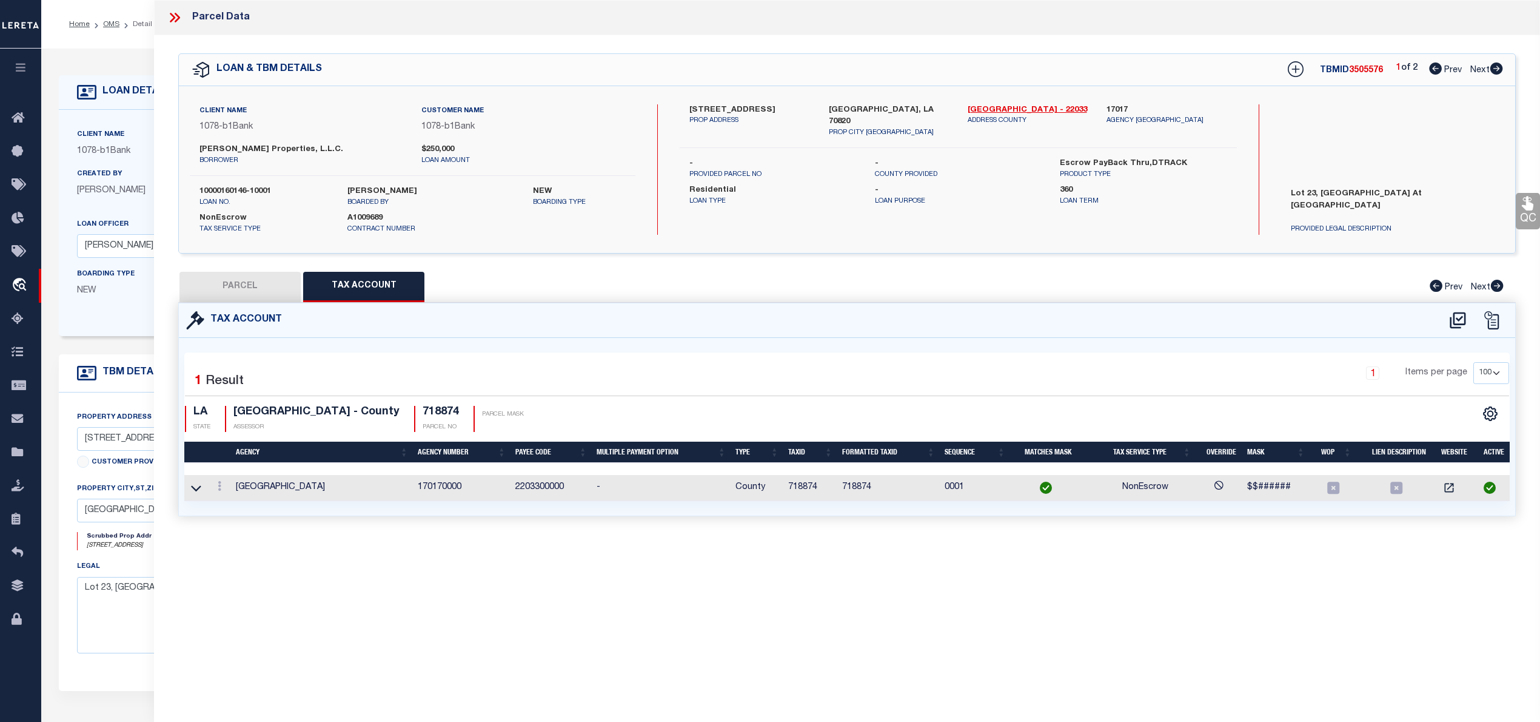
click at [250, 296] on button "PARCEL" at bounding box center [240, 287] width 121 height 30
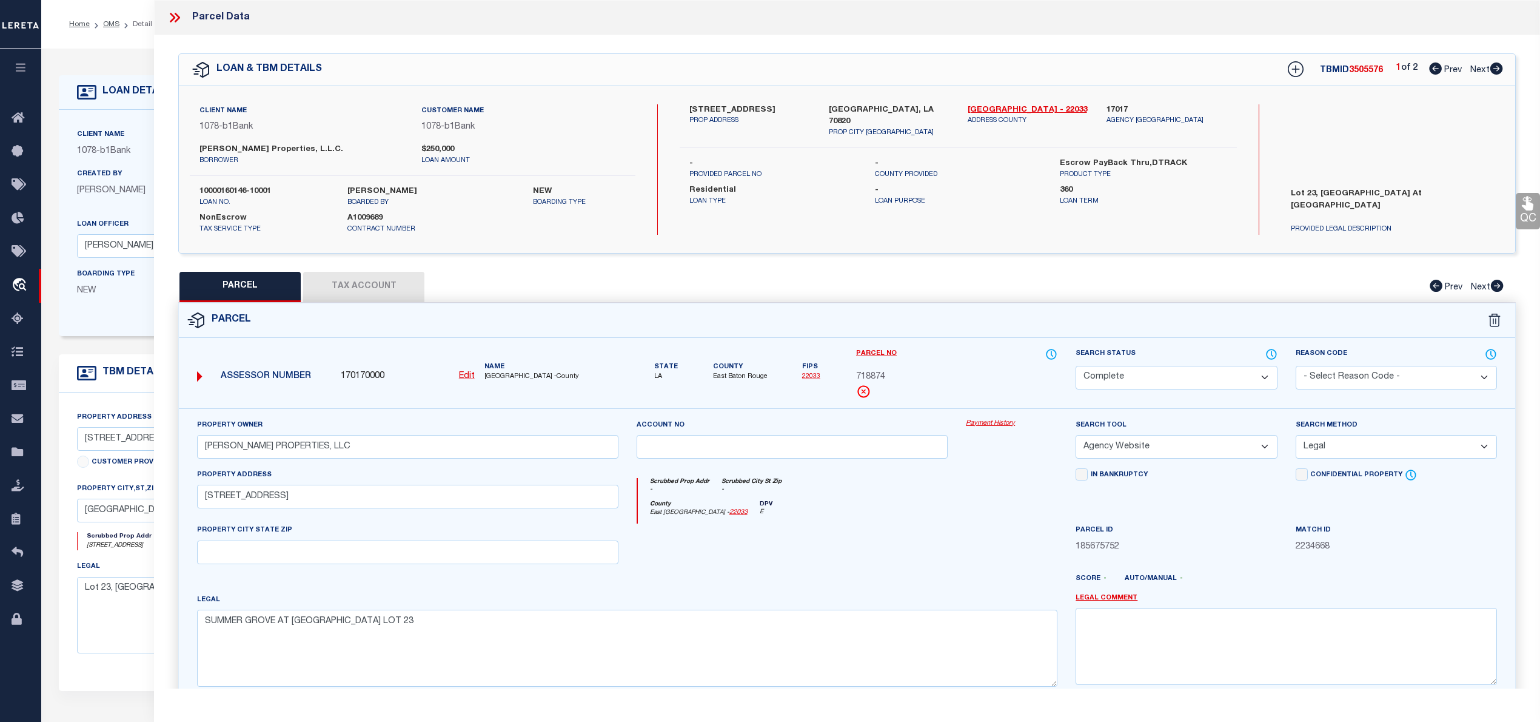
click at [1495, 69] on icon at bounding box center [1497, 68] width 13 height 12
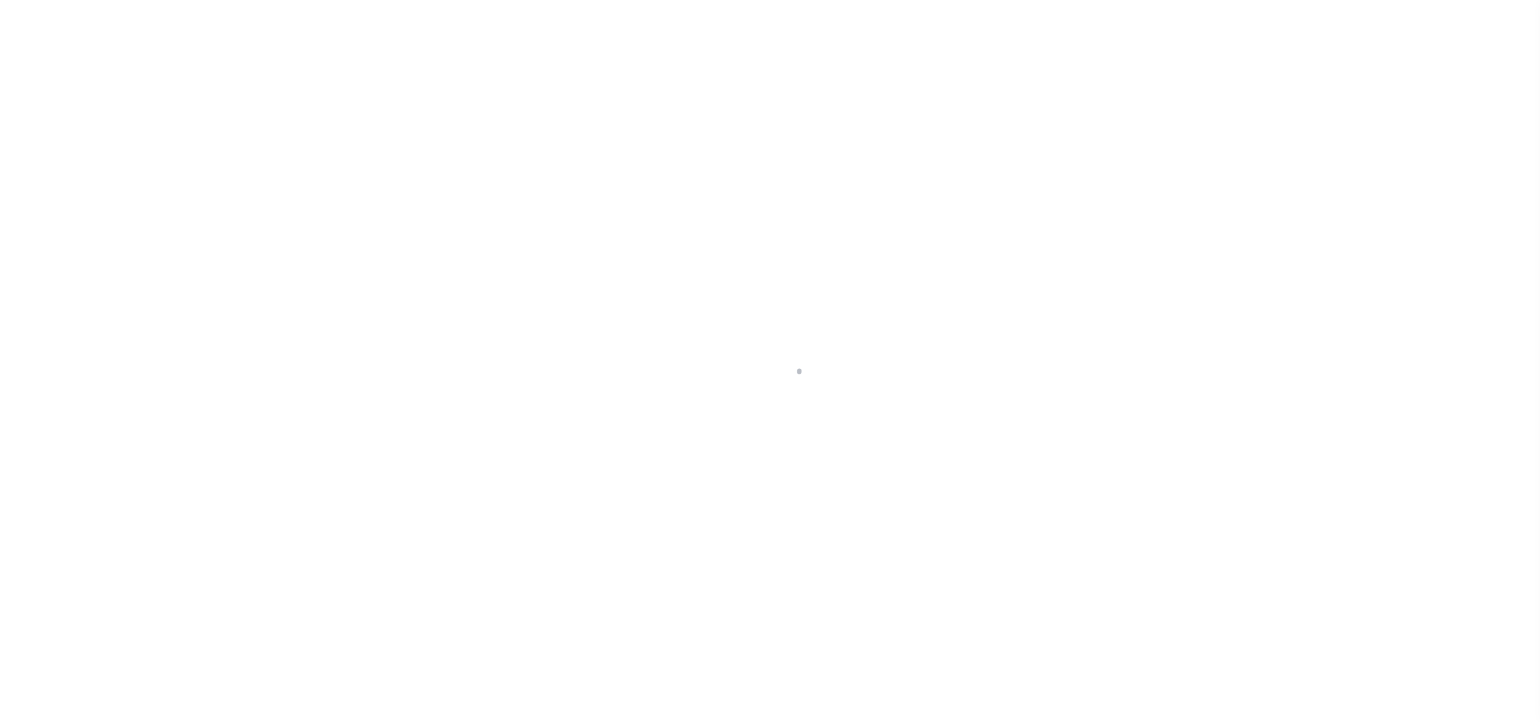
select select "20"
select select "NonEscrow"
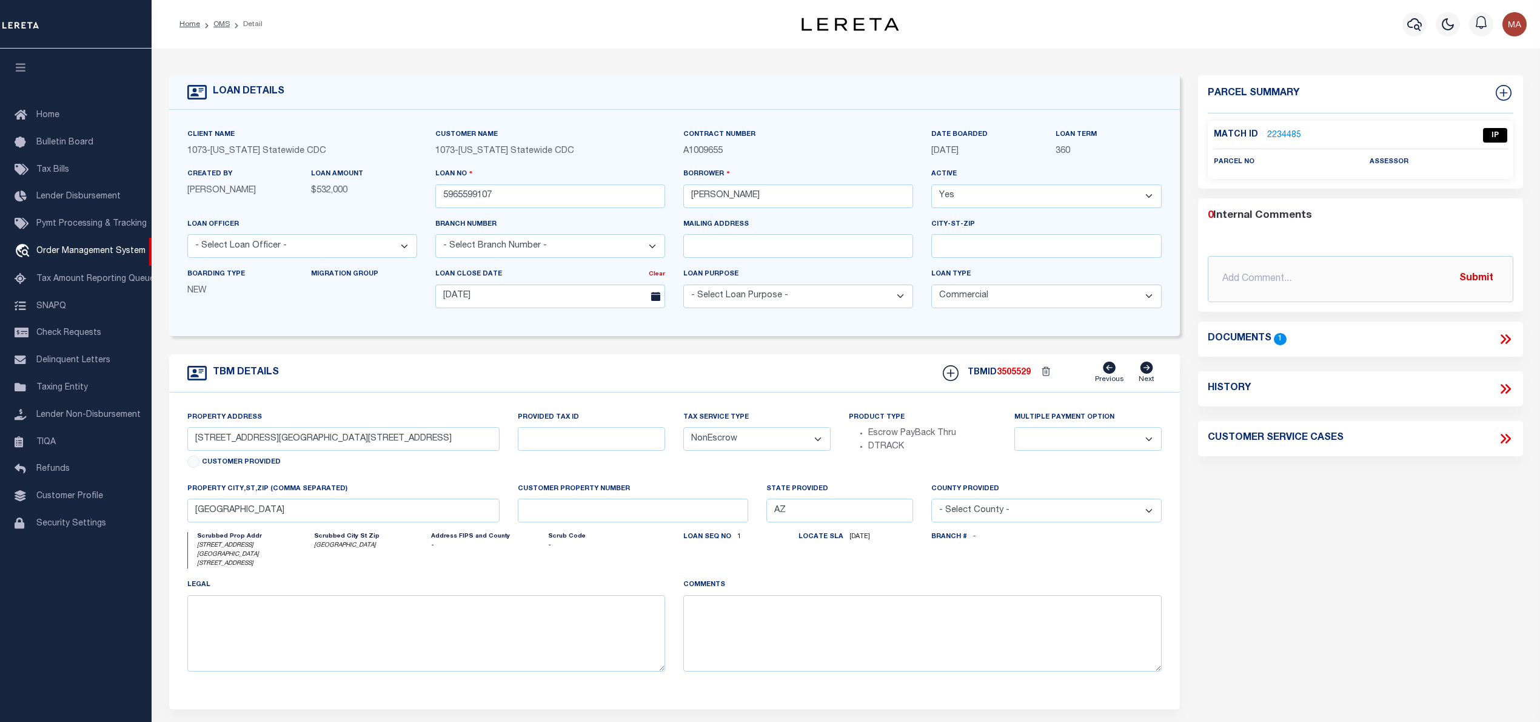
click at [1289, 131] on link "2234485" at bounding box center [1284, 135] width 34 height 13
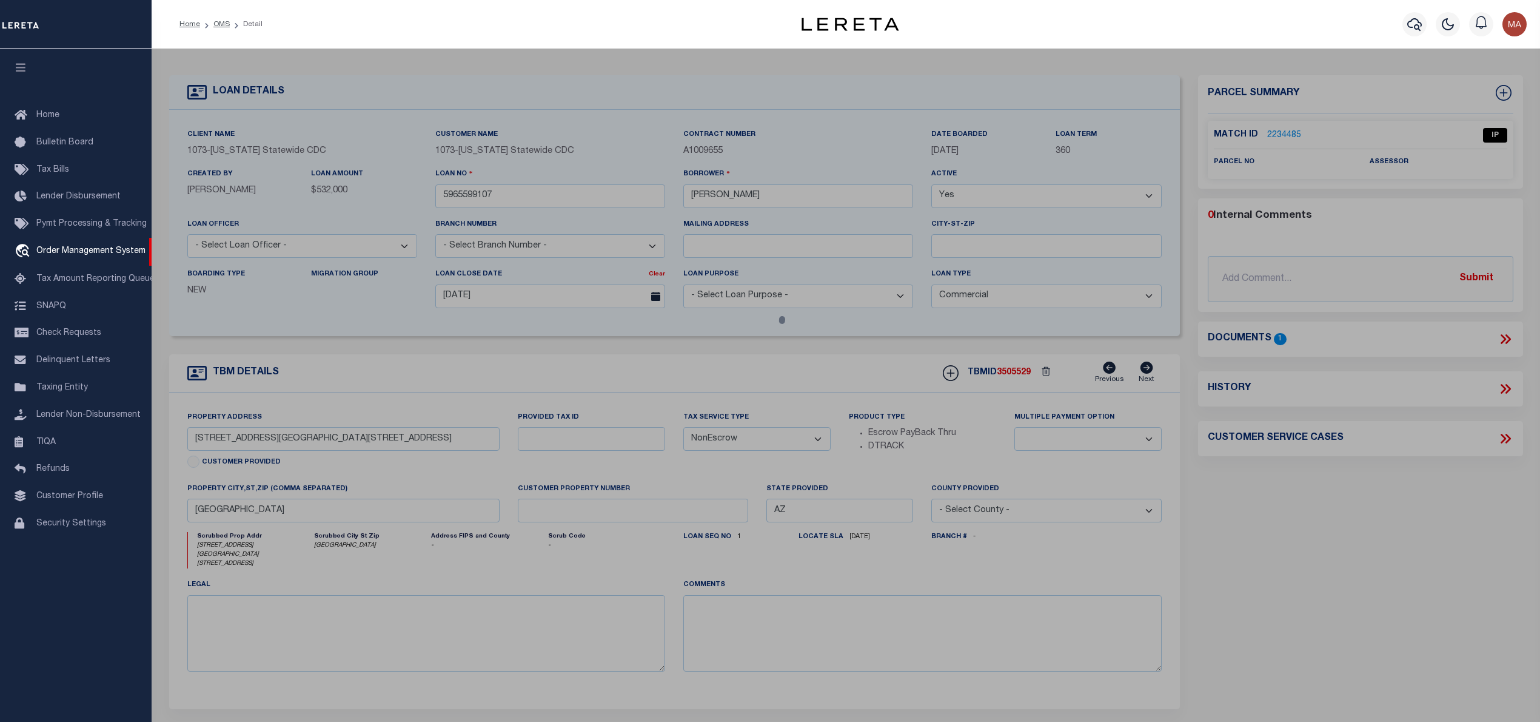
select select "AS"
select select
checkbox input "false"
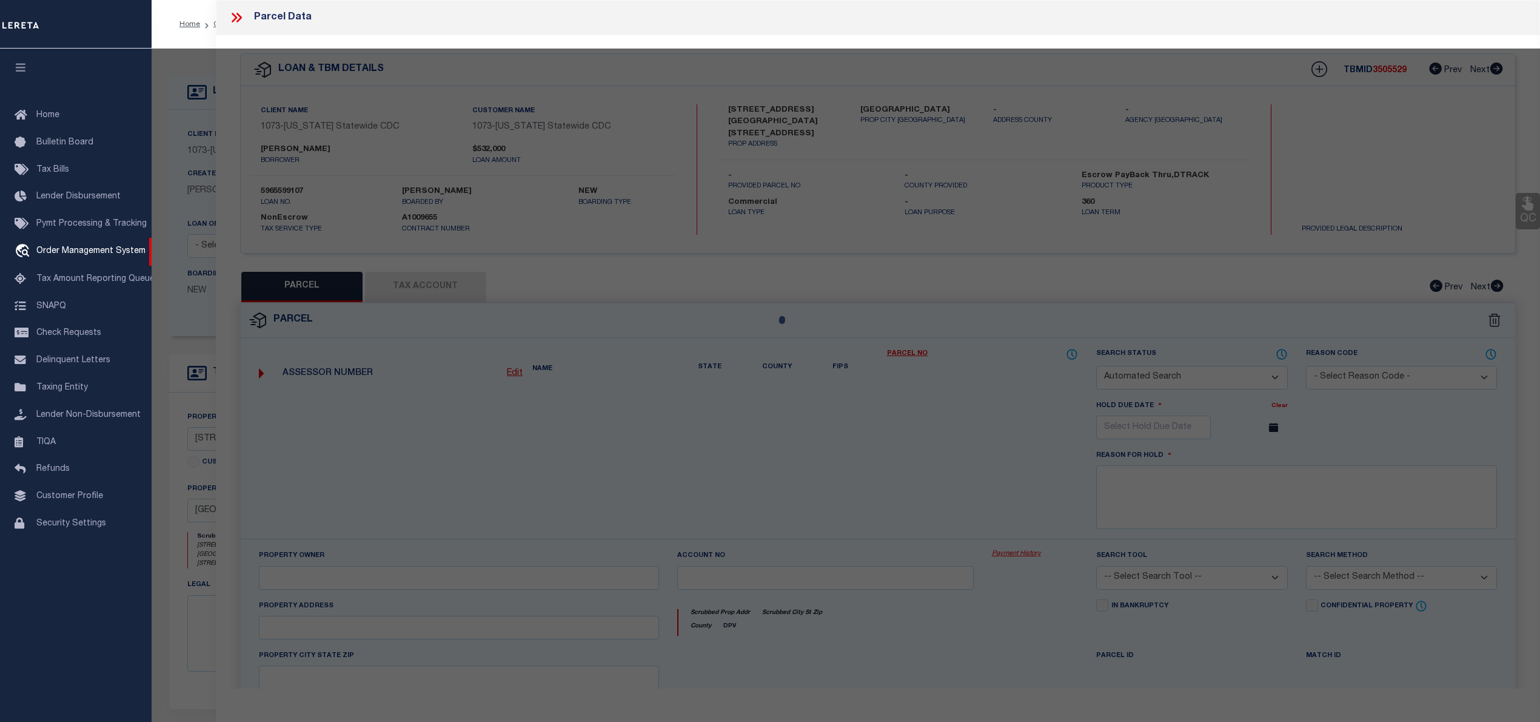
select select "IP"
checkbox input "false"
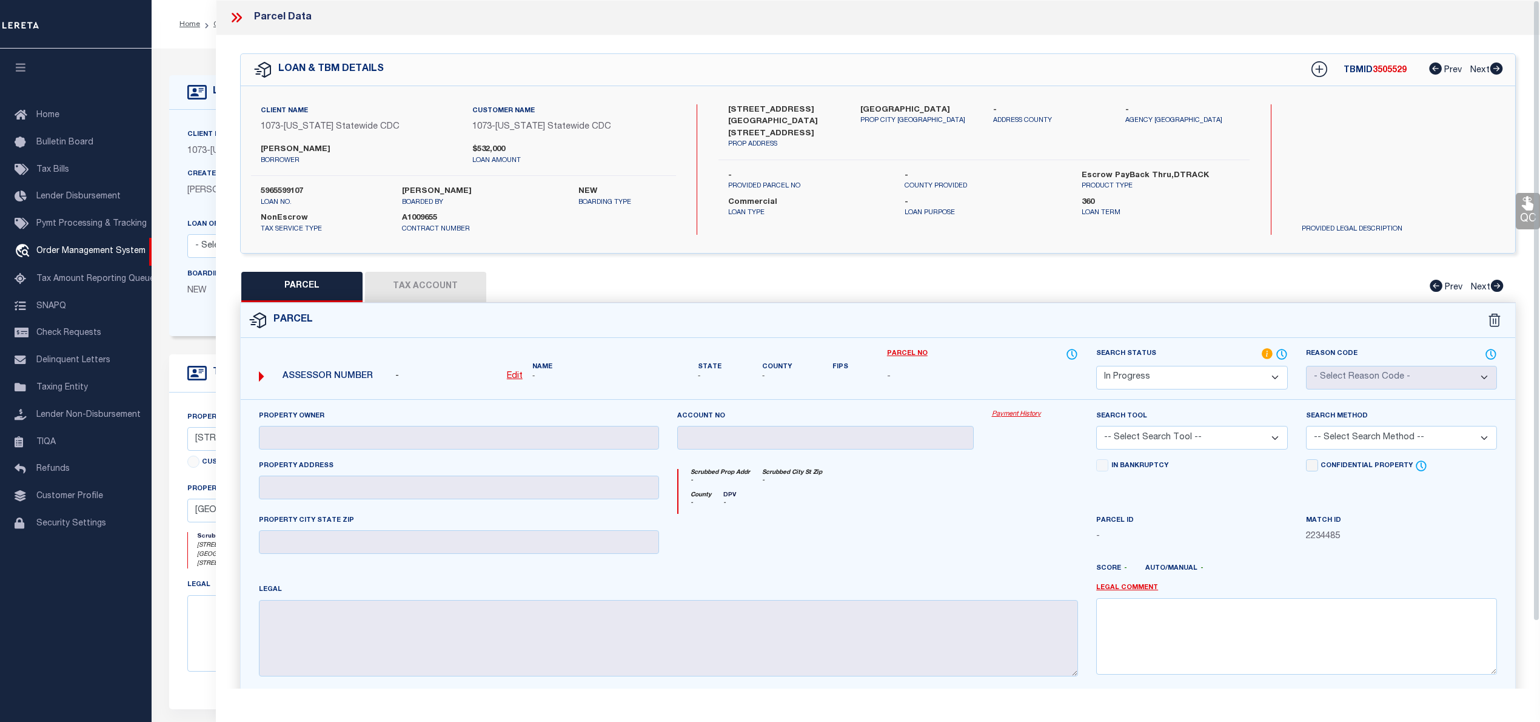
click at [508, 380] on u "Edit" at bounding box center [515, 376] width 16 height 8
select select "IP"
type textarea "-"
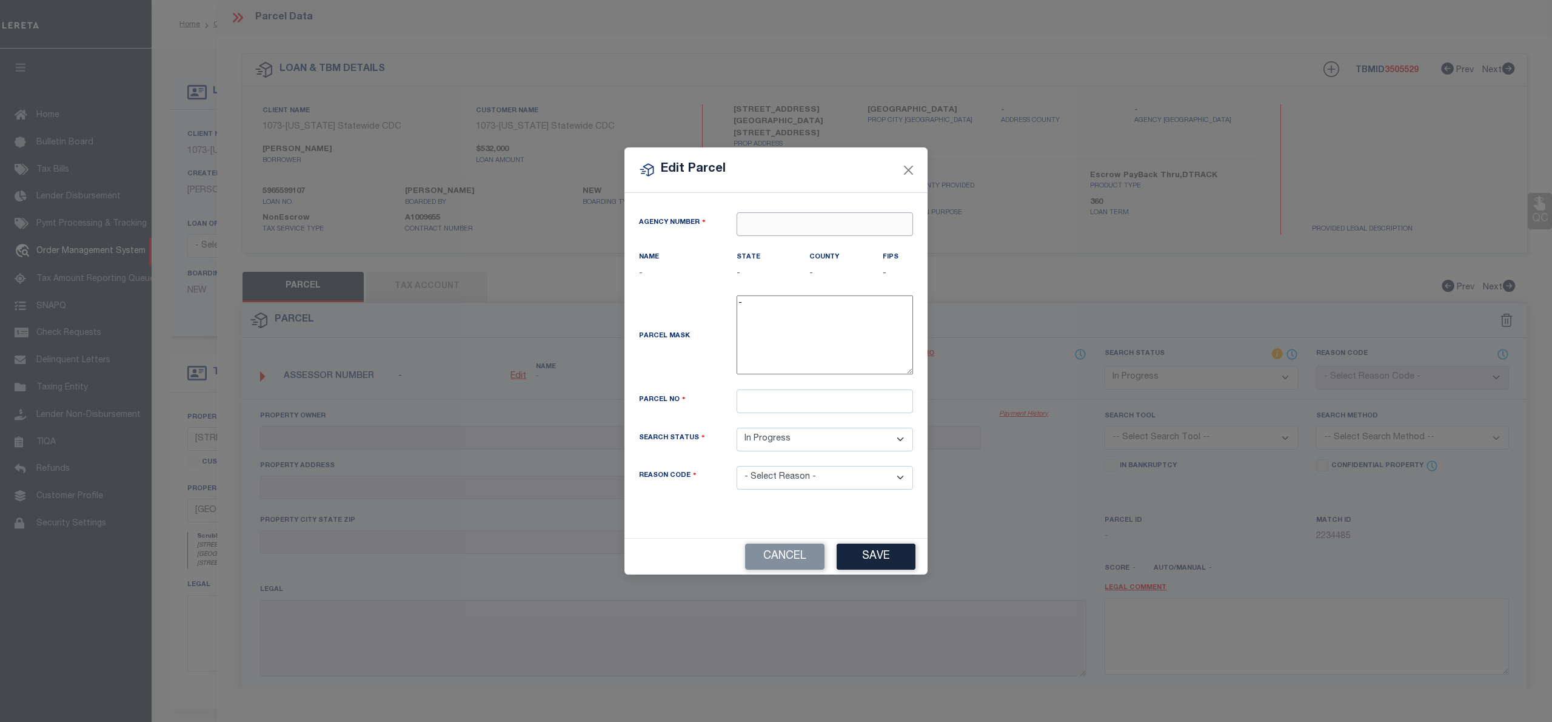
click at [754, 227] on input "text" at bounding box center [825, 224] width 176 height 24
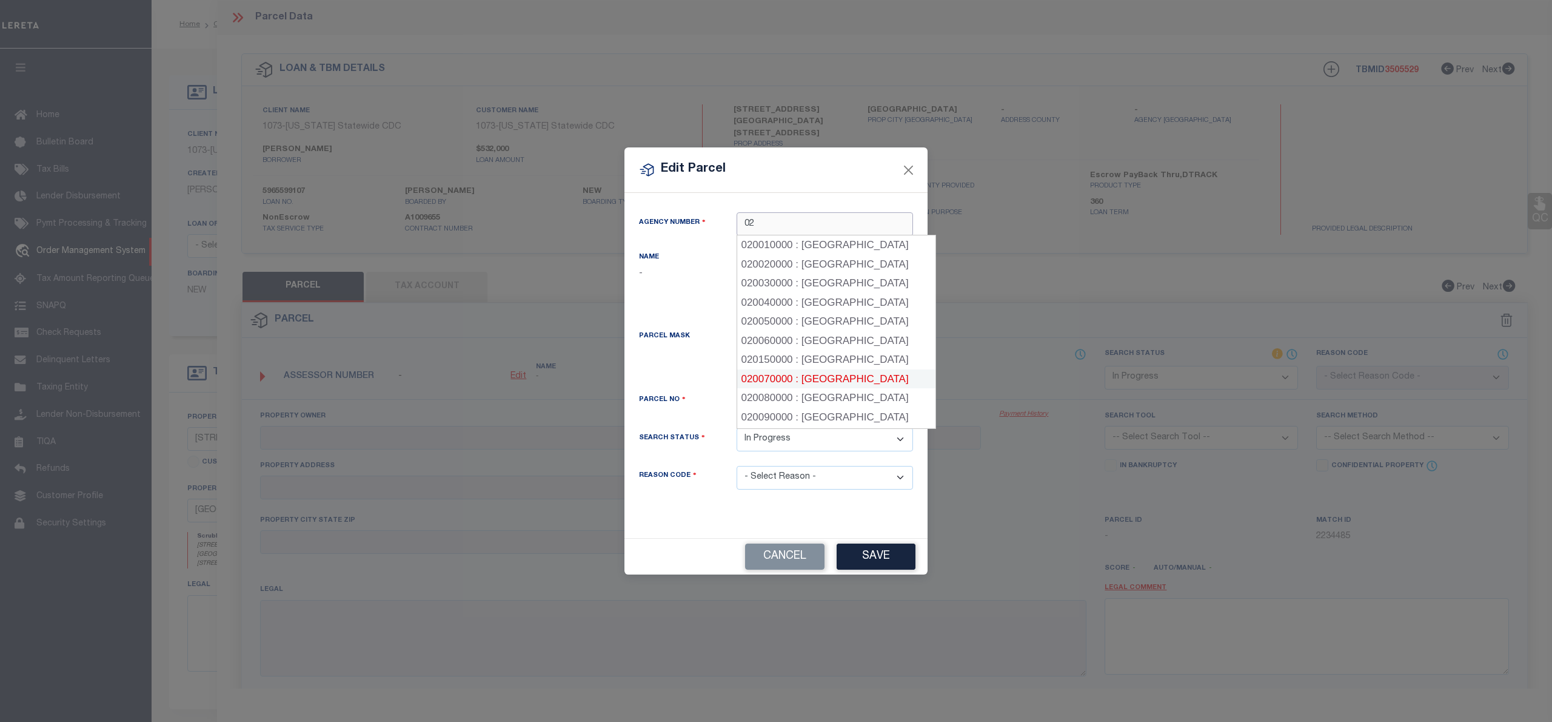
click at [823, 377] on div "020070000 : MARICOPA COUNTY" at bounding box center [836, 378] width 199 height 19
type input "020070000"
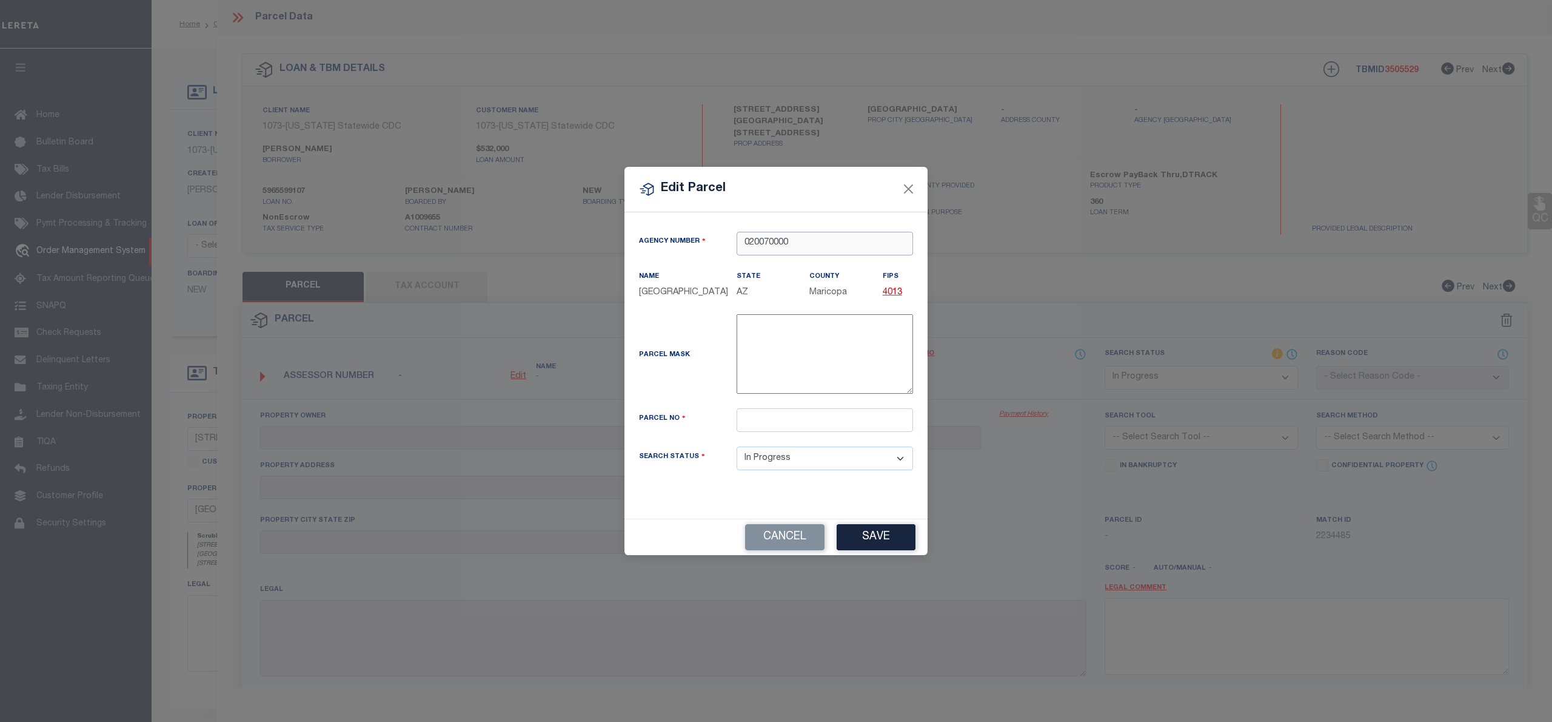
type input "020070000"
click at [793, 425] on input "text" at bounding box center [825, 420] width 176 height 24
paste input "[PHONE_NUMBER]"
type input "[PHONE_NUMBER]"
click at [904, 550] on button "Save" at bounding box center [876, 537] width 79 height 26
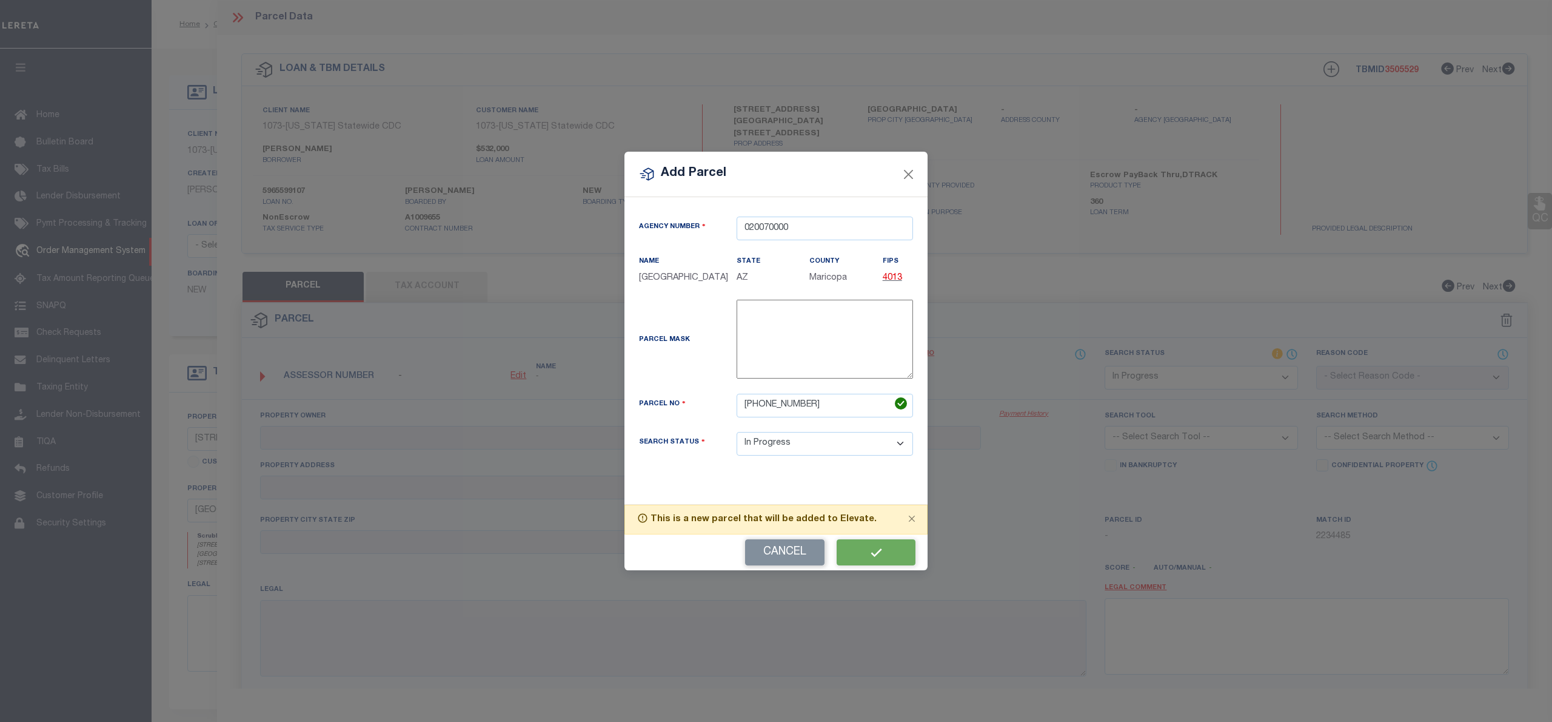
select select "IP"
checkbox input "false"
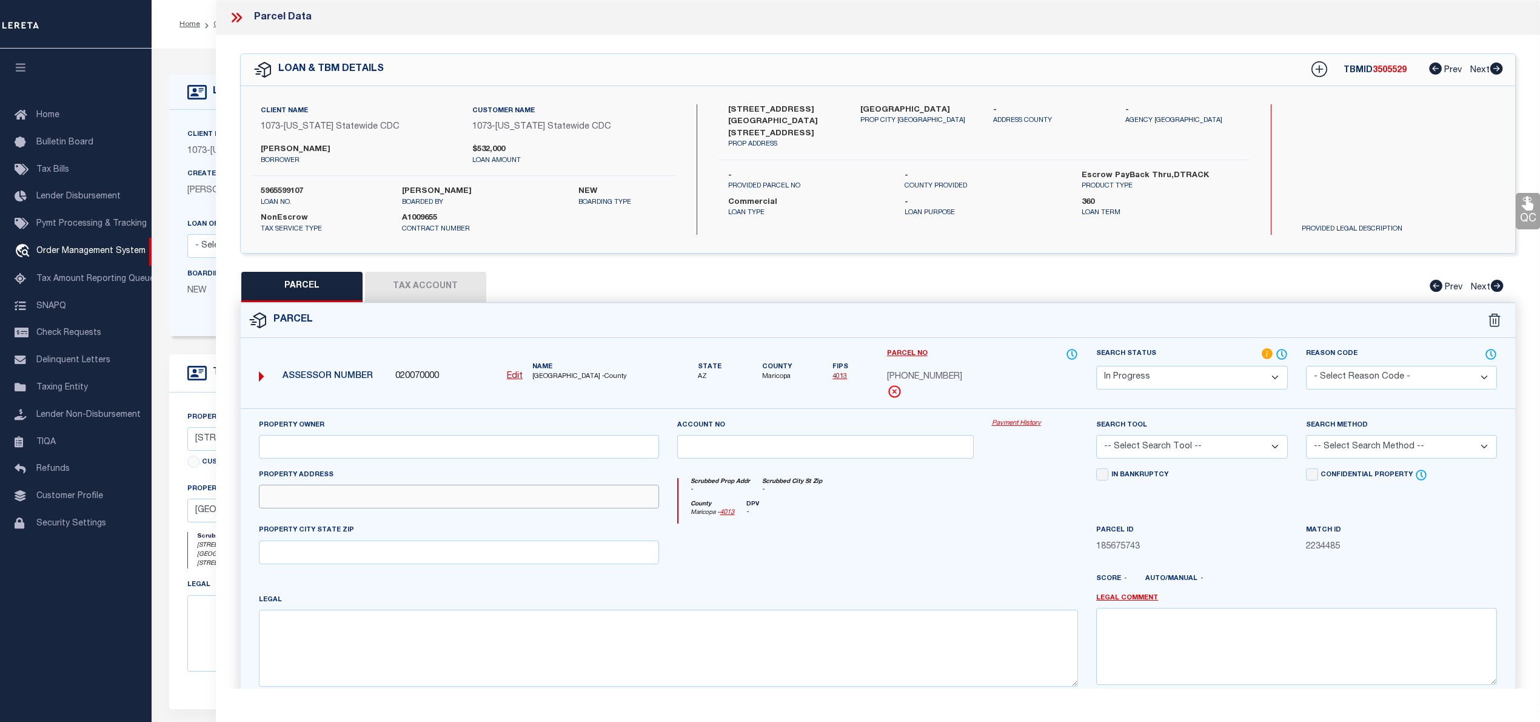
click at [335, 495] on input "text" at bounding box center [459, 497] width 401 height 24
paste input "5704 W PALMAIRE AVE GLENDALE, AZ 85301"
drag, startPoint x: 364, startPoint y: 498, endPoint x: 532, endPoint y: 502, distance: 168.0
click at [532, 502] on input "5704 W PALMAIRE AVE GLENDALE, AZ 85301" at bounding box center [459, 497] width 401 height 24
type input "5704 W PALMAIRE AVE"
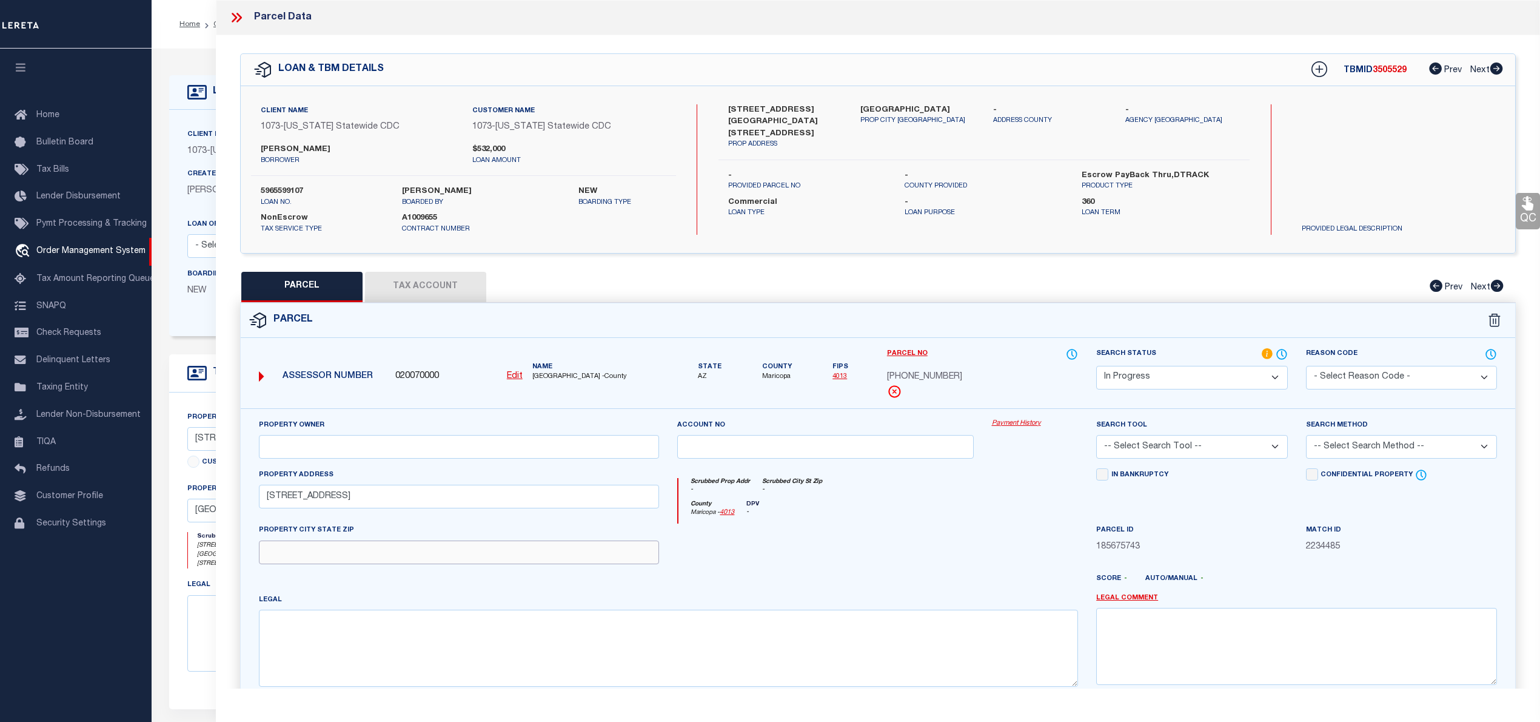
click at [462, 564] on input "text" at bounding box center [459, 552] width 401 height 24
paste input "GLENDALE, AZ 85301"
type input "GLENDALE, AZ 85301"
click at [311, 667] on textarea at bounding box center [669, 647] width 820 height 76
paste textarea "Lot # 7"
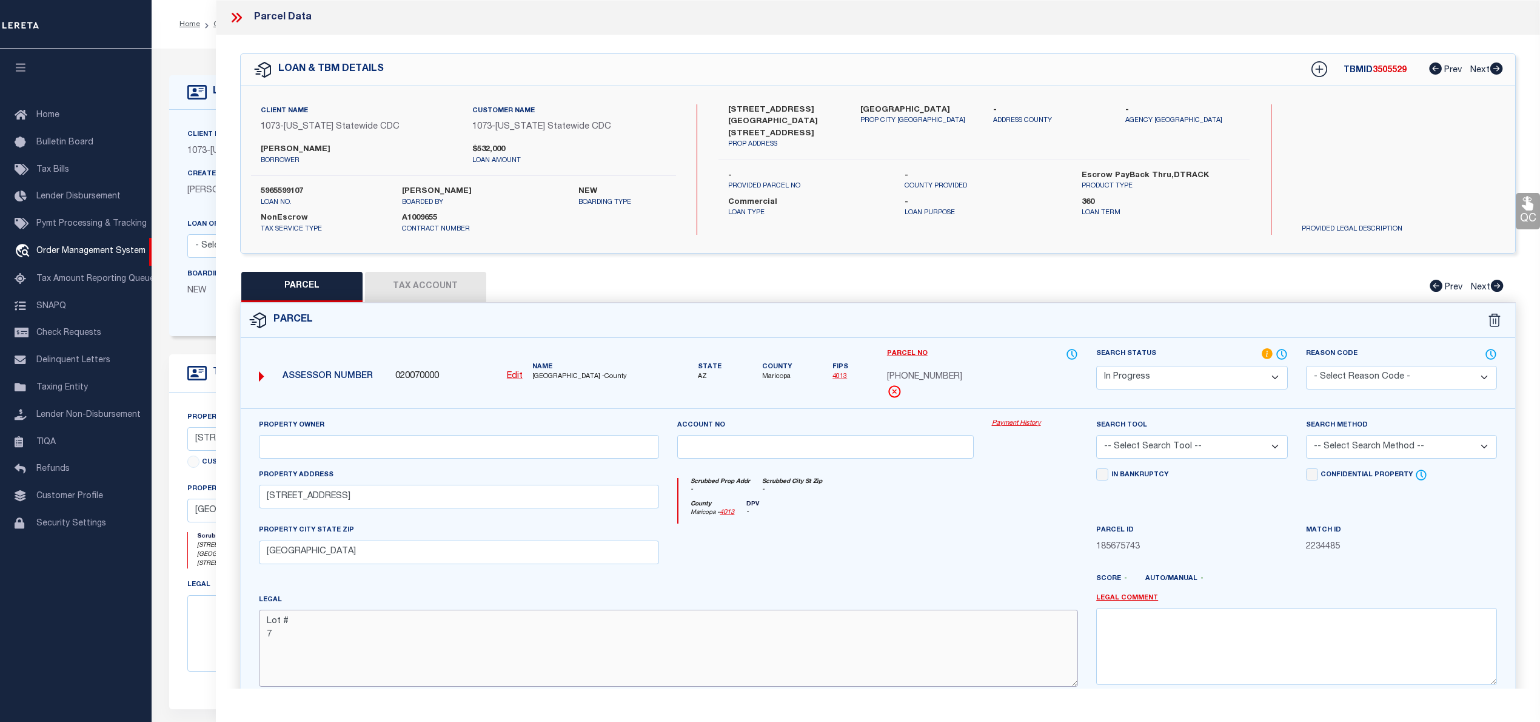
type textarea "Lot # 7"
click at [1183, 377] on select "Automated Search Bad Parcel Complete Duplicate Parcel High Dollar Reporting In …" at bounding box center [1191, 378] width 191 height 24
select select "PC"
click at [1096, 366] on select "Automated Search Bad Parcel Complete Duplicate Parcel High Dollar Reporting In …" at bounding box center [1191, 378] width 191 height 24
click at [1136, 449] on select "-- Select Search Tool -- 3rd Party Website Agency File Agency Website ATLS CNV-…" at bounding box center [1191, 447] width 191 height 24
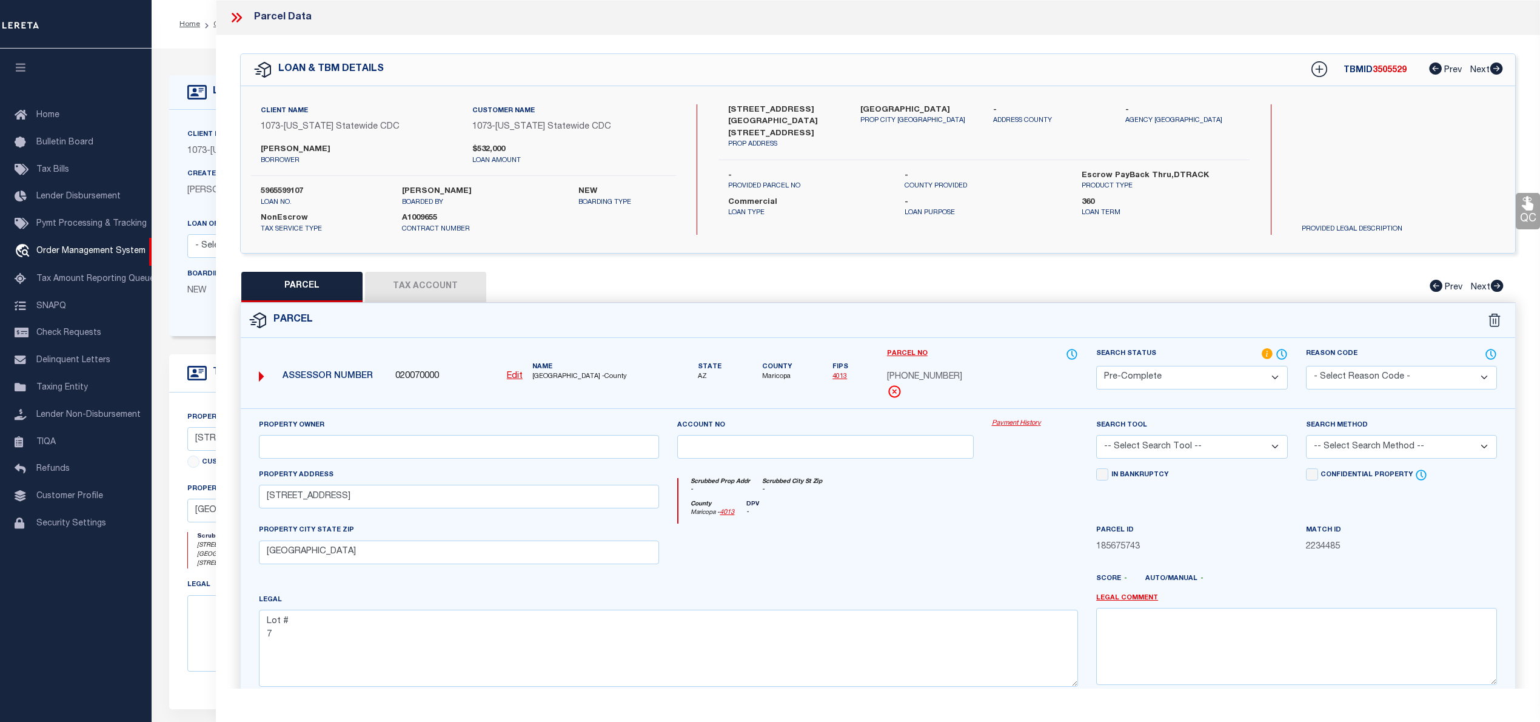
select select "AGW"
click at [1096, 437] on select "-- Select Search Tool -- 3rd Party Website Agency File Agency Website ATLS CNV-…" at bounding box center [1191, 447] width 191 height 24
click at [1405, 445] on select "-- Select Search Method -- Property Address Legal Liability Info Provided" at bounding box center [1401, 447] width 191 height 24
select select "LEG"
click at [1306, 437] on select "-- Select Search Method -- Property Address Legal Liability Info Provided" at bounding box center [1401, 447] width 191 height 24
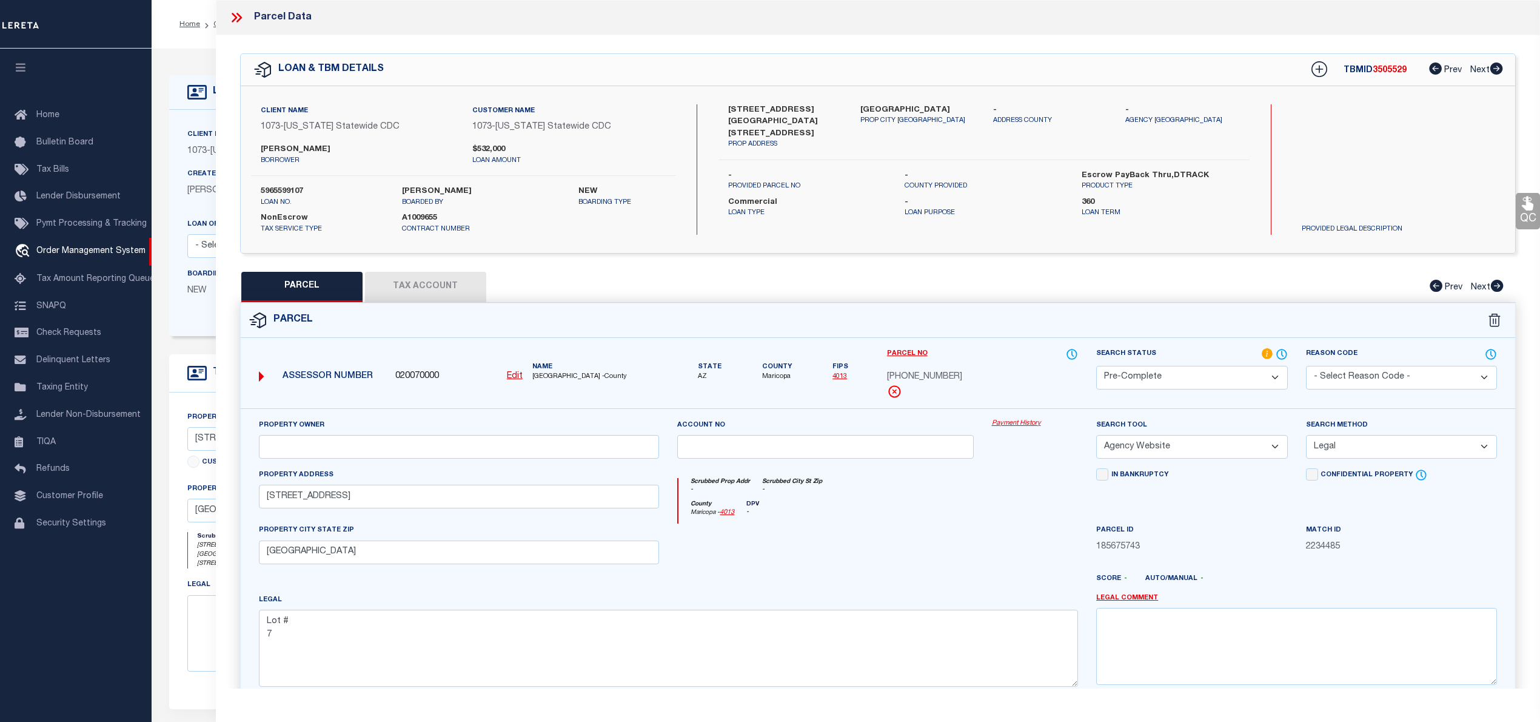
scroll to position [121, 0]
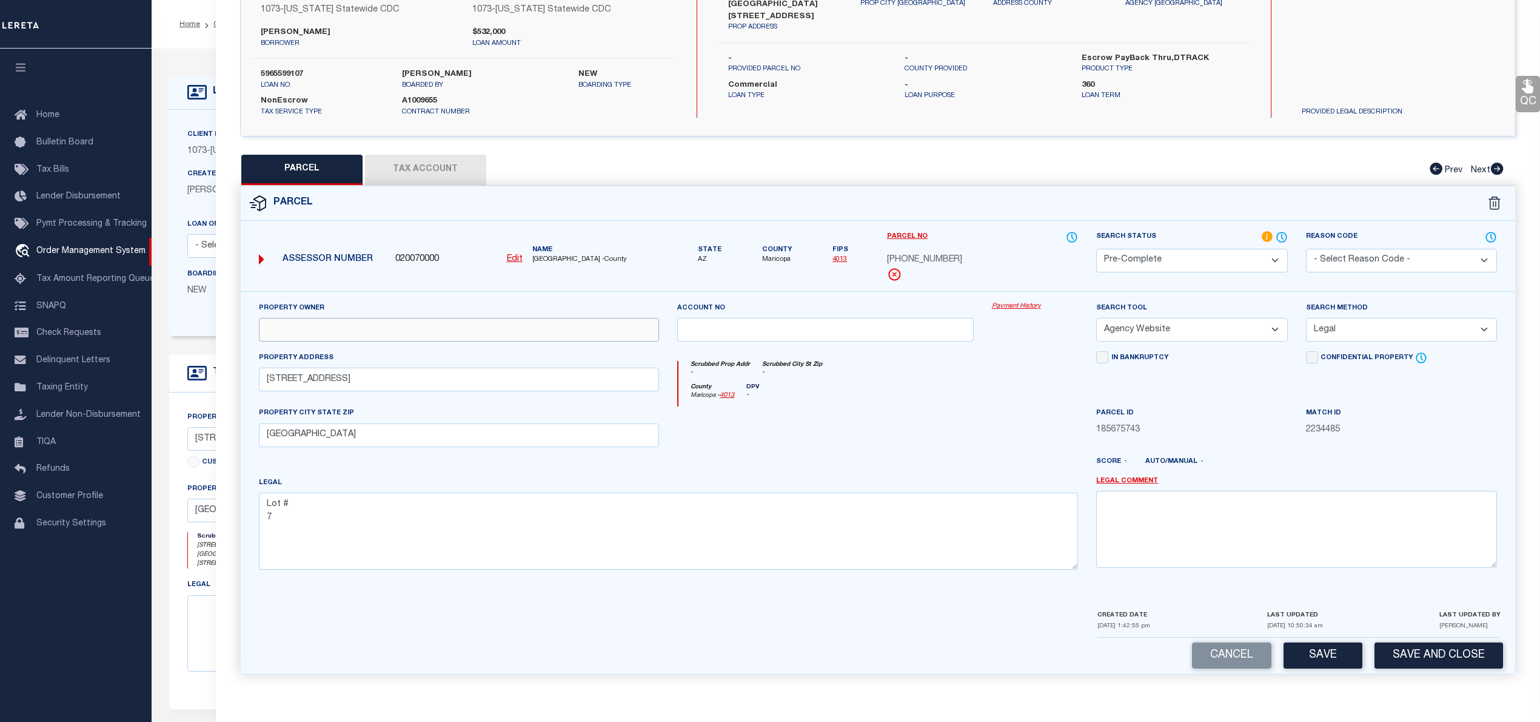
click at [350, 319] on input "text" at bounding box center [459, 330] width 401 height 24
paste input "SAMUEL-OJO OLUSOLA"
type input "SAMUEL-OJO OLUSOLA"
click at [417, 160] on button "Tax Account" at bounding box center [425, 170] width 121 height 30
select select "100"
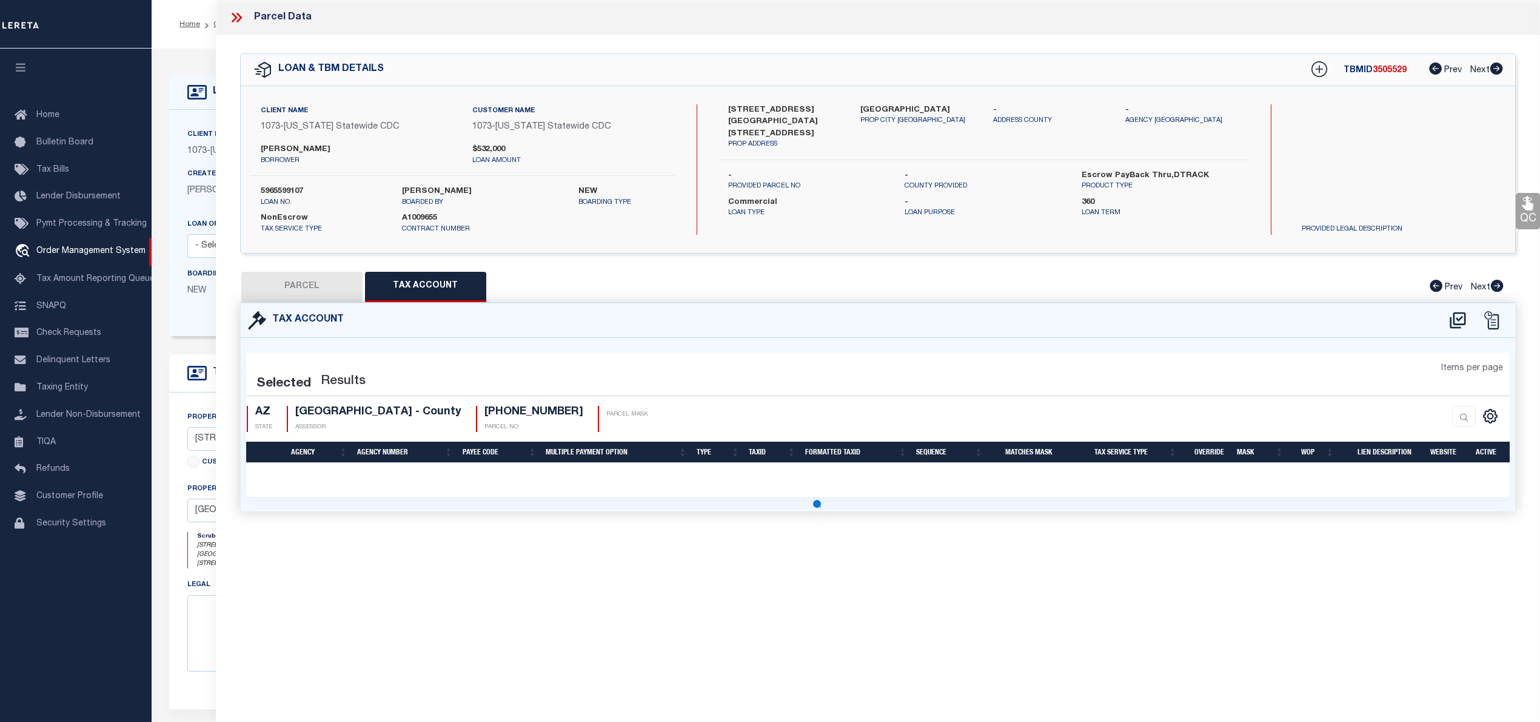
scroll to position [0, 0]
select select "100"
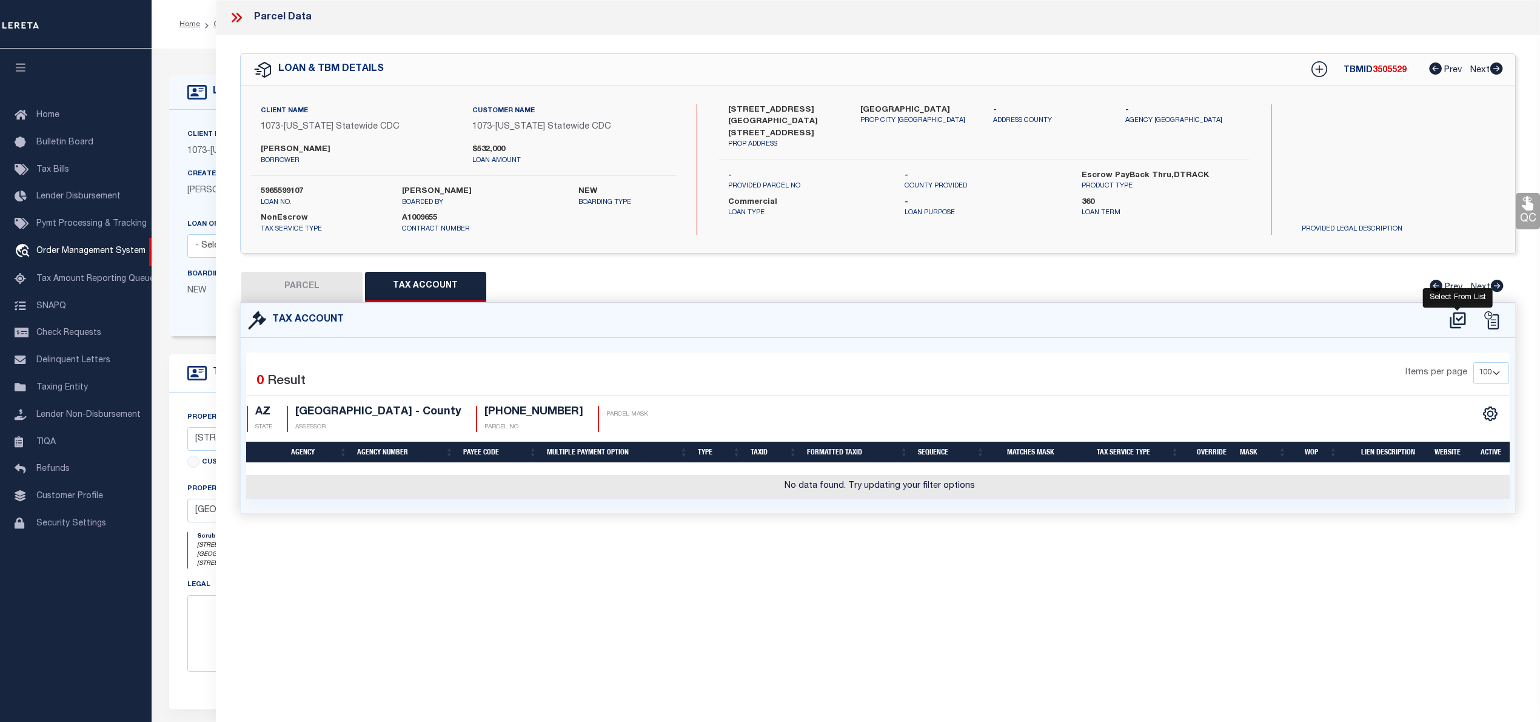
click at [1451, 320] on icon at bounding box center [1458, 320] width 16 height 16
select select "100"
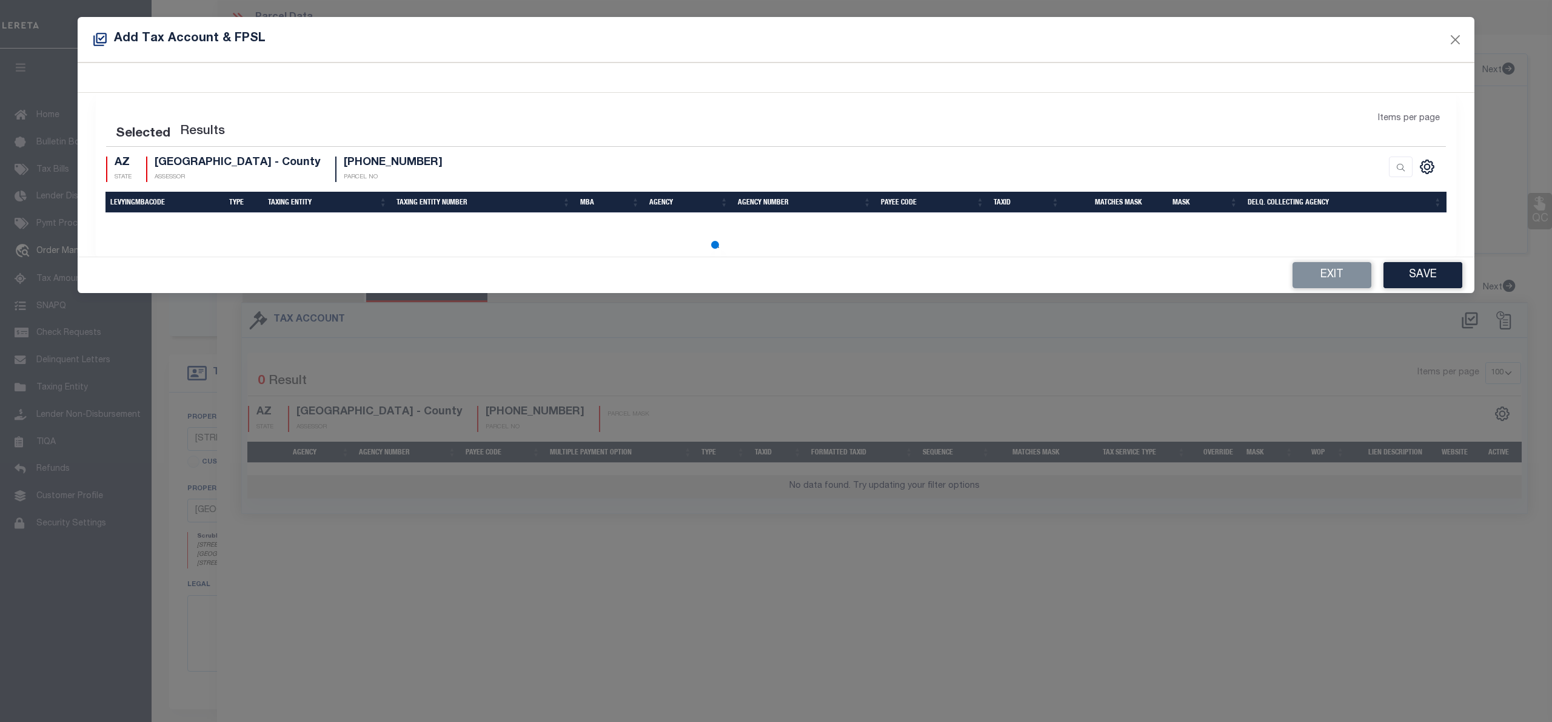
select select "100"
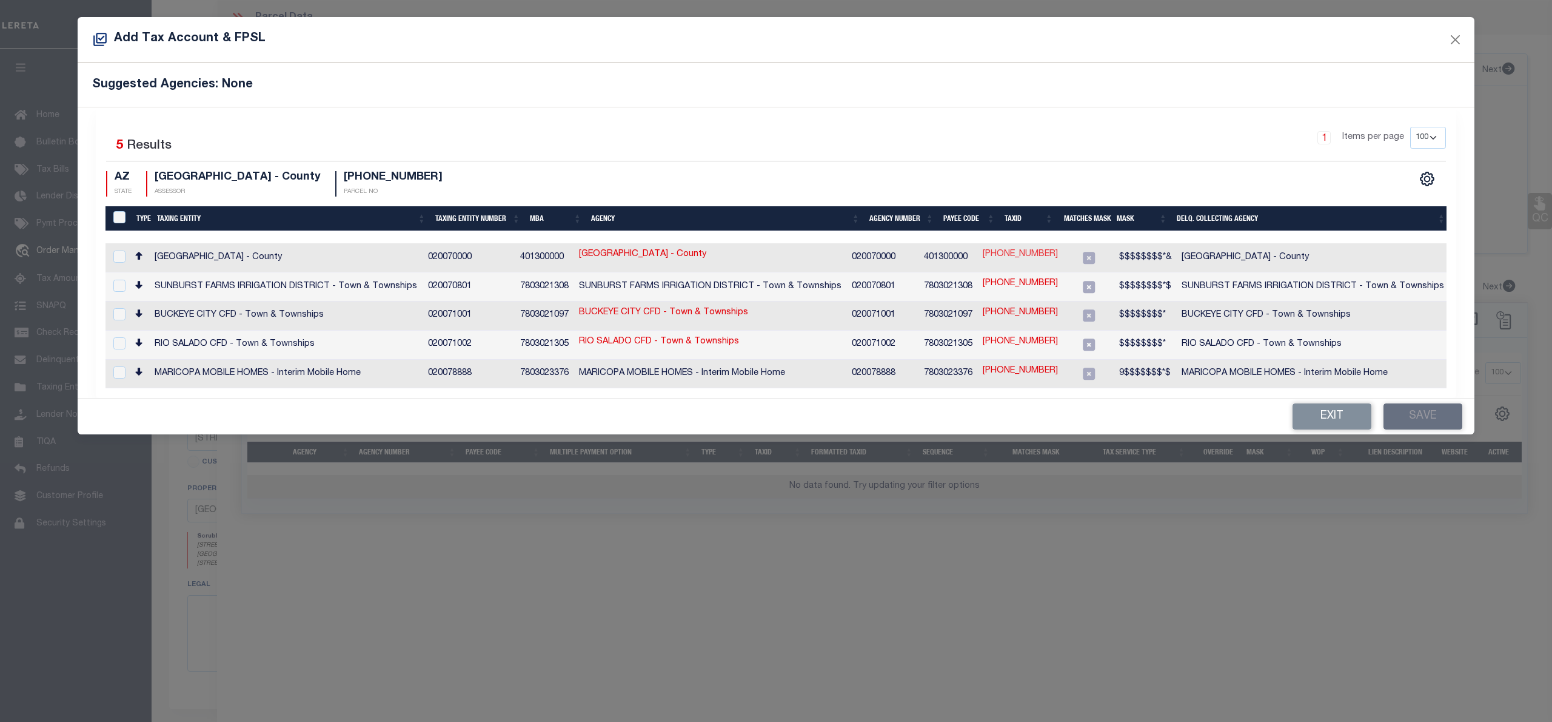
click at [1030, 253] on link "147-25-137" at bounding box center [1020, 254] width 75 height 13
type input "147-25-137"
type textarea "$$$$$$$$*&"
checkbox input "true"
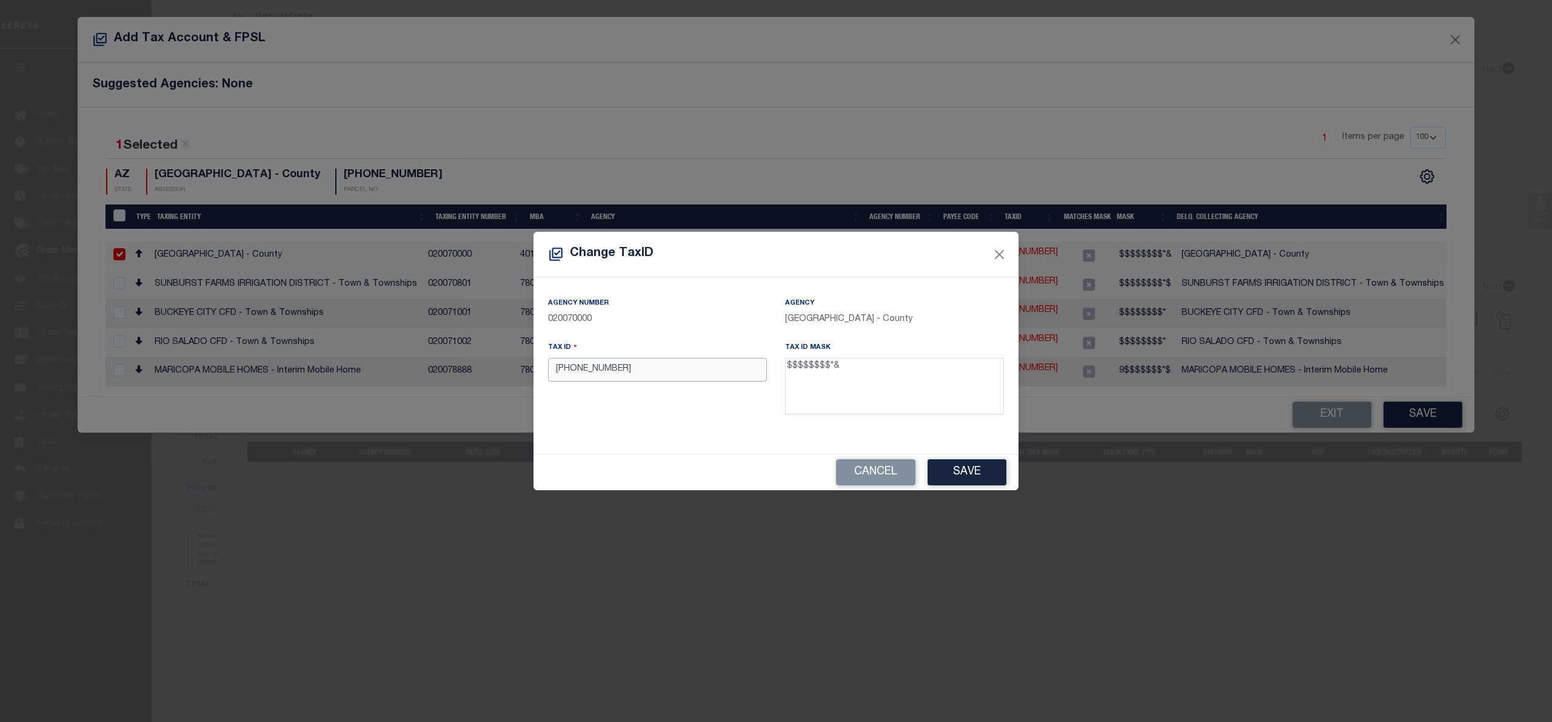
click at [576, 371] on input "147-25-137" at bounding box center [657, 370] width 219 height 24
click at [969, 464] on button "Save" at bounding box center [967, 472] width 79 height 26
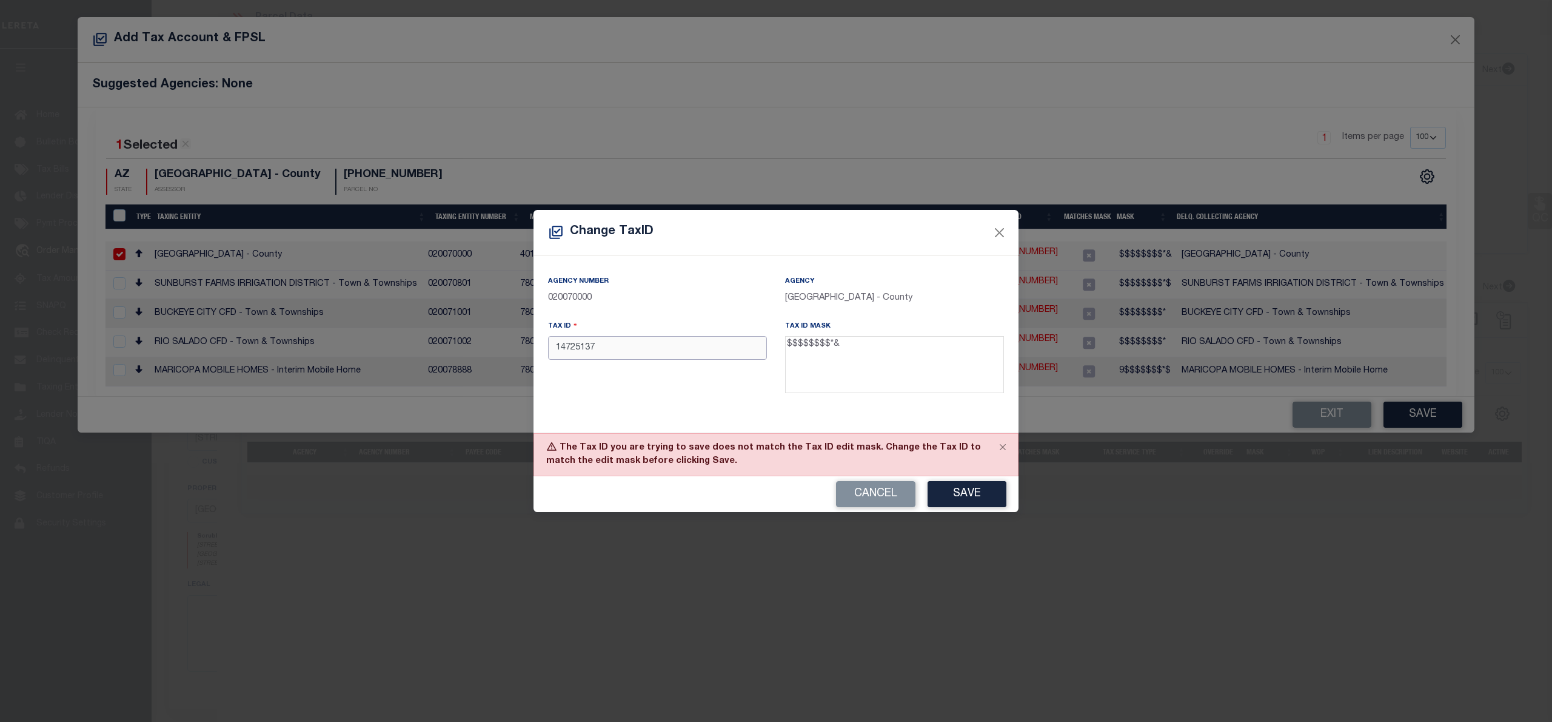
click at [638, 354] on input "14725137" at bounding box center [657, 348] width 219 height 24
type input "14725137 R"
click at [966, 488] on button "Save" at bounding box center [967, 494] width 79 height 26
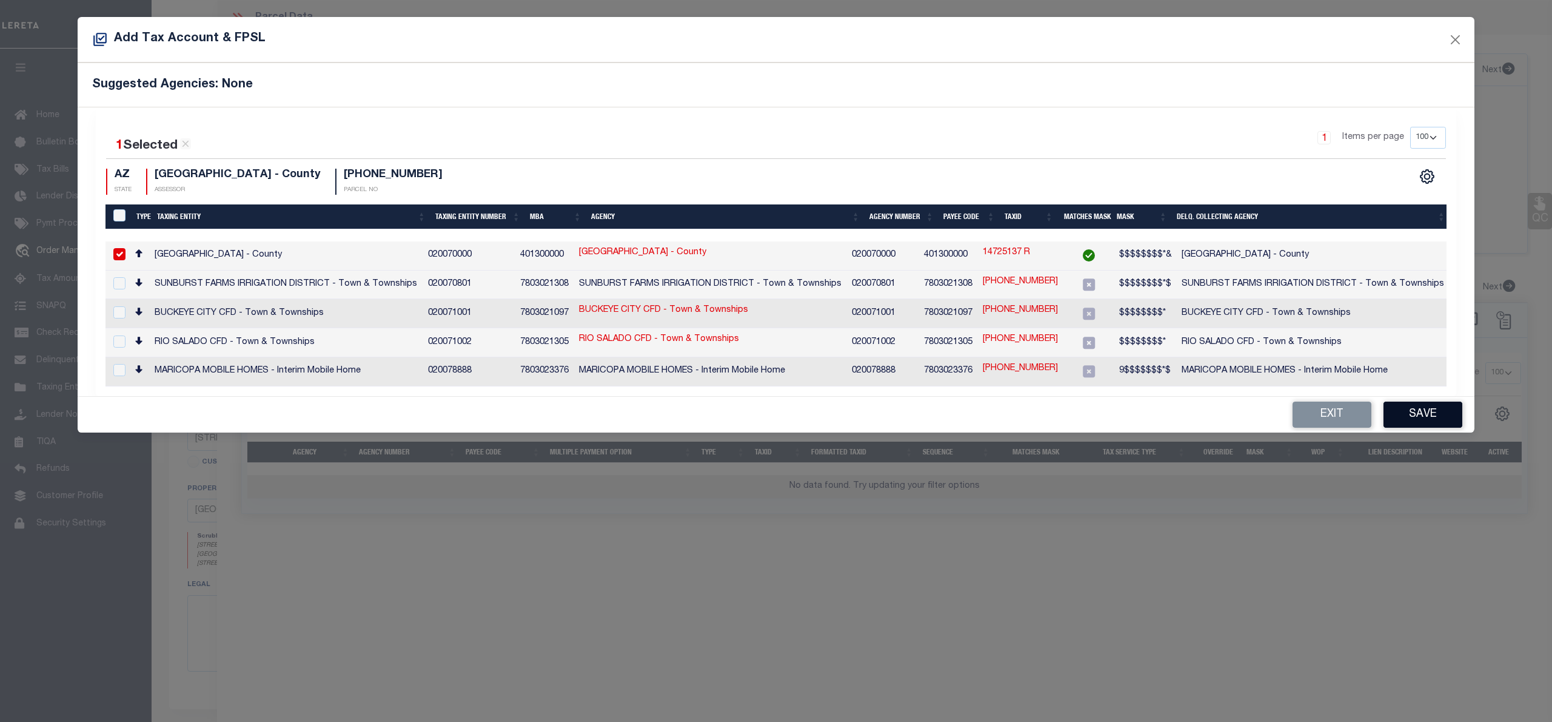
click at [1454, 414] on button "Save" at bounding box center [1423, 414] width 79 height 26
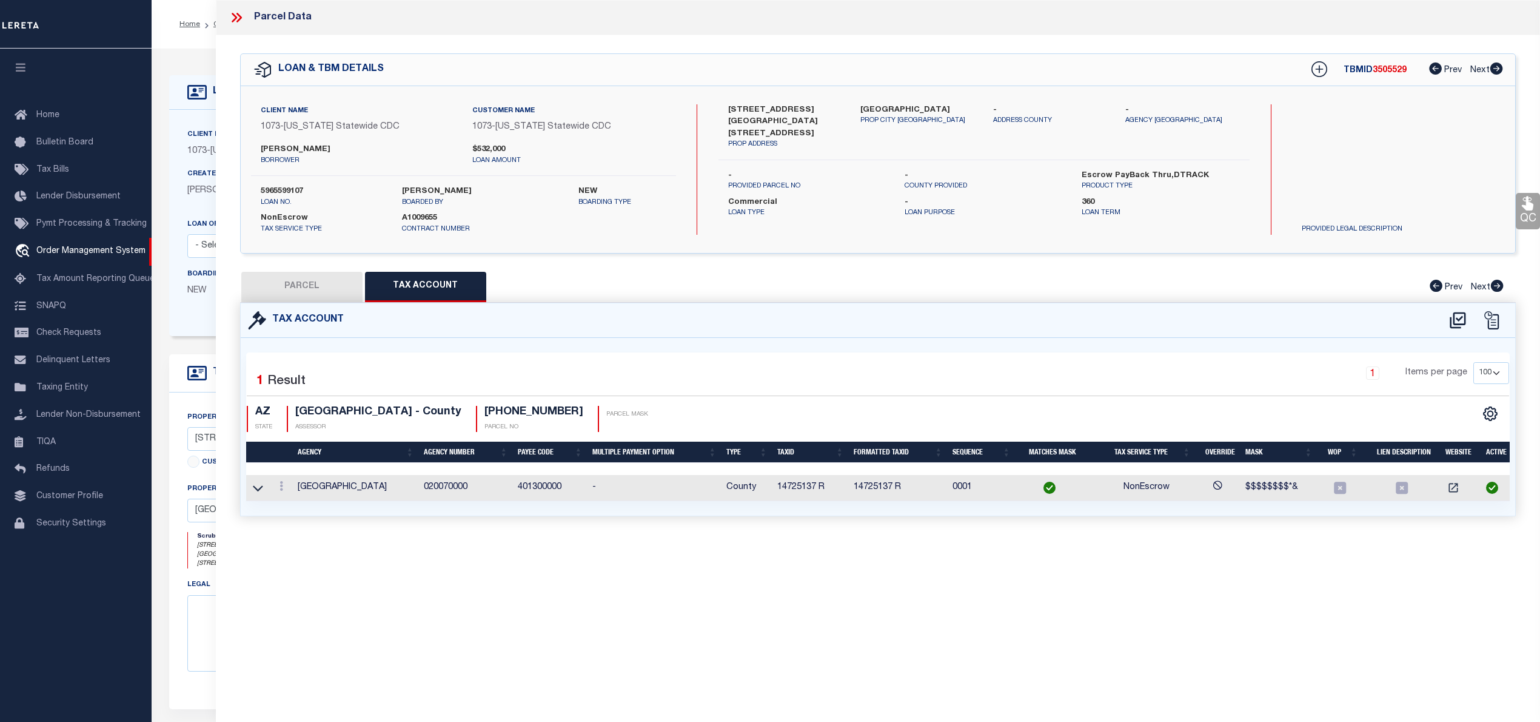
click at [304, 285] on button "PARCEL" at bounding box center [301, 287] width 121 height 30
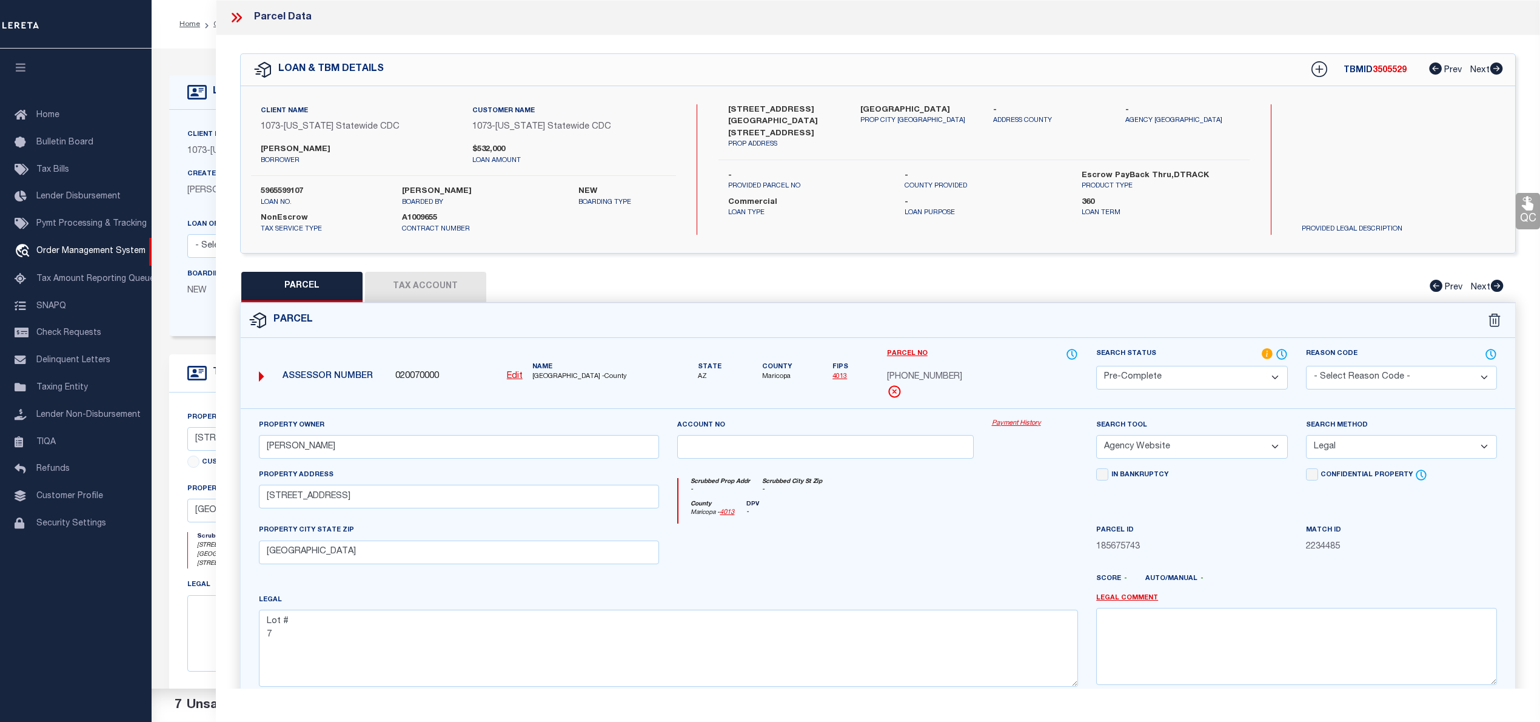
scroll to position [121, 0]
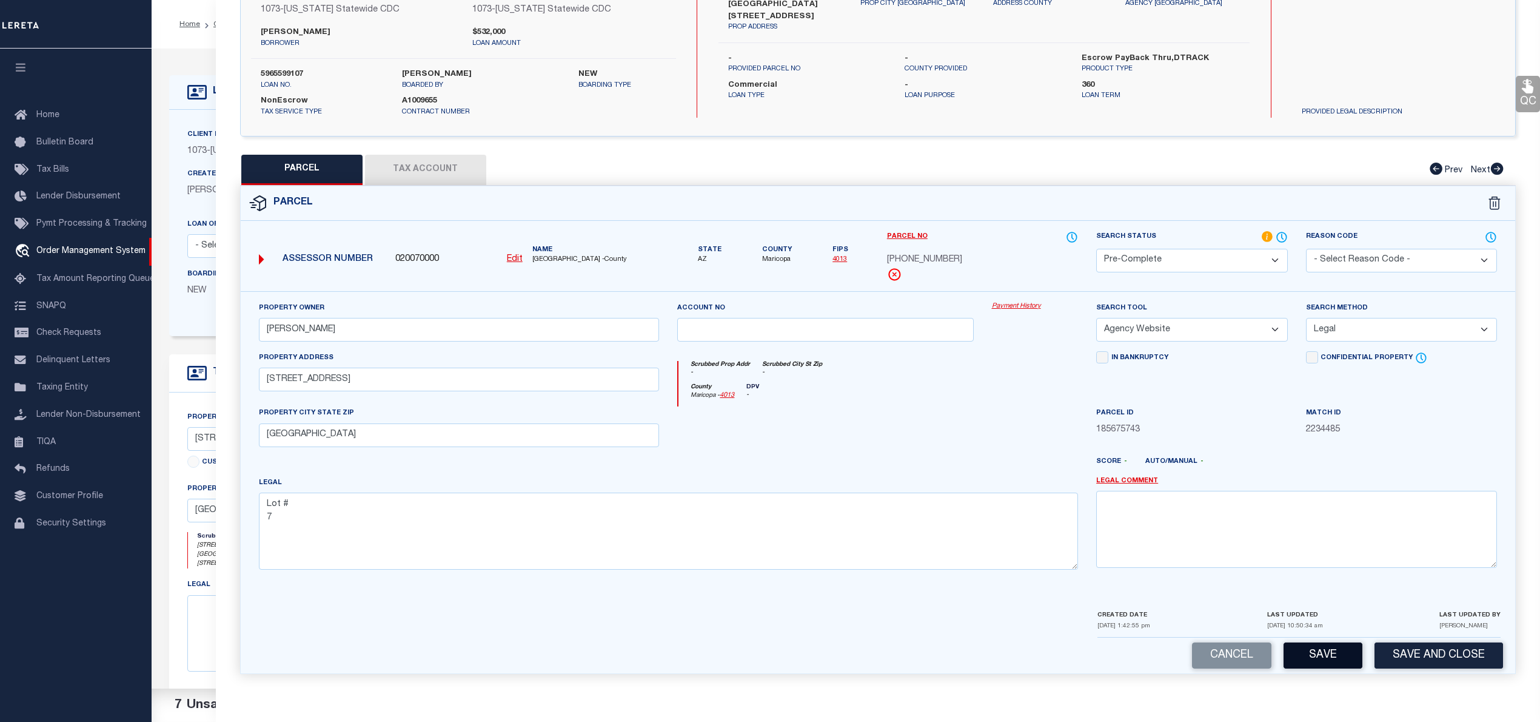
click at [1326, 651] on button "Save" at bounding box center [1323, 655] width 79 height 26
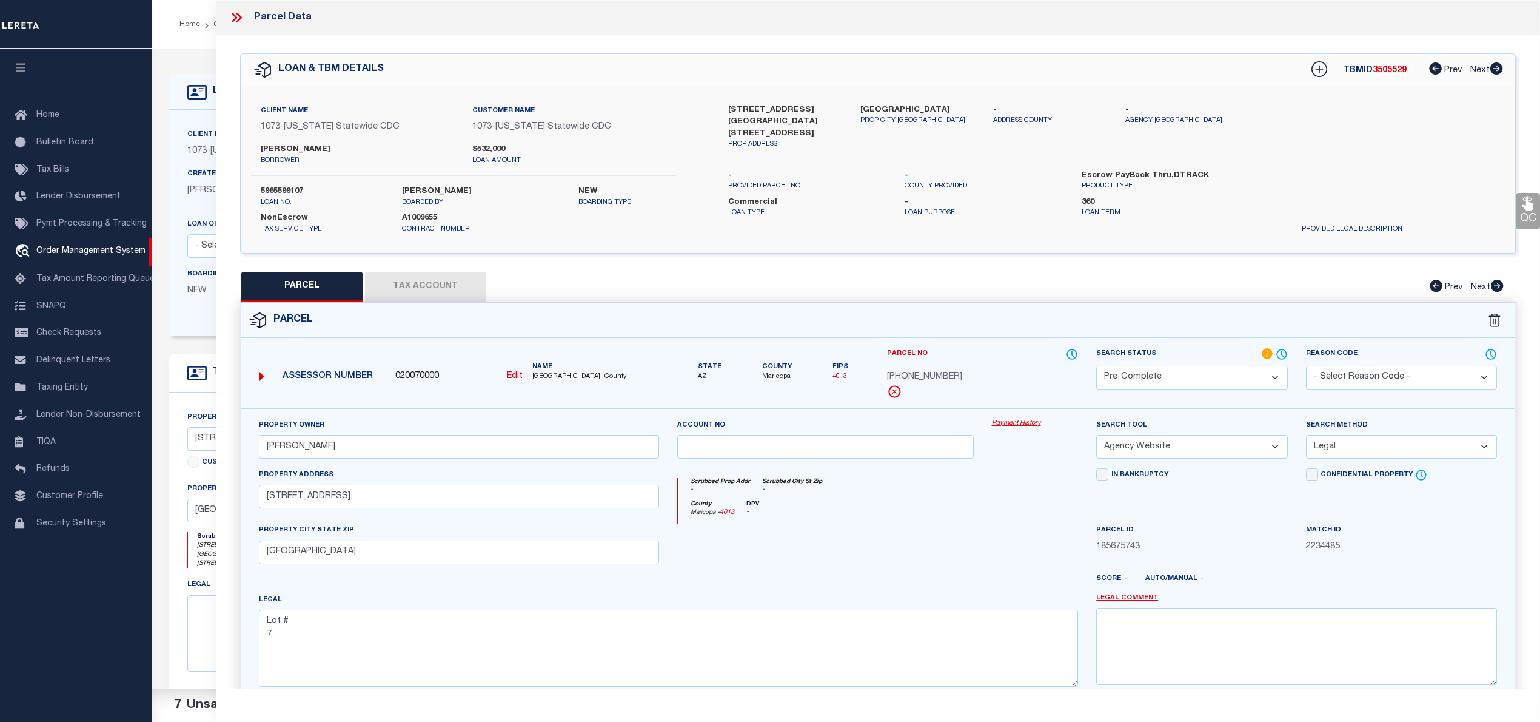
select select "AS"
select select
checkbox input "false"
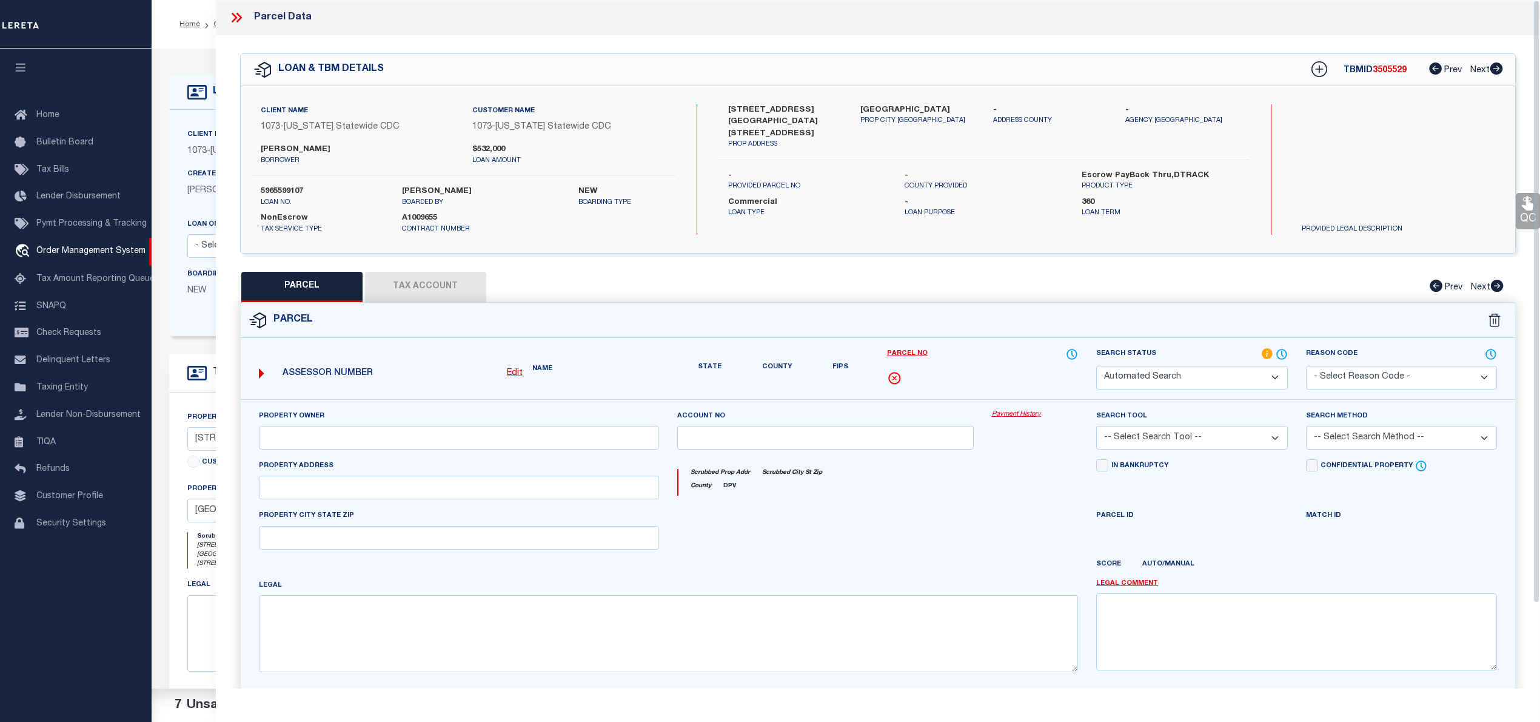
select select "PC"
type input "SAMUEL-OJO OLUSOLA"
select select "AGW"
select select "LEG"
type input "5704 W PALMAIRE AVE"
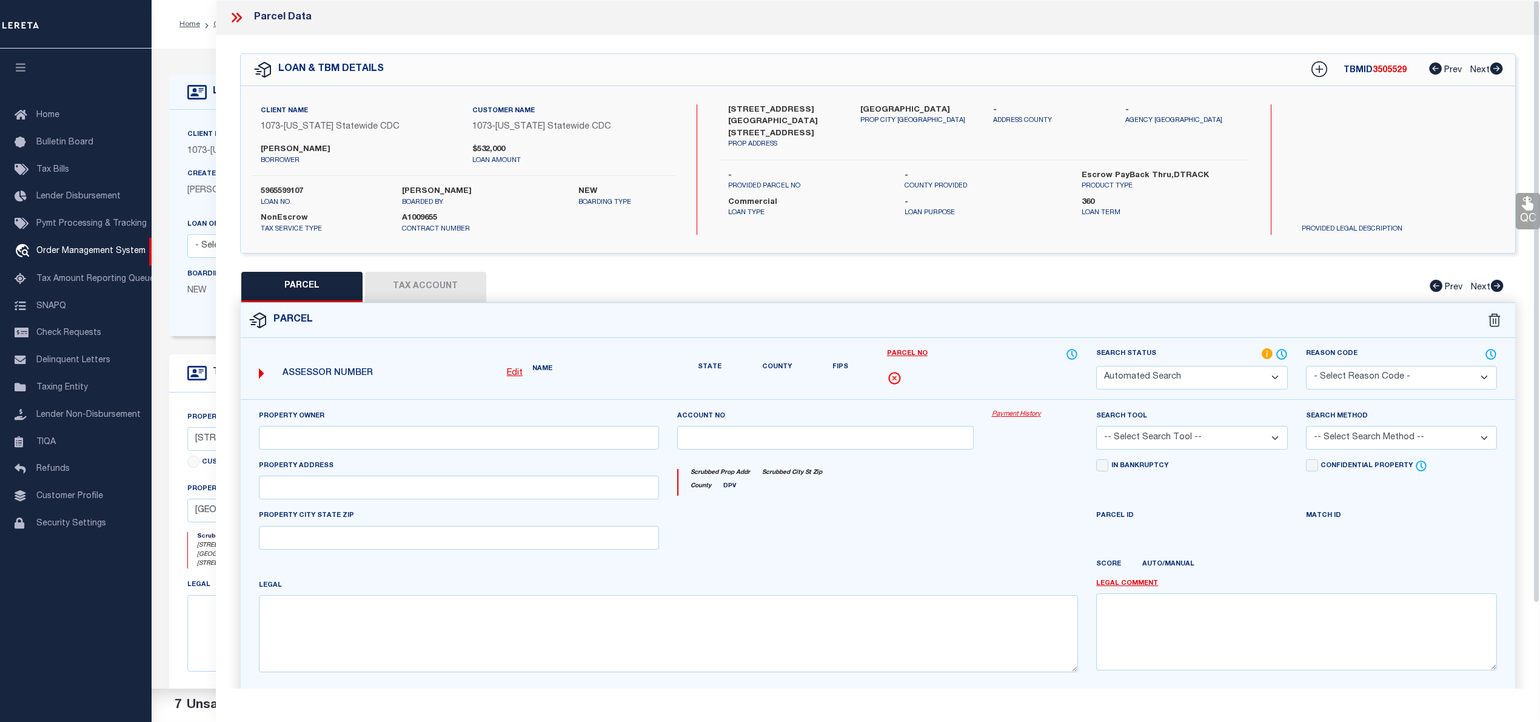
type input "GLENDALE, AZ 85301"
type textarea "Lot # 7"
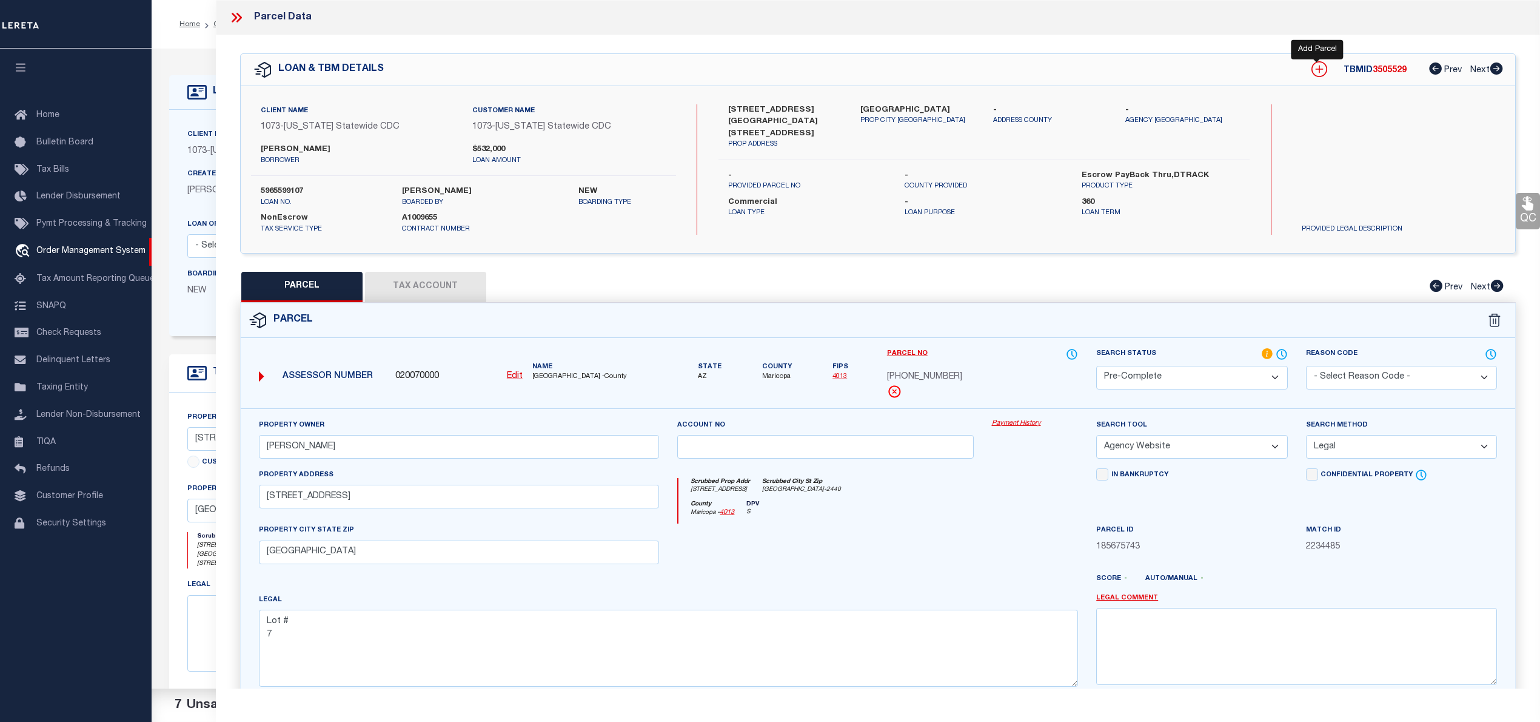
click at [1318, 73] on icon at bounding box center [1320, 69] width 16 height 16
select select "IP"
type textarea "-"
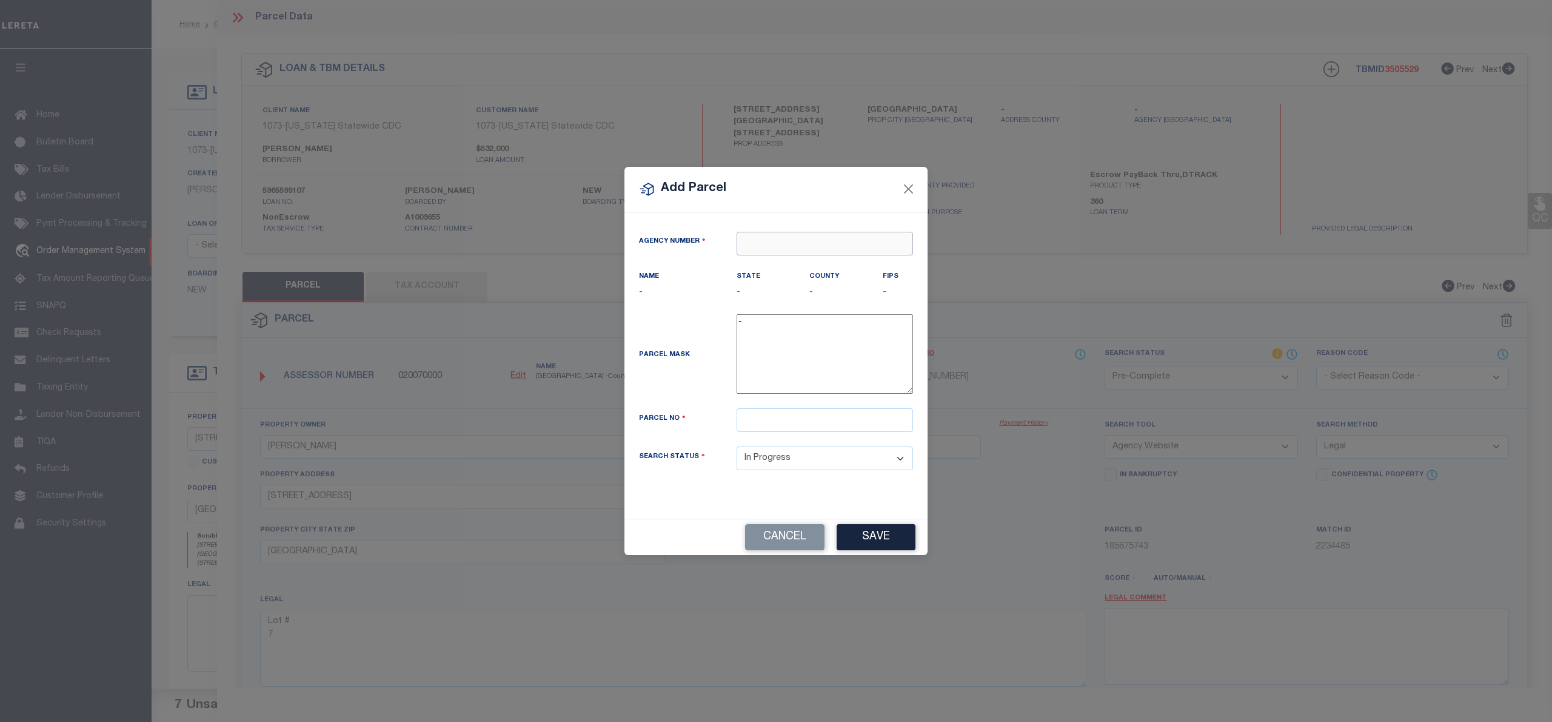
click at [753, 250] on input "text" at bounding box center [825, 244] width 176 height 24
click at [788, 264] on div "020070000 : MARICOPA COUNTY" at bounding box center [825, 272] width 176 height 35
type input "020070000"
click at [787, 432] on input "text" at bounding box center [825, 420] width 176 height 24
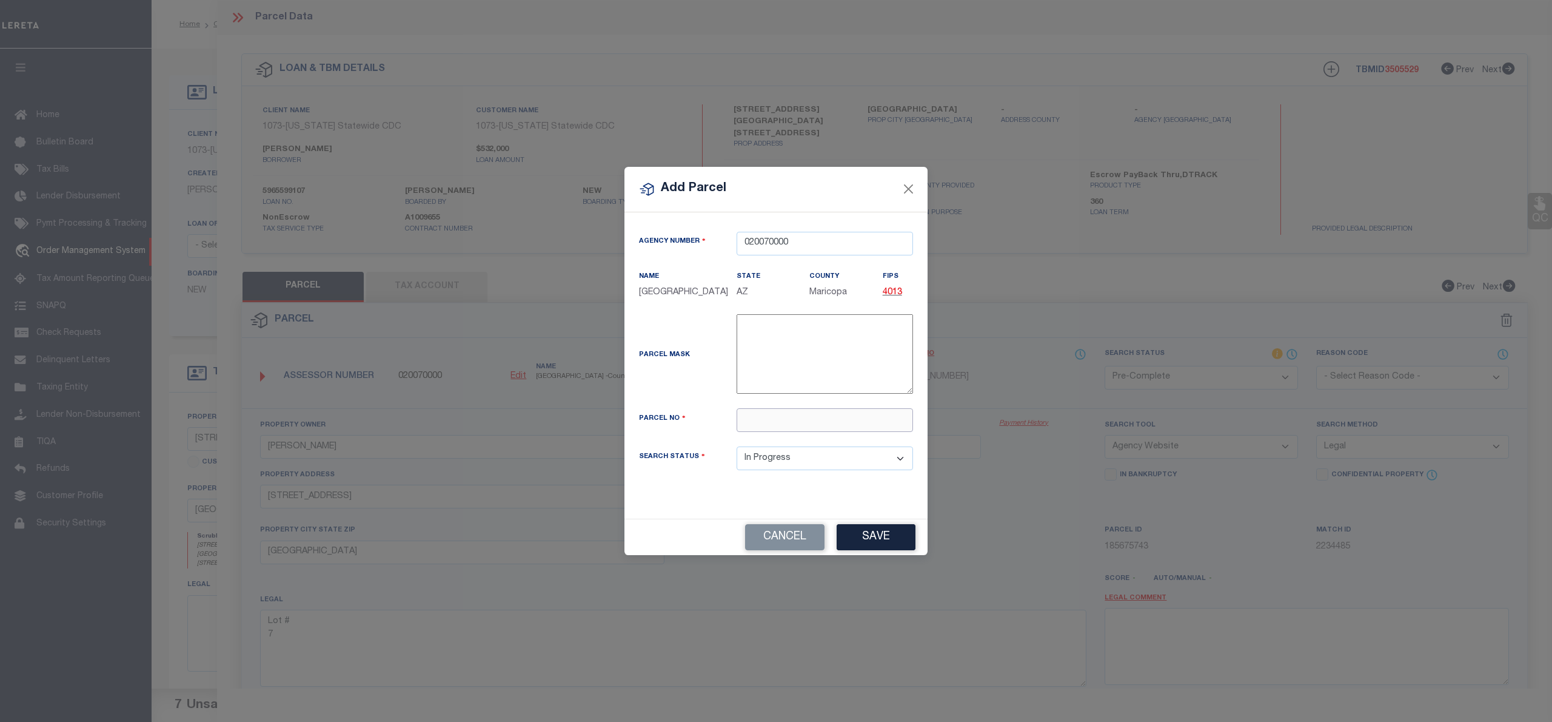
click at [798, 423] on input "text" at bounding box center [825, 420] width 176 height 24
paste input "147-25-136"
type input "147-25-136"
click at [881, 544] on button "Save" at bounding box center [876, 537] width 79 height 26
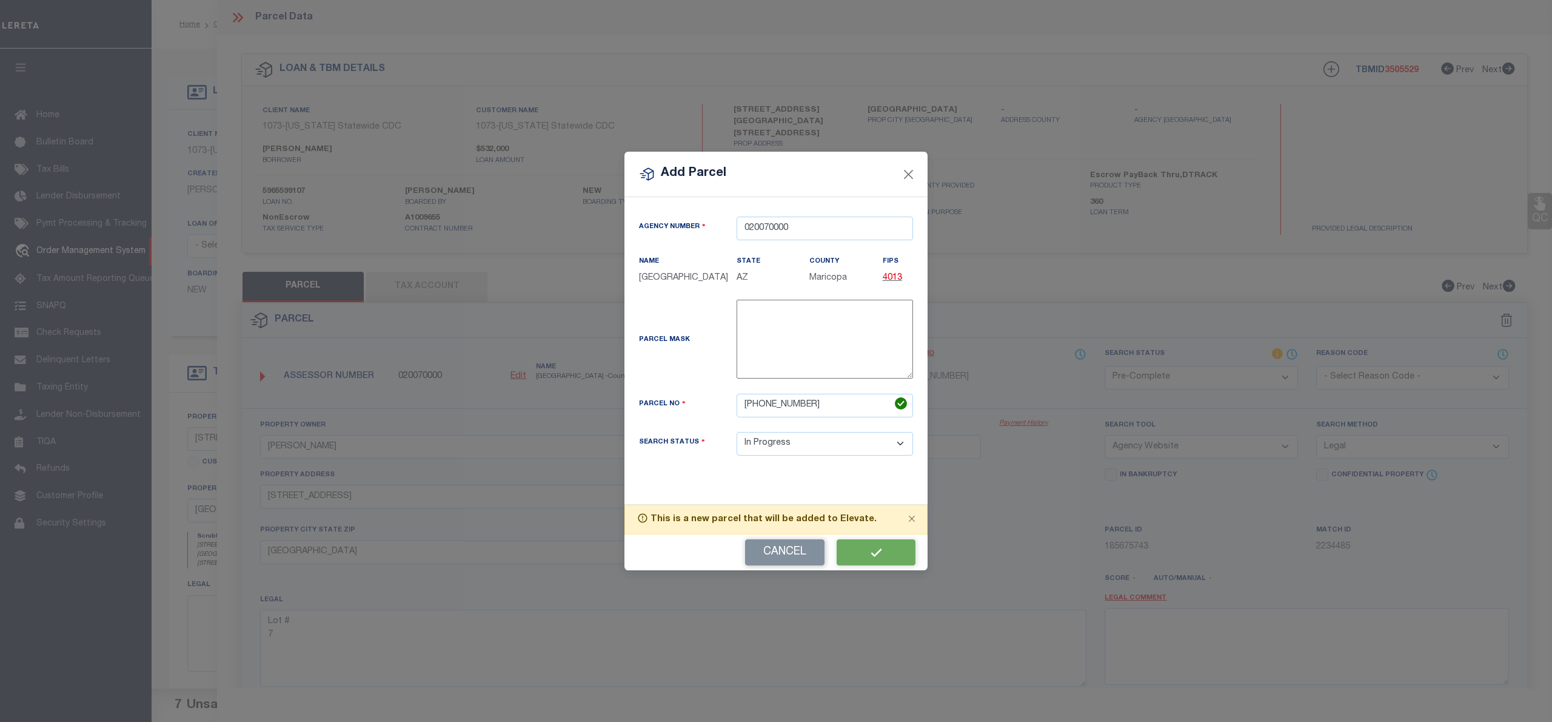
select select "IP"
select select
checkbox input "false"
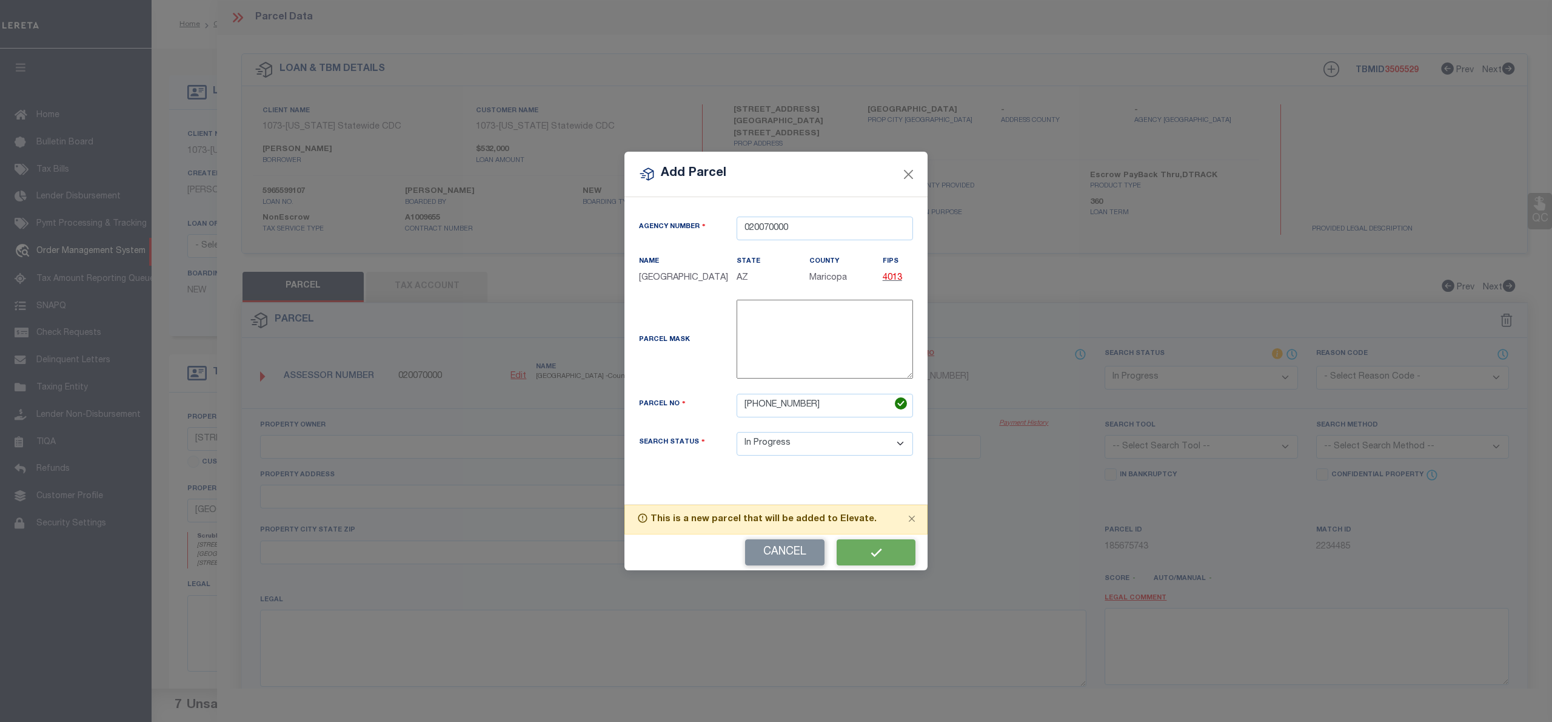
checkbox input "false"
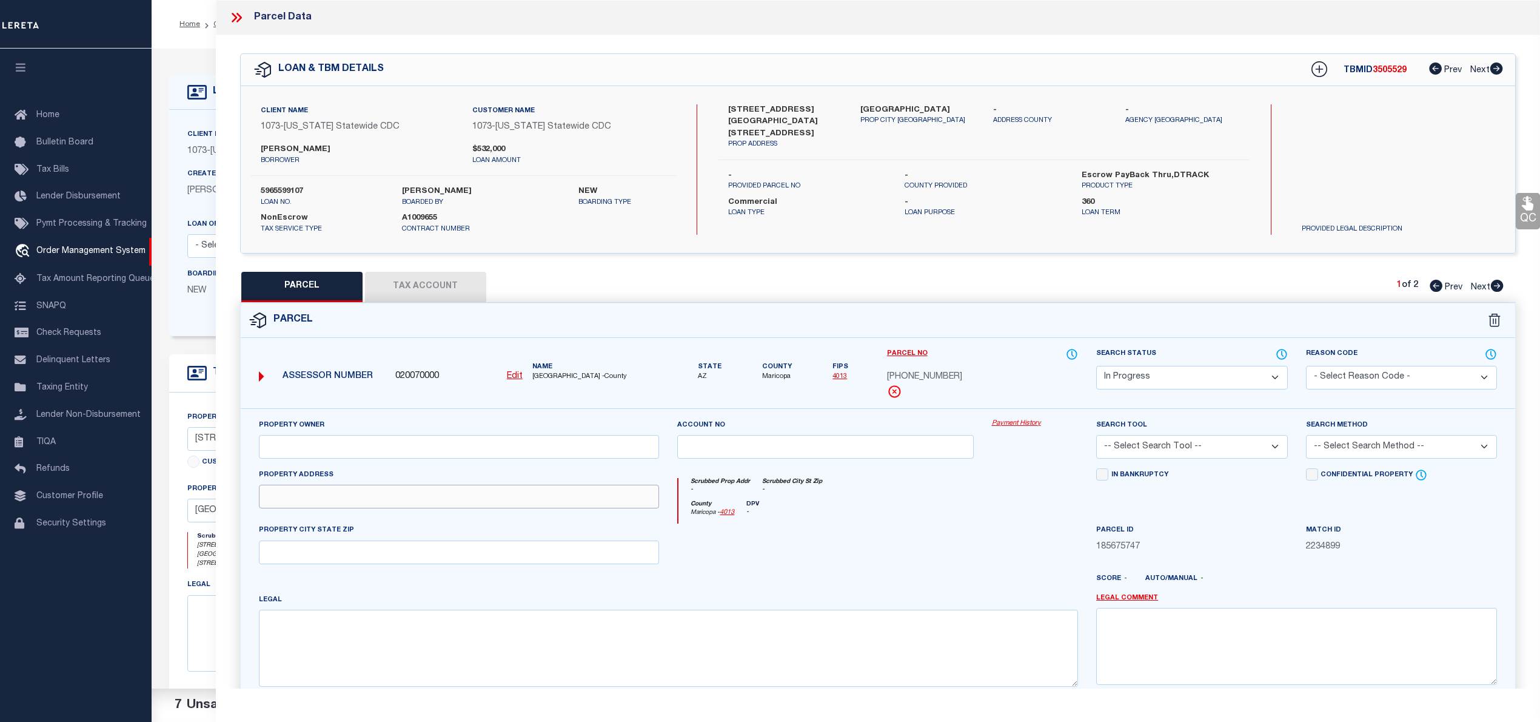
click at [497, 495] on input "text" at bounding box center [459, 497] width 401 height 24
paste input "7142 N 57TH AVE GLENDALE, AZ 85301"
drag, startPoint x: 343, startPoint y: 502, endPoint x: 465, endPoint y: 489, distance: 122.0
click at [465, 489] on input "7142 N 57TH AVE GLENDALE, AZ 85301" at bounding box center [459, 497] width 401 height 24
type input "7142 N 57TH AVE"
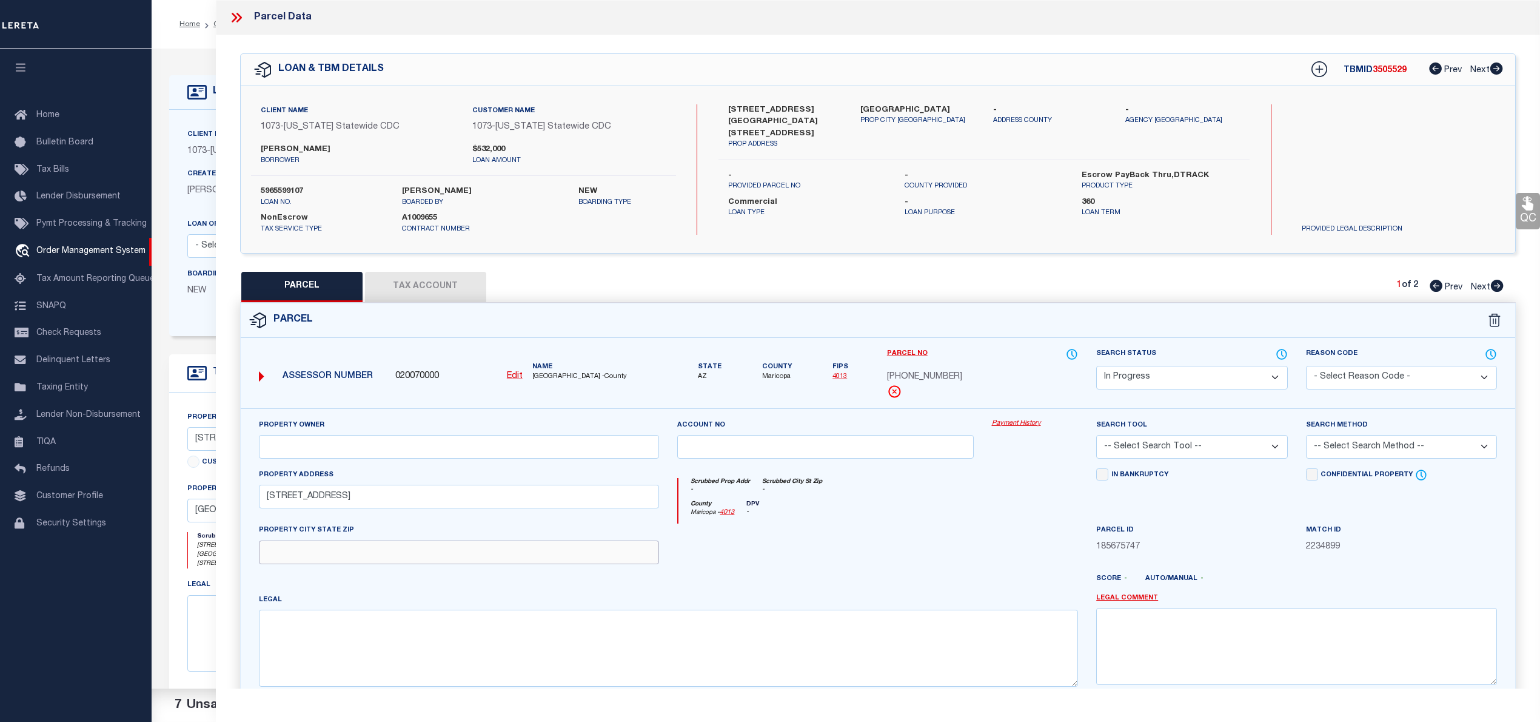
click at [330, 560] on input "text" at bounding box center [459, 552] width 401 height 24
paste input "GLENDALE, AZ 85301"
type input "GLENDALE, AZ 85301"
click at [457, 641] on textarea at bounding box center [669, 647] width 820 height 76
paste textarea "Lot # 6"
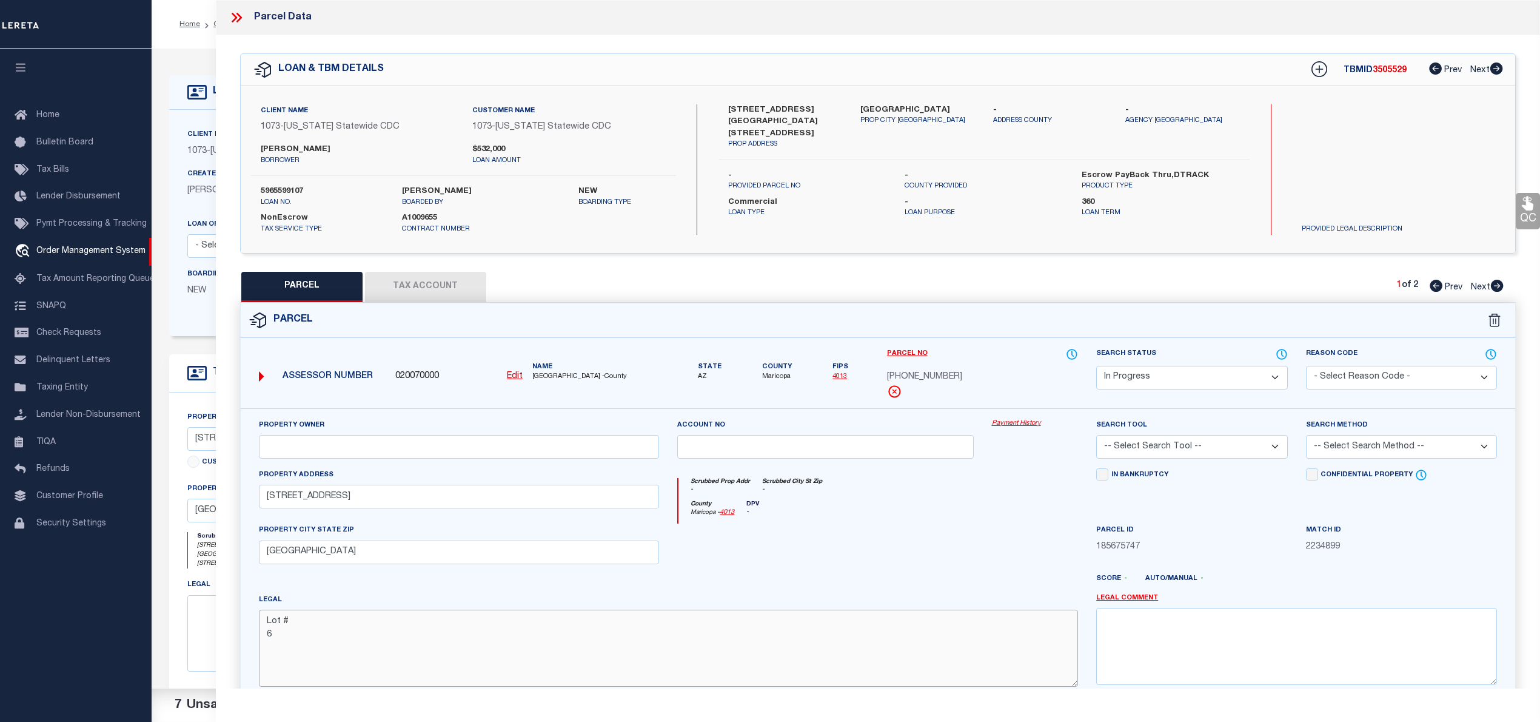
type textarea "Lot # 6"
click at [537, 443] on input "text" at bounding box center [459, 447] width 401 height 24
paste input "SAMUEL-OJO OLUSOLA"
type input "SAMUEL-OJO OLUSOLA"
click at [1230, 376] on select "Automated Search Bad Parcel Complete Duplicate Parcel High Dollar Reporting In …" at bounding box center [1191, 378] width 191 height 24
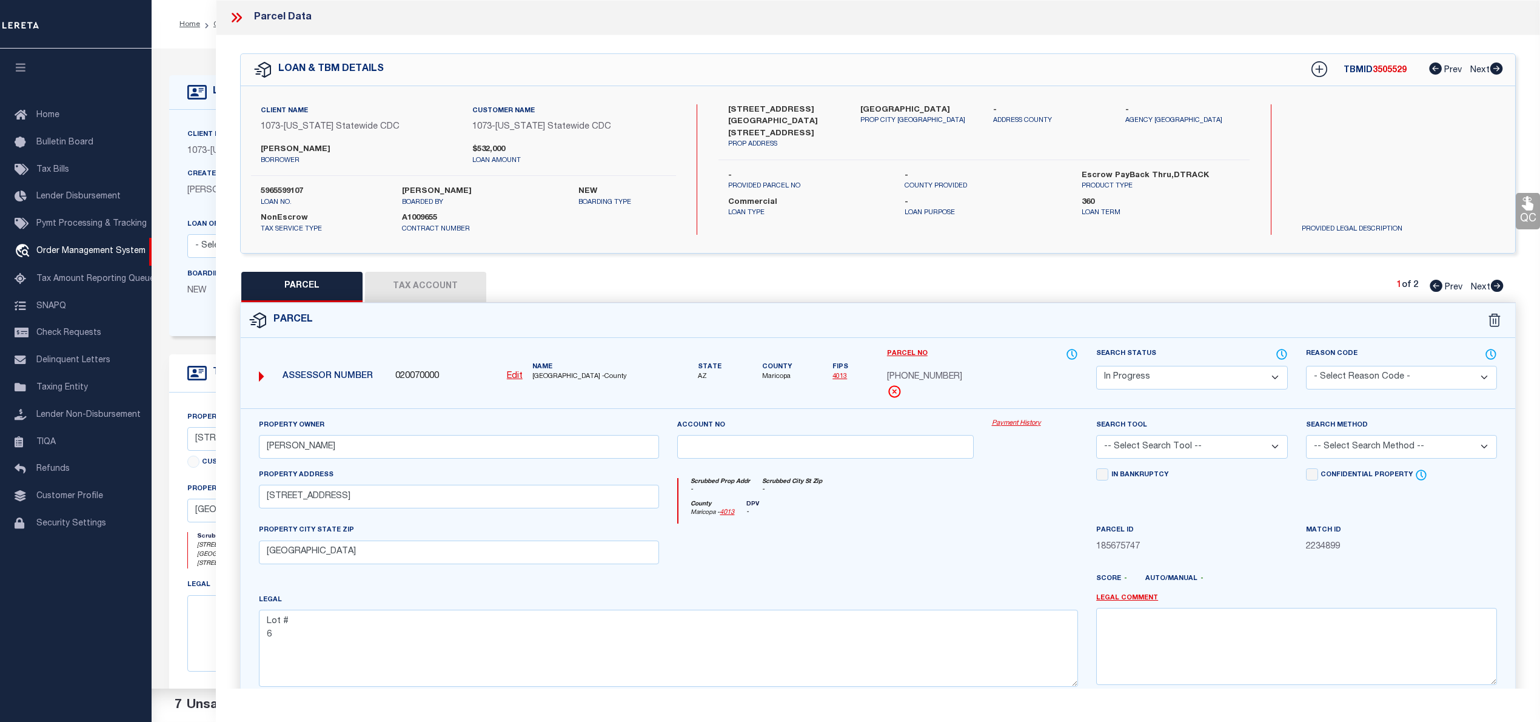
select select "PC"
click at [1096, 366] on select "Automated Search Bad Parcel Complete Duplicate Parcel High Dollar Reporting In …" at bounding box center [1191, 378] width 191 height 24
click at [1167, 452] on select "-- Select Search Tool -- 3rd Party Website Agency File Agency Website ATLS CNV-…" at bounding box center [1191, 447] width 191 height 24
select select "AGW"
click at [1096, 437] on select "-- Select Search Tool -- 3rd Party Website Agency File Agency Website ATLS CNV-…" at bounding box center [1191, 447] width 191 height 24
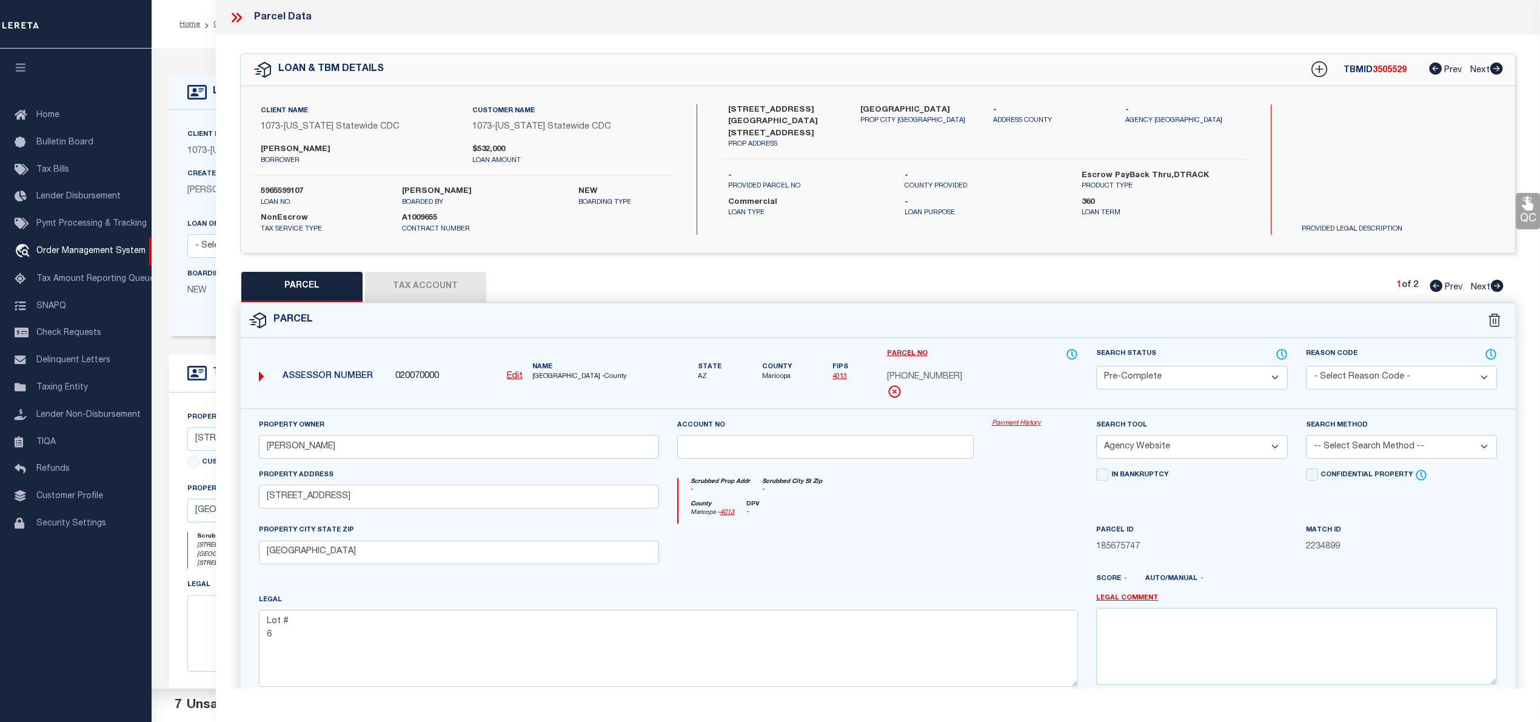
click at [1391, 445] on select "-- Select Search Method -- Property Address Legal Liability Info Provided" at bounding box center [1401, 447] width 191 height 24
select select "LEG"
click at [1306, 437] on select "-- Select Search Method -- Property Address Legal Liability Info Provided" at bounding box center [1401, 447] width 191 height 24
click at [437, 261] on div "QC QC QC" at bounding box center [878, 420] width 1324 height 770
click at [437, 283] on button "Tax Account" at bounding box center [425, 287] width 121 height 30
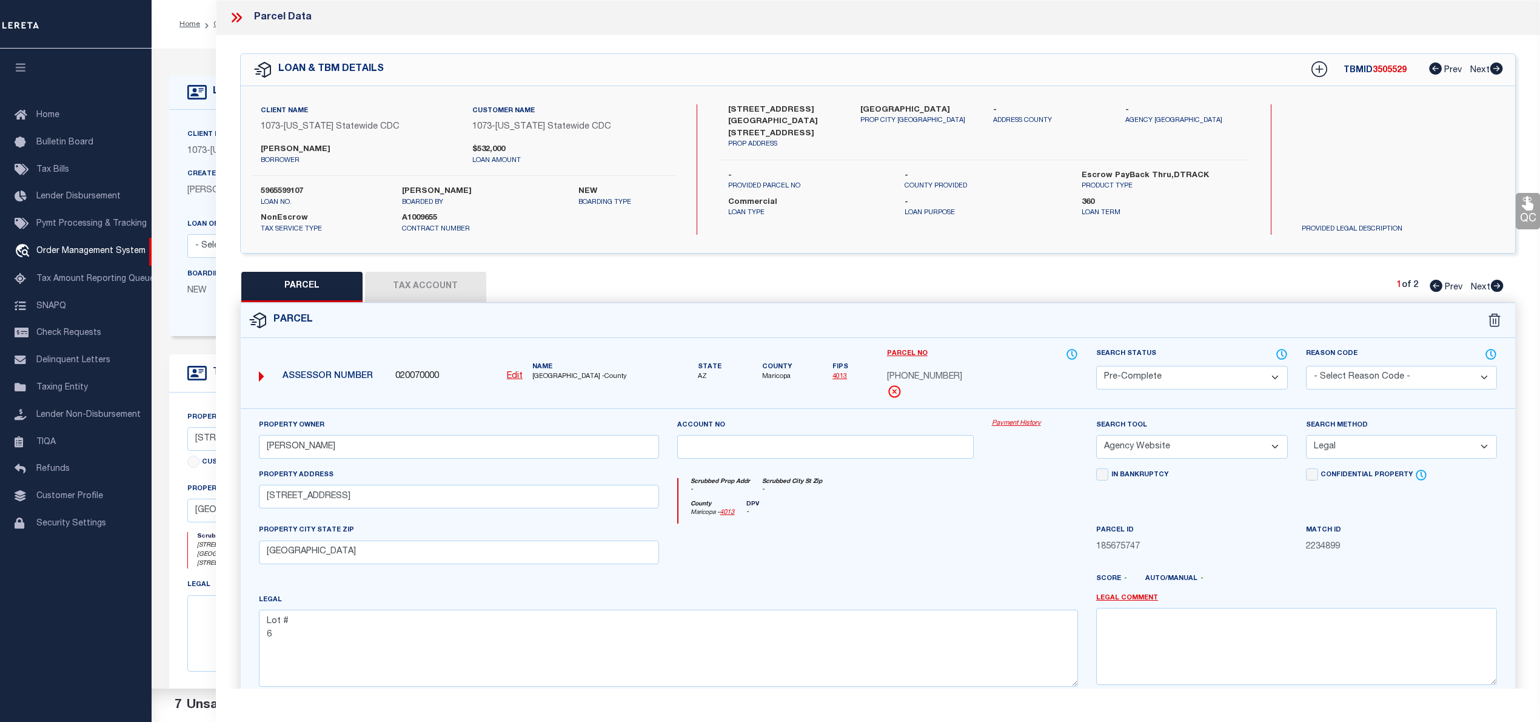
select select "100"
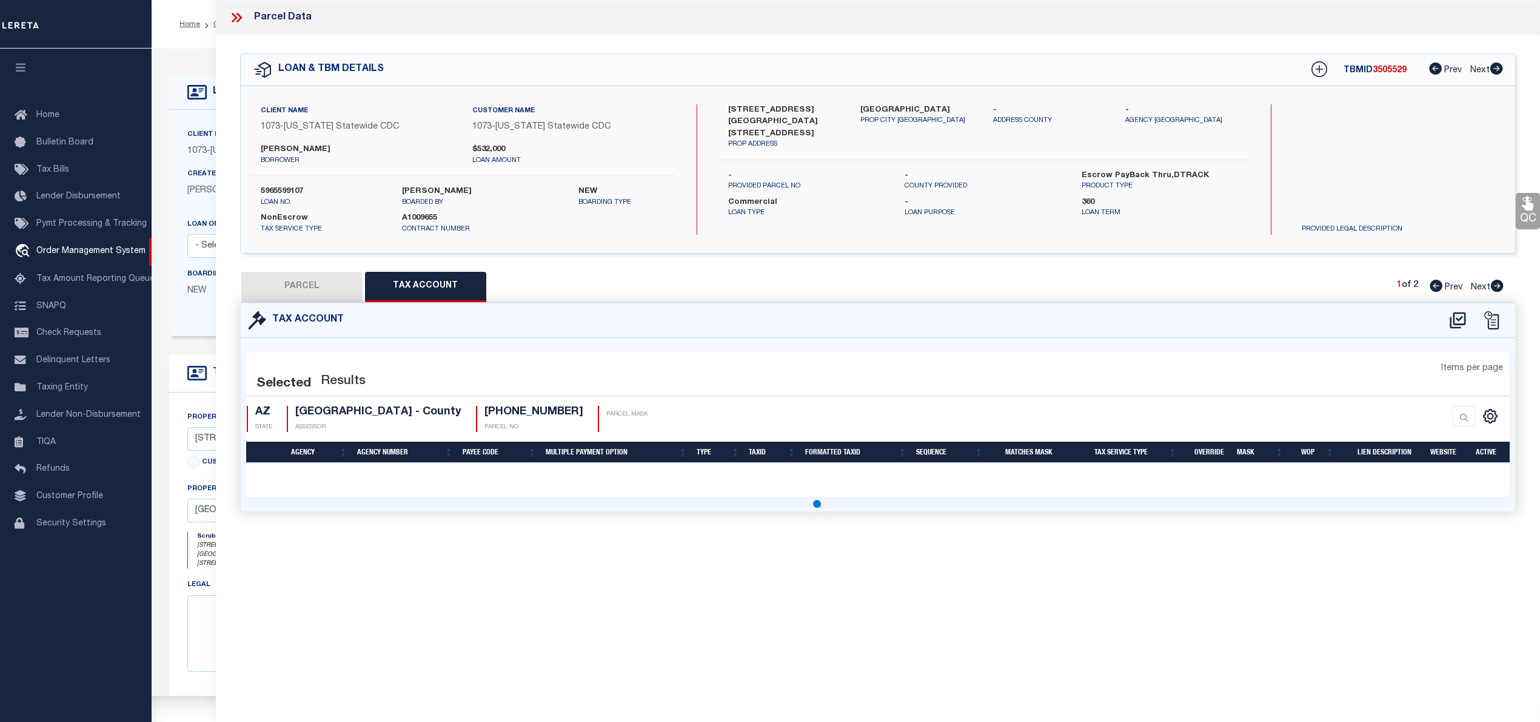
select select "100"
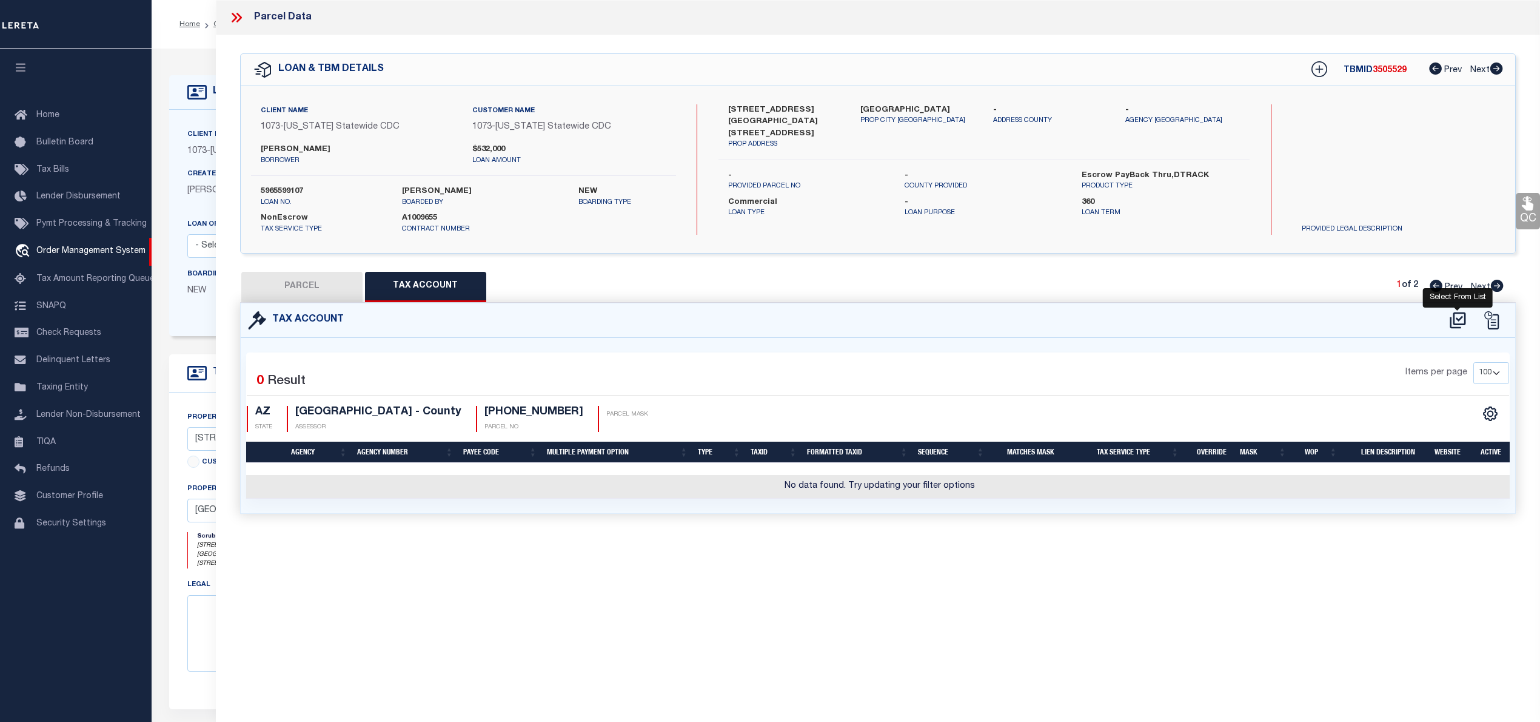
click at [1461, 318] on icon at bounding box center [1458, 320] width 16 height 16
select select "100"
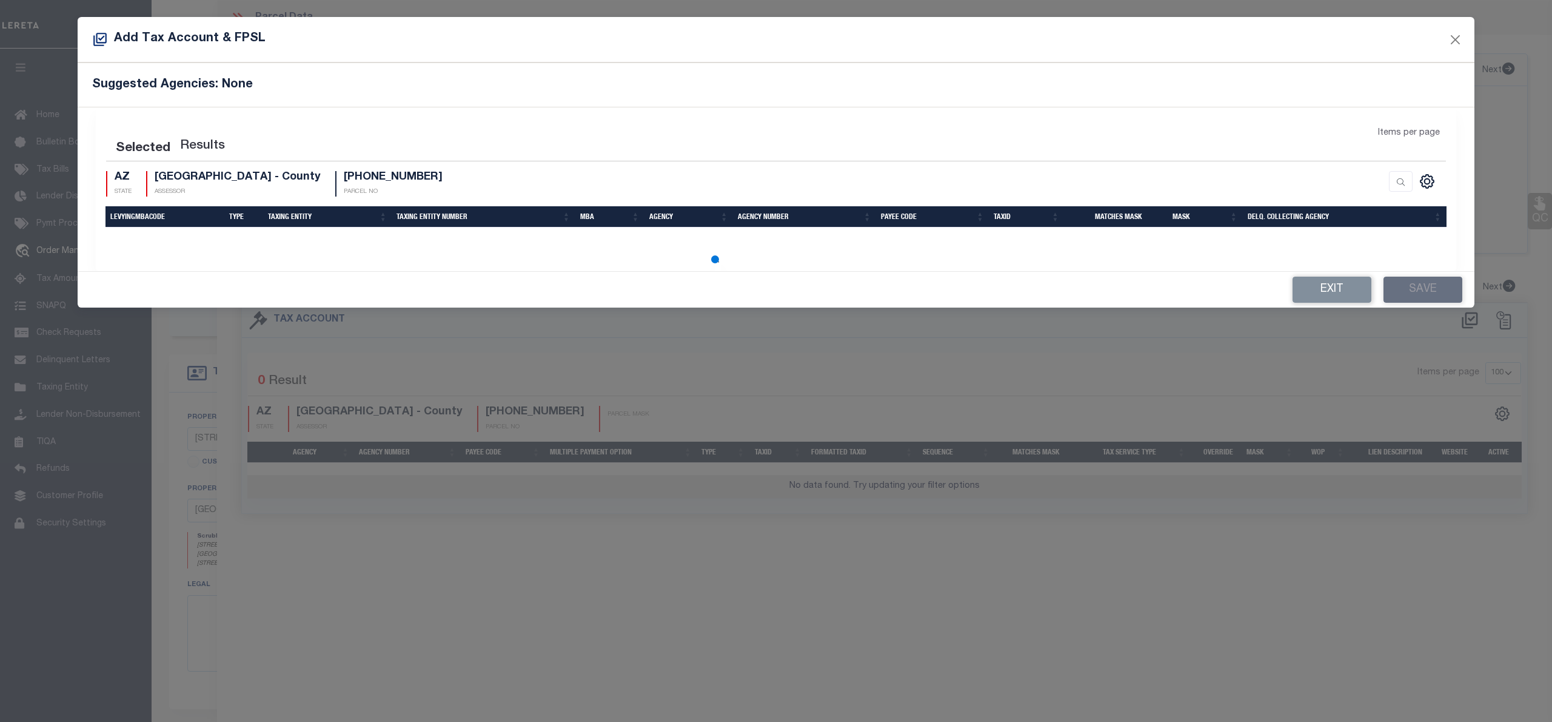
select select "100"
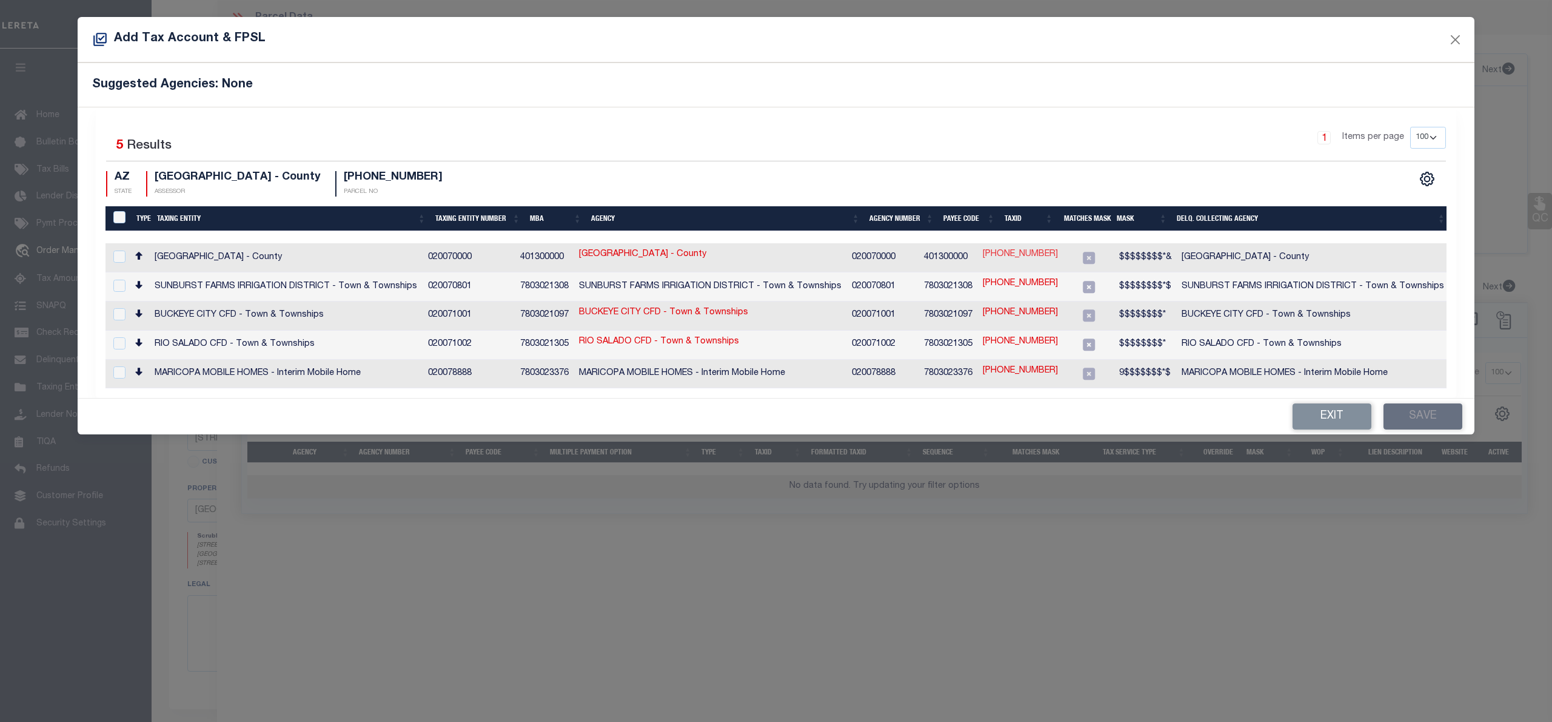
click at [1033, 250] on link "147-25-136" at bounding box center [1020, 254] width 75 height 13
type input "147-25-136"
checkbox input "true"
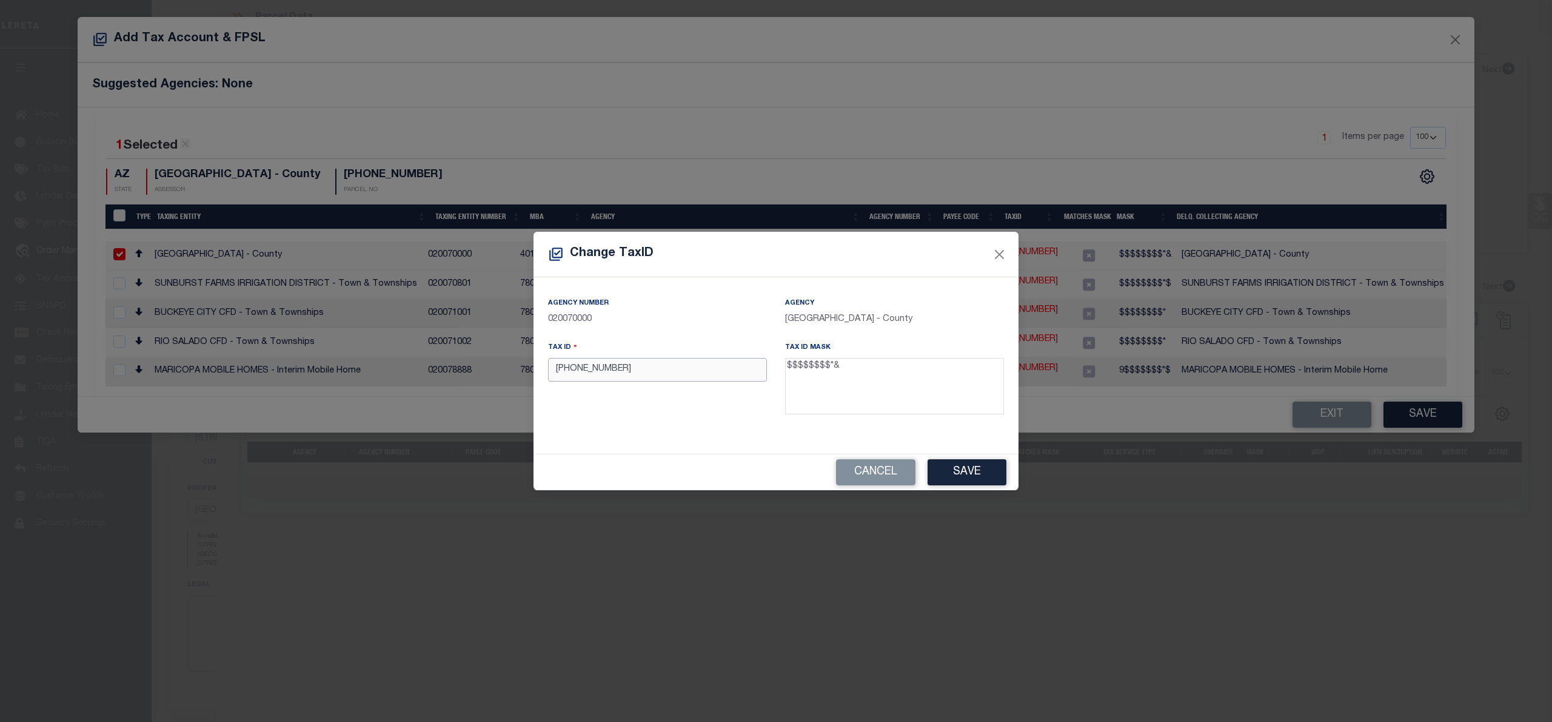
click at [571, 374] on input "147-25-136" at bounding box center [657, 370] width 219 height 24
type input "14725136 R"
click at [971, 471] on button "Save" at bounding box center [967, 472] width 79 height 26
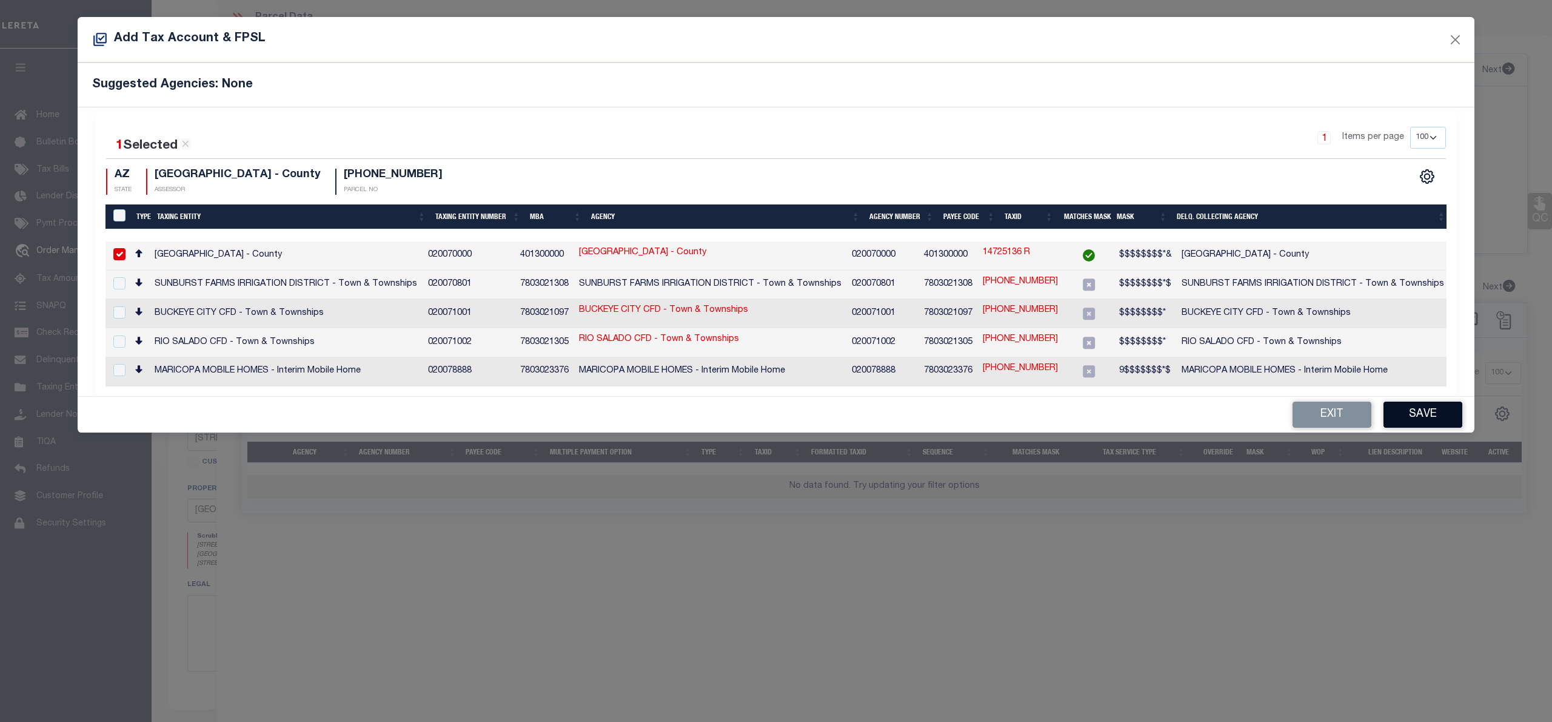
click at [1424, 420] on button "Save" at bounding box center [1423, 414] width 79 height 26
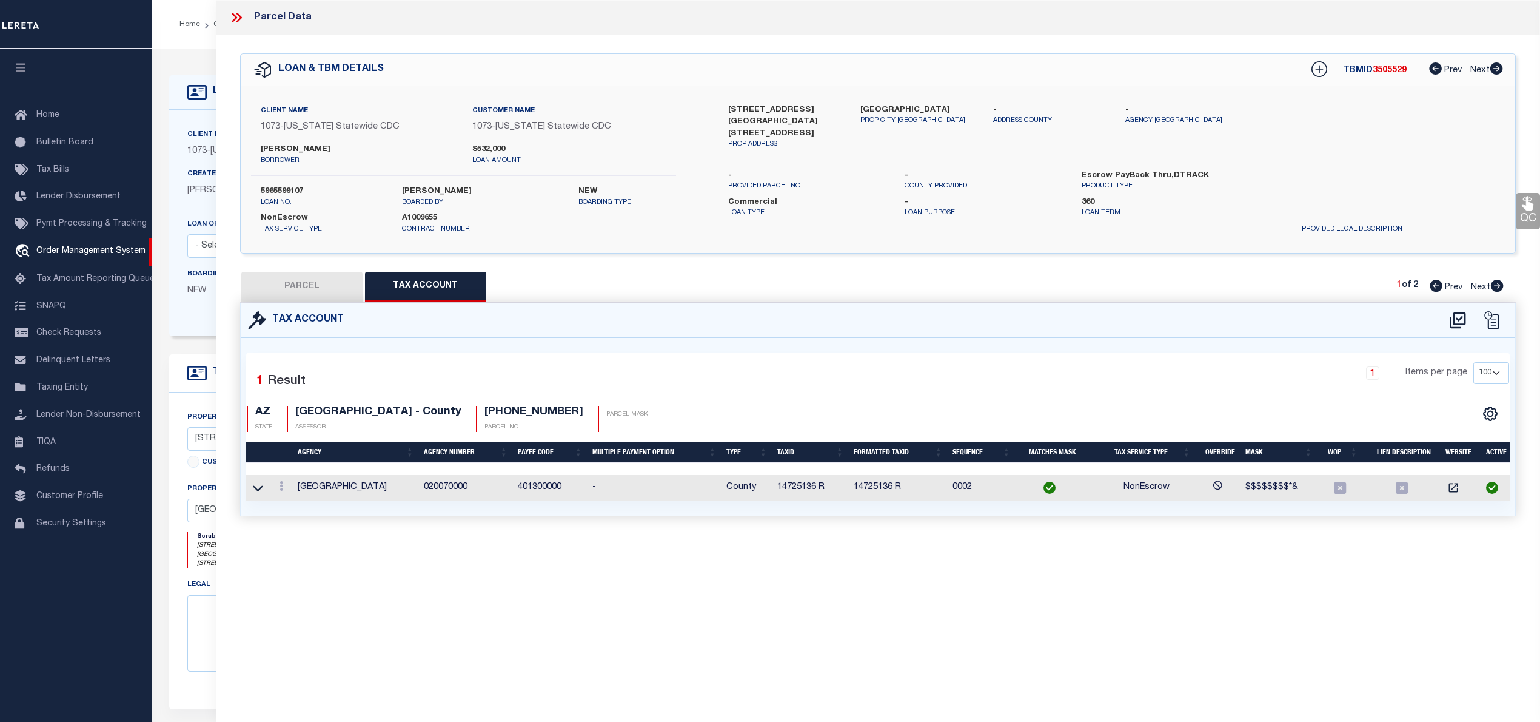
click at [331, 281] on button "PARCEL" at bounding box center [301, 287] width 121 height 30
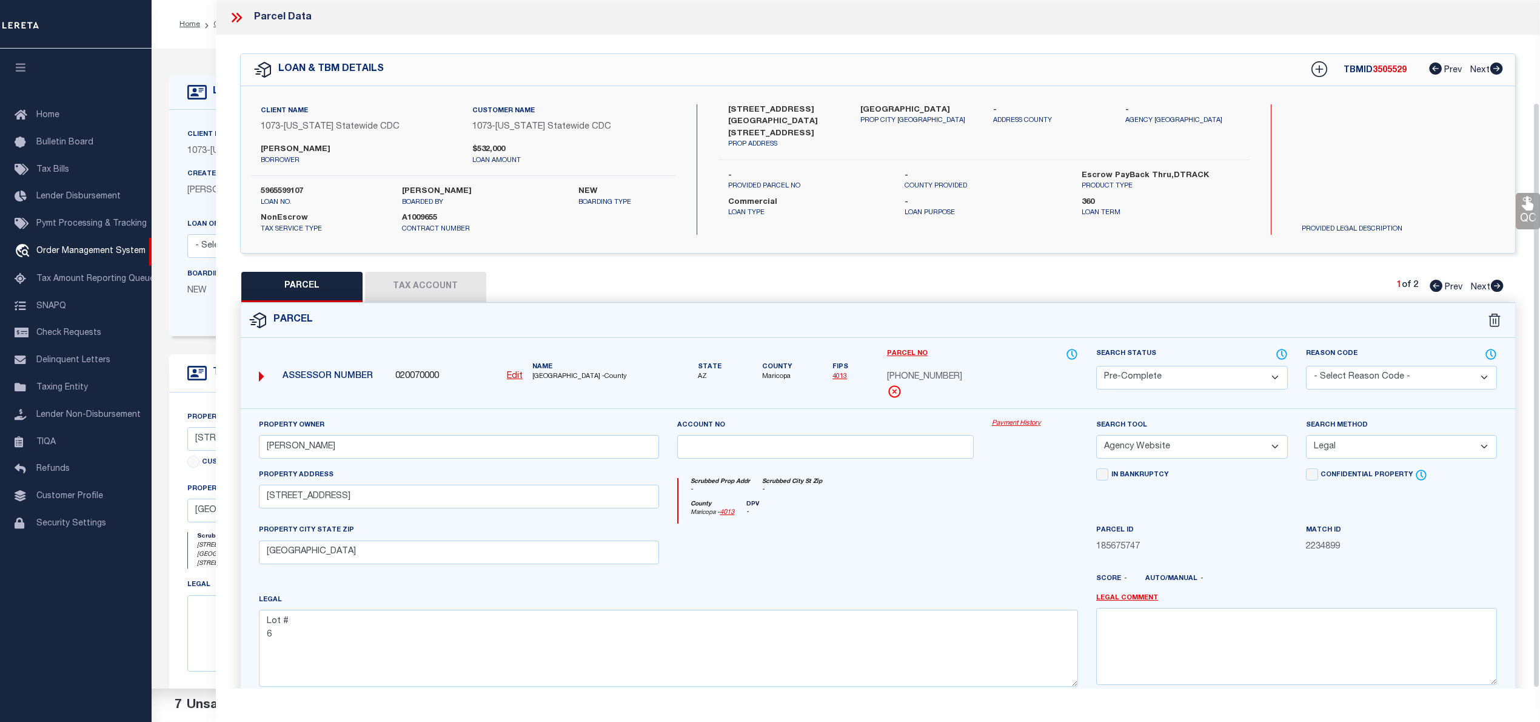
scroll to position [121, 0]
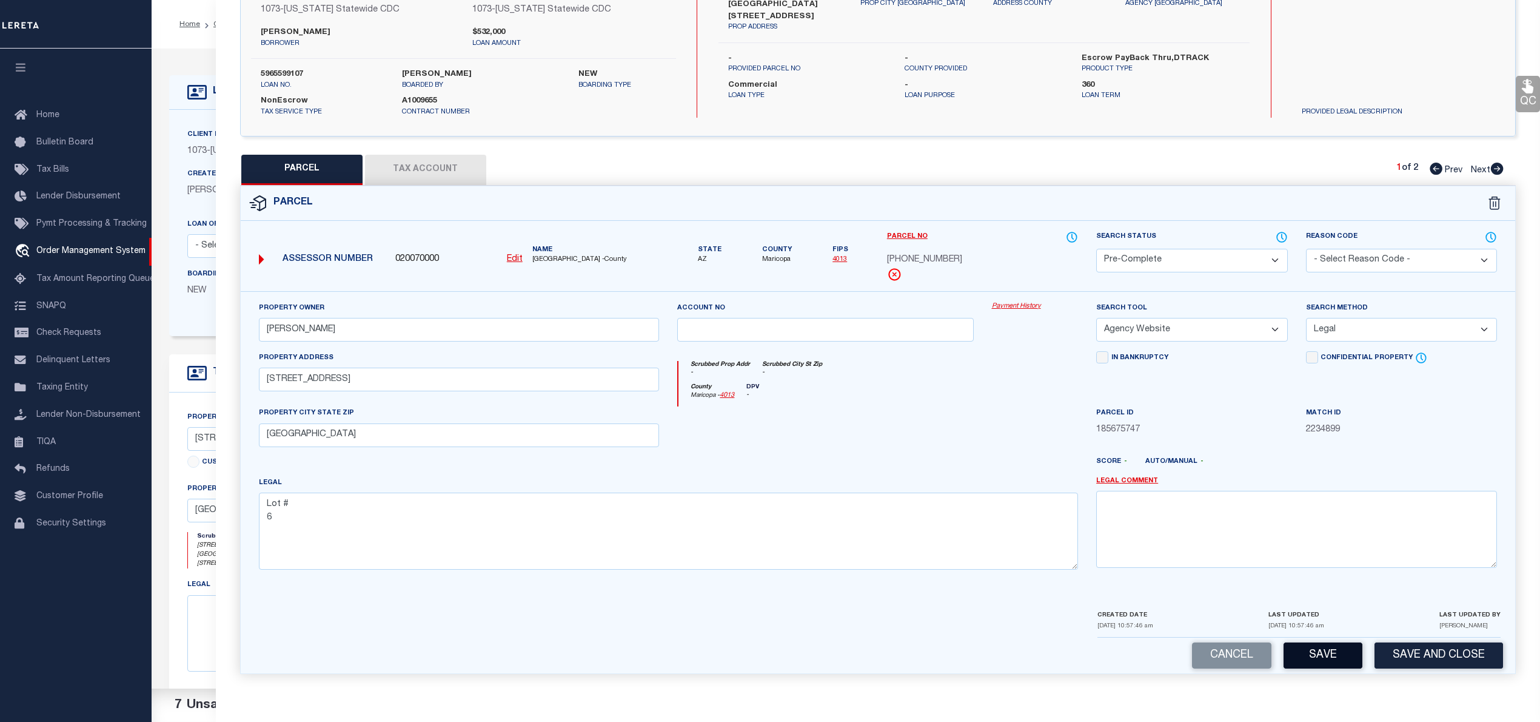
click at [1332, 665] on button "Save" at bounding box center [1323, 655] width 79 height 26
select select "AS"
select select
checkbox input "false"
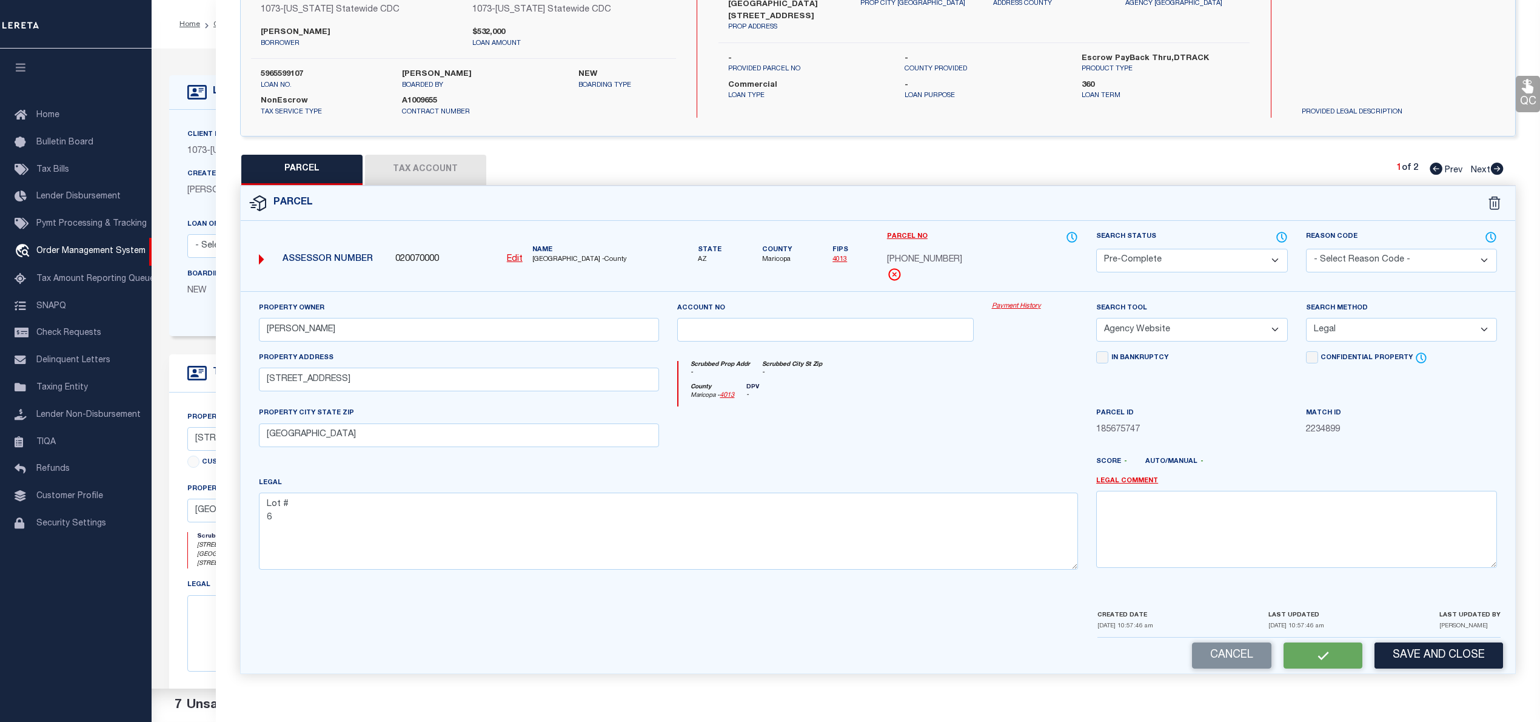
checkbox input "false"
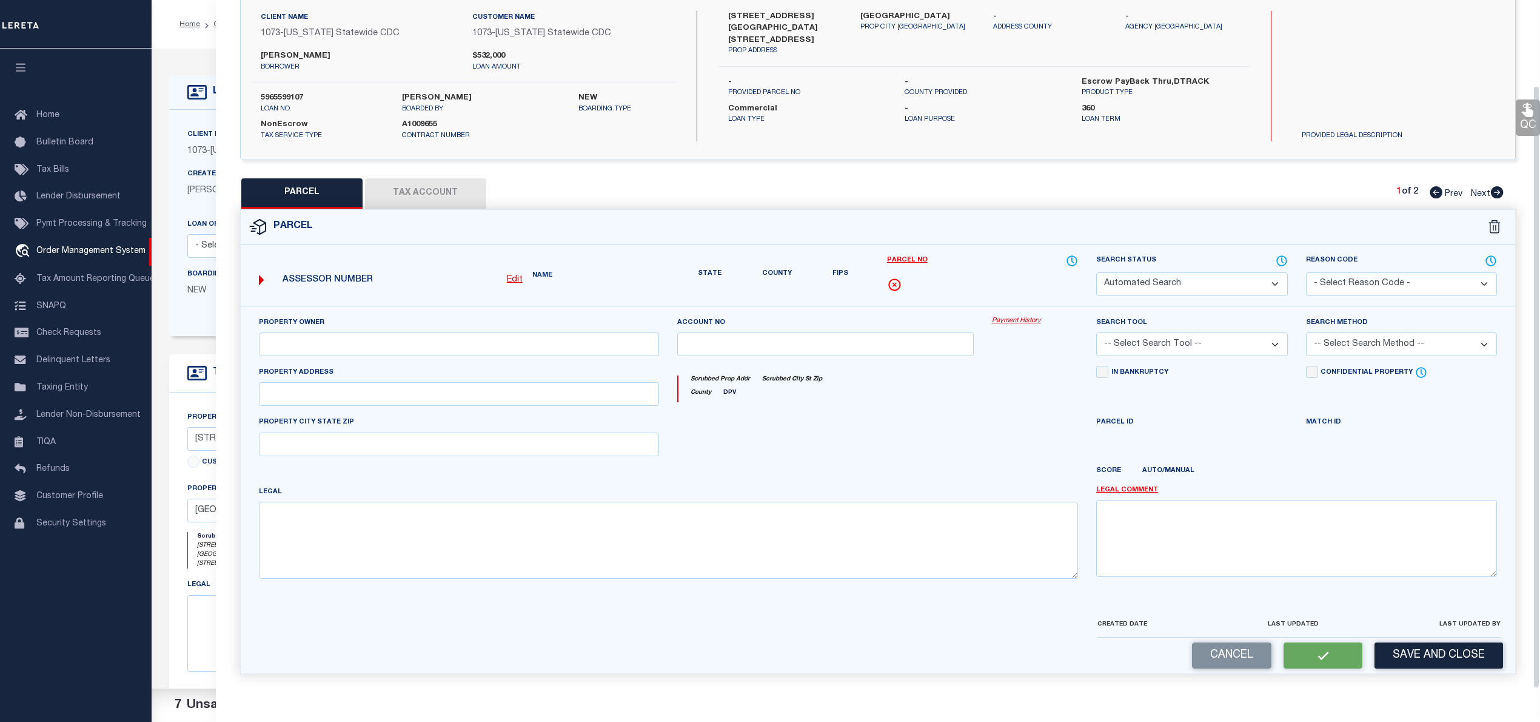
select select "PC"
type input "SAMUEL-OJO OLUSOLA"
select select "AGW"
select select "LEG"
type input "7142 N 57TH AVE"
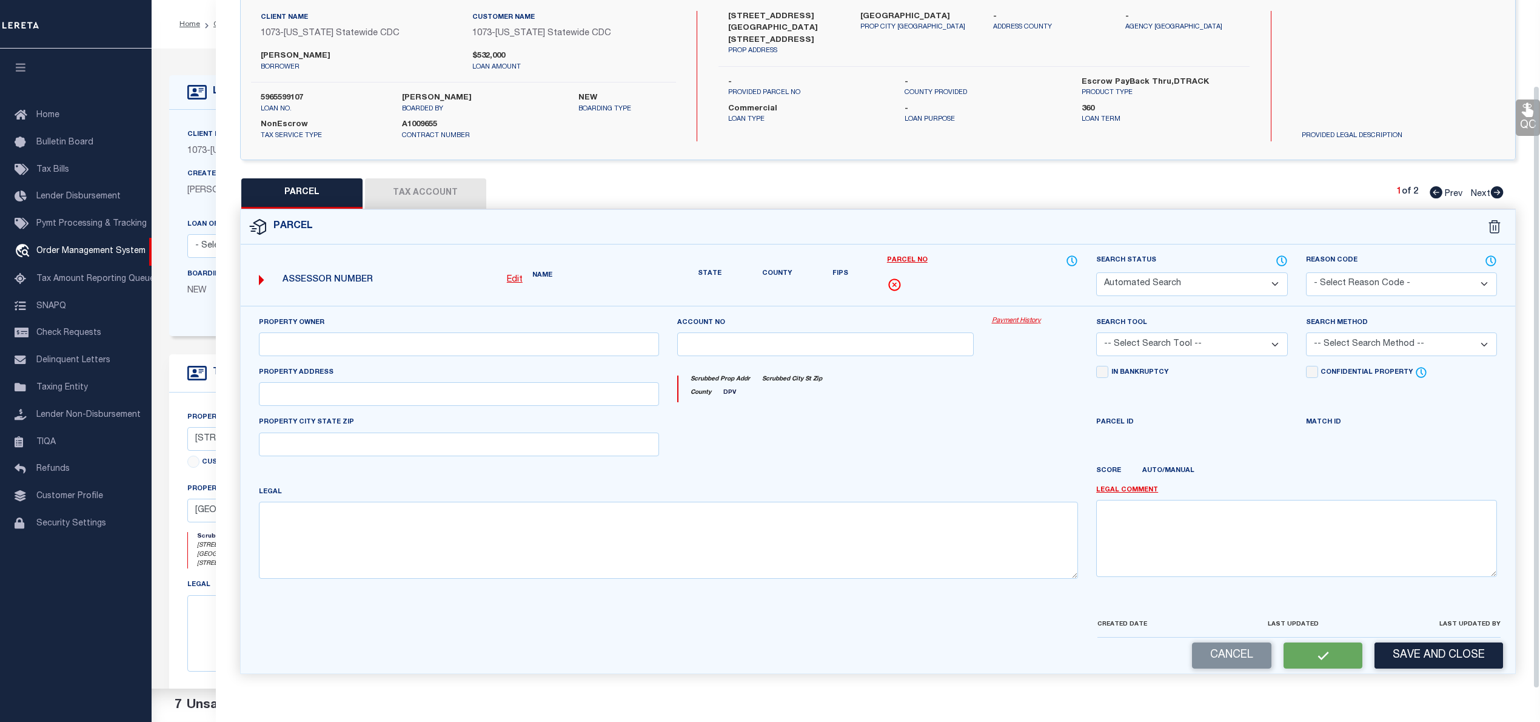
type input "GLENDALE, AZ 85301"
type textarea "Lot # 6"
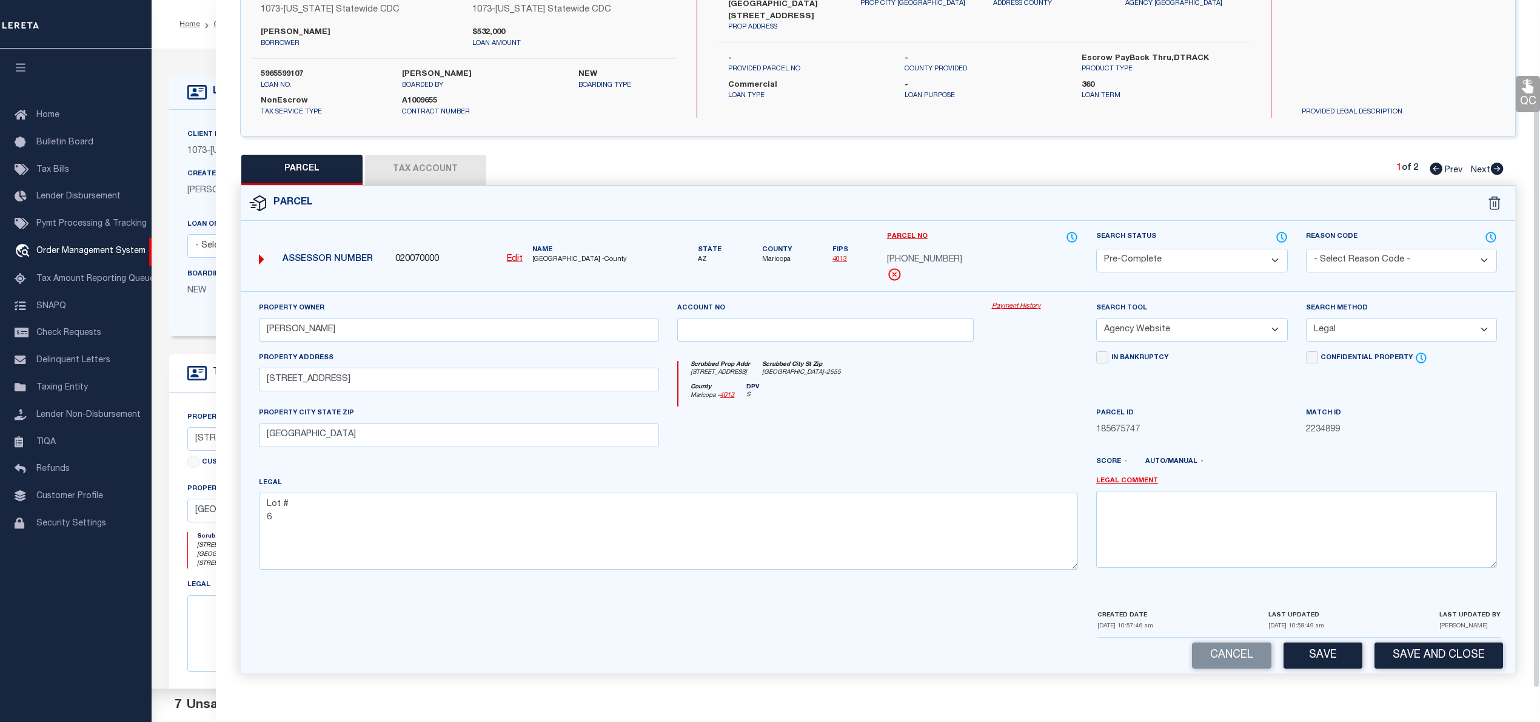
click at [551, 255] on span "MARICOPA COUNTY -County" at bounding box center [595, 260] width 127 height 10
copy span "MARICOPA"
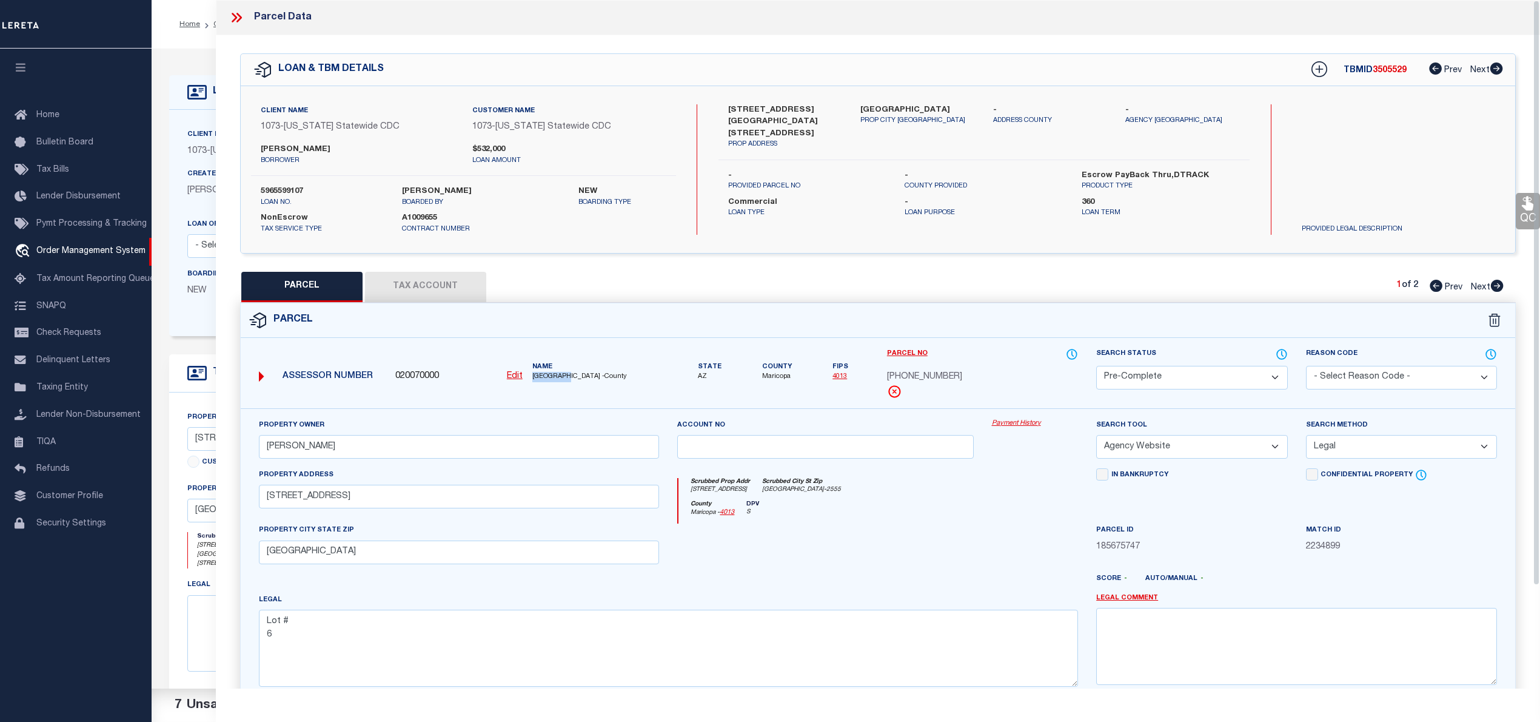
click at [427, 277] on button "Tax Account" at bounding box center [425, 287] width 121 height 30
select select "100"
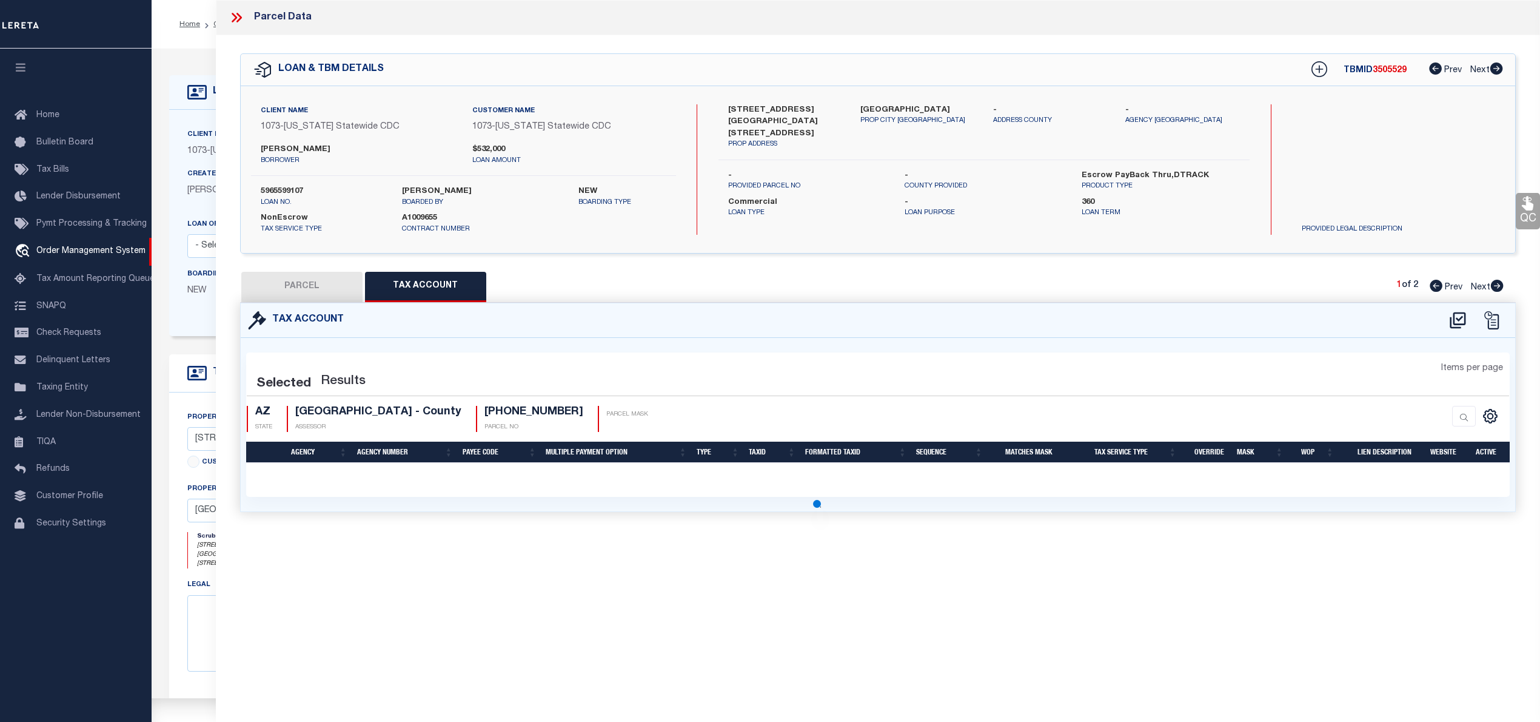
select select "100"
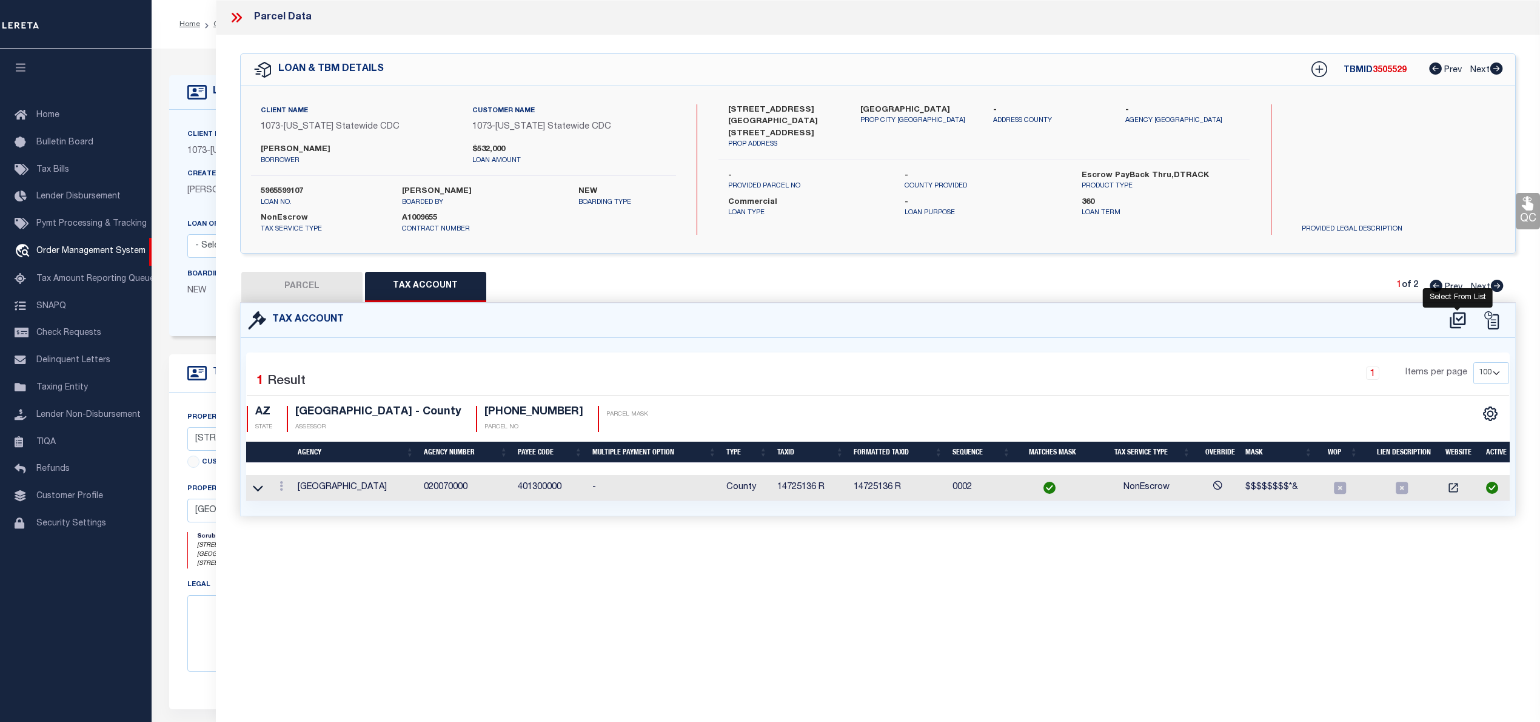
click at [1451, 316] on icon at bounding box center [1458, 319] width 20 height 19
select select "100"
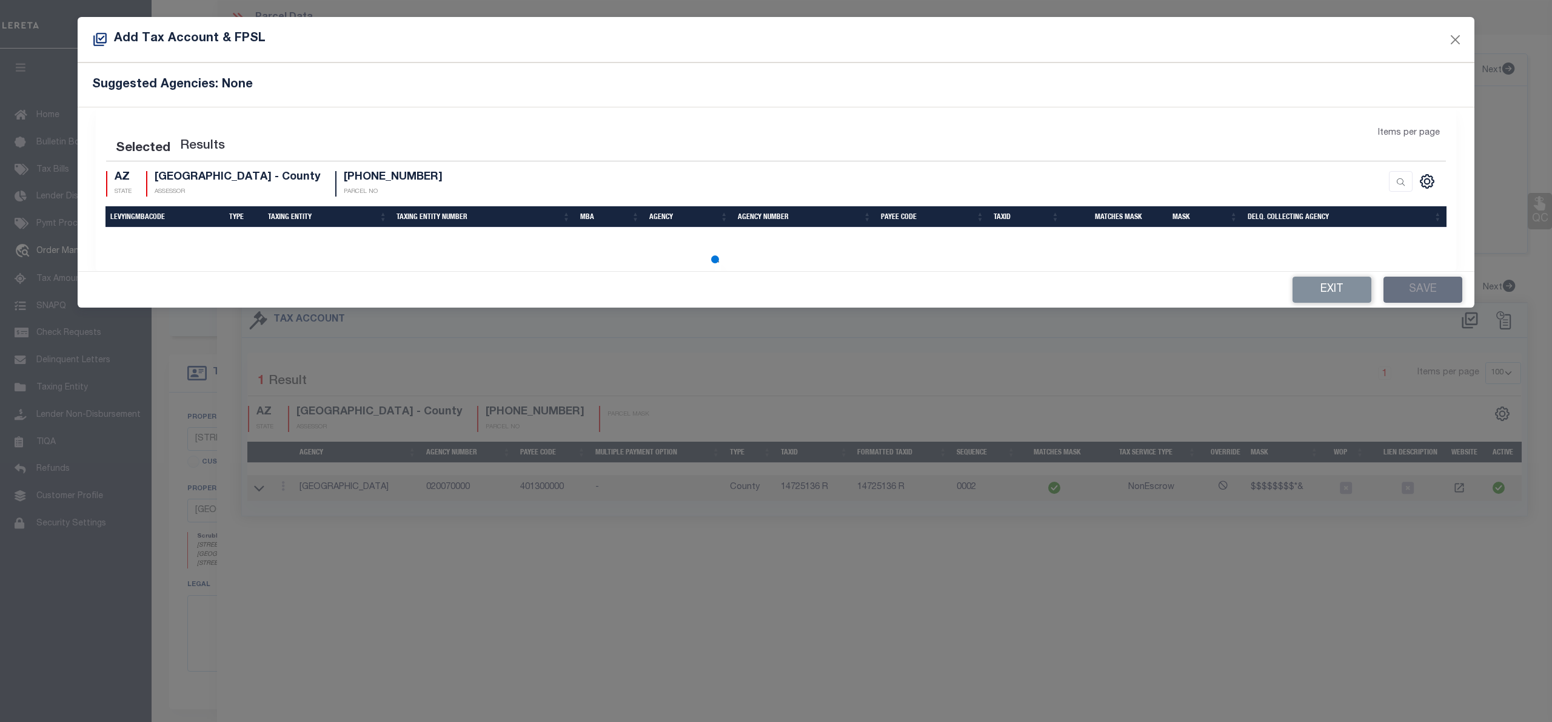
select select "100"
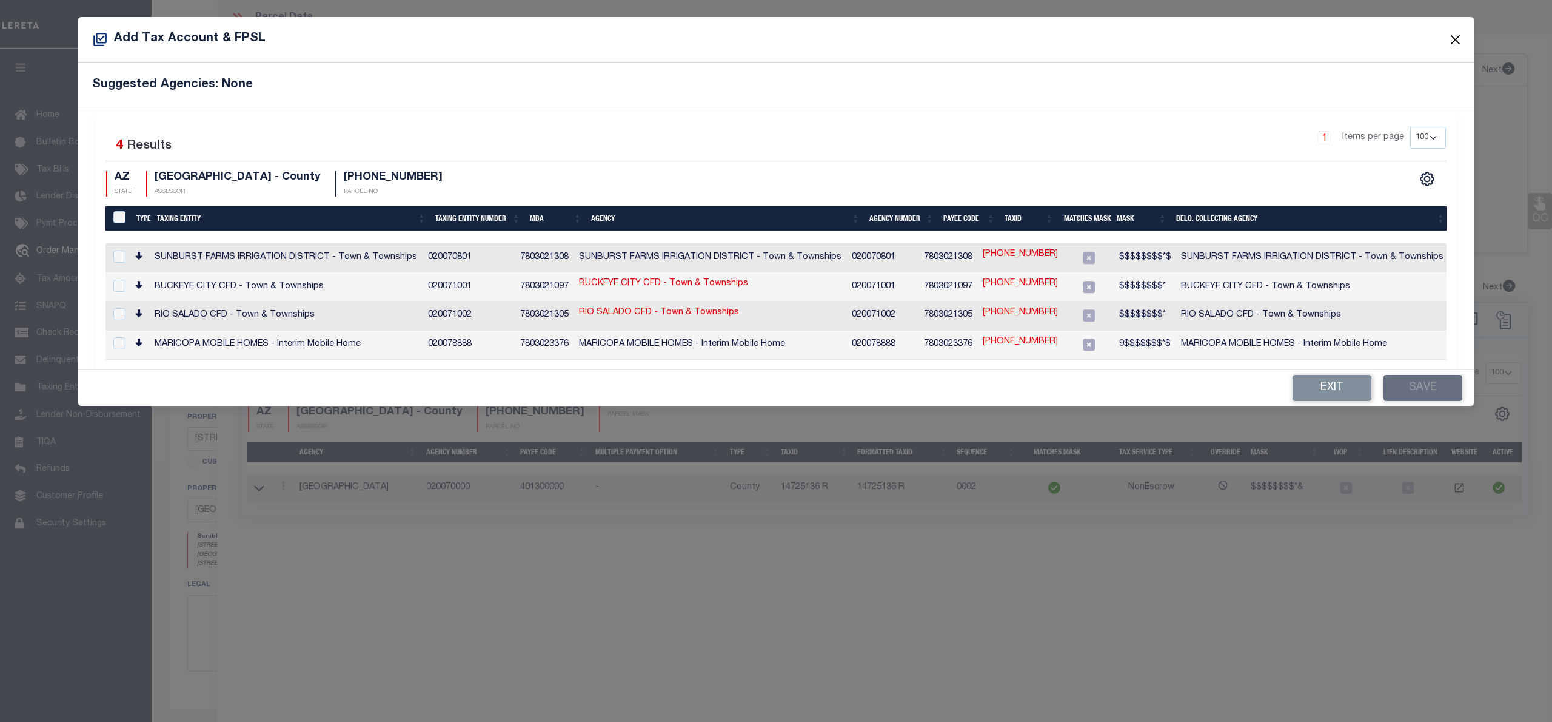
click at [1452, 33] on button "Close" at bounding box center [1456, 40] width 16 height 16
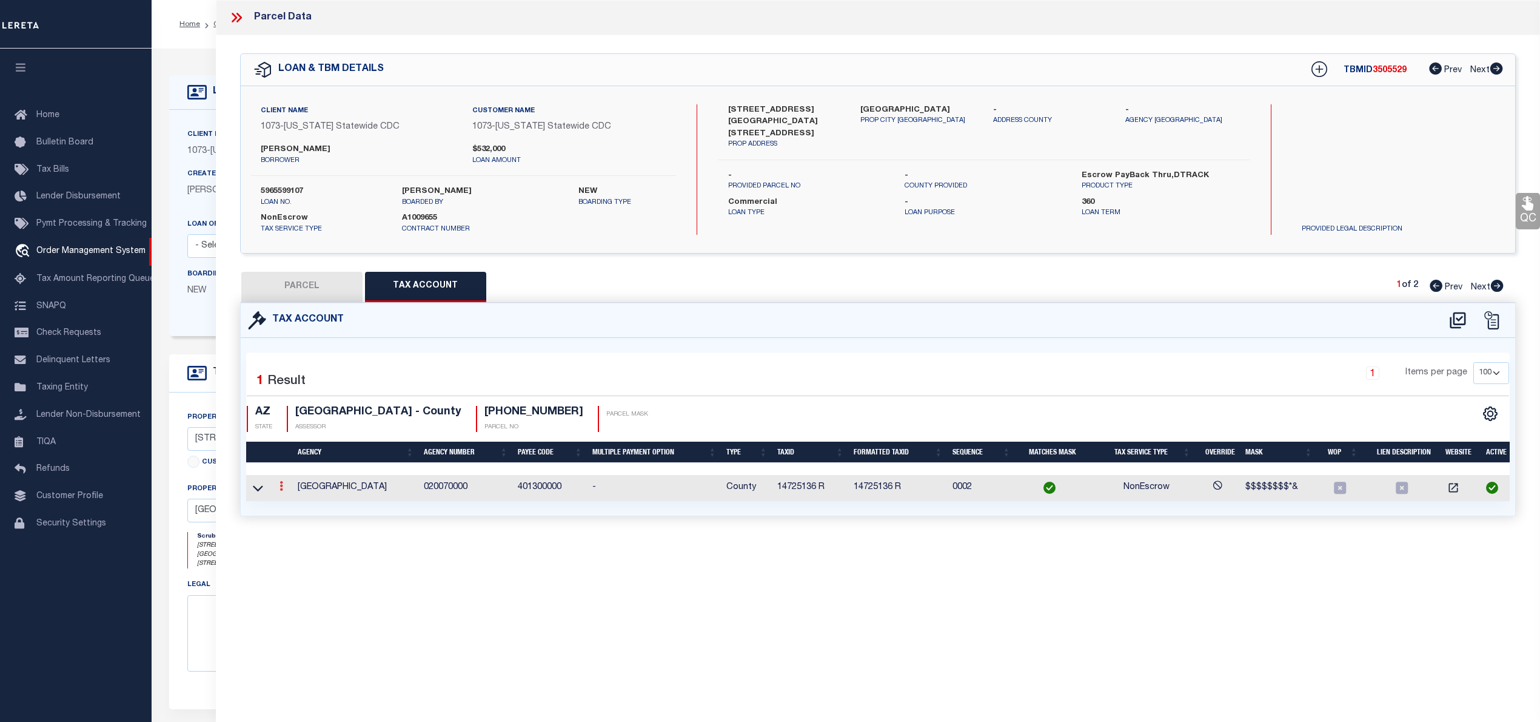
click at [277, 484] on link at bounding box center [281, 488] width 13 height 10
click at [294, 502] on icon "" at bounding box center [294, 504] width 9 height 9
type input "14725136 R"
type textarea "$$$$$$$$*&"
checkbox input "true"
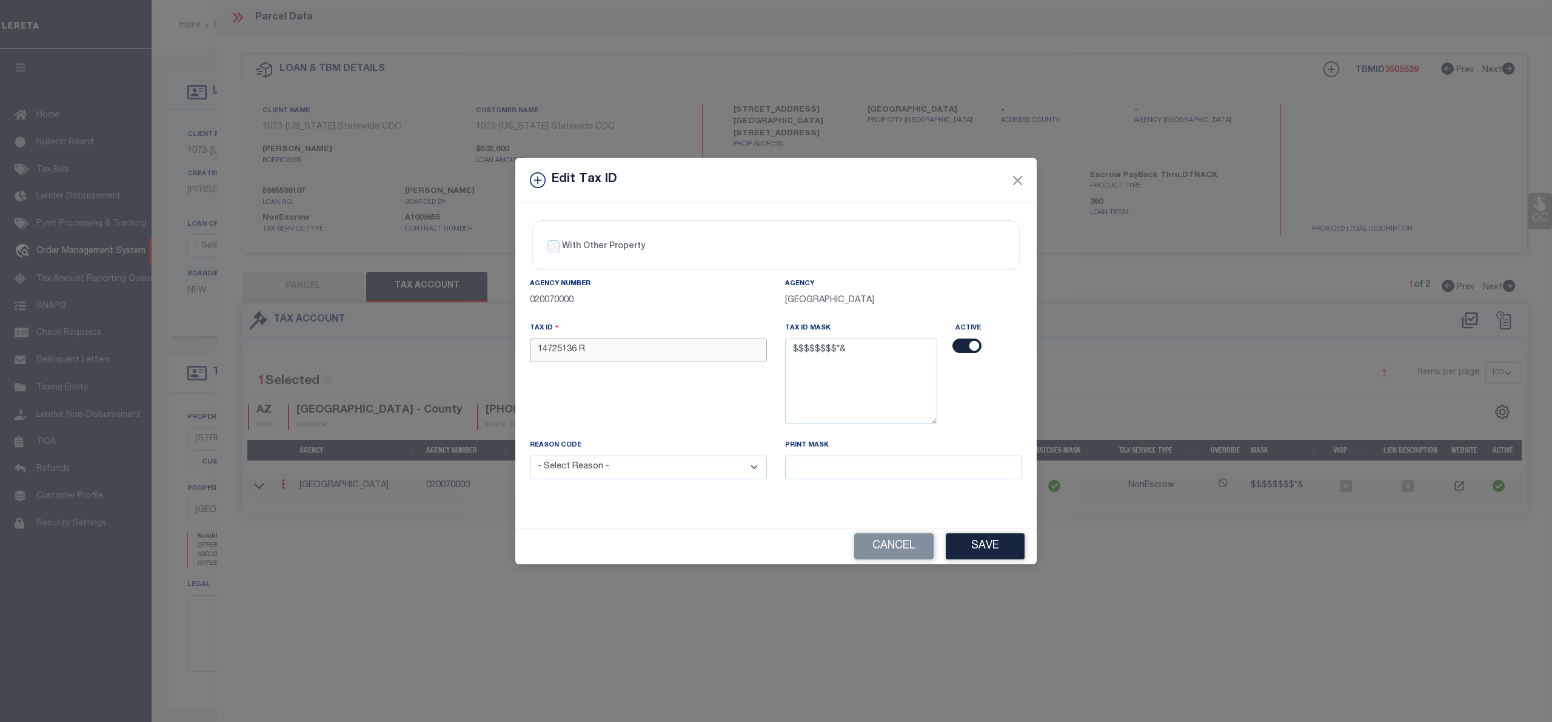
click at [539, 349] on input "14725136 R" at bounding box center [648, 350] width 237 height 24
click at [594, 349] on input "014725136 R" at bounding box center [648, 350] width 237 height 24
click at [576, 352] on input "014725136" at bounding box center [648, 350] width 237 height 24
type input "01472513 6"
click at [716, 468] on select "- Select Reason - 099 - Other (Provide additional detail) ACT - Agency Changed …" at bounding box center [648, 467] width 237 height 24
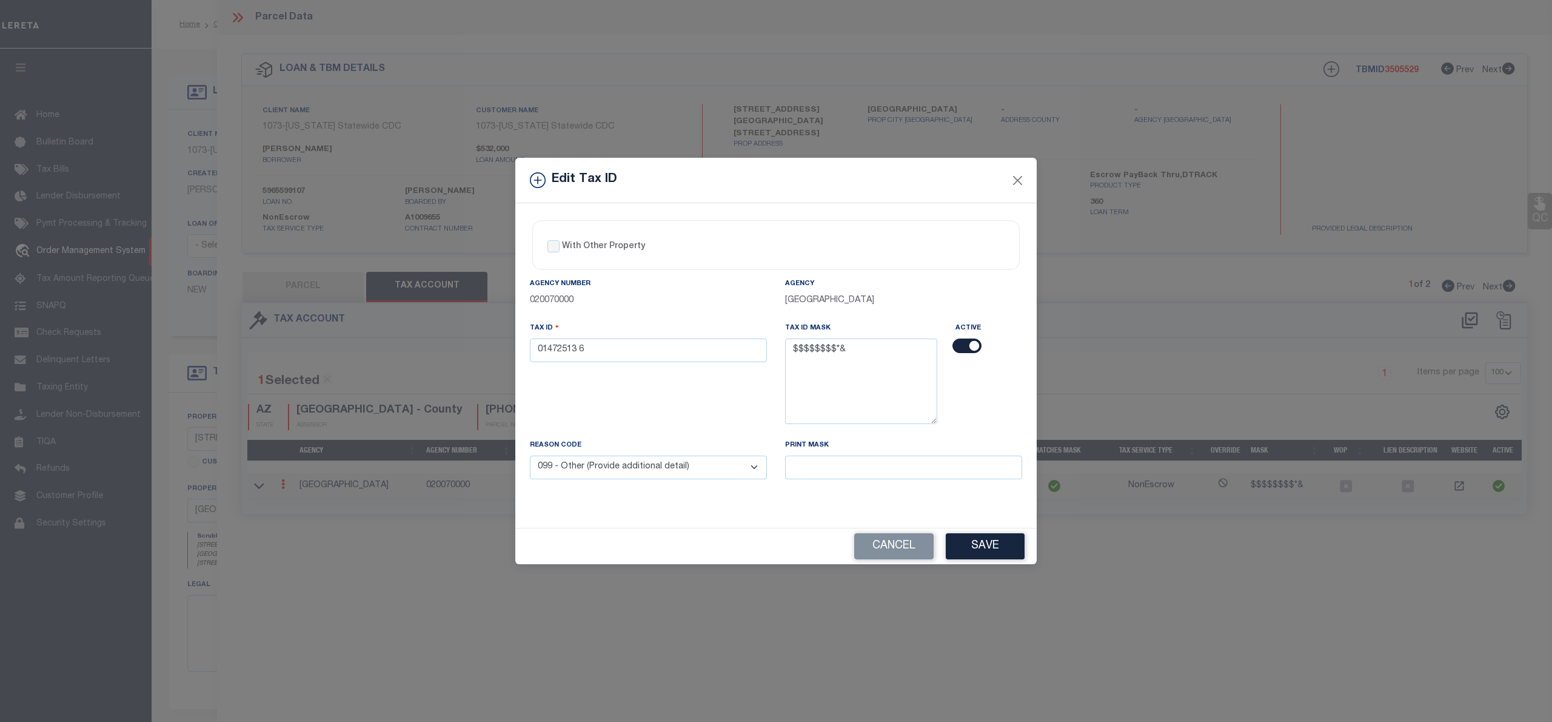
click at [530, 458] on select "- Select Reason - 099 - Other (Provide additional detail) ACT - Agency Changed …" at bounding box center [648, 467] width 237 height 24
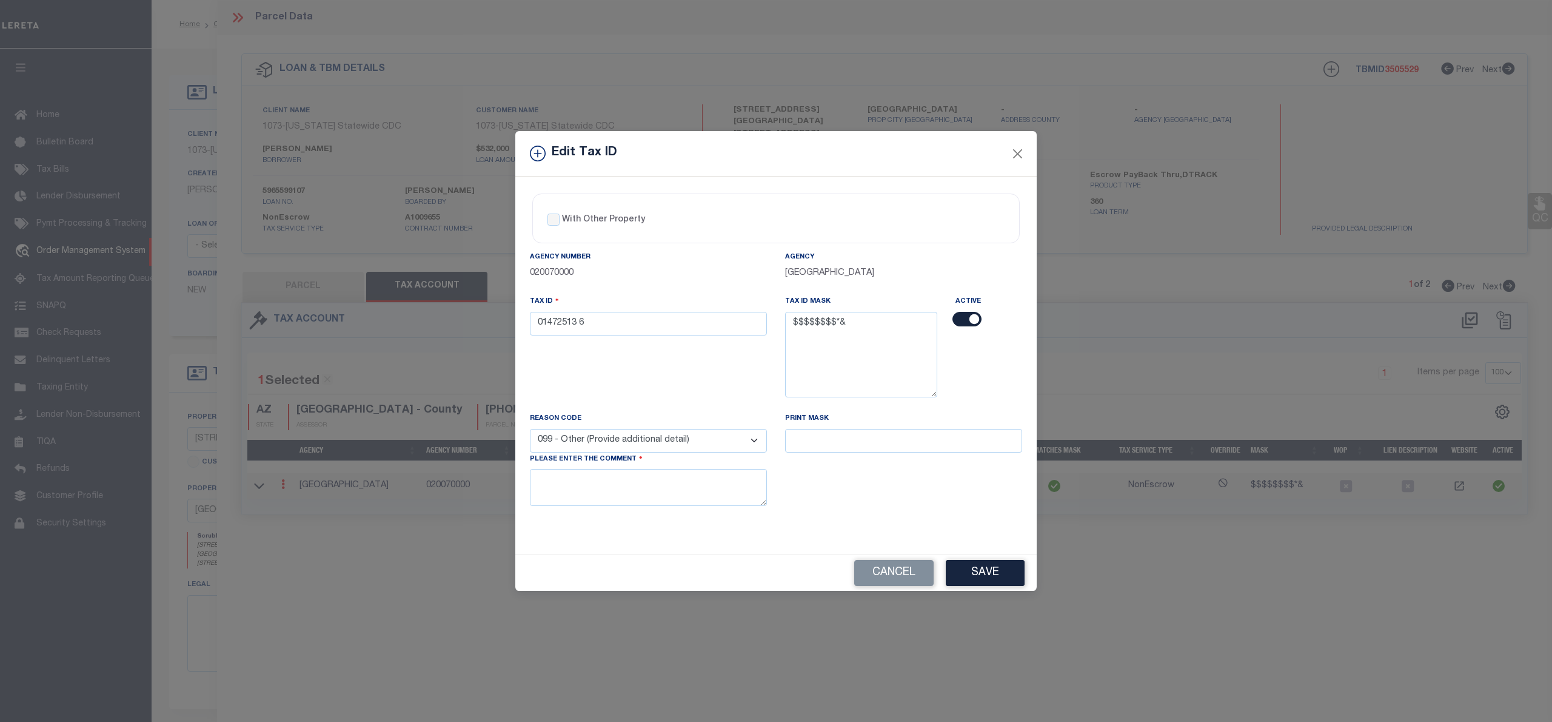
click at [720, 435] on select "- Select Reason - 099 - Other (Provide additional detail) ACT - Agency Changed …" at bounding box center [648, 441] width 237 height 24
select select "ACT"
click at [530, 430] on select "- Select Reason - 099 - Other (Provide additional detail) ACT - Agency Changed …" at bounding box center [648, 441] width 237 height 24
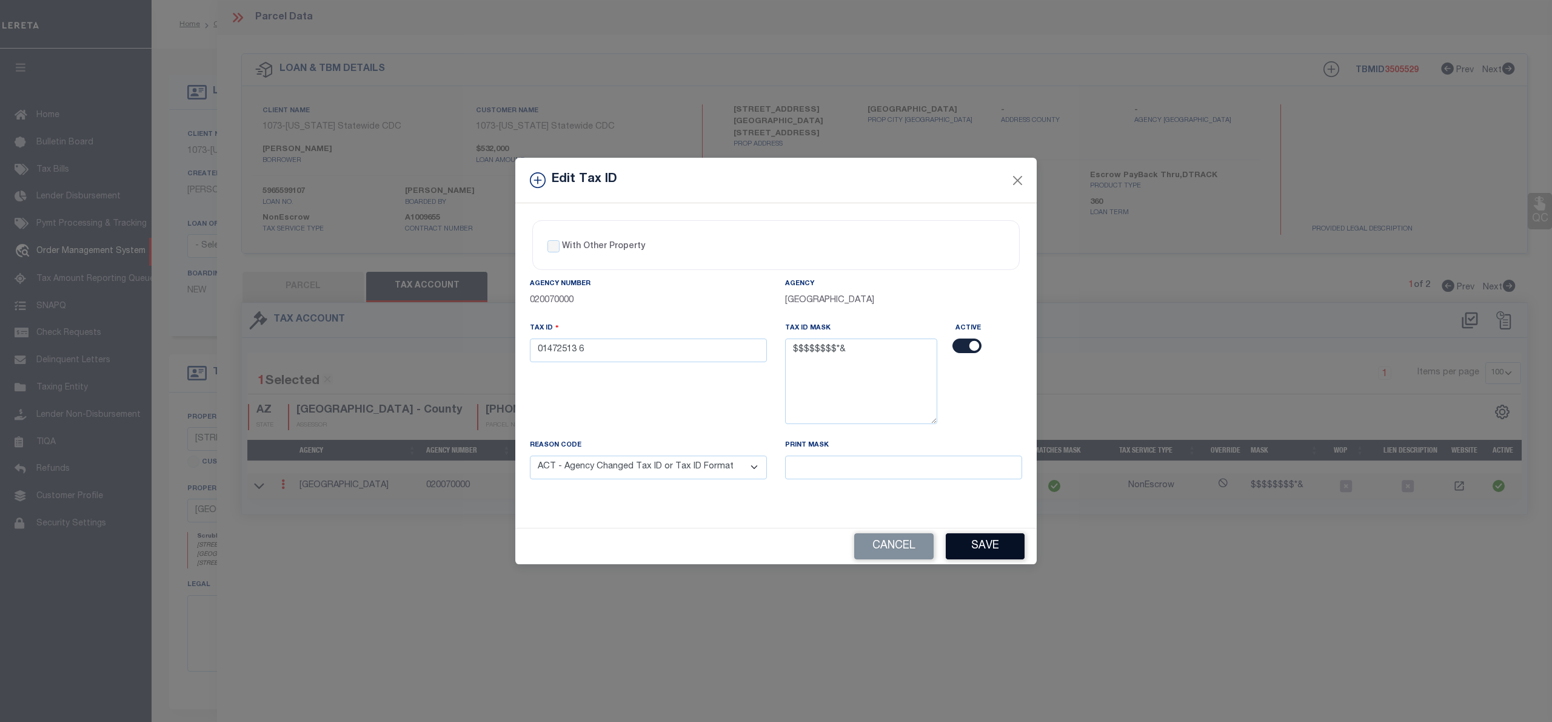
click at [983, 549] on button "Save" at bounding box center [985, 546] width 79 height 26
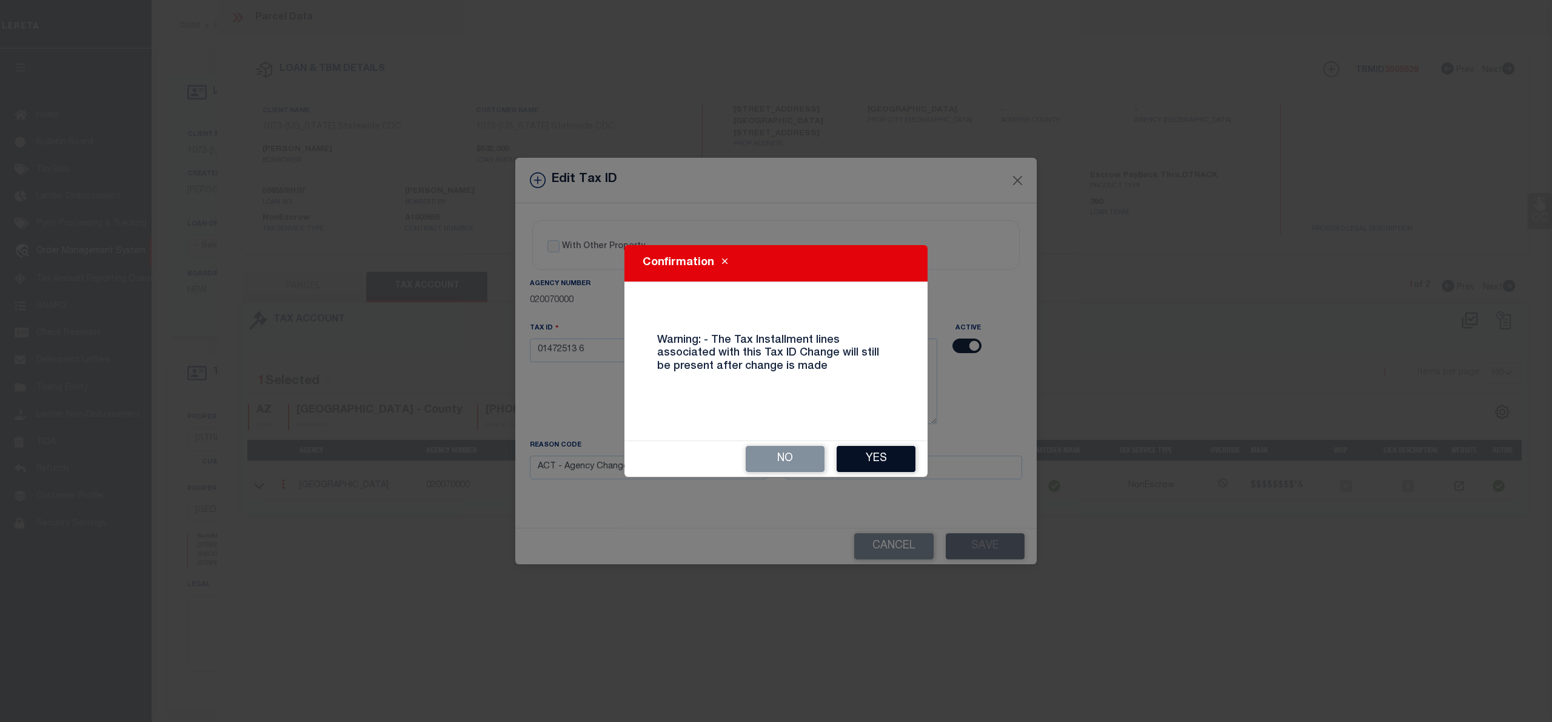
click at [872, 457] on button "Yes" at bounding box center [876, 459] width 79 height 26
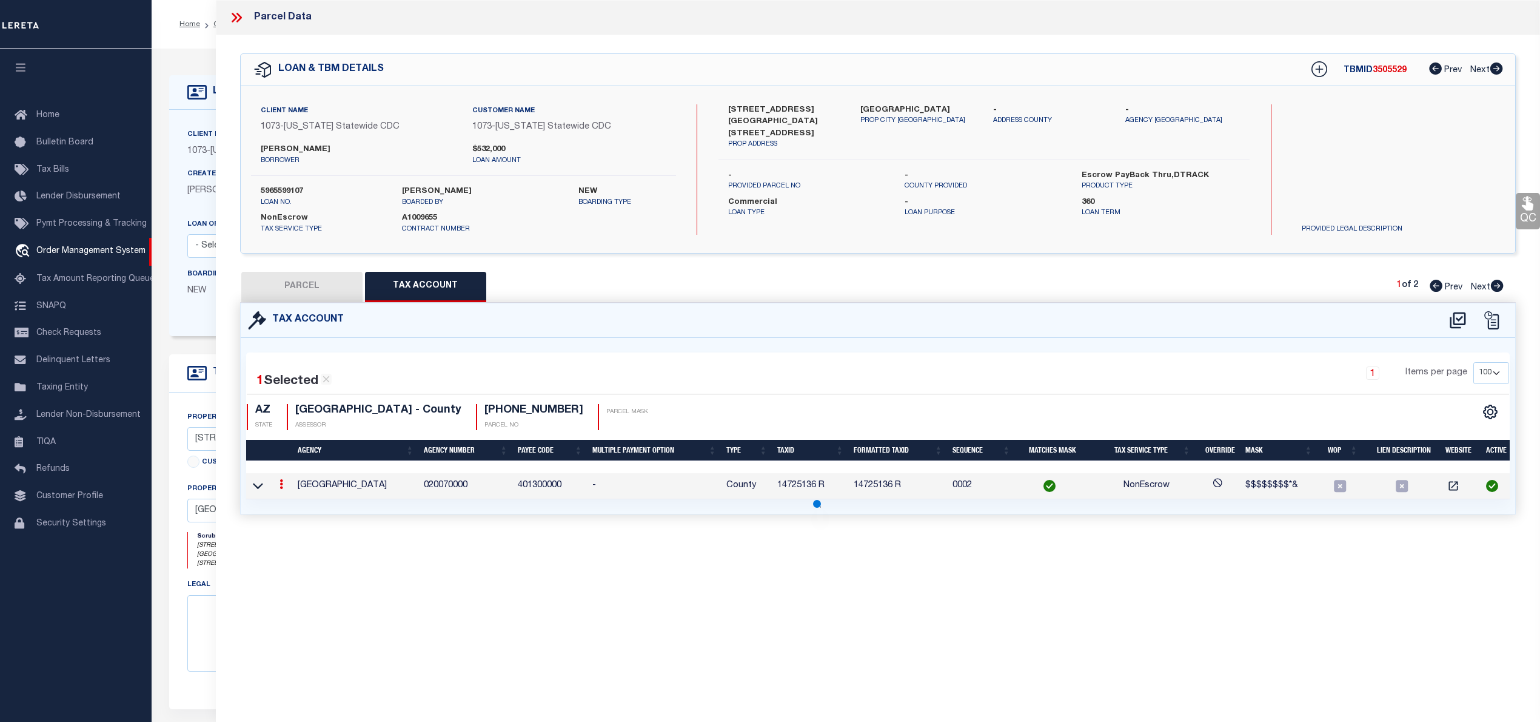
select select
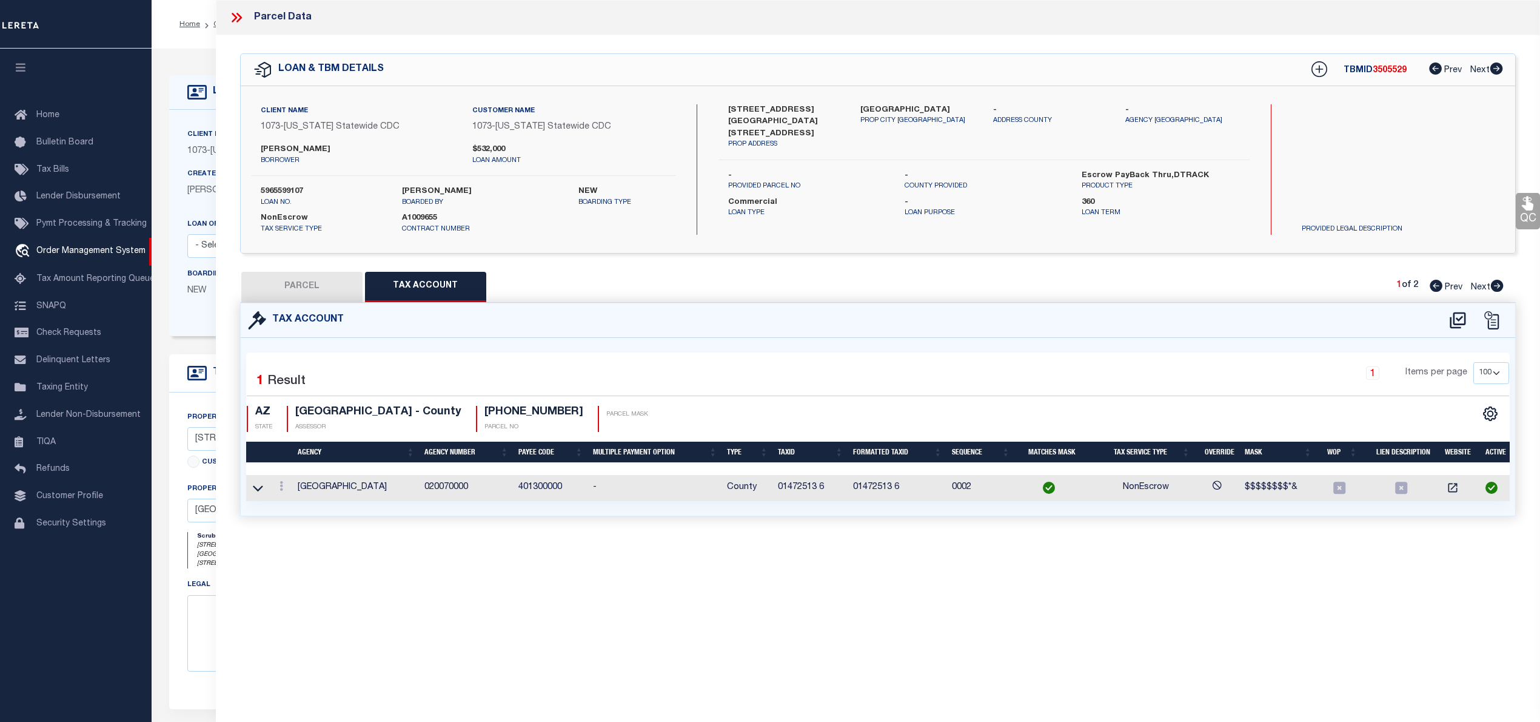
click at [281, 282] on button "PARCEL" at bounding box center [301, 287] width 121 height 30
select select "AS"
select select
checkbox input "false"
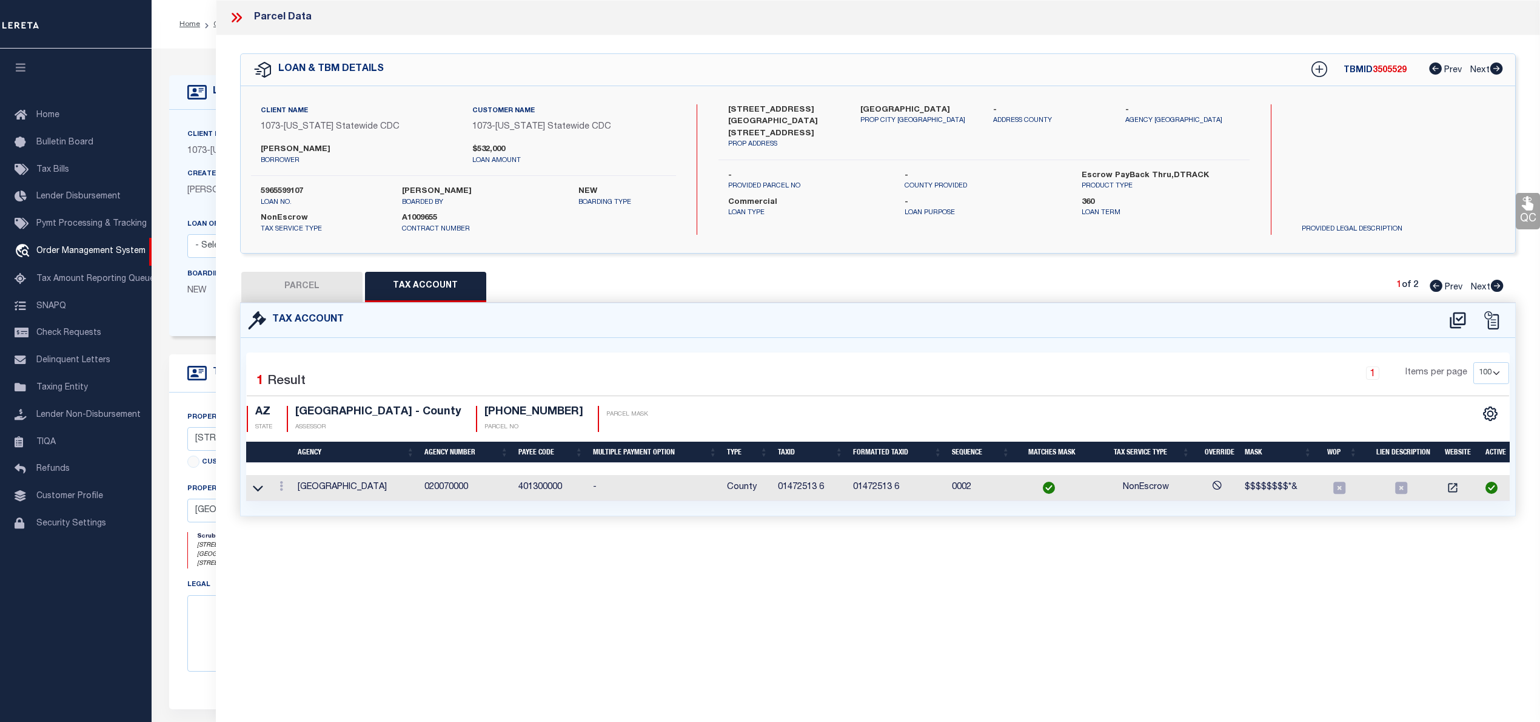
checkbox input "false"
select select "QC"
type input "SAMUEL-OJO OLUSOLA"
select select "AGW"
select select "LEG"
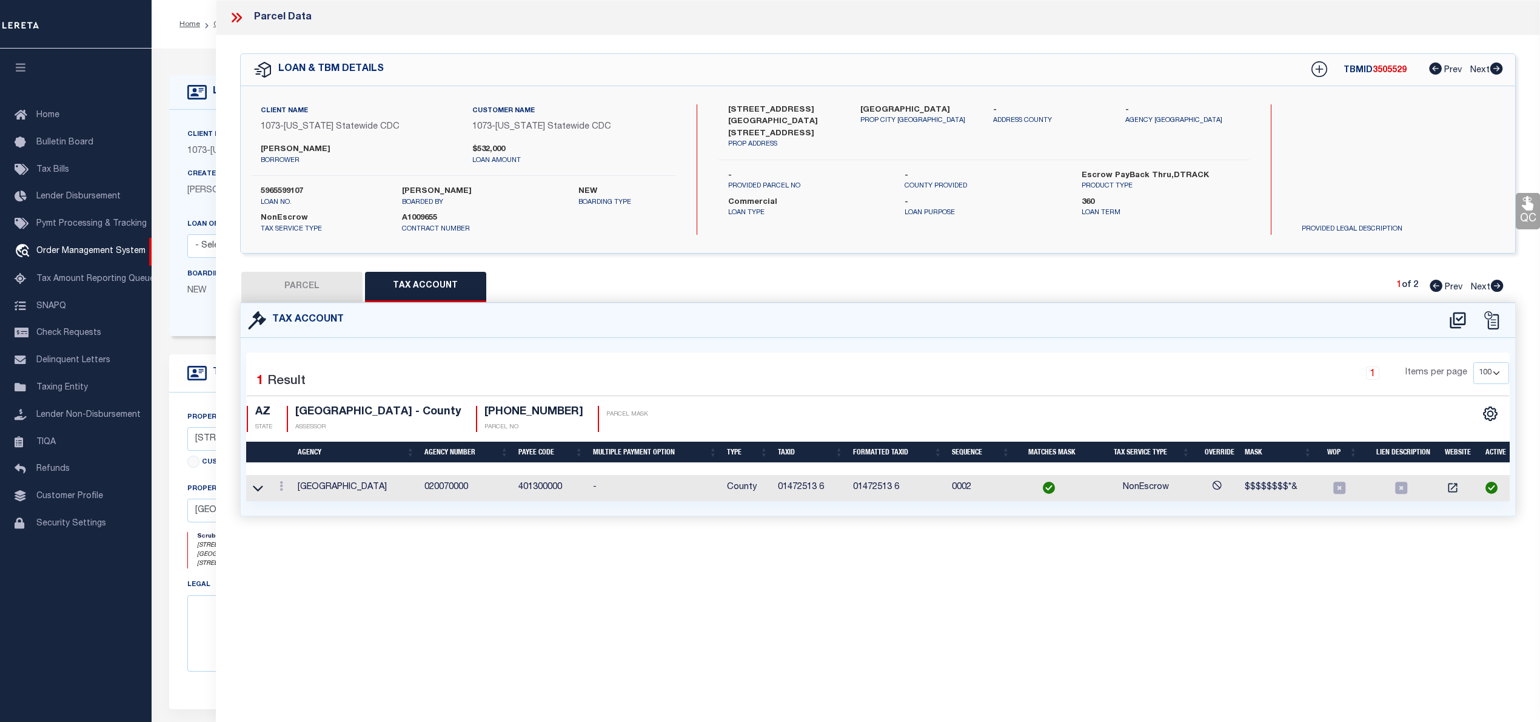
type input "7142 N 57TH AVE"
type input "GLENDALE, AZ 85301"
type textarea "Lot # 6"
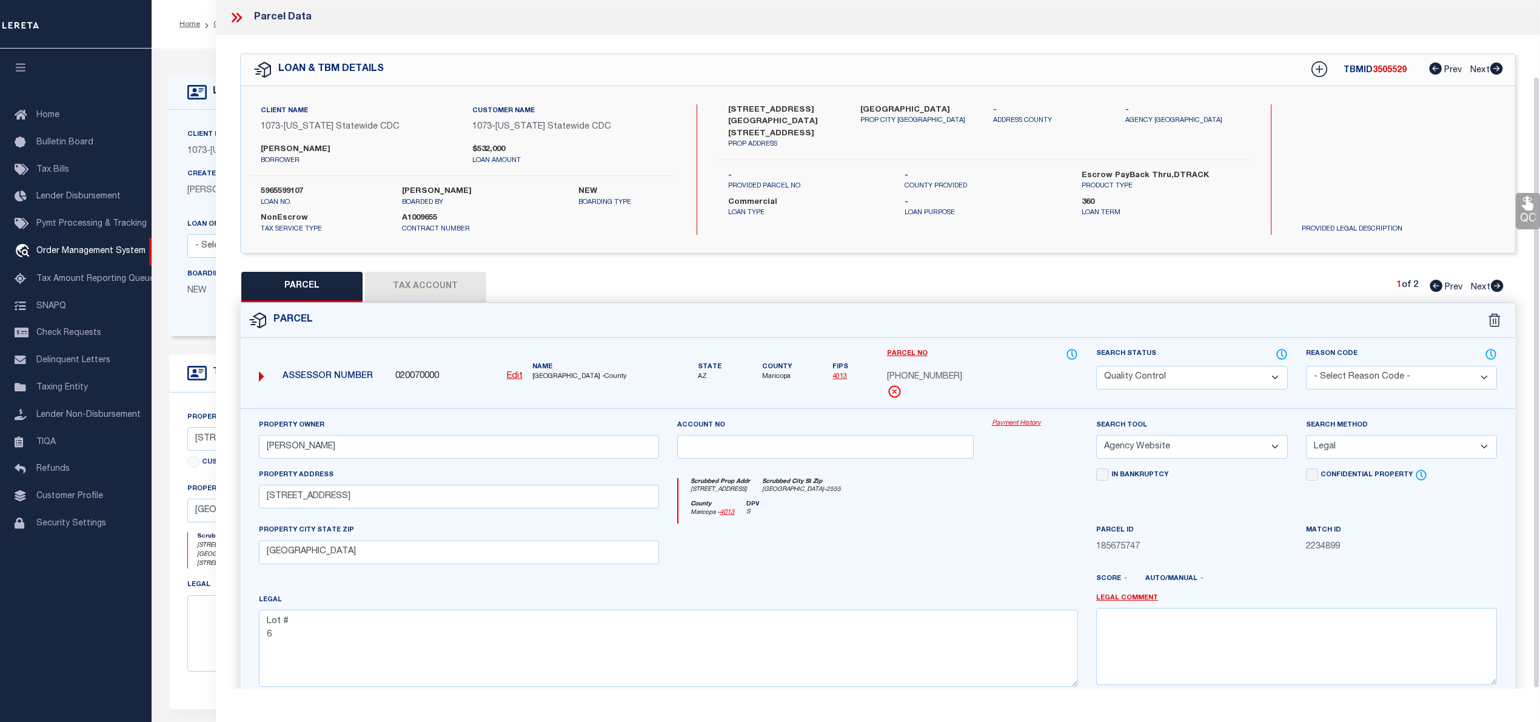
scroll to position [86, 0]
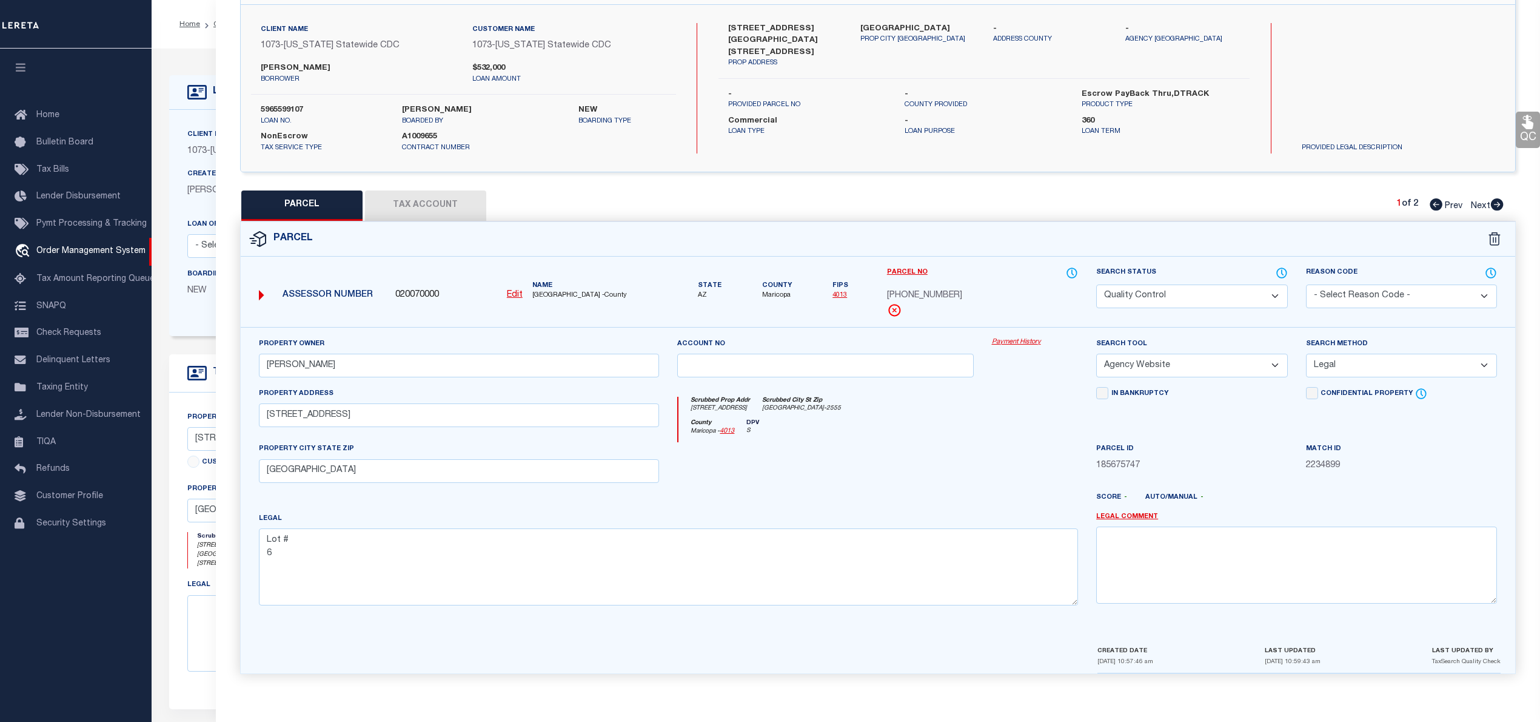
click at [1497, 204] on icon at bounding box center [1497, 204] width 13 height 12
select select "AS"
select select
checkbox input "false"
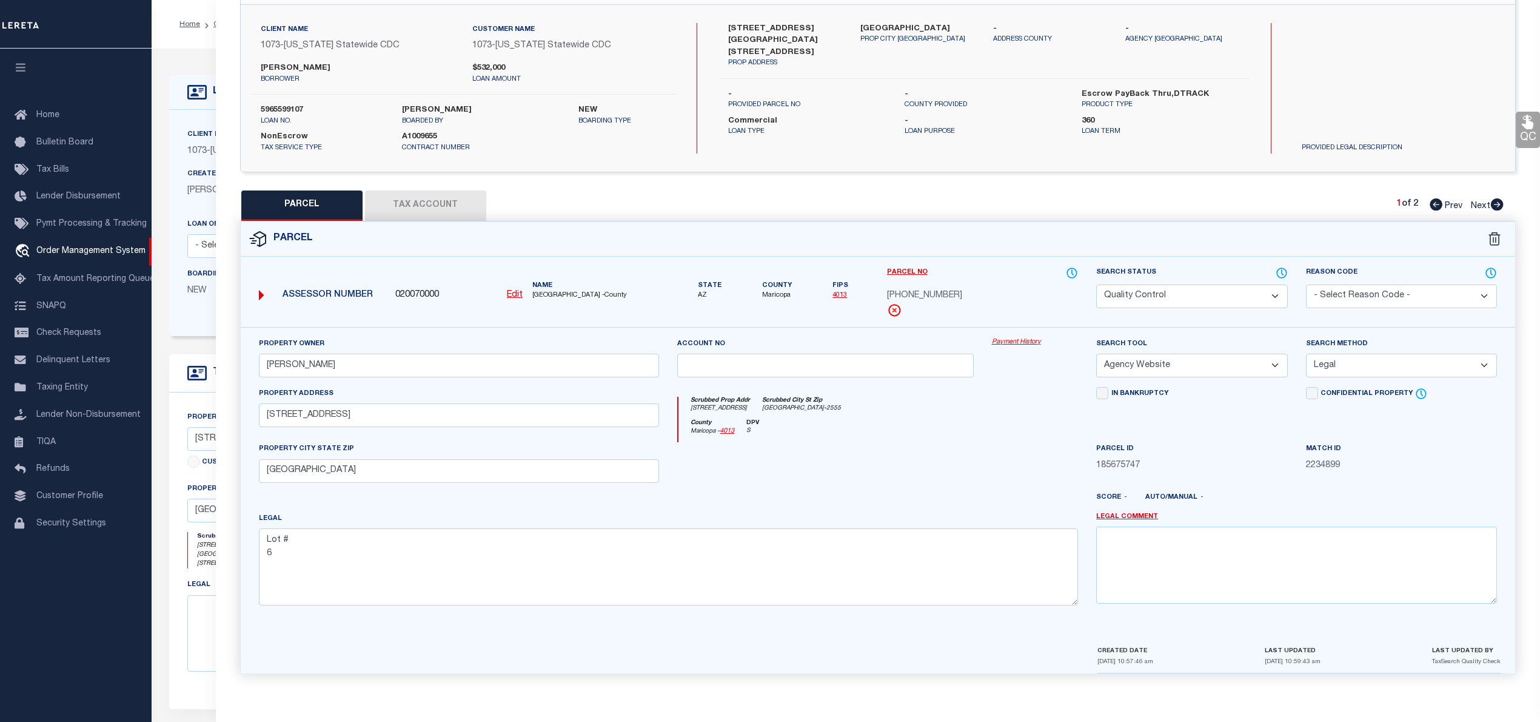
checkbox input "false"
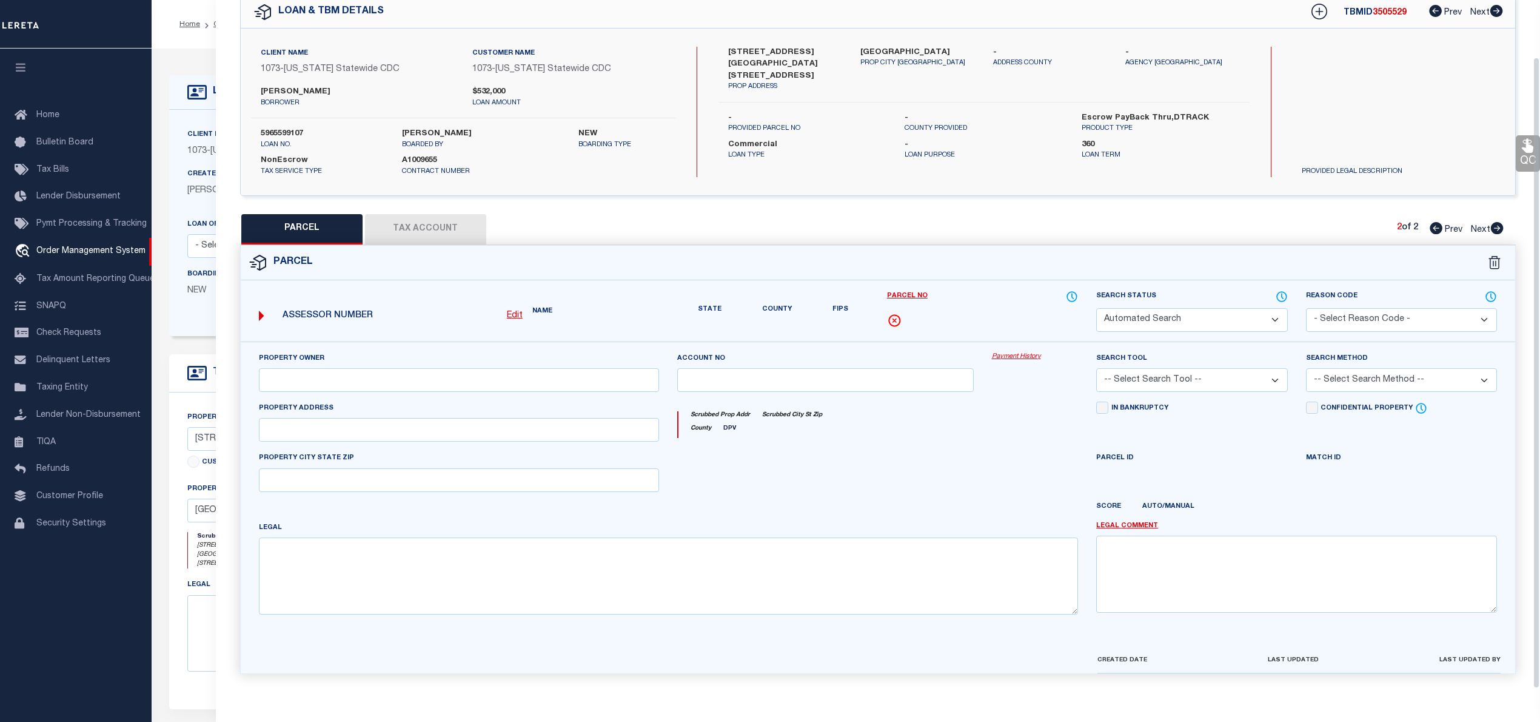
select select "QC"
type input "SAMUEL-OJO OLUSOLA"
select select "AGW"
select select "LEG"
type input "5704 W PALMAIRE AVE"
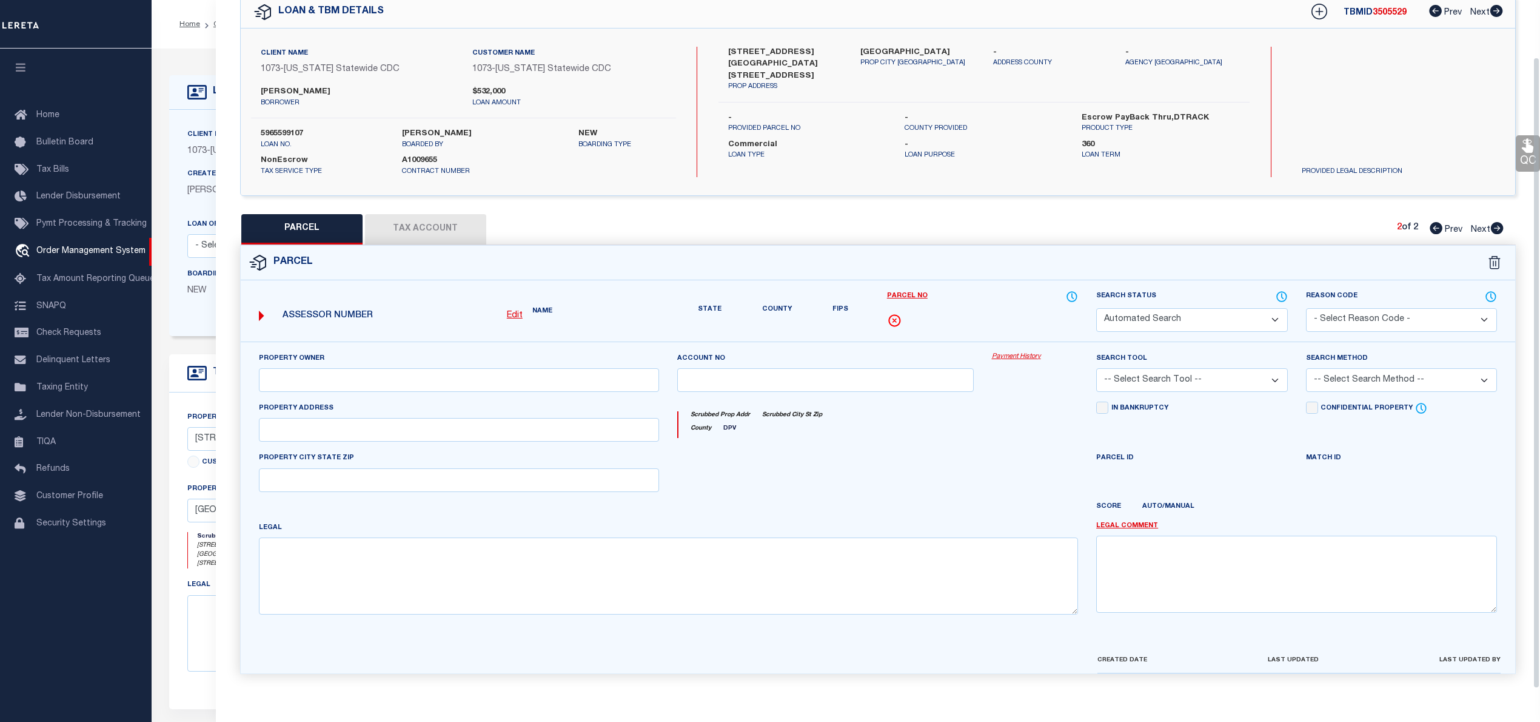
type input "GLENDALE, AZ 85301"
type textarea "Lot # 7"
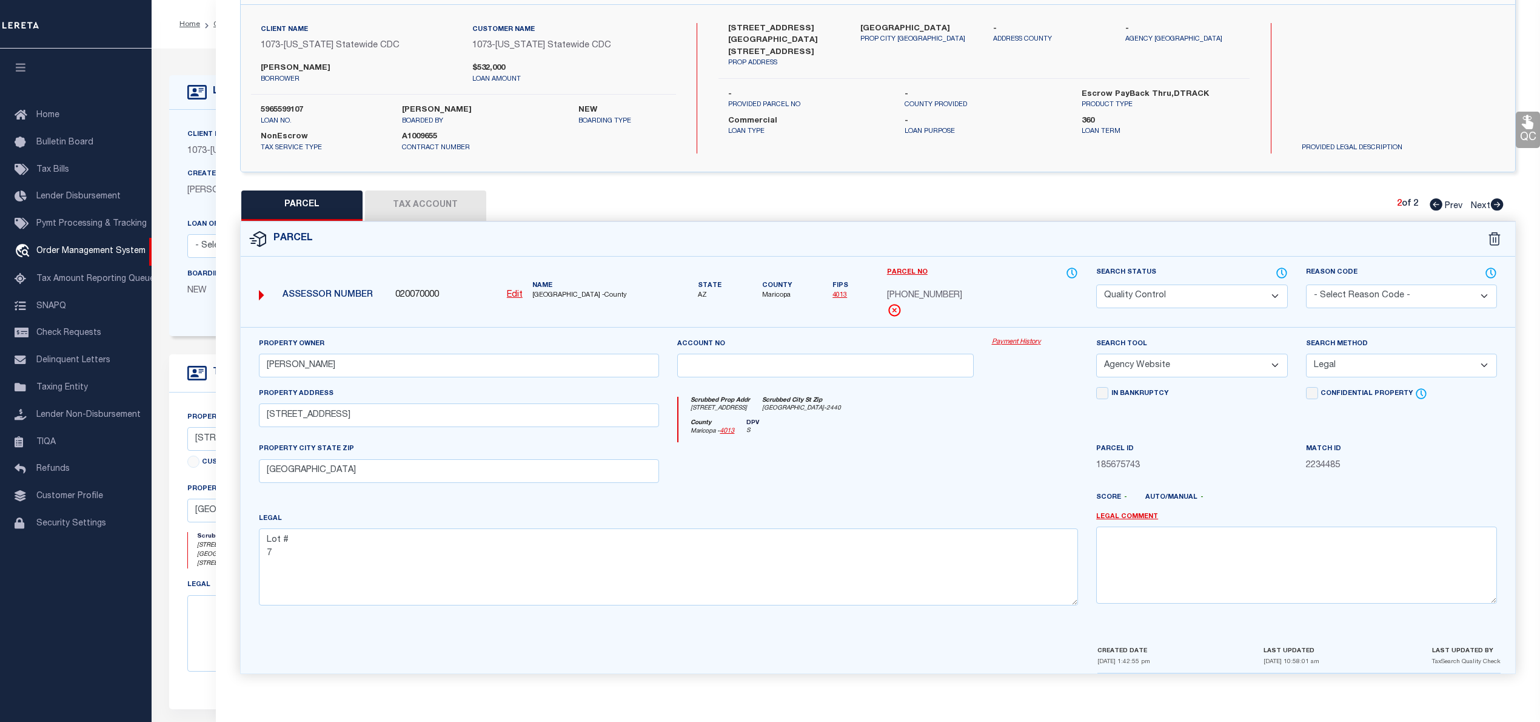
click at [397, 204] on button "Tax Account" at bounding box center [425, 205] width 121 height 30
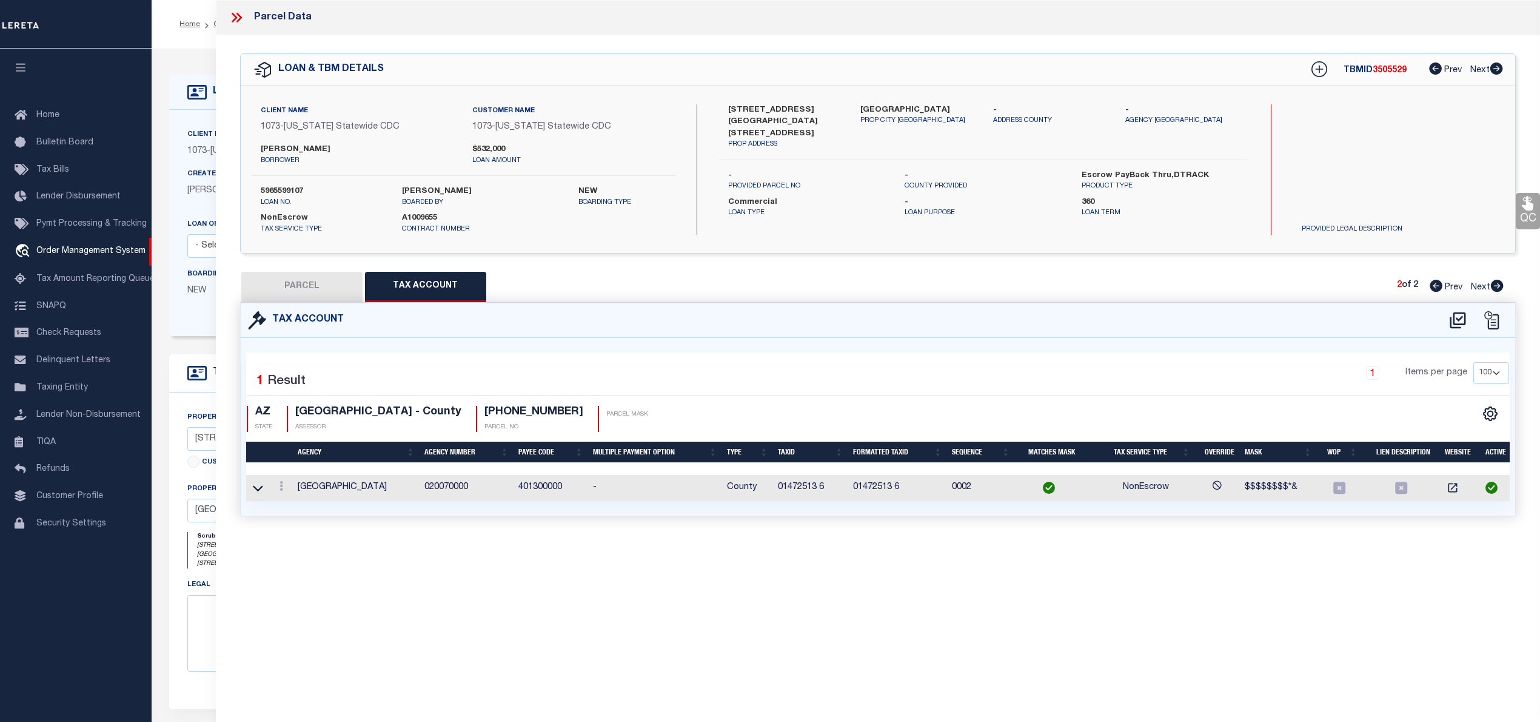
scroll to position [0, 0]
select select "100"
click at [1454, 318] on icon at bounding box center [1458, 320] width 16 height 16
select select "100"
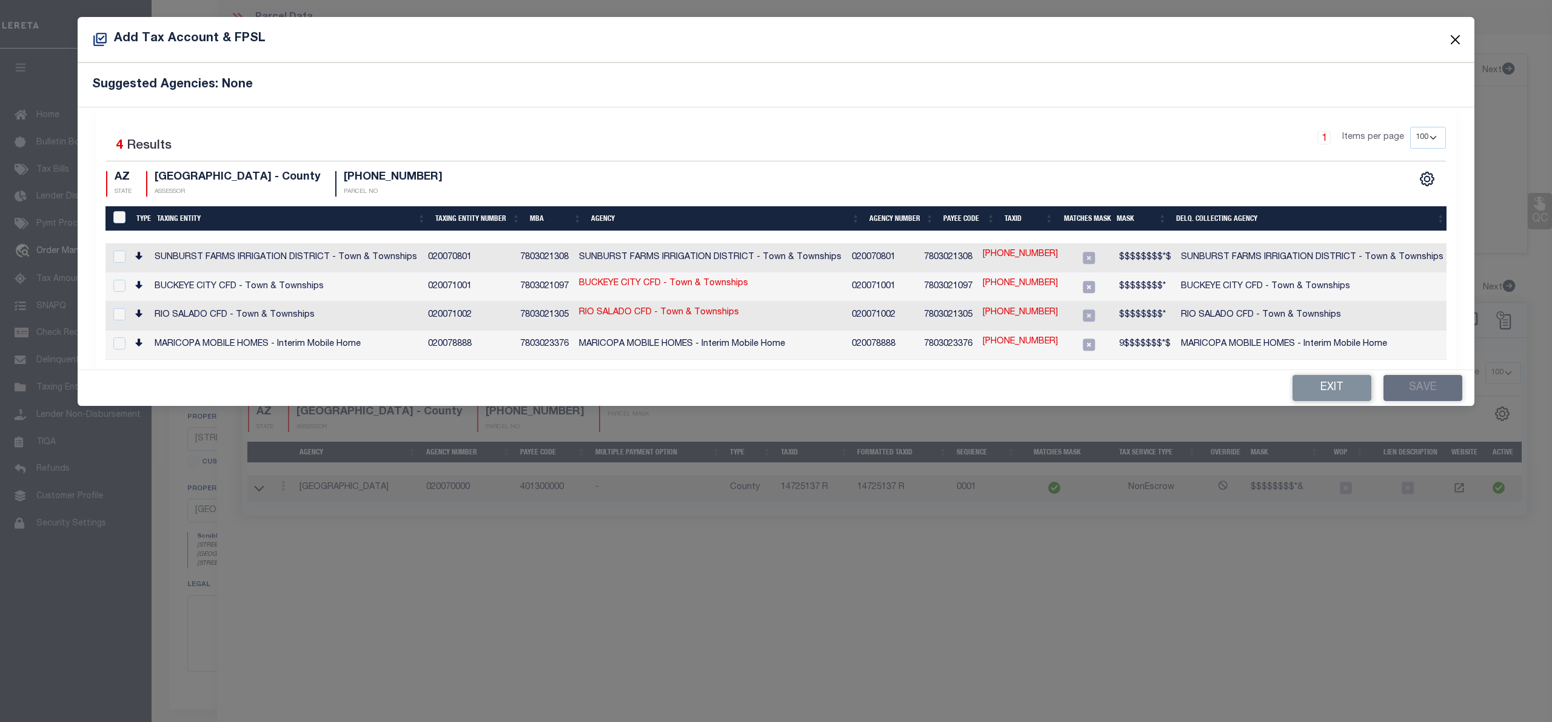
click at [1460, 39] on button "Close" at bounding box center [1456, 40] width 16 height 16
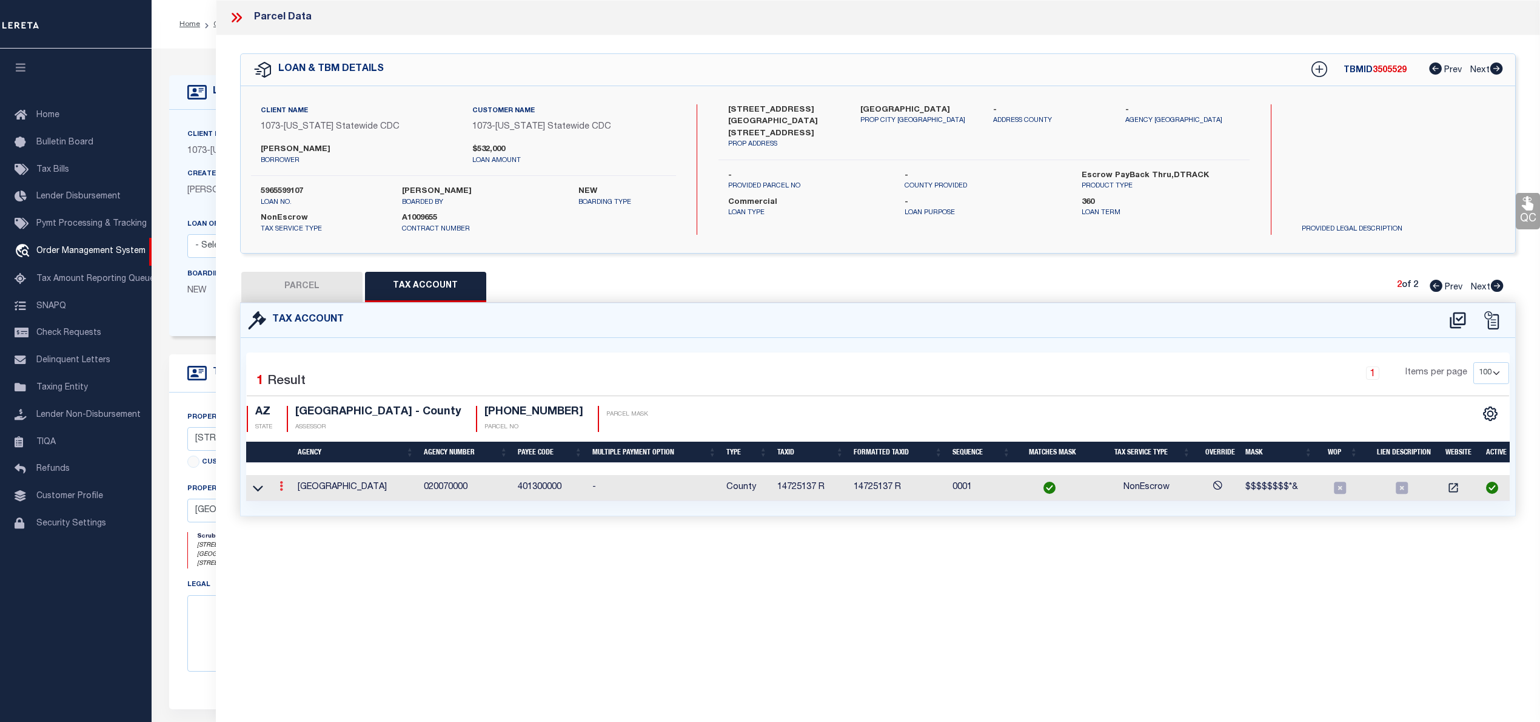
click at [277, 490] on link at bounding box center [281, 488] width 13 height 10
click at [296, 505] on icon "" at bounding box center [294, 504] width 9 height 9
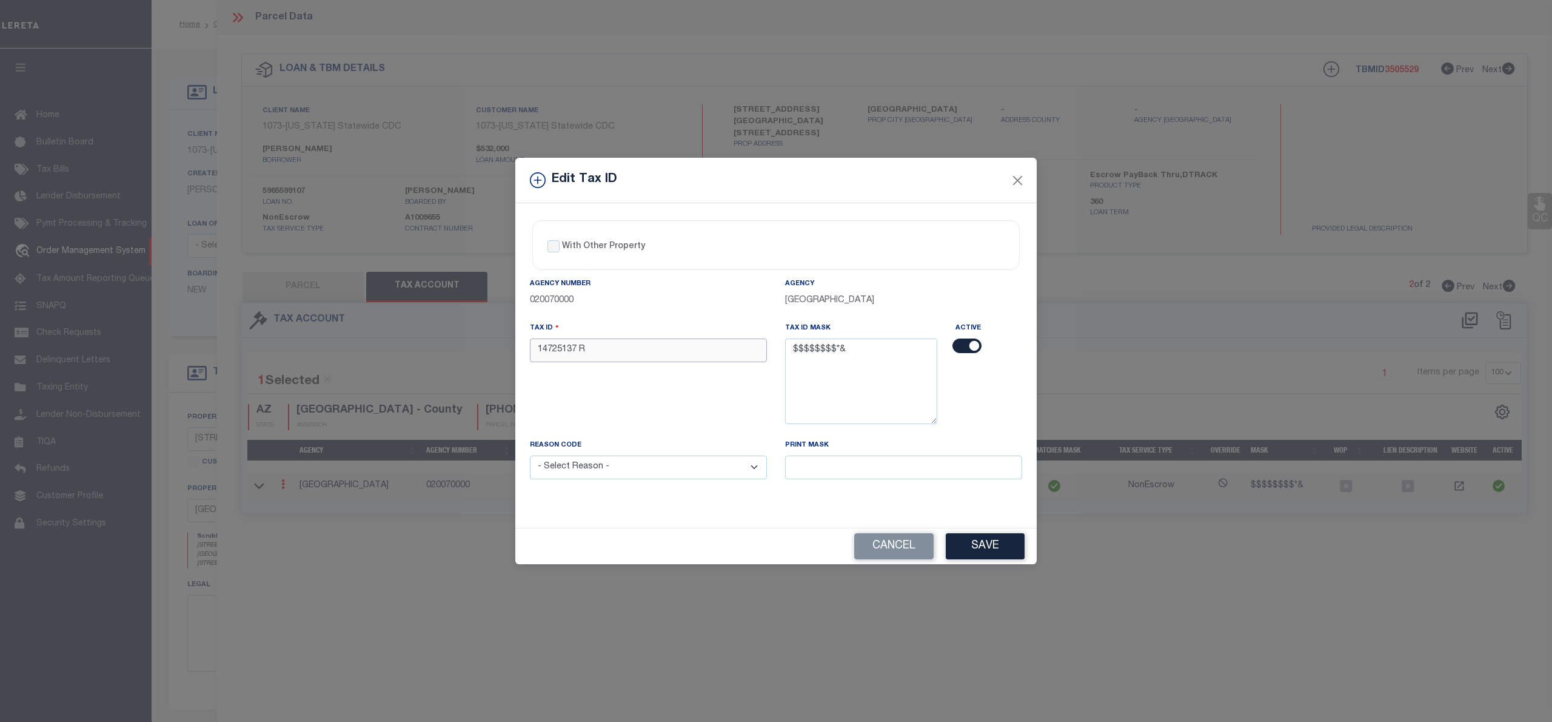
click at [614, 357] on input "14725137 R" at bounding box center [648, 350] width 237 height 24
click at [572, 350] on input "14725137" at bounding box center [648, 350] width 237 height 24
click at [539, 348] on input "1472513 7" at bounding box center [648, 350] width 237 height 24
type input "01472513 7"
click at [989, 554] on button "Save" at bounding box center [985, 546] width 79 height 26
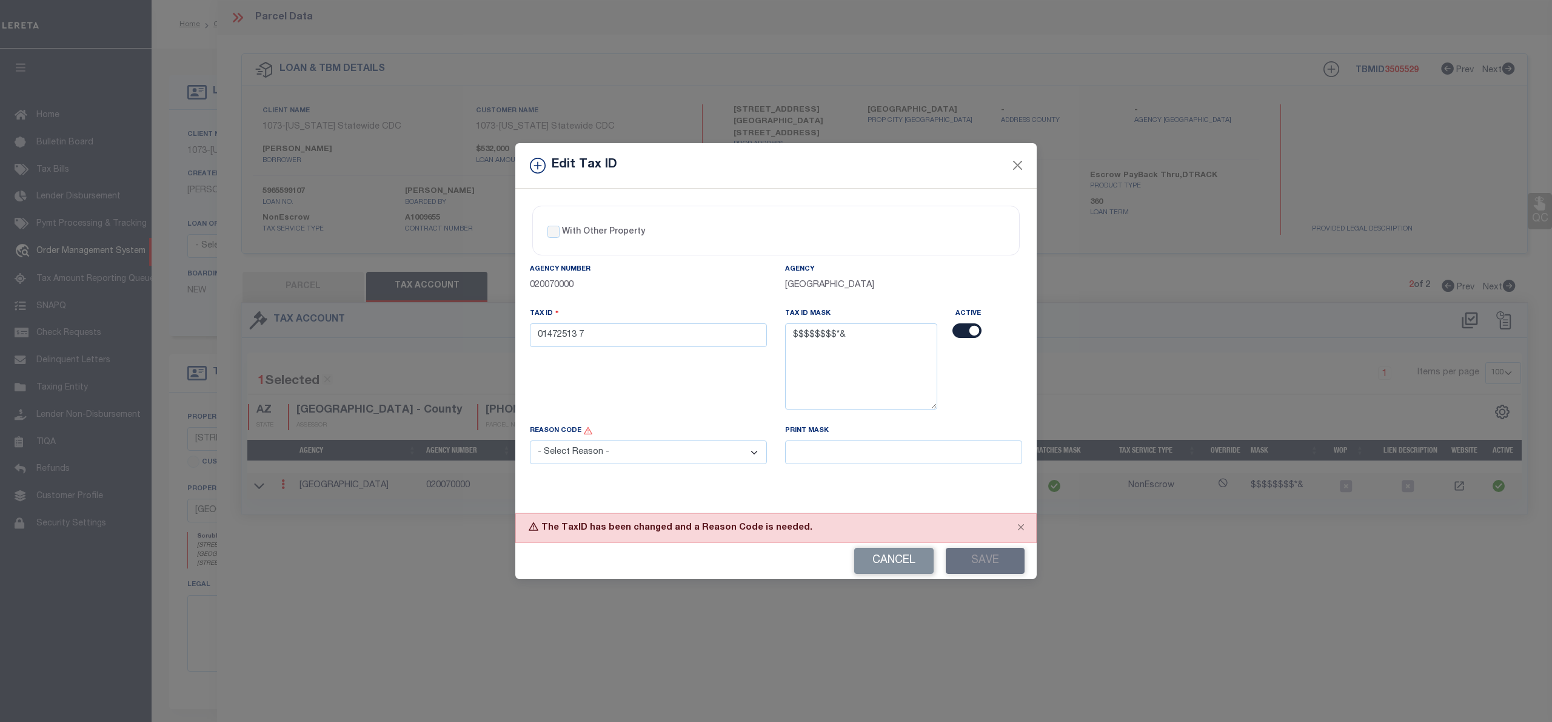
click at [739, 460] on select "- Select Reason - 099 - Other (Provide additional detail) ACT - Agency Changed …" at bounding box center [648, 452] width 237 height 24
select select "ACT"
click at [530, 443] on select "- Select Reason - 099 - Other (Provide additional detail) ACT - Agency Changed …" at bounding box center [648, 452] width 237 height 24
click at [981, 563] on button "Save" at bounding box center [985, 561] width 79 height 26
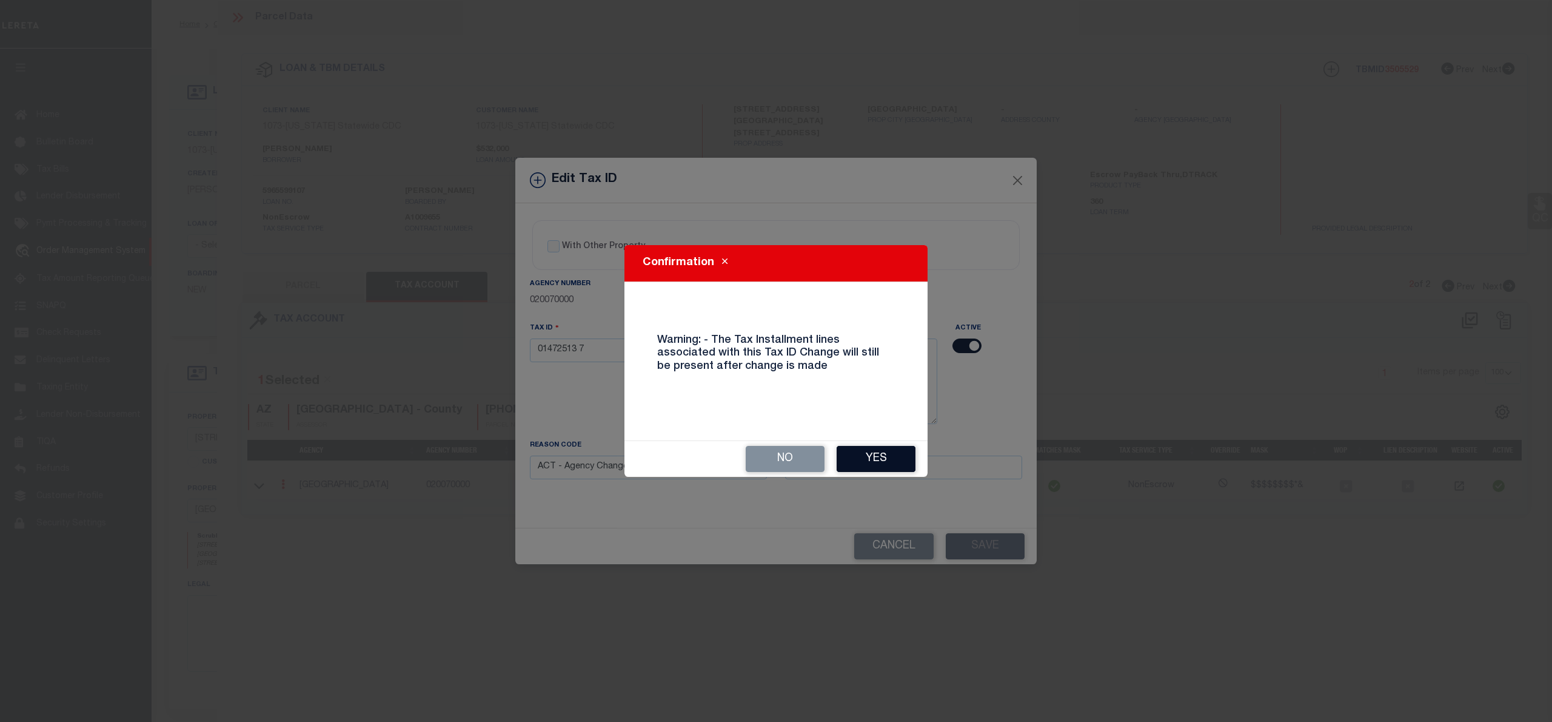
click at [879, 464] on button "Yes" at bounding box center [876, 459] width 79 height 26
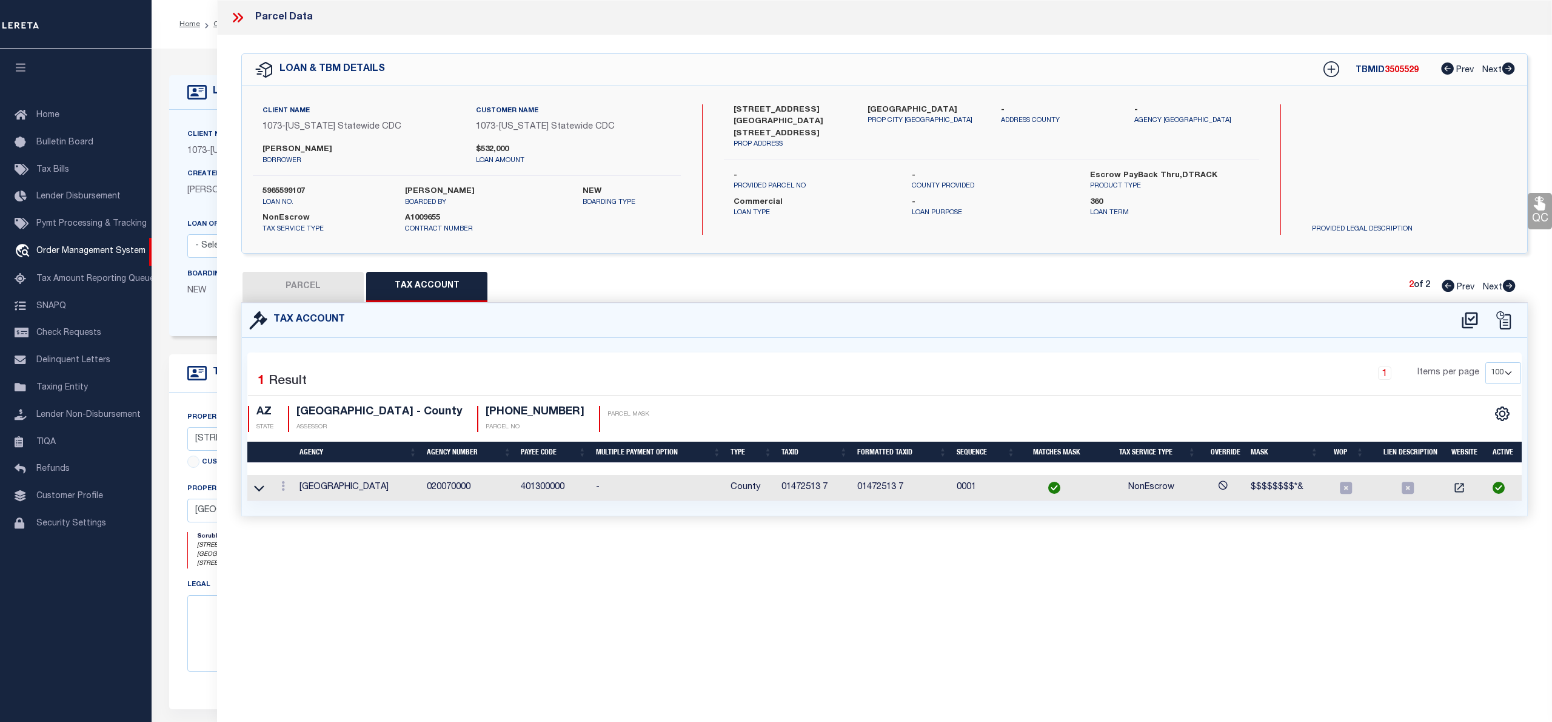
select select
click at [289, 280] on button "PARCEL" at bounding box center [301, 287] width 121 height 30
select select "AS"
select select
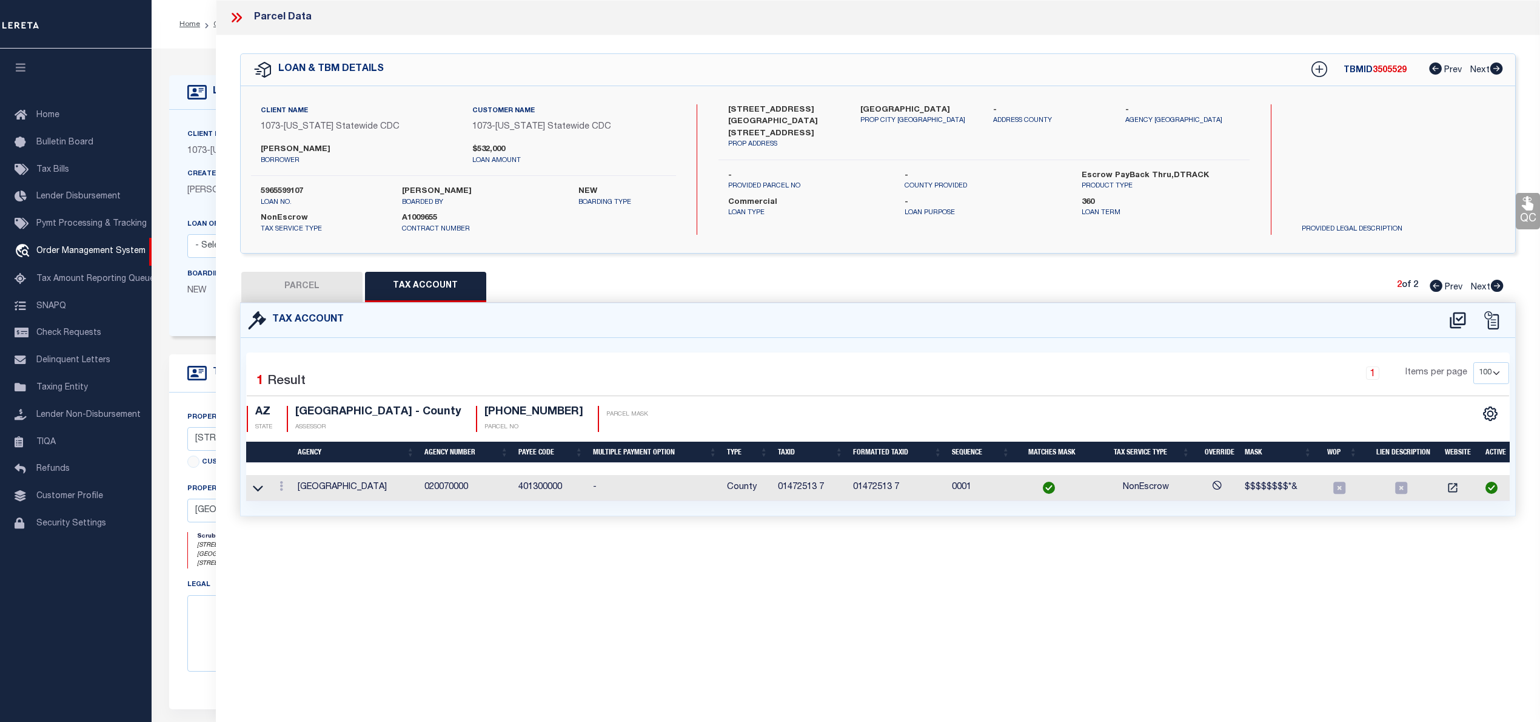
checkbox input "false"
select select "QC"
type input "SAMUEL-OJO OLUSOLA"
select select "AGW"
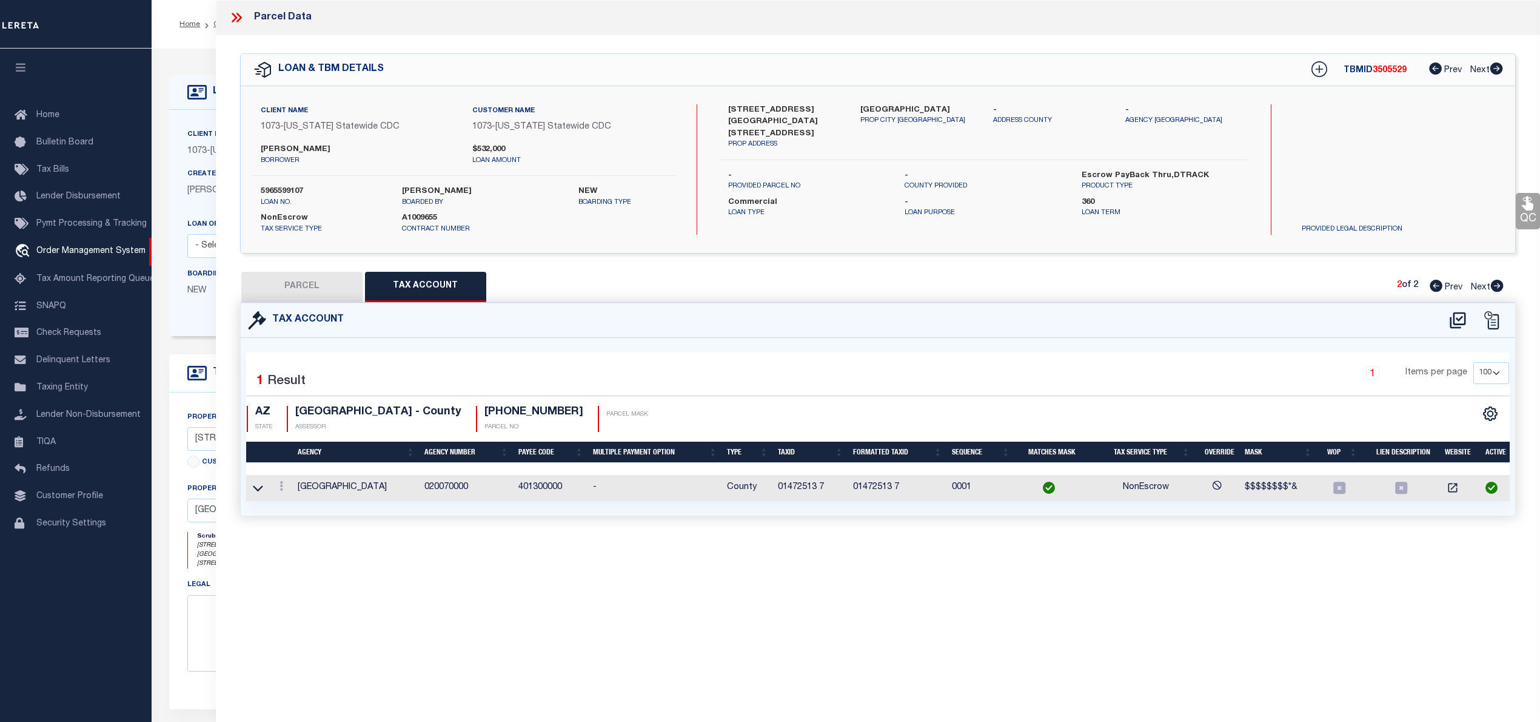
select select "LEG"
type input "5704 W PALMAIRE AVE"
type input "GLENDALE, AZ 85301"
type textarea "Lot # 7"
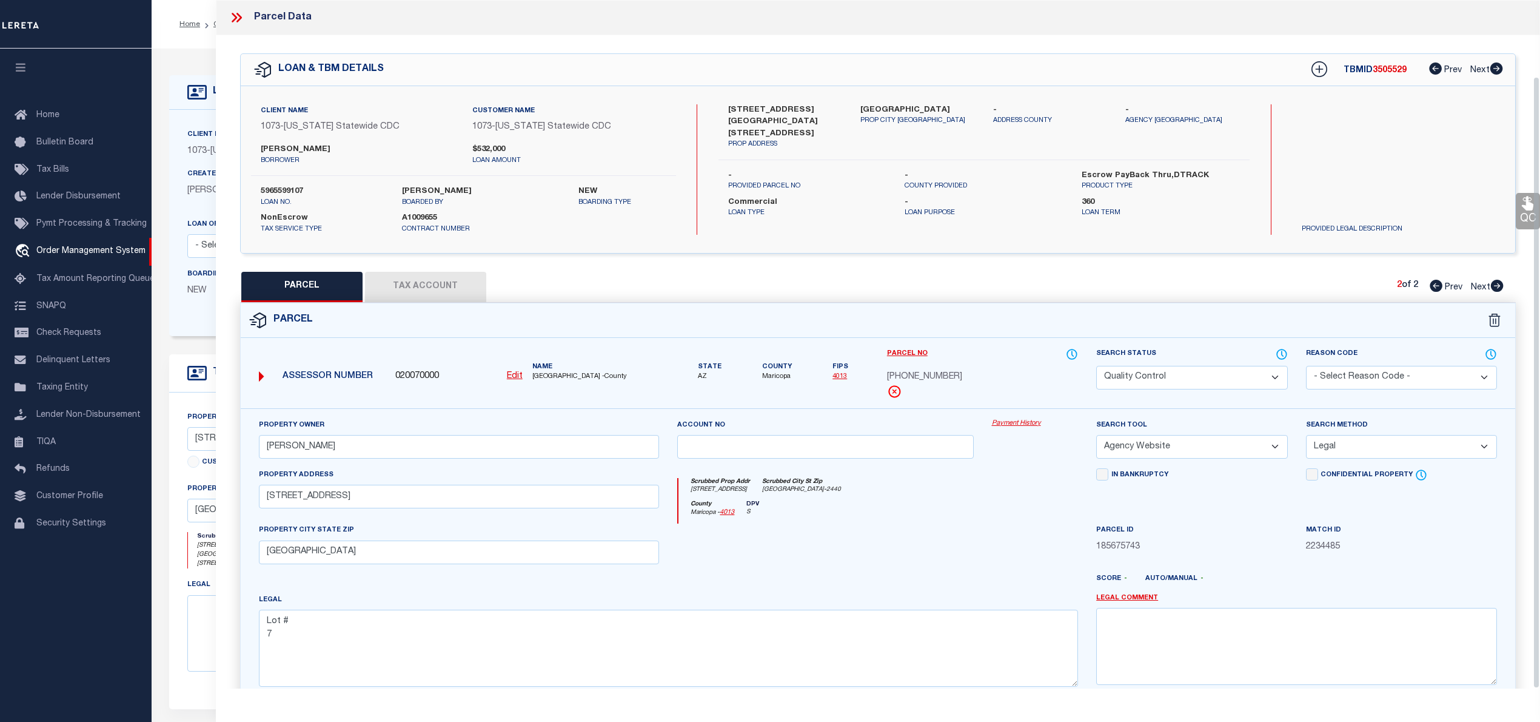
scroll to position [86, 0]
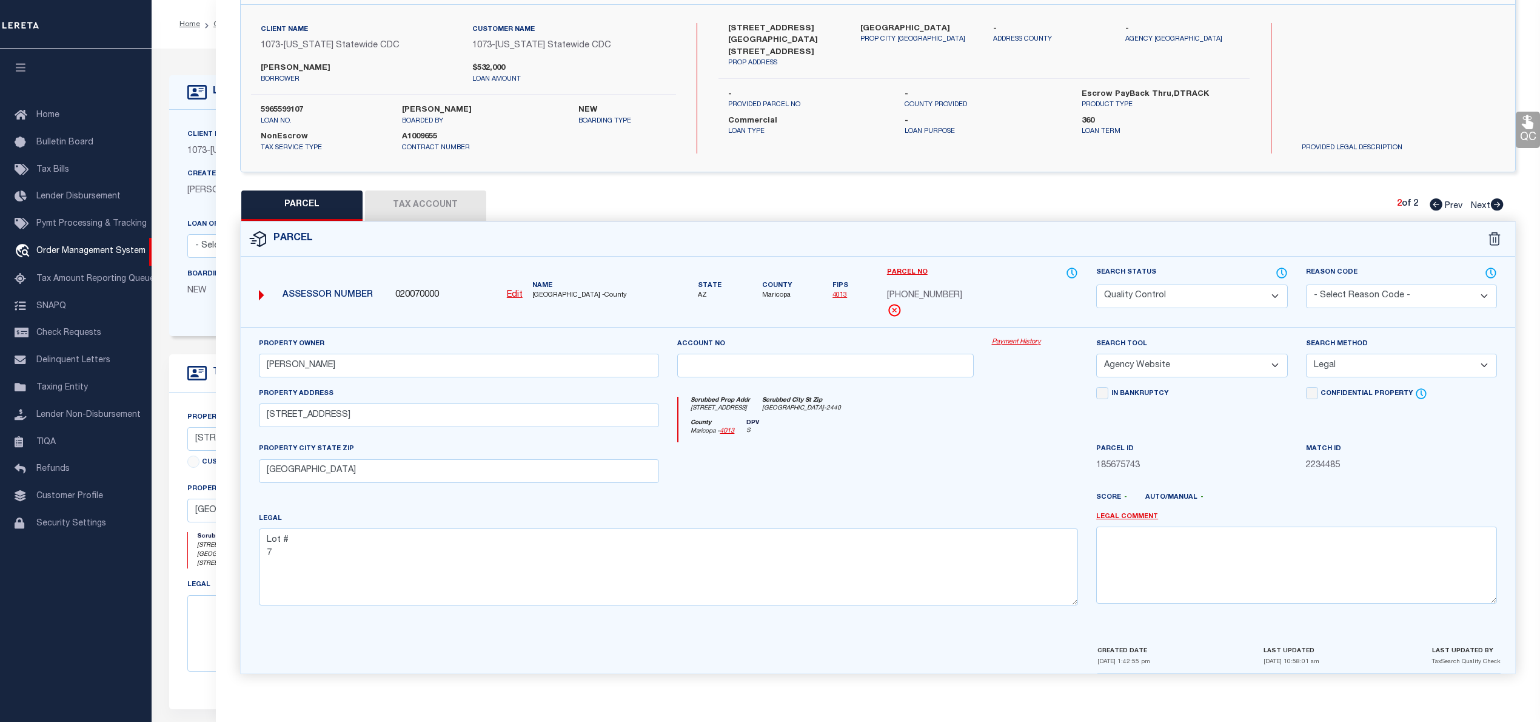
click at [1436, 198] on icon at bounding box center [1436, 204] width 13 height 12
select select "AS"
select select
checkbox input "false"
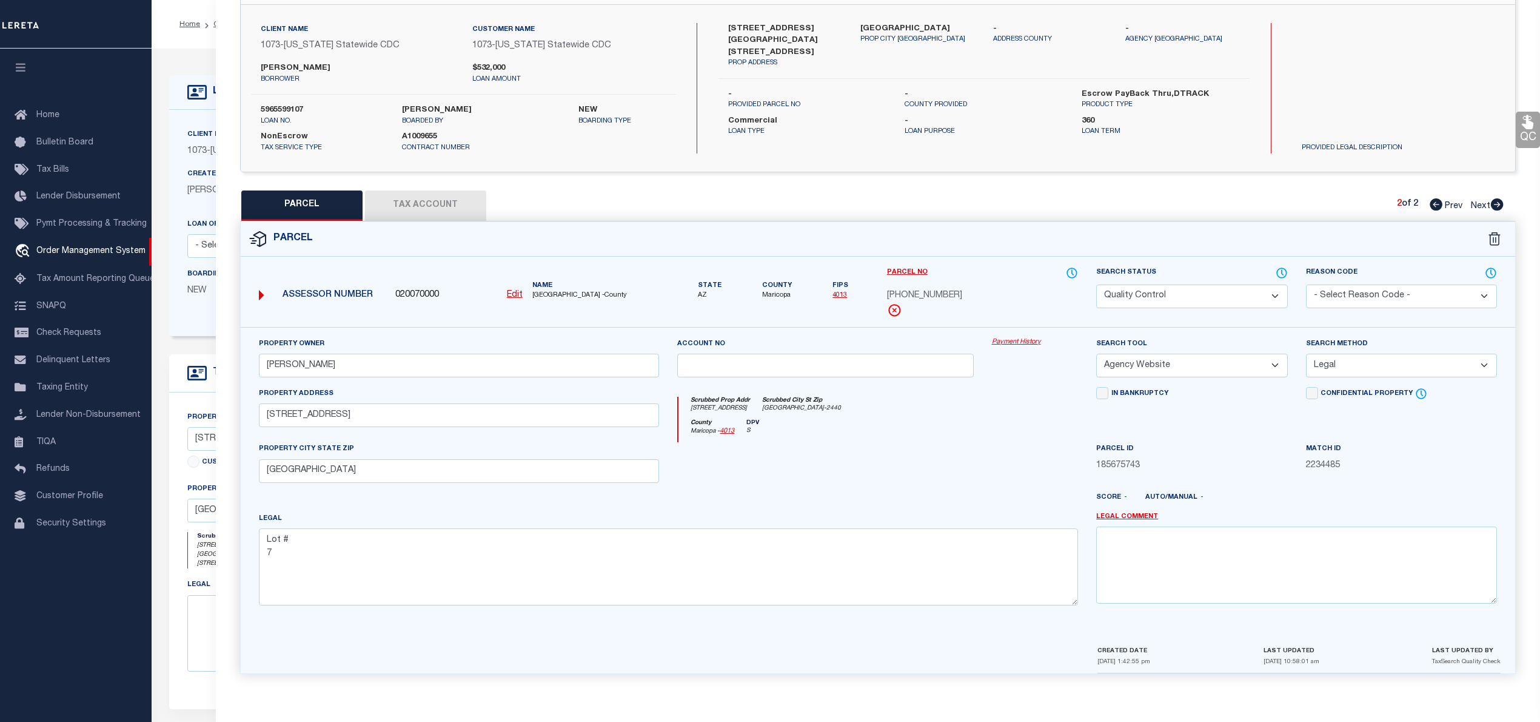
checkbox input "false"
select select "QC"
type input "SAMUEL-OJO OLUSOLA"
select select "AGW"
select select "LEG"
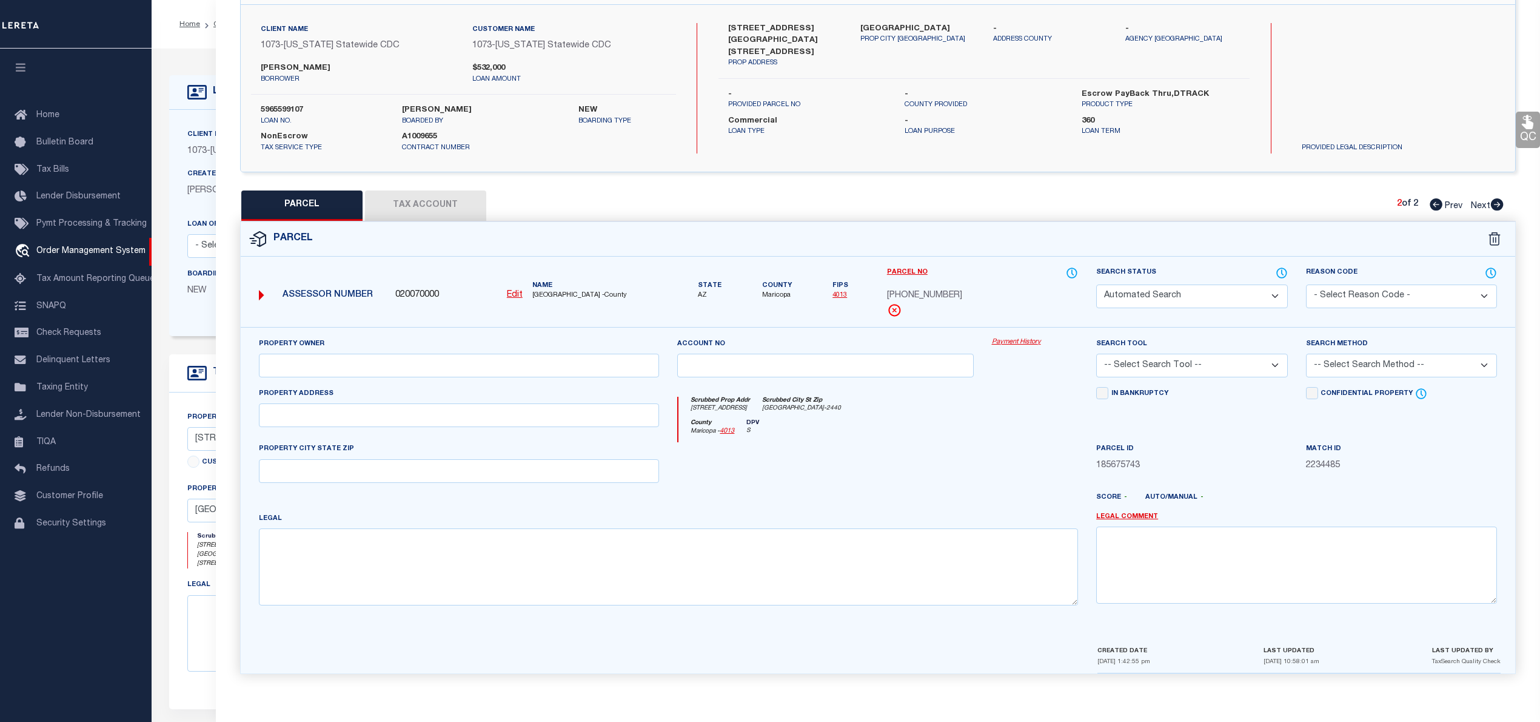
type input "7142 N 57TH AVE"
type input "GLENDALE, AZ 85301"
type textarea "Lot # 6"
click at [448, 200] on button "Tax Account" at bounding box center [425, 205] width 121 height 30
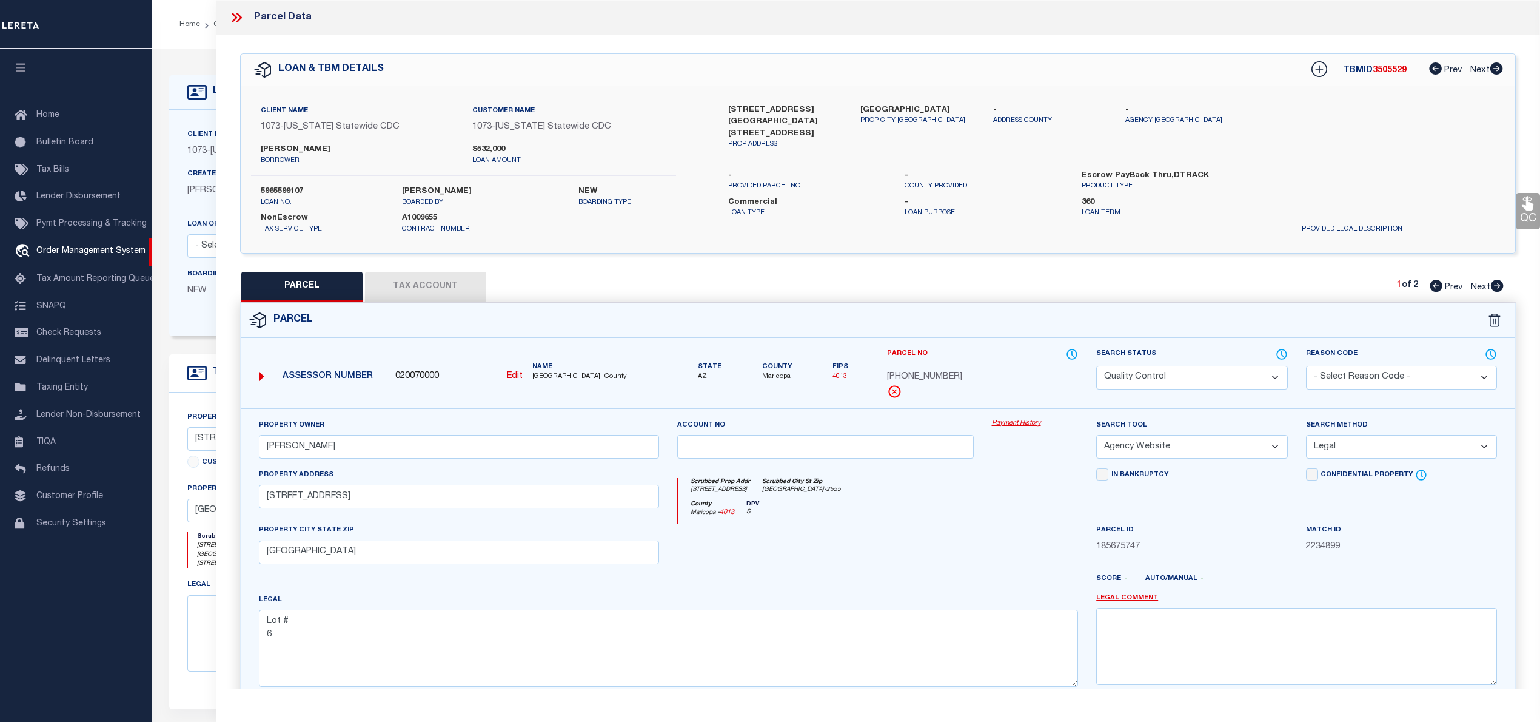
select select "100"
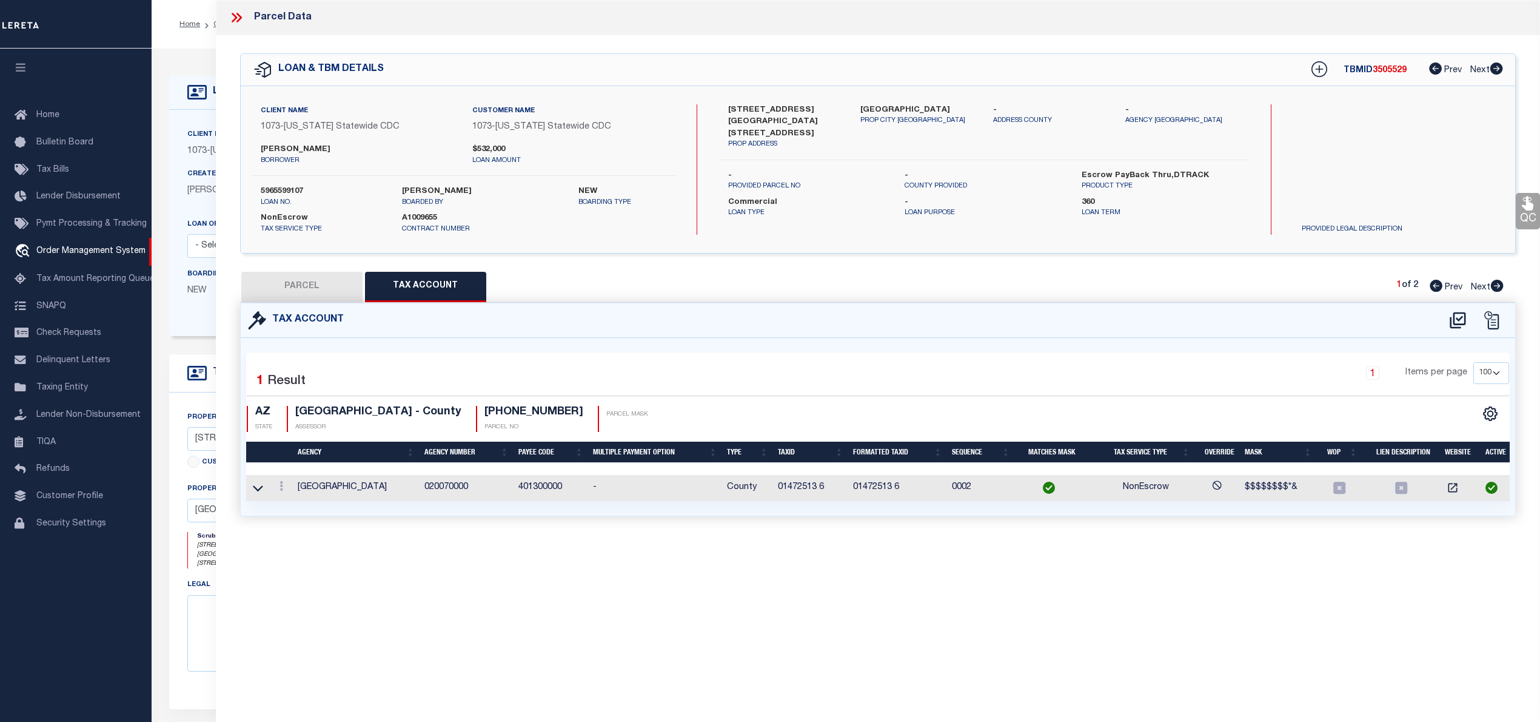
click at [1492, 285] on icon at bounding box center [1497, 286] width 13 height 12
select select "AS"
select select
checkbox input "false"
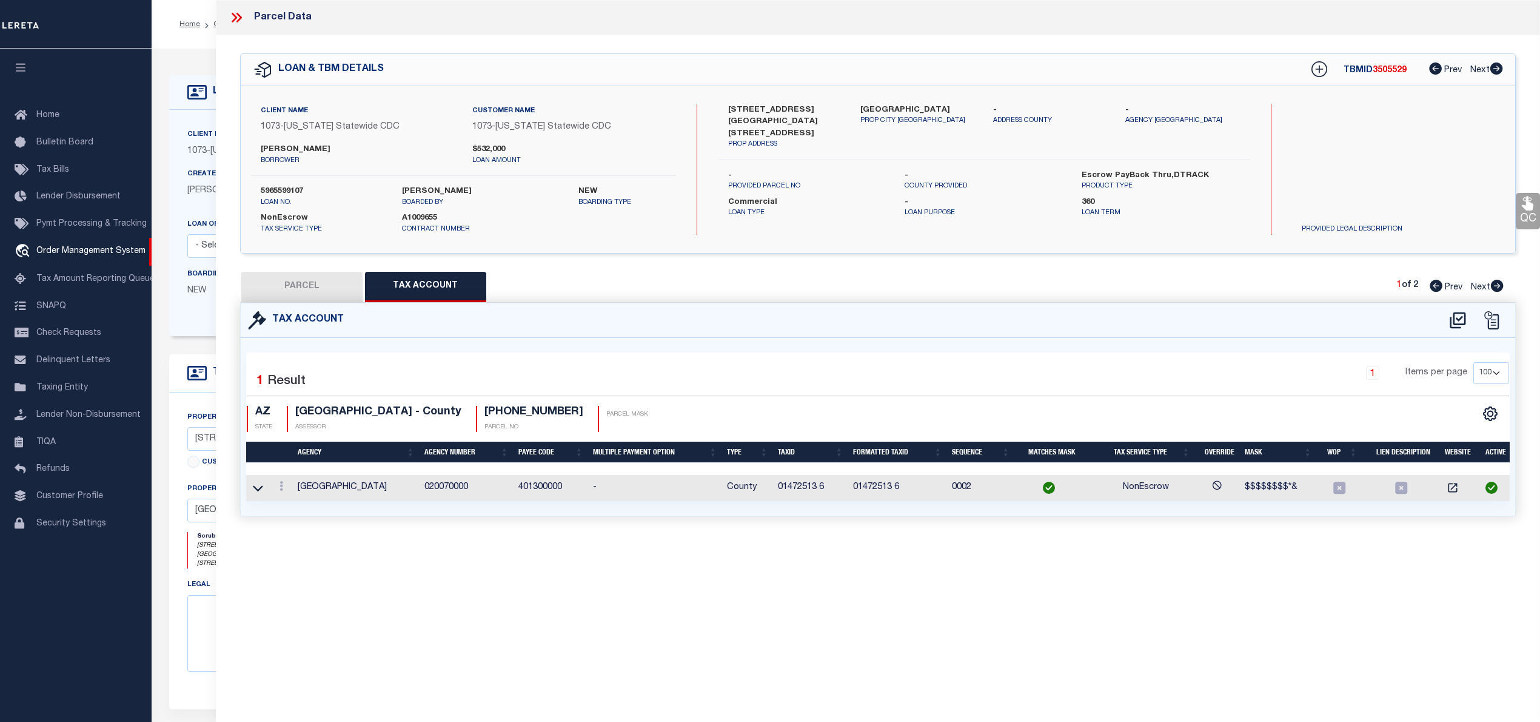
checkbox input "false"
select select "QC"
type input "SAMUEL-OJO OLUSOLA"
select select "AGW"
select select "LEG"
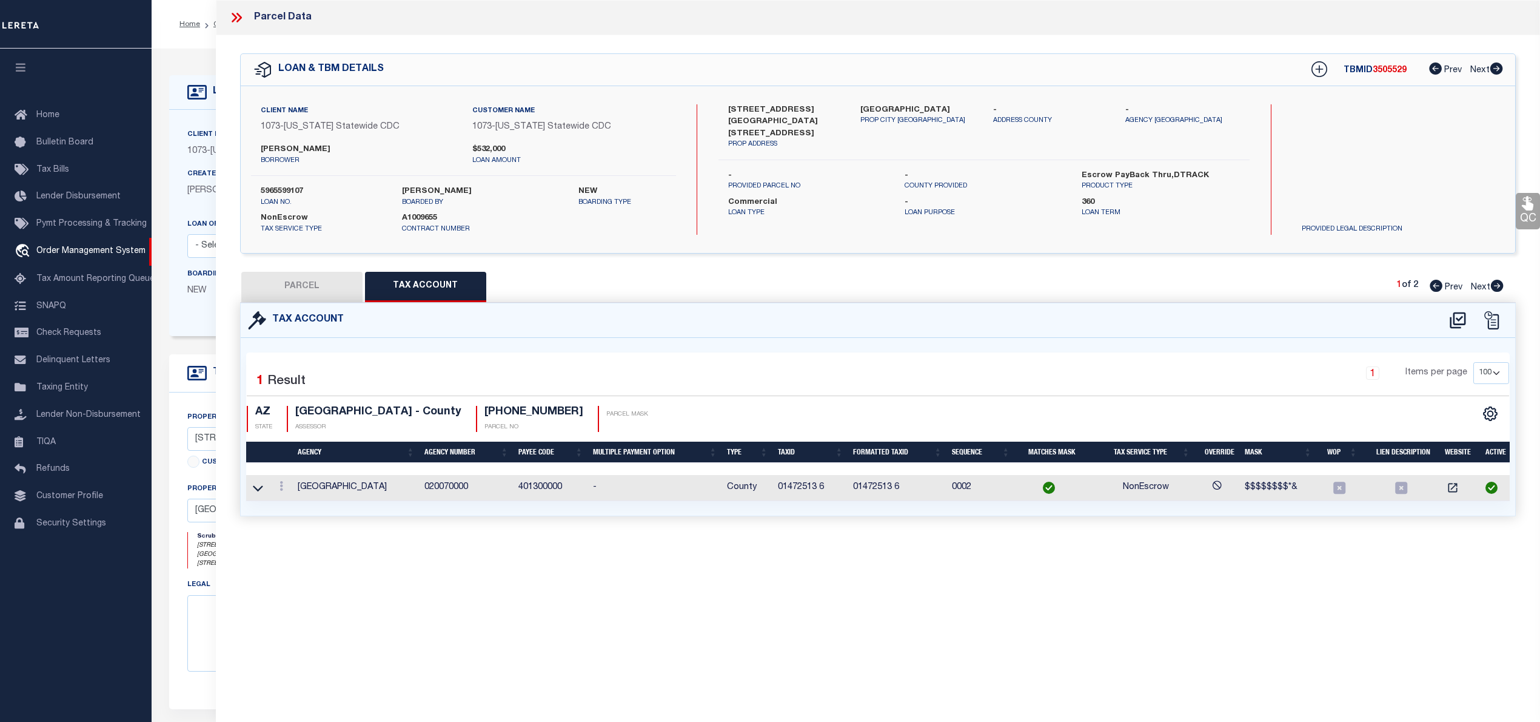
type input "5704 W PALMAIRE AVE"
type input "GLENDALE, AZ 85301"
type textarea "Lot # 7"
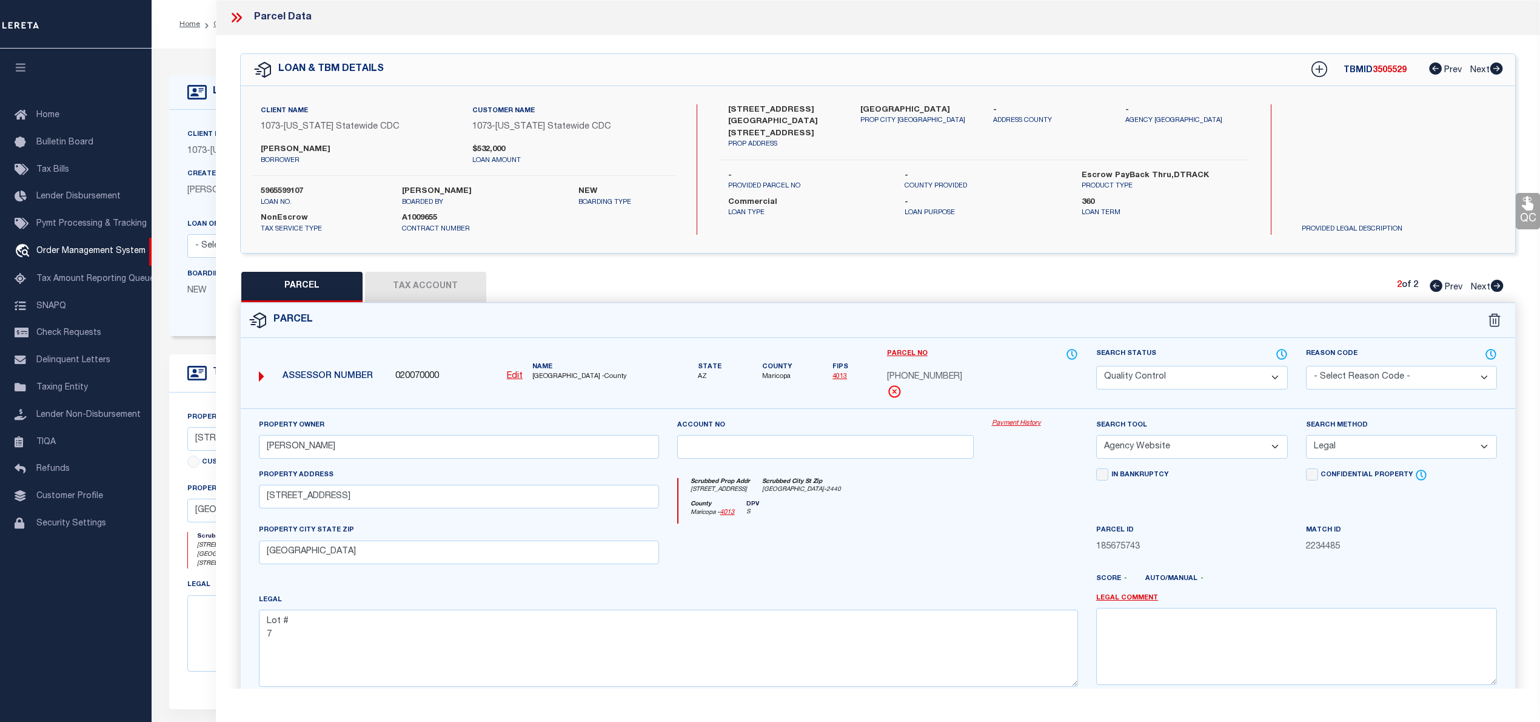
click at [442, 281] on button "Tax Account" at bounding box center [425, 287] width 121 height 30
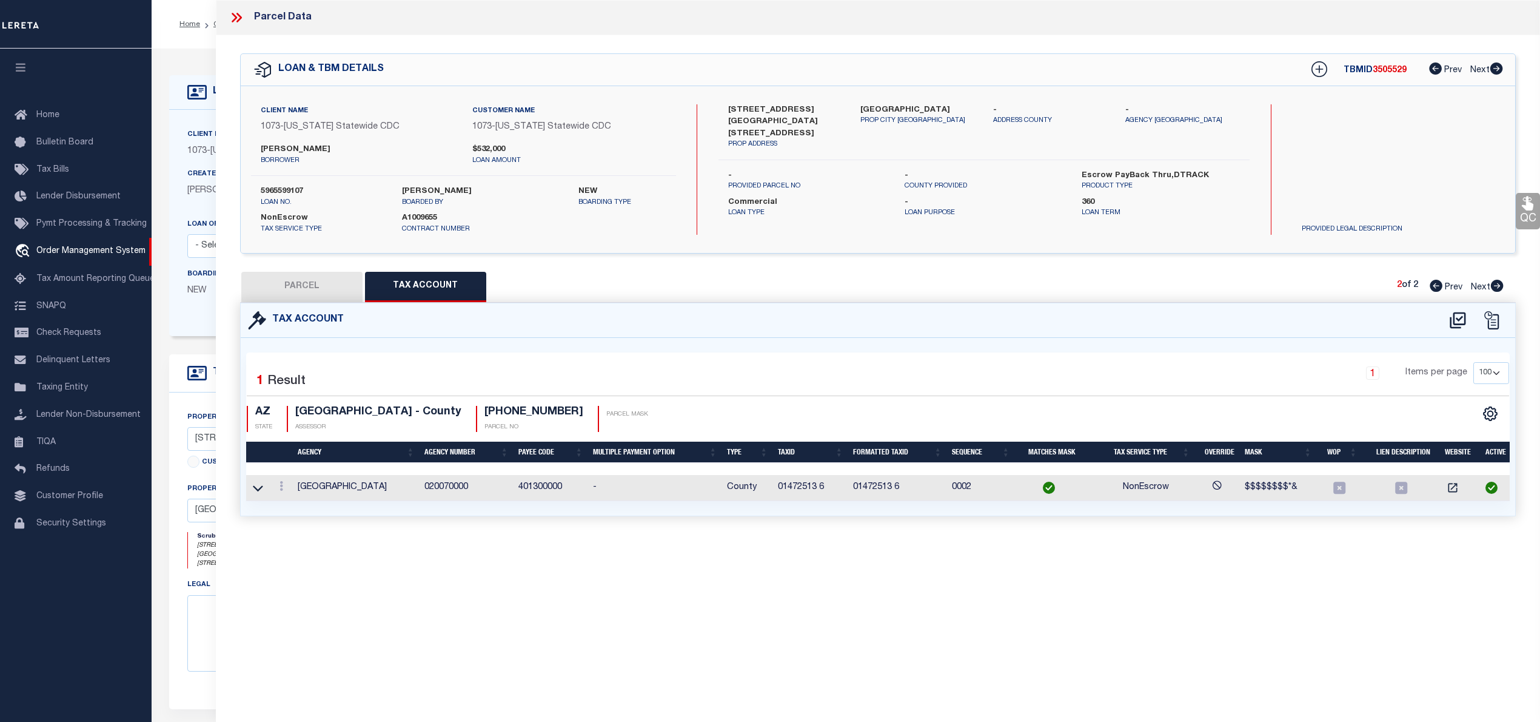
select select "100"
click at [307, 291] on button "PARCEL" at bounding box center [301, 287] width 121 height 30
select select "AS"
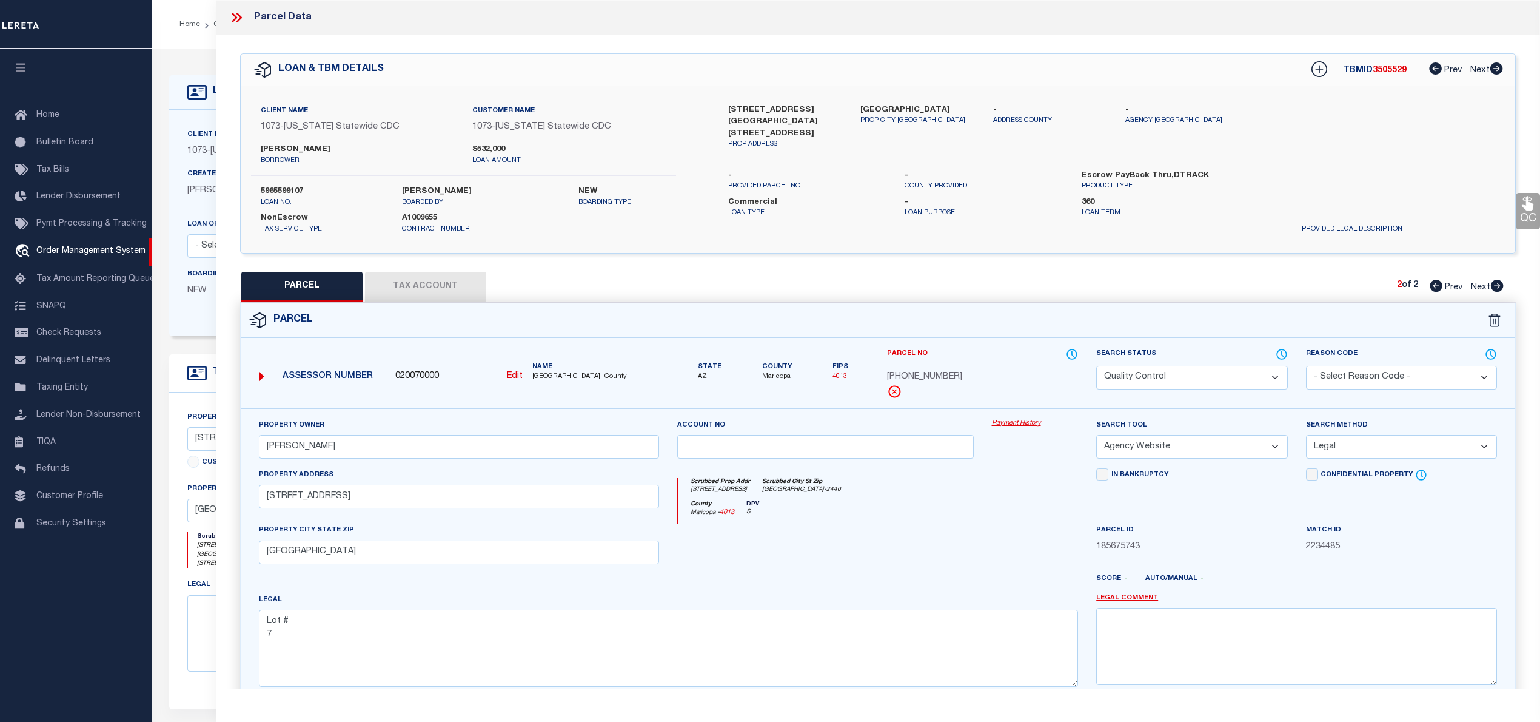
click at [1431, 287] on icon at bounding box center [1436, 286] width 13 height 12
click at [420, 294] on button "Tax Account" at bounding box center [425, 287] width 121 height 30
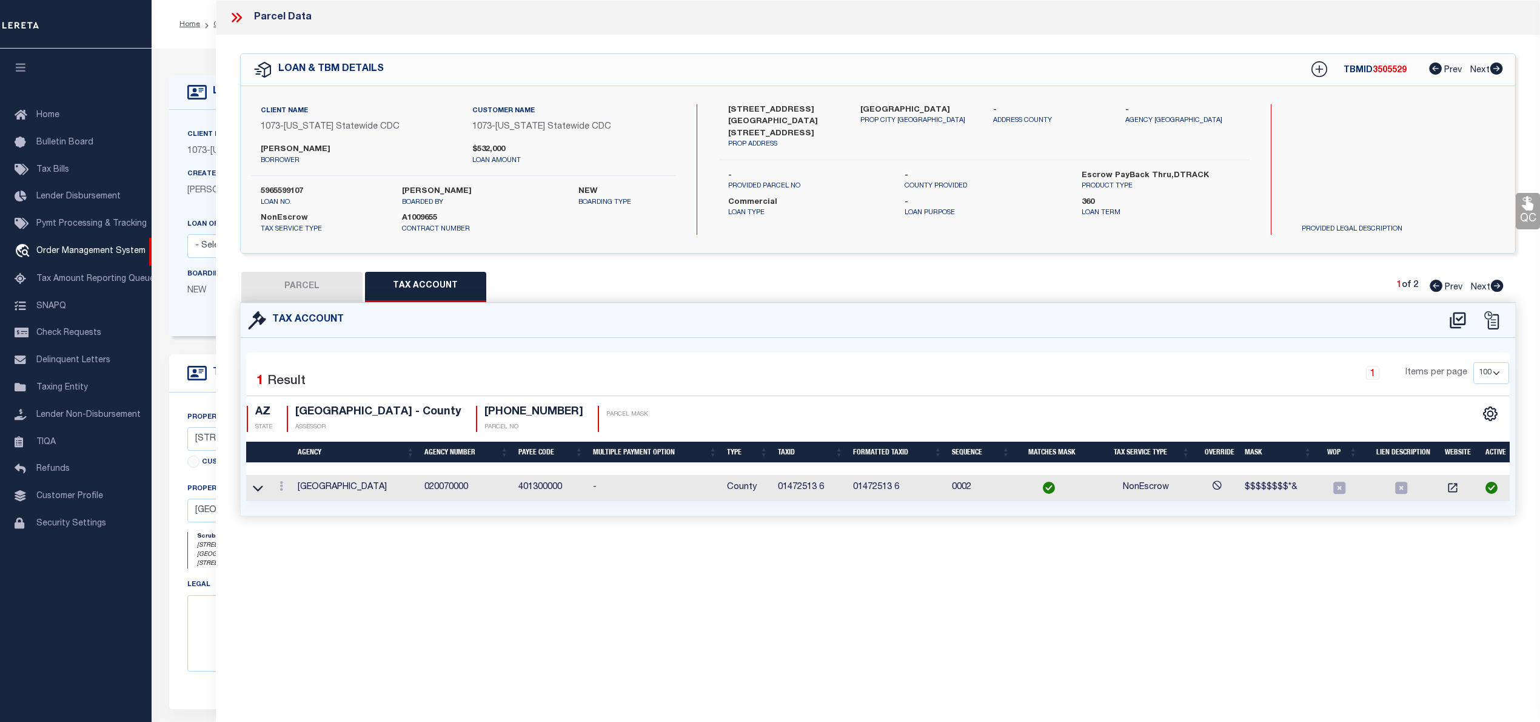
click at [292, 284] on button "PARCEL" at bounding box center [301, 287] width 121 height 30
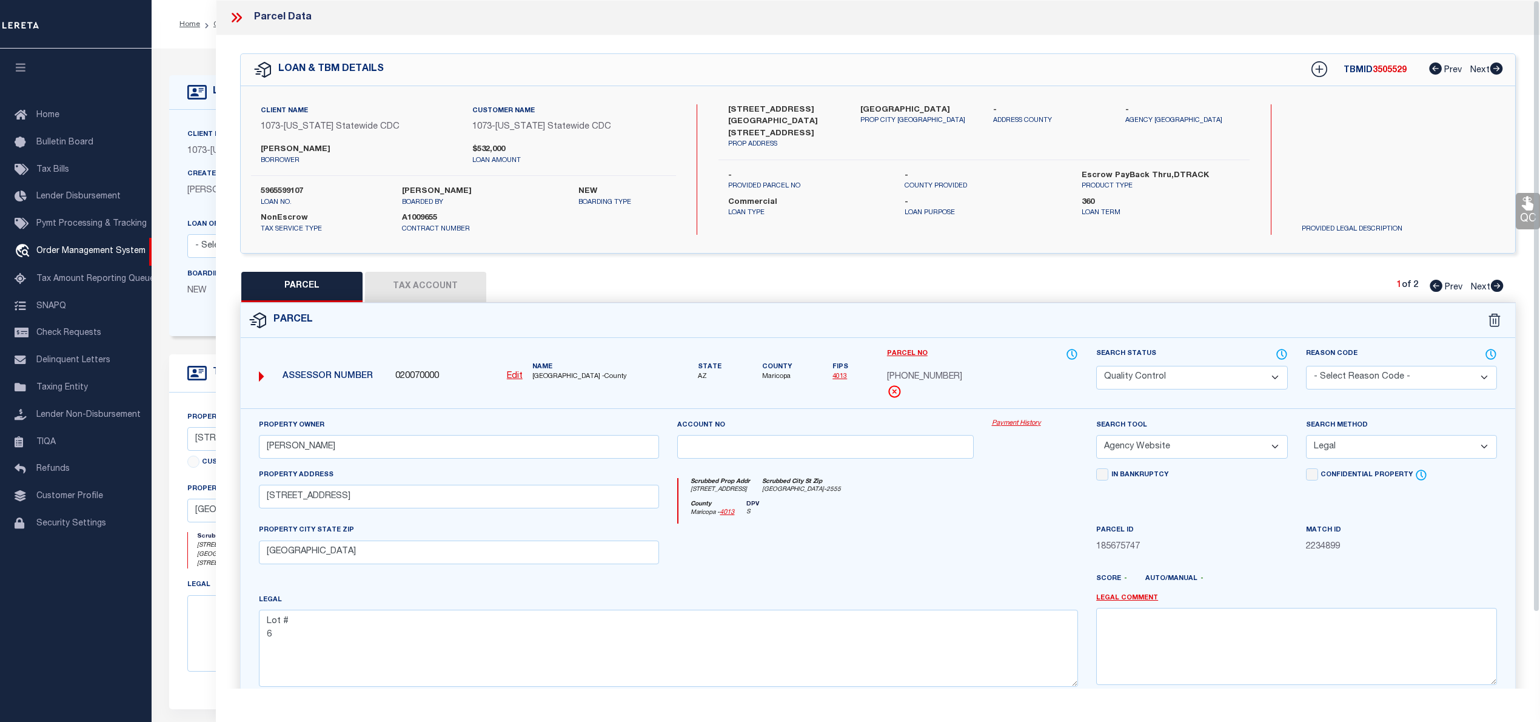
click at [1392, 67] on span "3505529" at bounding box center [1390, 70] width 34 height 8
copy span "3505529"
click at [546, 377] on span "MARICOPA COUNTY -County" at bounding box center [595, 377] width 127 height 10
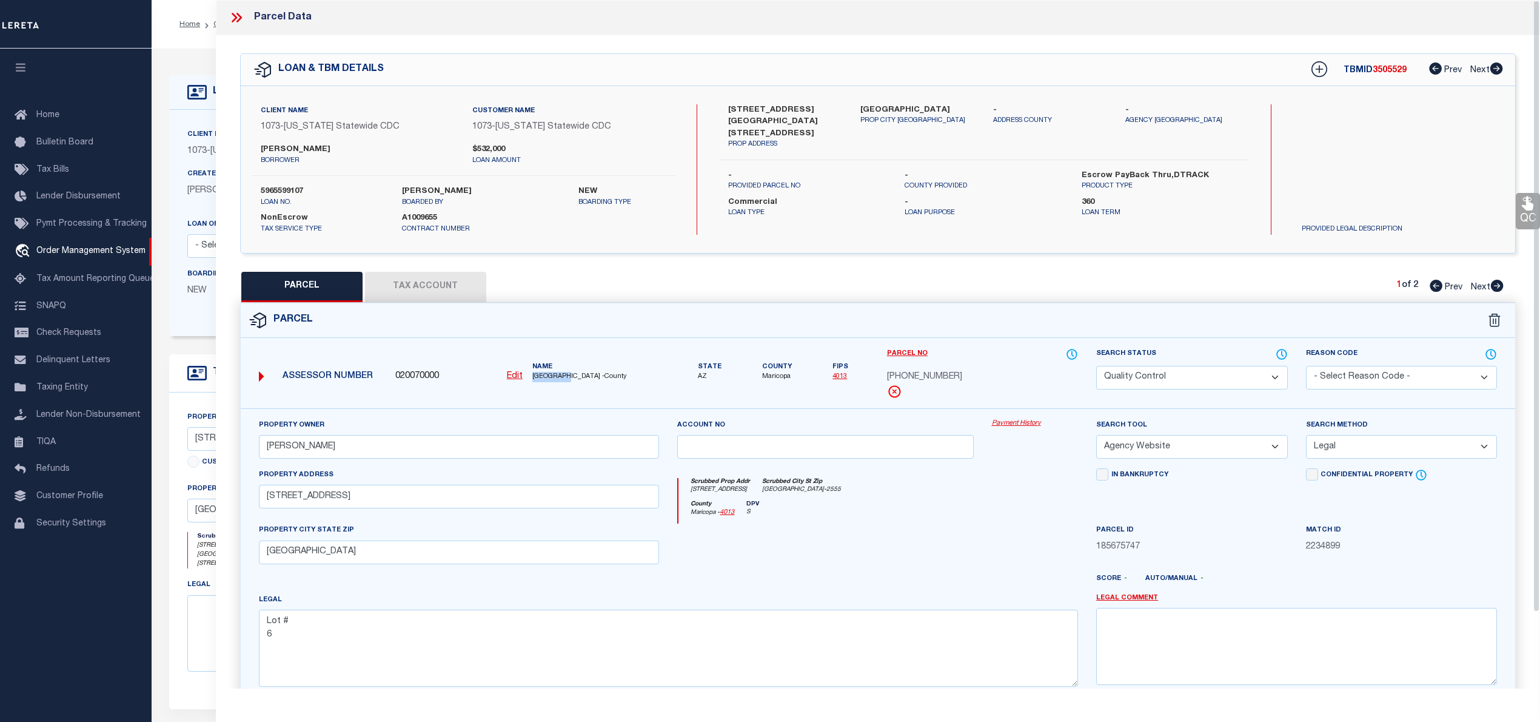
copy span "MARICOPA"
click at [921, 377] on span "147-25-136" at bounding box center [924, 377] width 75 height 13
copy div "147-25-136"
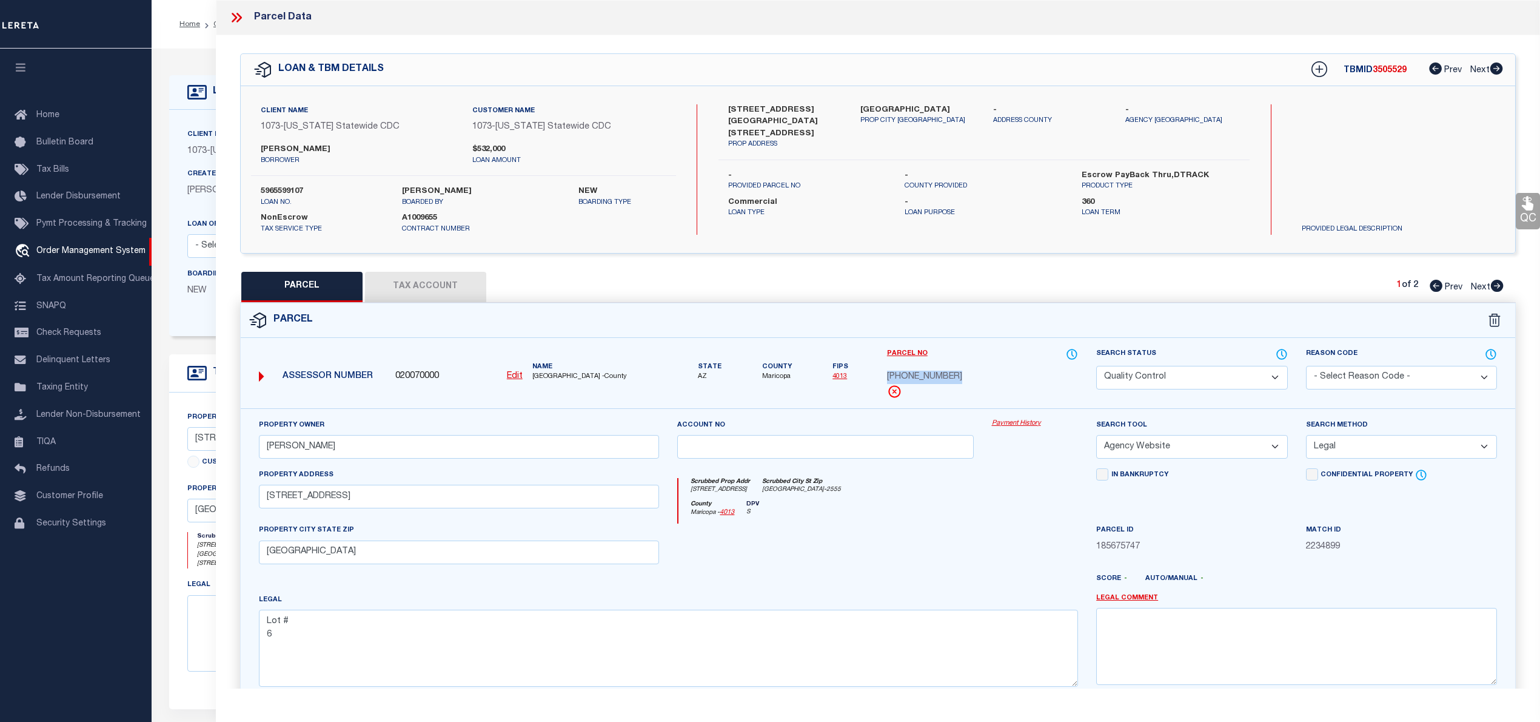
click at [1498, 286] on icon at bounding box center [1497, 286] width 13 height 12
copy div "147-25-137"
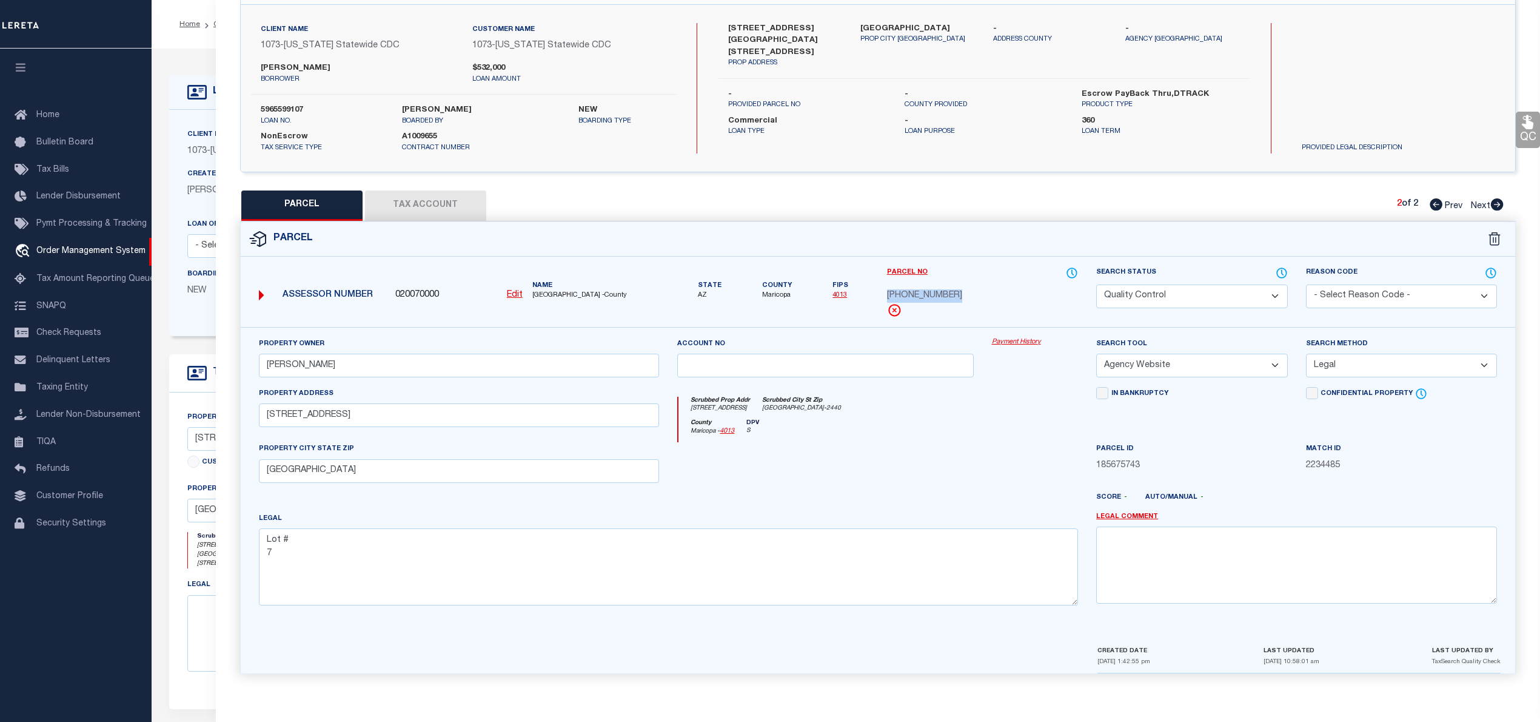
click at [1435, 198] on icon at bounding box center [1436, 204] width 13 height 12
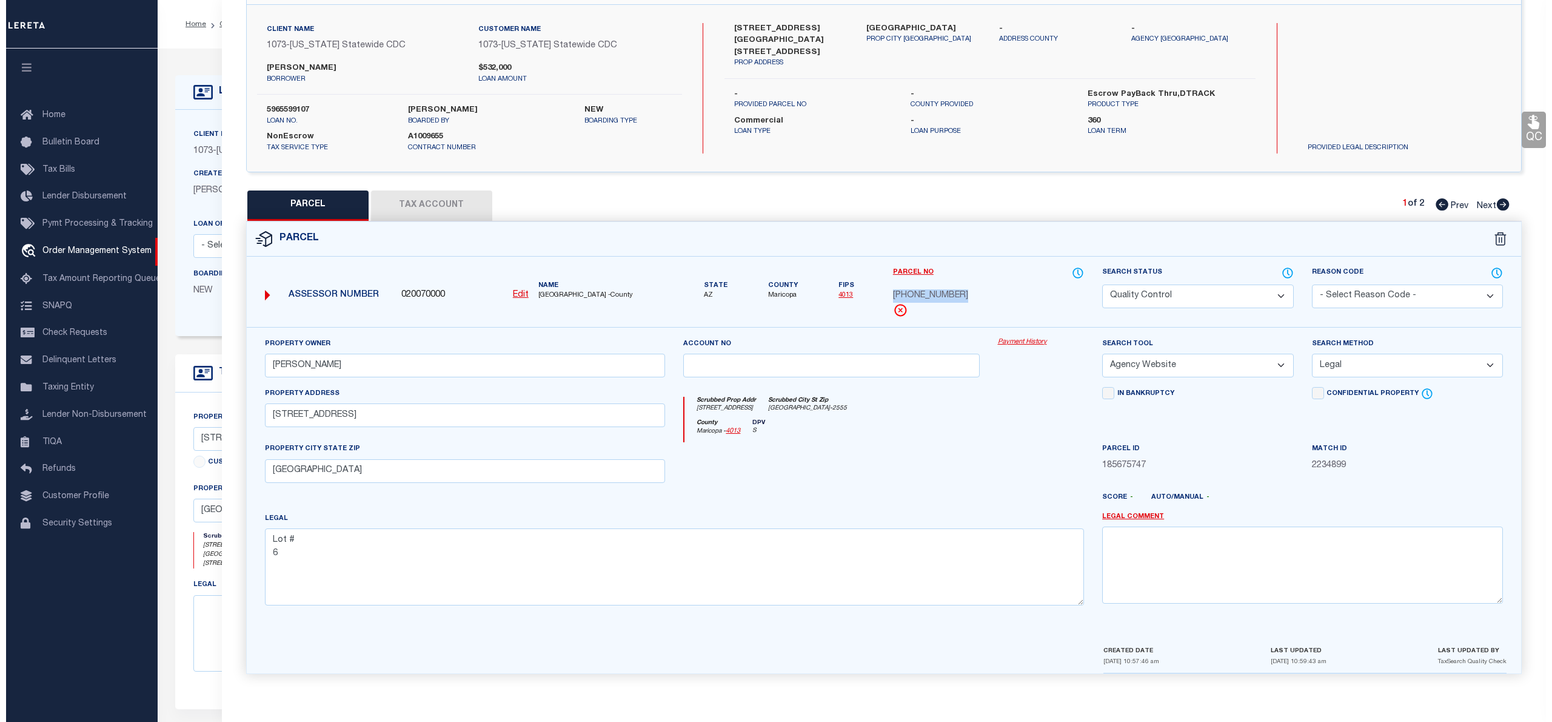
scroll to position [0, 0]
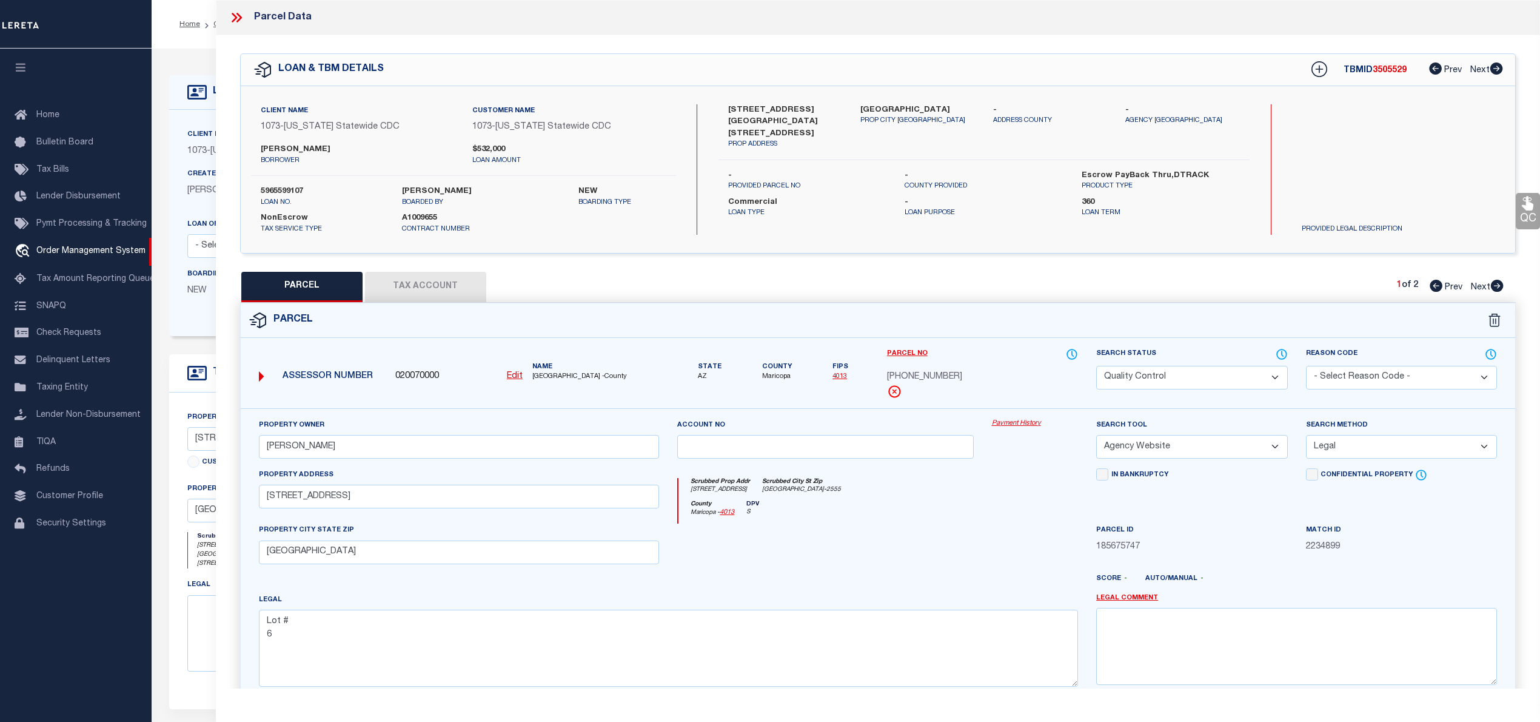
click at [236, 16] on icon at bounding box center [237, 18] width 16 height 16
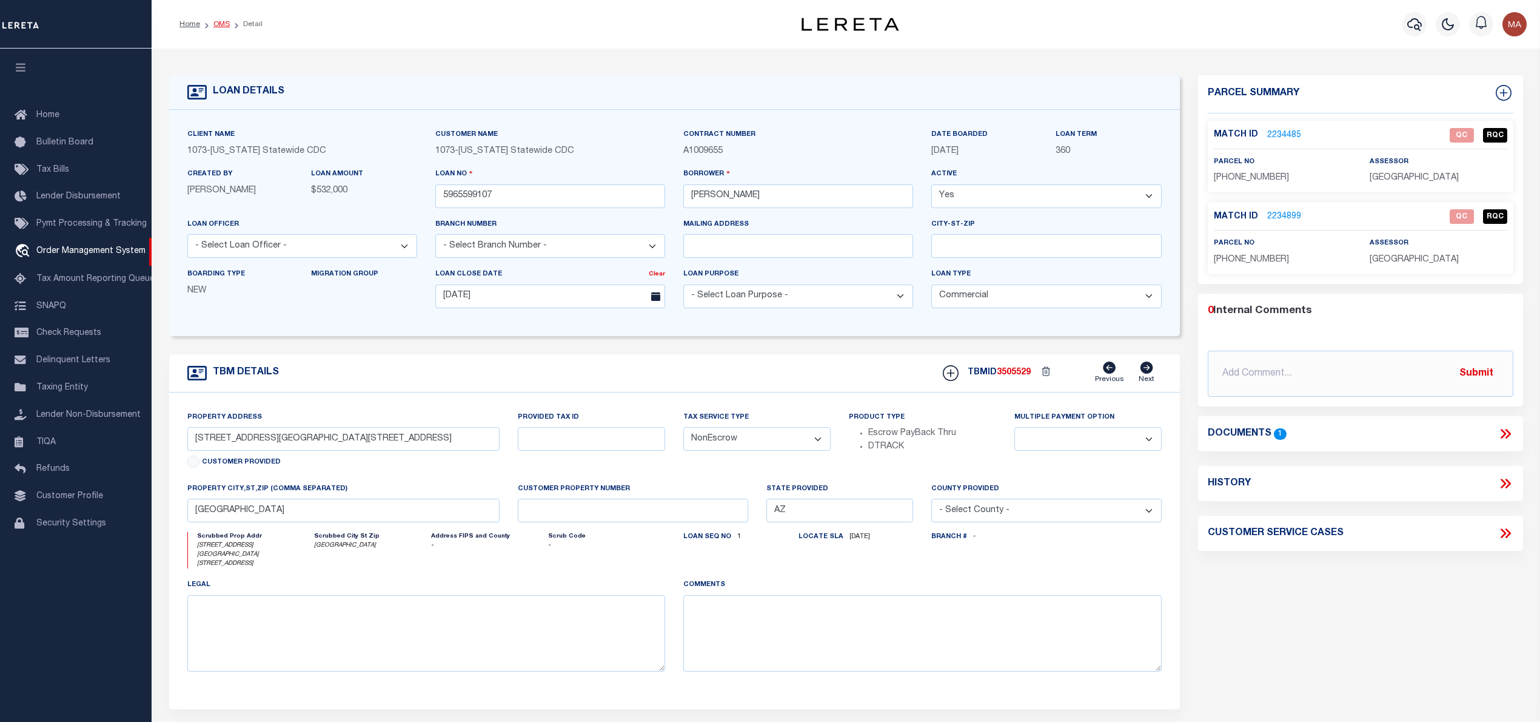
click at [214, 24] on link "OMS" at bounding box center [221, 24] width 16 height 7
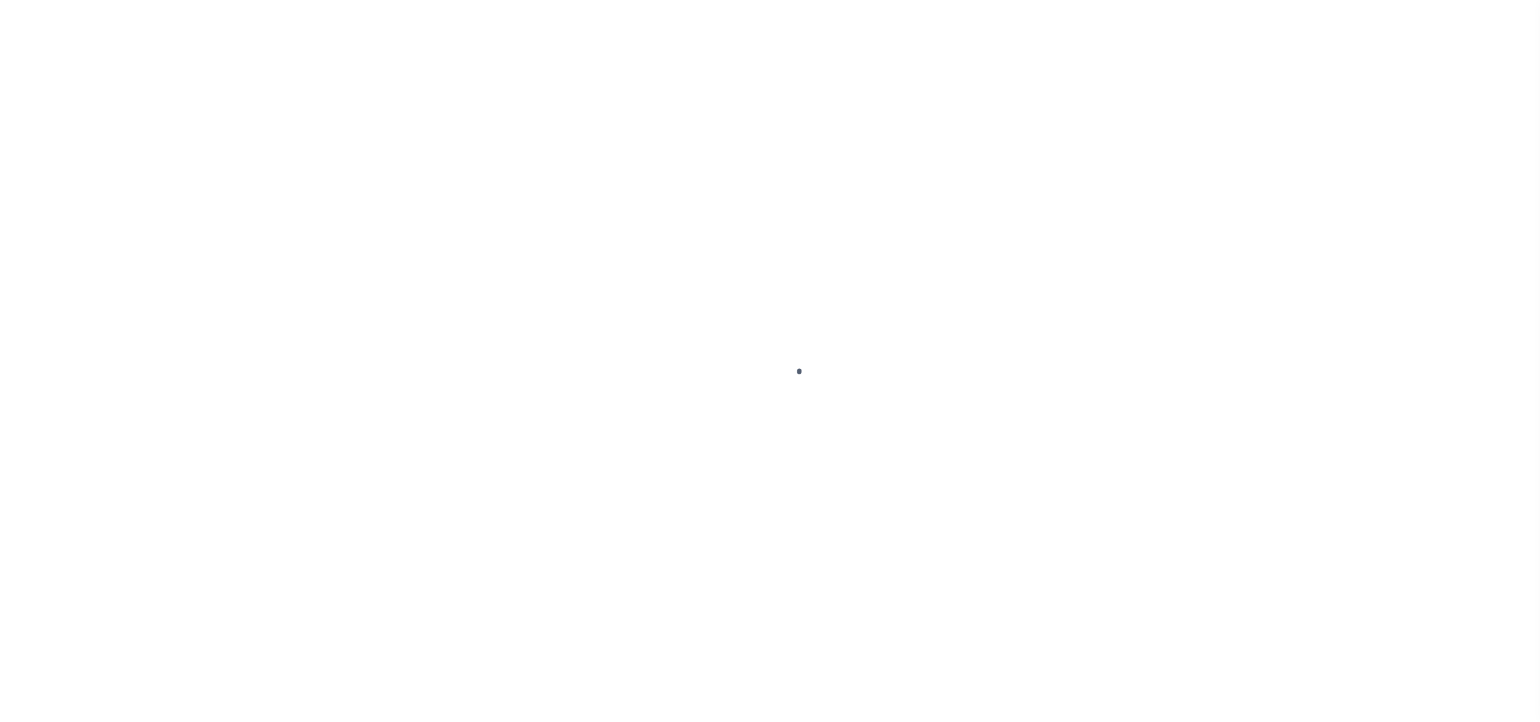
select select "20"
select select "NonEscrow"
select select
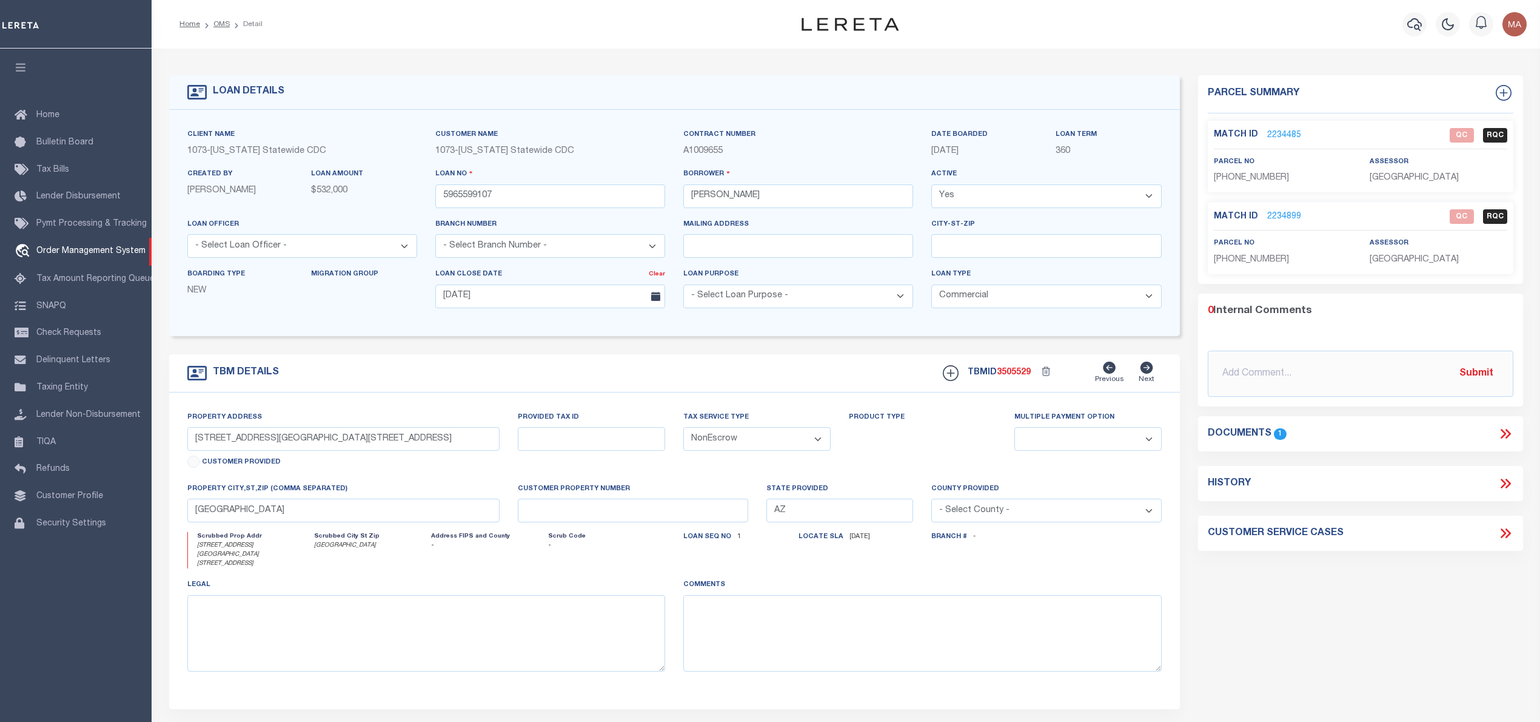
select select "200"
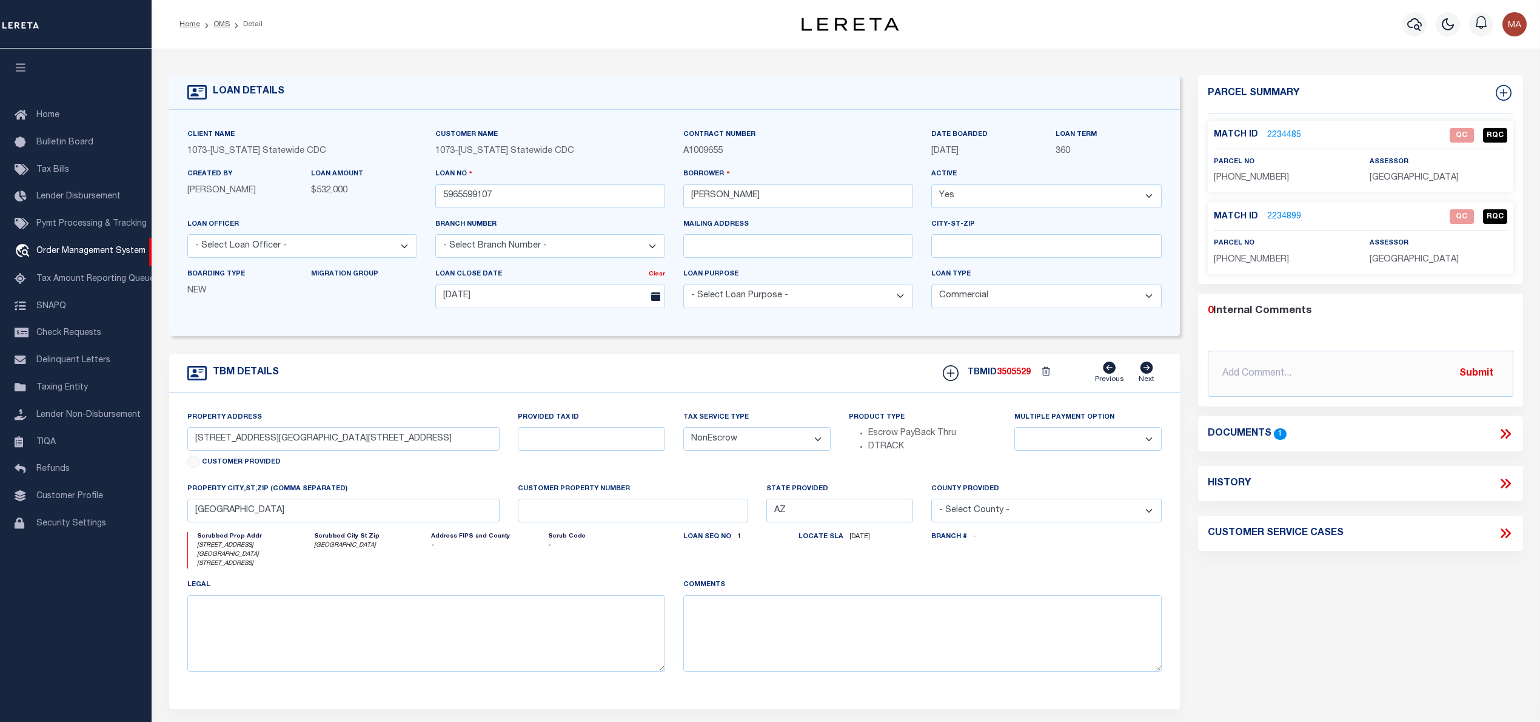
select select "200"
click at [219, 29] on li "OMS" at bounding box center [215, 24] width 30 height 11
click at [217, 27] on link "OMS" at bounding box center [221, 24] width 16 height 7
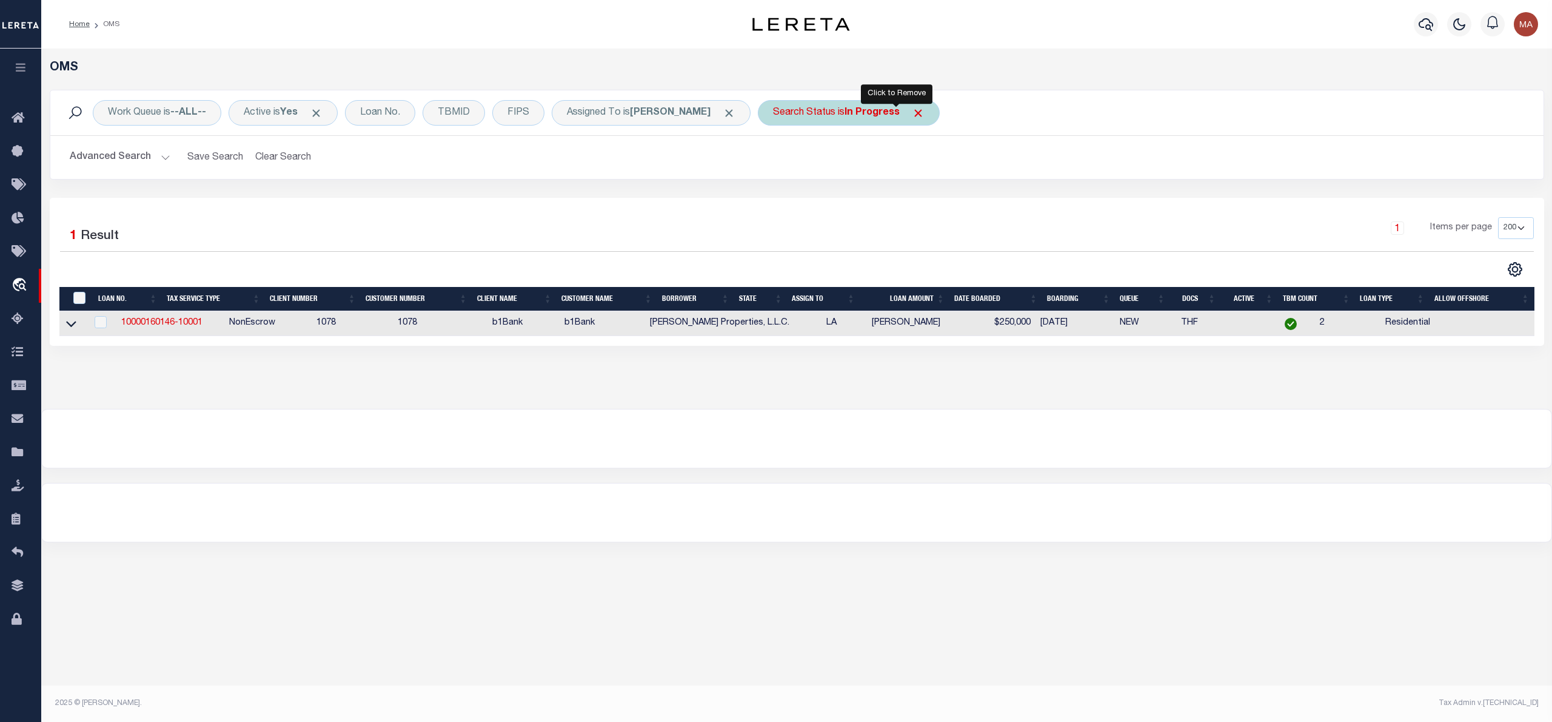
click at [912, 113] on span "Click to Remove" at bounding box center [918, 113] width 13 height 13
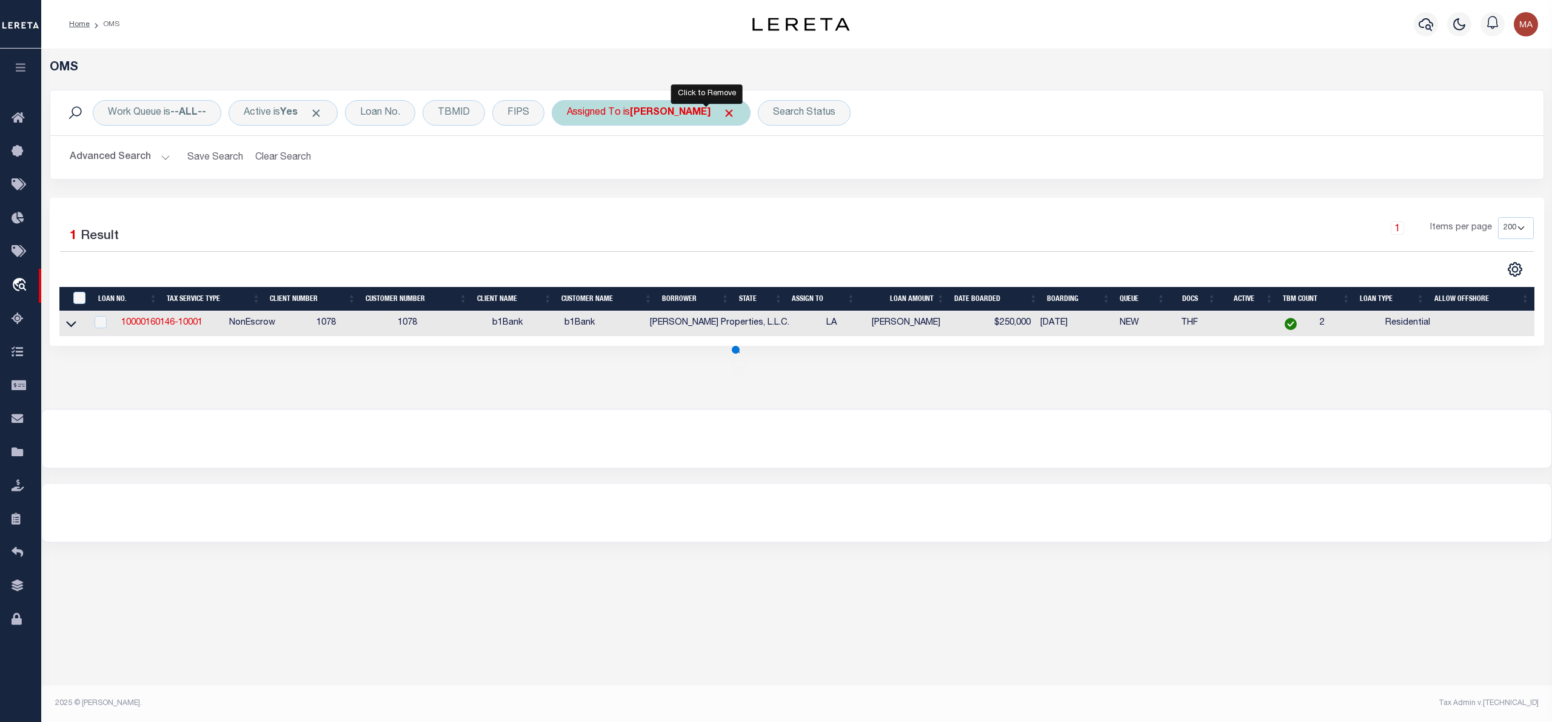
click at [723, 108] on span "Click to Remove" at bounding box center [729, 113] width 13 height 13
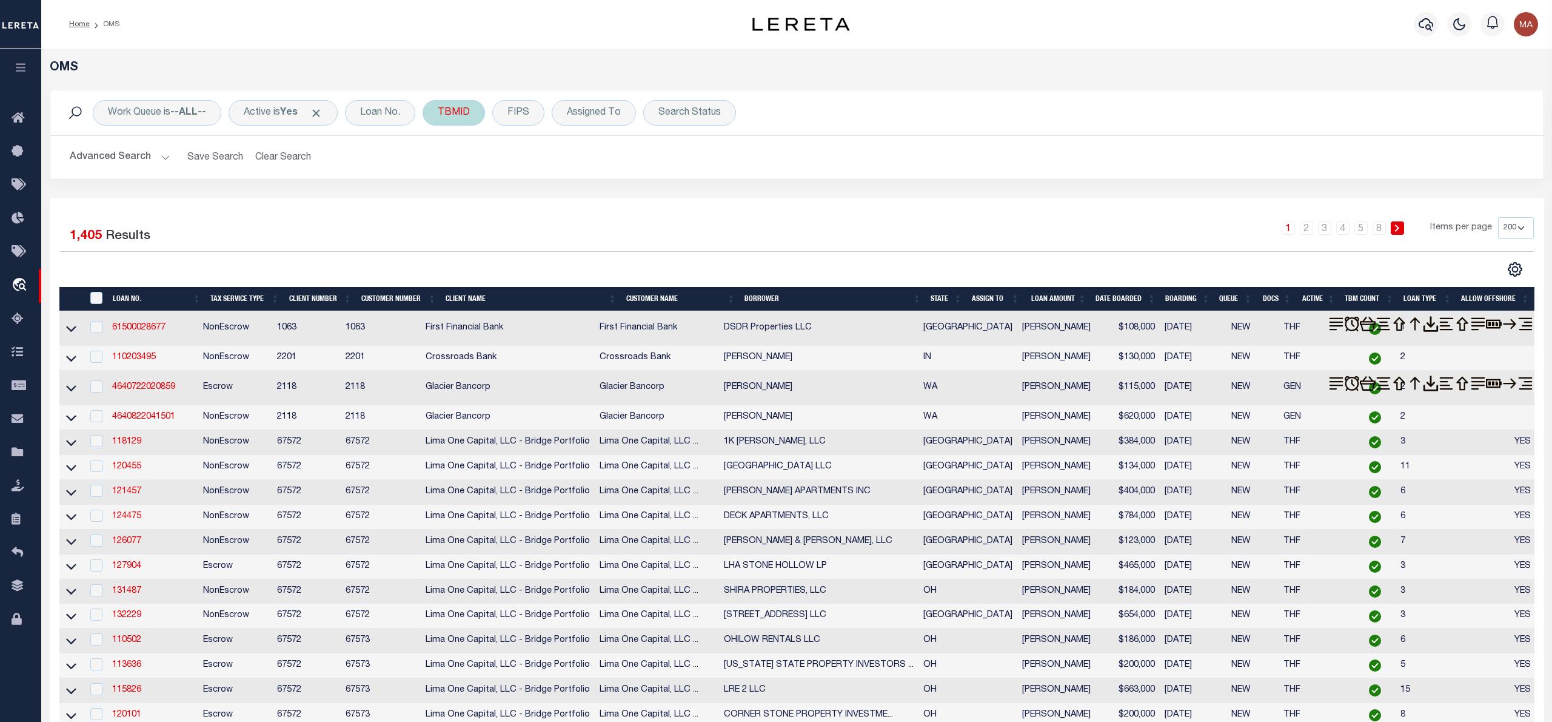
click at [455, 109] on div "TBMID" at bounding box center [454, 112] width 62 height 25
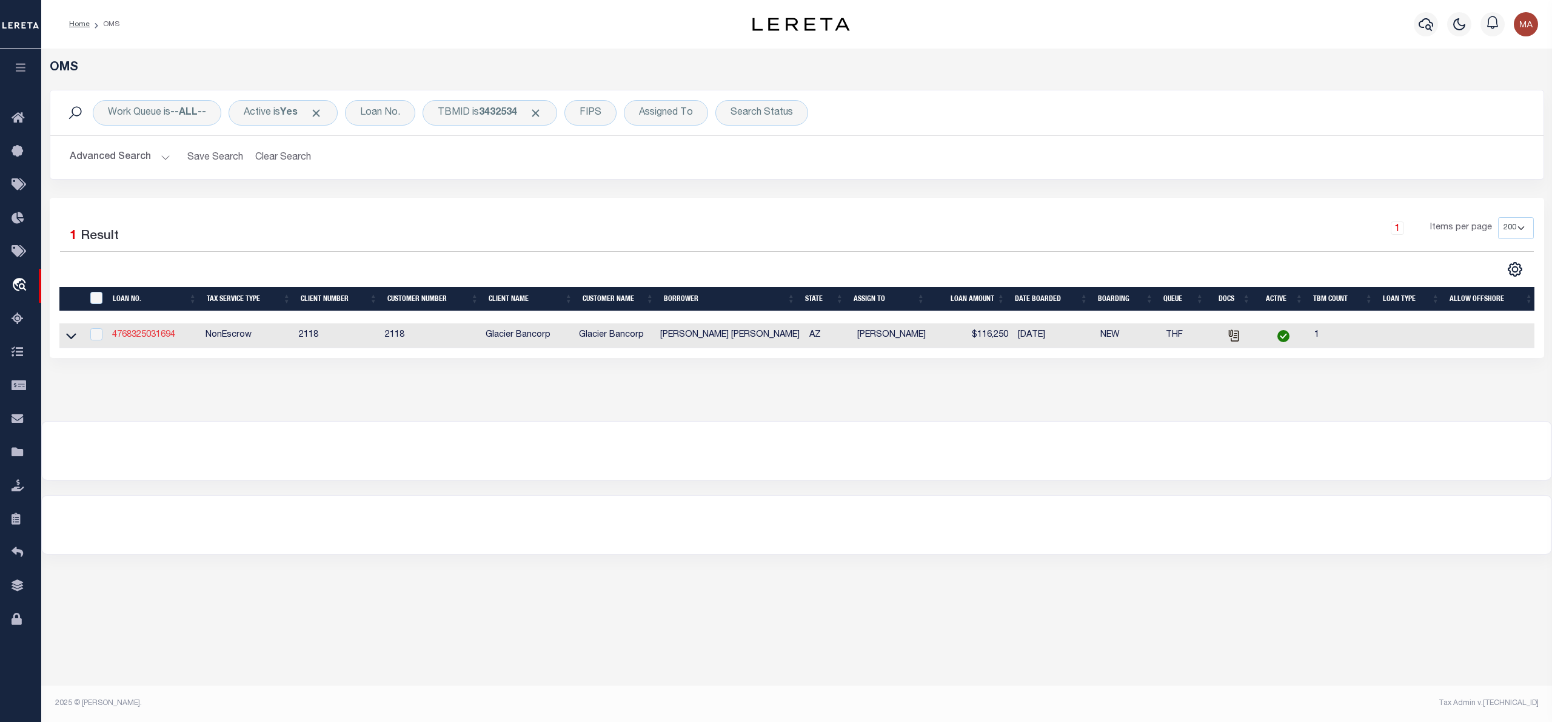
click at [136, 337] on link "4768325031694" at bounding box center [143, 335] width 63 height 8
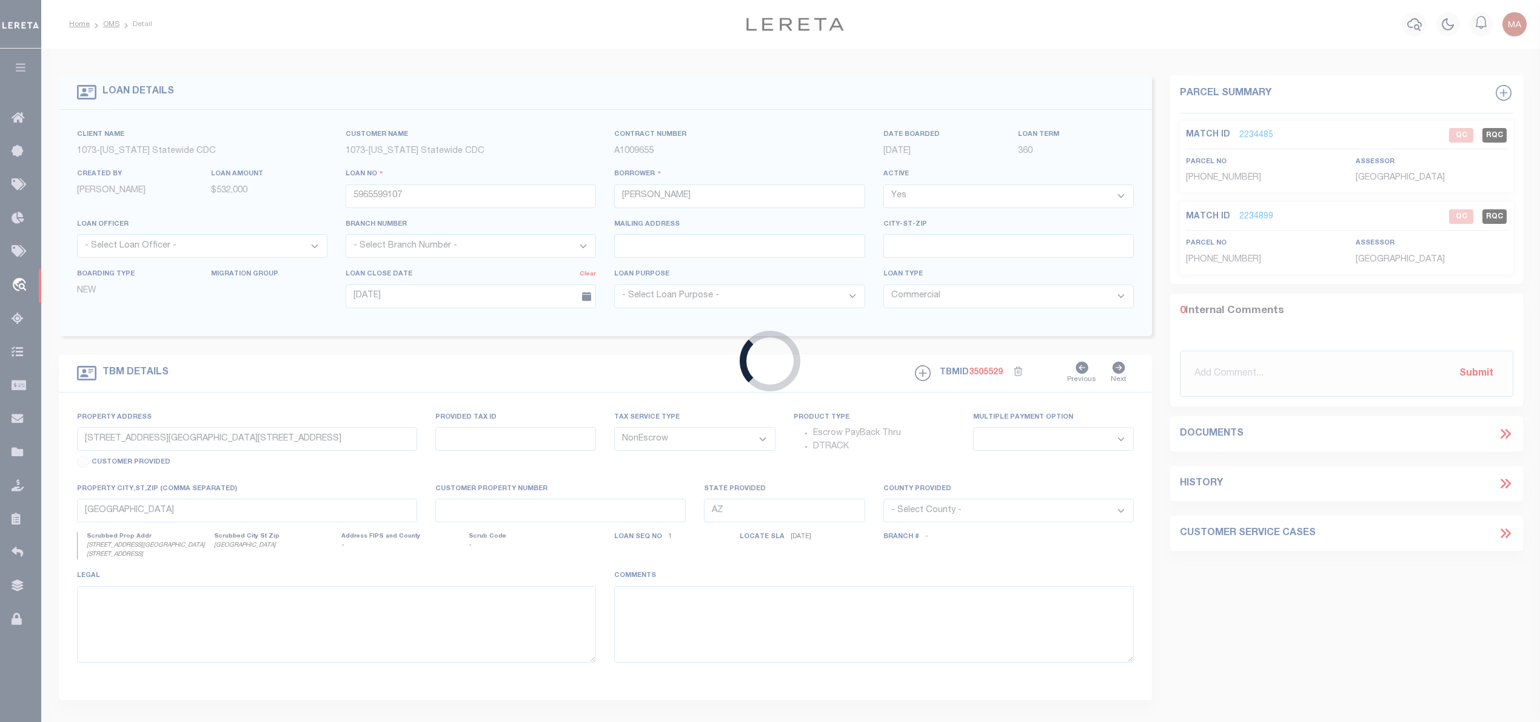
type input "4768325031694"
type input "[PERSON_NAME] [PERSON_NAME]"
select select
type input "[STREET_ADDRESS]"
select select
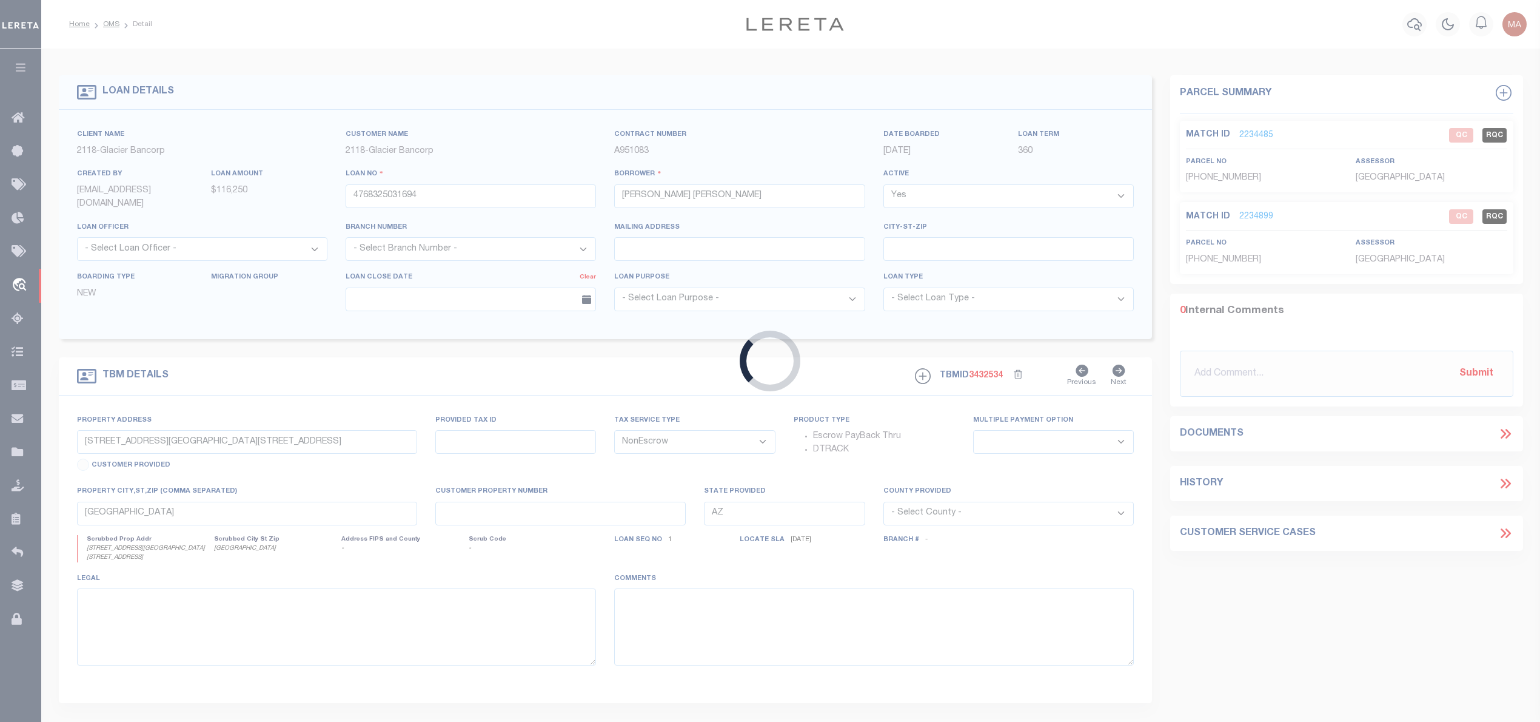
type input "[GEOGRAPHIC_DATA]"
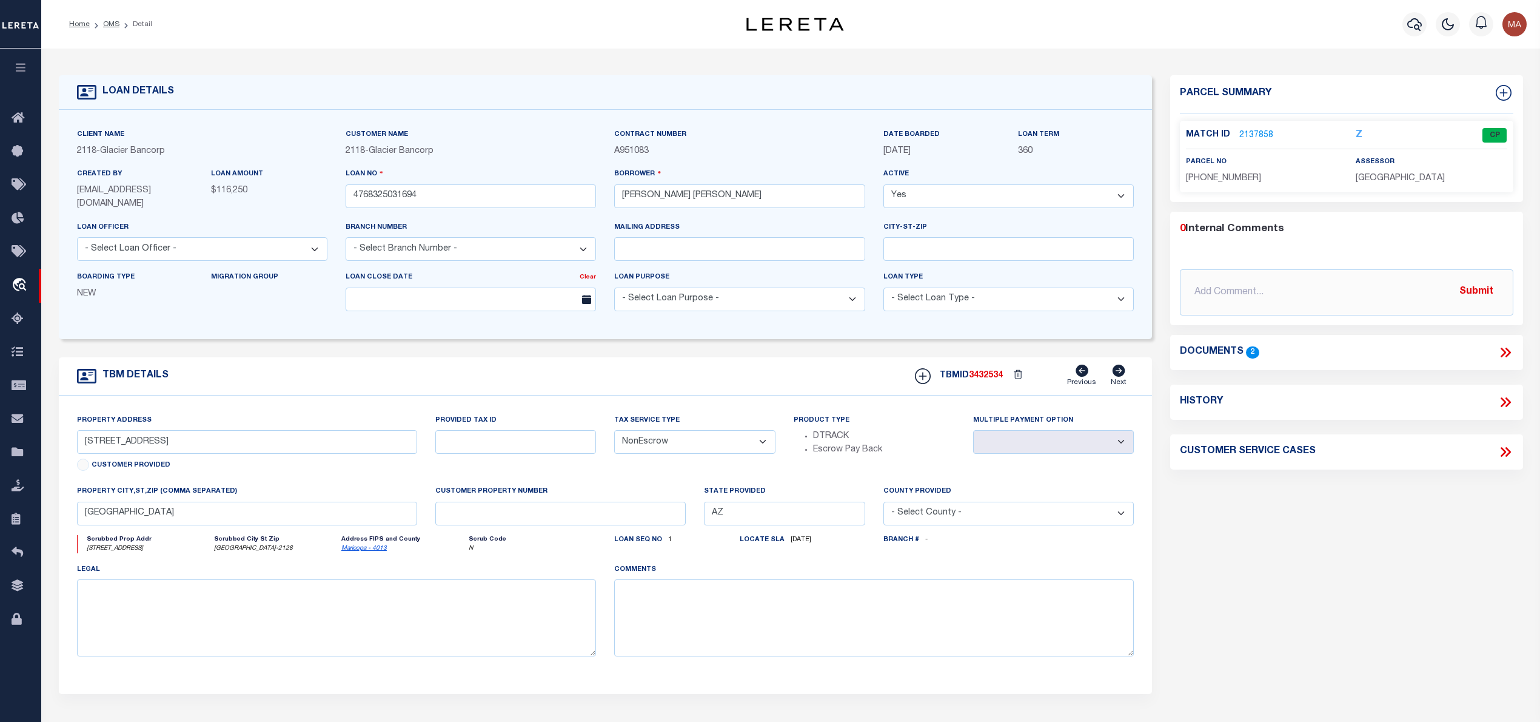
click at [1260, 132] on link "2137858" at bounding box center [1257, 135] width 34 height 13
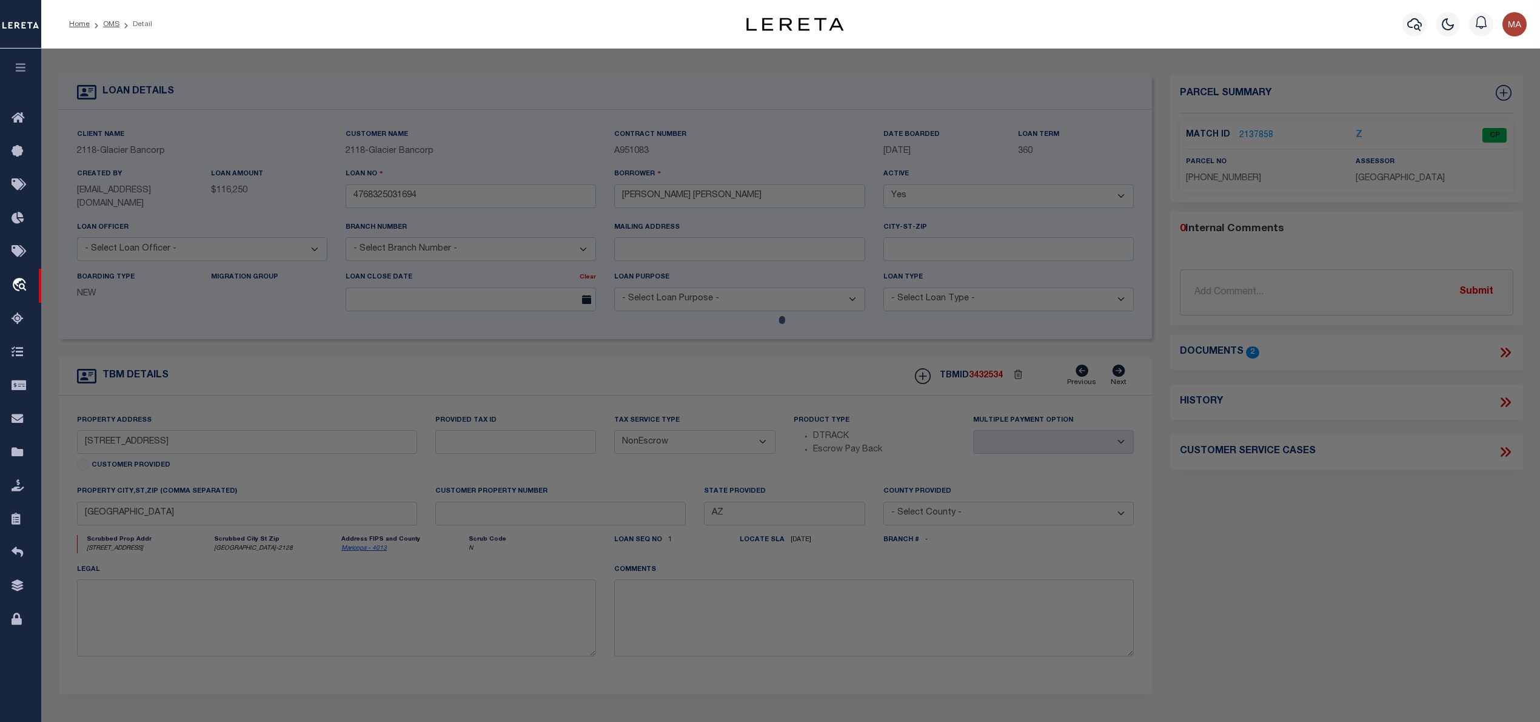
select select "AS"
select select
checkbox input "false"
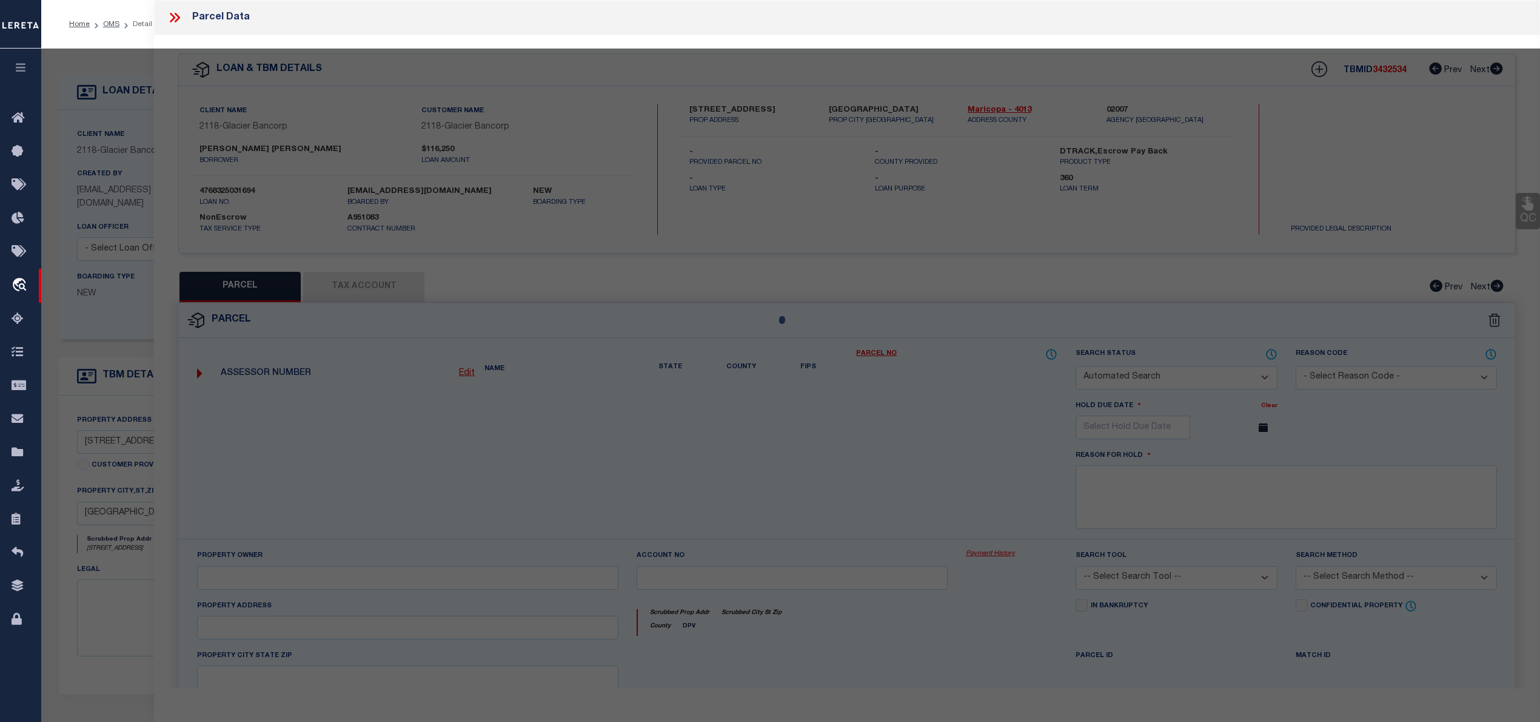
select select "CP"
type input "[PERSON_NAME]"
select select "AGW"
select select "LEG"
checkbox input "false"
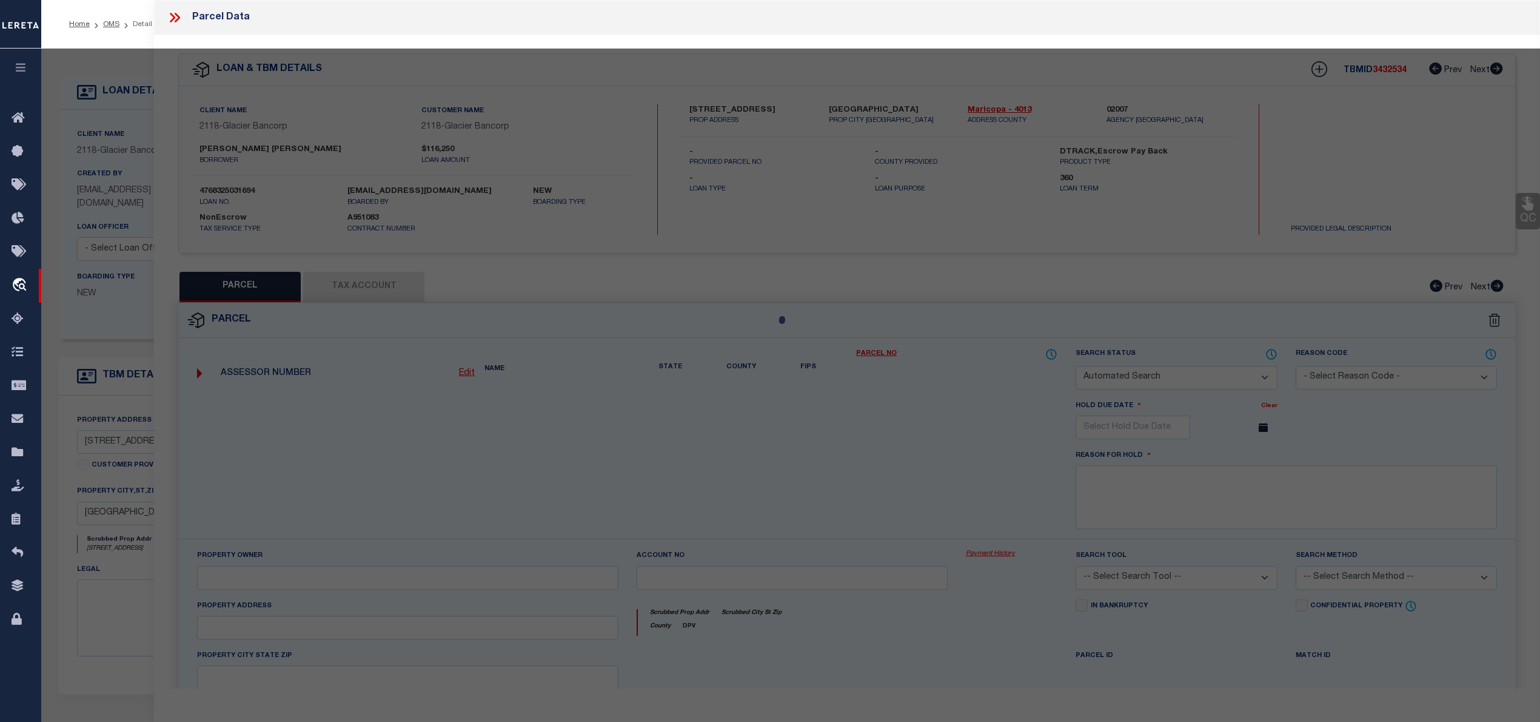
type textarea "LISTENING HILLS PHASE 1 MCR 857-16 Lot # 13 S/T/R 17 7N 5W"
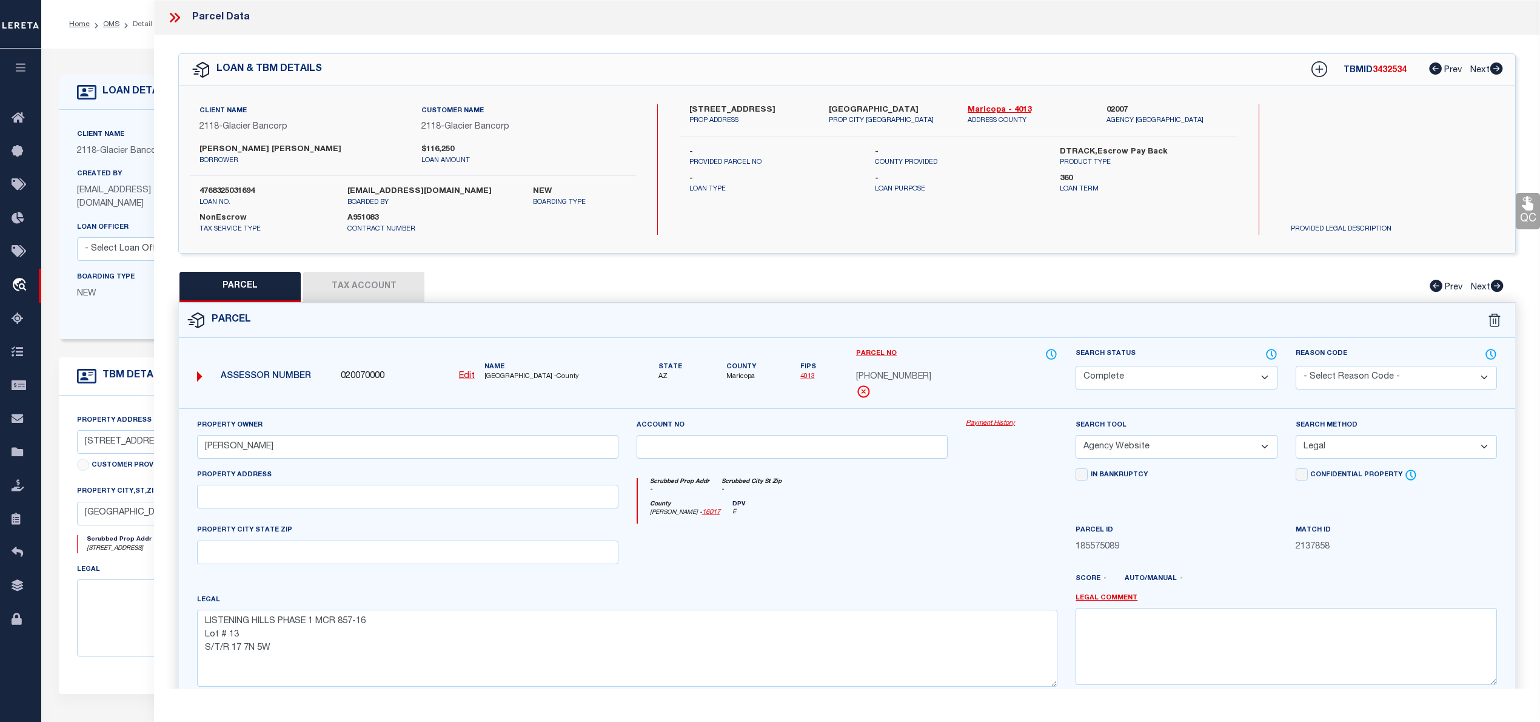
click at [377, 303] on div "Parcel Edit" at bounding box center [847, 529] width 1338 height 452
click at [377, 296] on button "Tax Account" at bounding box center [363, 287] width 121 height 30
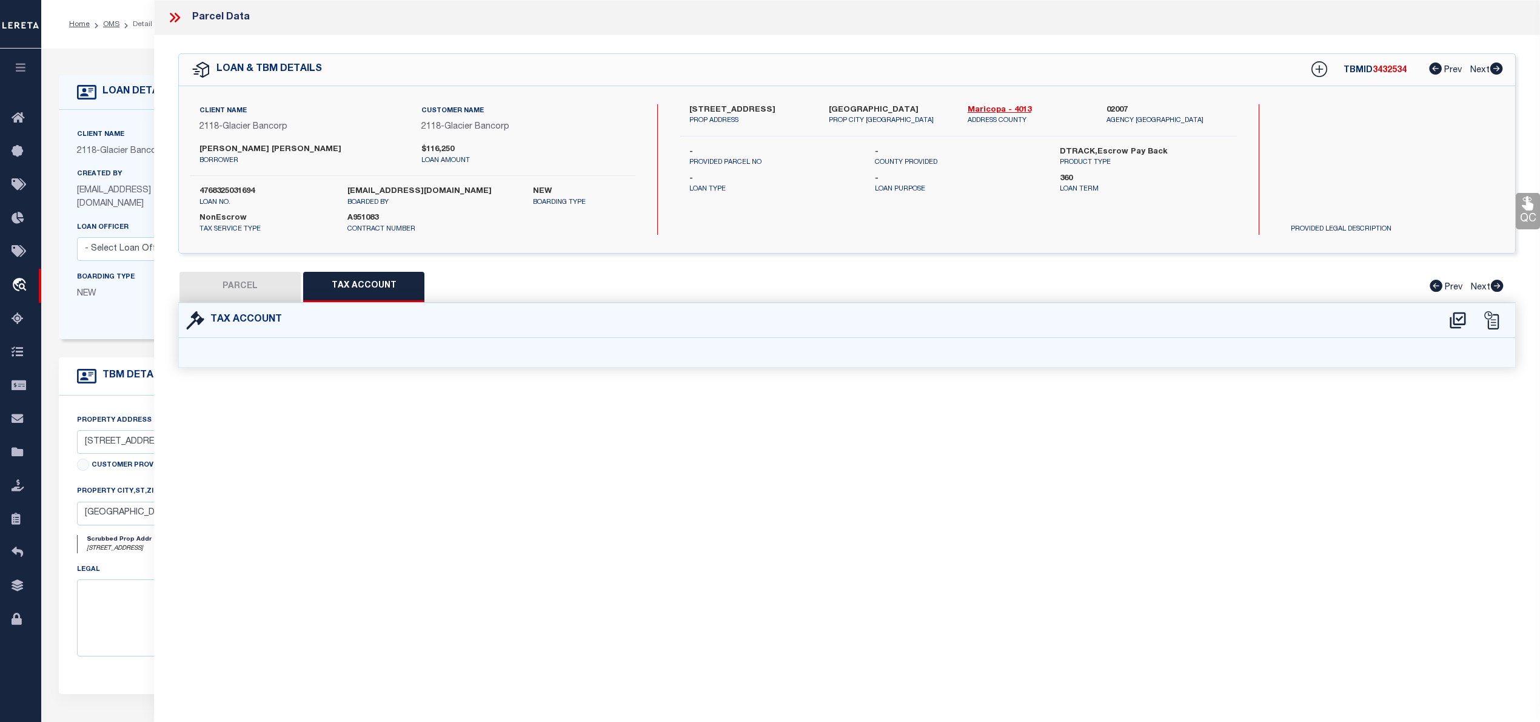
select select "100"
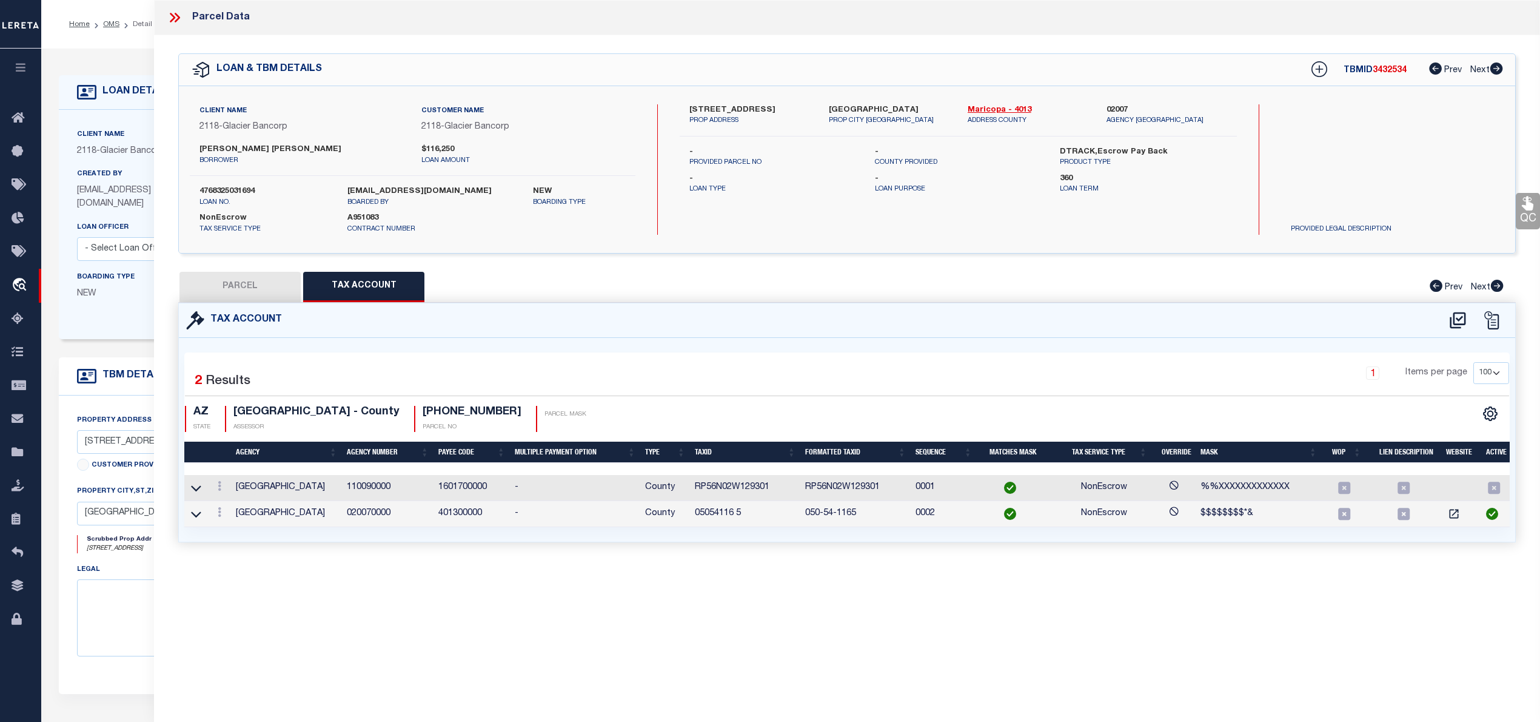
click at [241, 289] on button "PARCEL" at bounding box center [240, 287] width 121 height 30
select select "AS"
select select
checkbox input "false"
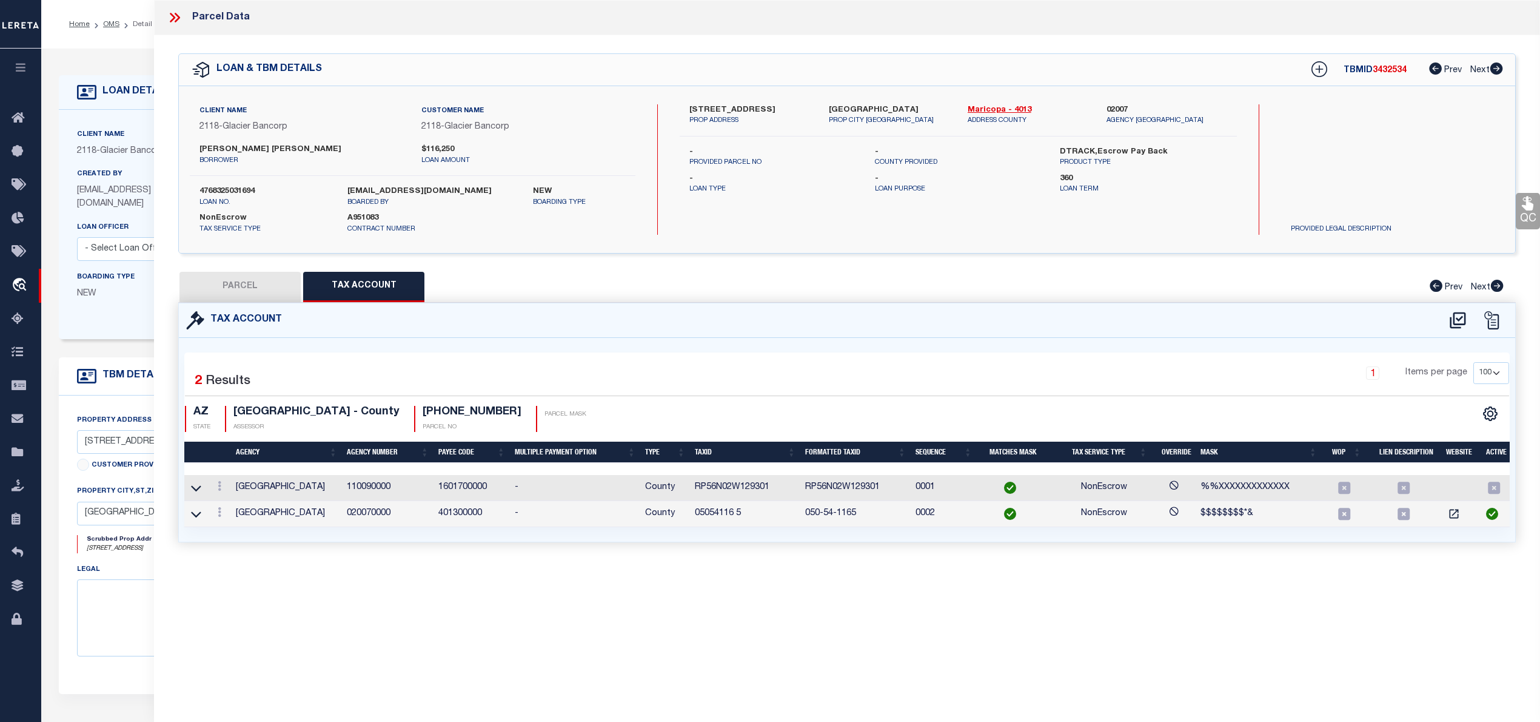
checkbox input "false"
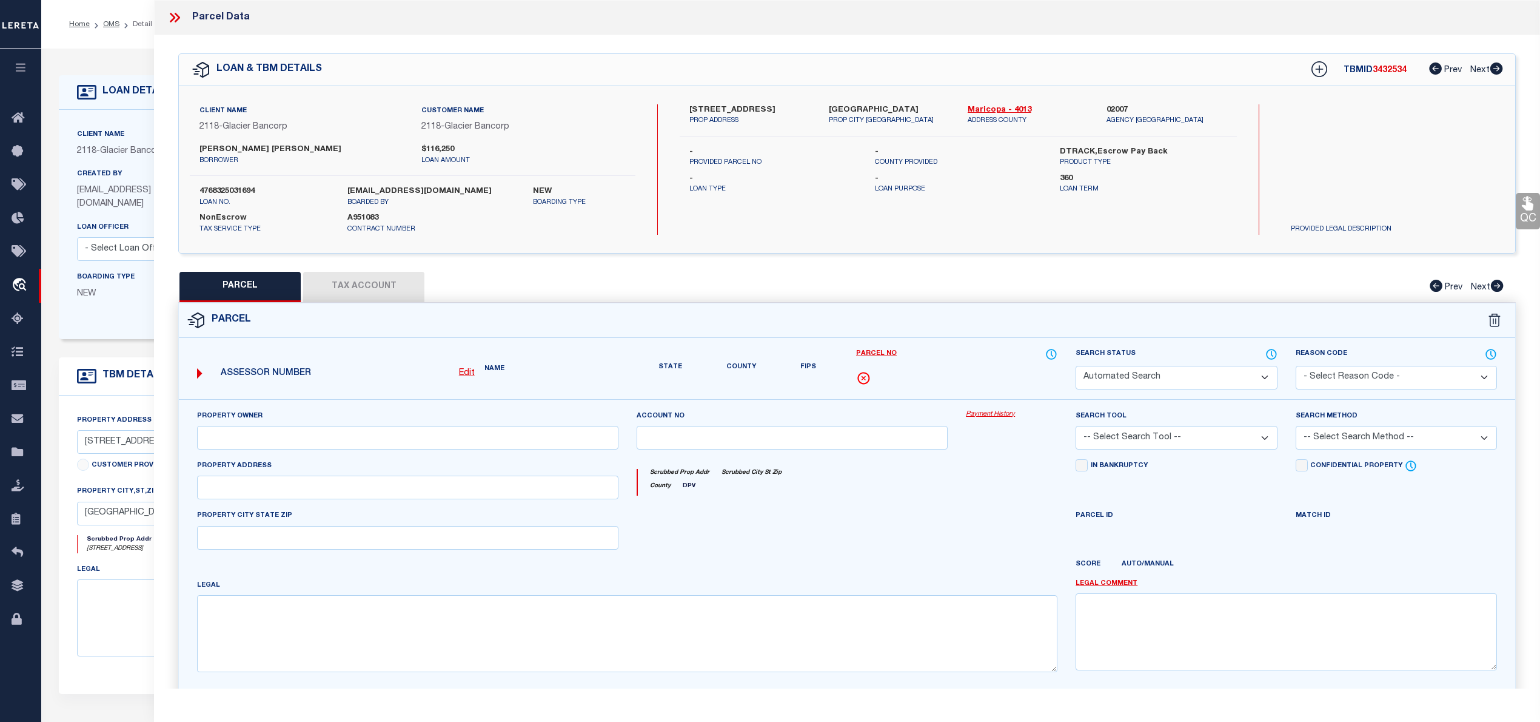
select select "CP"
type input "[PERSON_NAME]"
select select "AGW"
select select "LEG"
checkbox input "false"
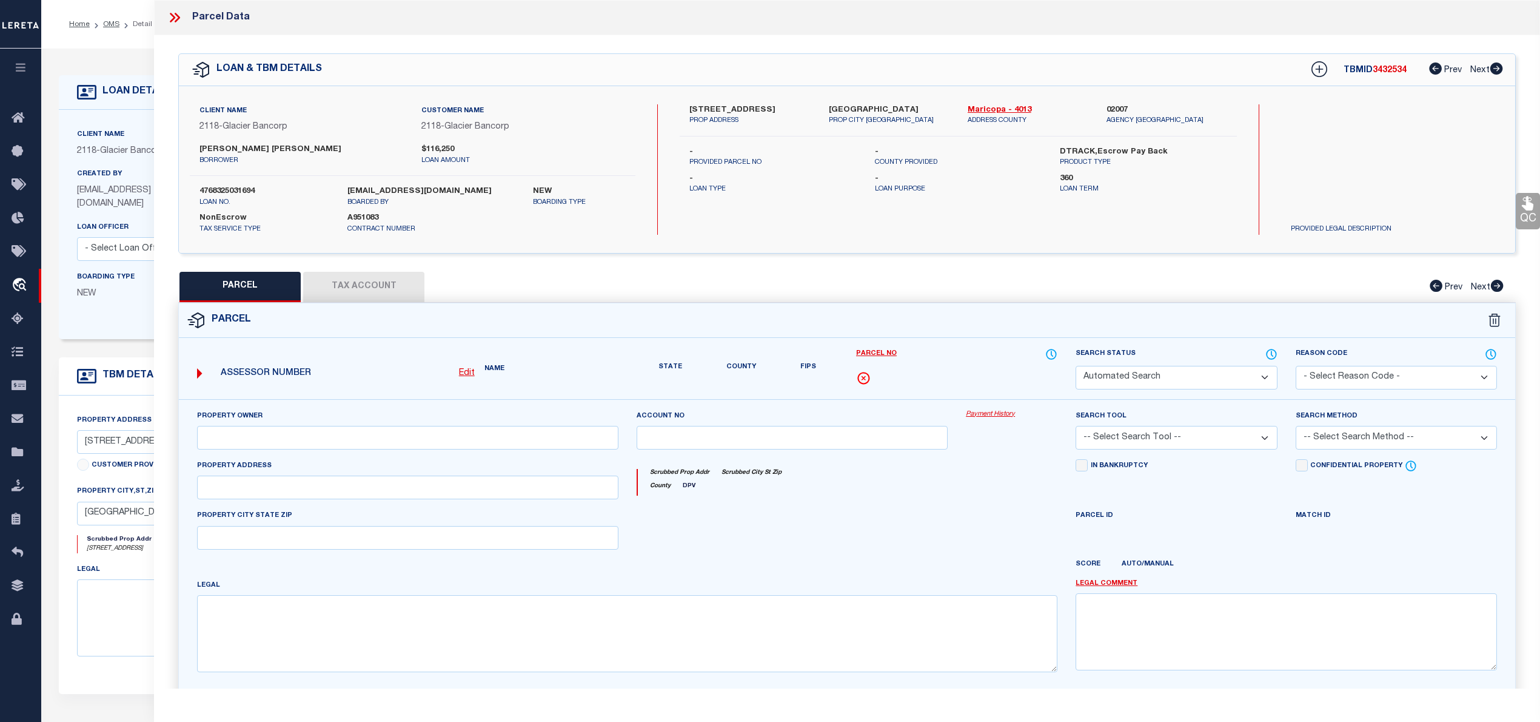
type textarea "LISTENING HILLS PHASE 1 MCR 857-16 Lot # 13 S/T/R 17 7N 5W"
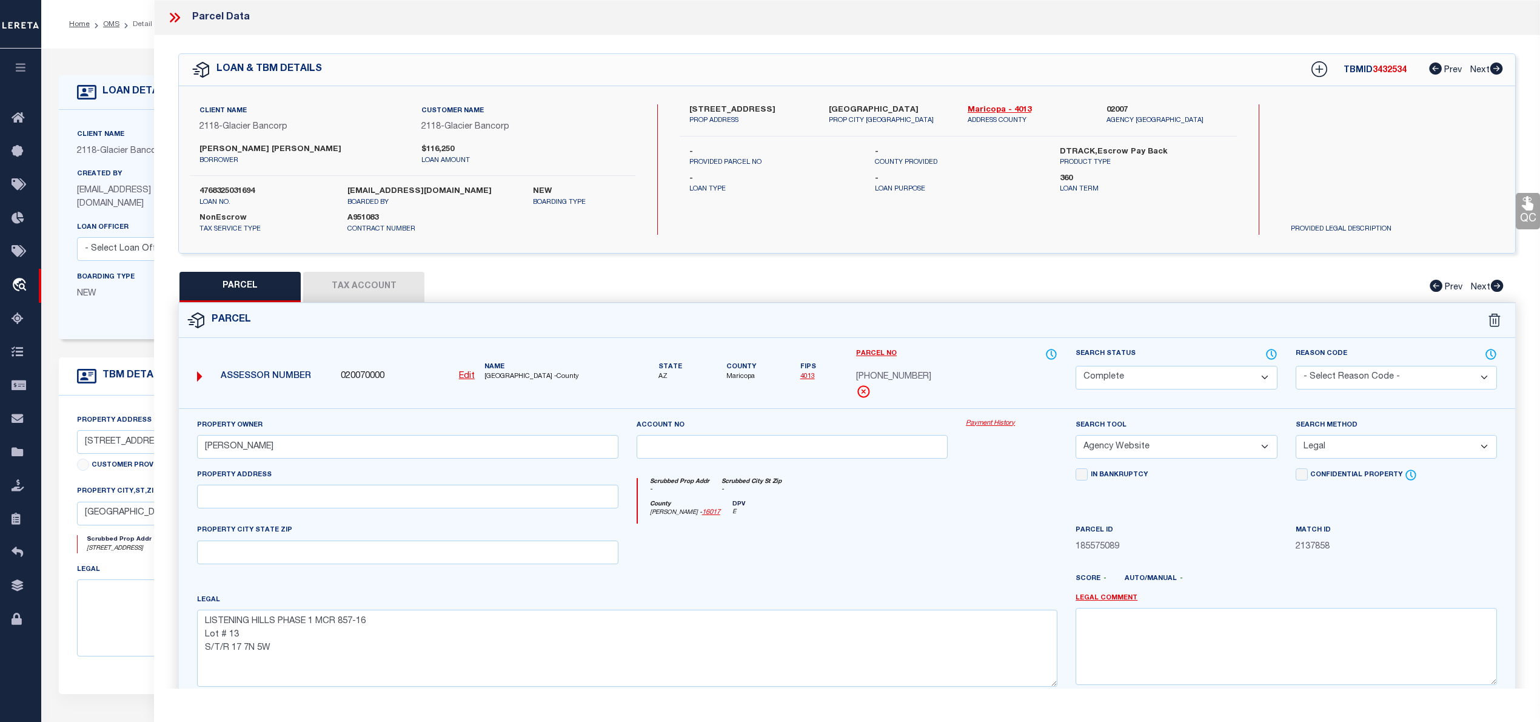
click at [392, 286] on button "Tax Account" at bounding box center [363, 287] width 121 height 30
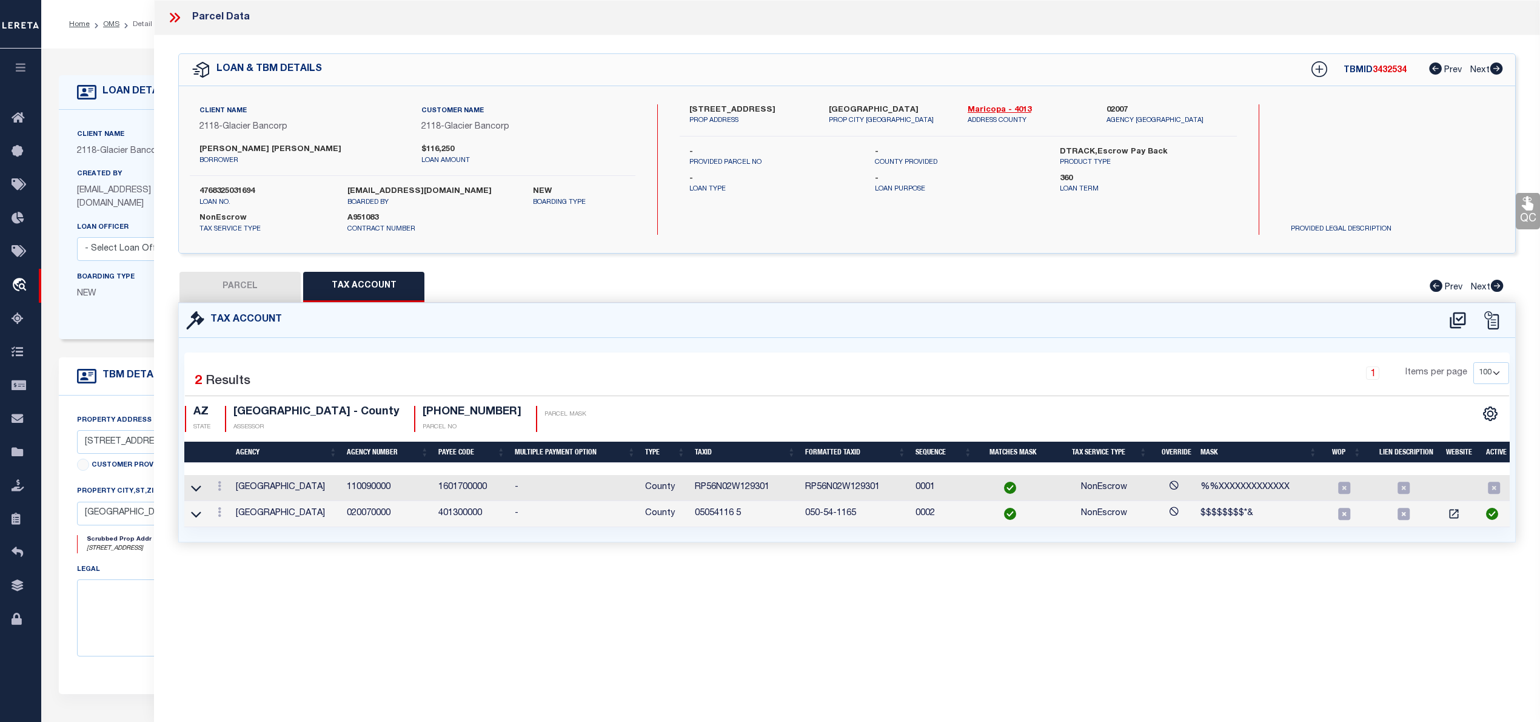
select select "100"
click at [272, 290] on button "PARCEL" at bounding box center [240, 287] width 121 height 30
select select "AS"
select select
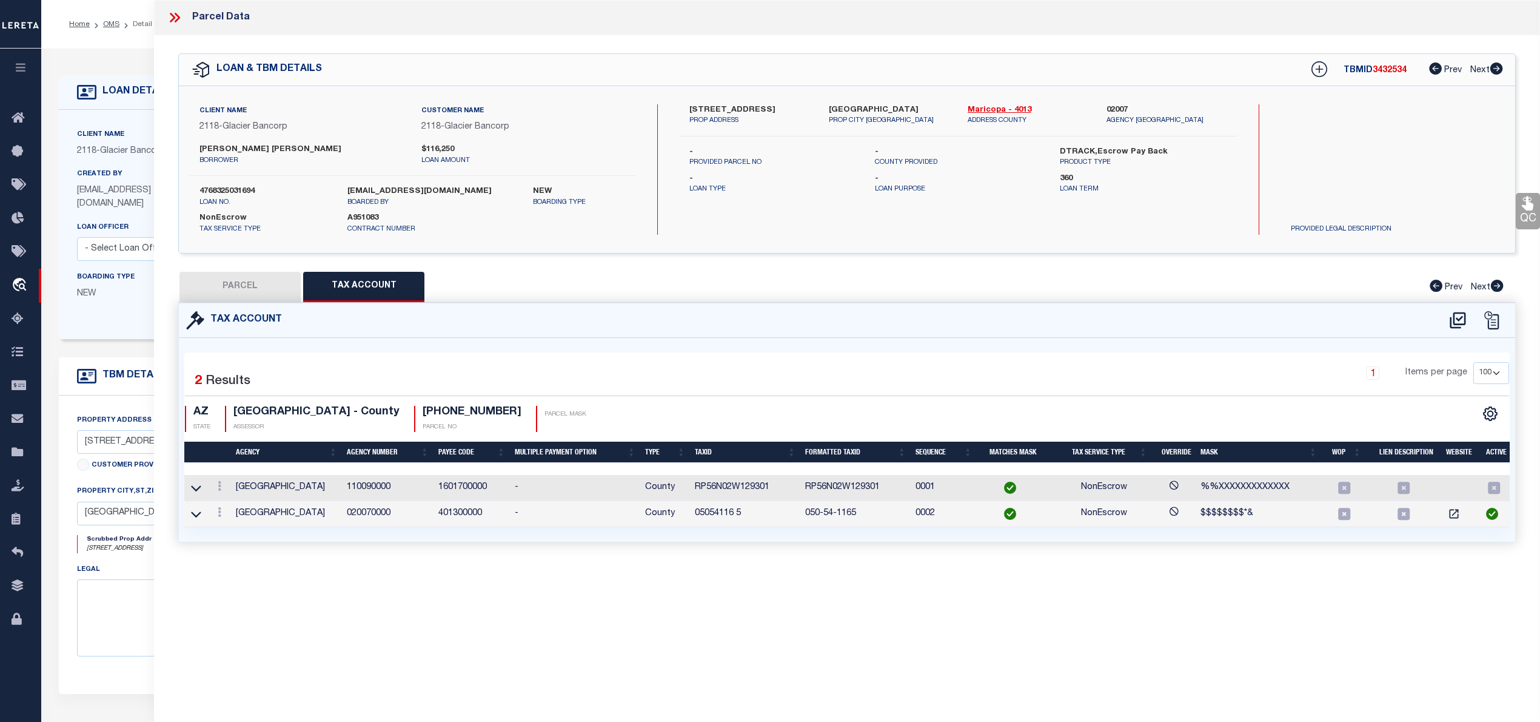
checkbox input "false"
select select "CP"
type input "[PERSON_NAME]"
select select "AGW"
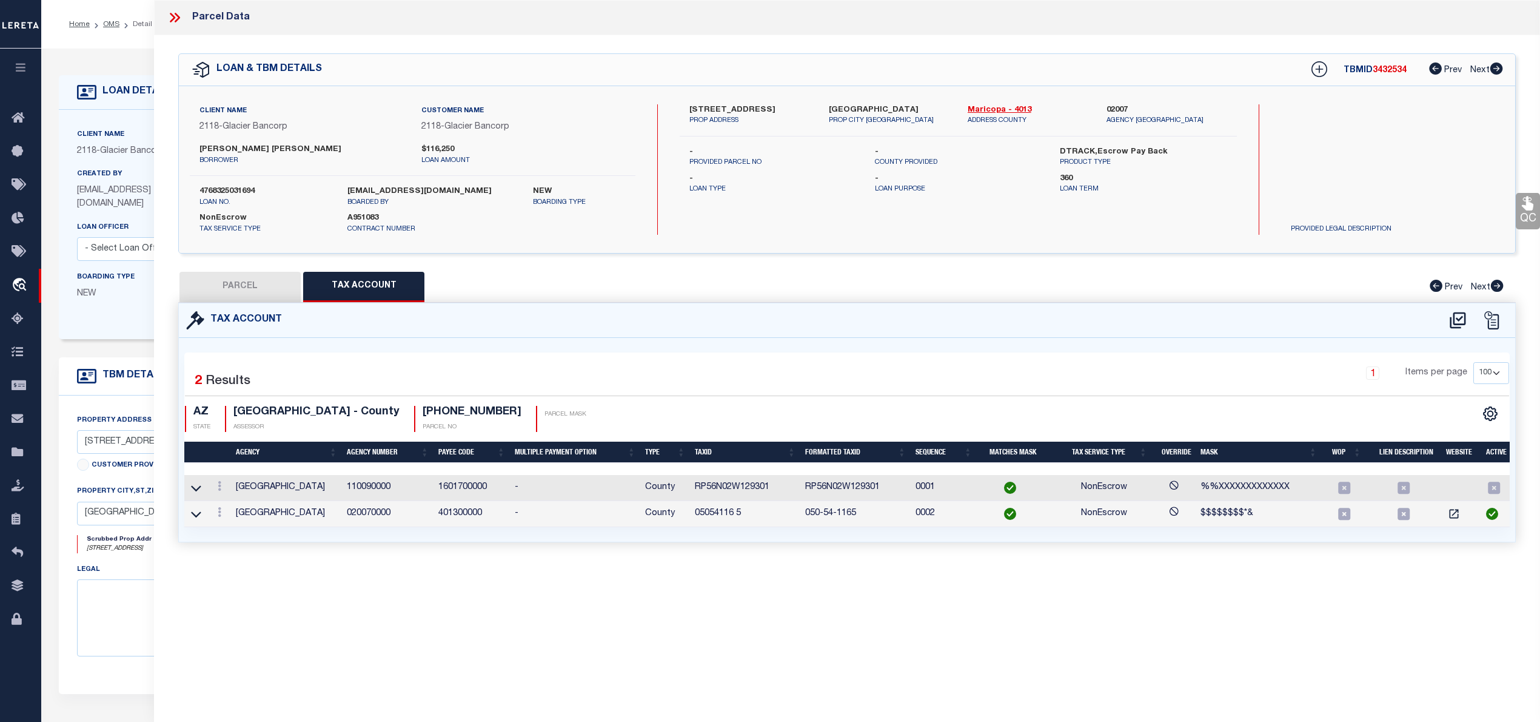
select select "LEG"
checkbox input "false"
type textarea "LISTENING HILLS PHASE 1 MCR 857-16 Lot # 13 S/T/R 17 7N 5W"
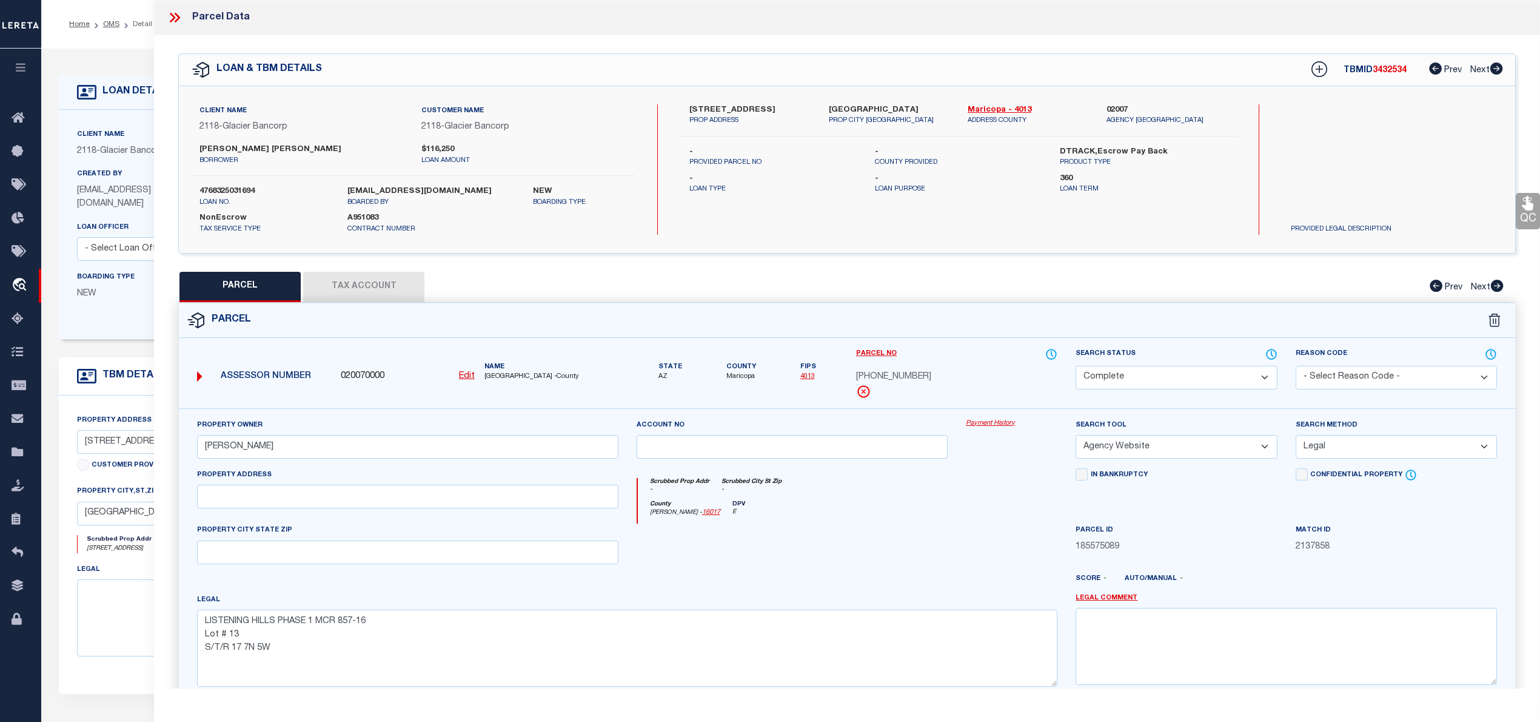
click at [367, 294] on button "Tax Account" at bounding box center [363, 287] width 121 height 30
select select "100"
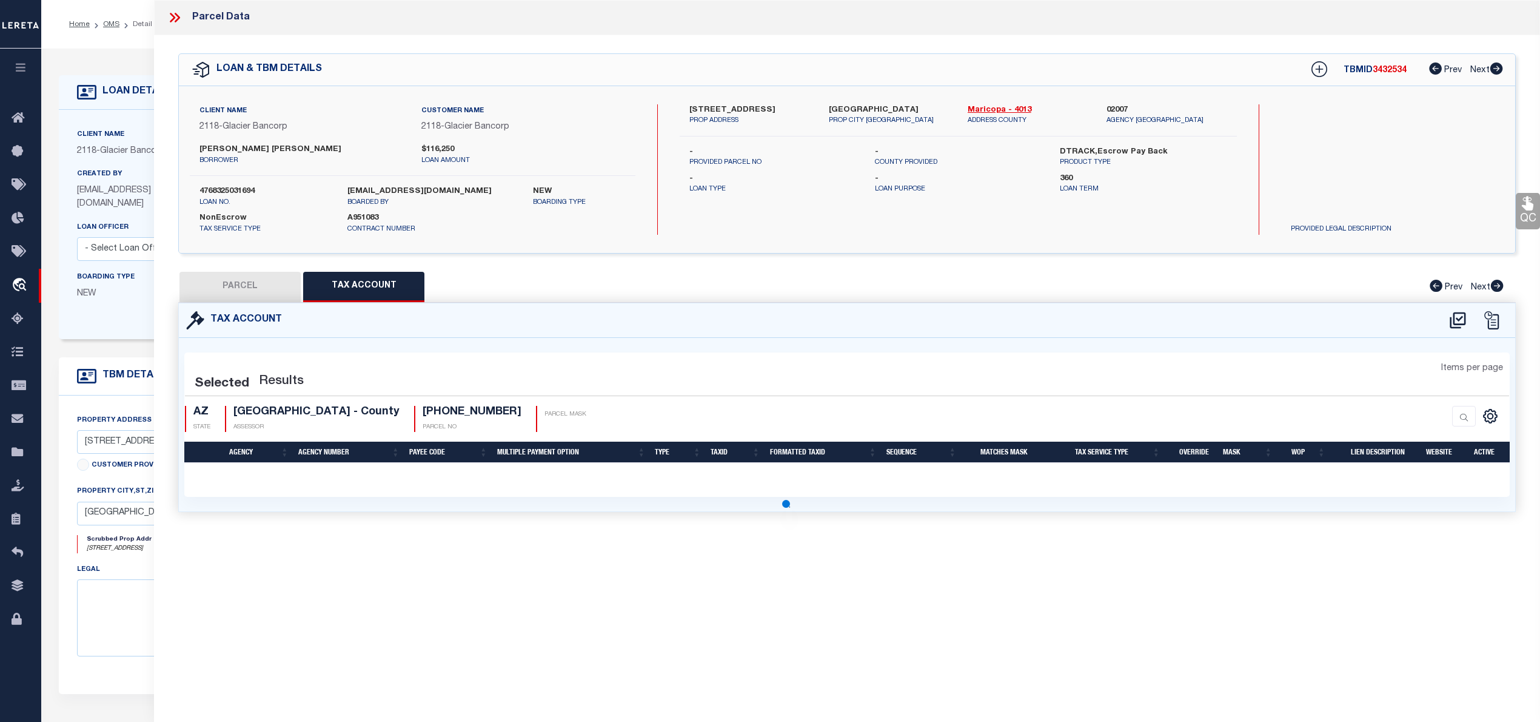
select select "100"
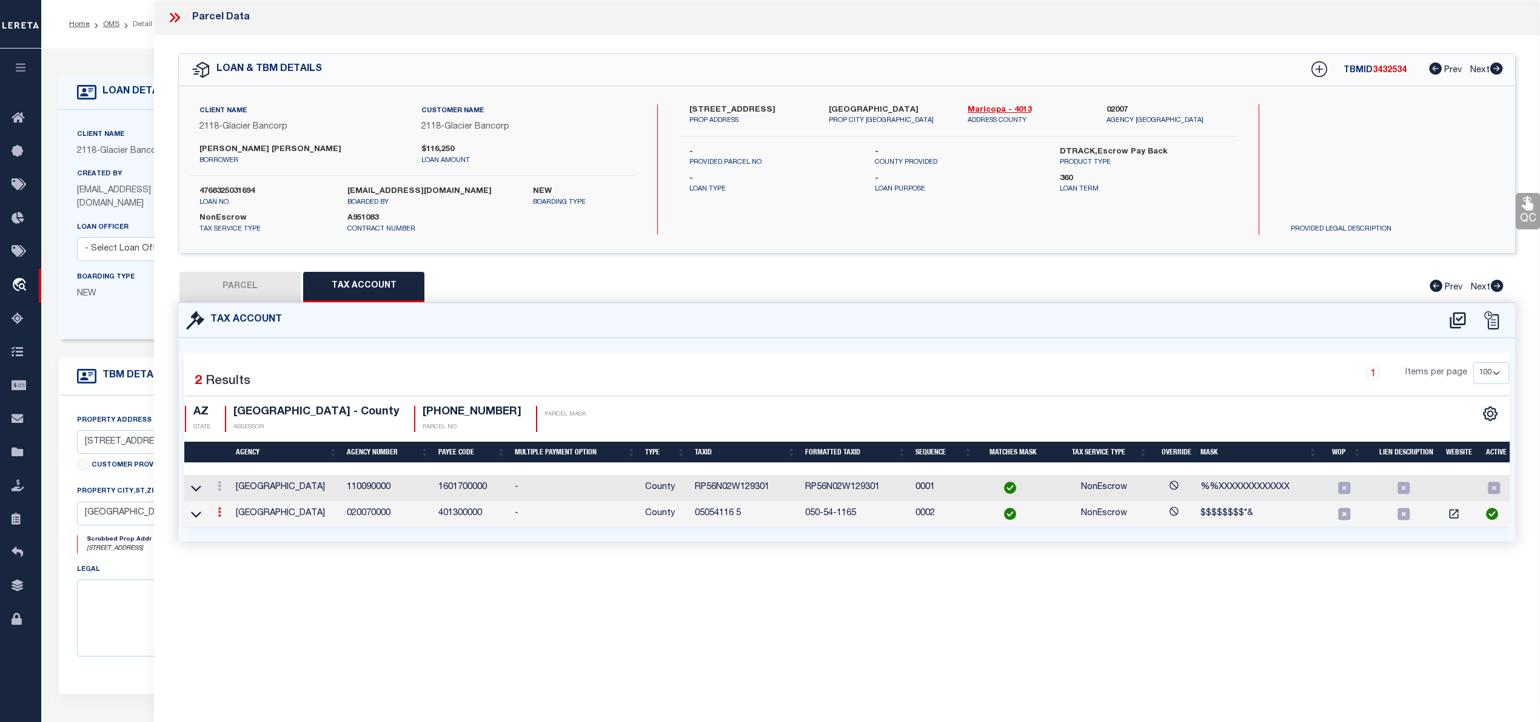
click at [217, 515] on link at bounding box center [219, 514] width 13 height 10
click at [233, 534] on icon "" at bounding box center [232, 530] width 9 height 9
type input "05054116 5"
type textarea "$$$$$$$$*&"
checkbox input "true"
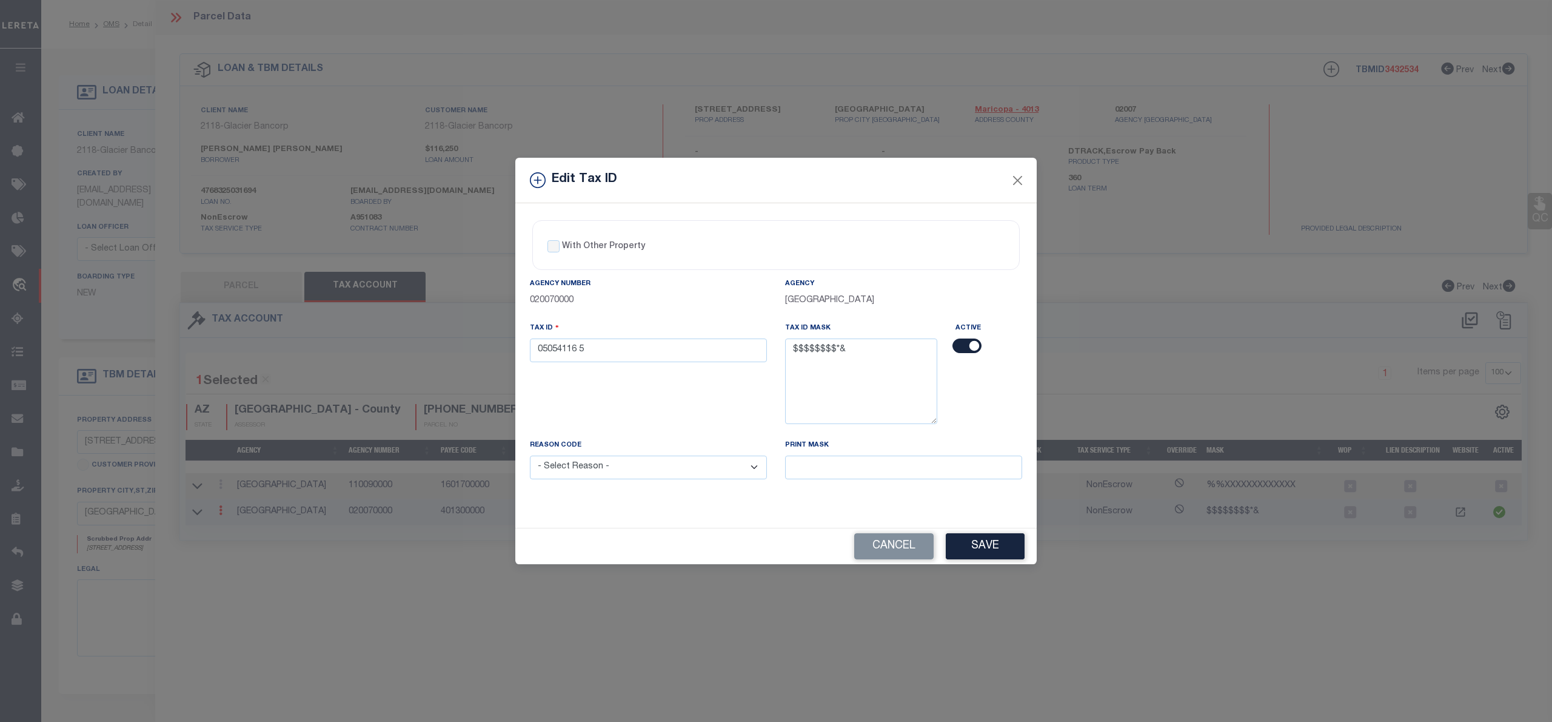
click at [1029, 178] on div "Edit Tax ID" at bounding box center [776, 180] width 522 height 45
click at [1022, 182] on button "Close" at bounding box center [1018, 180] width 16 height 16
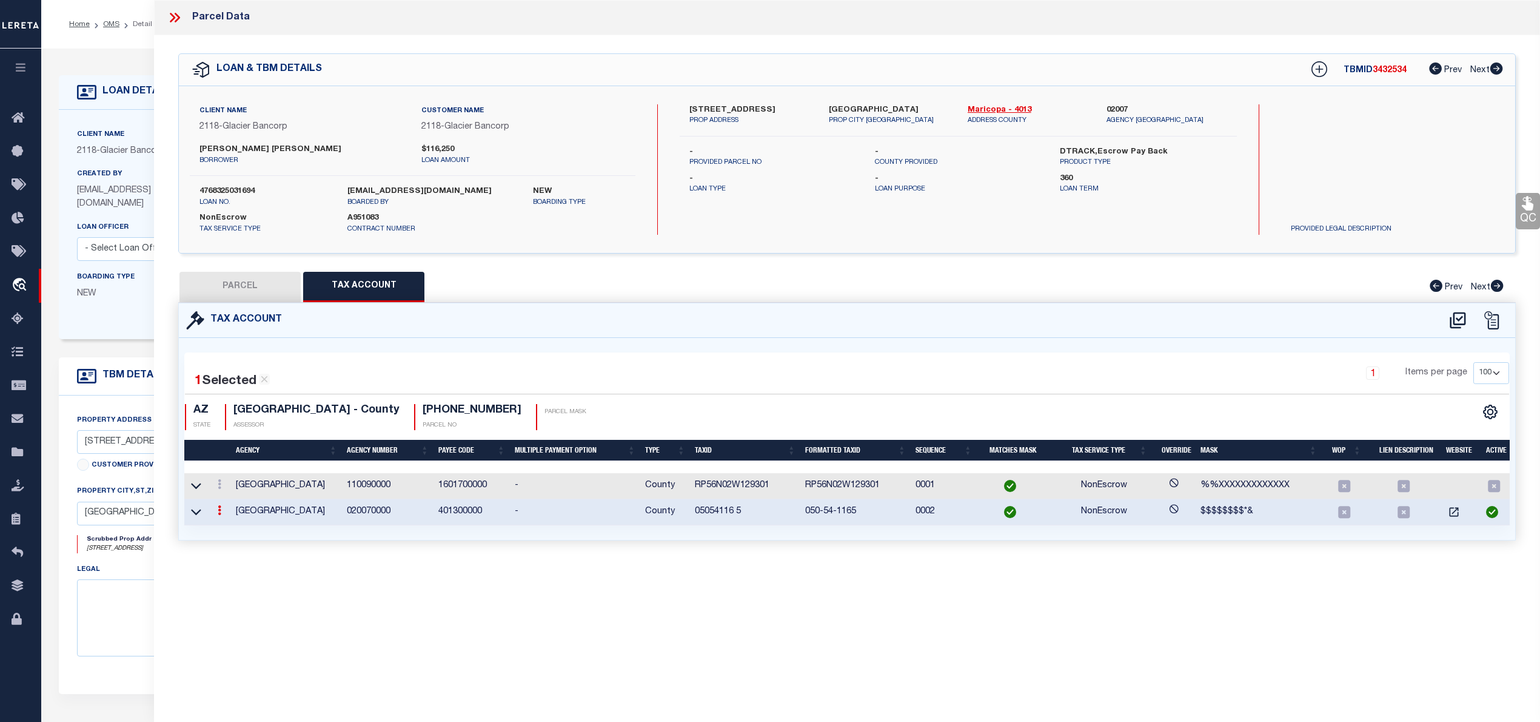
click at [250, 301] on button "PARCEL" at bounding box center [240, 287] width 121 height 30
select select "AS"
select select
checkbox input "false"
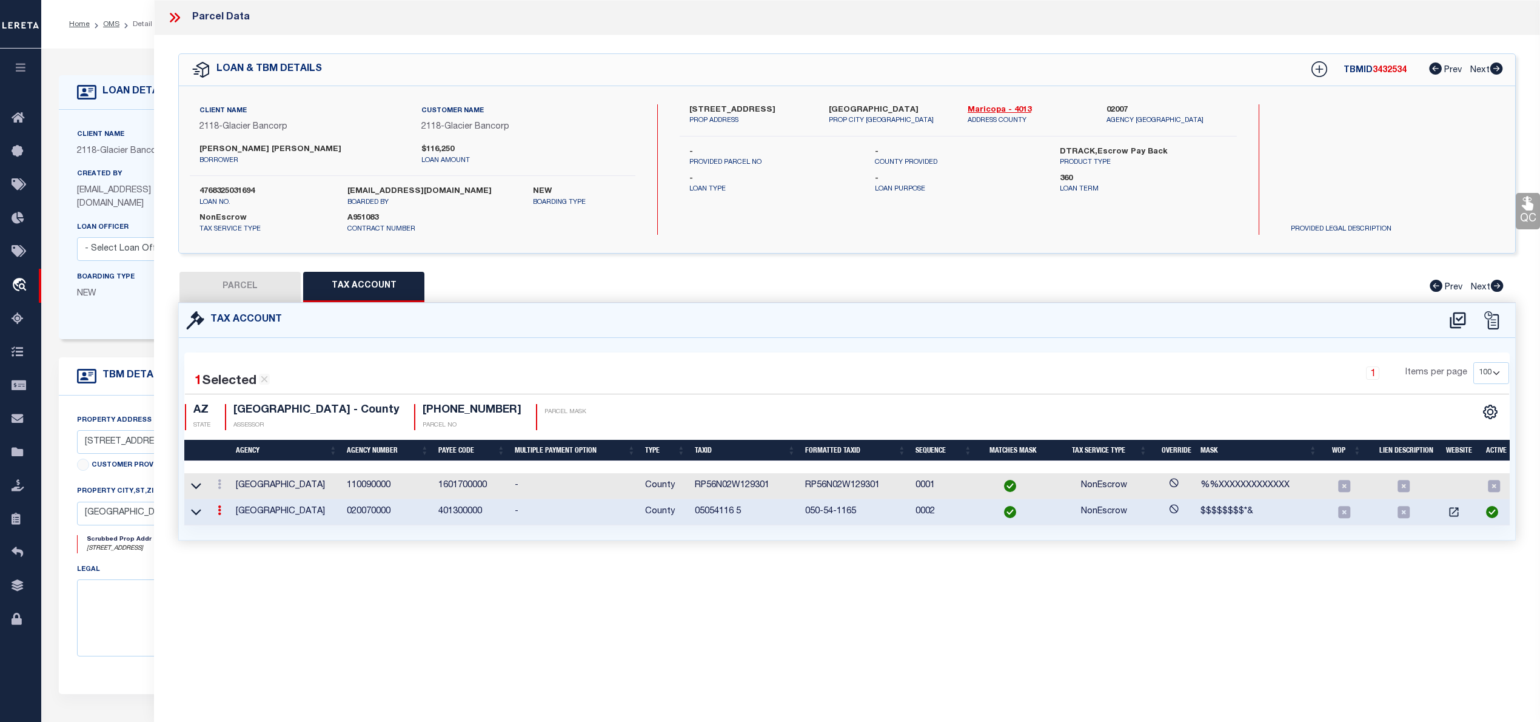
checkbox input "false"
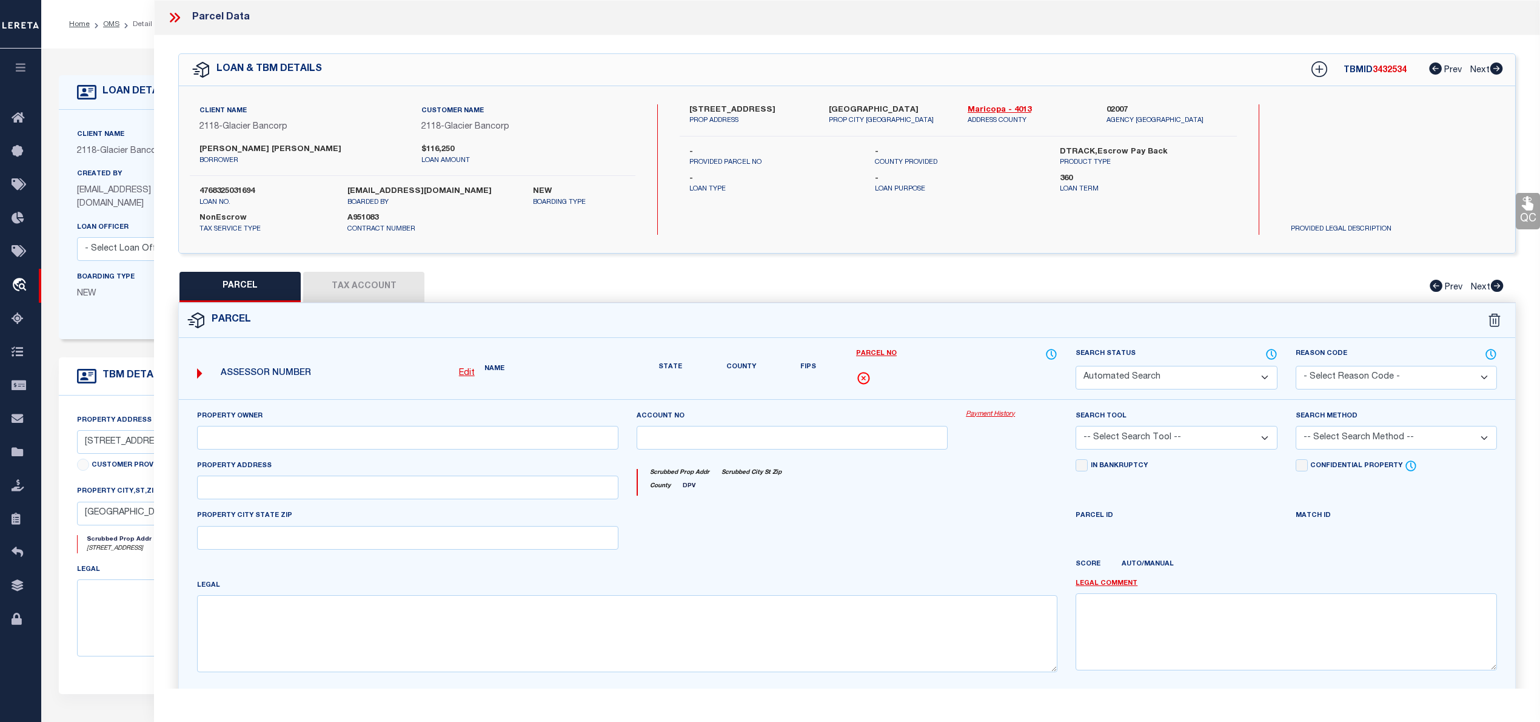
select select "CP"
type input "[PERSON_NAME]"
select select "AGW"
select select "LEG"
checkbox input "false"
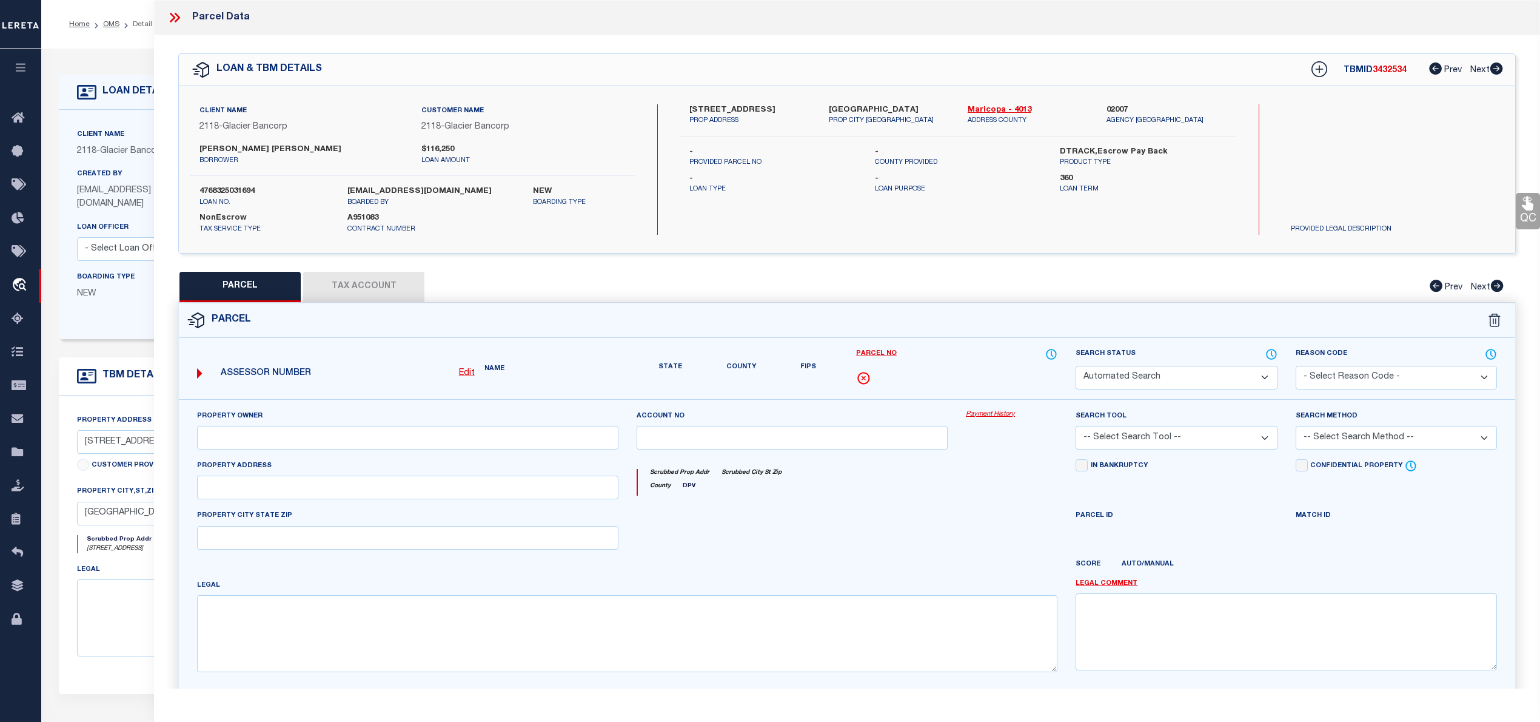
type textarea "LISTENING HILLS PHASE 1 MCR 857-16 Lot # 13 S/T/R 17 7N 5W"
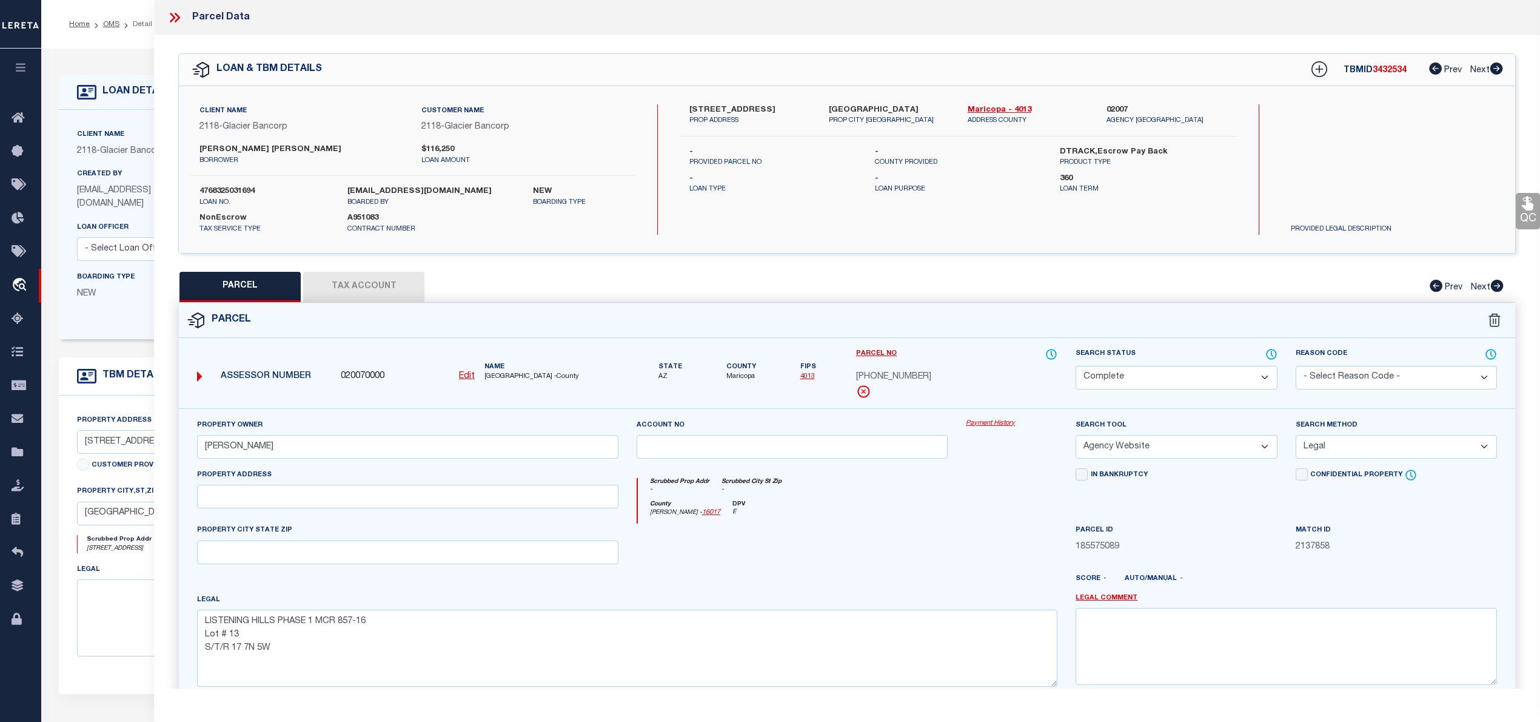
click at [257, 292] on button "PARCEL" at bounding box center [240, 287] width 121 height 30
select select "AS"
select select
checkbox input "false"
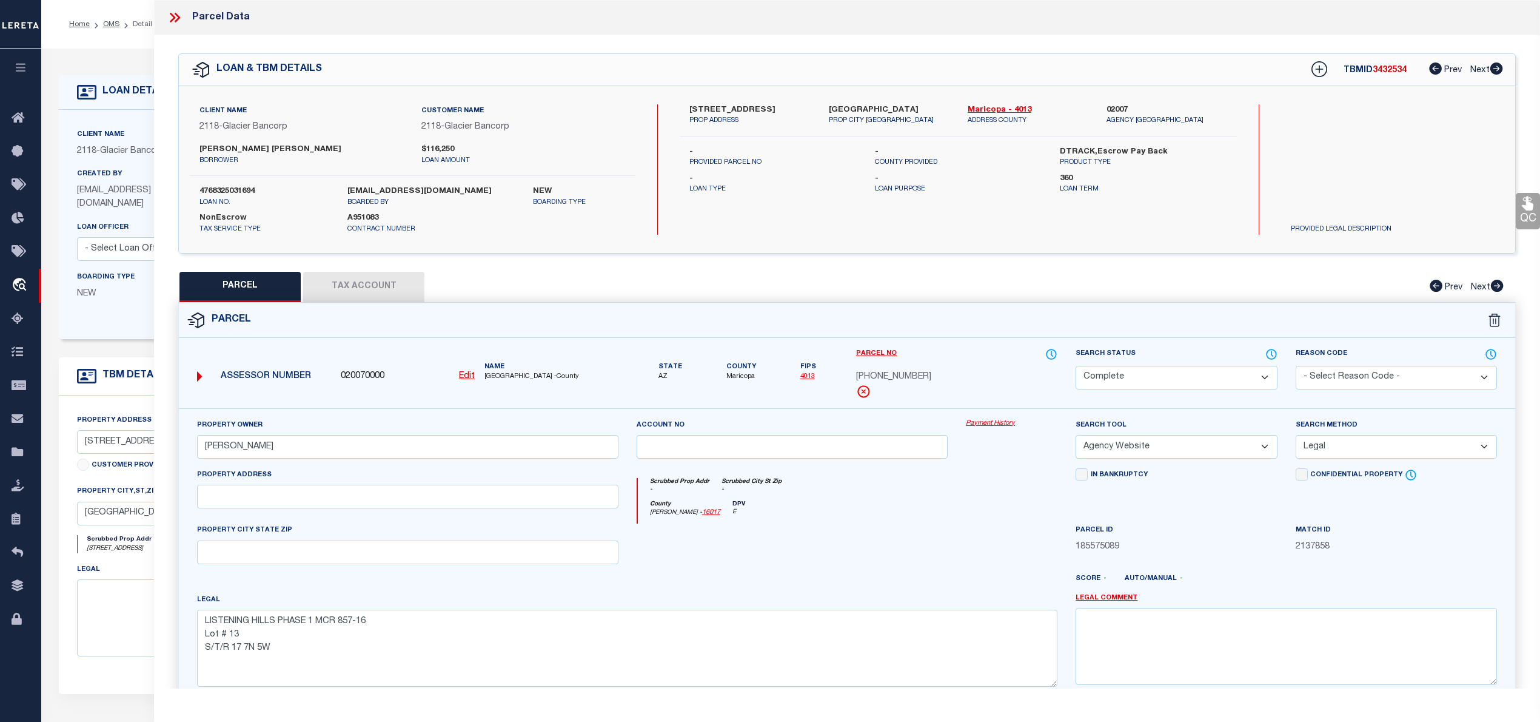
checkbox input "false"
select select "CP"
type input "KERRIGAN TIMOTHY BO"
select select "AGW"
select select "LEG"
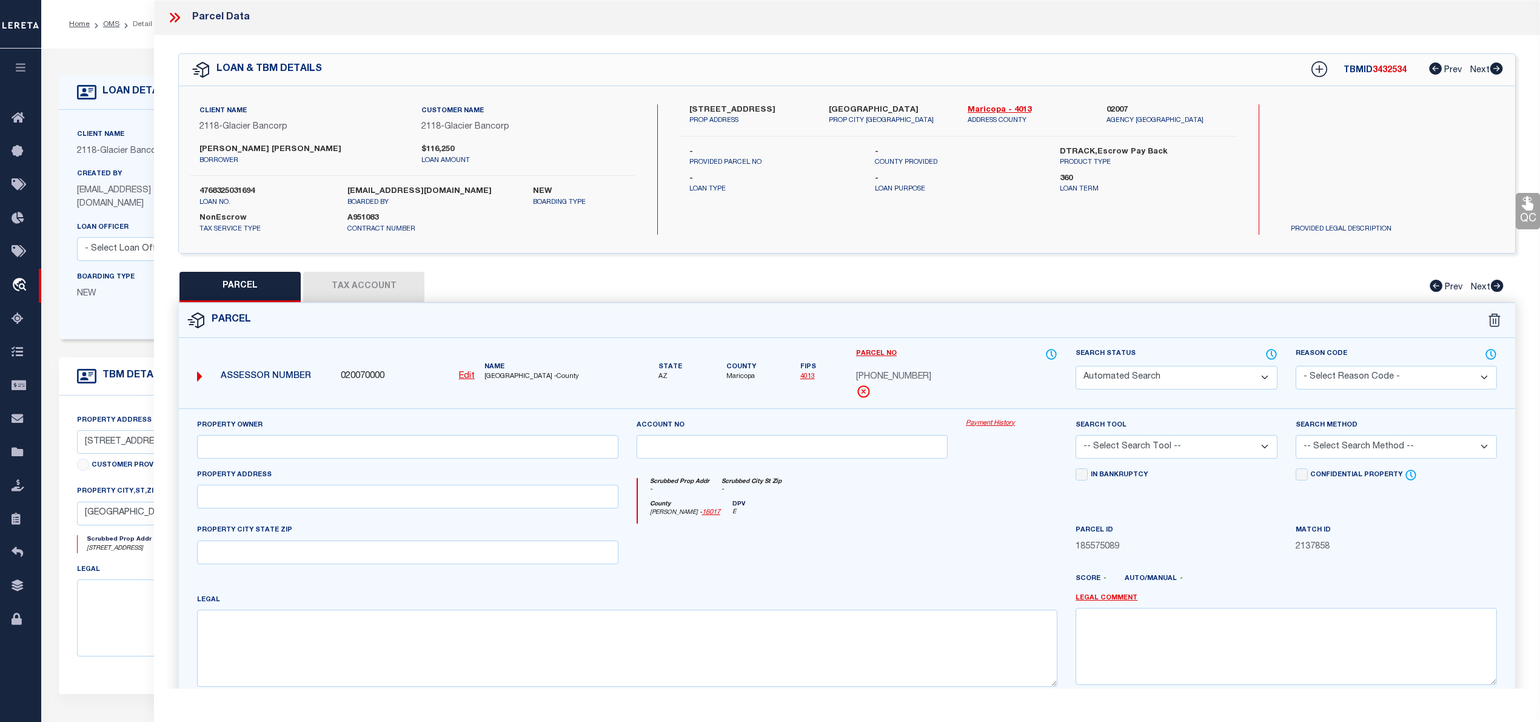
checkbox input "false"
type textarea "LISTENING HILLS PHASE 1 MCR 857-16 Lot # 13 S/T/R 17 7N 5W"
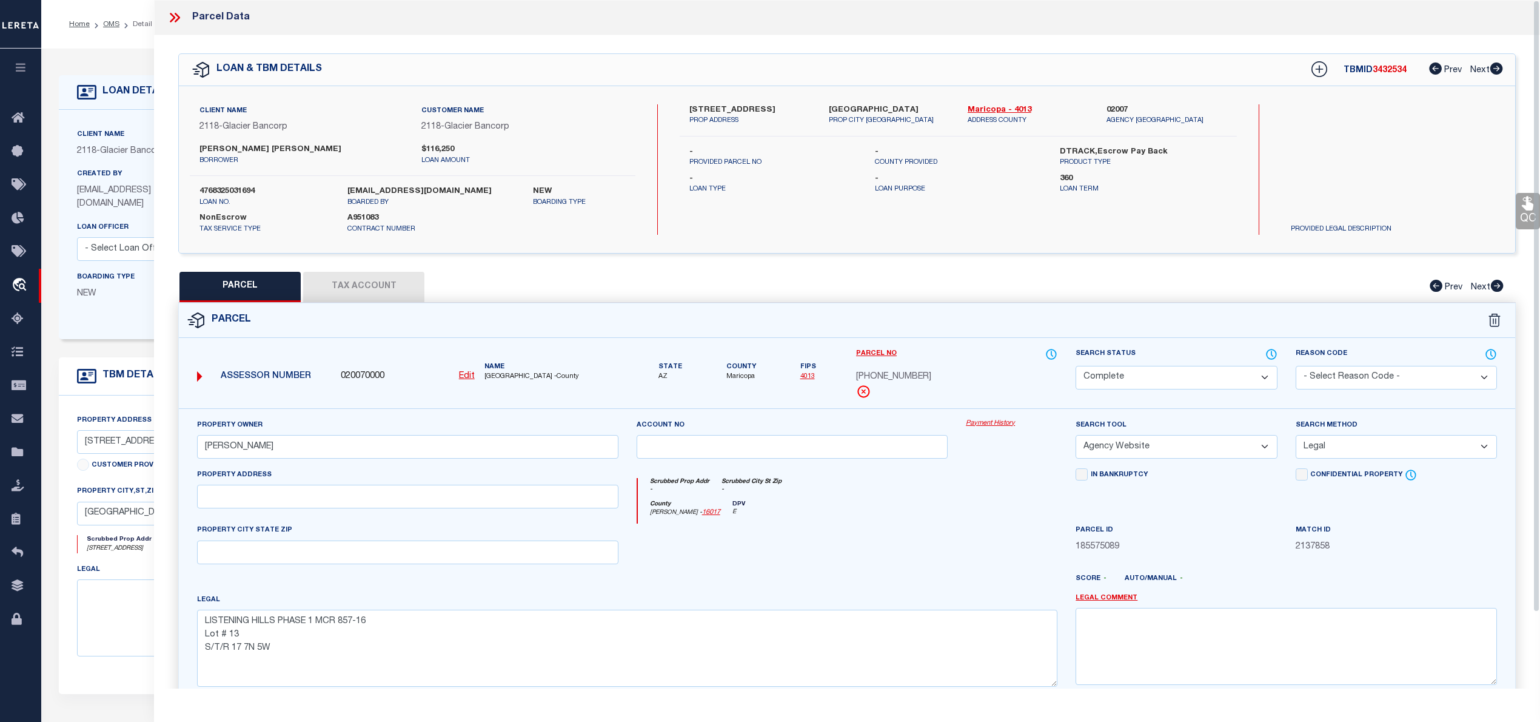
click at [401, 287] on button "Tax Account" at bounding box center [363, 287] width 121 height 30
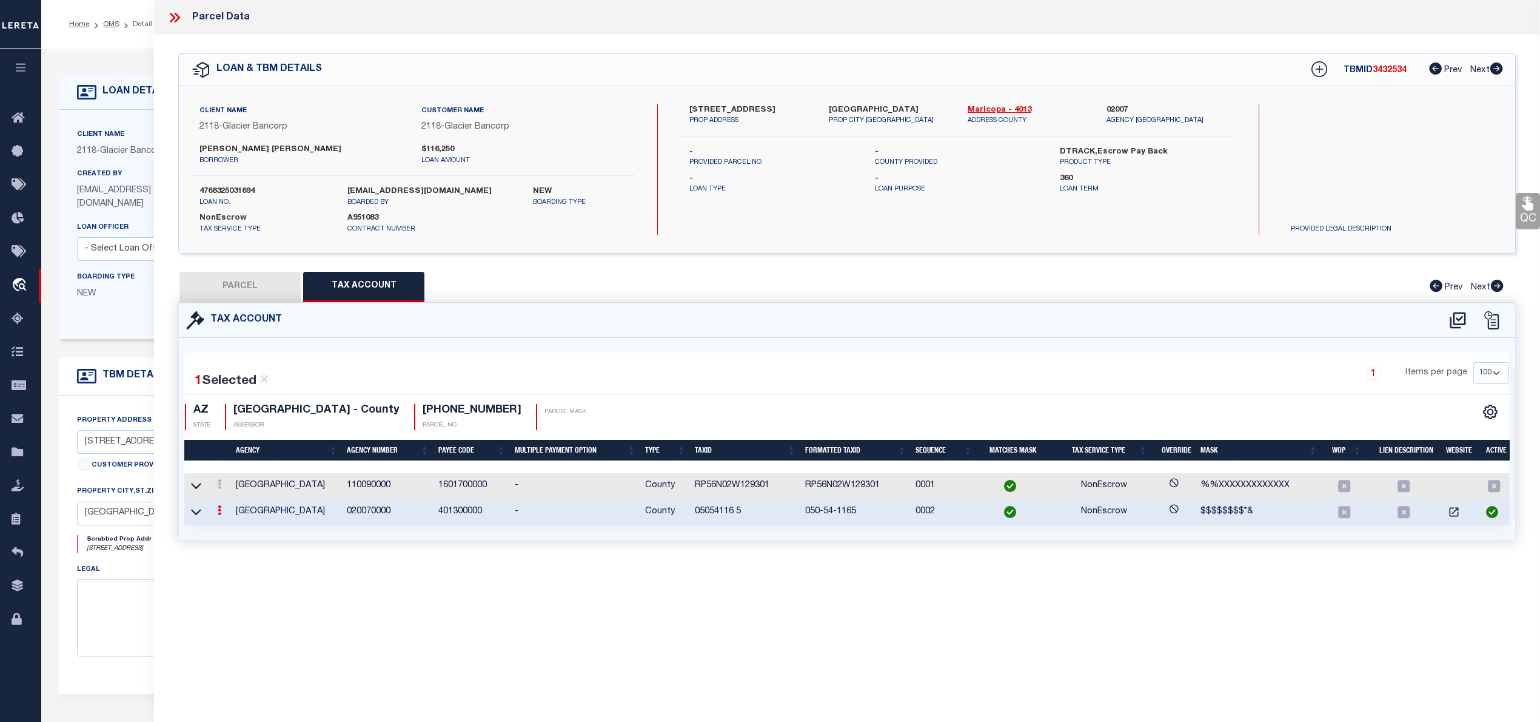
select select "100"
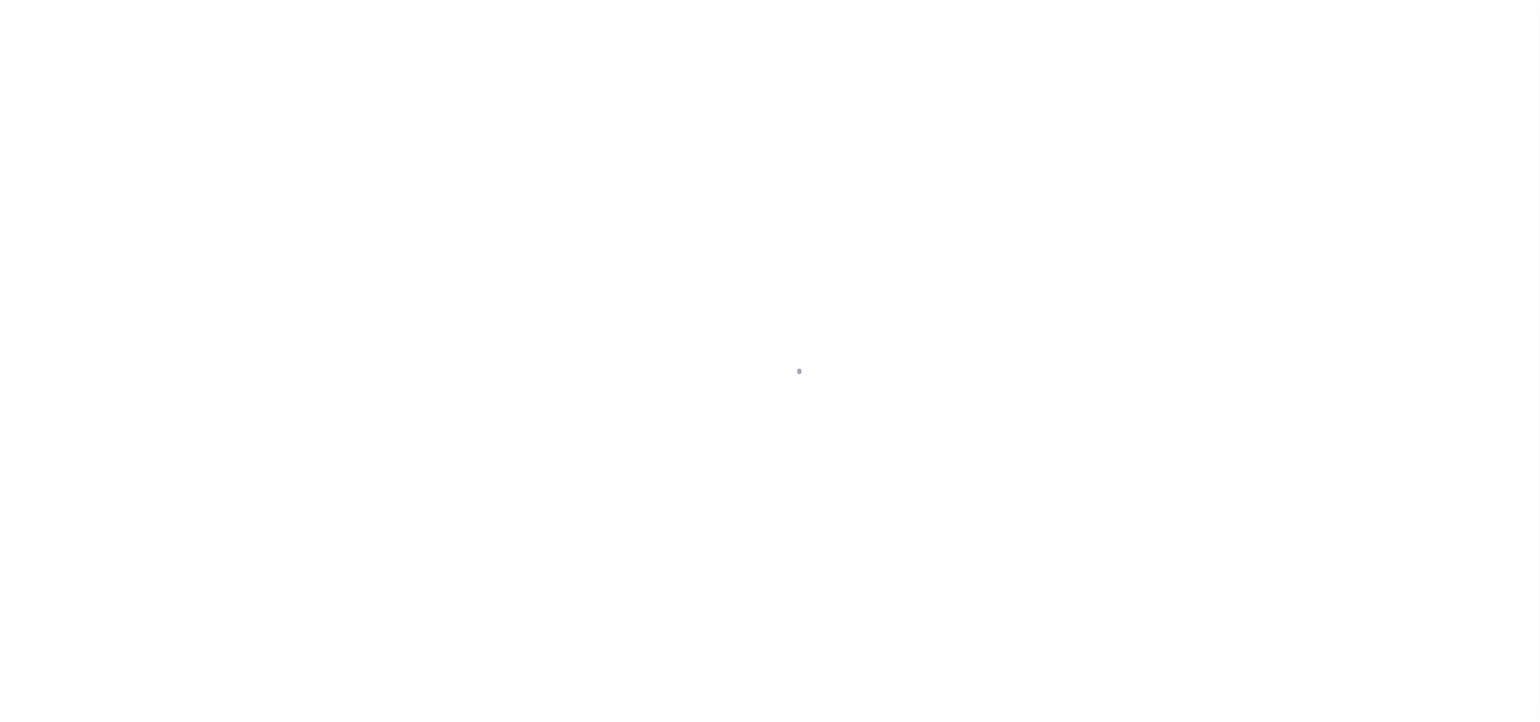
select select "6758"
select select "484"
select select "10"
select select "NonEscrow"
select select
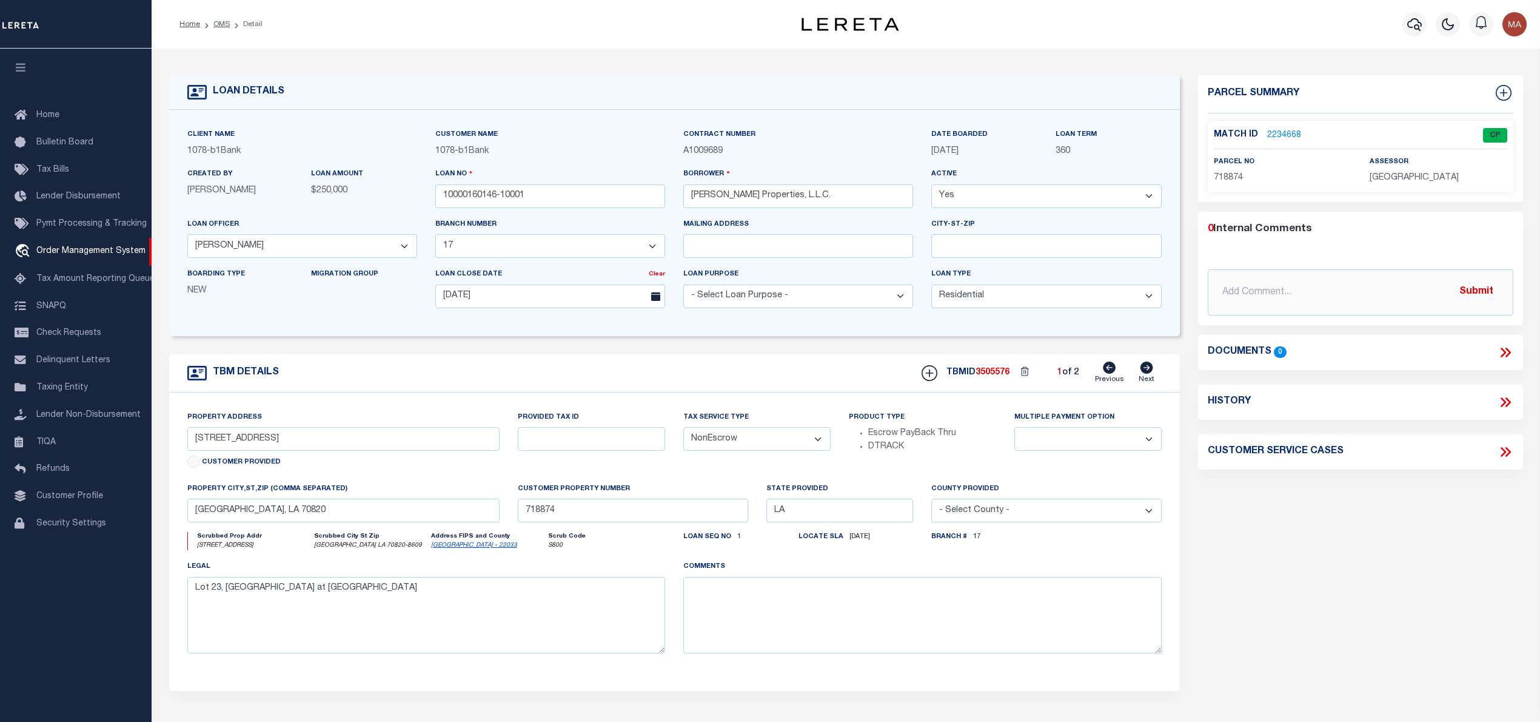
click at [1277, 132] on link "2234668" at bounding box center [1284, 135] width 34 height 13
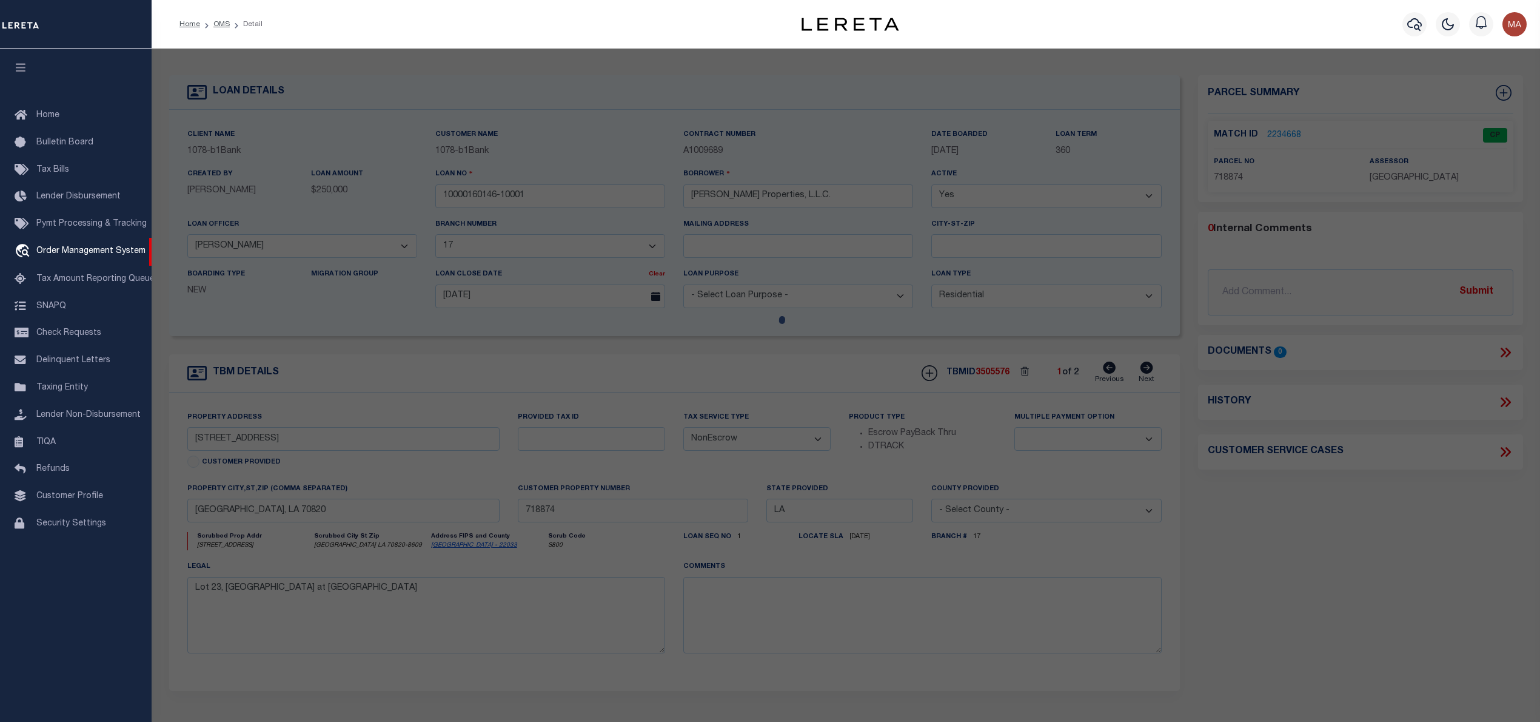
select select "AS"
checkbox input "false"
select select "CP"
type input "[PERSON_NAME] PROPERTIES, LLC"
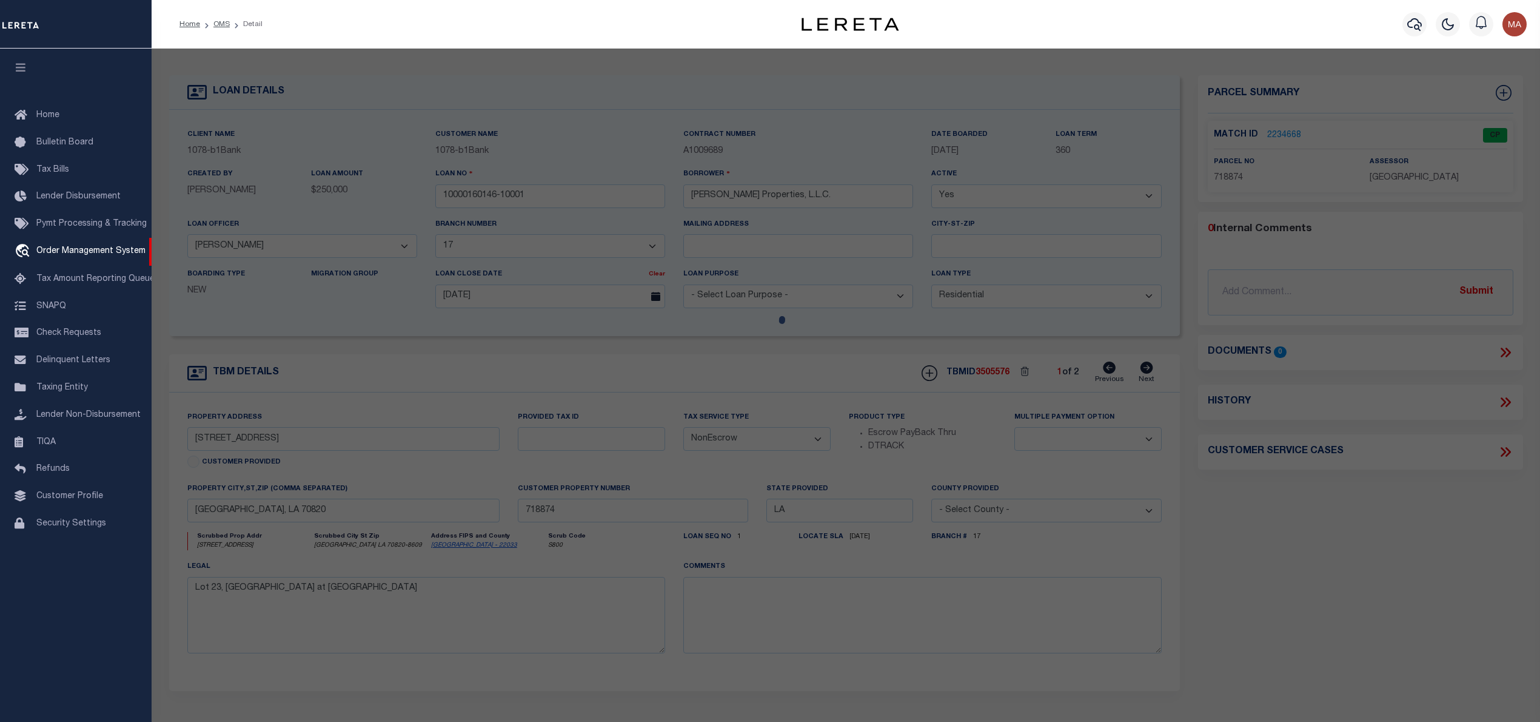
select select "AGW"
select select "LEG"
type input "[STREET_ADDRESS]"
type textarea "SUMMER GROVE AT [GEOGRAPHIC_DATA] LOT 23"
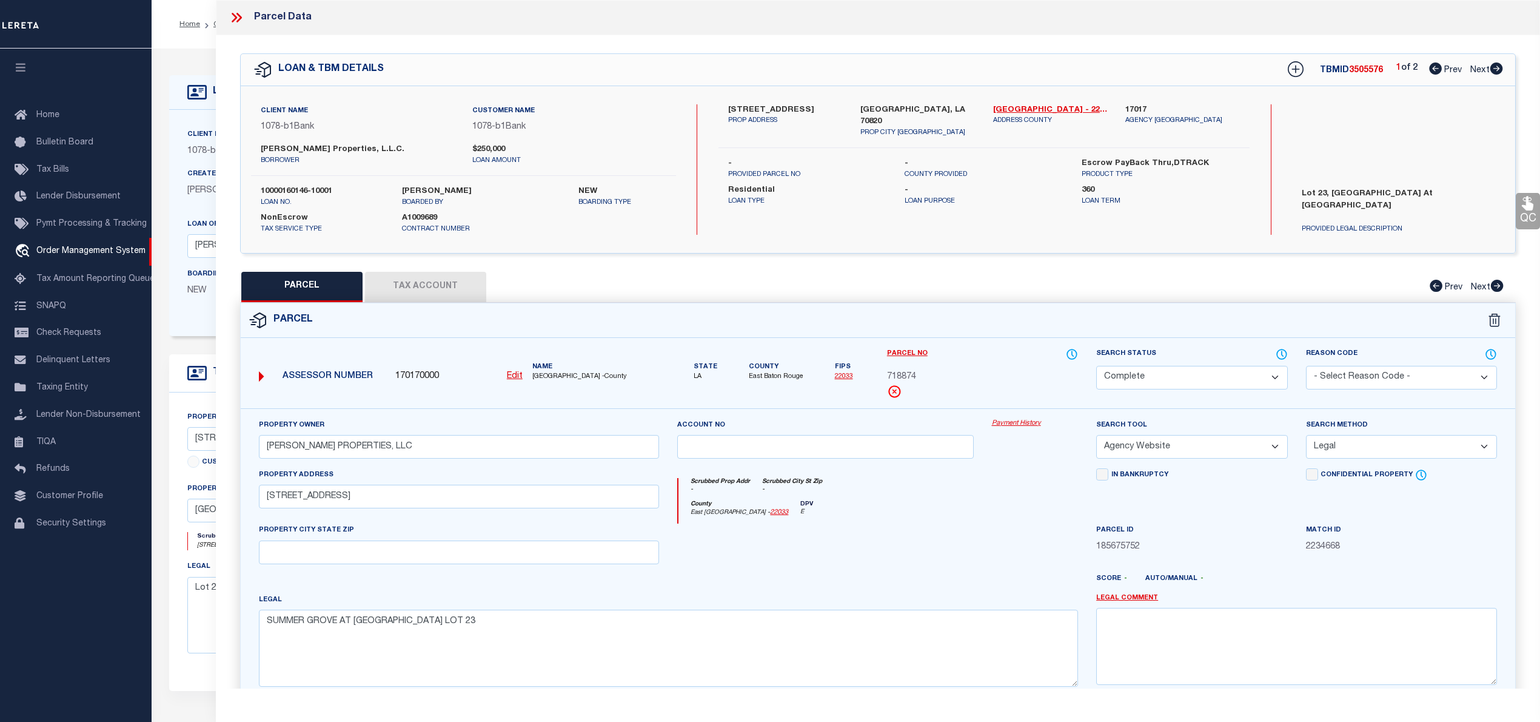
click at [1497, 68] on icon at bounding box center [1496, 68] width 13 height 12
select select "AS"
select select
checkbox input "false"
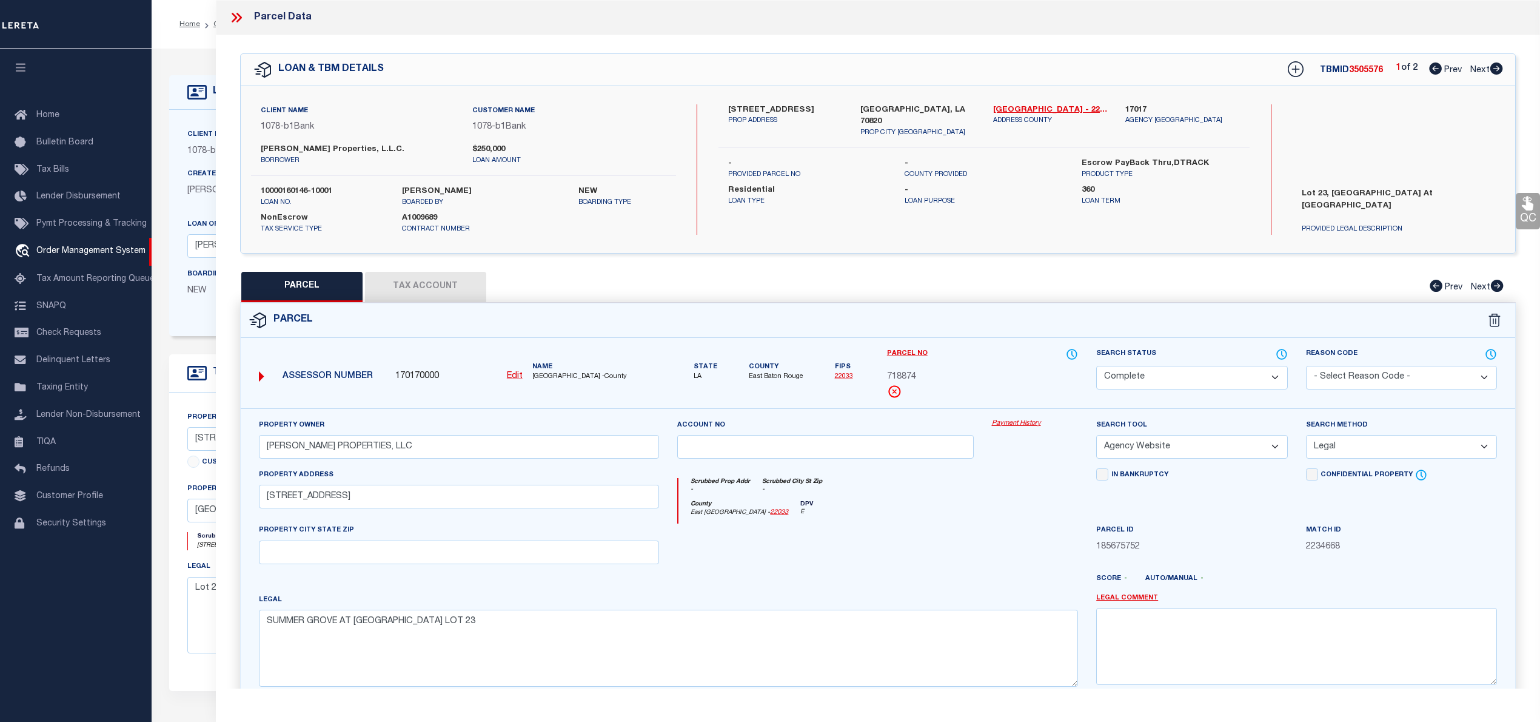
checkbox input "false"
select select "IP"
checkbox input "false"
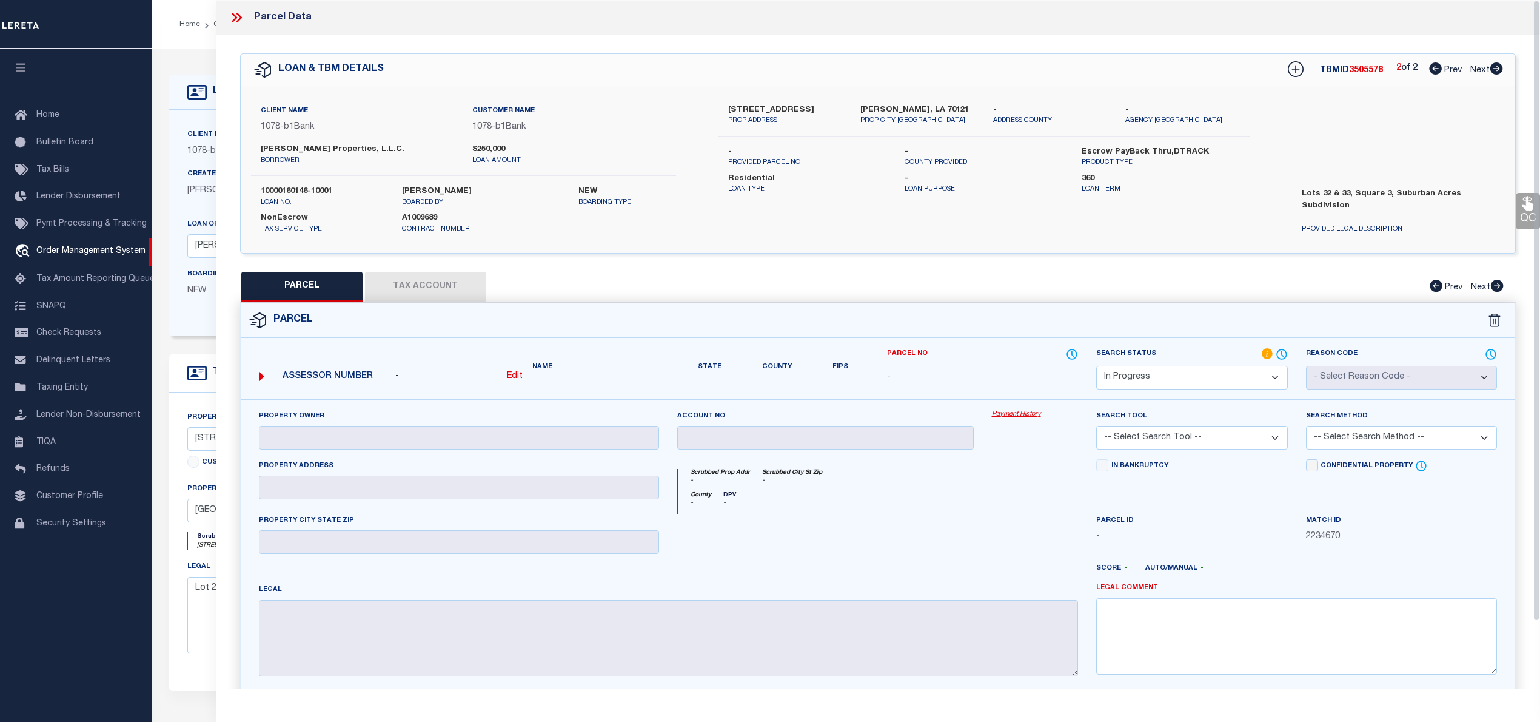
click at [760, 107] on label "[STREET_ADDRESS]" at bounding box center [785, 110] width 114 height 12
copy label "568"
drag, startPoint x: 1391, startPoint y: 193, endPoint x: 1452, endPoint y: 193, distance: 61.3
click at [1452, 193] on label "Lots 32 & 33, Square 3, Suburban Acres Subdivision" at bounding box center [1398, 206] width 211 height 36
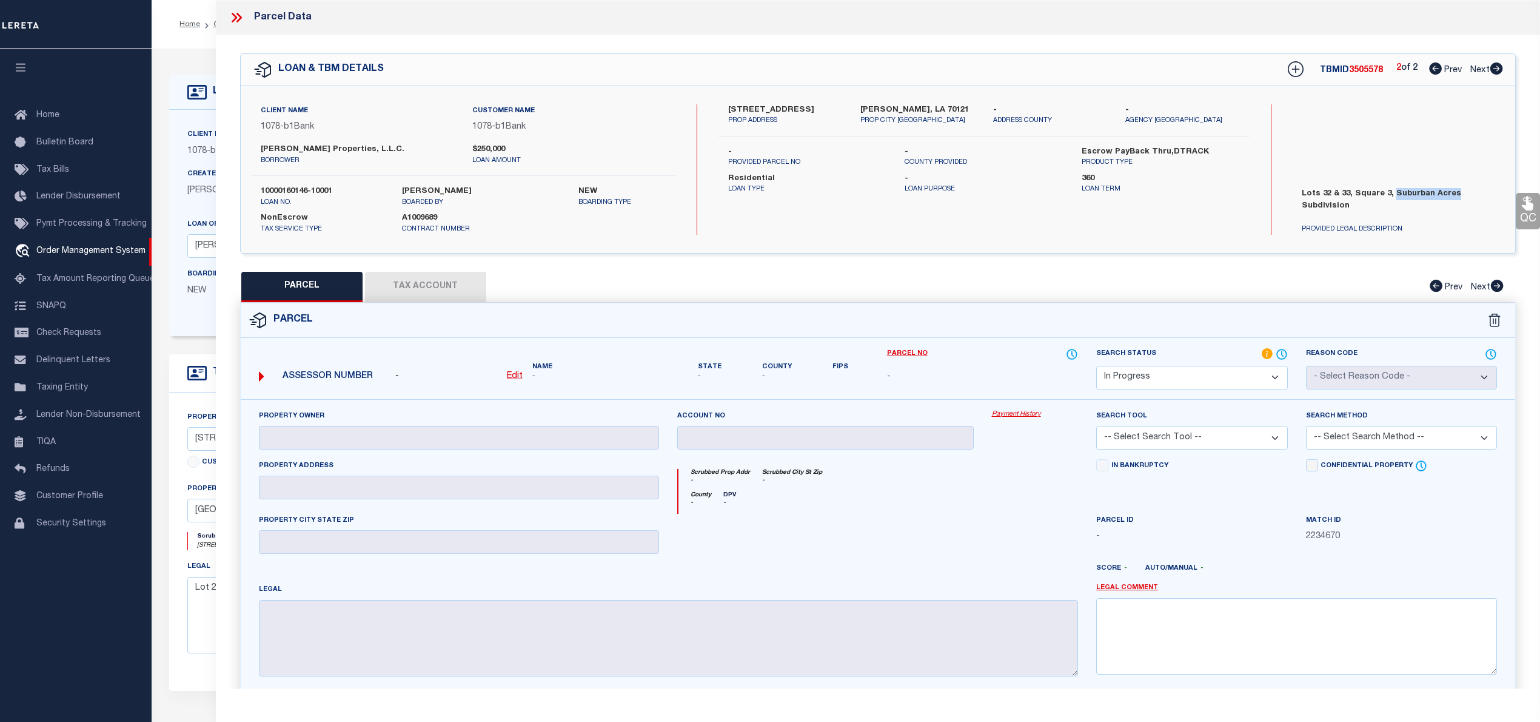
click at [1183, 381] on select "Automated Search Bad Parcel Complete Duplicate Parcel High Dollar Reporting In …" at bounding box center [1191, 378] width 191 height 24
select select "ND"
click at [1096, 366] on select "Automated Search Bad Parcel Complete Duplicate Parcel High Dollar Reporting In …" at bounding box center [1191, 378] width 191 height 24
click at [1132, 588] on link "Legal Comment" at bounding box center [1127, 588] width 62 height 10
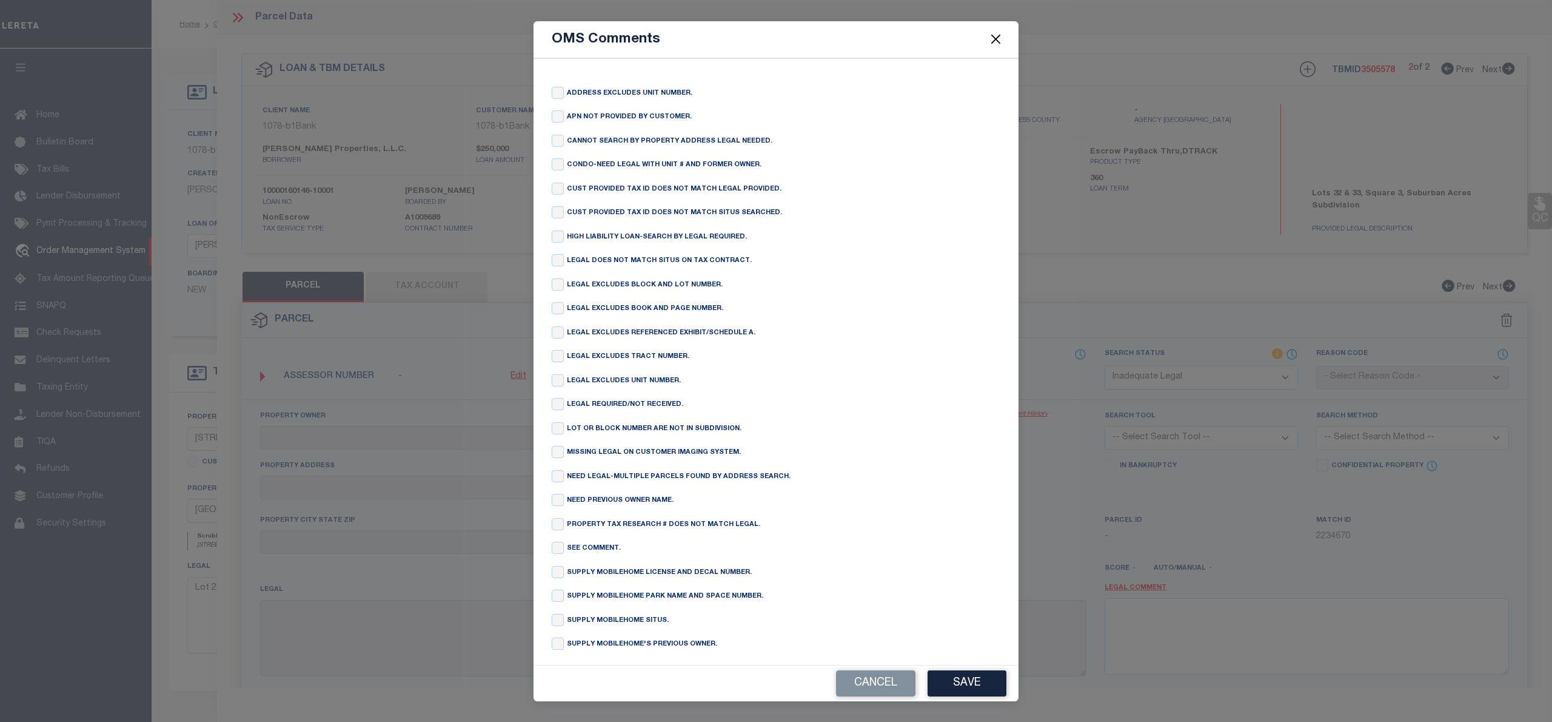
click at [565, 146] on div "CANNOT SEARCH BY PROPERTY ADDRESS LEGAL NEEDED." at bounding box center [776, 142] width 449 height 15
click at [558, 143] on input "checkbox" at bounding box center [558, 141] width 12 height 12
checkbox input "true"
click at [971, 677] on button "Save" at bounding box center [967, 683] width 79 height 26
type textarea "CANNOT SEARCH BY PROPERTY ADDRESS LEGAL NEEDED."
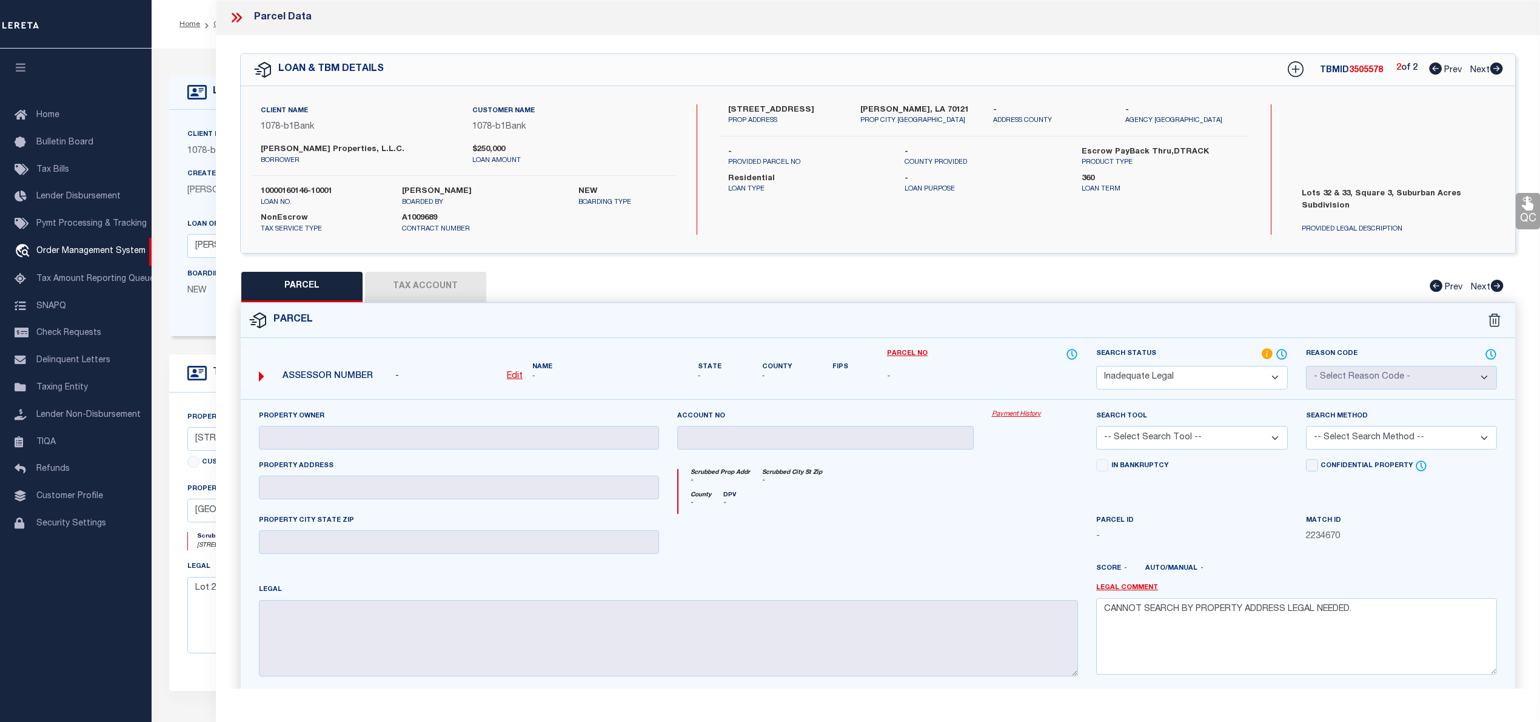
scroll to position [110, 0]
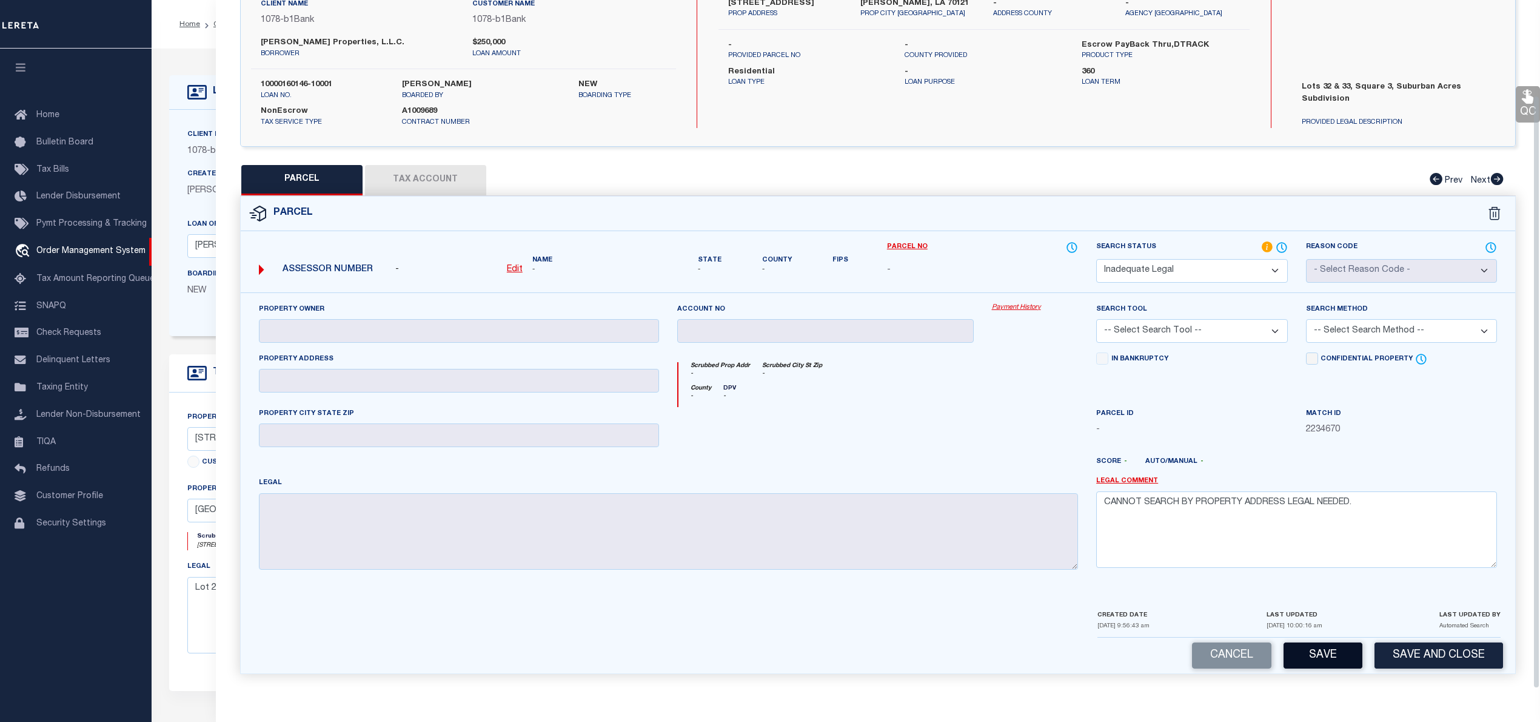
click at [1347, 663] on button "Save" at bounding box center [1323, 655] width 79 height 26
select select "AS"
checkbox input "false"
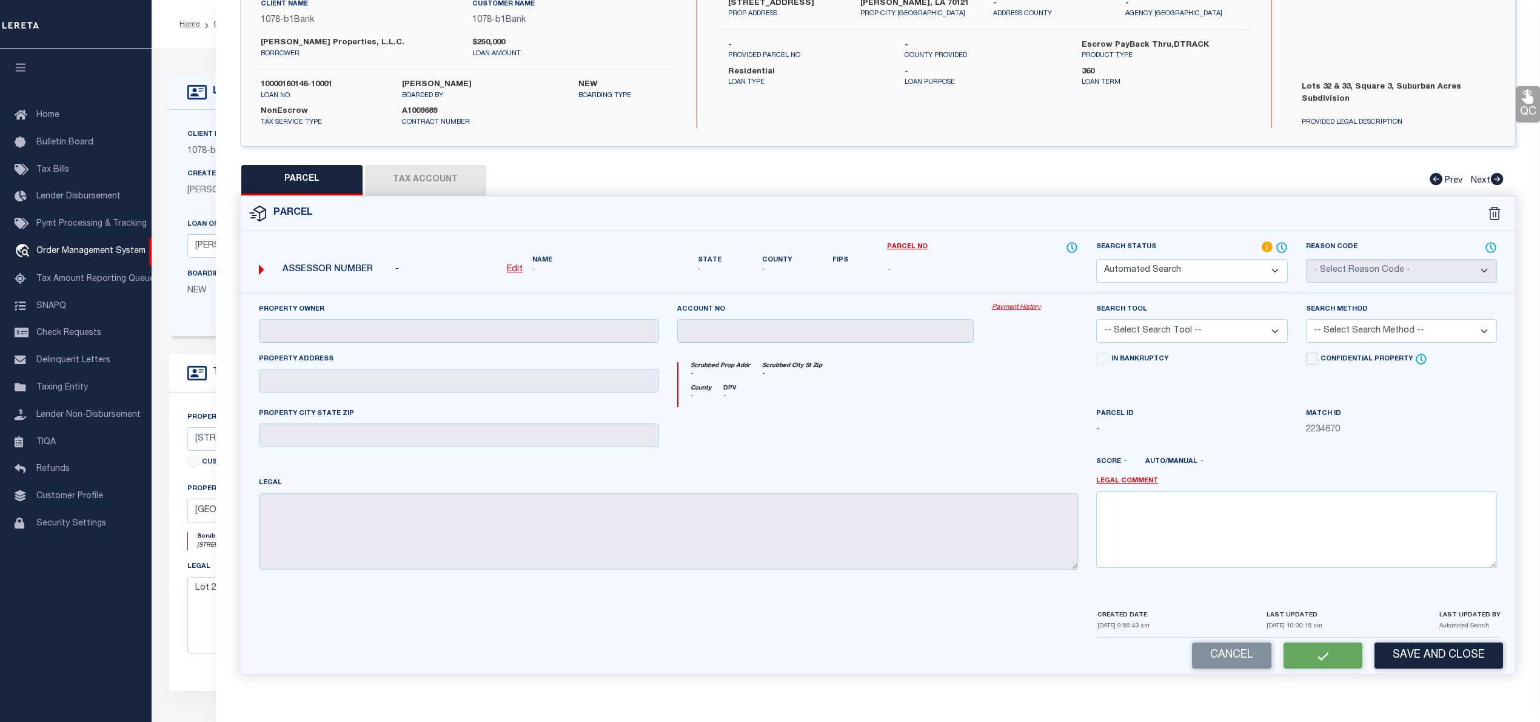
select select "ND"
checkbox input "false"
type textarea "CANNOT SEARCH BY PROPERTY ADDRESS LEGAL NEEDED."
